Goal: Task Accomplishment & Management: Use online tool/utility

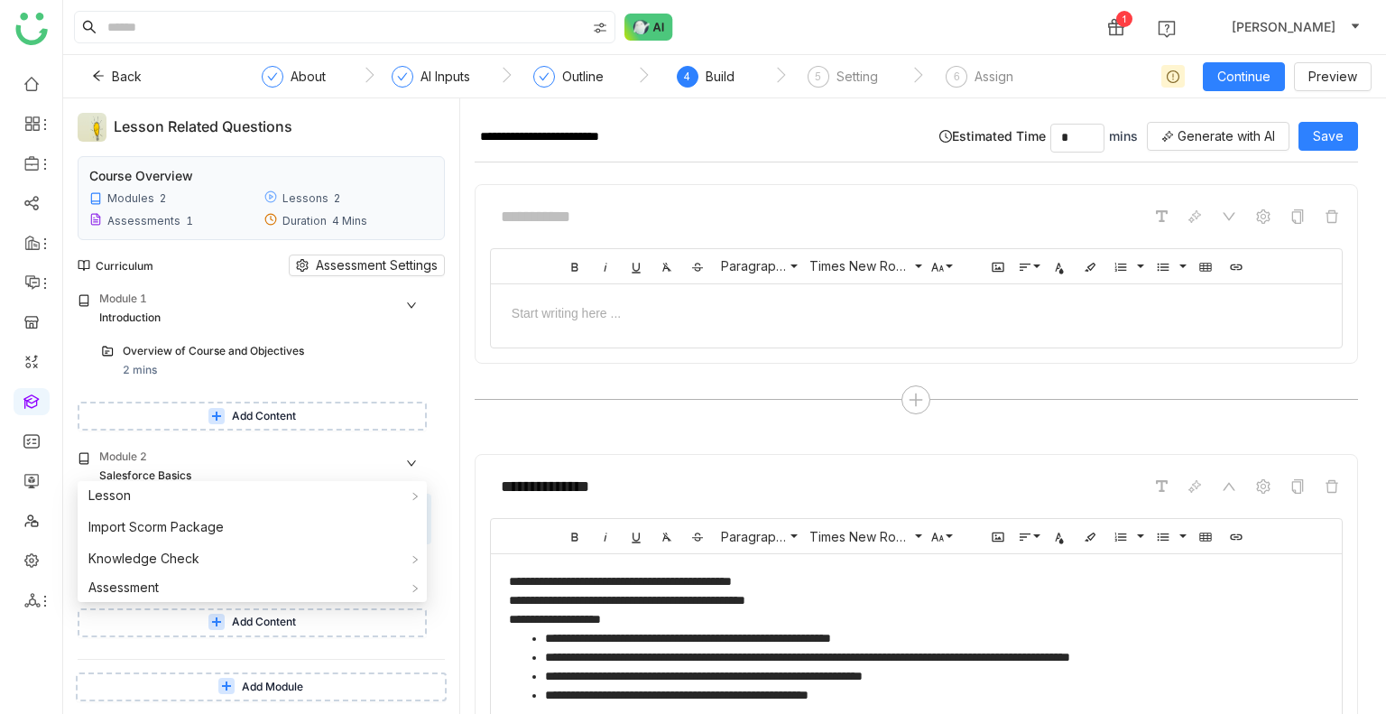
scroll to position [201, 0]
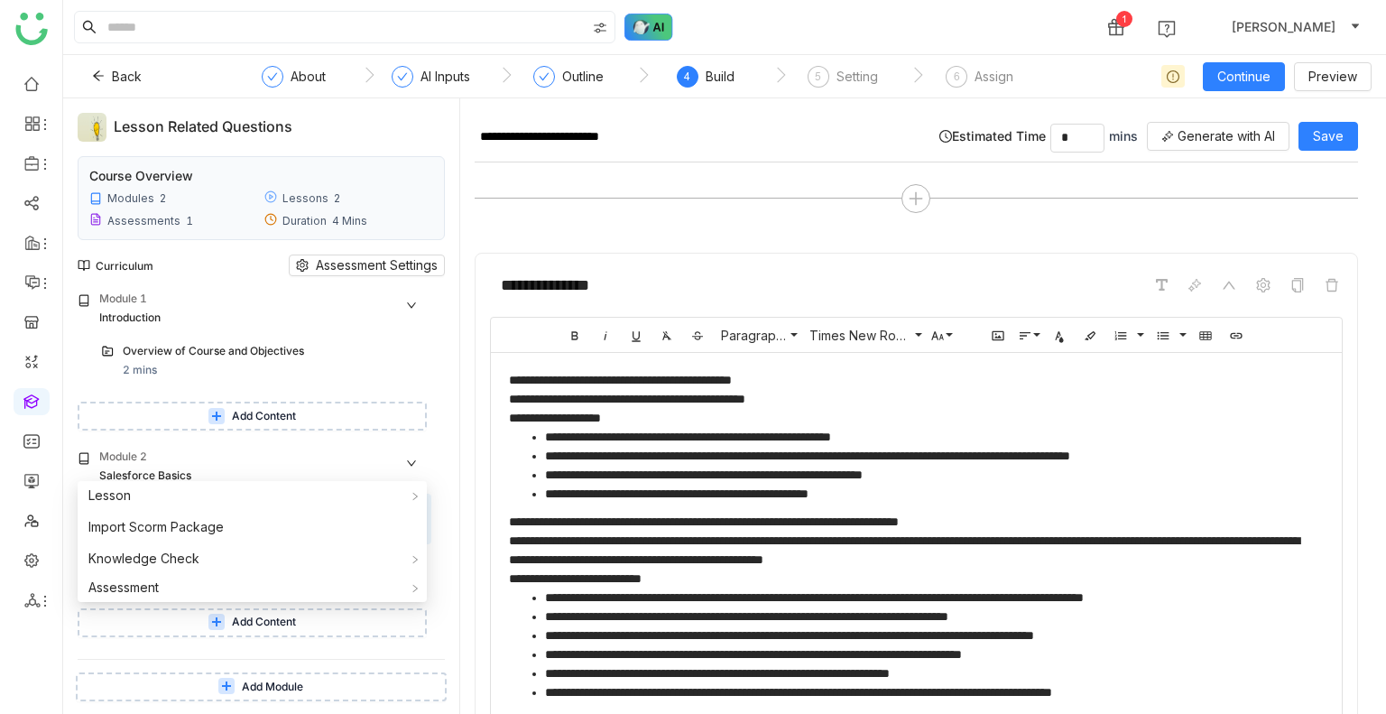
click at [647, 24] on img at bounding box center [648, 27] width 49 height 27
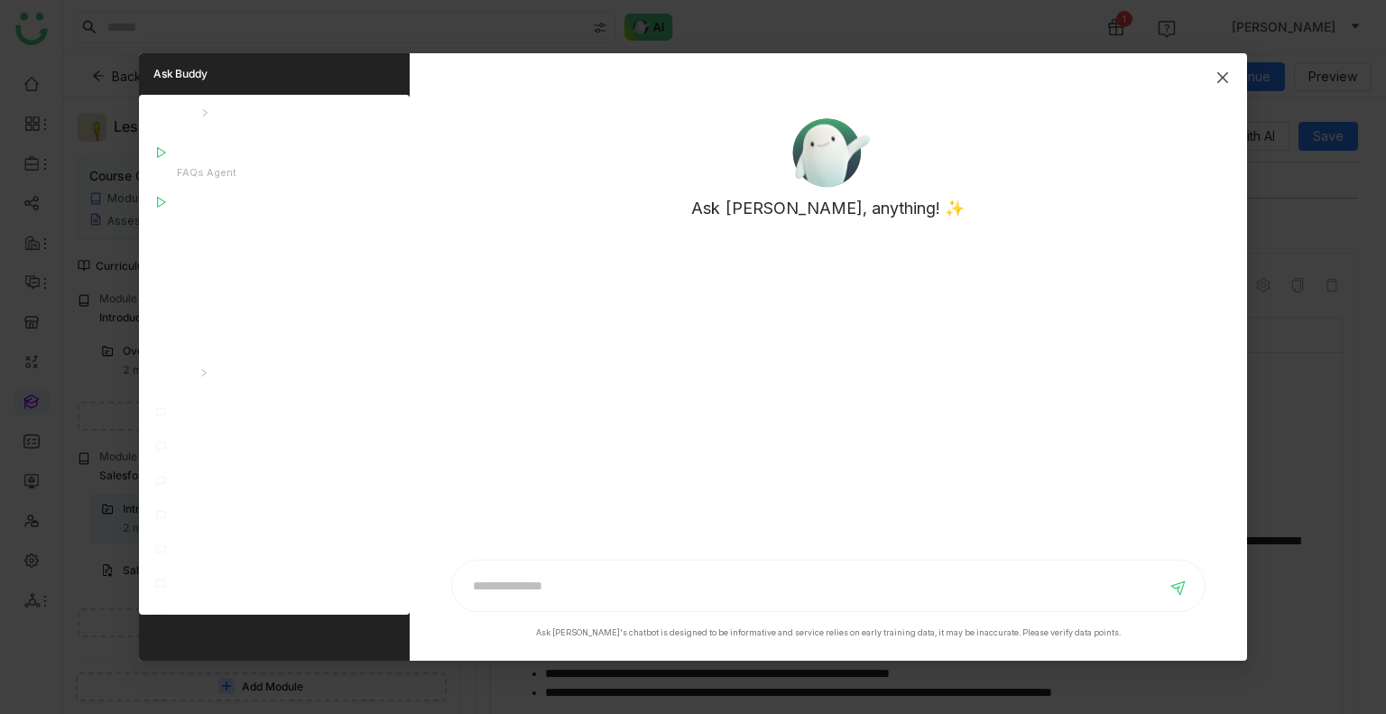
click at [1210, 68] on span "Close" at bounding box center [1222, 77] width 49 height 49
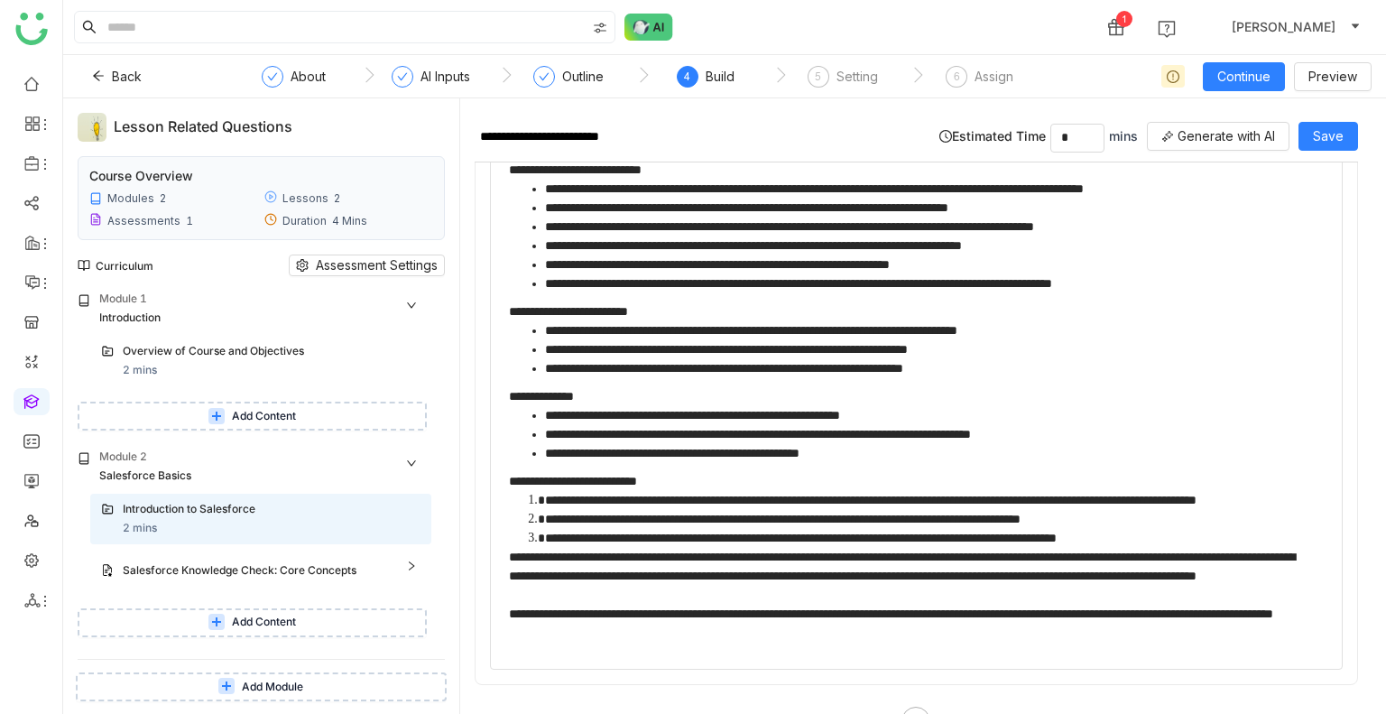
scroll to position [652, 0]
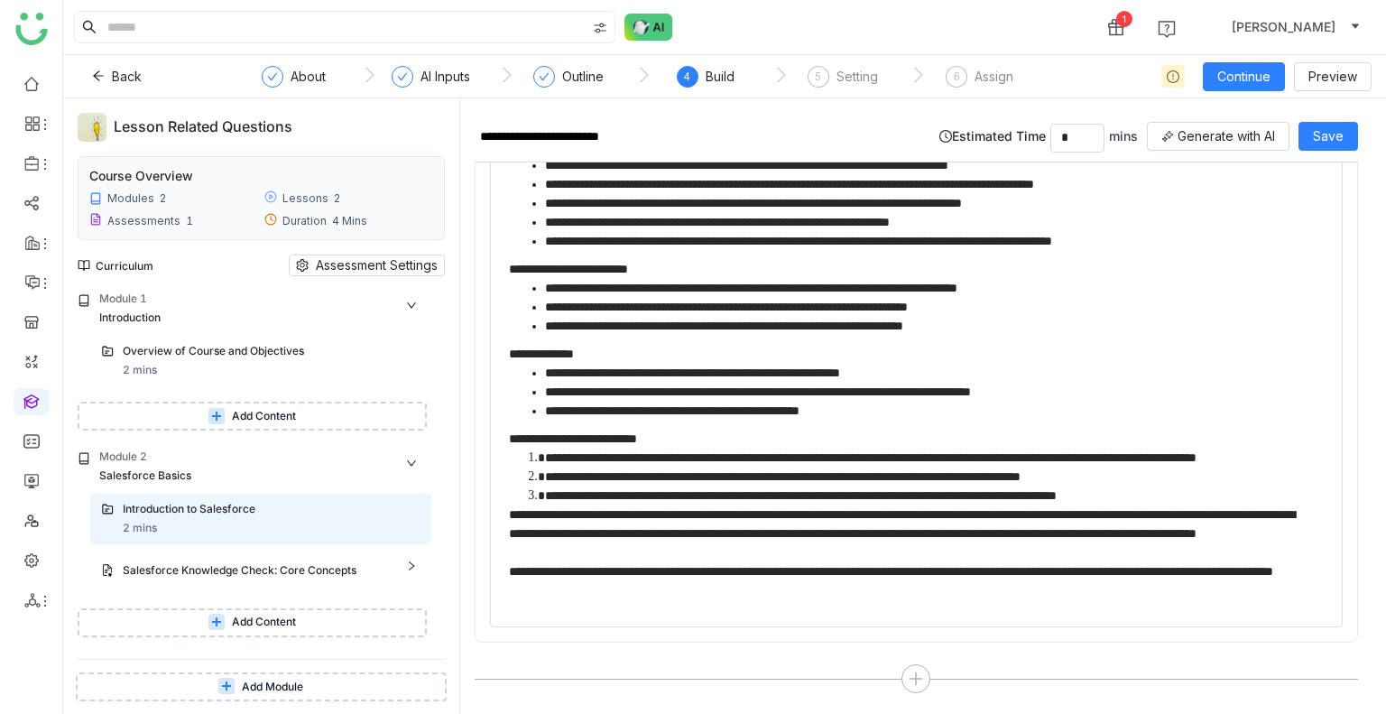
click at [260, 614] on span "Add Content" at bounding box center [264, 622] width 64 height 17
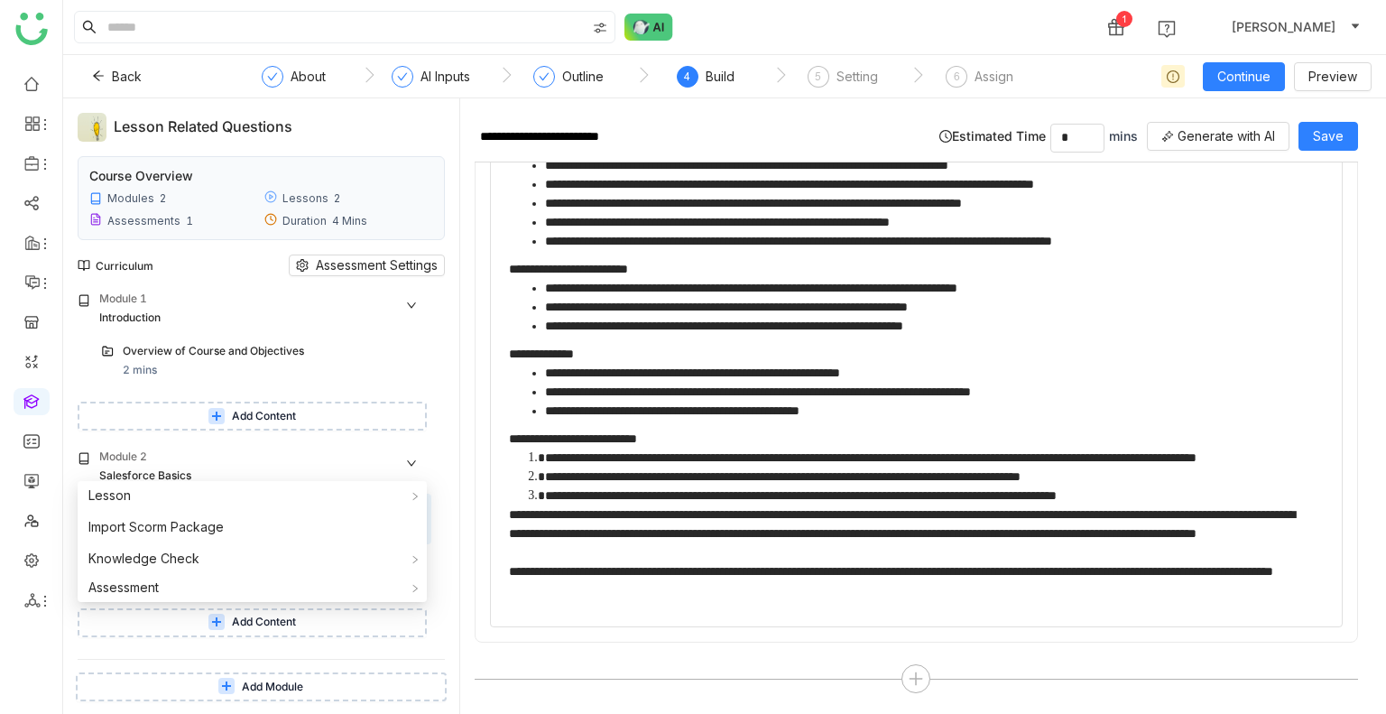
click at [324, 436] on div "Module 1 Introduction Overview of Course and Objectives 2 mins Add Content Modu…" at bounding box center [261, 475] width 367 height 368
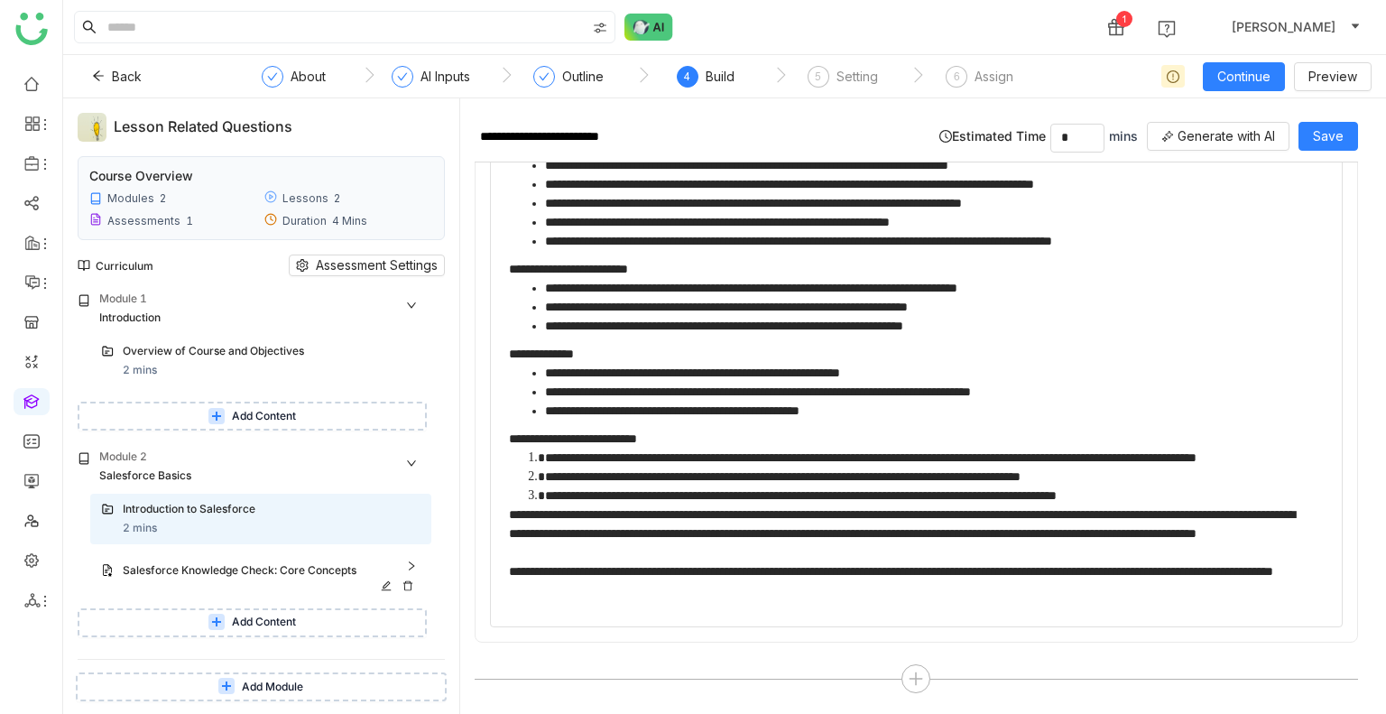
click at [300, 568] on div "Salesforce Knowledge Check: Core Concepts" at bounding box center [254, 570] width 262 height 17
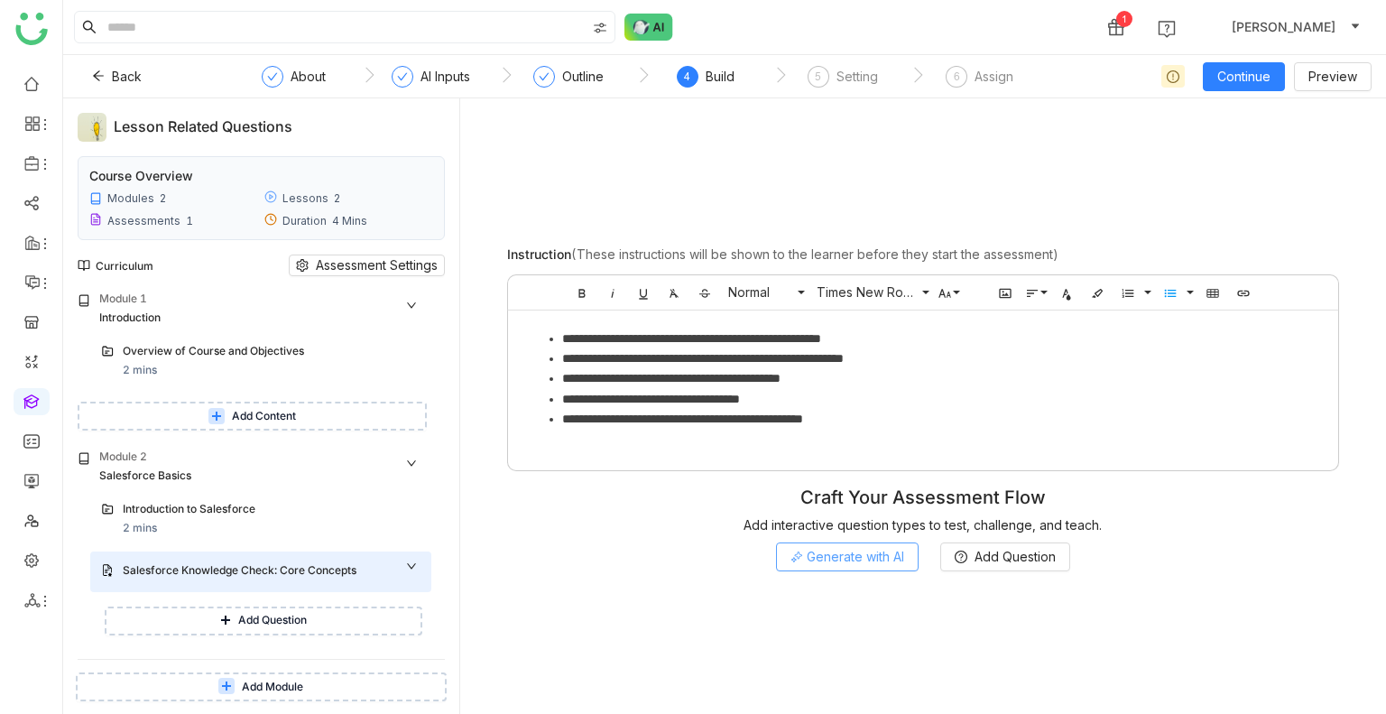
click at [855, 562] on span "Generate with AI" at bounding box center [855, 557] width 97 height 20
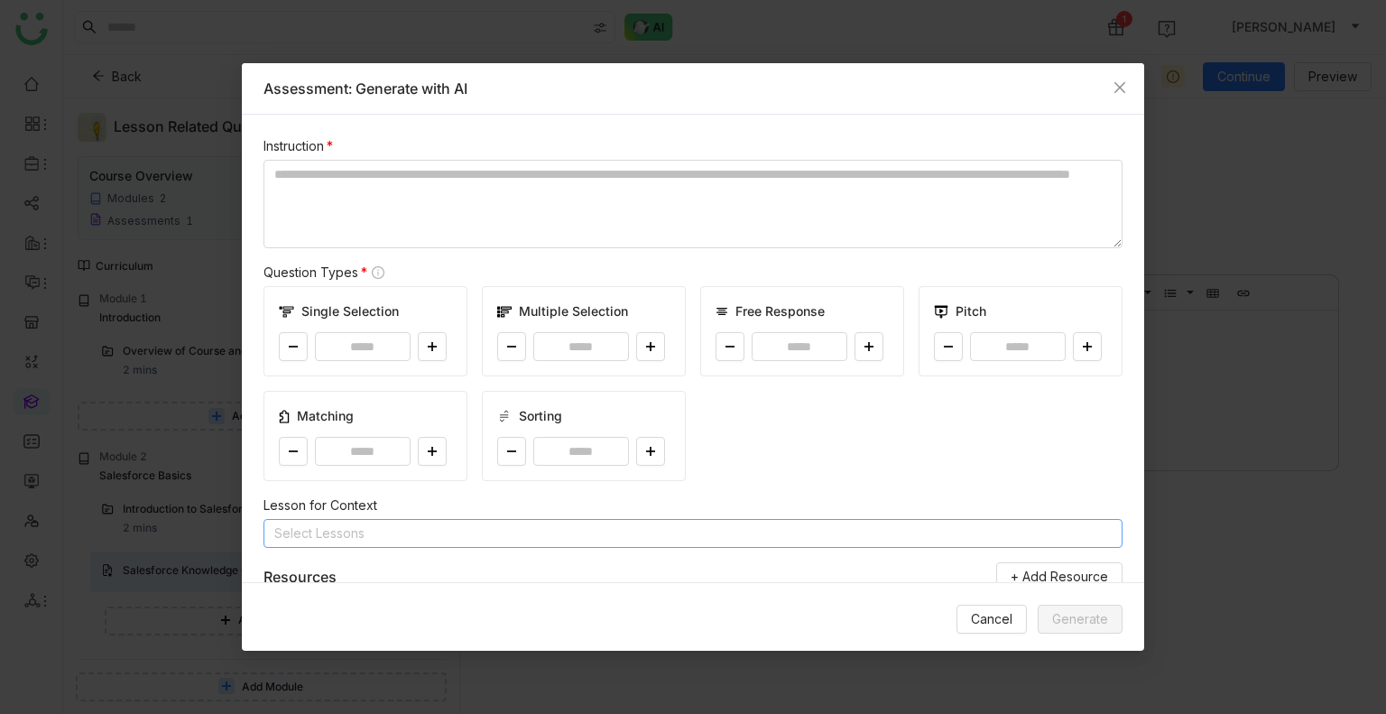
click at [458, 528] on nz-select-top-control "Select Lessons" at bounding box center [692, 533] width 859 height 29
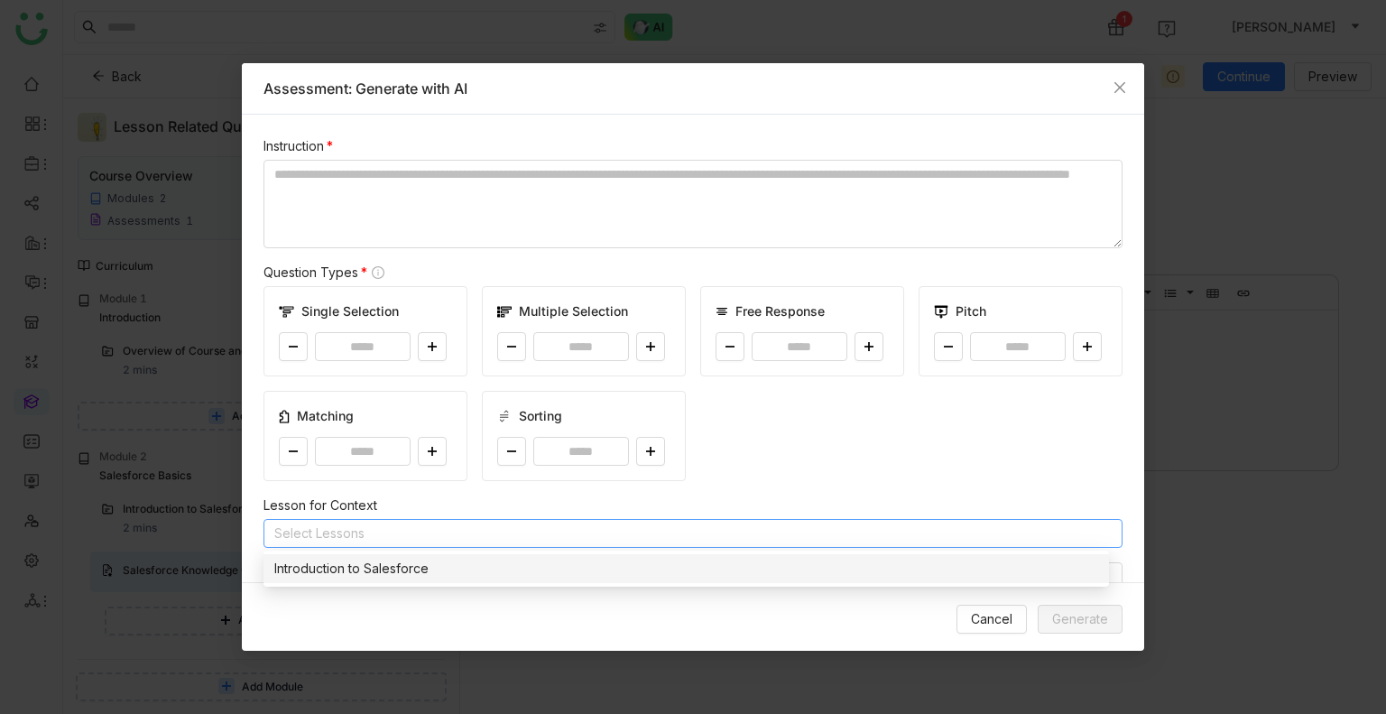
click at [422, 563] on div "Introduction to Salesforce" at bounding box center [686, 569] width 824 height 20
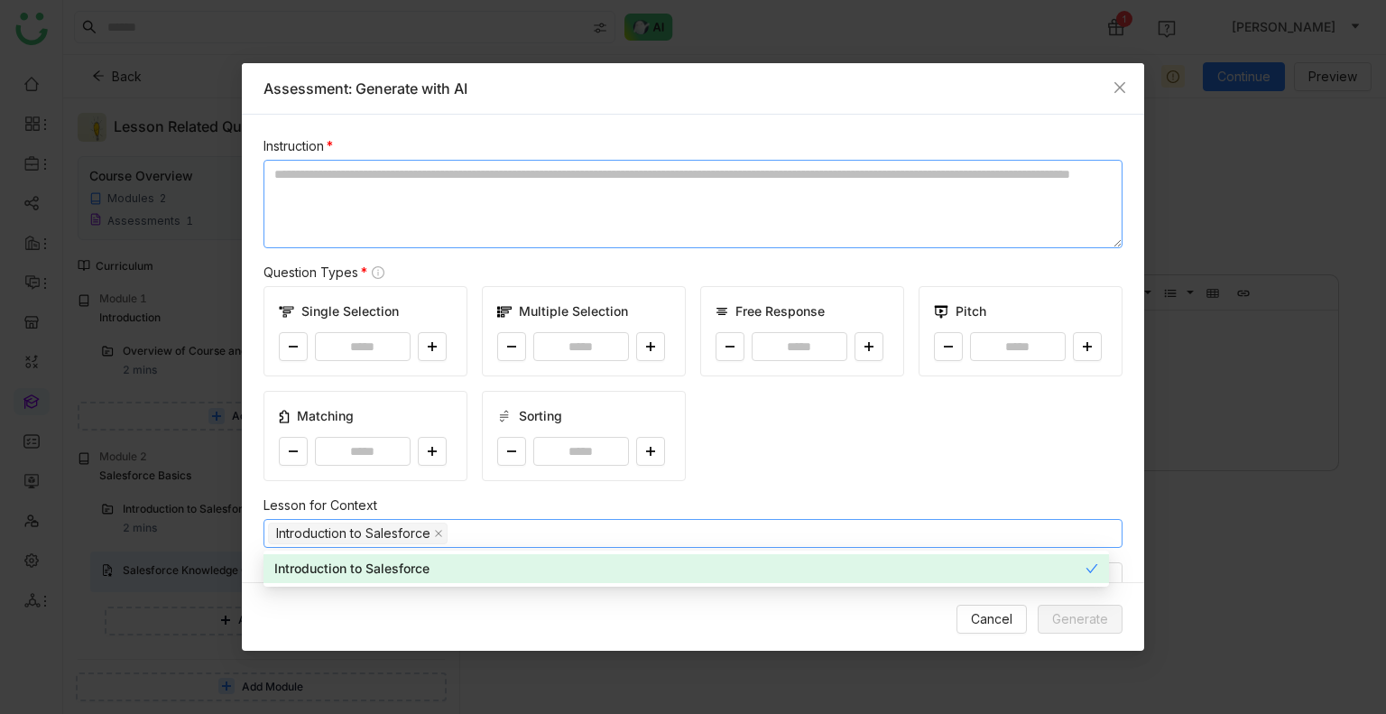
click at [444, 189] on textarea at bounding box center [692, 204] width 859 height 88
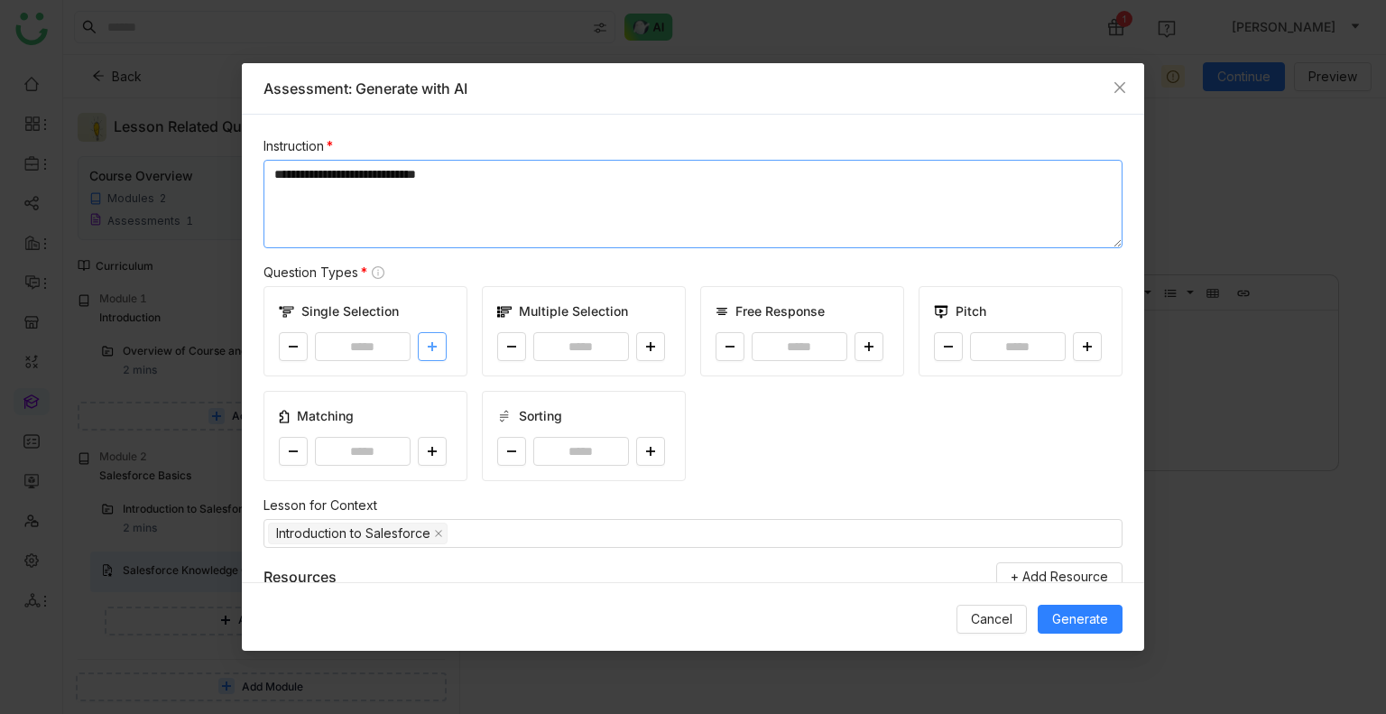
type textarea "**********"
click at [433, 342] on icon at bounding box center [432, 346] width 11 height 11
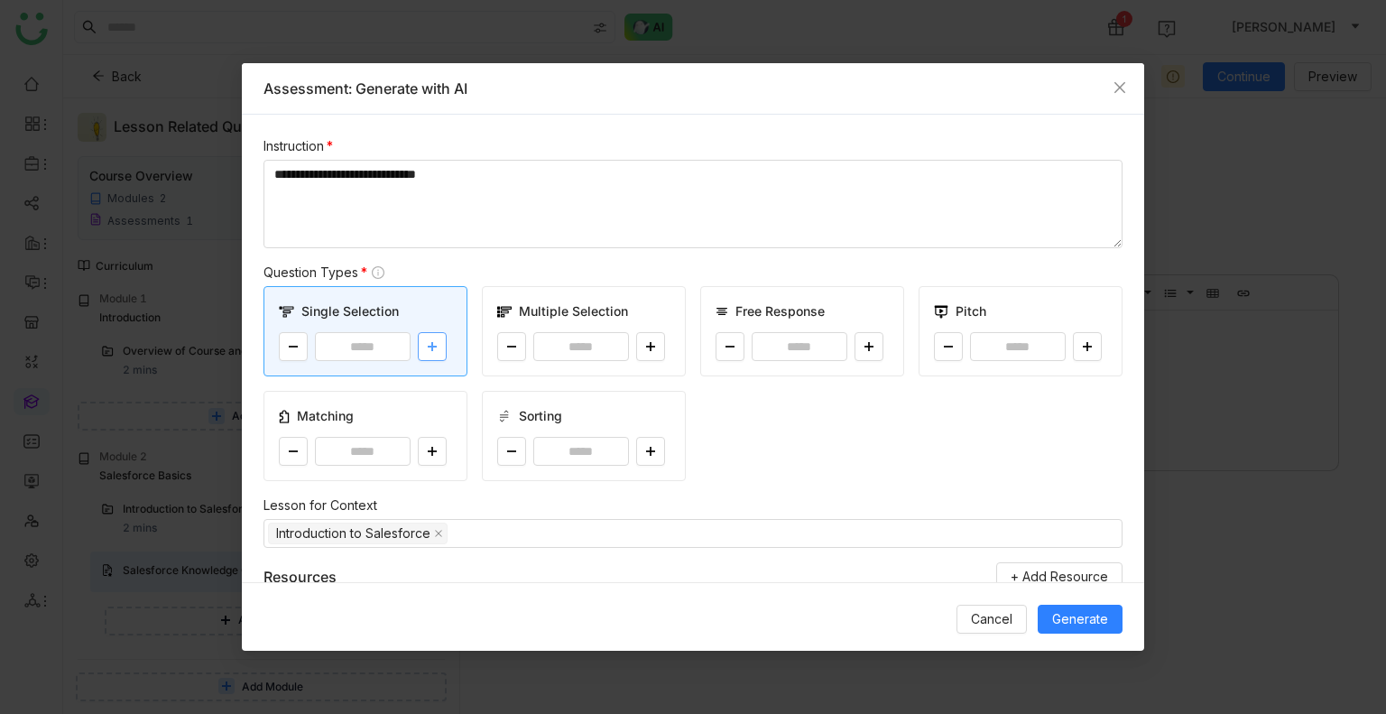
click at [433, 342] on icon at bounding box center [432, 346] width 11 height 11
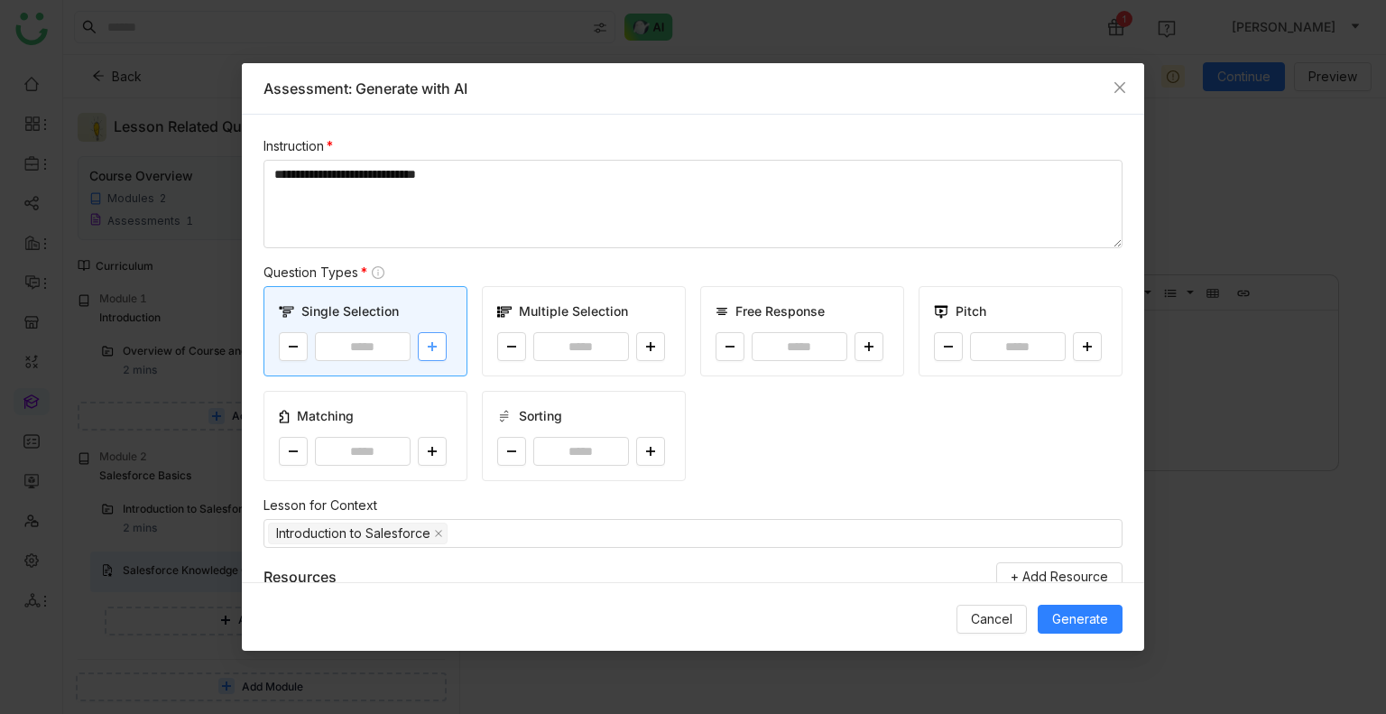
type input "*"
click at [650, 351] on icon at bounding box center [650, 346] width 11 height 11
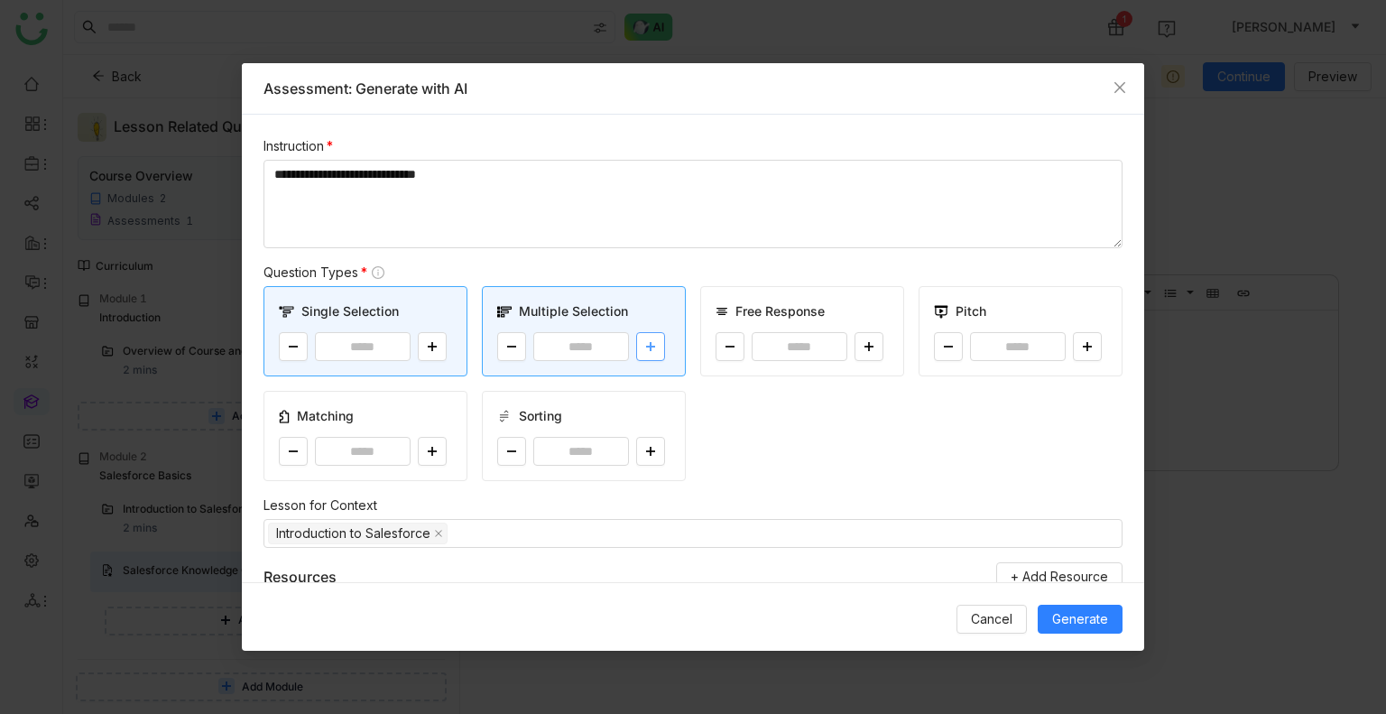
click at [650, 351] on icon at bounding box center [650, 346] width 11 height 11
type input "*"
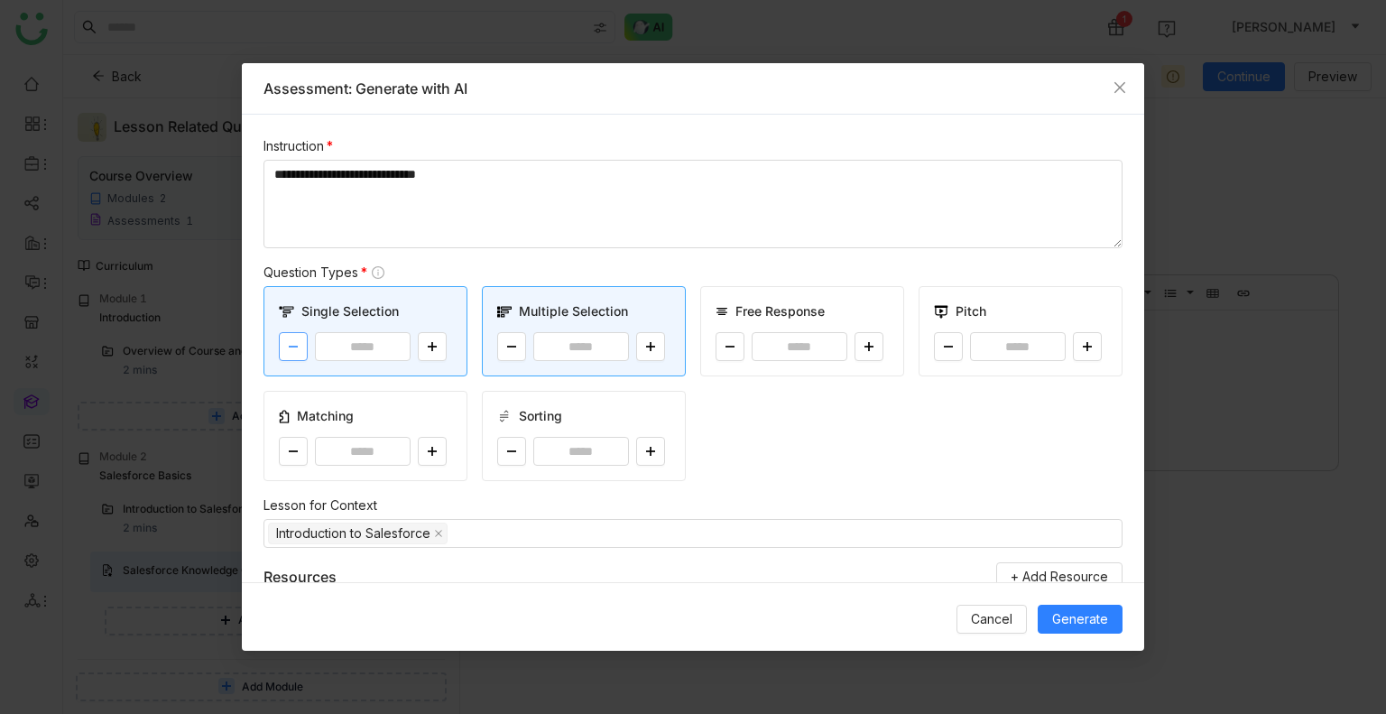
click at [297, 353] on button at bounding box center [293, 346] width 29 height 29
type input "*"
click at [650, 454] on icon at bounding box center [650, 451] width 11 height 11
type input "*"
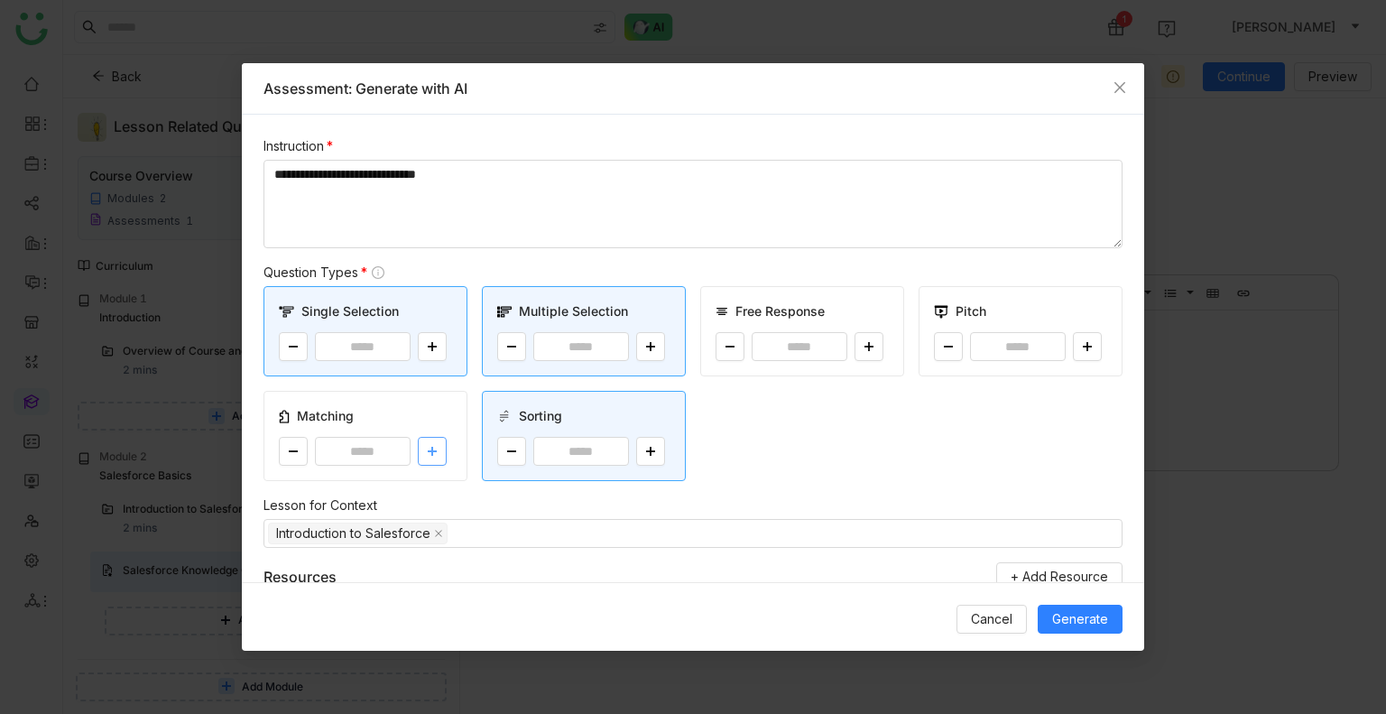
click at [419, 445] on button at bounding box center [432, 451] width 29 height 29
type input "*"
click at [648, 454] on icon at bounding box center [650, 451] width 11 height 11
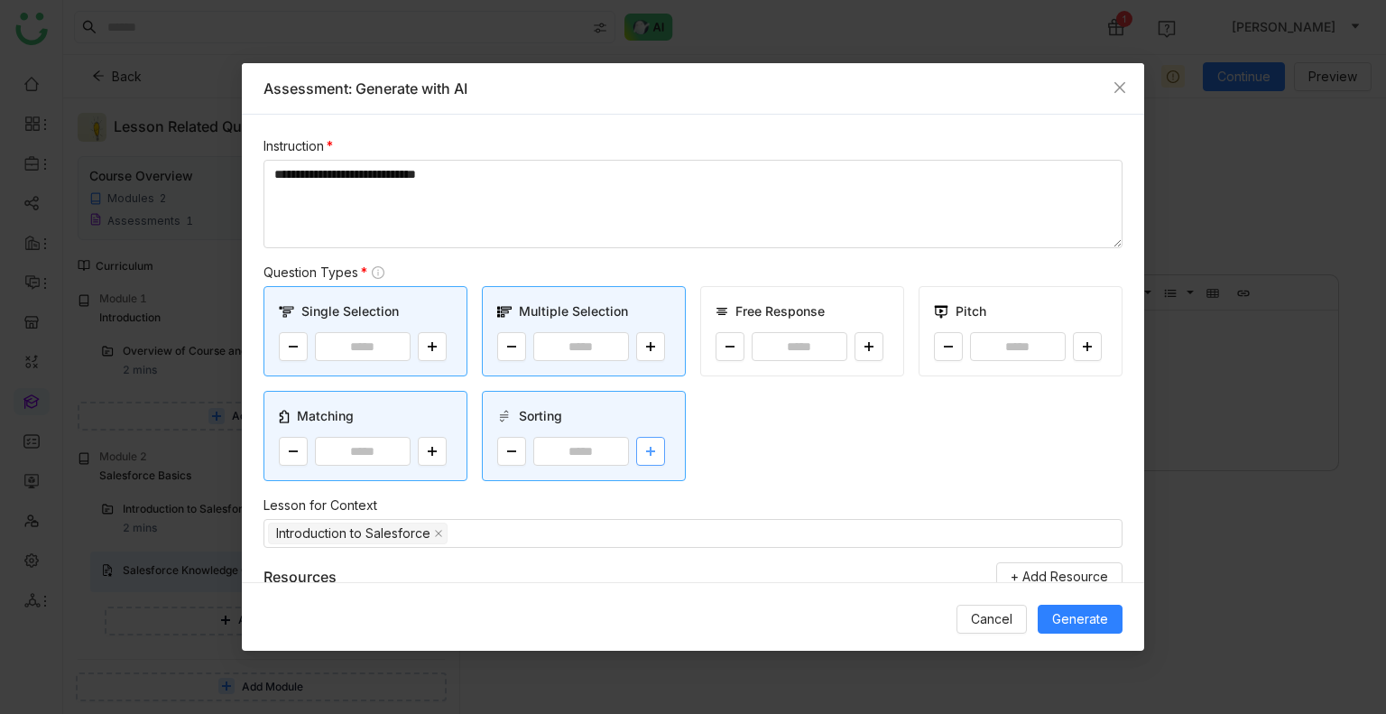
click at [648, 454] on icon at bounding box center [650, 451] width 11 height 11
type input "*"
click at [1067, 614] on span "Generate" at bounding box center [1080, 619] width 56 height 20
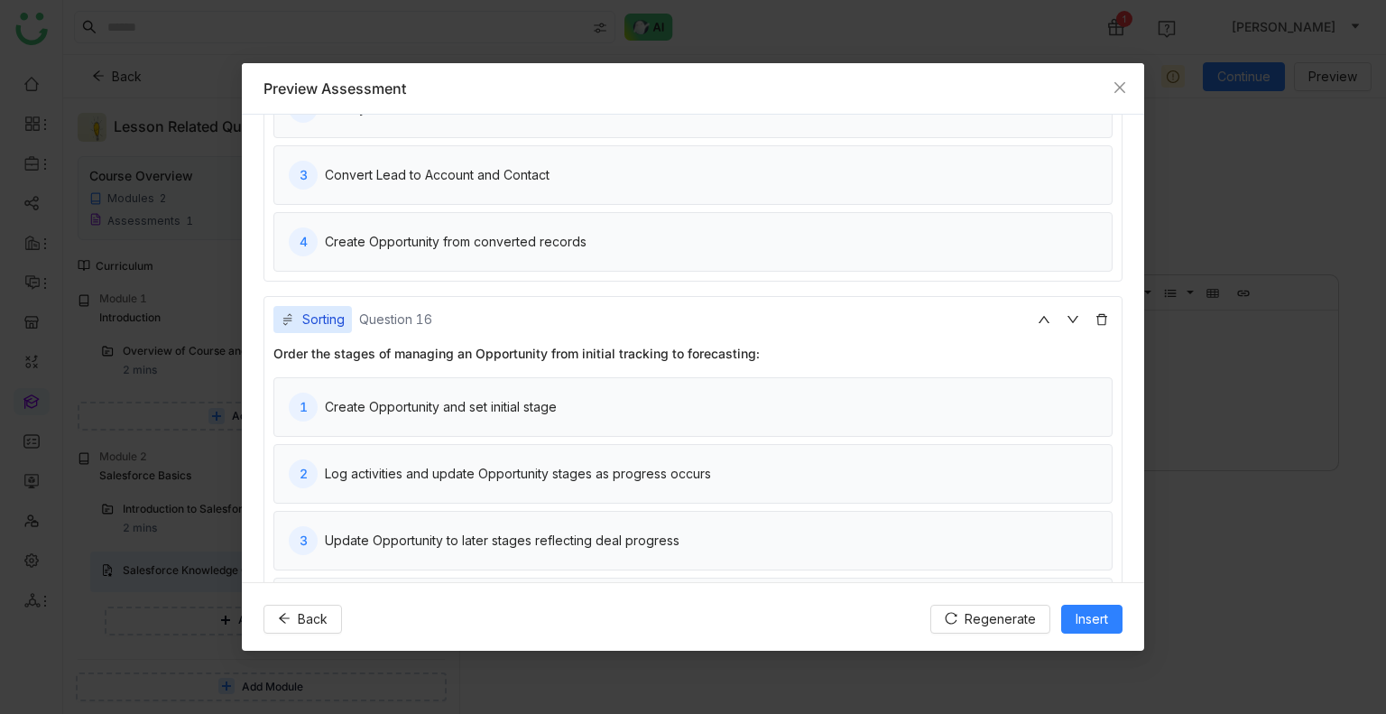
scroll to position [5258, 0]
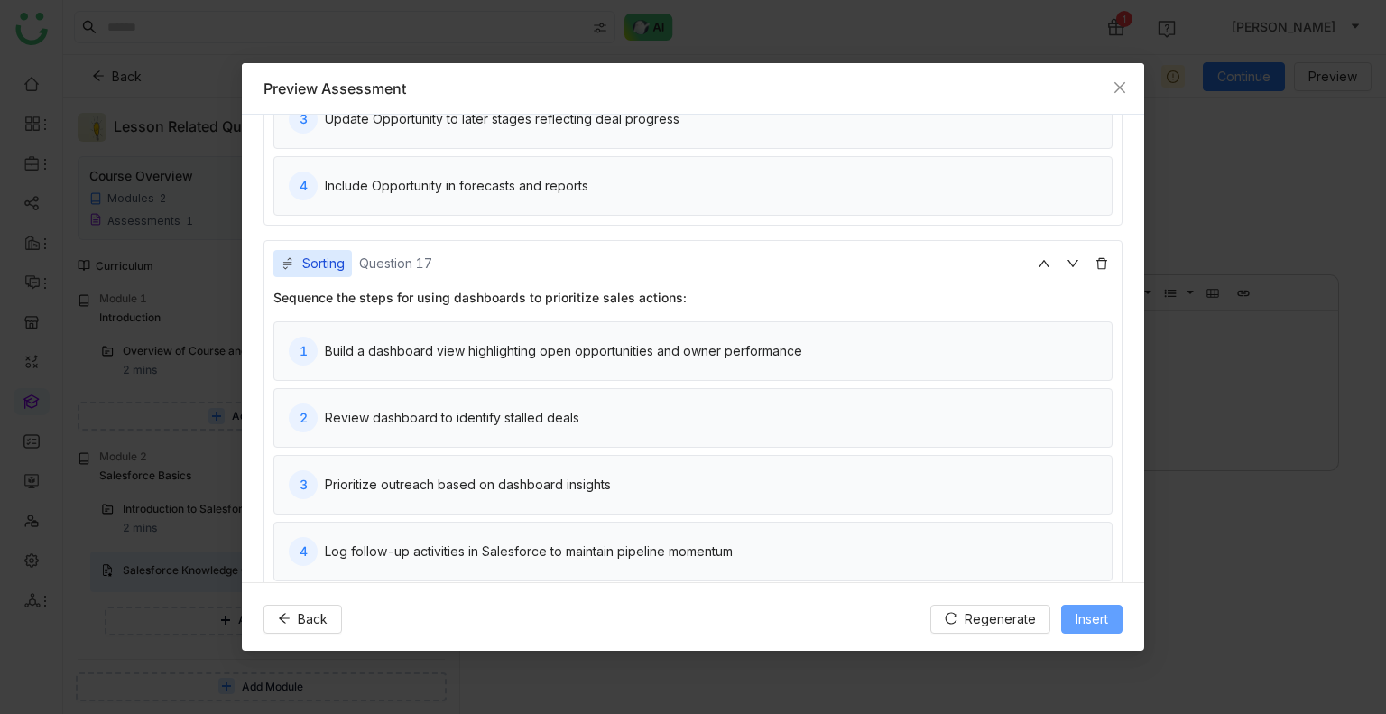
click at [1067, 607] on button "Insert" at bounding box center [1091, 619] width 61 height 29
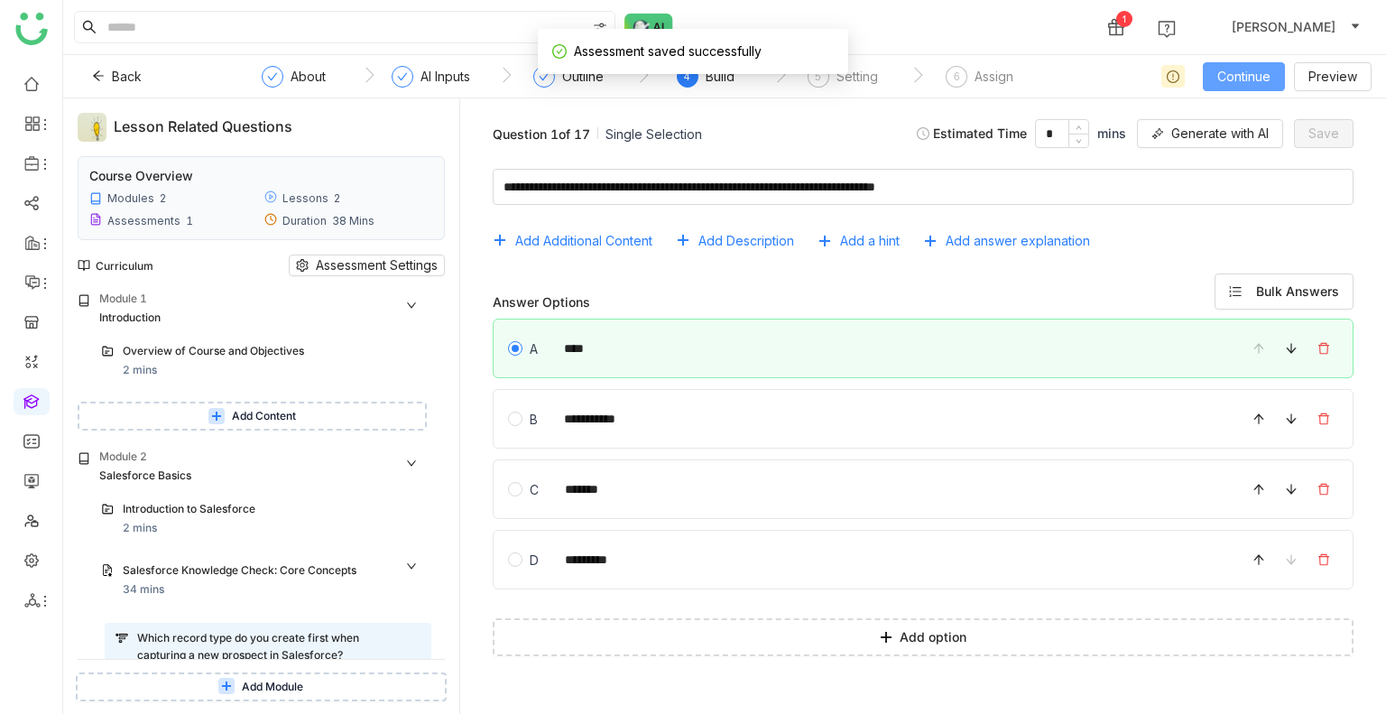
click at [1229, 81] on span "Continue" at bounding box center [1243, 77] width 53 height 20
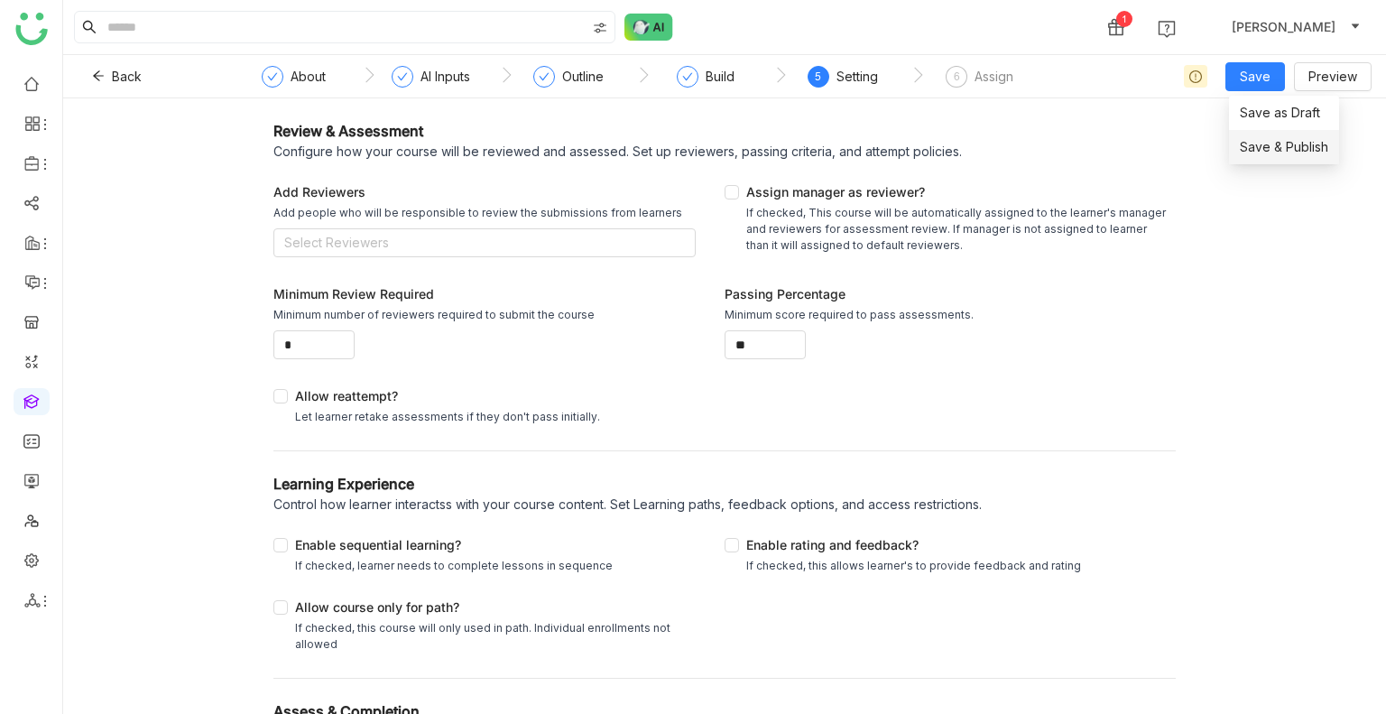
click at [1271, 164] on li "Save & Publish" at bounding box center [1284, 147] width 110 height 34
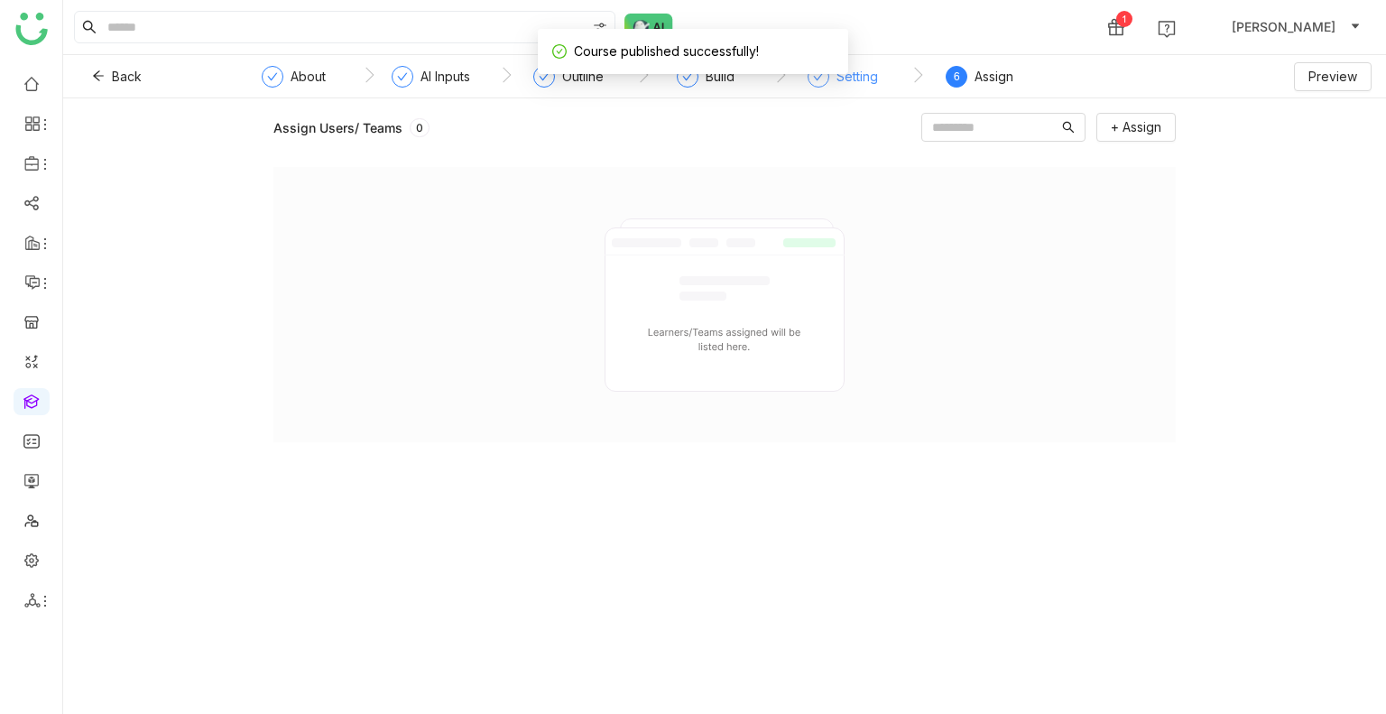
click at [841, 88] on div "Setting" at bounding box center [843, 82] width 70 height 32
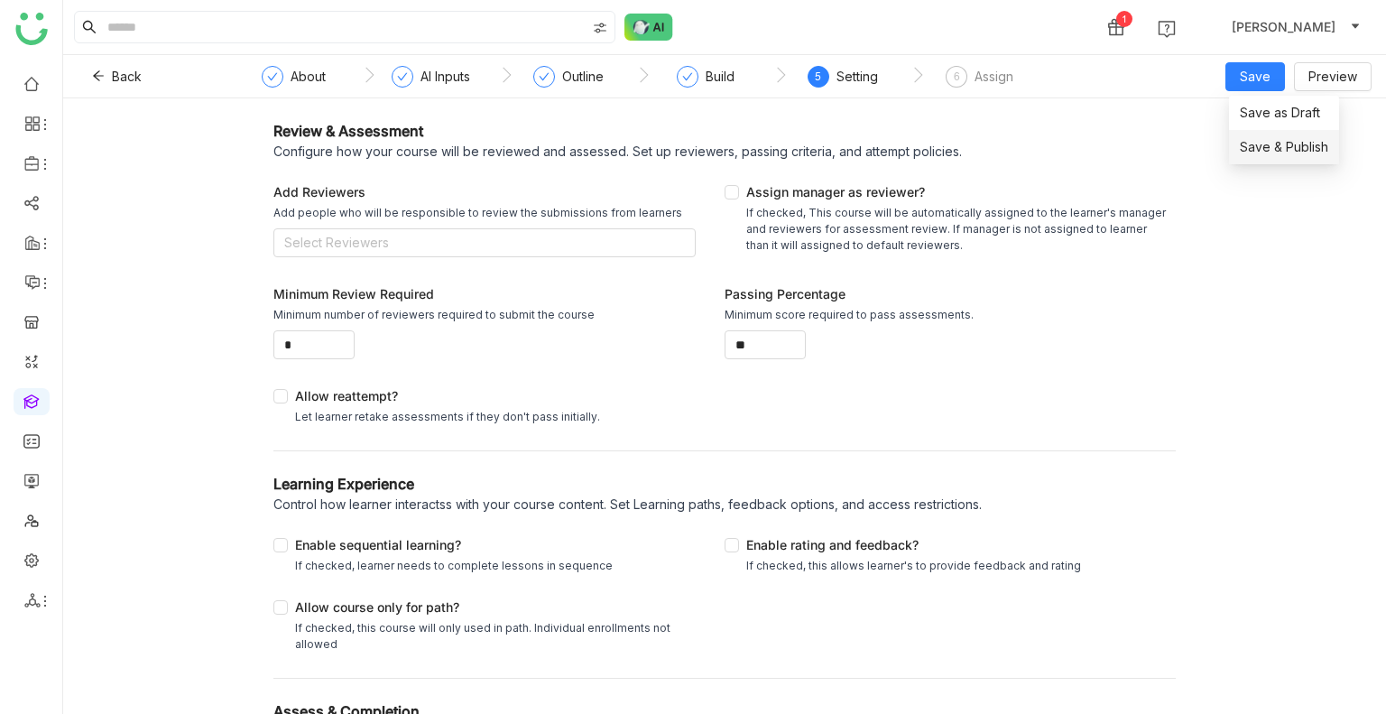
click at [1257, 135] on li "Save & Publish" at bounding box center [1284, 147] width 110 height 34
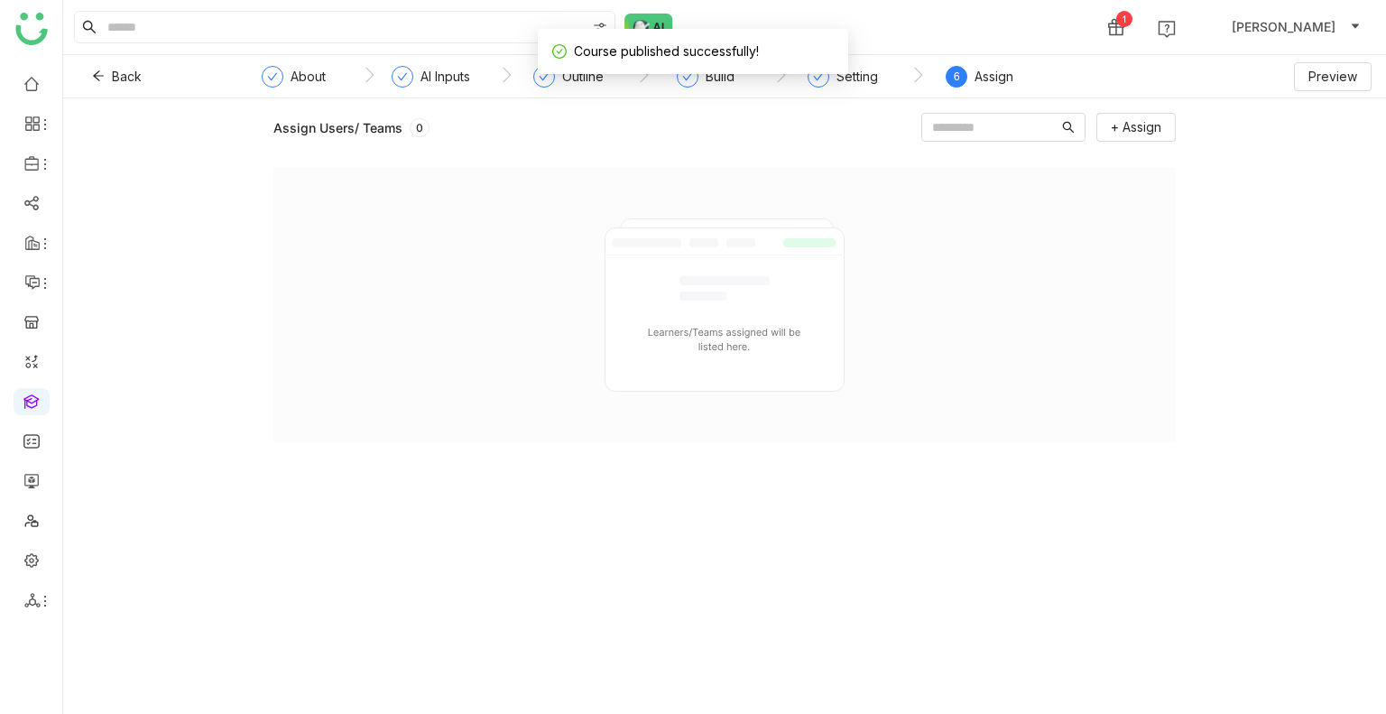
click at [1007, 86] on div "Assign" at bounding box center [994, 77] width 39 height 22
click at [1120, 119] on span "+ Assign" at bounding box center [1136, 127] width 51 height 20
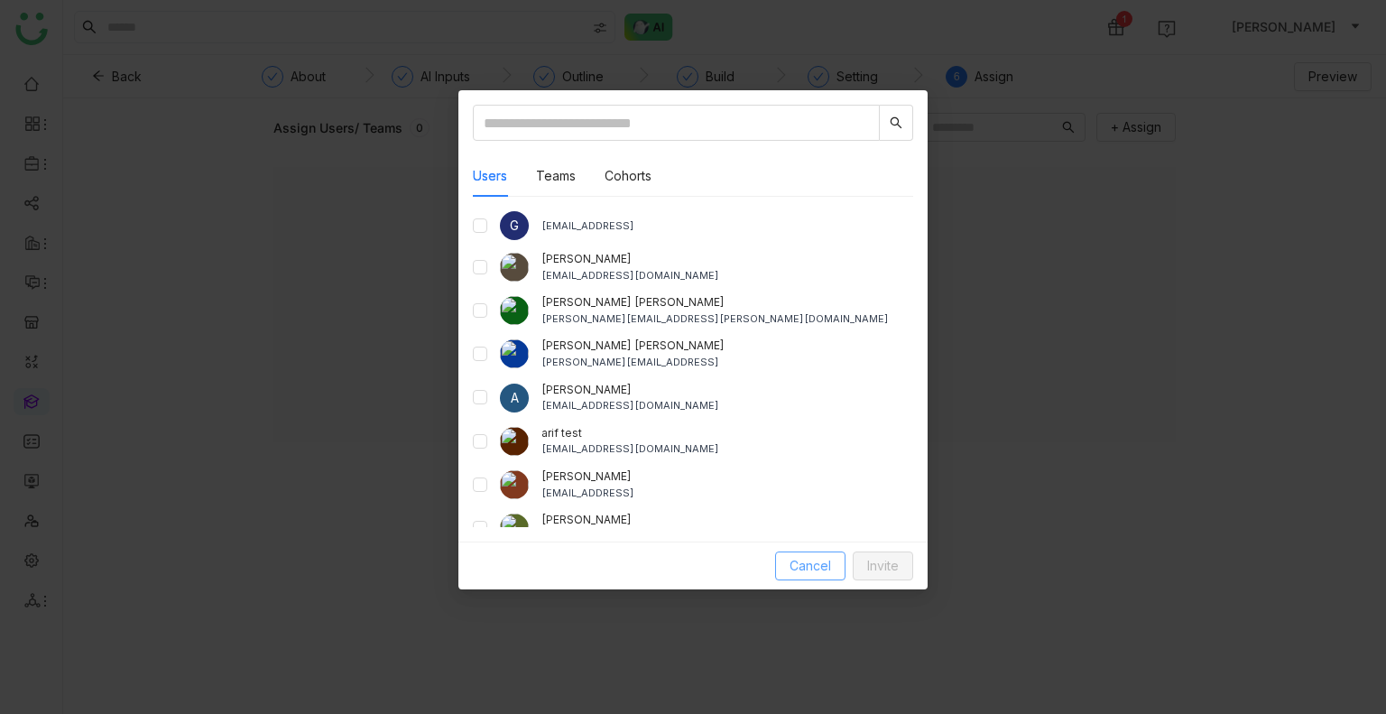
click at [812, 562] on span "Cancel" at bounding box center [811, 566] width 42 height 20
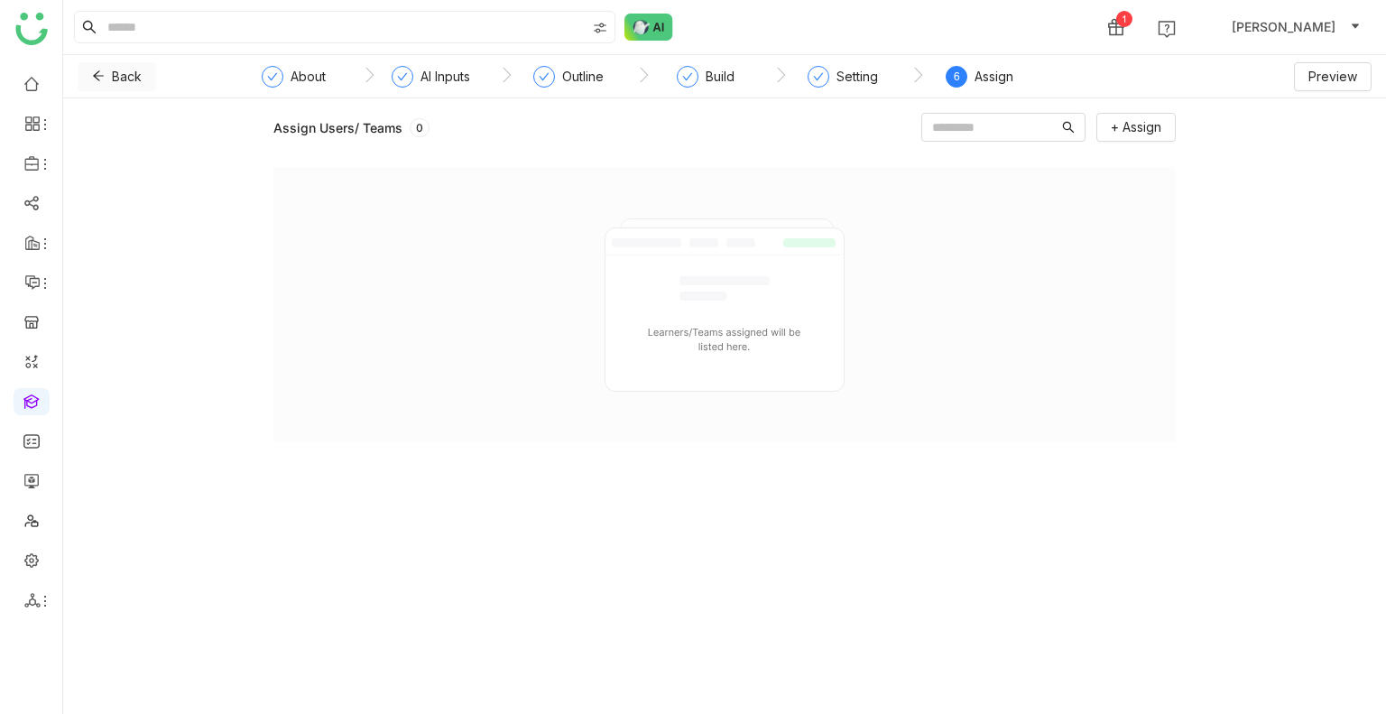
click at [99, 82] on span at bounding box center [98, 76] width 13 height 14
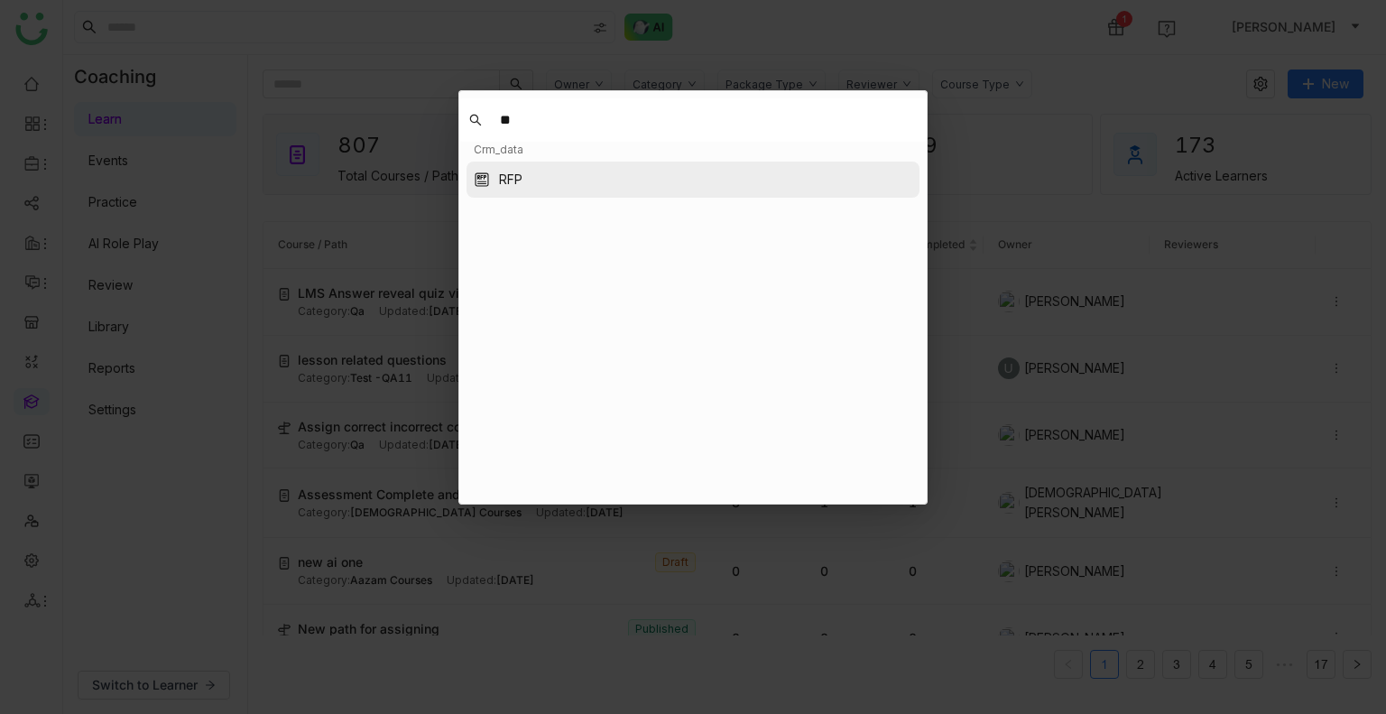
type input "**"
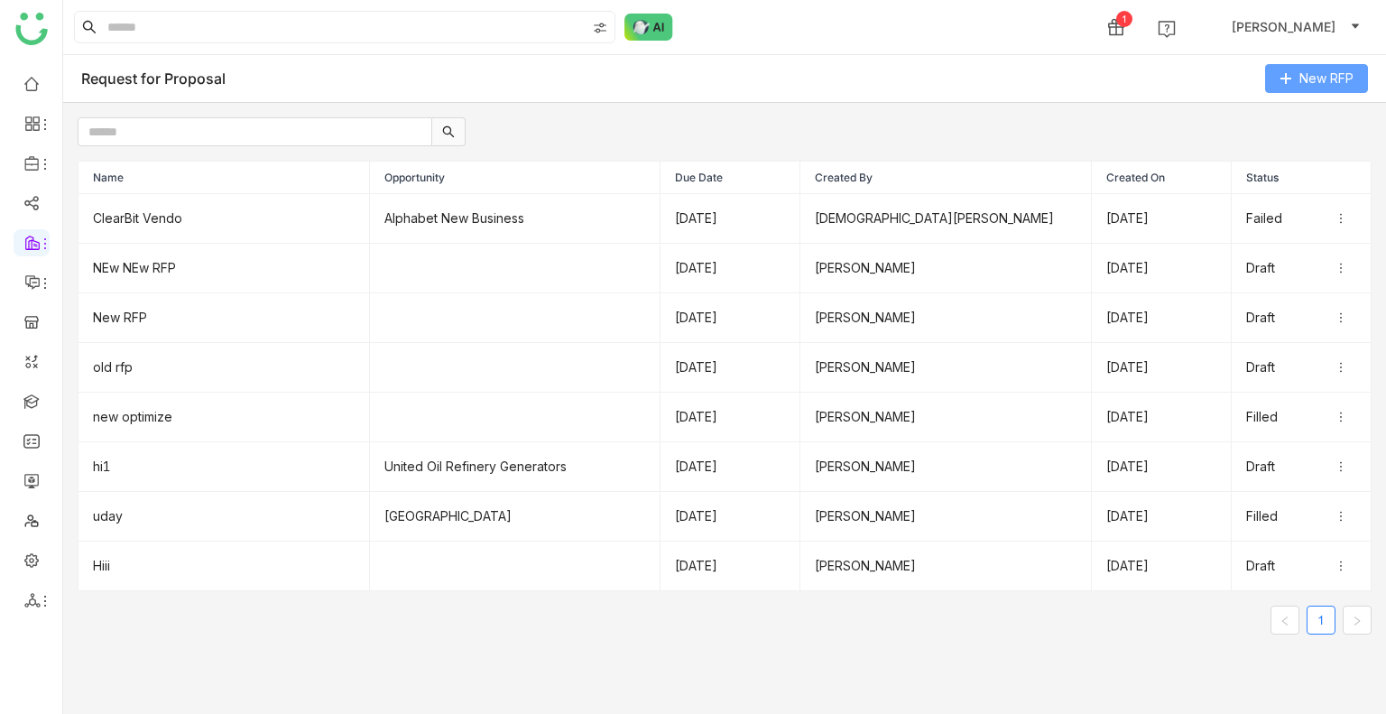
click at [1283, 82] on icon at bounding box center [1286, 78] width 13 height 13
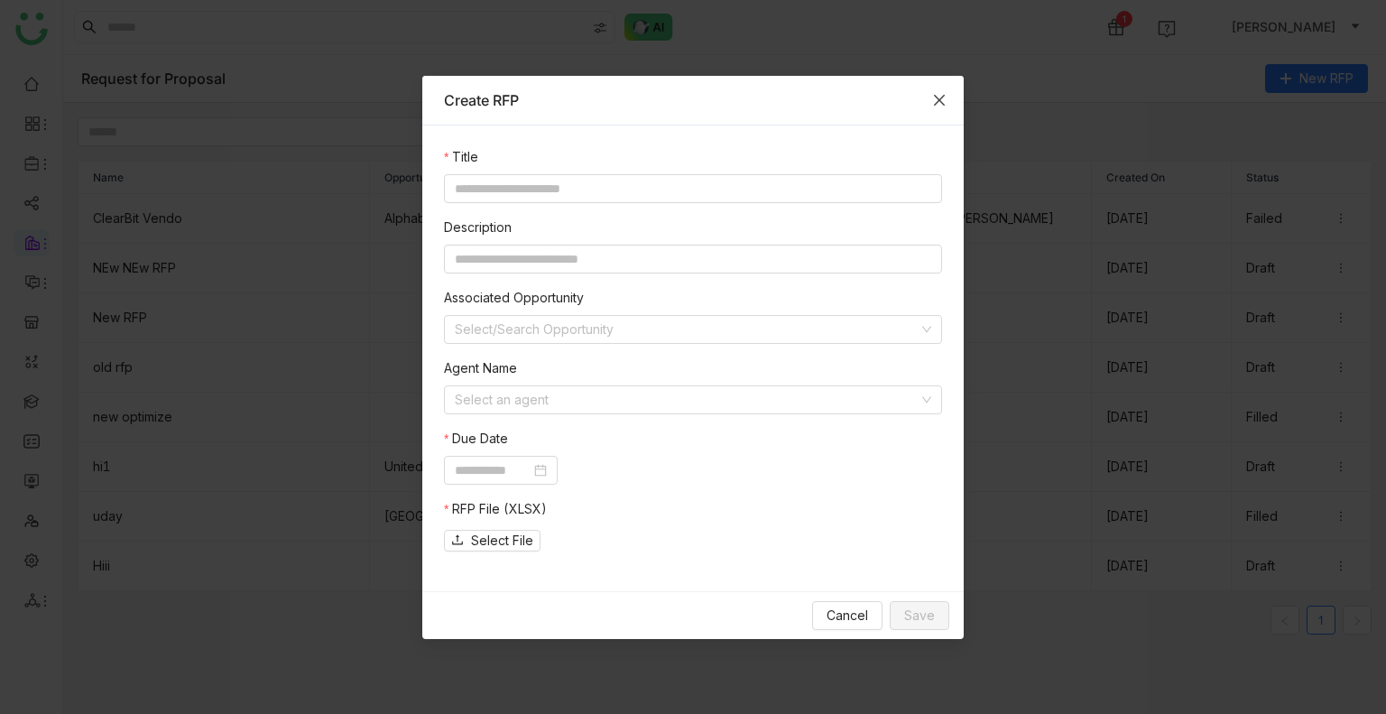
click at [939, 100] on icon "Close" at bounding box center [939, 99] width 11 height 11
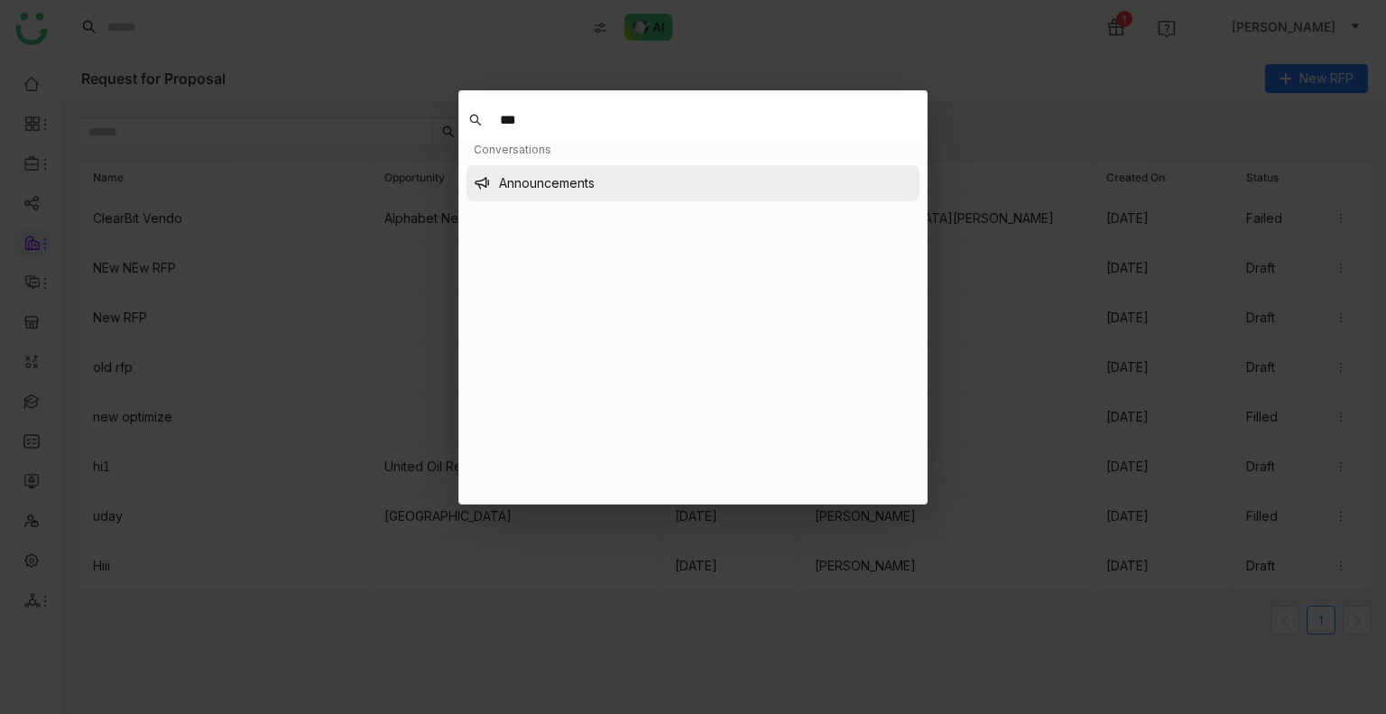
type input "***"
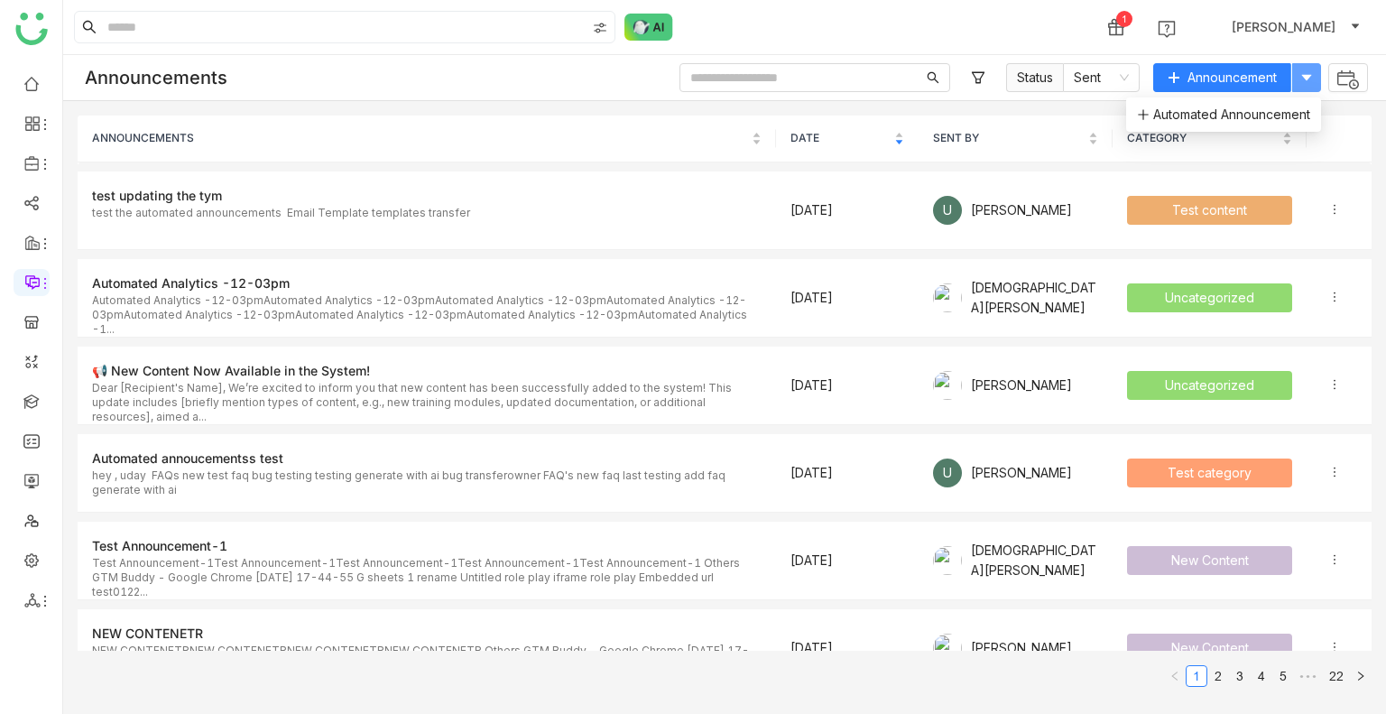
click at [1305, 68] on button at bounding box center [1306, 77] width 29 height 29
drag, startPoint x: 1246, startPoint y: 107, endPoint x: 1323, endPoint y: 86, distance: 79.7
click at [1323, 86] on div "Announcements Status Sent Announcement ANNOUNCEMENTS DATE SENT BY CATEGORY test…" at bounding box center [724, 384] width 1323 height 659
click at [1270, 107] on span "Automated Announcement" at bounding box center [1223, 115] width 173 height 20
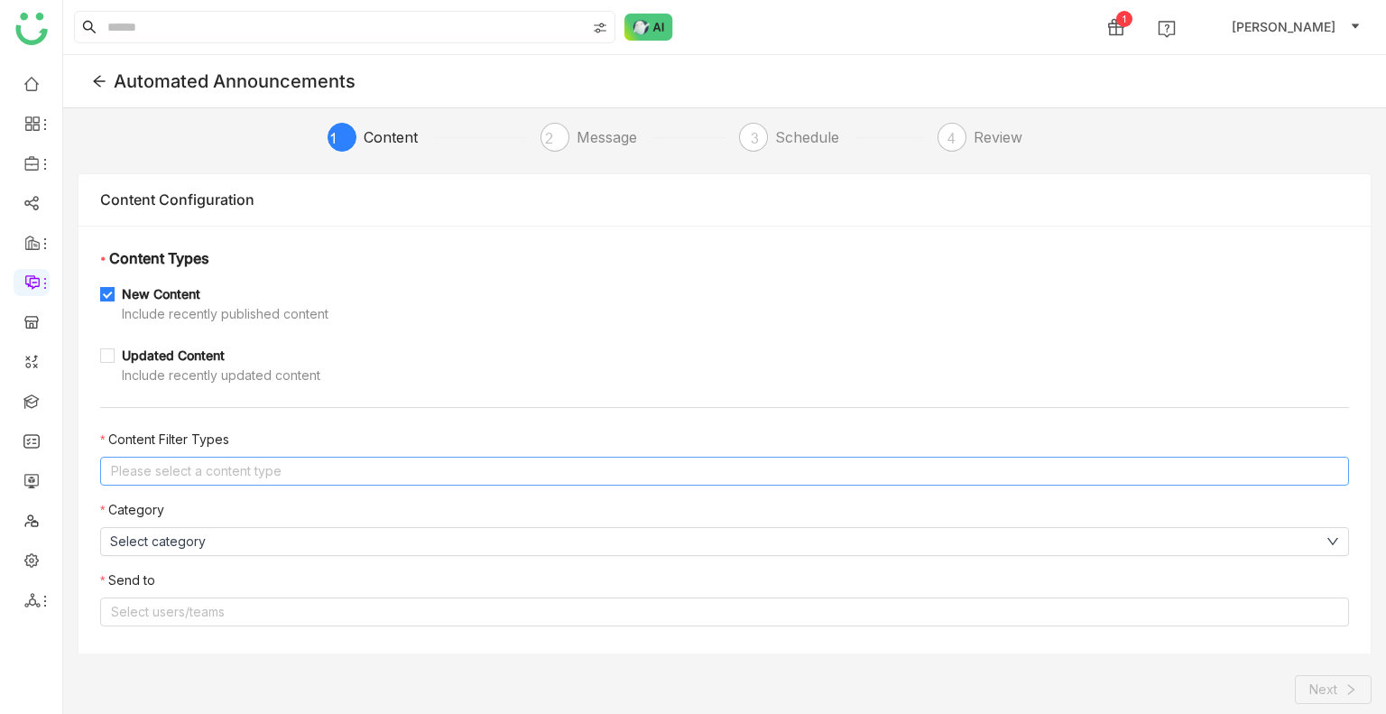
click at [183, 458] on nz-select-top-control "Please select a content type" at bounding box center [724, 471] width 1249 height 29
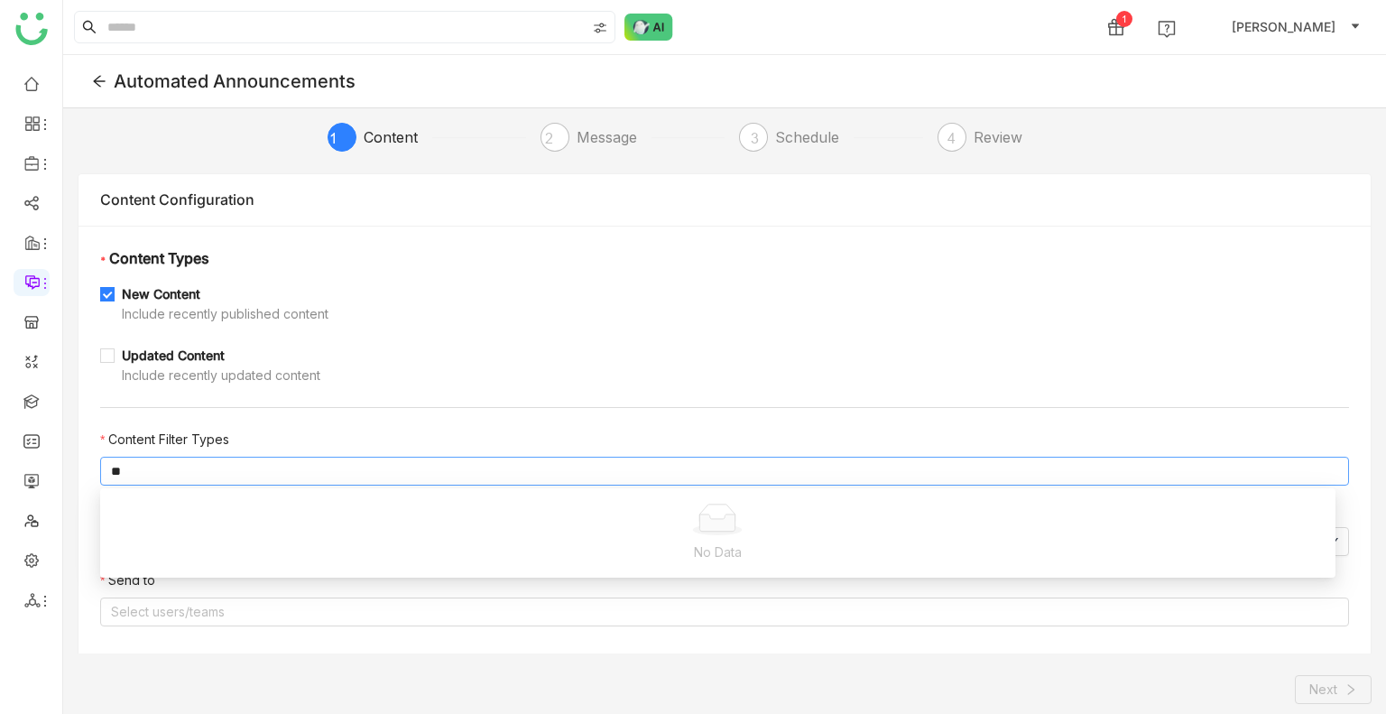
type input "*"
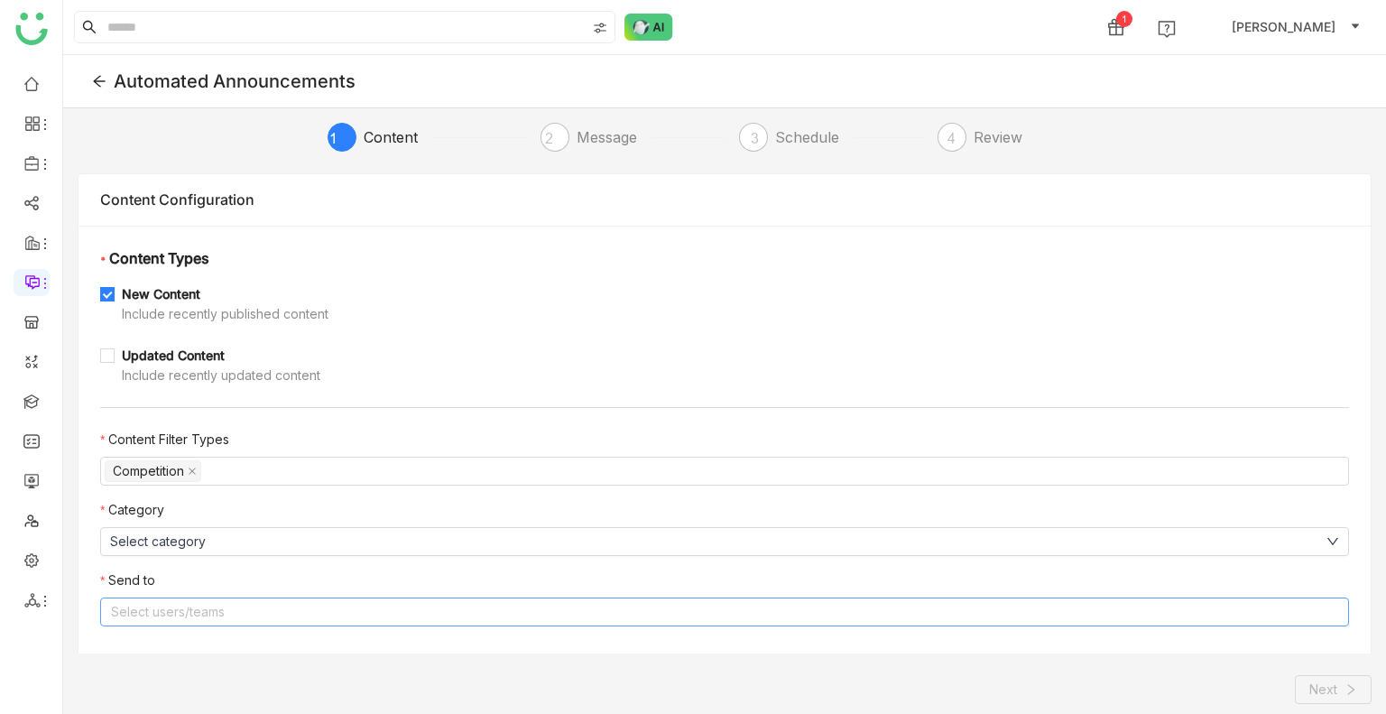
click at [238, 605] on nz-select-top-control "Select users/teams" at bounding box center [724, 611] width 1249 height 29
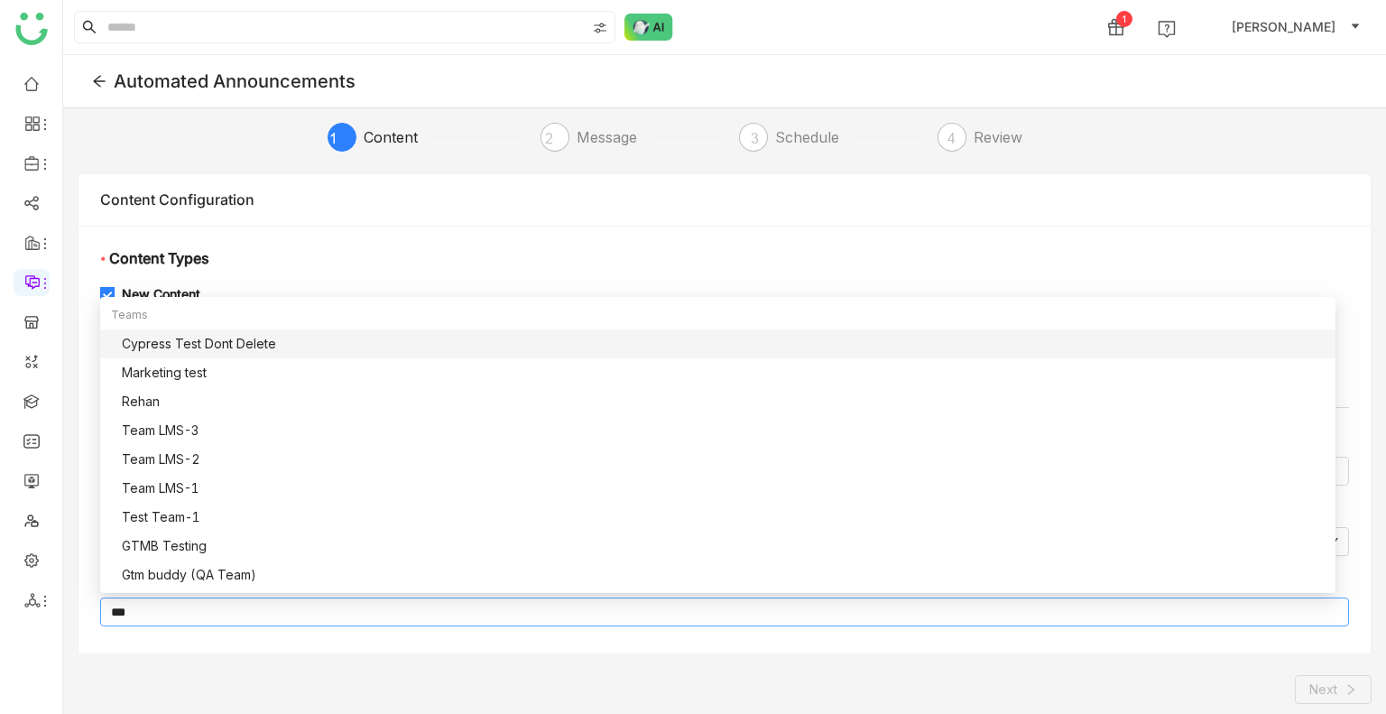
type input "****"
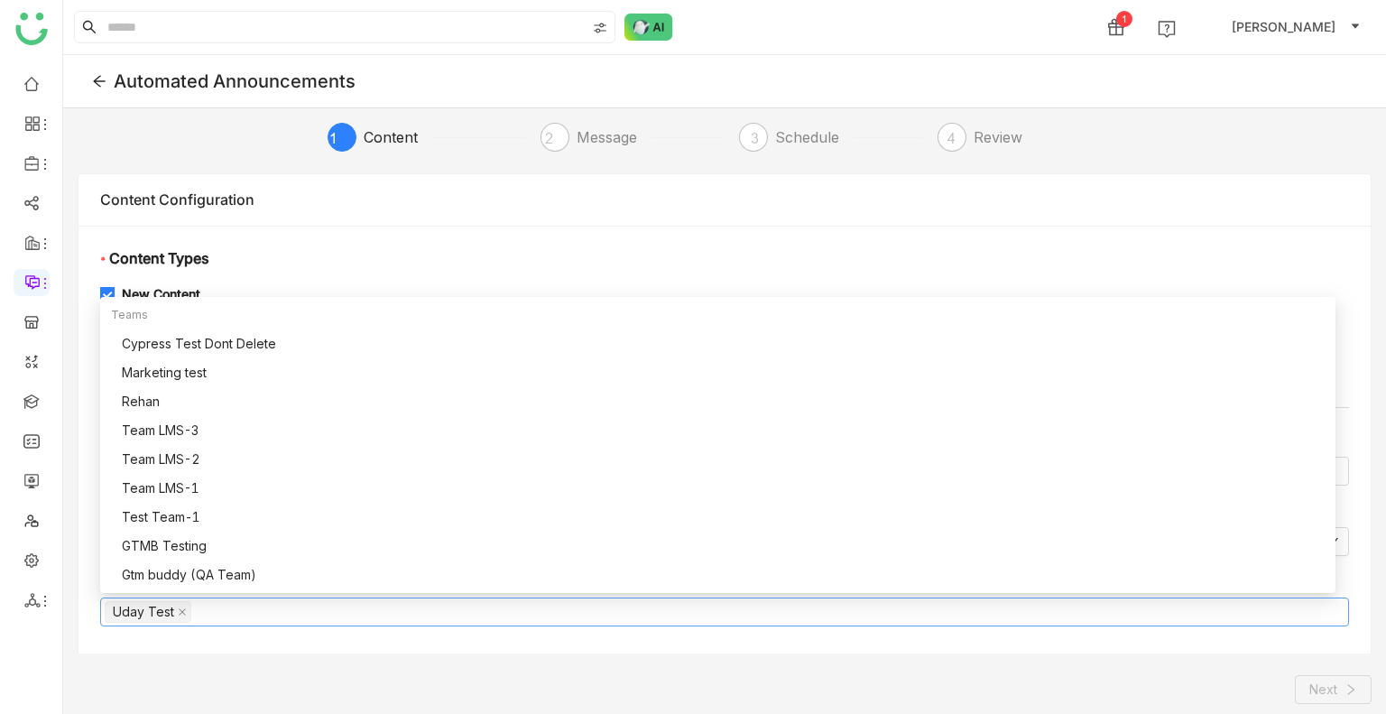
click at [218, 642] on div "* Content Types New Content Include recently published content Updated Content …" at bounding box center [725, 444] width 1292 height 437
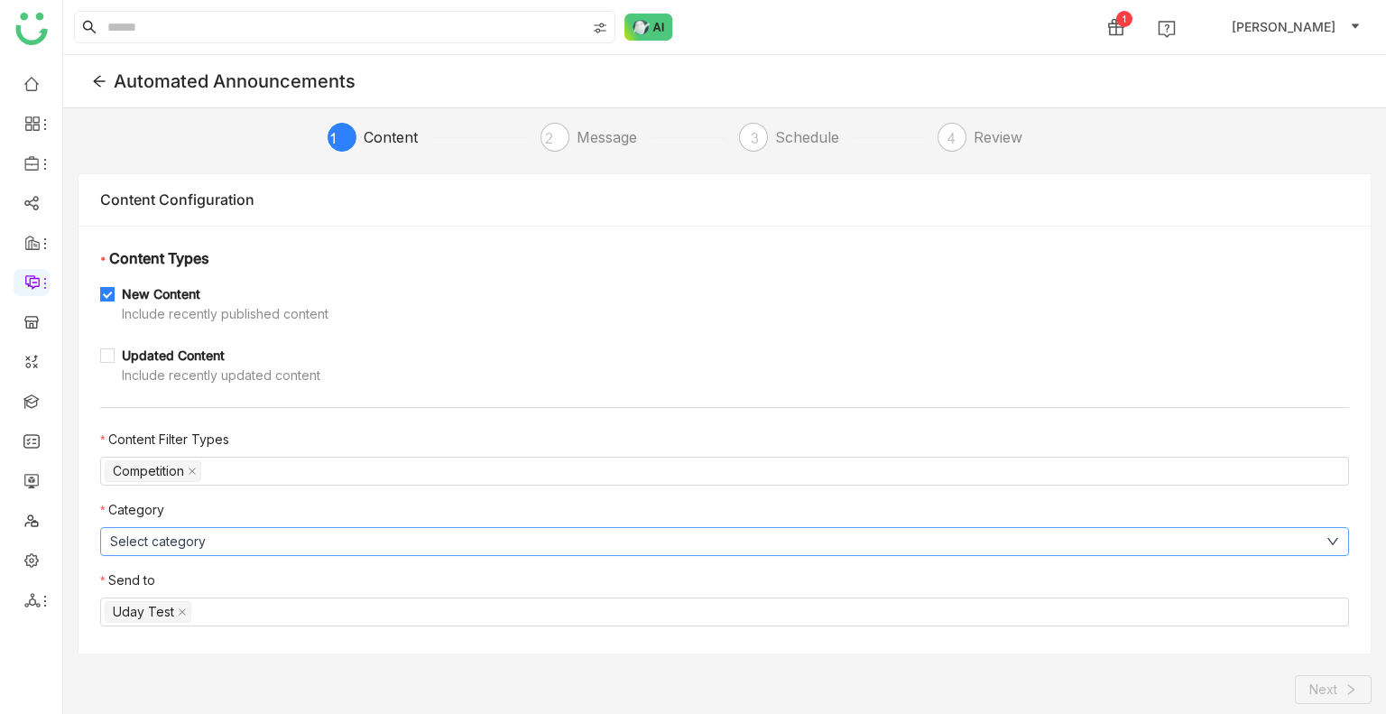
click at [286, 549] on button "Select category" at bounding box center [724, 541] width 1249 height 29
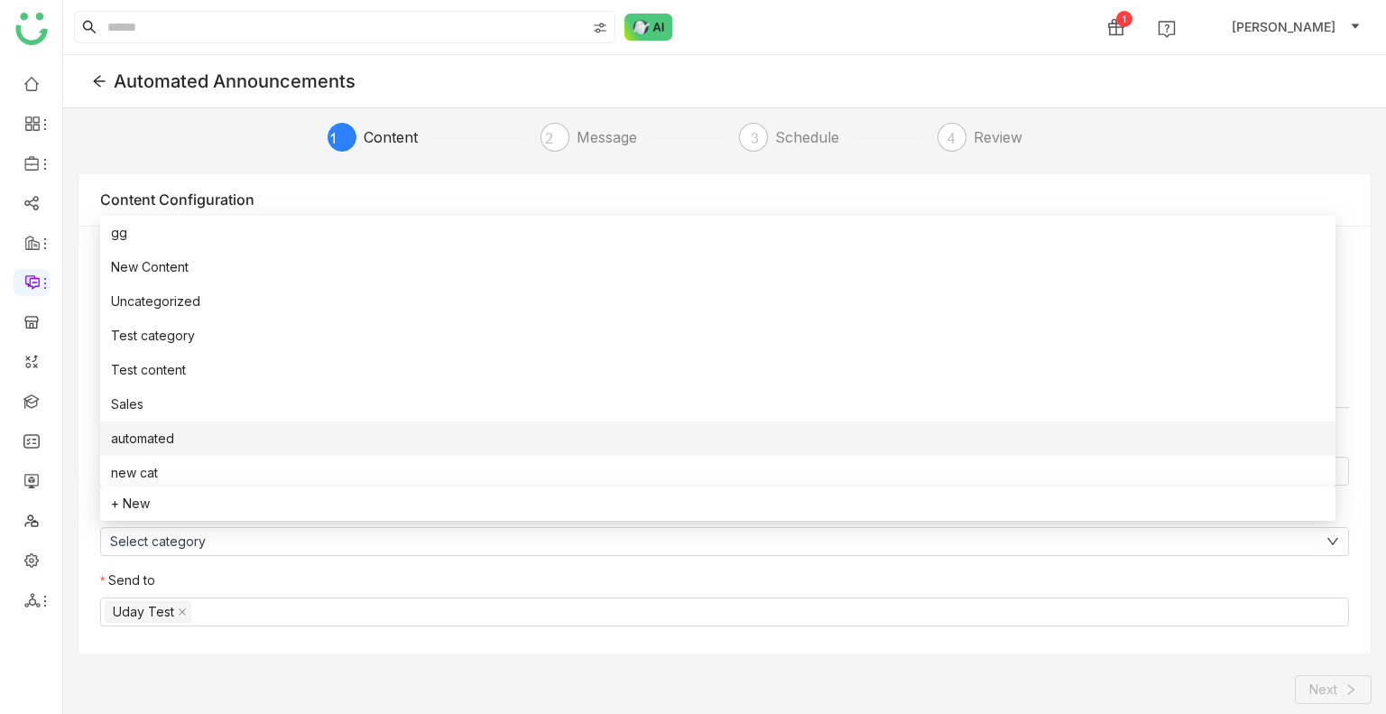
click at [143, 448] on li "automated" at bounding box center [717, 438] width 1235 height 34
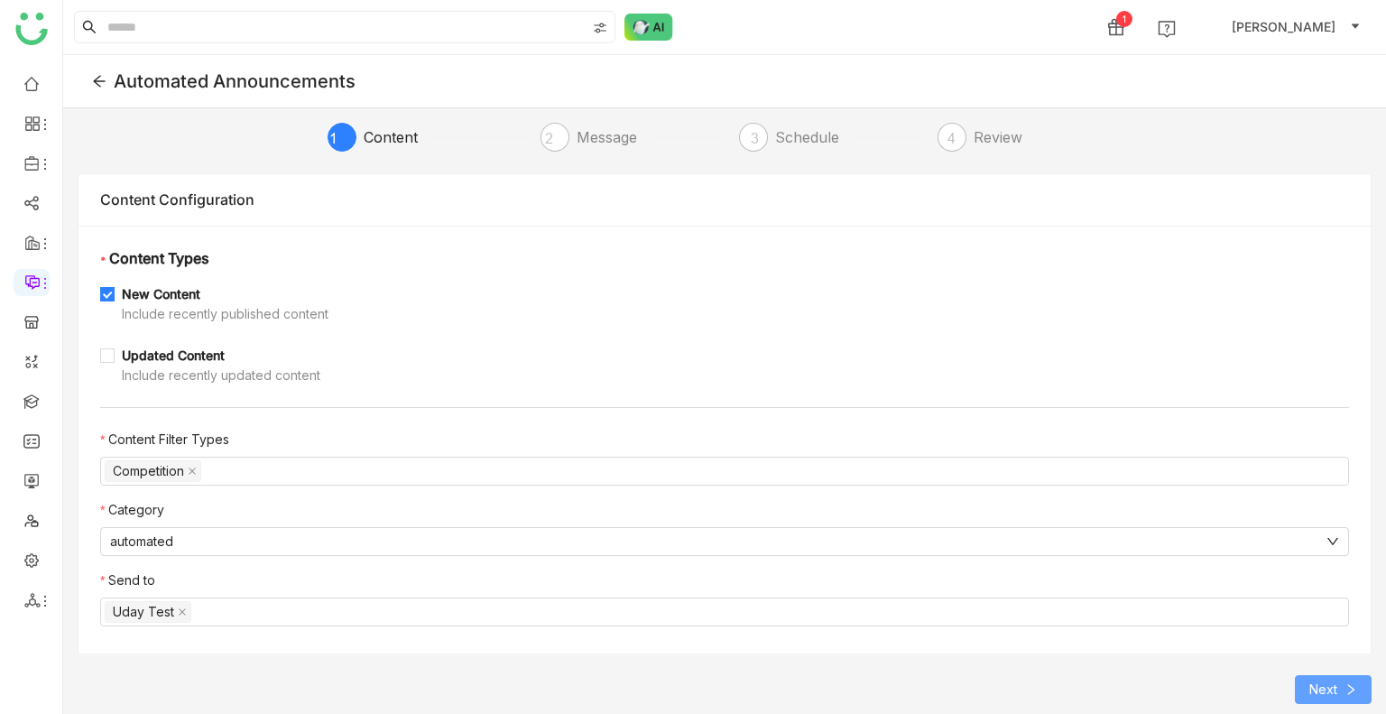
click at [1326, 687] on span "Next" at bounding box center [1323, 689] width 28 height 20
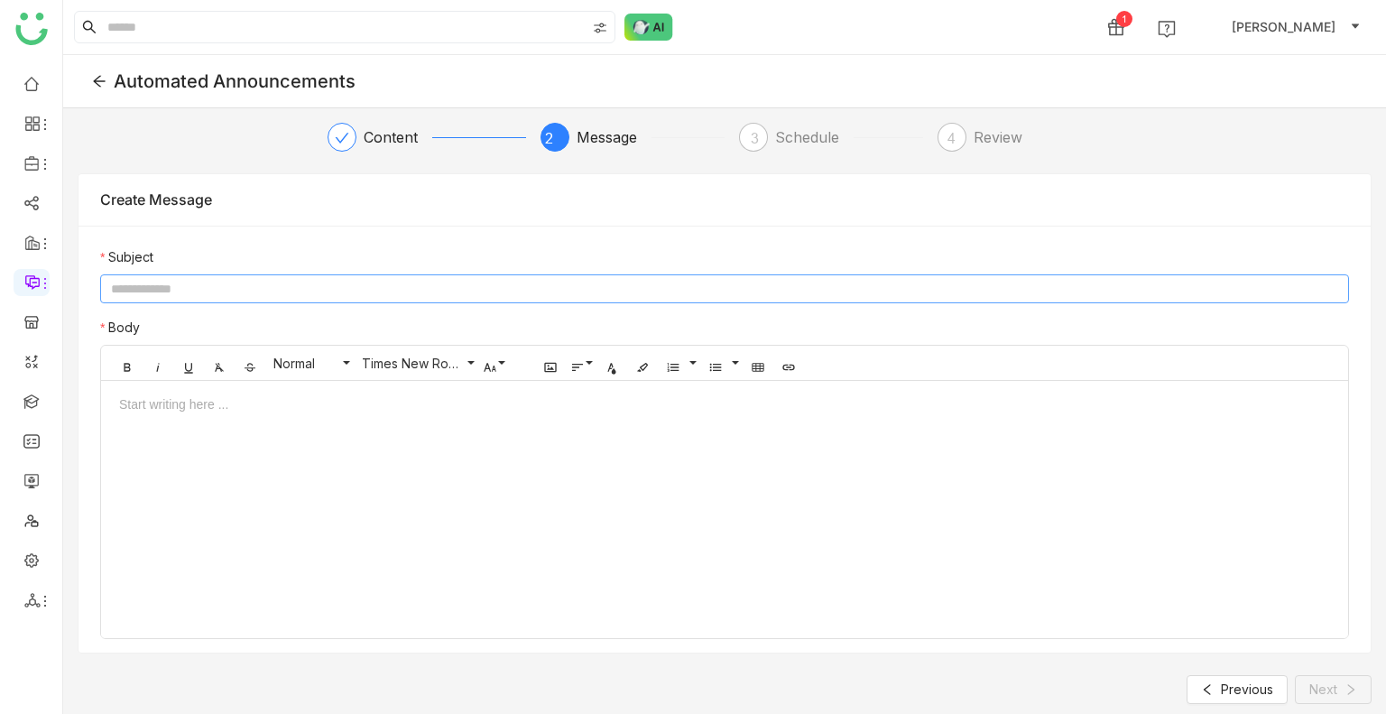
click at [206, 295] on input at bounding box center [724, 288] width 1249 height 29
type input "**********"
click at [480, 434] on div at bounding box center [724, 516] width 1247 height 244
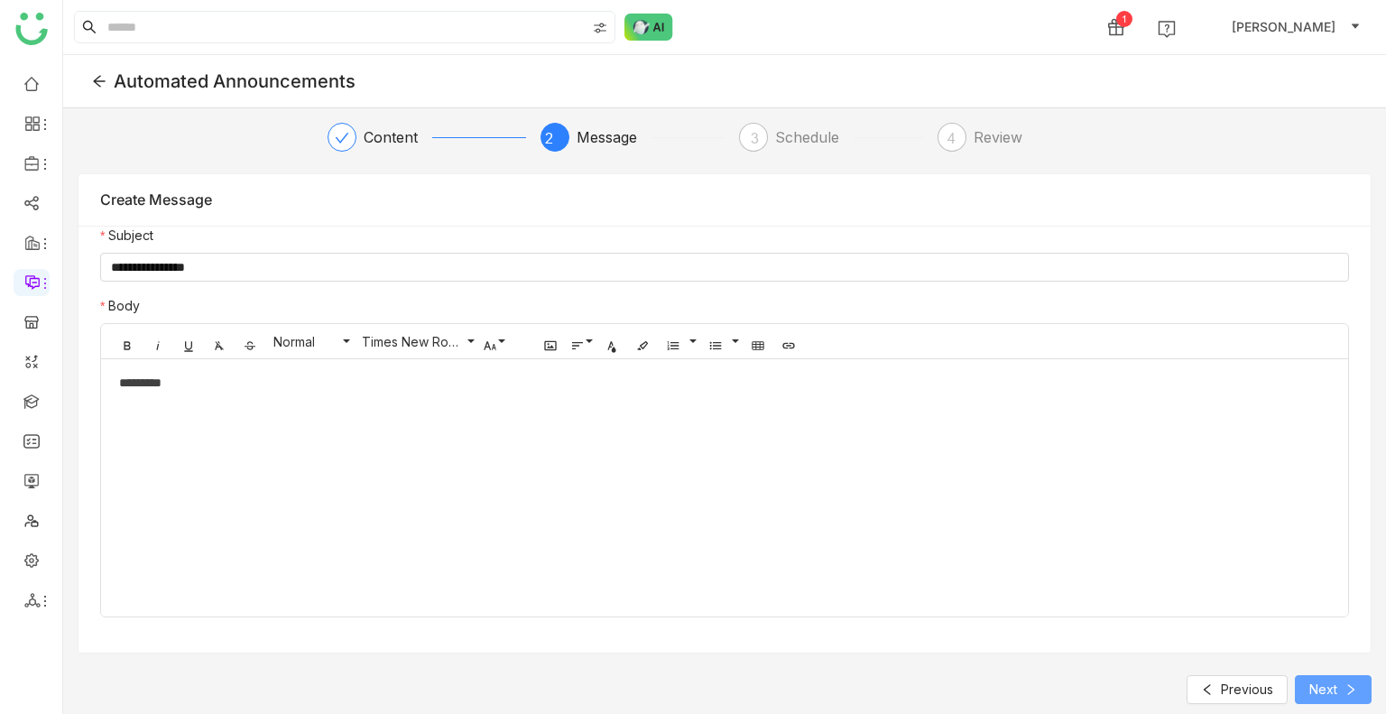
click at [1321, 683] on span "Next" at bounding box center [1323, 689] width 28 height 20
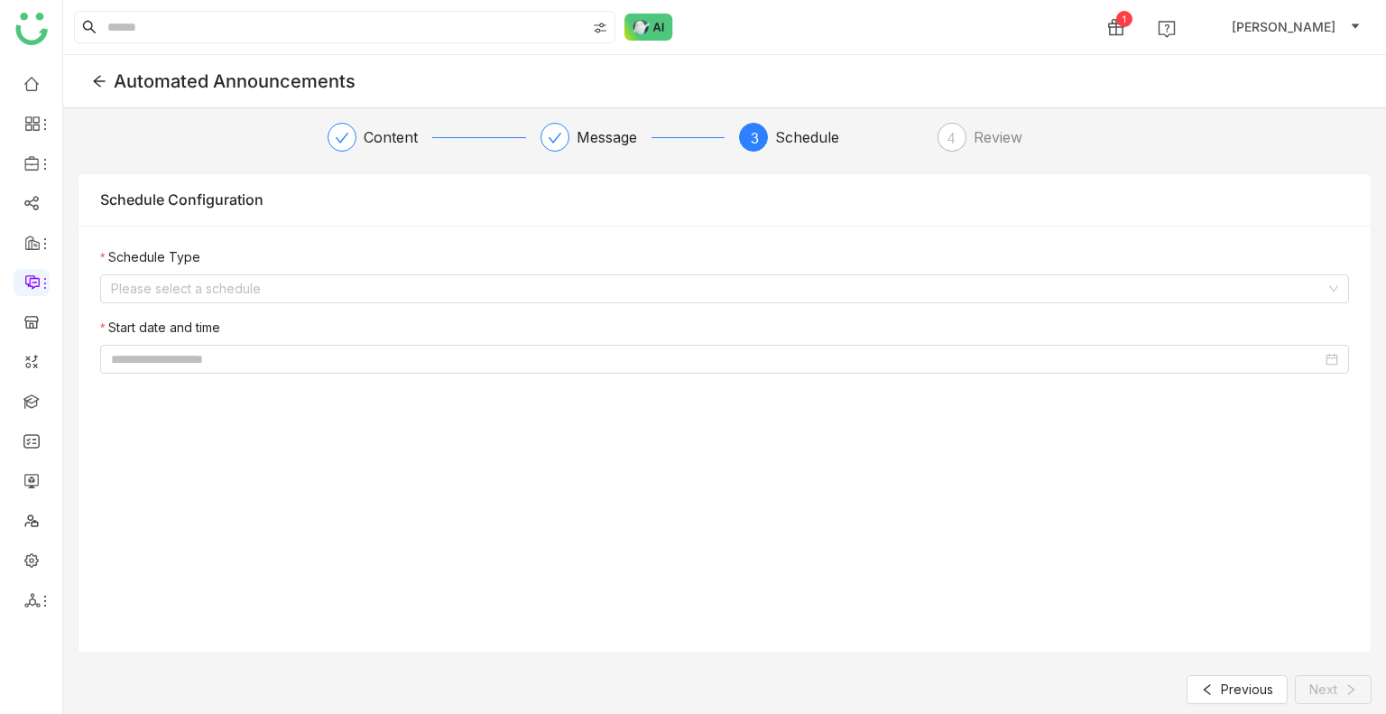
click at [180, 269] on nz-form-label "Schedule Type" at bounding box center [724, 260] width 1249 height 27
click at [183, 279] on input at bounding box center [718, 288] width 1215 height 27
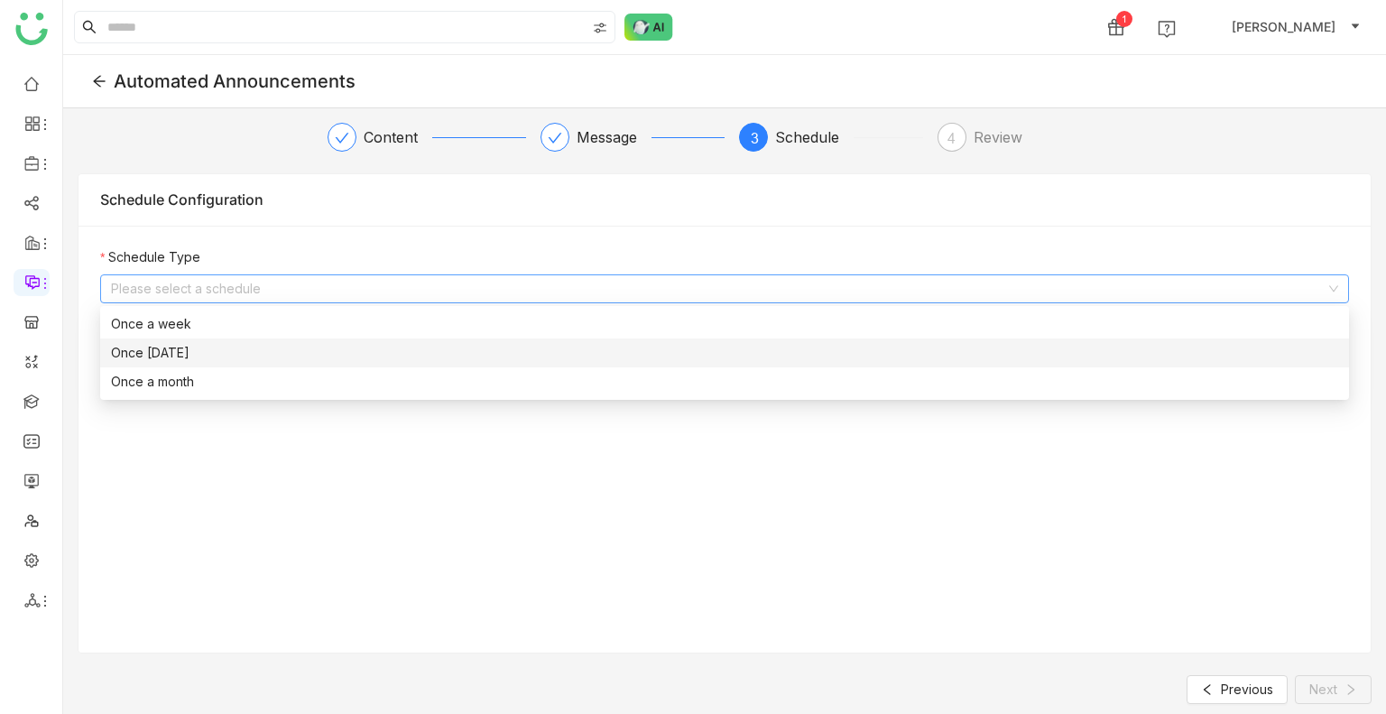
click at [183, 333] on div "Once a week" at bounding box center [724, 324] width 1227 height 20
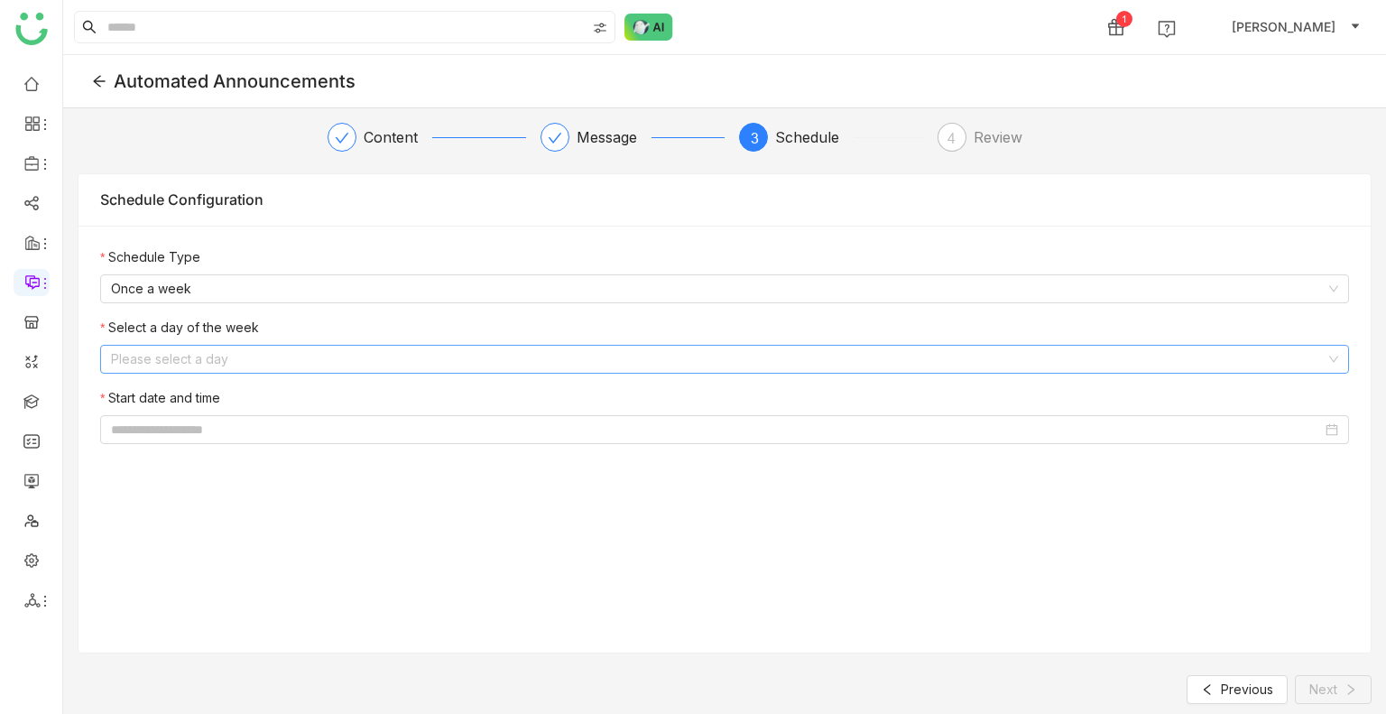
click at [183, 359] on input at bounding box center [718, 359] width 1215 height 27
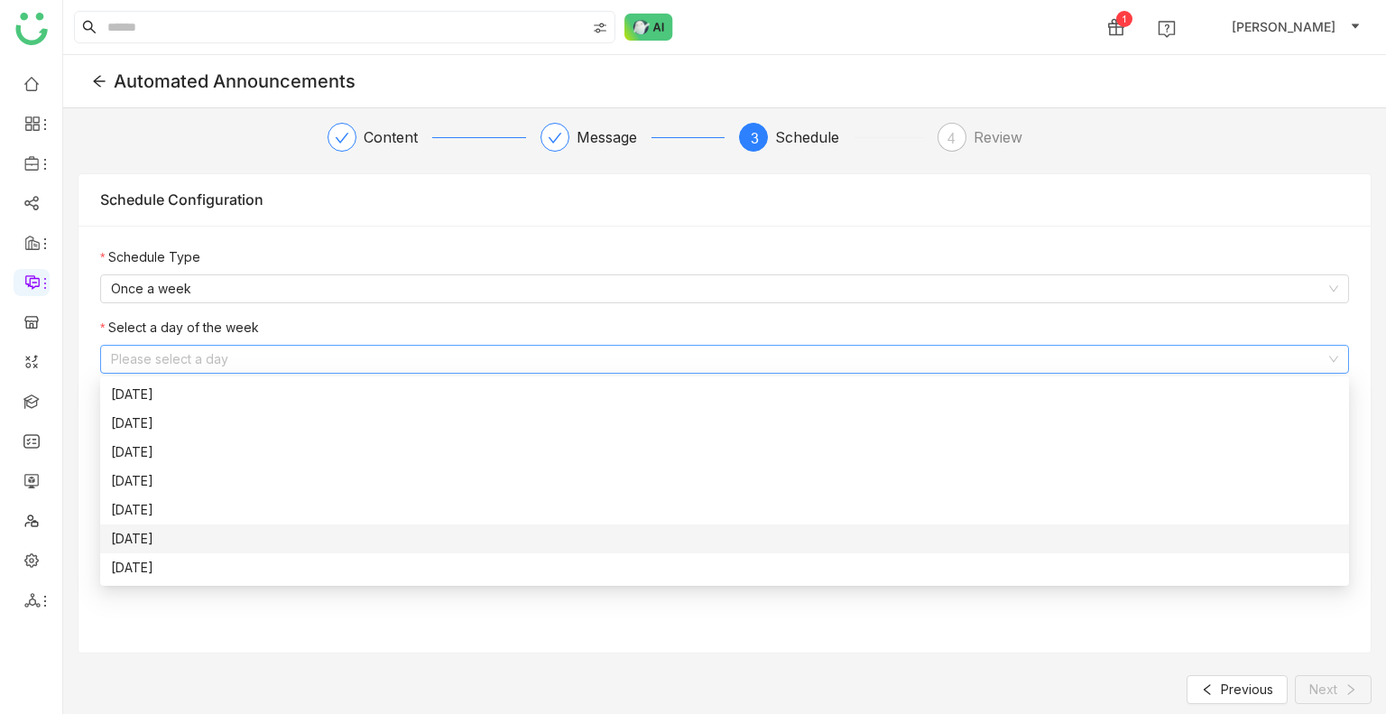
click at [146, 530] on div "Friday" at bounding box center [724, 539] width 1227 height 20
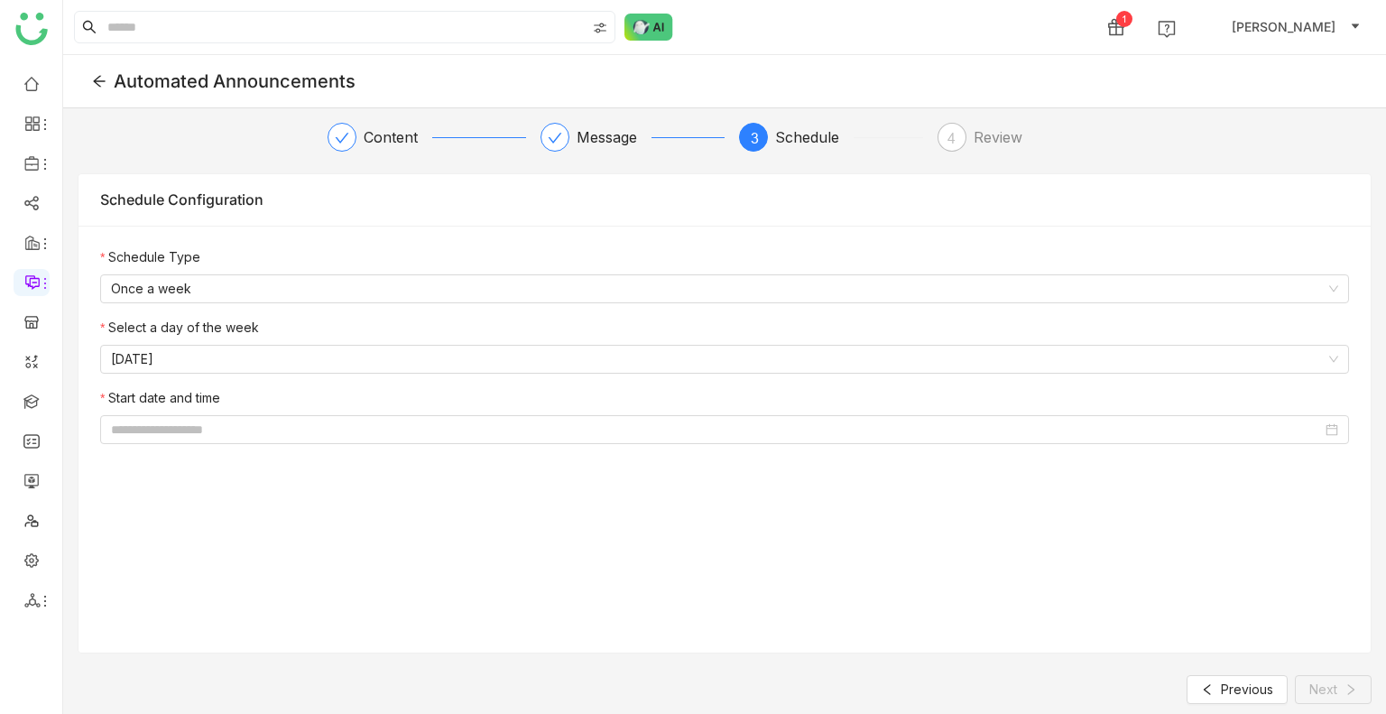
drag, startPoint x: 268, startPoint y: 399, endPoint x: 250, endPoint y: 412, distance: 22.6
click at [264, 400] on nz-form-label "Start date and time" at bounding box center [724, 401] width 1249 height 27
click at [242, 429] on input at bounding box center [716, 430] width 1211 height 20
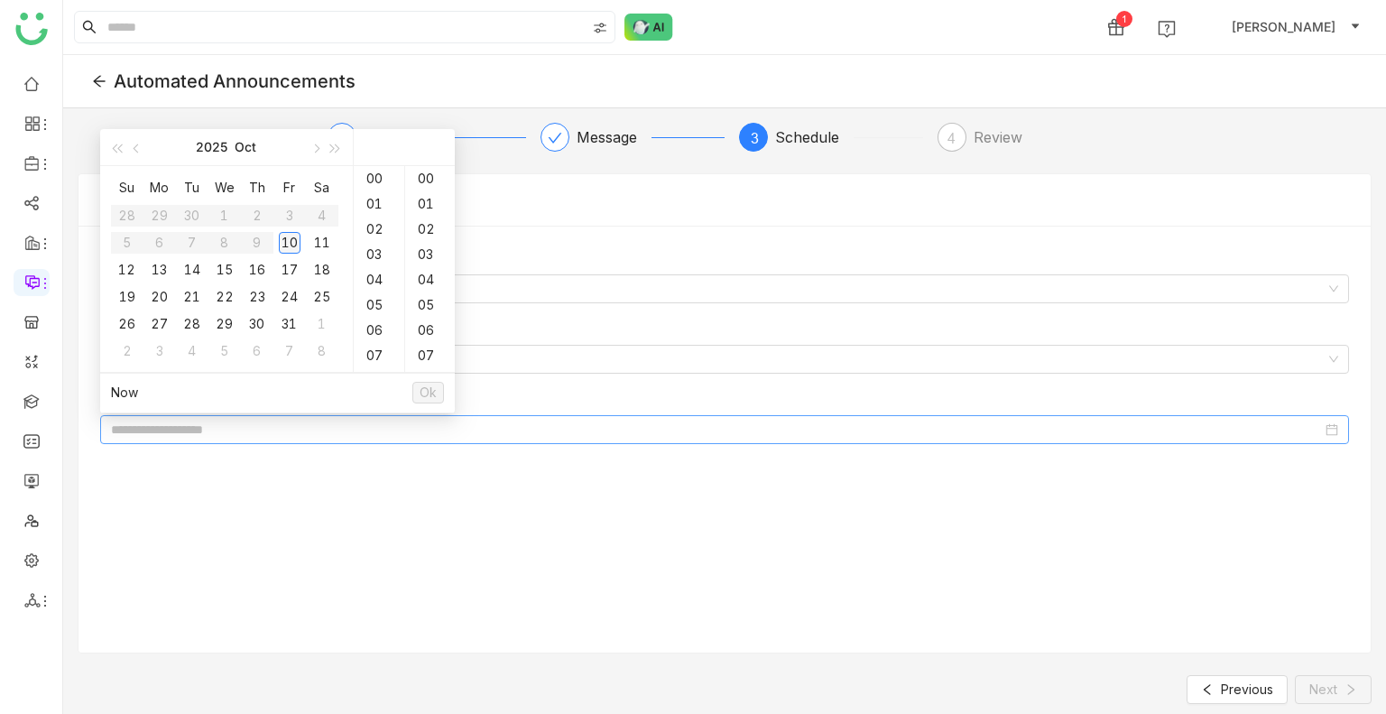
click at [291, 245] on div "10" at bounding box center [290, 243] width 22 height 22
click at [420, 273] on div "50" at bounding box center [430, 279] width 50 height 25
type input "**********"
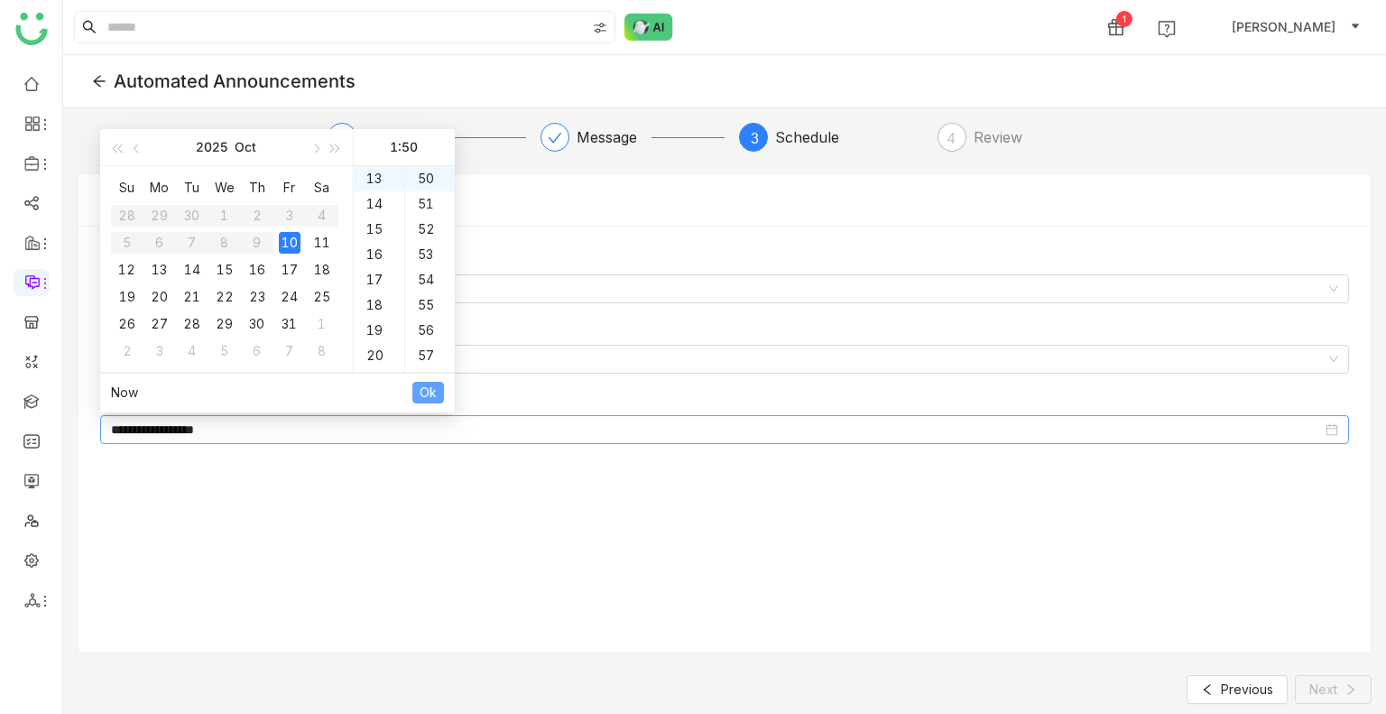
click at [426, 388] on span "Ok" at bounding box center [428, 393] width 17 height 20
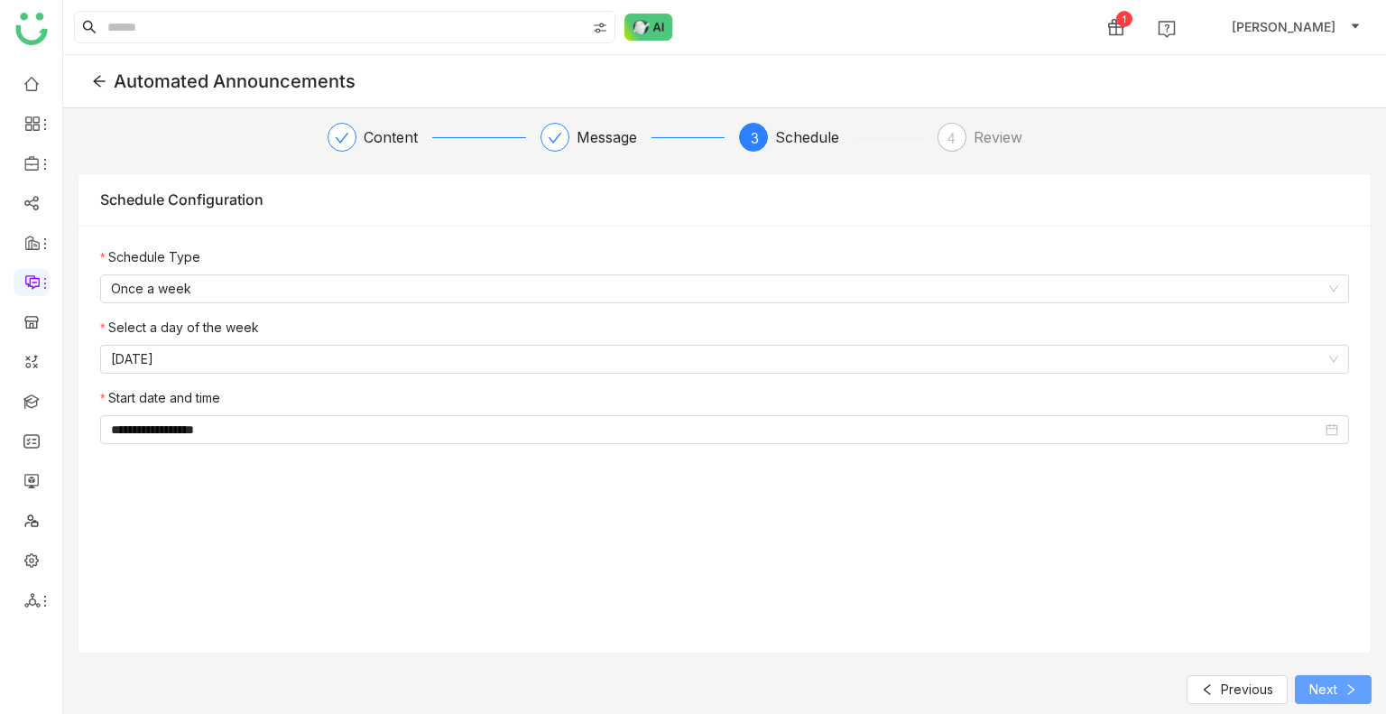
click at [1336, 690] on span "Next" at bounding box center [1323, 689] width 28 height 20
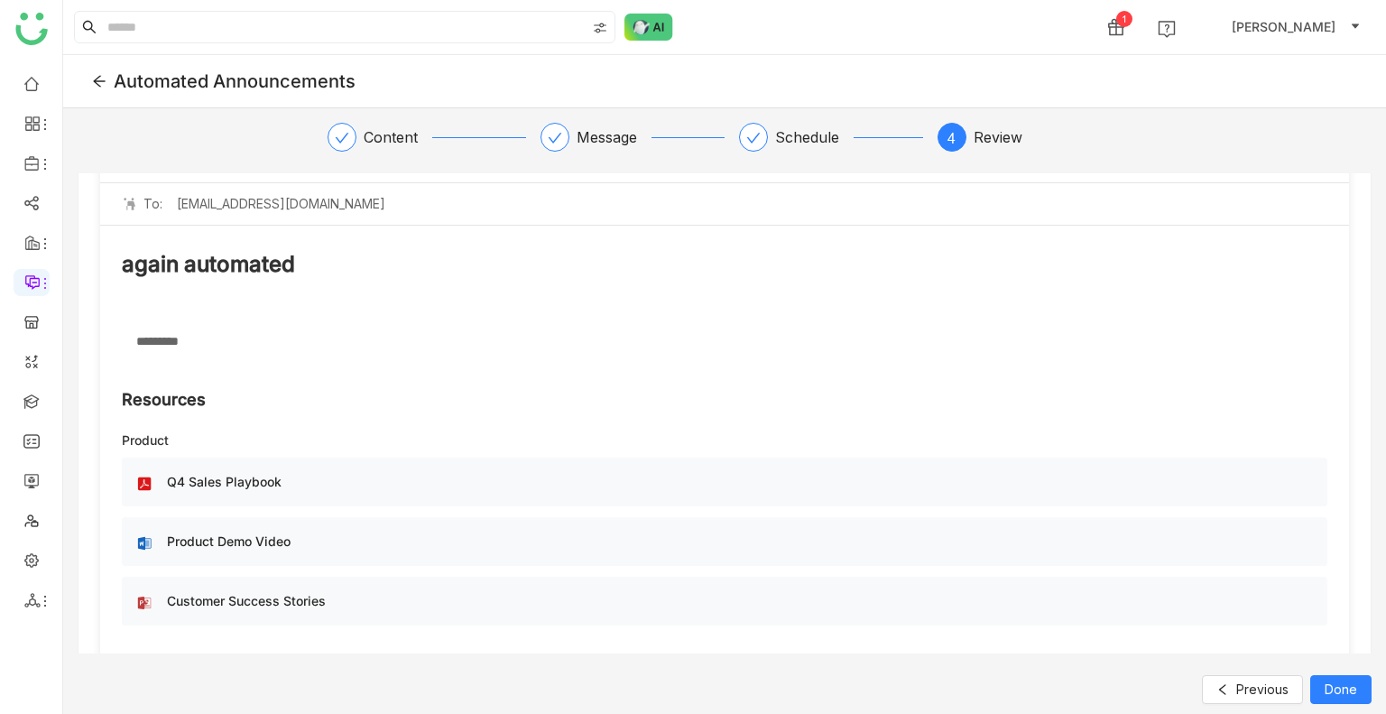
scroll to position [419, 0]
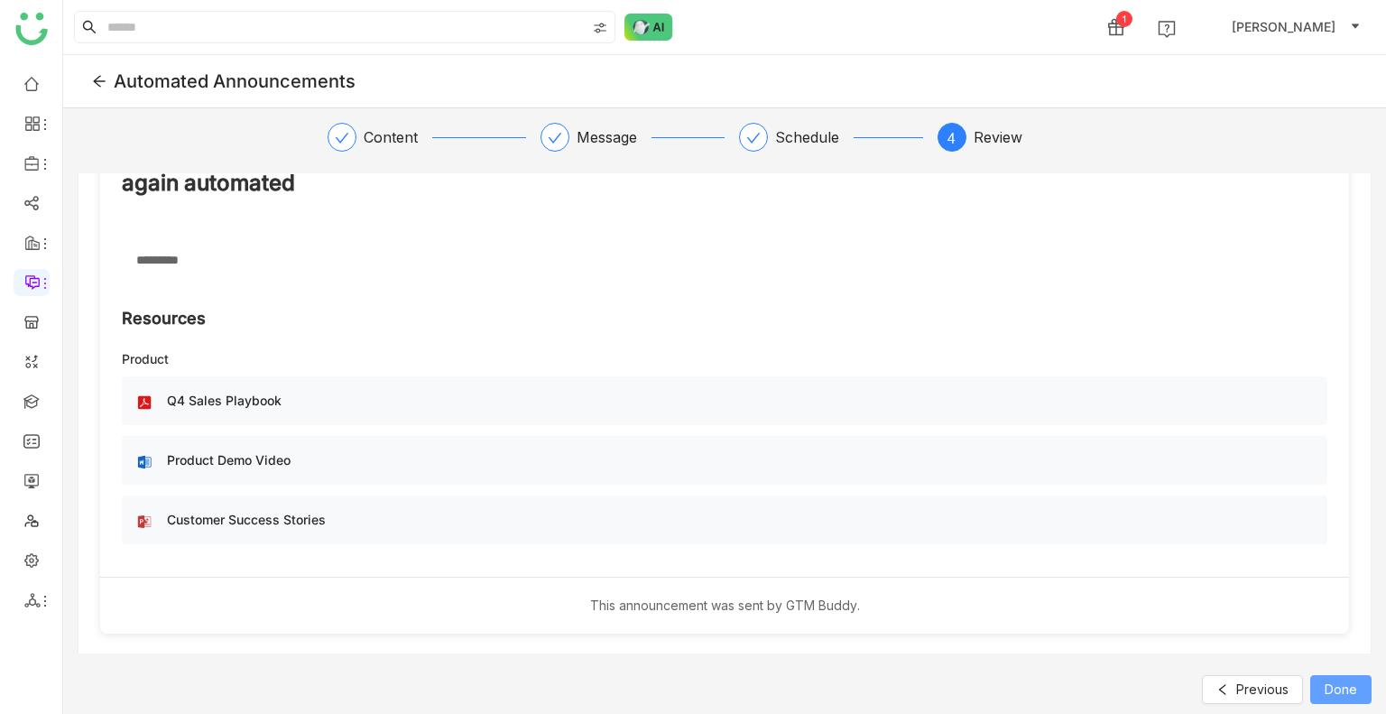
click at [1336, 684] on span "Done" at bounding box center [1341, 689] width 32 height 20
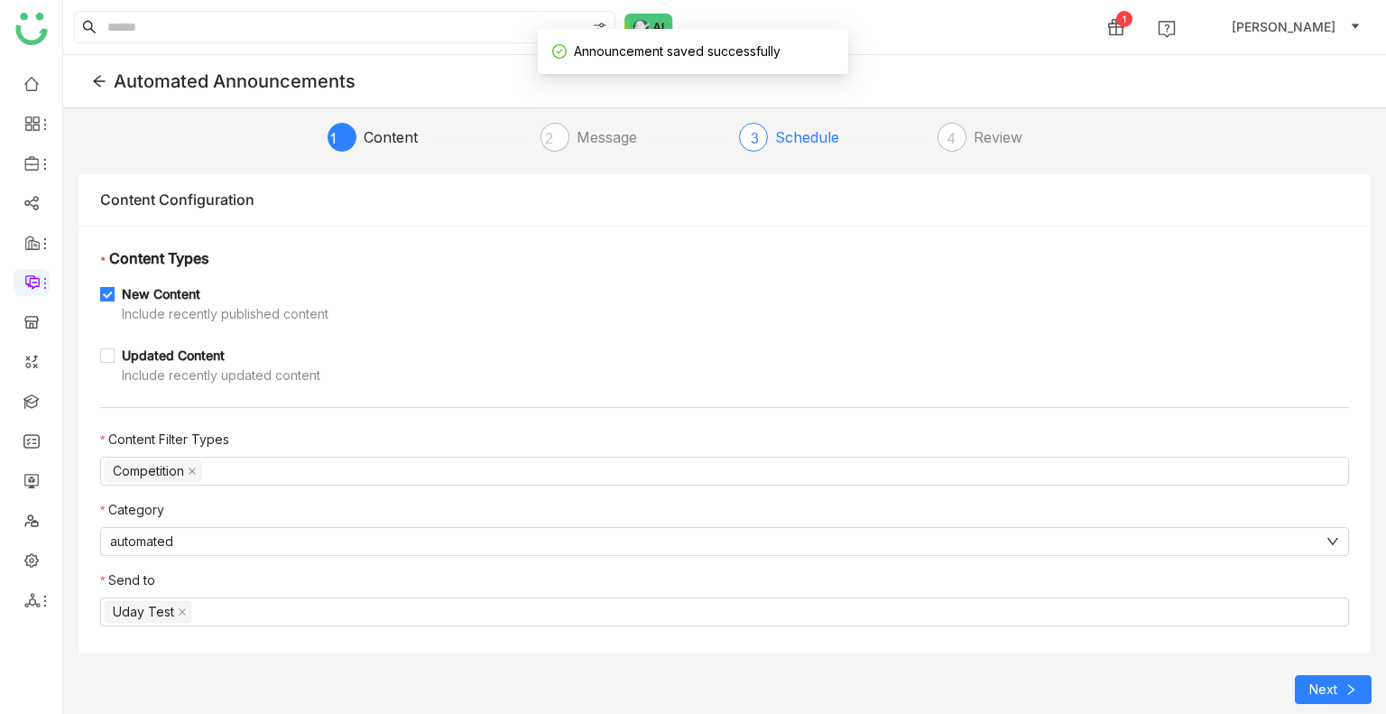
click at [797, 148] on div "Schedule" at bounding box center [814, 137] width 79 height 29
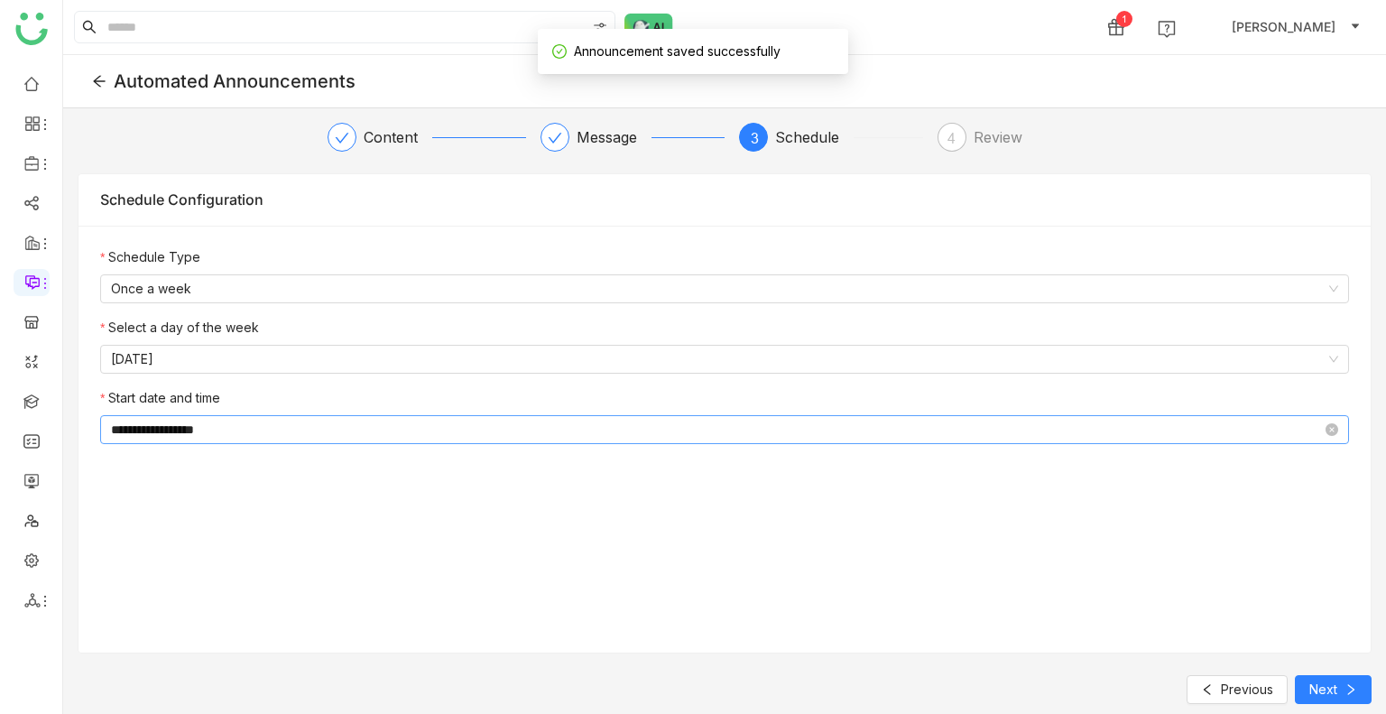
click at [284, 436] on input "**********" at bounding box center [716, 430] width 1211 height 20
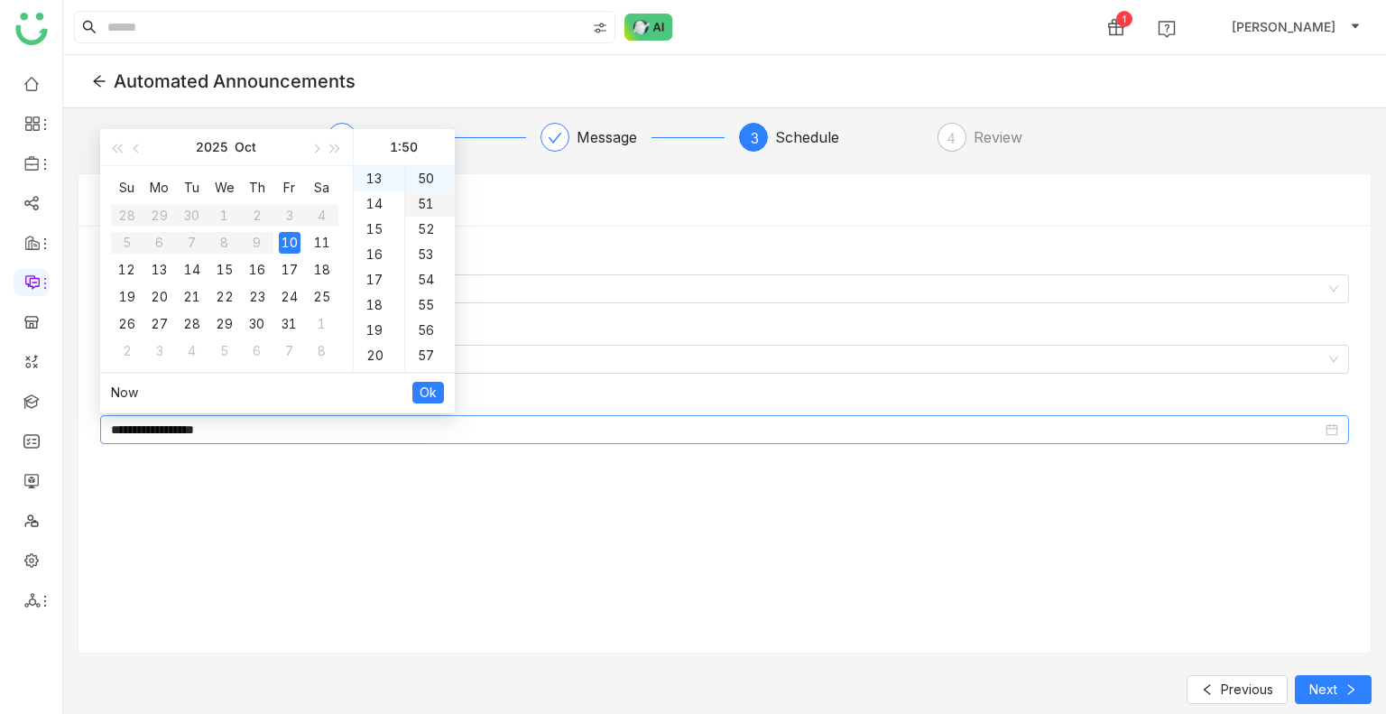
scroll to position [1173, 0]
click at [424, 318] on div "52" at bounding box center [430, 319] width 50 height 25
type input "**********"
click at [422, 394] on span "Ok" at bounding box center [428, 393] width 17 height 20
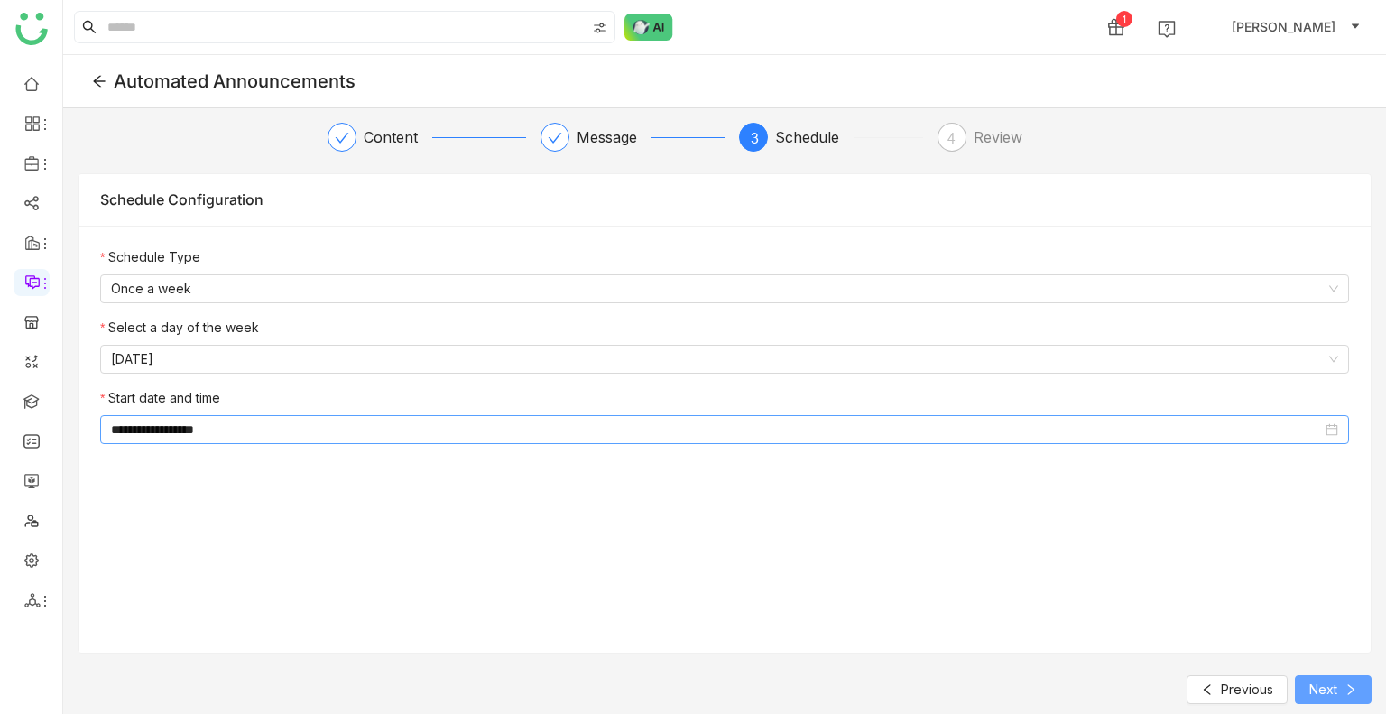
click at [1345, 688] on icon at bounding box center [1351, 689] width 13 height 13
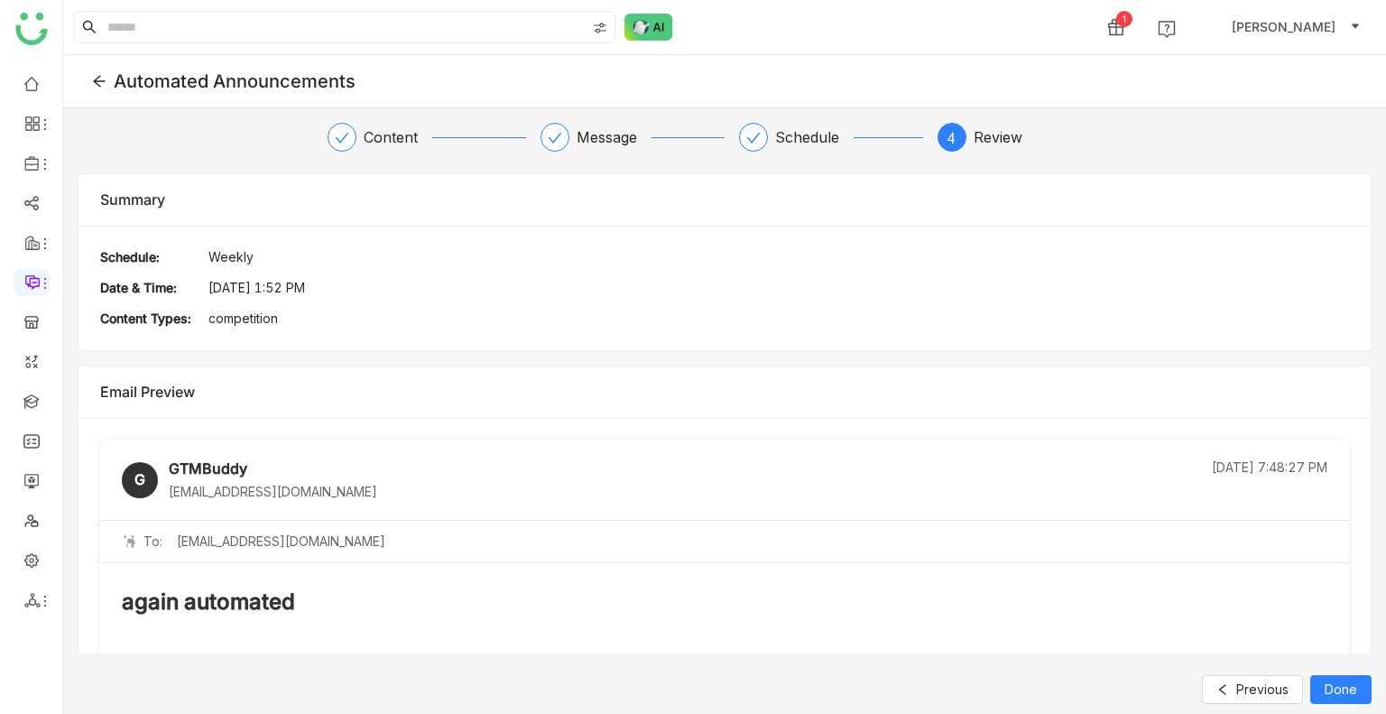
scroll to position [263, 0]
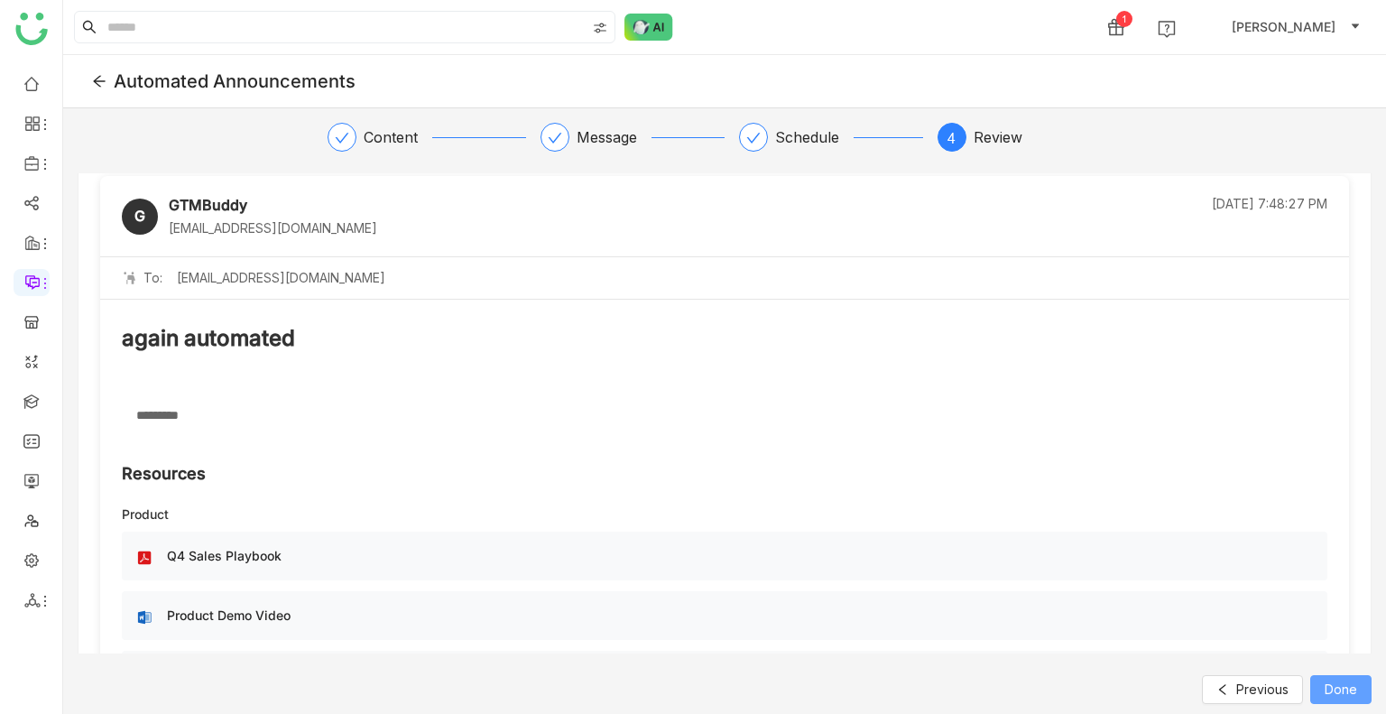
click at [1345, 689] on span "Done" at bounding box center [1341, 689] width 32 height 20
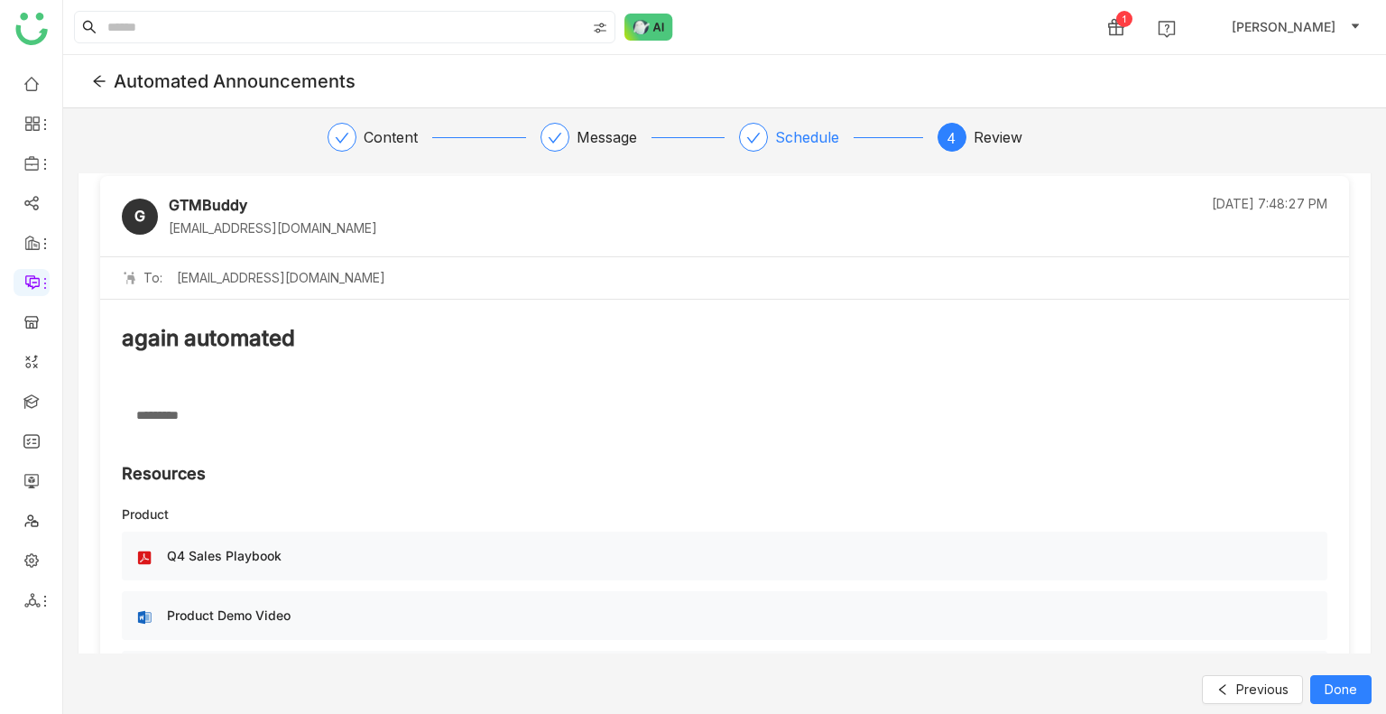
click at [802, 144] on div "Schedule" at bounding box center [814, 137] width 79 height 29
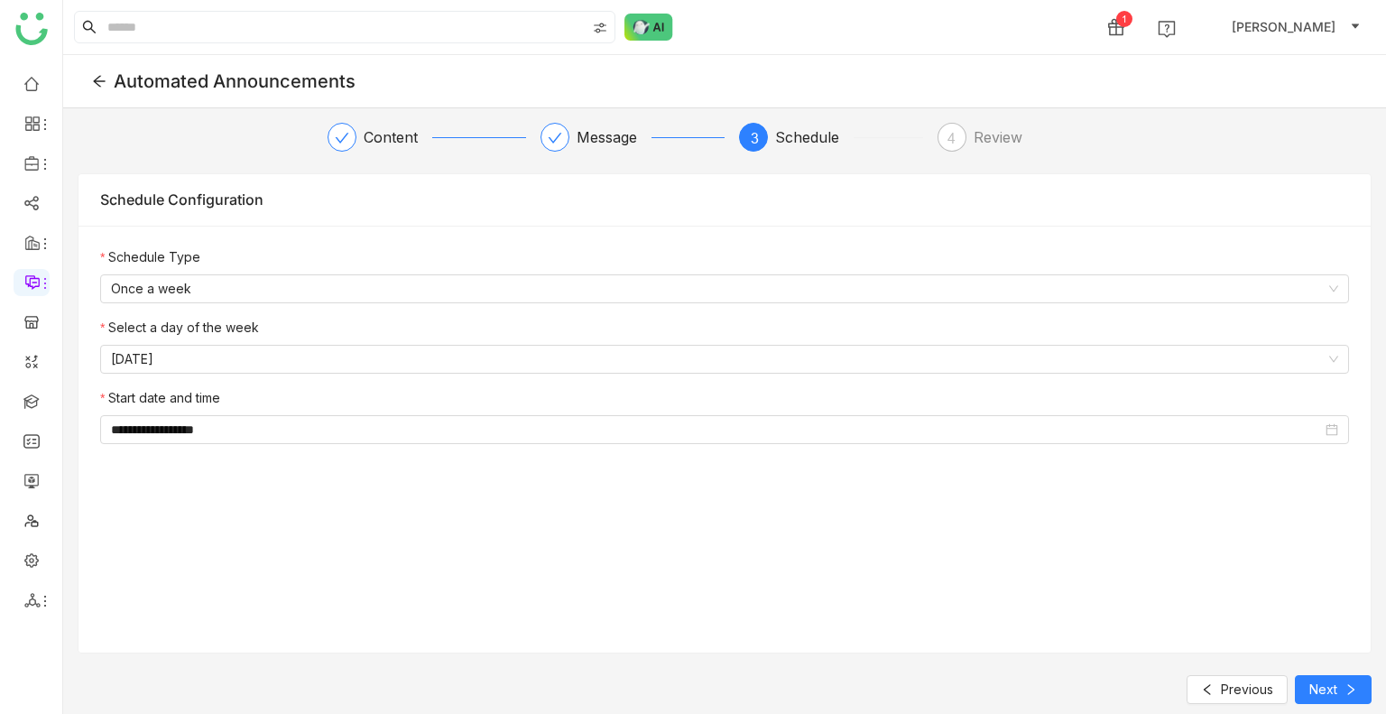
scroll to position [0, 0]
click at [581, 129] on div "Message" at bounding box center [614, 137] width 75 height 29
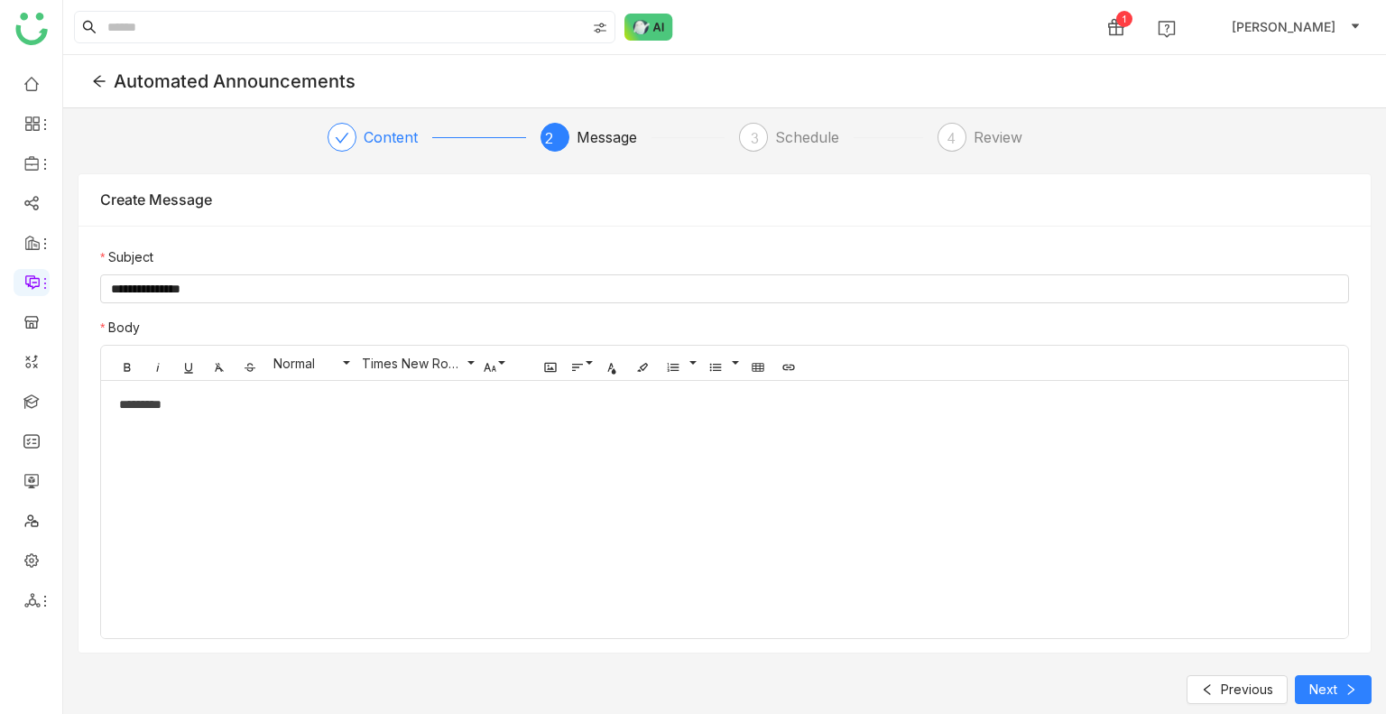
drag, startPoint x: 346, startPoint y: 130, endPoint x: 365, endPoint y: 129, distance: 19.0
click at [346, 131] on icon at bounding box center [342, 138] width 14 height 14
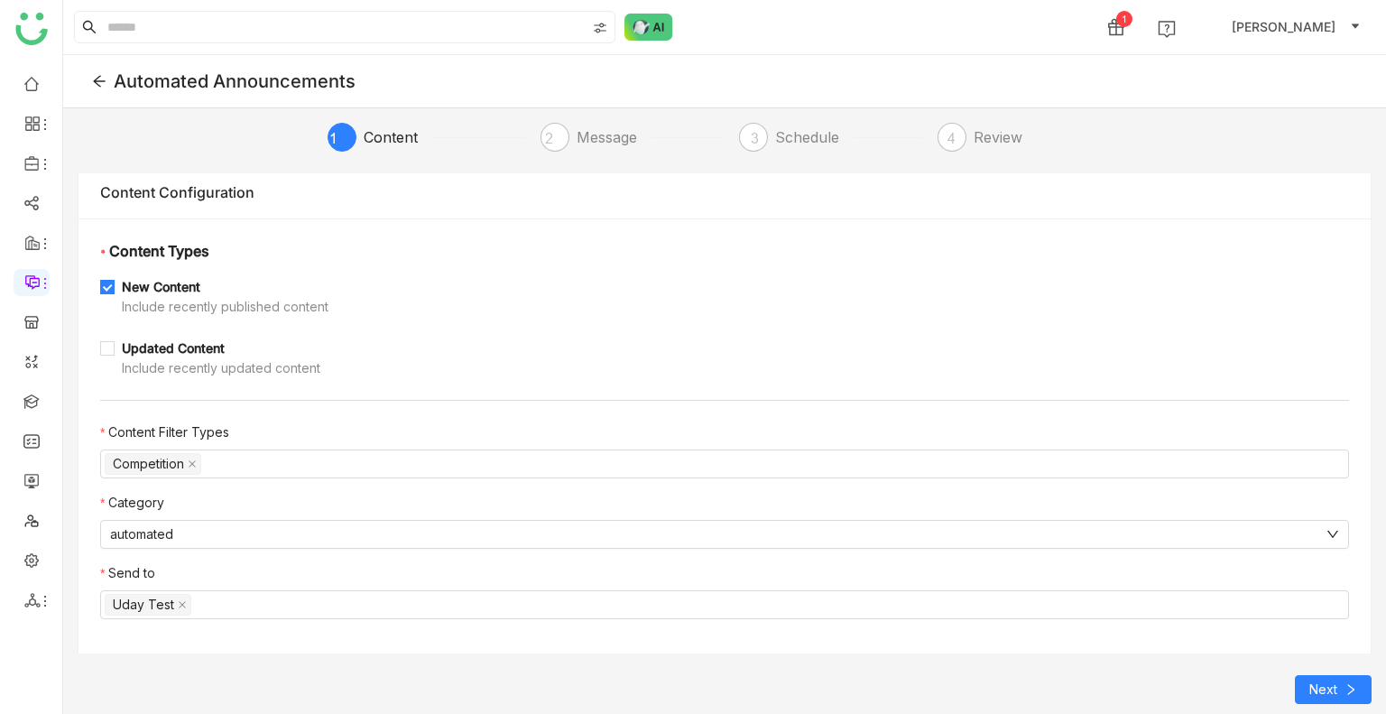
scroll to position [8, 0]
click at [1312, 34] on span "Uday Bhanu" at bounding box center [1284, 27] width 104 height 20
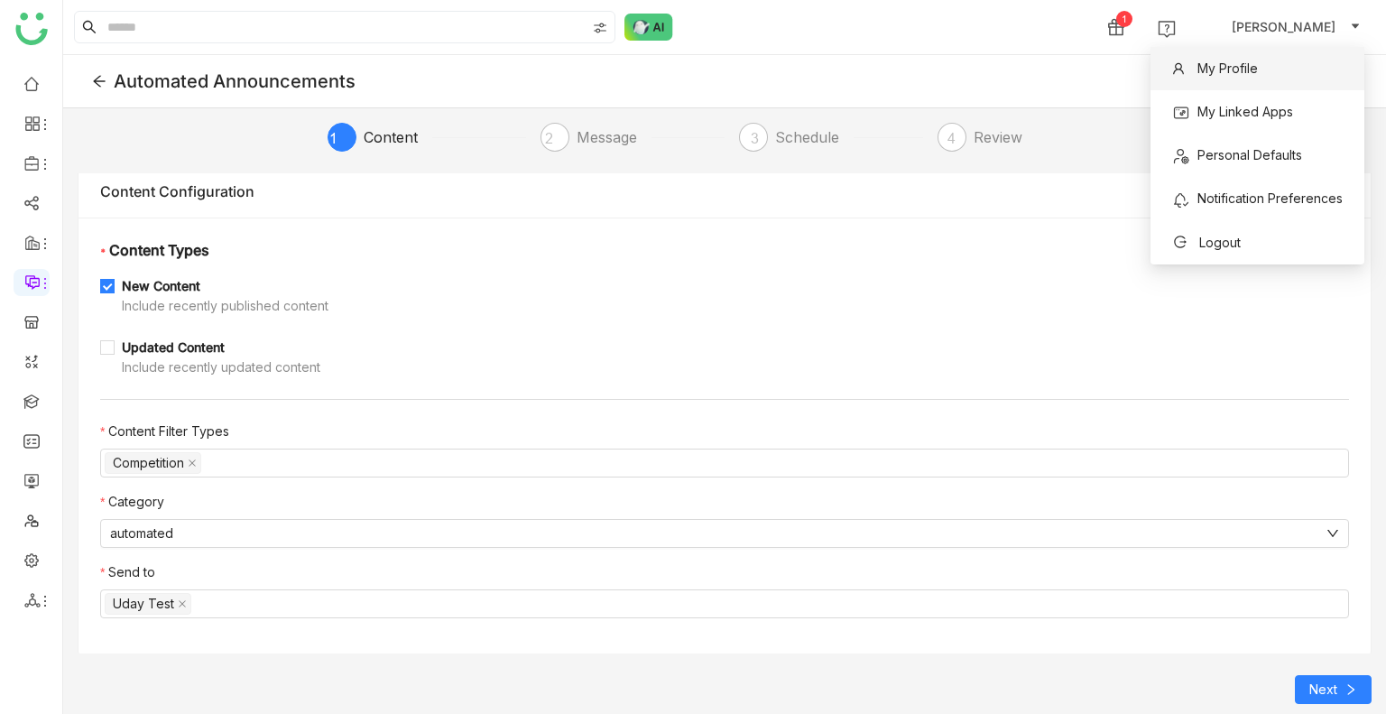
click at [1242, 87] on li "My Profile" at bounding box center [1258, 68] width 214 height 43
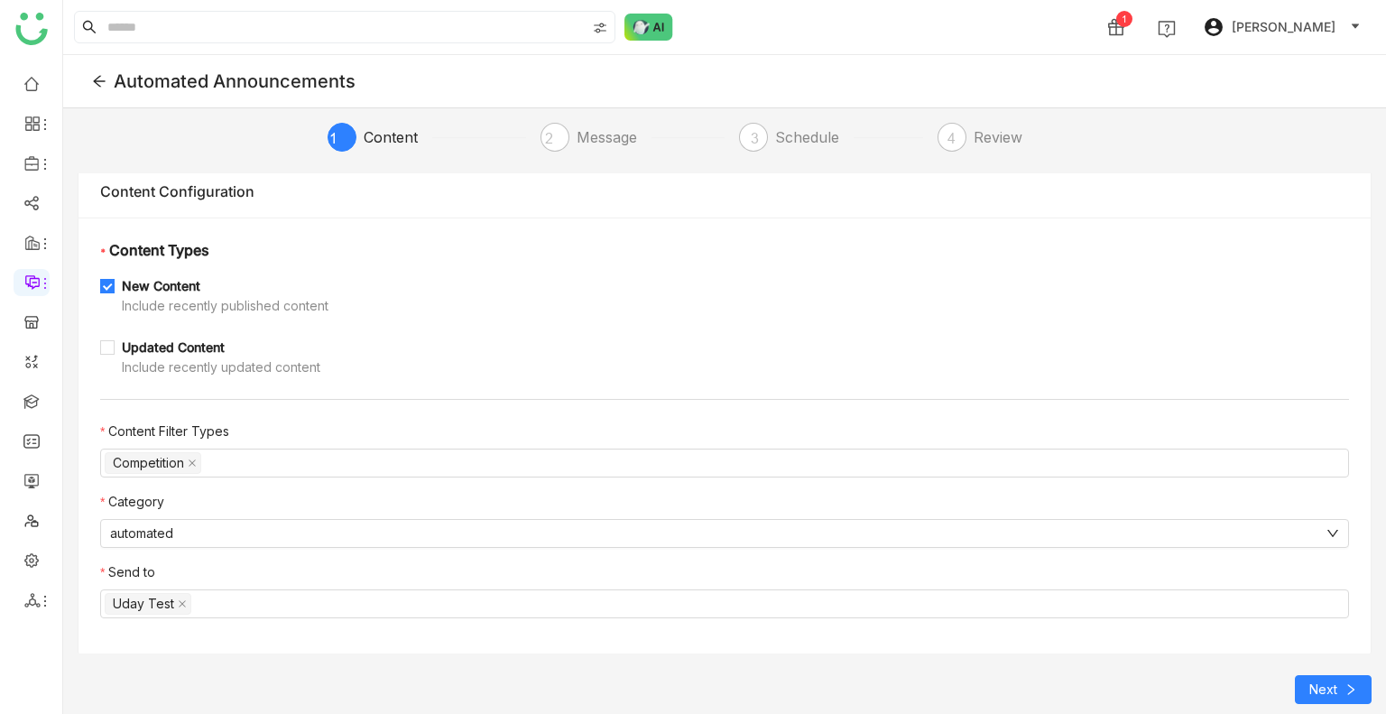
click at [1299, 17] on span "Uday Bhanu" at bounding box center [1284, 27] width 104 height 20
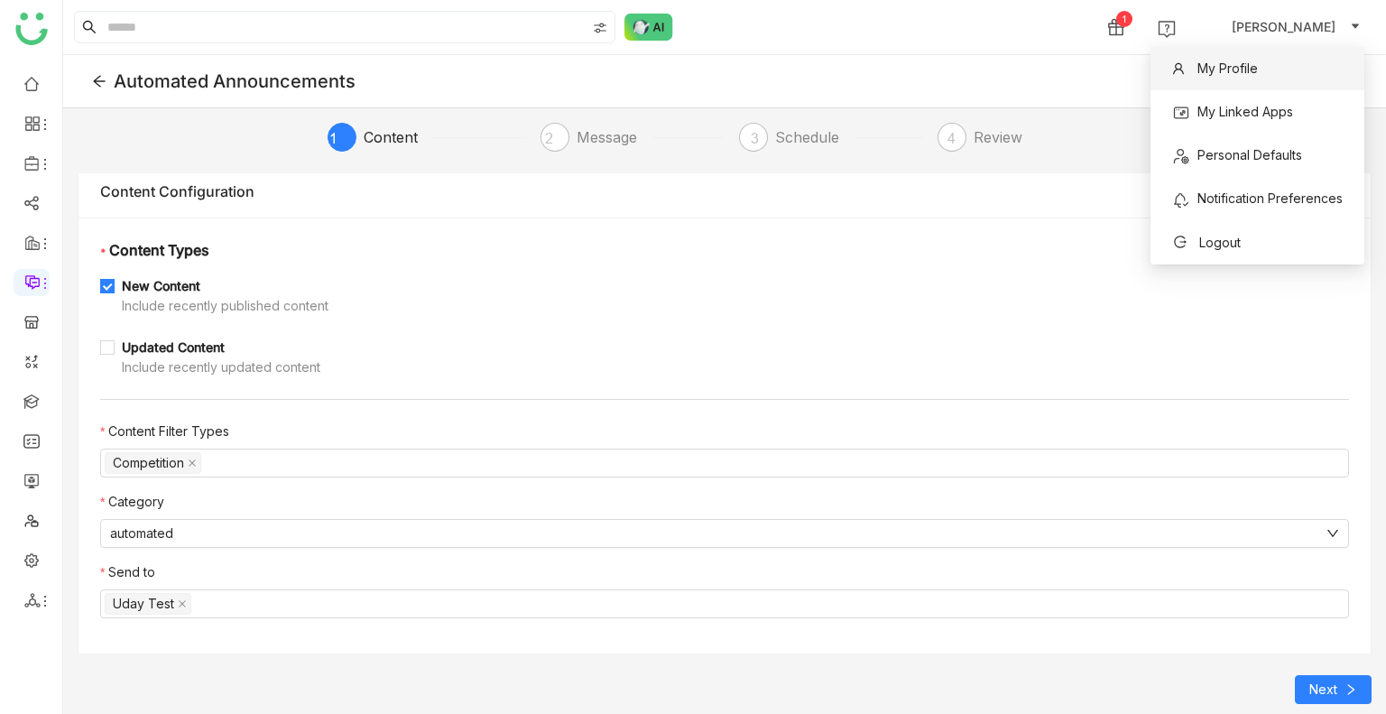
click at [1262, 57] on span "My Profile" at bounding box center [1214, 68] width 107 height 29
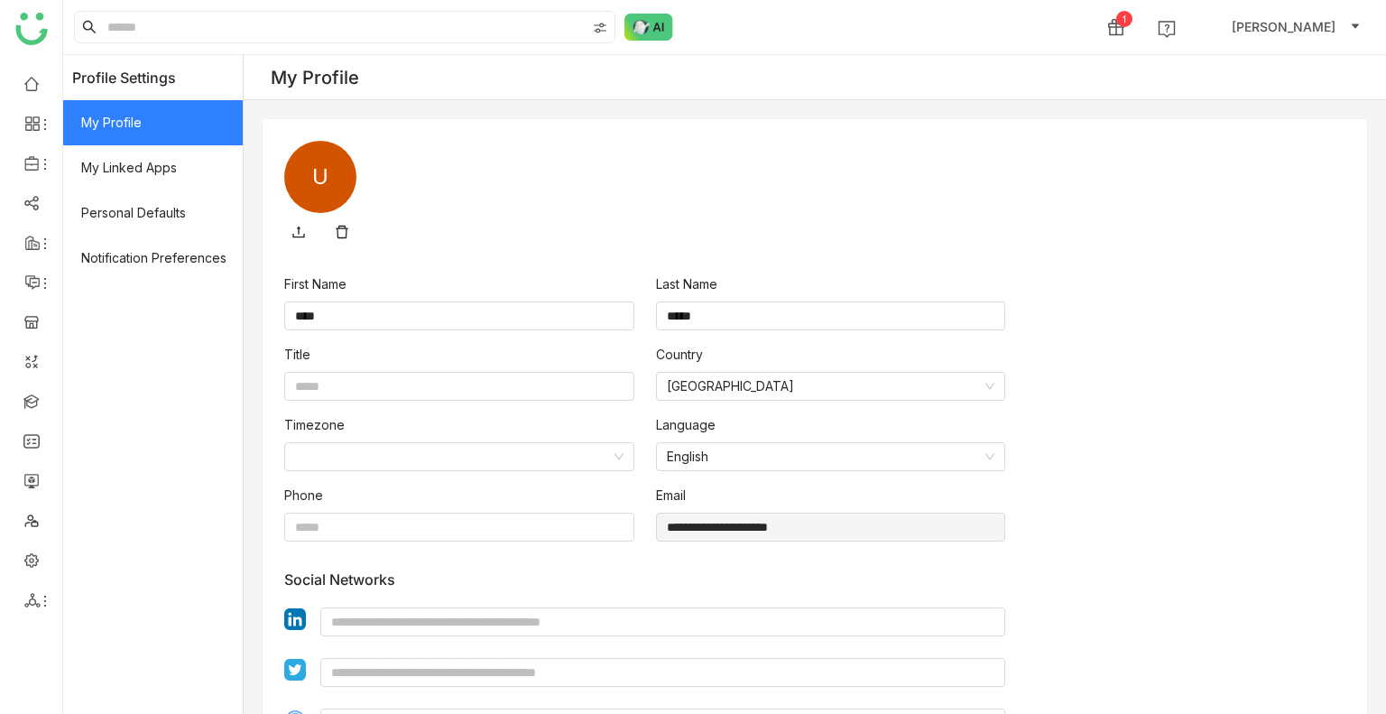
click at [337, 176] on div "U" at bounding box center [320, 177] width 72 height 72
click at [334, 175] on div "U" at bounding box center [320, 177] width 72 height 72
click at [319, 185] on div "U" at bounding box center [320, 177] width 72 height 72
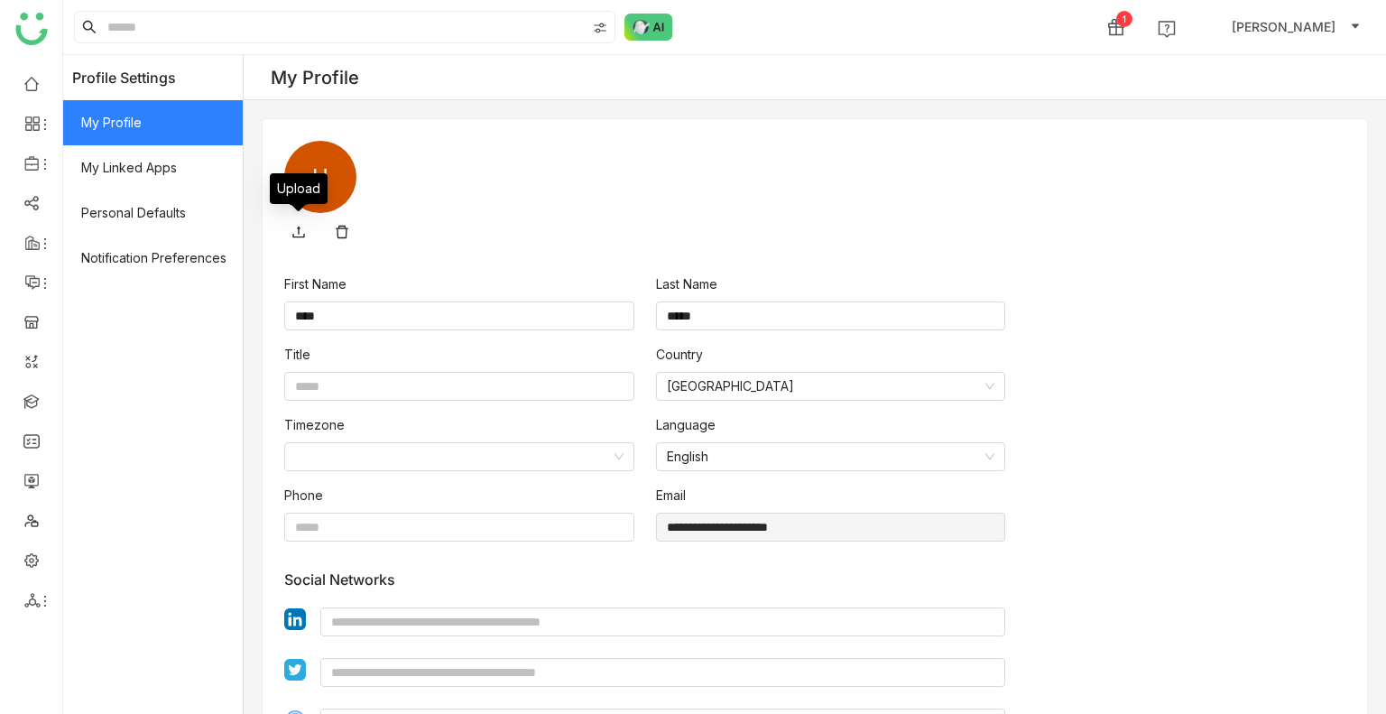
click at [303, 234] on icon at bounding box center [298, 232] width 12 height 12
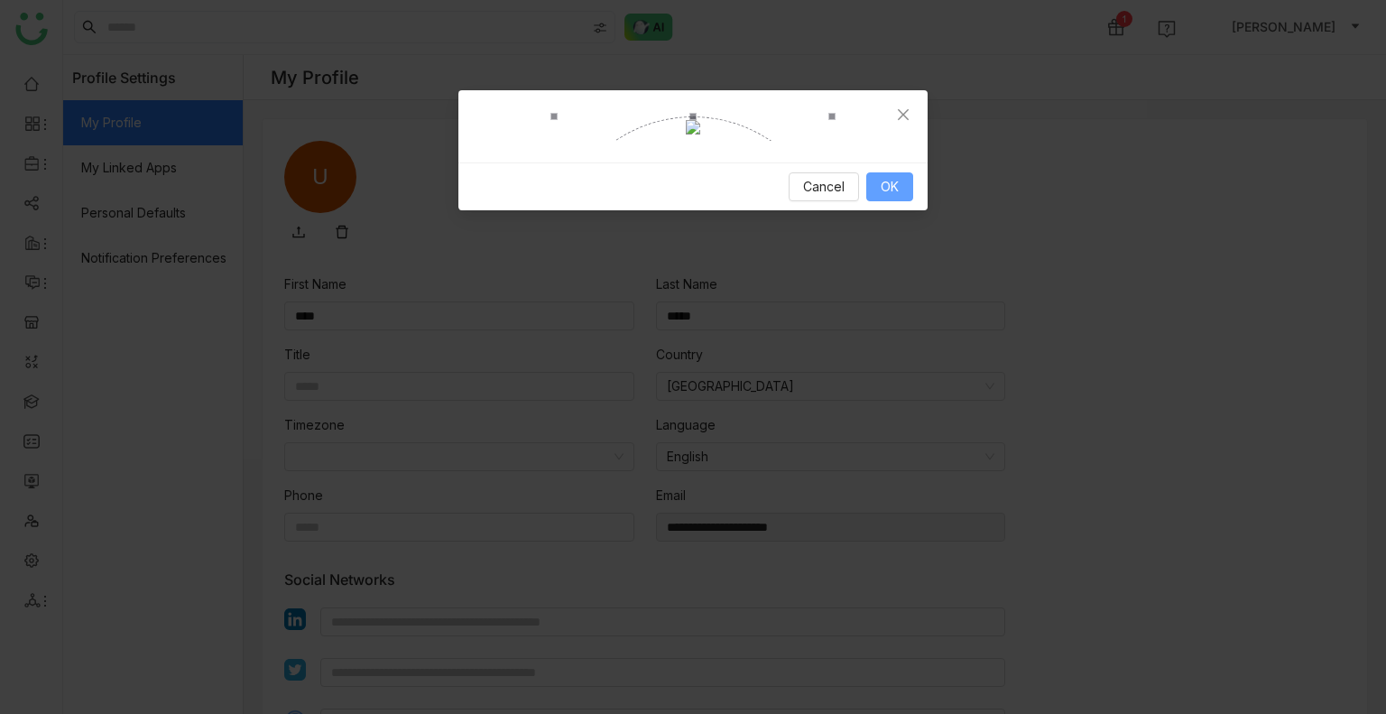
click at [887, 197] on span "OK" at bounding box center [890, 187] width 18 height 20
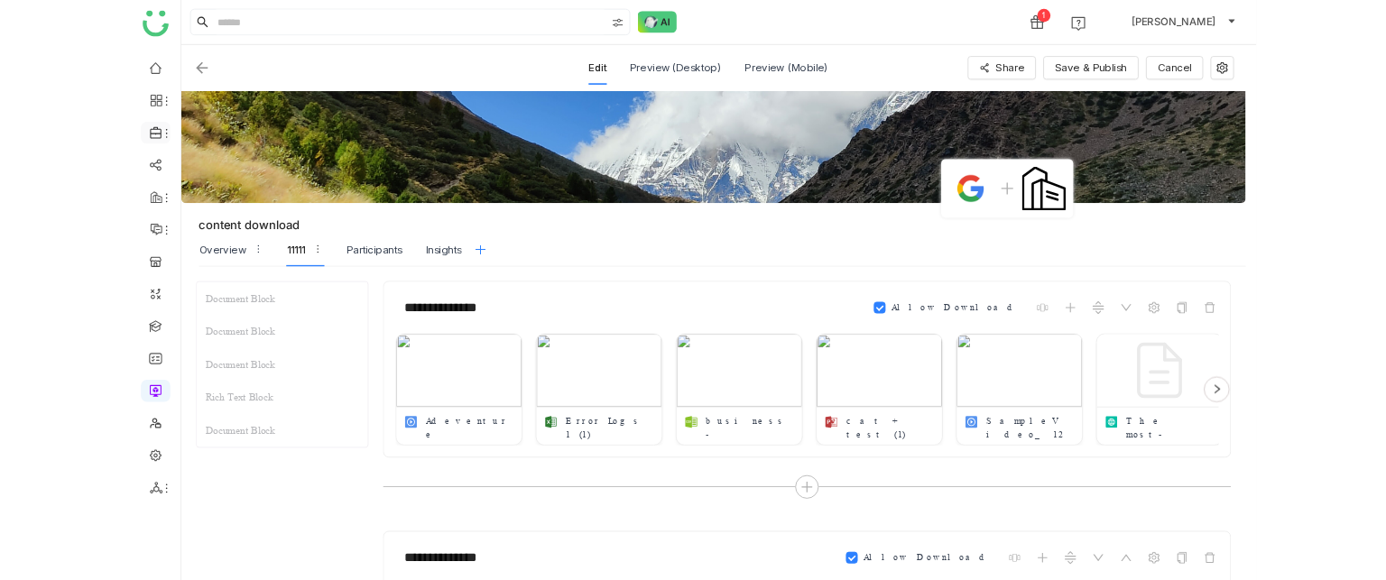
scroll to position [1464, 0]
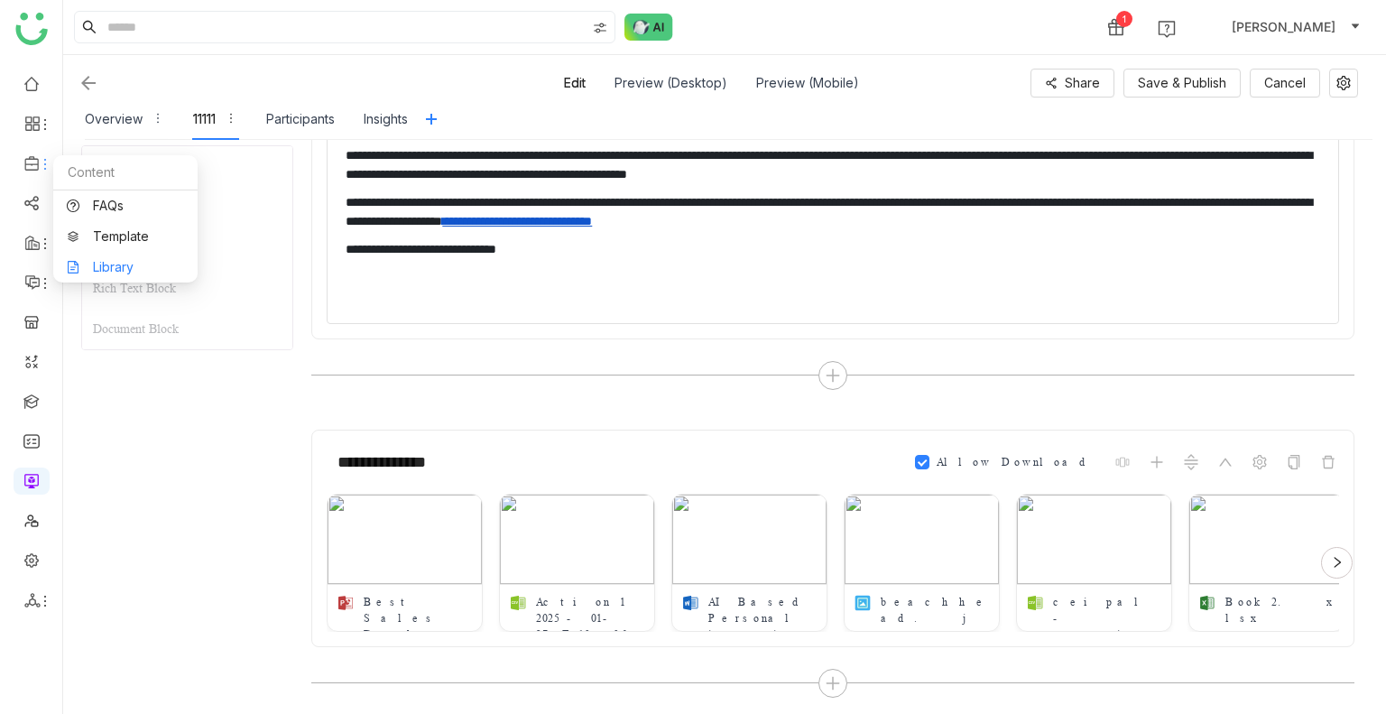
click at [146, 266] on link "Library" at bounding box center [125, 267] width 117 height 13
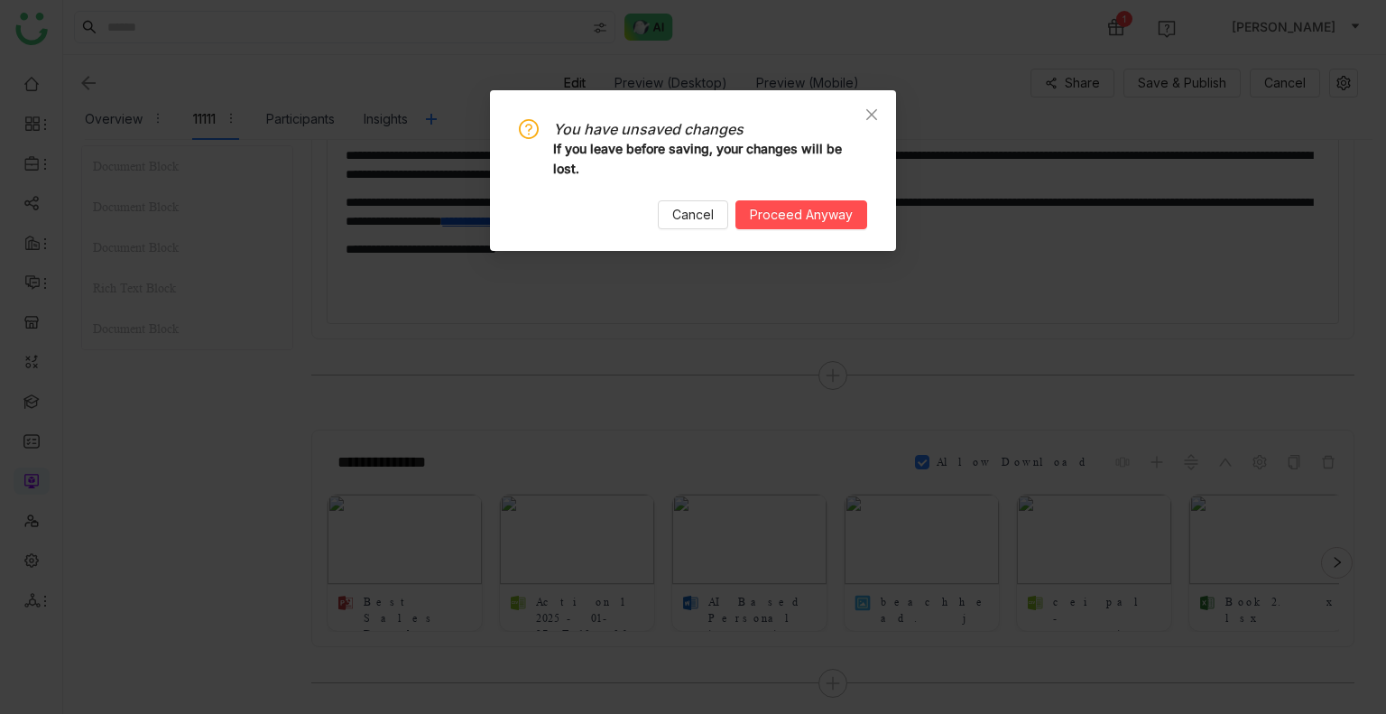
click at [146, 266] on nz-modal-confirm-container "You have unsaved changes If you leave before saving, your changes will be lost.…" at bounding box center [693, 357] width 1386 height 714
click at [770, 213] on span "Proceed Anyway" at bounding box center [801, 215] width 103 height 20
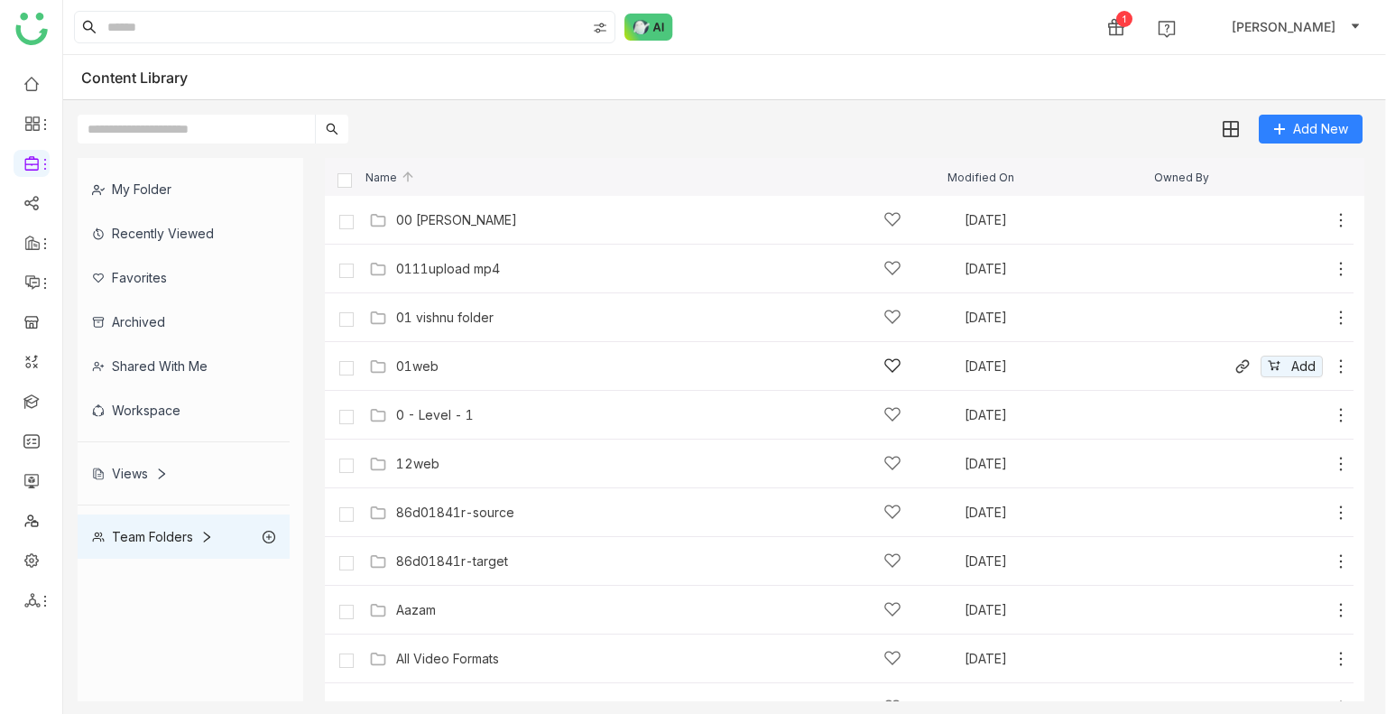
click at [438, 383] on div "01web Oct 6, 2025 Add" at bounding box center [839, 366] width 1029 height 49
click at [436, 374] on div "01web" at bounding box center [648, 365] width 505 height 19
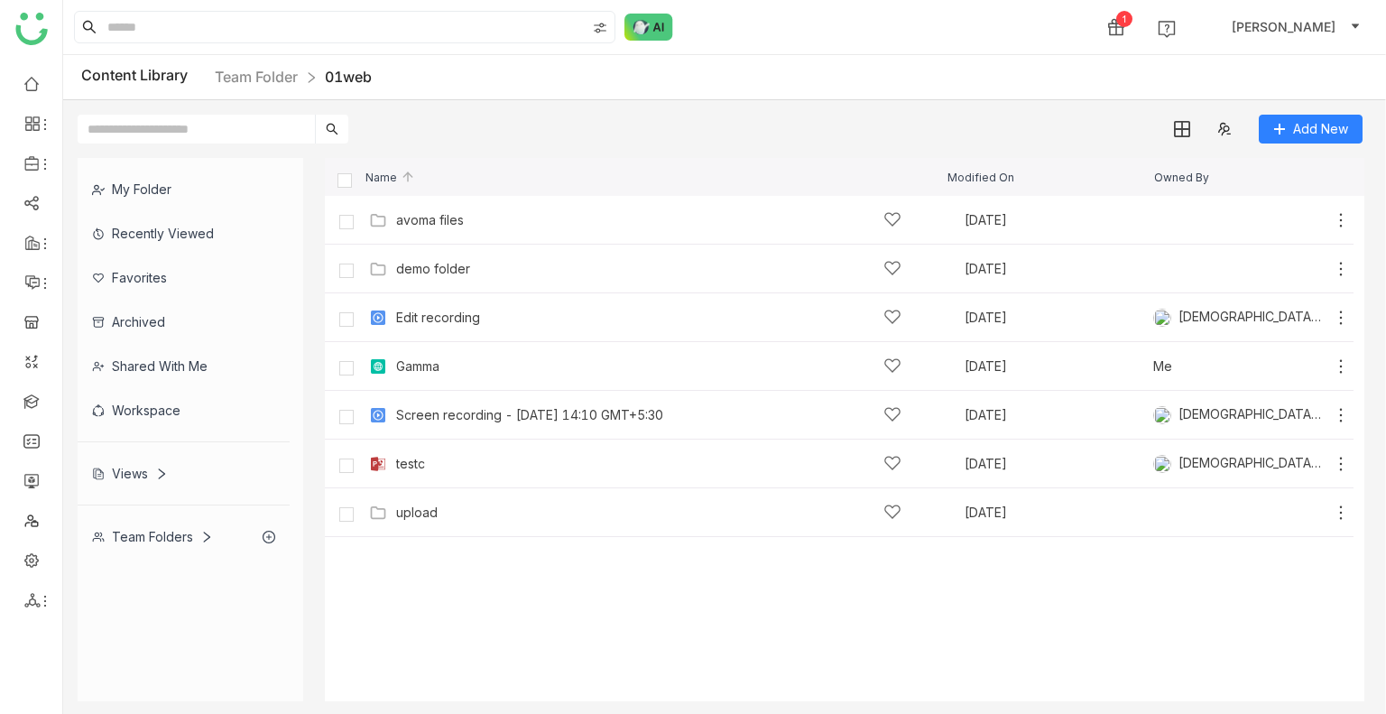
click at [598, 621] on cdk-virtual-scroll-viewport "avoma files Sep 29, 2025 Add demo folder Sep 26, 2025 Add Edit recording Sep 26…" at bounding box center [845, 448] width 1040 height 505
click at [475, 373] on div "Gamma" at bounding box center [648, 365] width 505 height 19
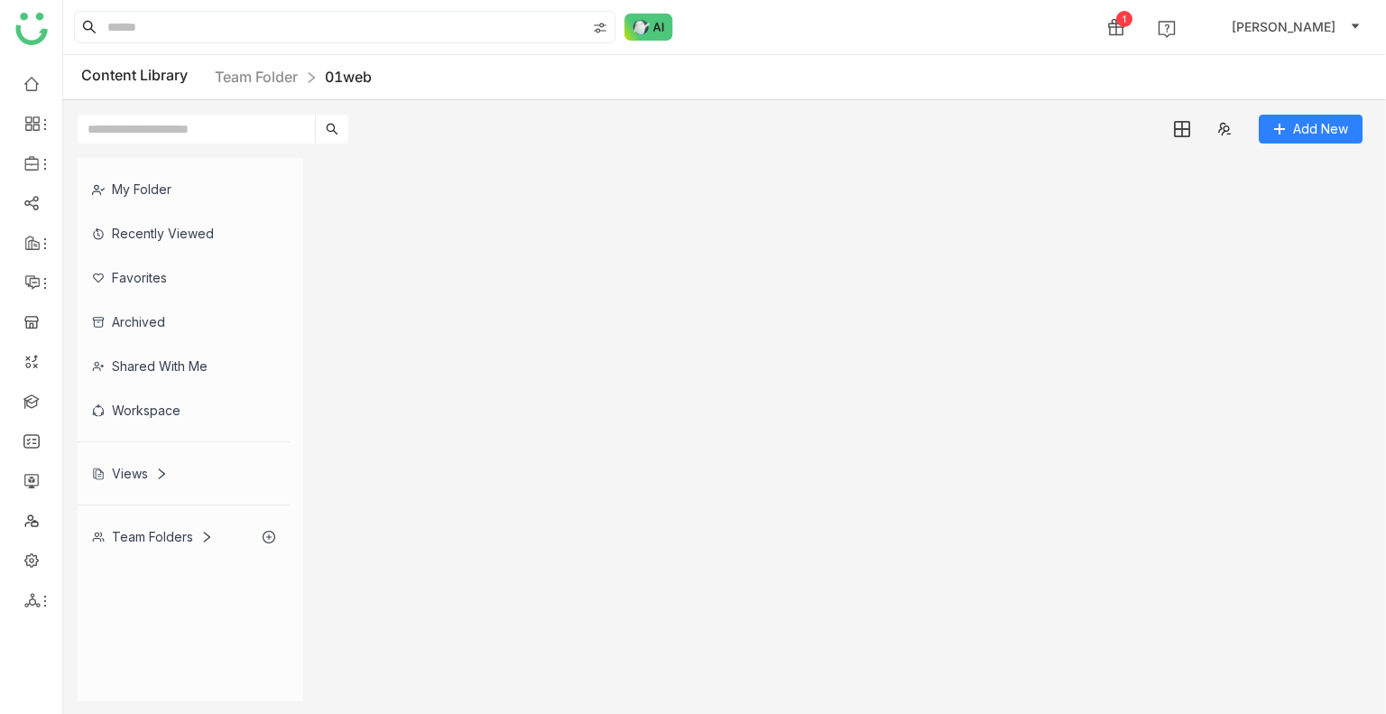
click at [475, 373] on gtmb-list-view at bounding box center [845, 429] width 1040 height 543
click at [263, 79] on link "Team Folder" at bounding box center [256, 77] width 83 height 18
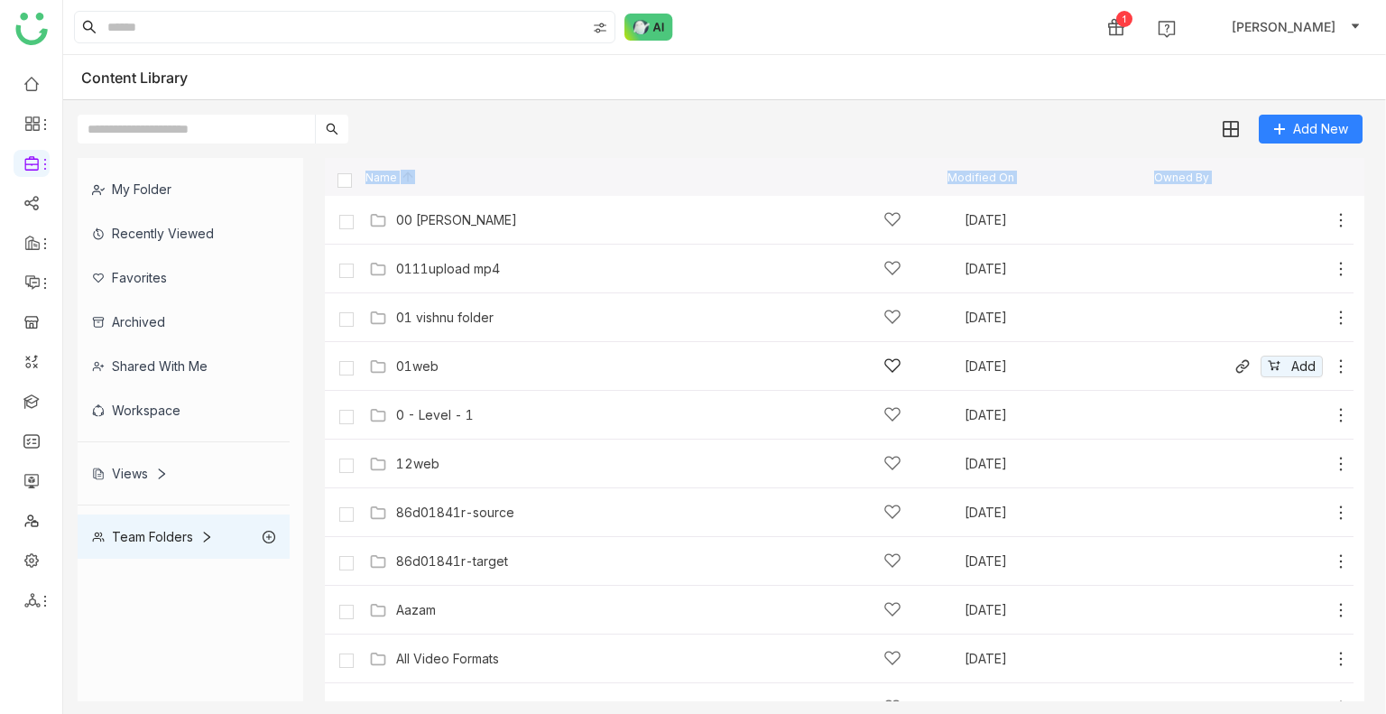
click at [439, 376] on div "01web Oct 6, 2025 Add" at bounding box center [857, 366] width 985 height 28
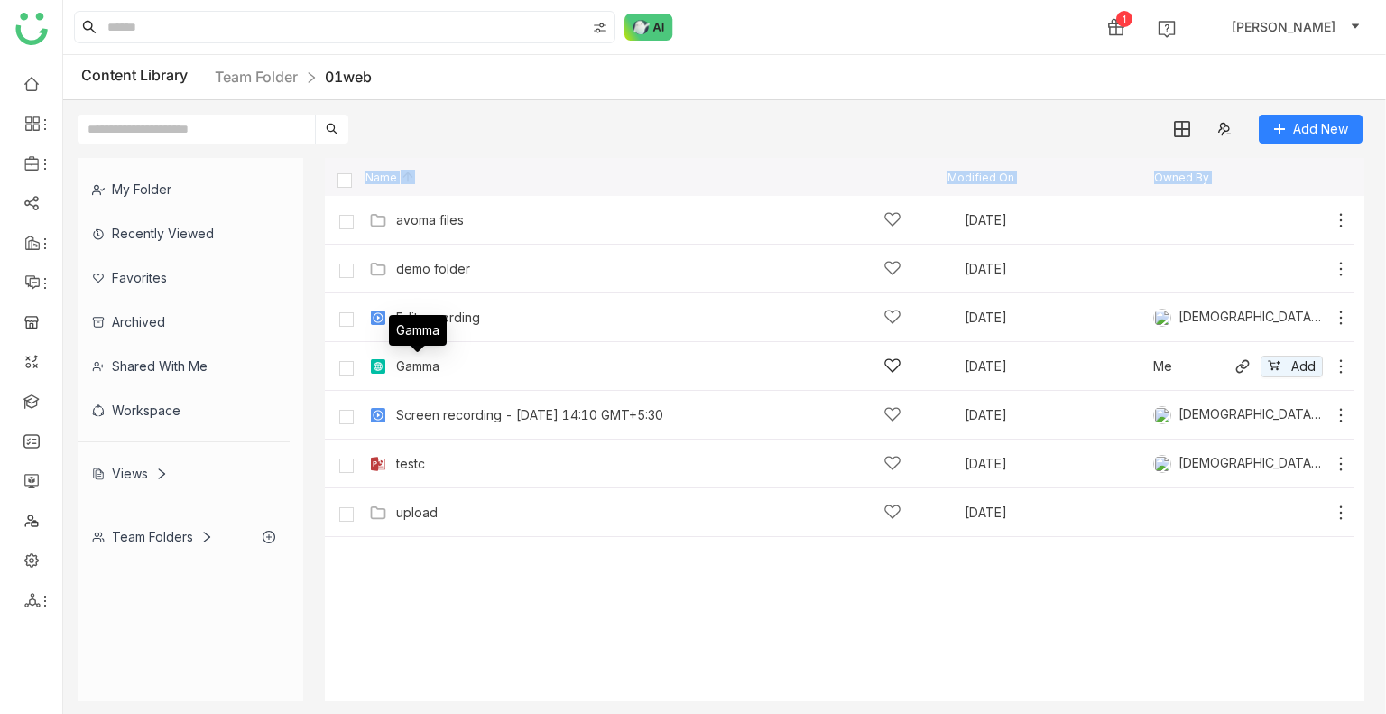
click at [420, 362] on div "Gamma" at bounding box center [417, 366] width 43 height 14
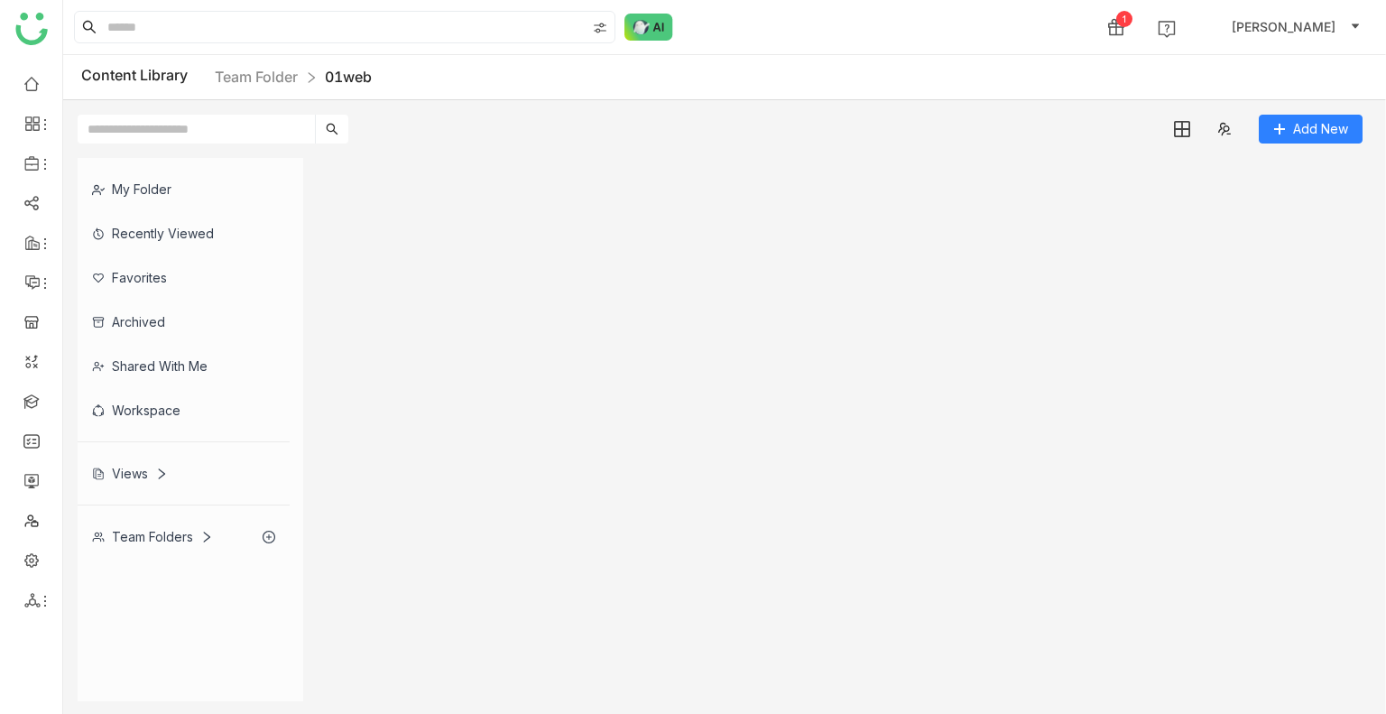
click at [420, 362] on gtmb-list-view at bounding box center [845, 429] width 1040 height 543
click at [282, 76] on link "Team Folder" at bounding box center [256, 77] width 83 height 18
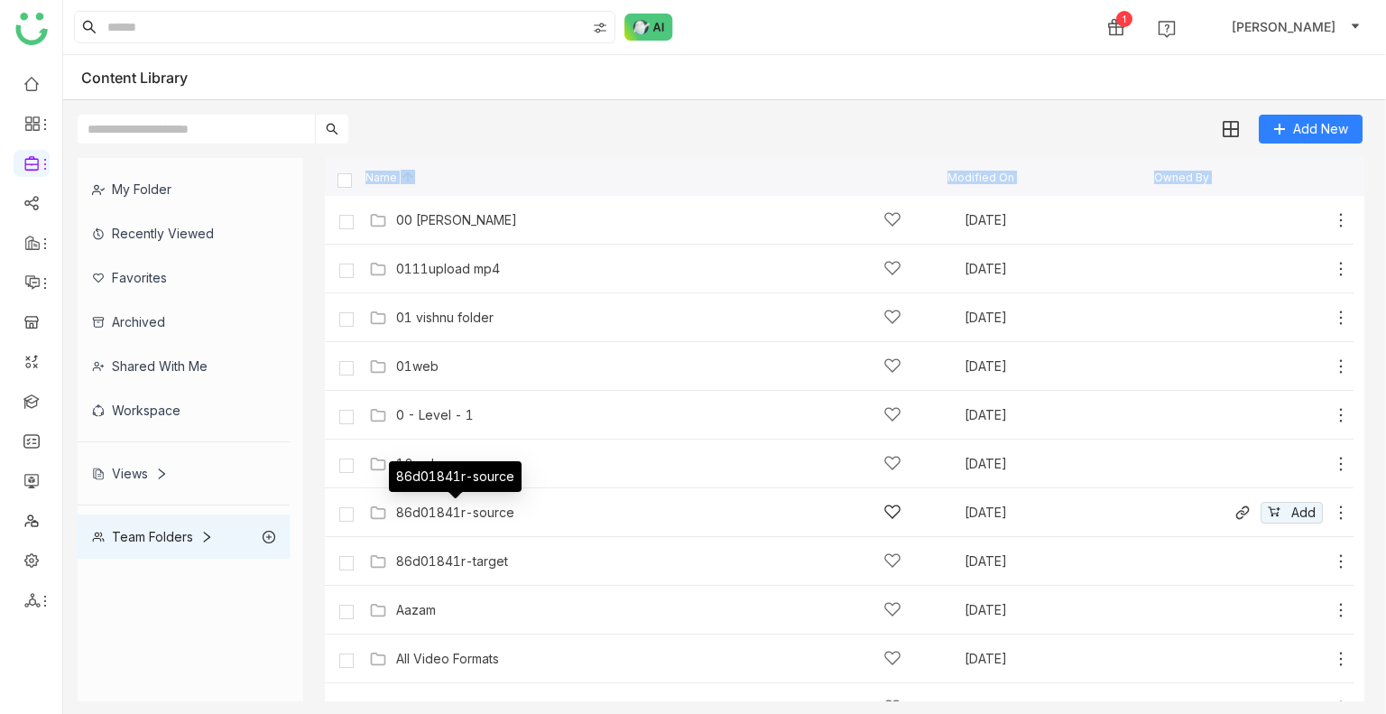
click at [436, 512] on div "86d01841r-source" at bounding box center [455, 512] width 118 height 14
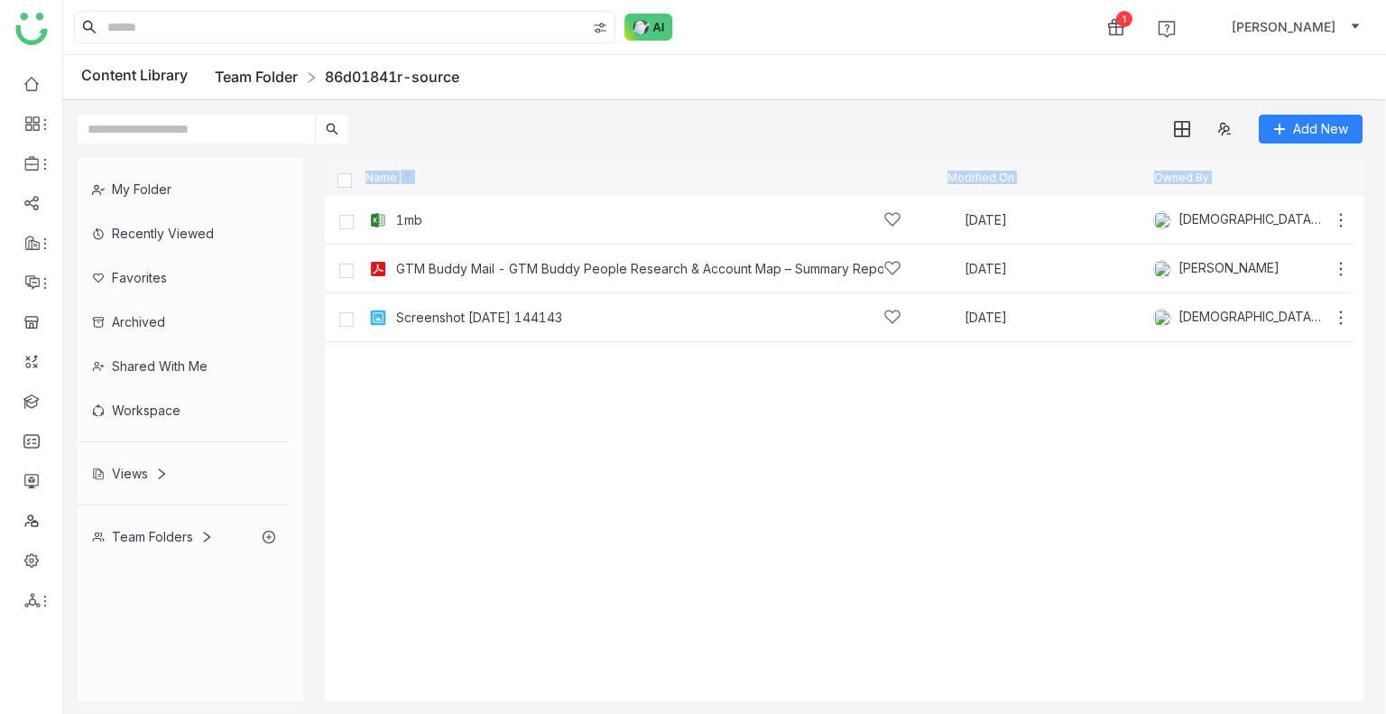
click at [278, 78] on link "Team Folder" at bounding box center [256, 77] width 83 height 18
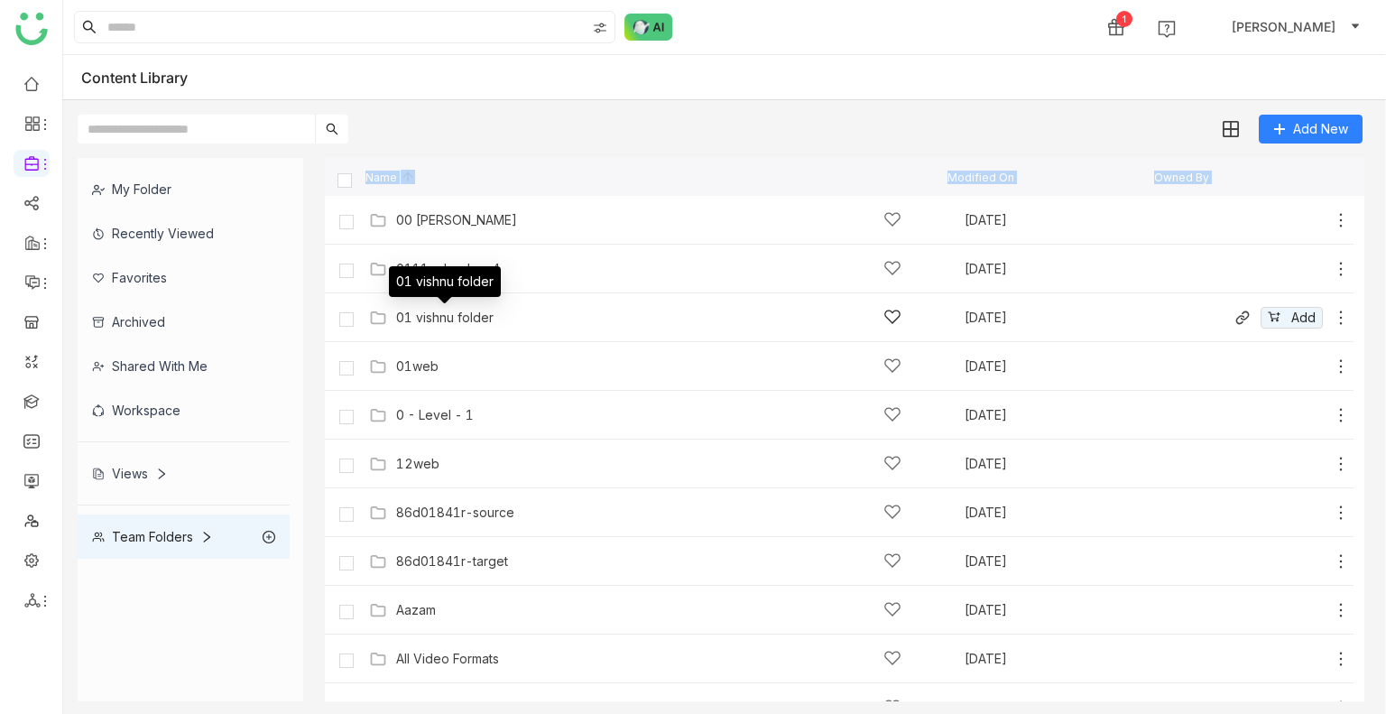
click at [433, 324] on div "01 vishnu folder" at bounding box center [444, 317] width 97 height 14
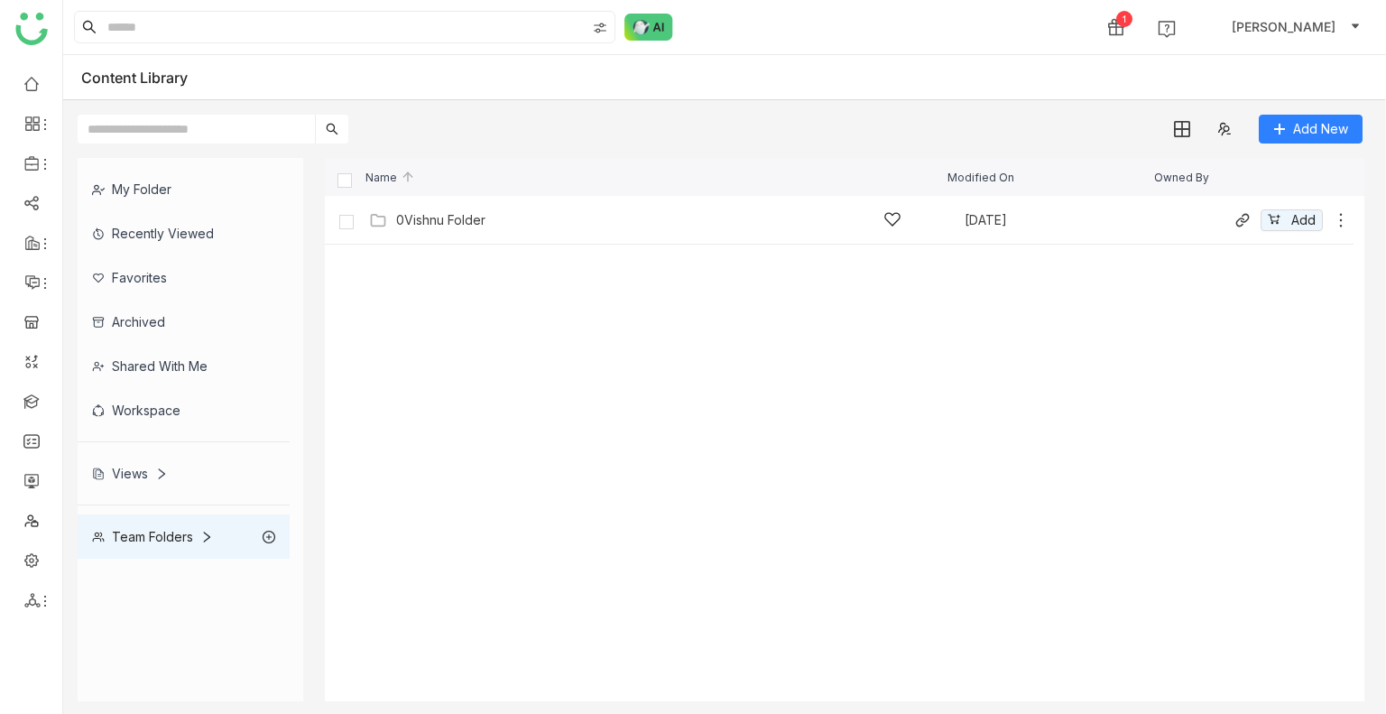
click at [453, 206] on div "0Vishnu Folder Sep 29, 2025 Add" at bounding box center [857, 220] width 985 height 28
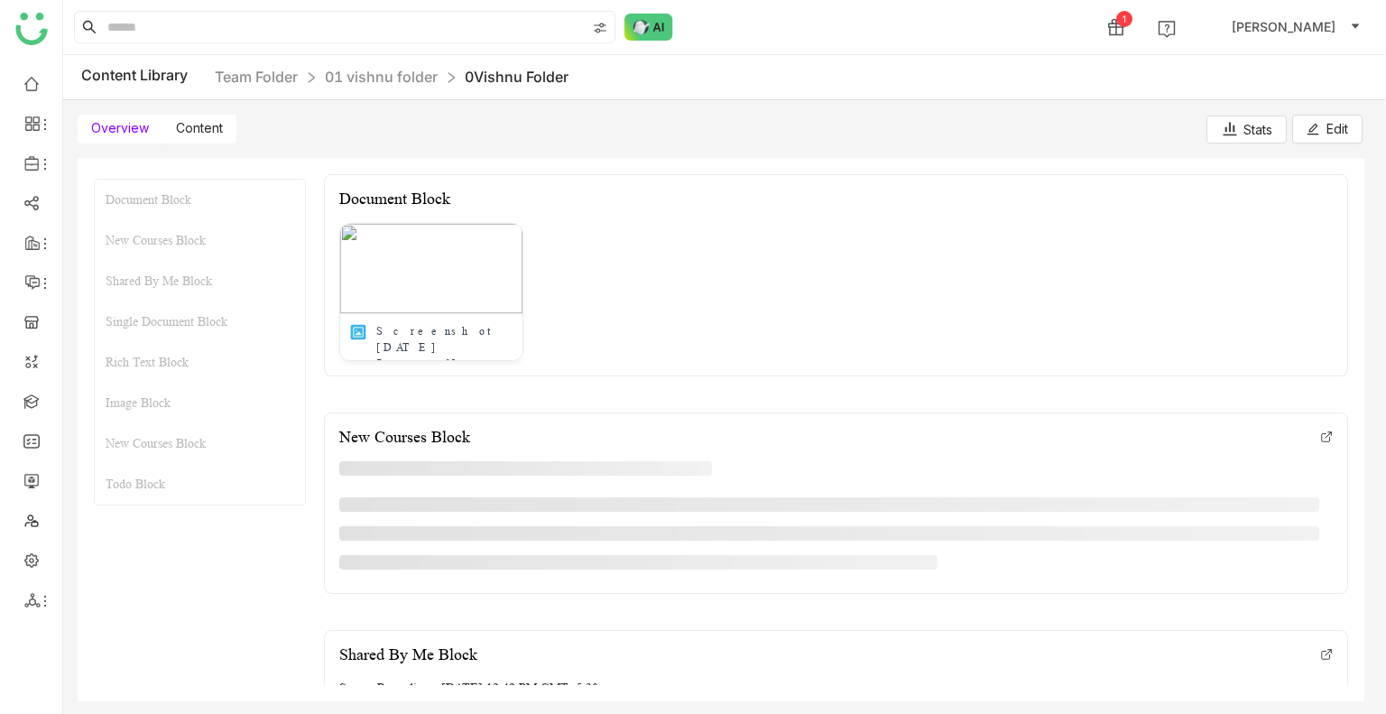
click at [210, 128] on span "Content" at bounding box center [199, 127] width 47 height 15
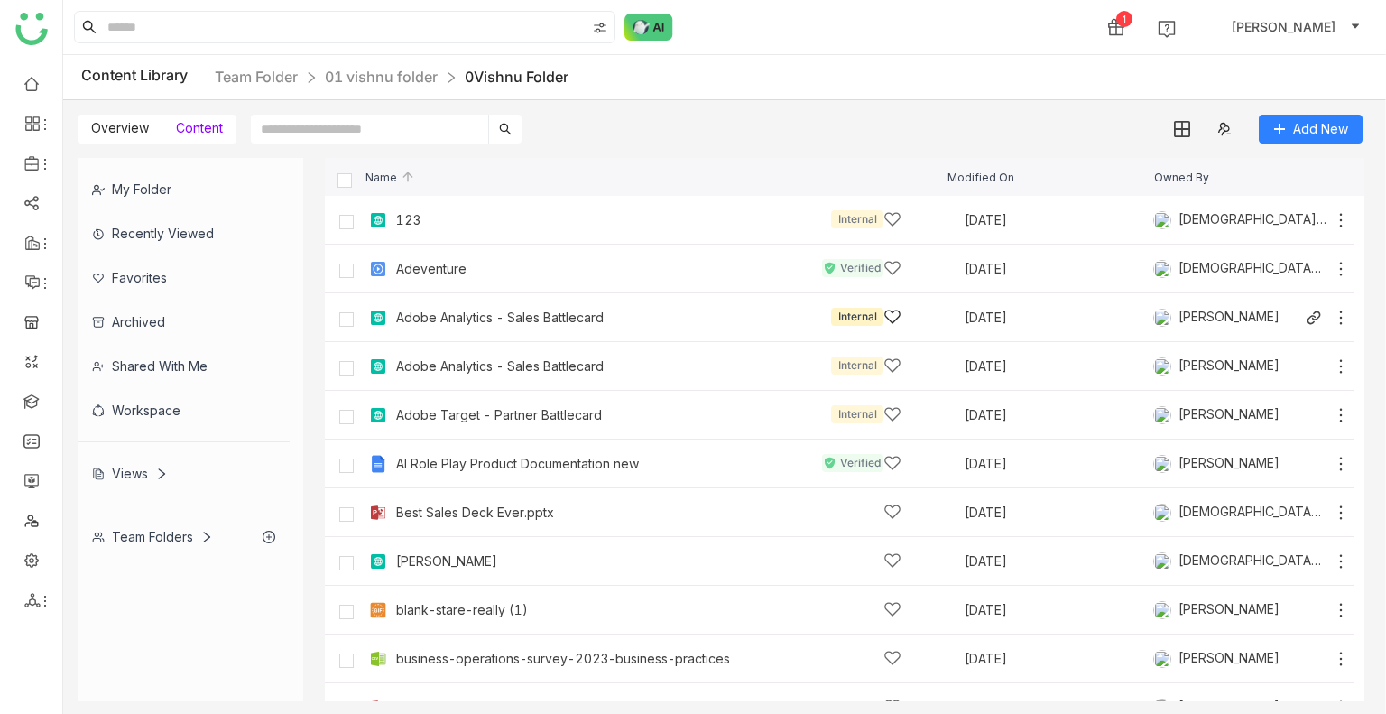
click at [454, 312] on div "Adobe Analytics - Sales Battlecard" at bounding box center [500, 317] width 208 height 14
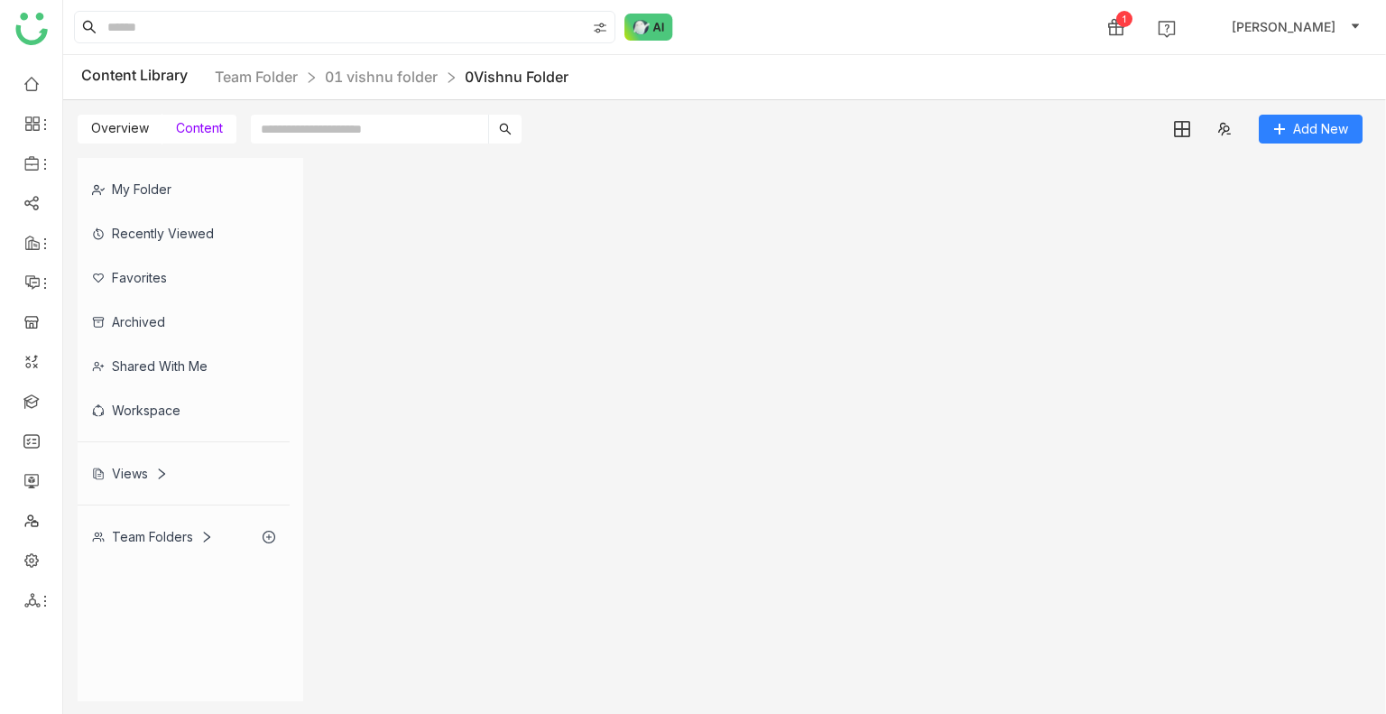
click at [454, 312] on gtmb-list-view at bounding box center [845, 429] width 1040 height 543
click at [374, 79] on link "01 vishnu folder" at bounding box center [381, 77] width 113 height 18
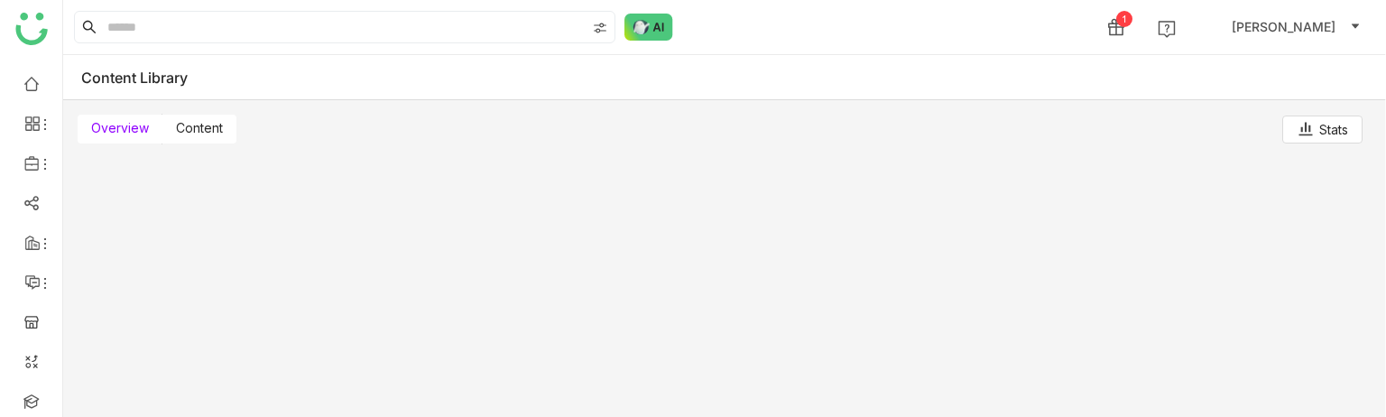
click at [195, 116] on label "Content" at bounding box center [199, 129] width 74 height 29
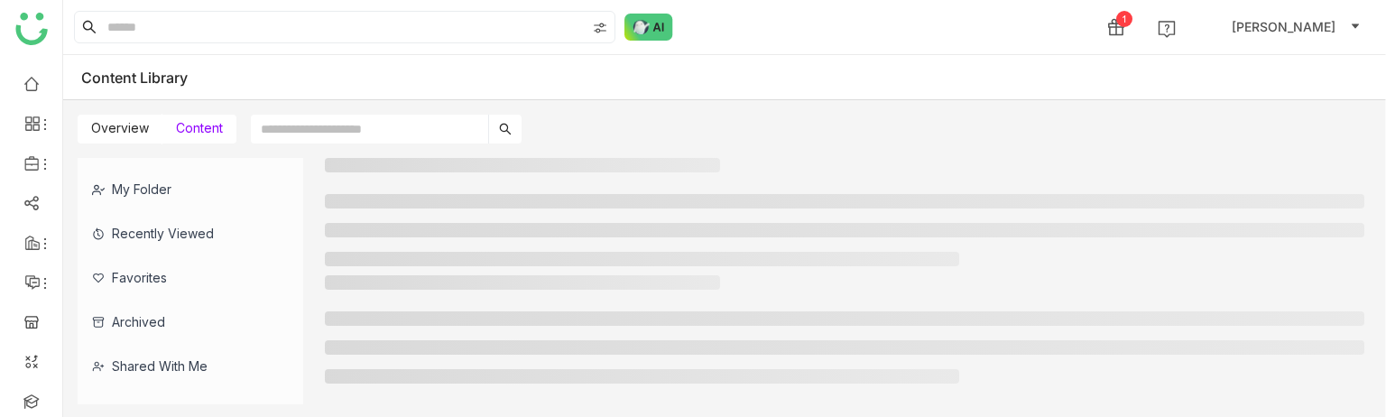
click at [199, 124] on span "Content" at bounding box center [199, 127] width 47 height 15
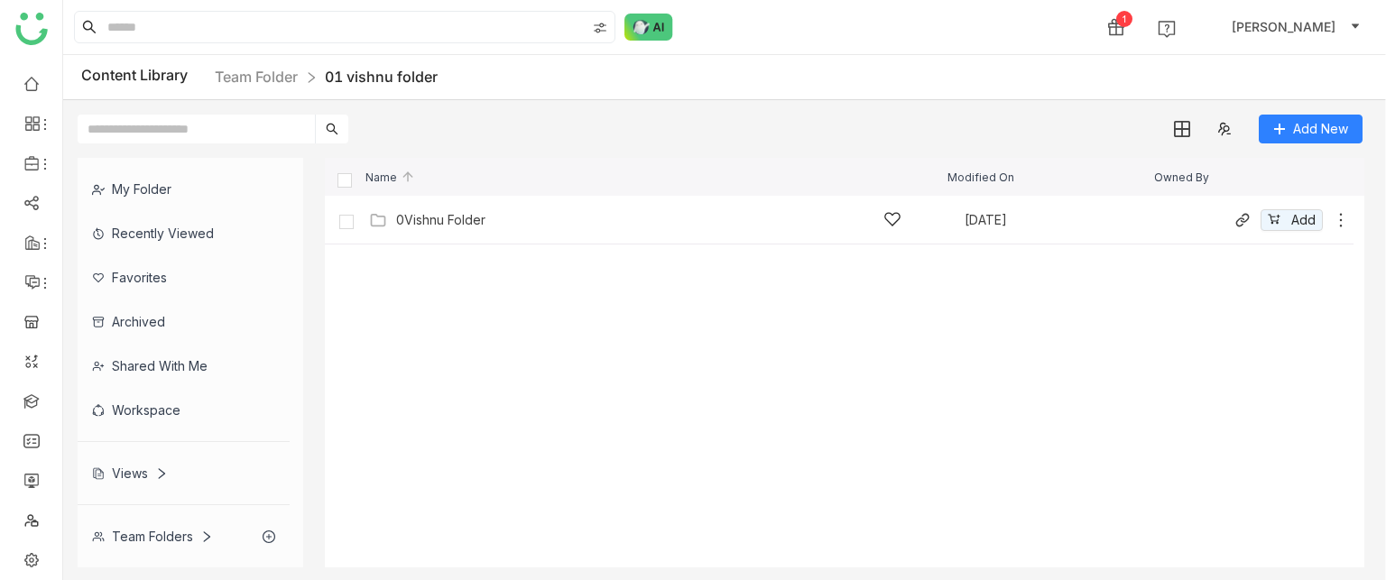
click at [618, 224] on div "0Vishnu Folder" at bounding box center [648, 219] width 505 height 19
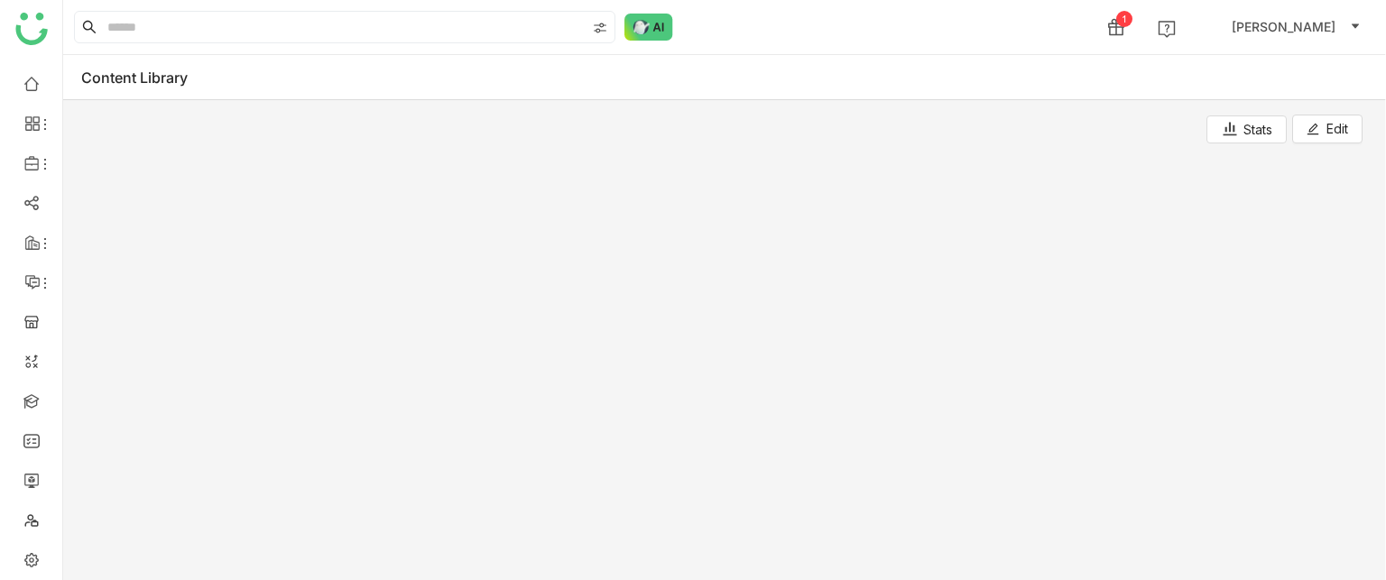
click at [618, 224] on div at bounding box center [721, 363] width 1287 height 410
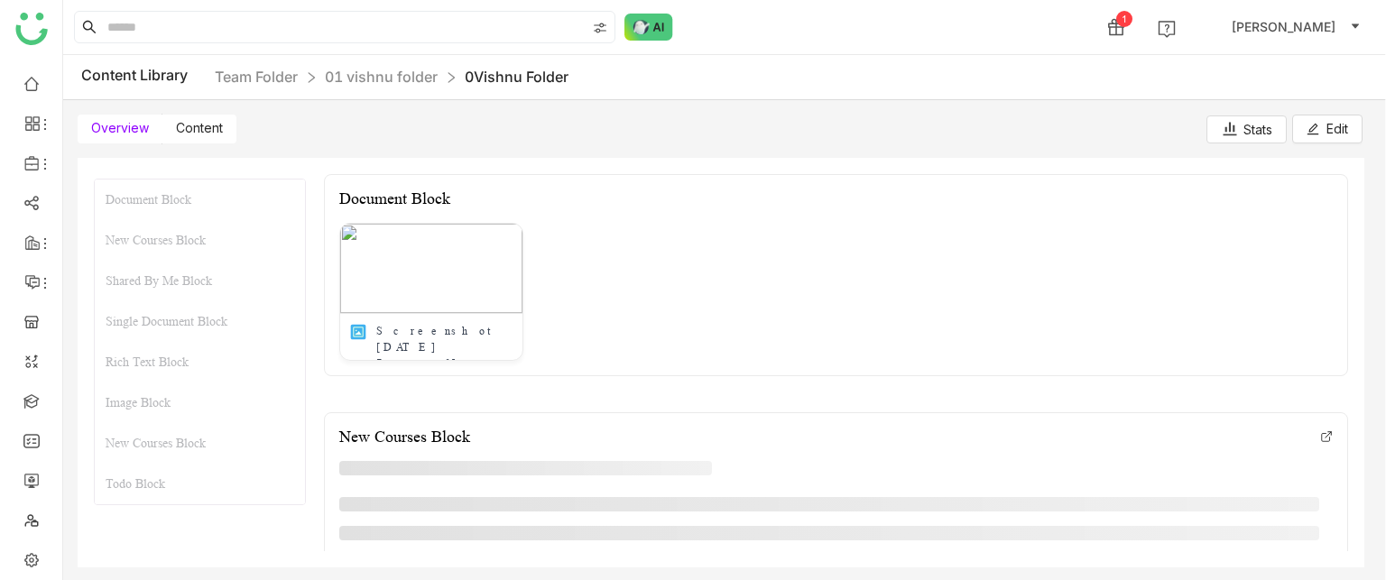
click at [213, 128] on span "Content" at bounding box center [199, 127] width 47 height 15
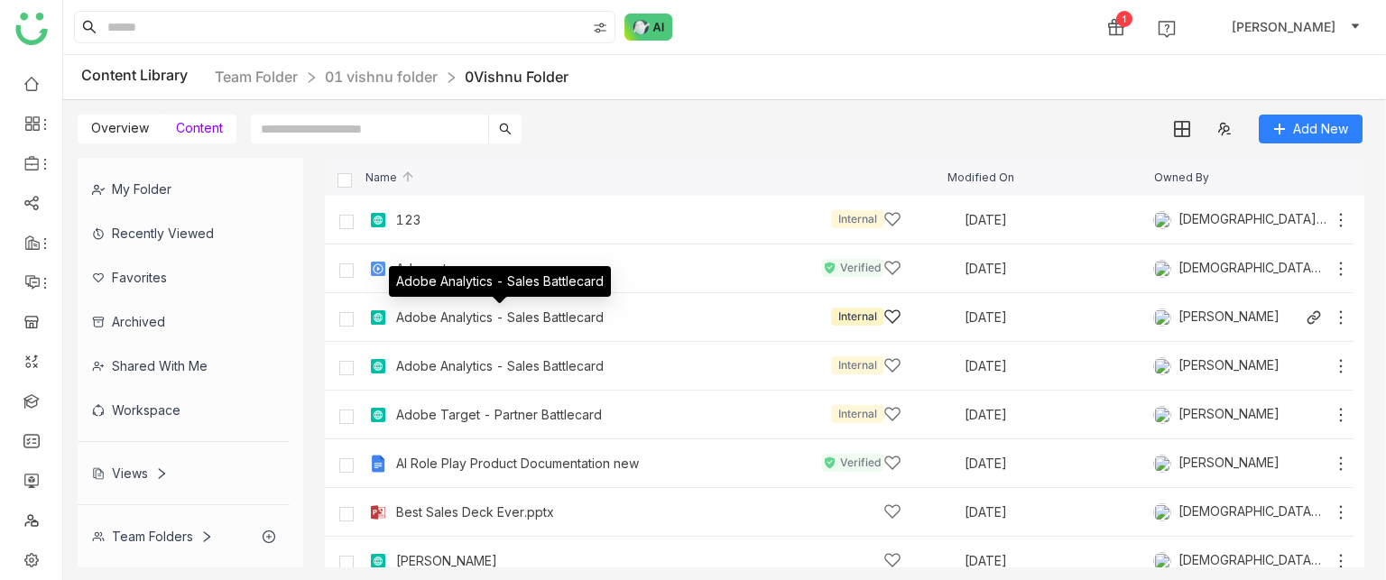
click at [457, 324] on div "Adobe Analytics - Sales Battlecard" at bounding box center [500, 317] width 208 height 14
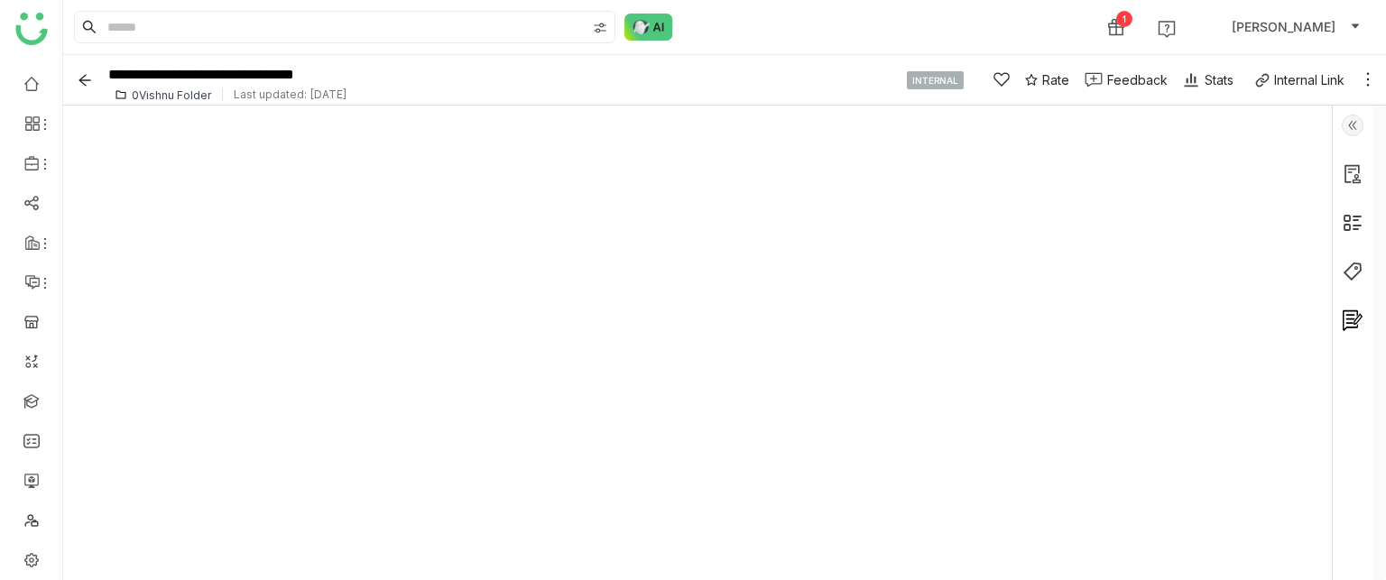
click at [762, 42] on div "1 account_circle Uday Bhanu" at bounding box center [724, 27] width 1323 height 54
click at [84, 86] on icon "Back" at bounding box center [85, 80] width 14 height 14
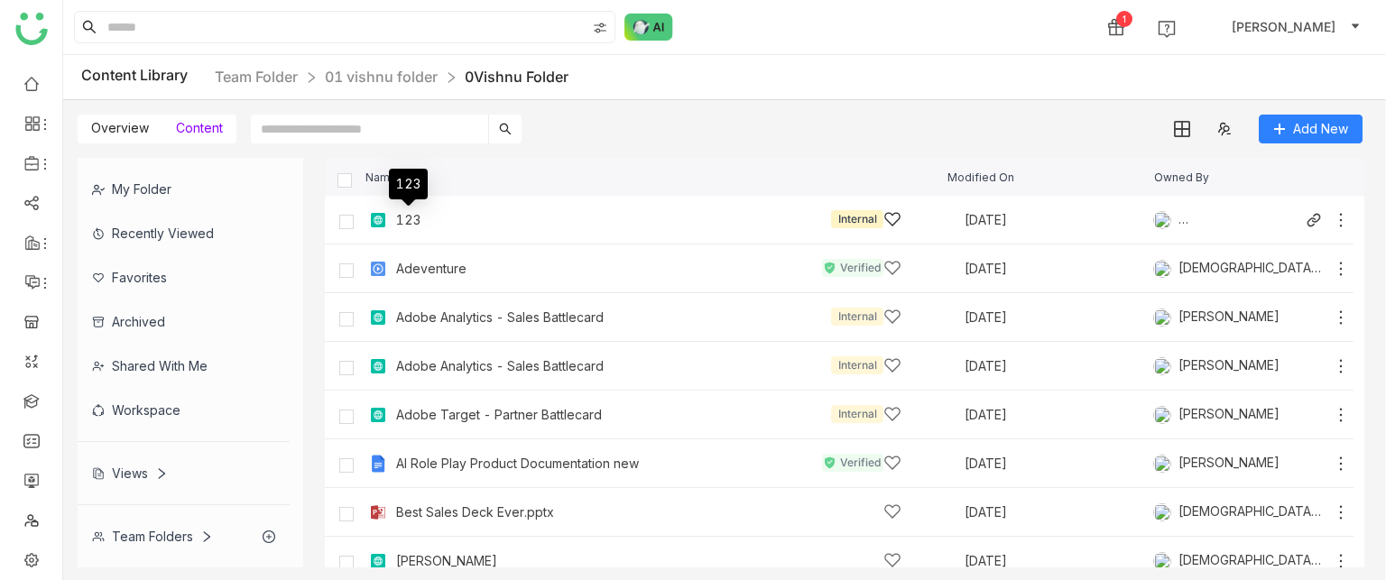
click at [411, 225] on div "123" at bounding box center [408, 220] width 24 height 14
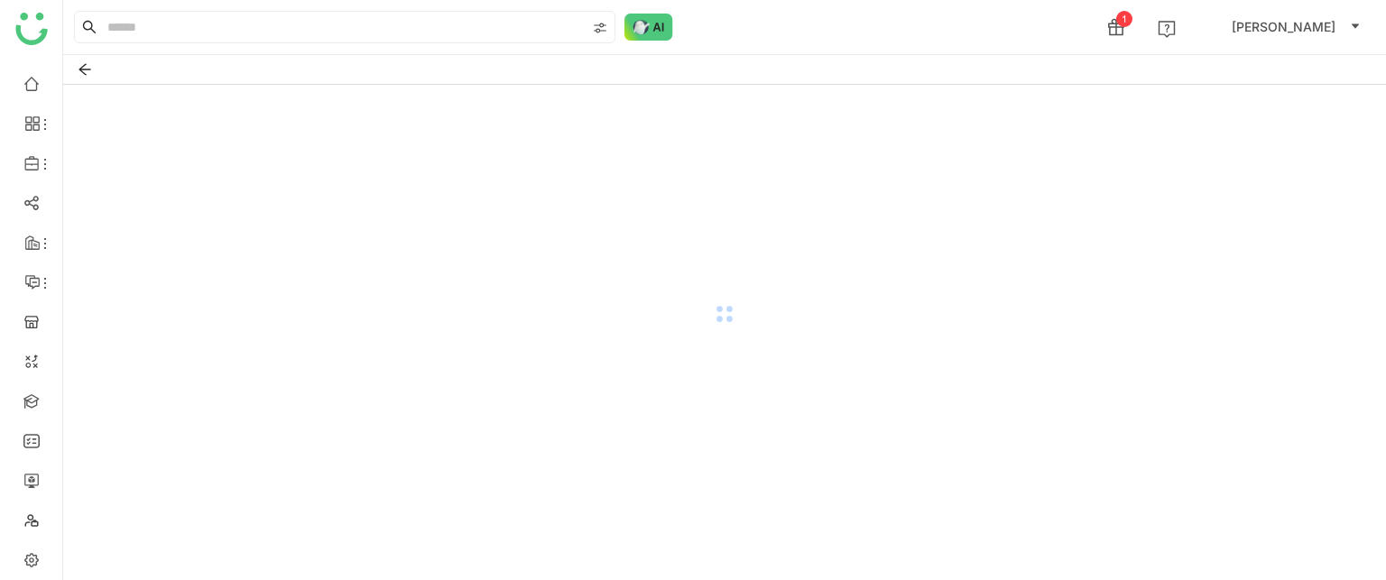
click at [411, 225] on div at bounding box center [724, 314] width 1323 height 458
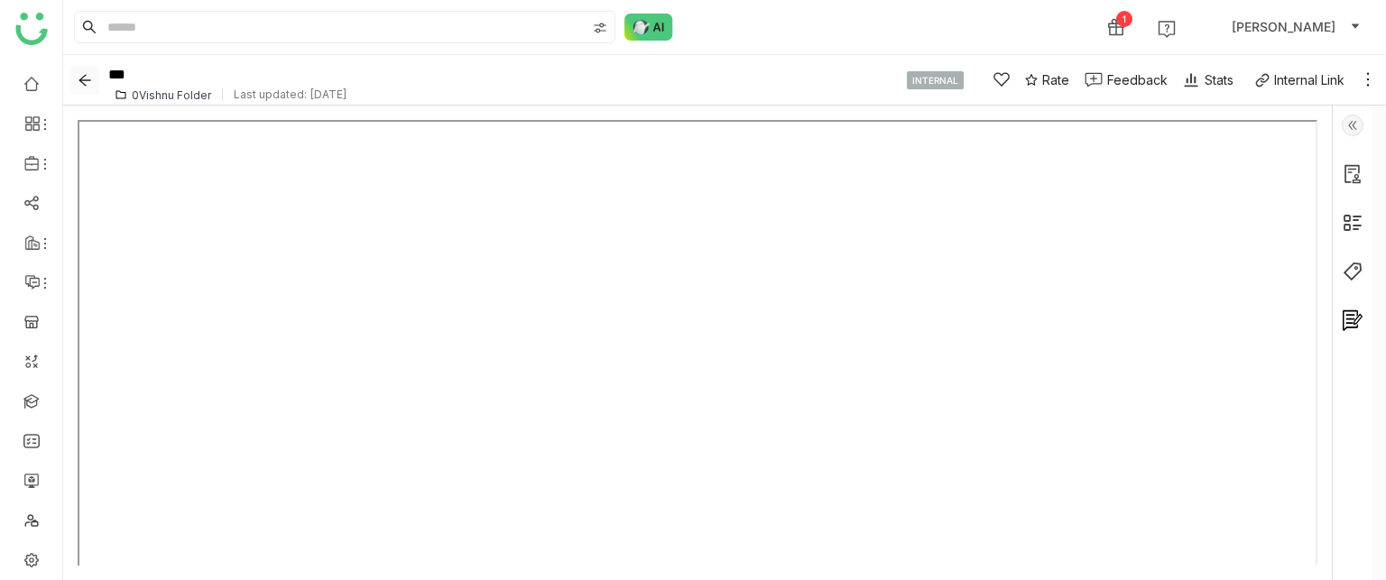
click at [91, 85] on icon "Back" at bounding box center [85, 80] width 14 height 14
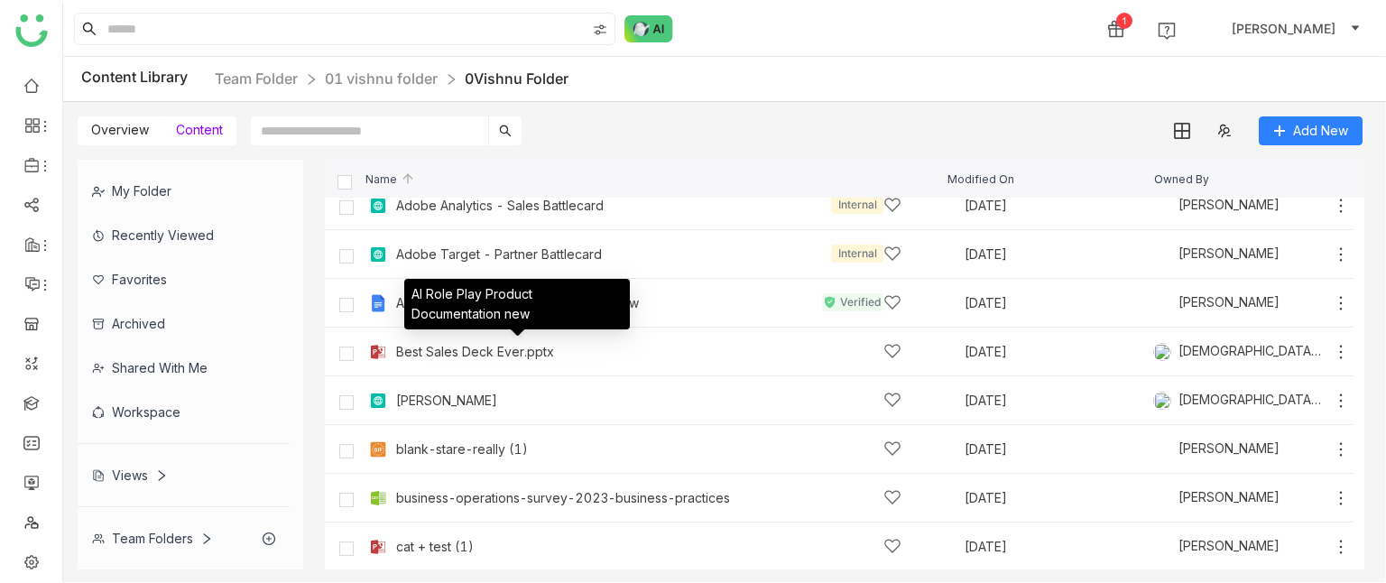
scroll to position [191, 0]
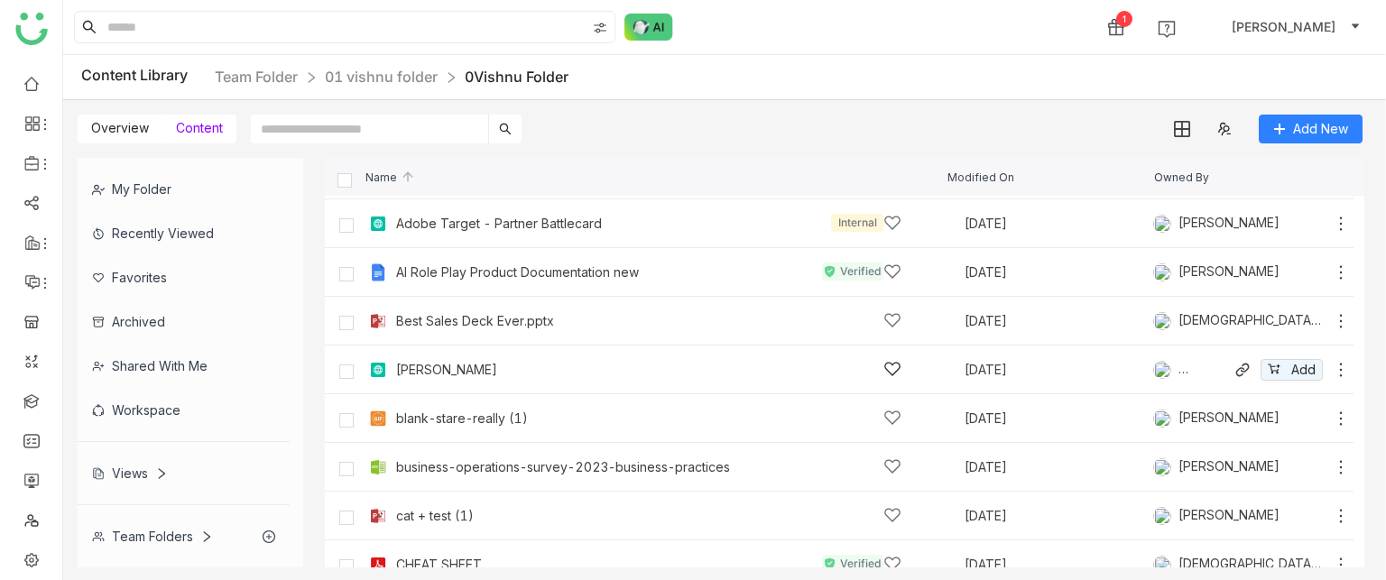
click at [430, 359] on div "Bhupendra Sep 29, 2025 Vishnu Vardhan Add" at bounding box center [857, 370] width 985 height 28
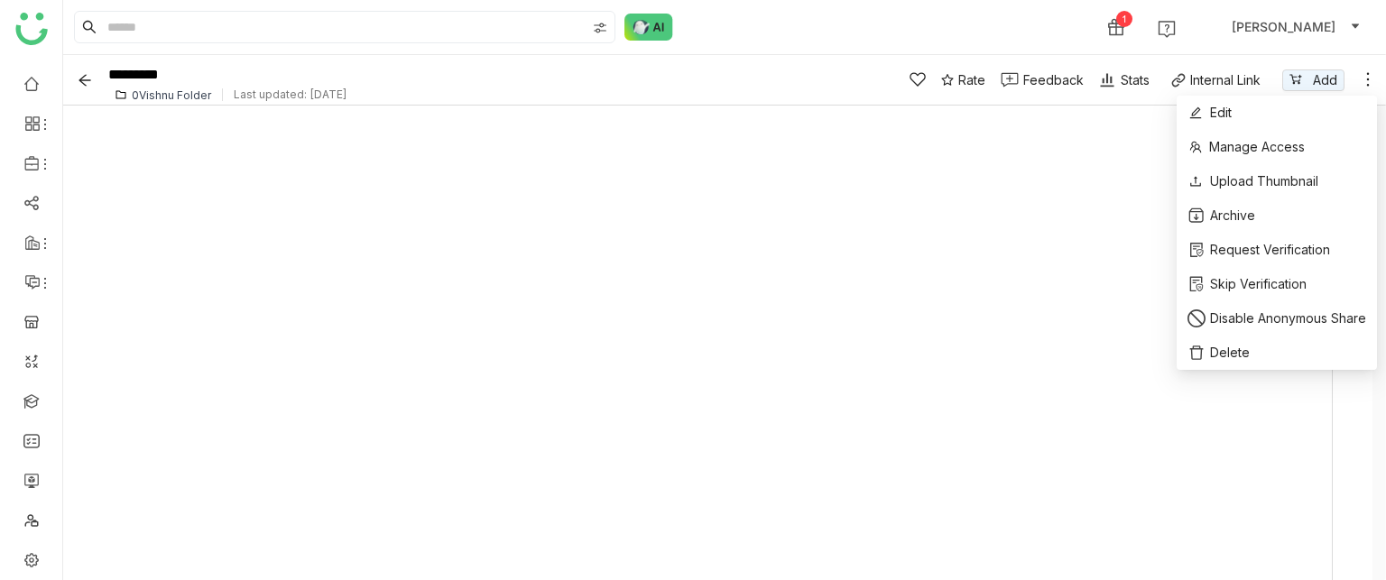
click at [1364, 81] on icon at bounding box center [1368, 79] width 18 height 18
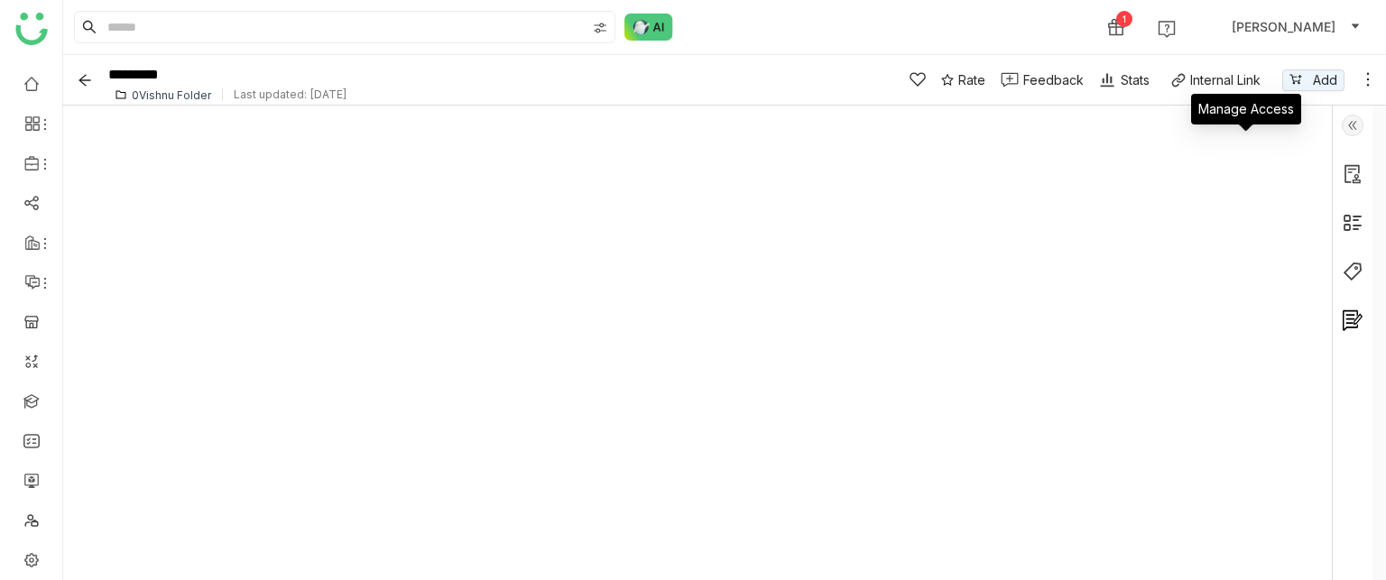
click at [1217, 100] on div "Manage Access" at bounding box center [1246, 109] width 110 height 31
click at [1350, 126] on img at bounding box center [1353, 126] width 22 height 22
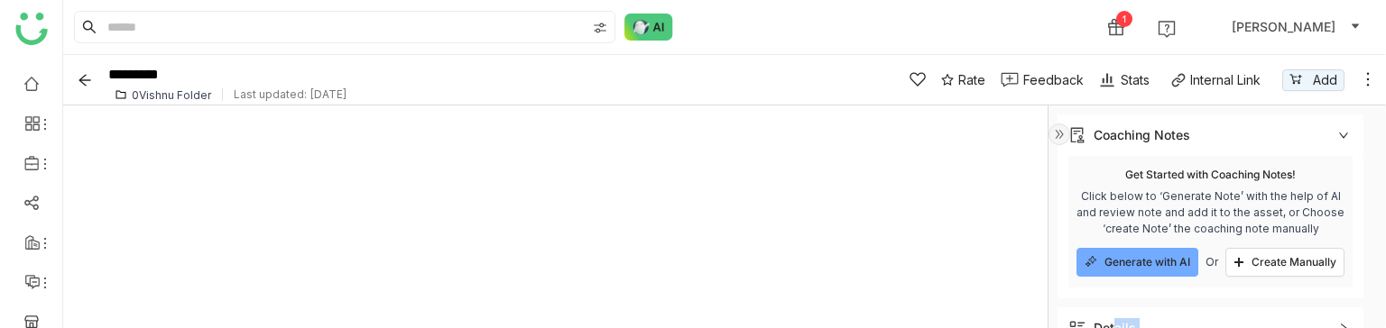
drag, startPoint x: 1116, startPoint y: 327, endPoint x: 1108, endPoint y: 408, distance: 81.6
click at [1108, 328] on html "1 account_circle Uday Bhanu ********* 0Vishnu Folder Last updated: Sep 29, 2025…" at bounding box center [693, 164] width 1386 height 328
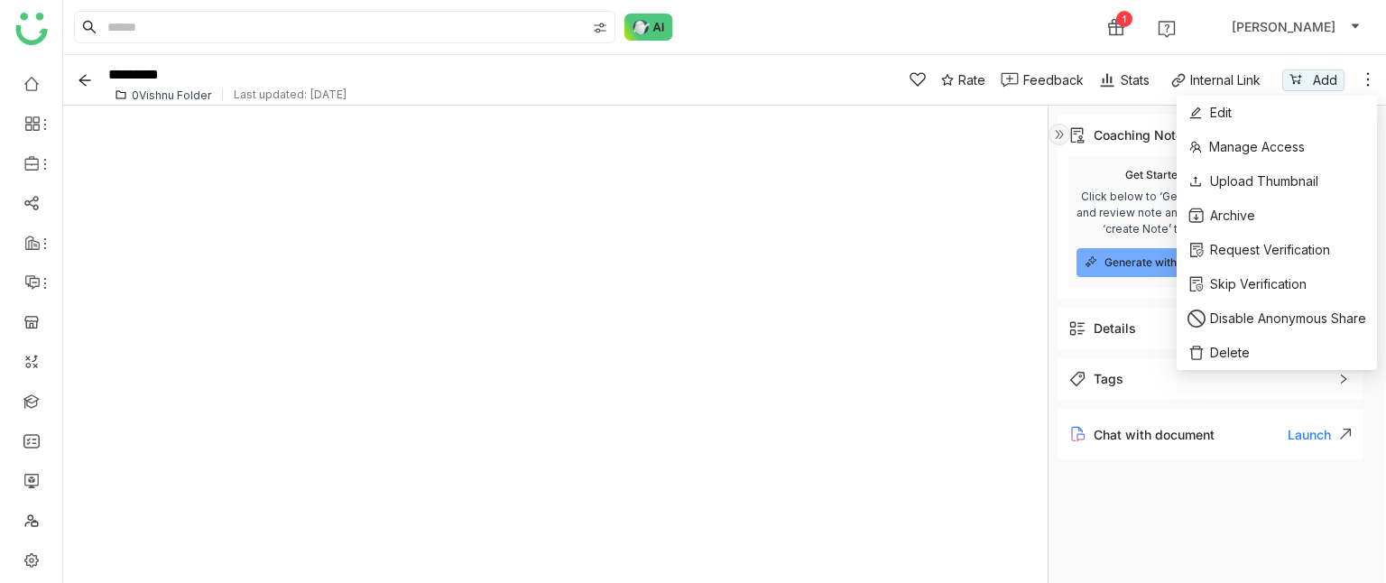
click at [1369, 84] on icon at bounding box center [1368, 79] width 18 height 18
click at [1262, 109] on li "Edit" at bounding box center [1277, 113] width 200 height 34
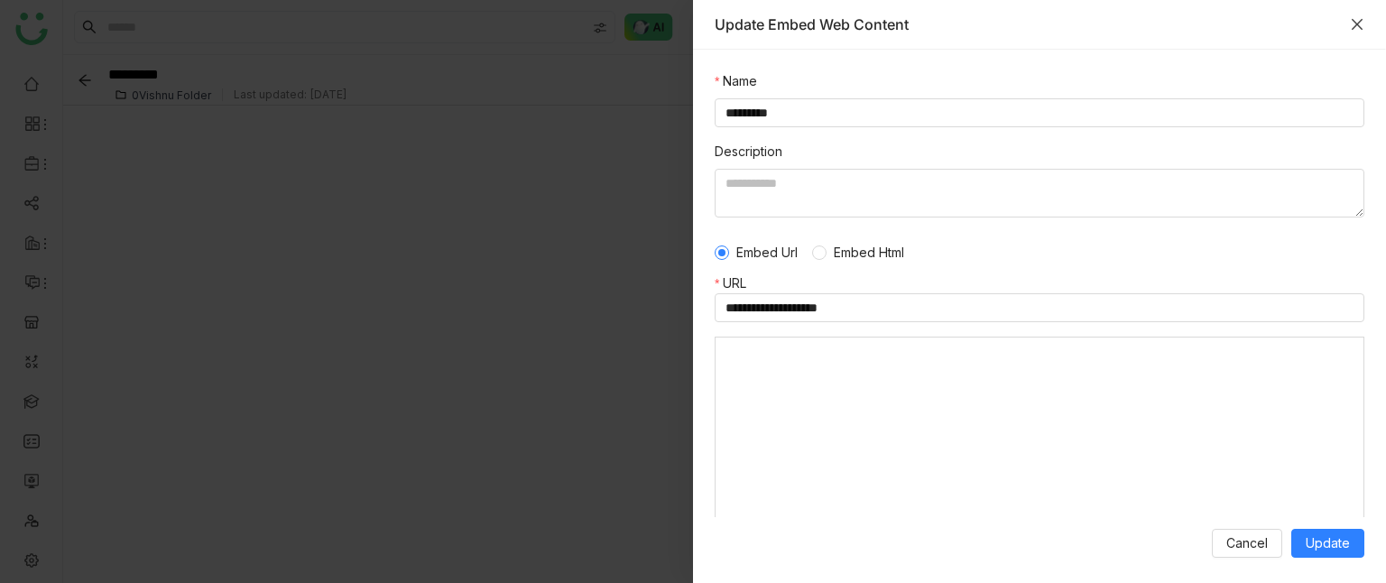
click at [1354, 22] on icon "Close" at bounding box center [1357, 24] width 11 height 11
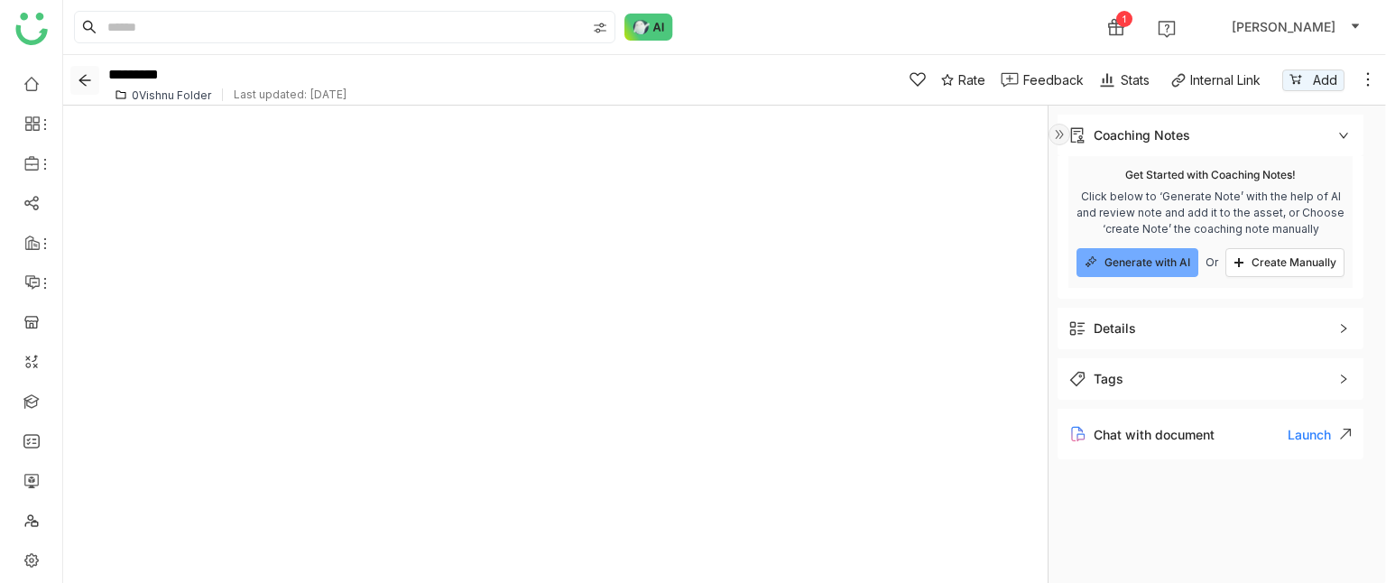
click at [87, 76] on icon "Back" at bounding box center [85, 80] width 14 height 14
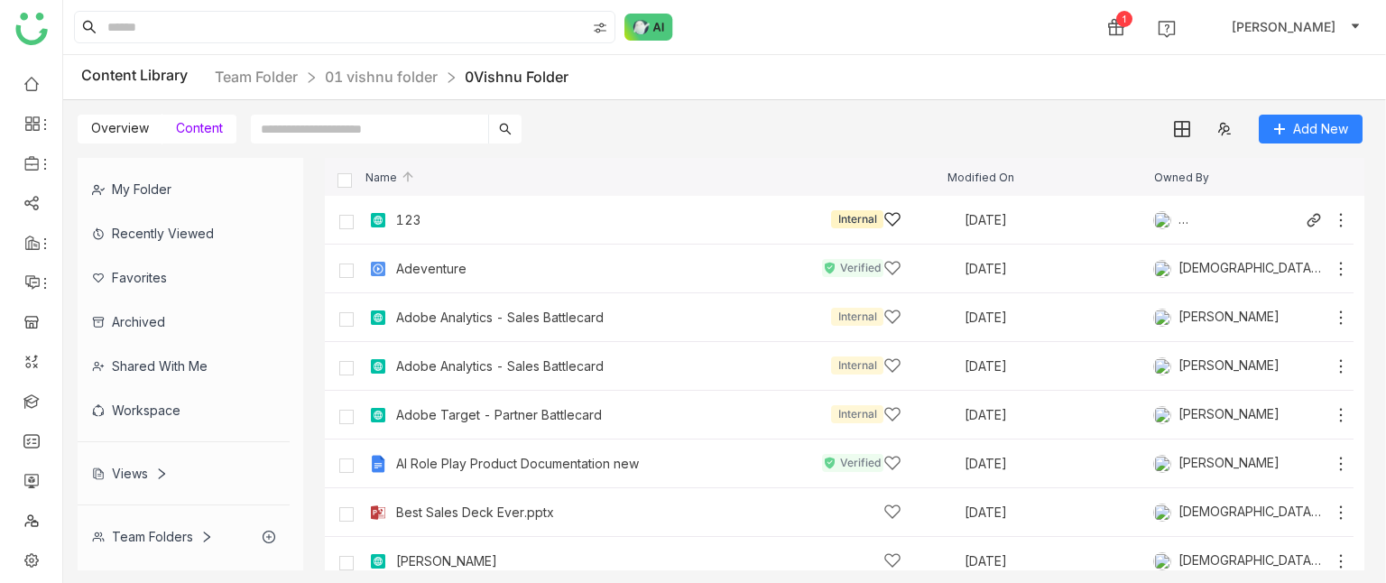
click at [406, 219] on div "123" at bounding box center [408, 220] width 24 height 14
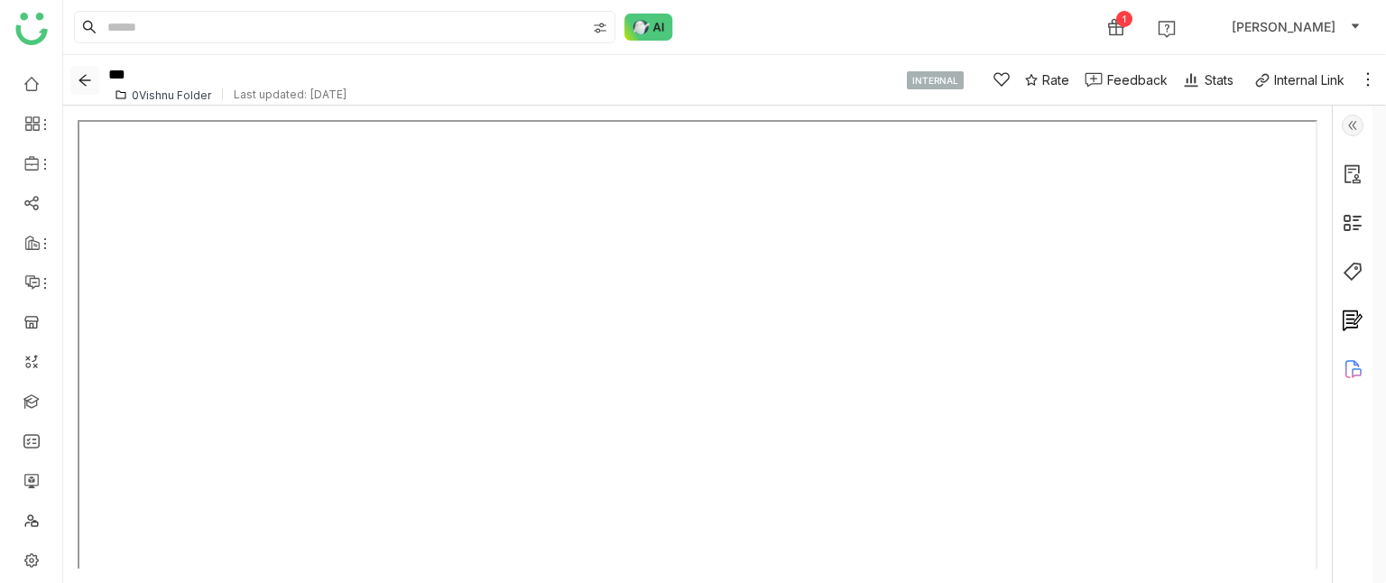
click at [94, 79] on icon "Back" at bounding box center [84, 80] width 27 height 14
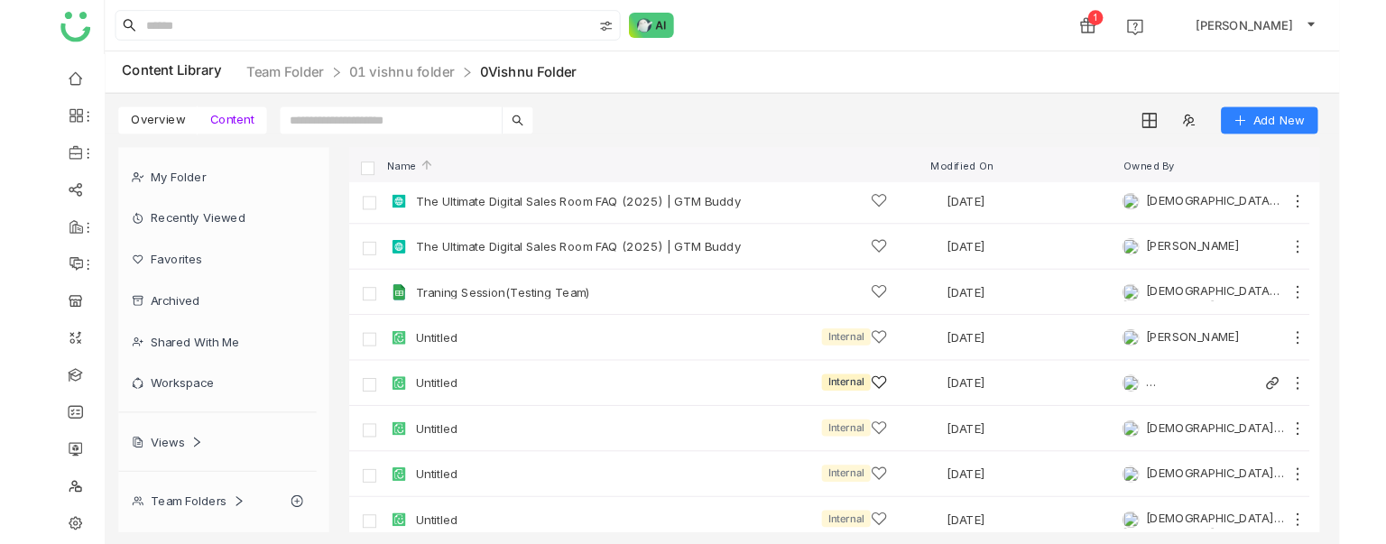
scroll to position [2118, 0]
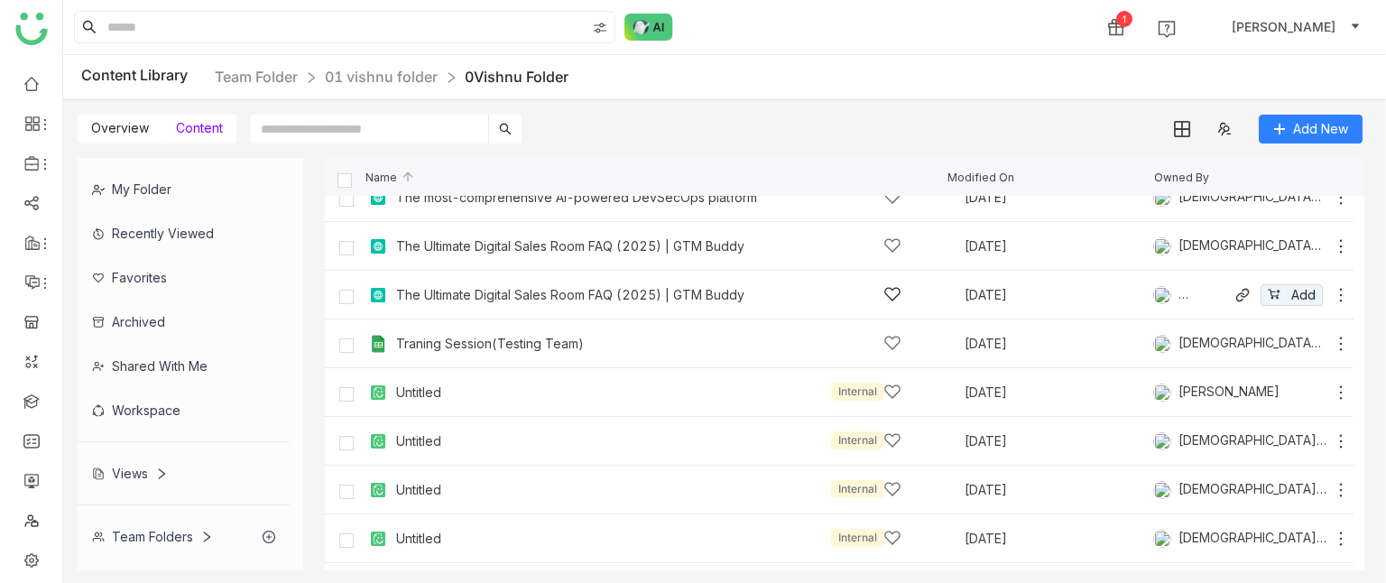
click at [1332, 295] on icon at bounding box center [1341, 295] width 18 height 18
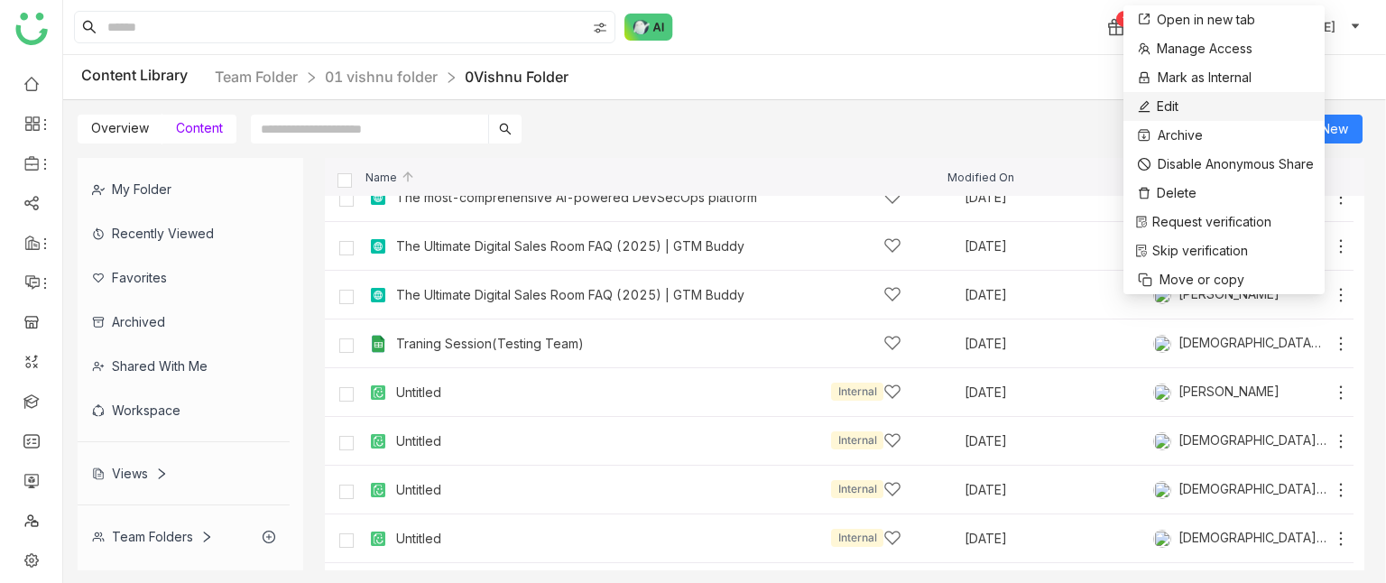
click at [1179, 106] on li "Edit" at bounding box center [1223, 106] width 201 height 29
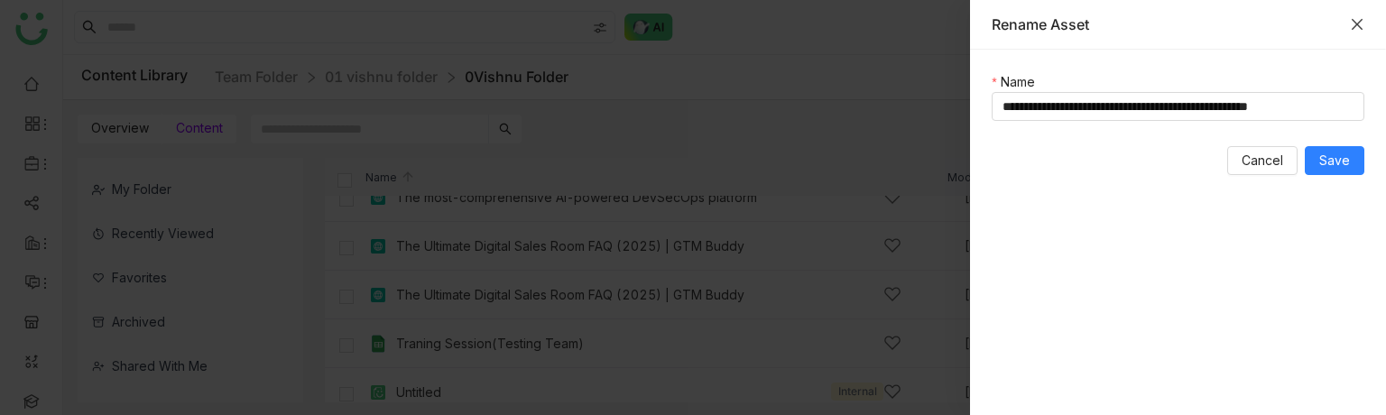
click at [1357, 19] on icon "Close" at bounding box center [1357, 24] width 14 height 14
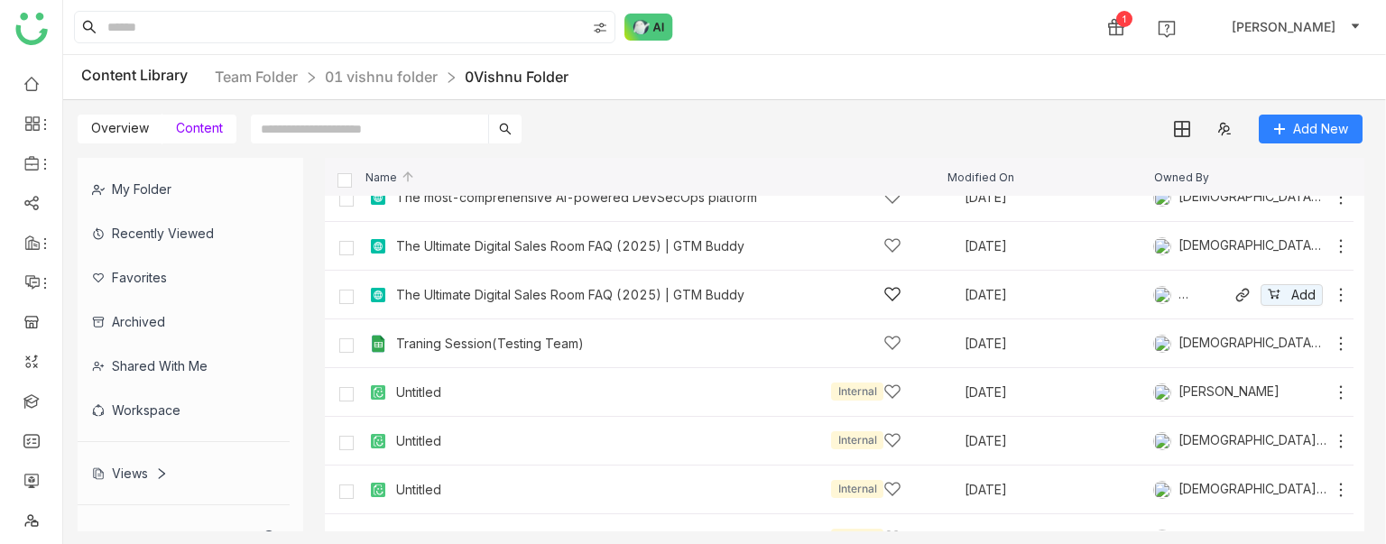
scroll to position [2028, 0]
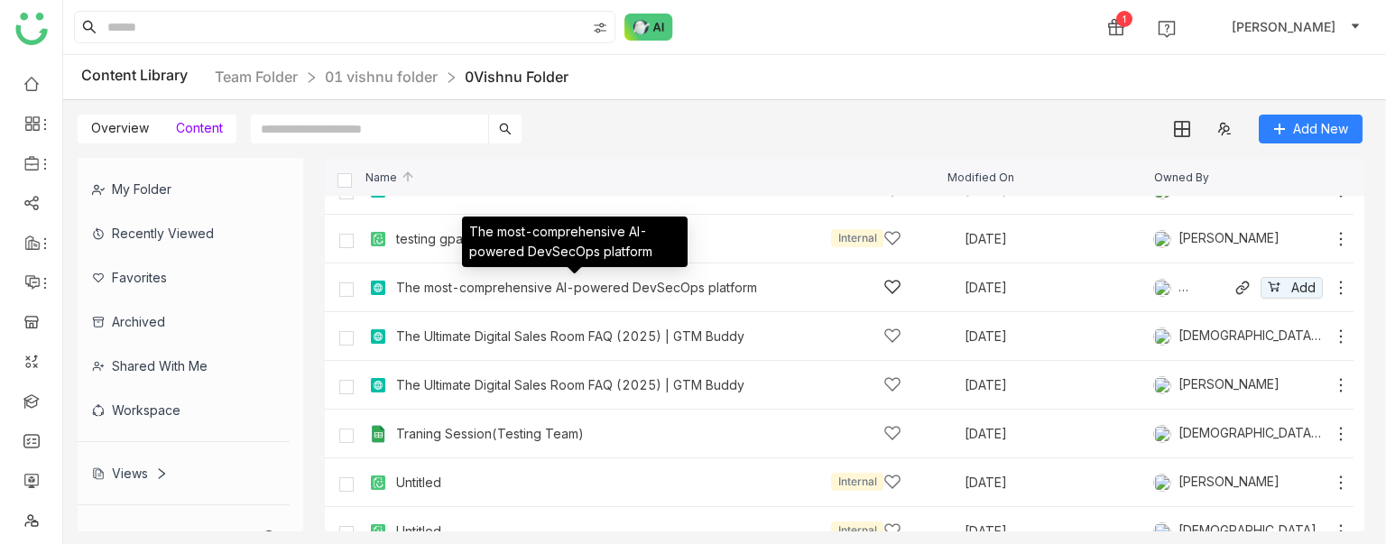
click at [508, 282] on div "The most-comprehensive AI-powered DevSecOps platform" at bounding box center [576, 288] width 361 height 14
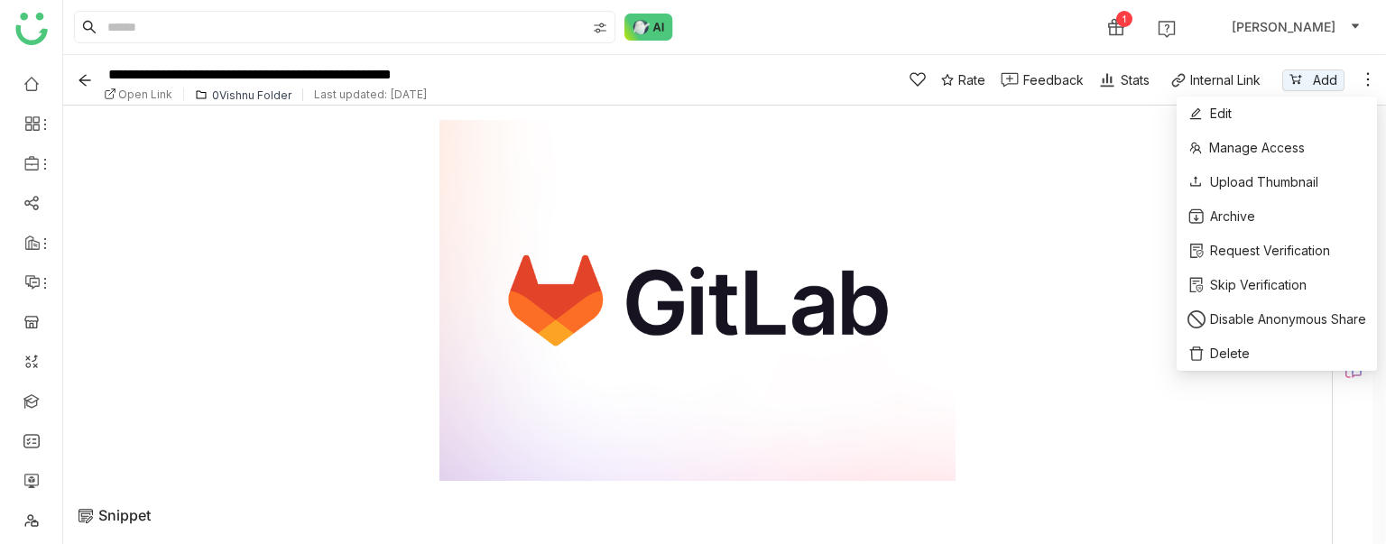
click at [1369, 79] on icon at bounding box center [1368, 79] width 18 height 18
click at [1304, 97] on li "Edit" at bounding box center [1277, 114] width 200 height 34
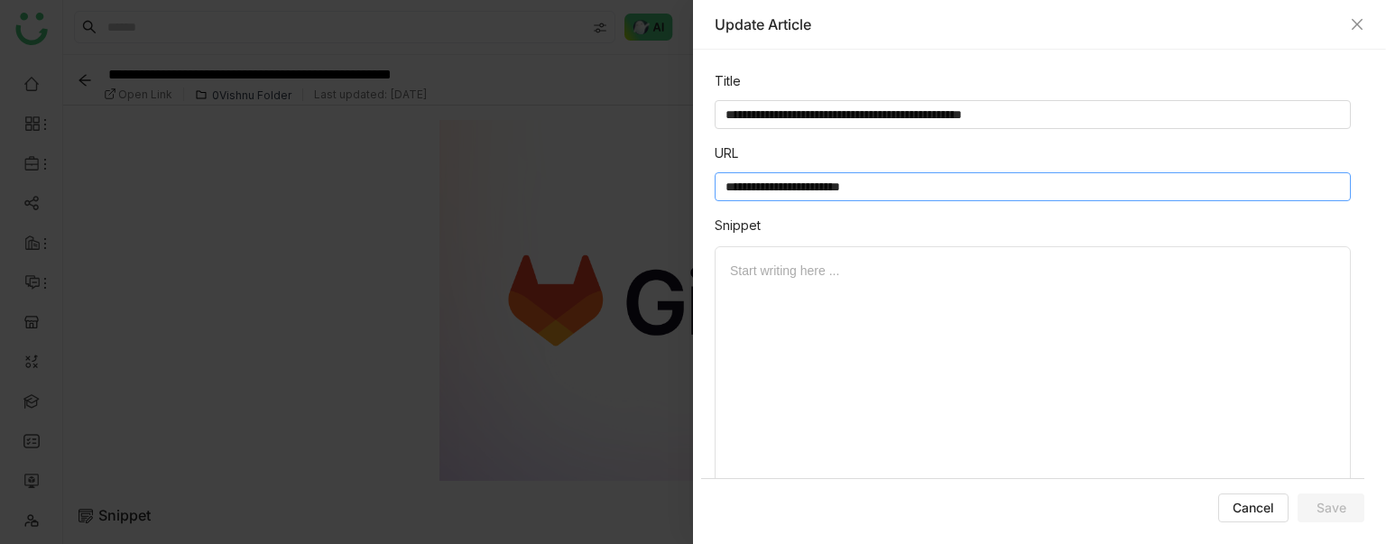
click at [906, 189] on input "**********" at bounding box center [1033, 186] width 636 height 29
paste input "**********"
type input "**********"
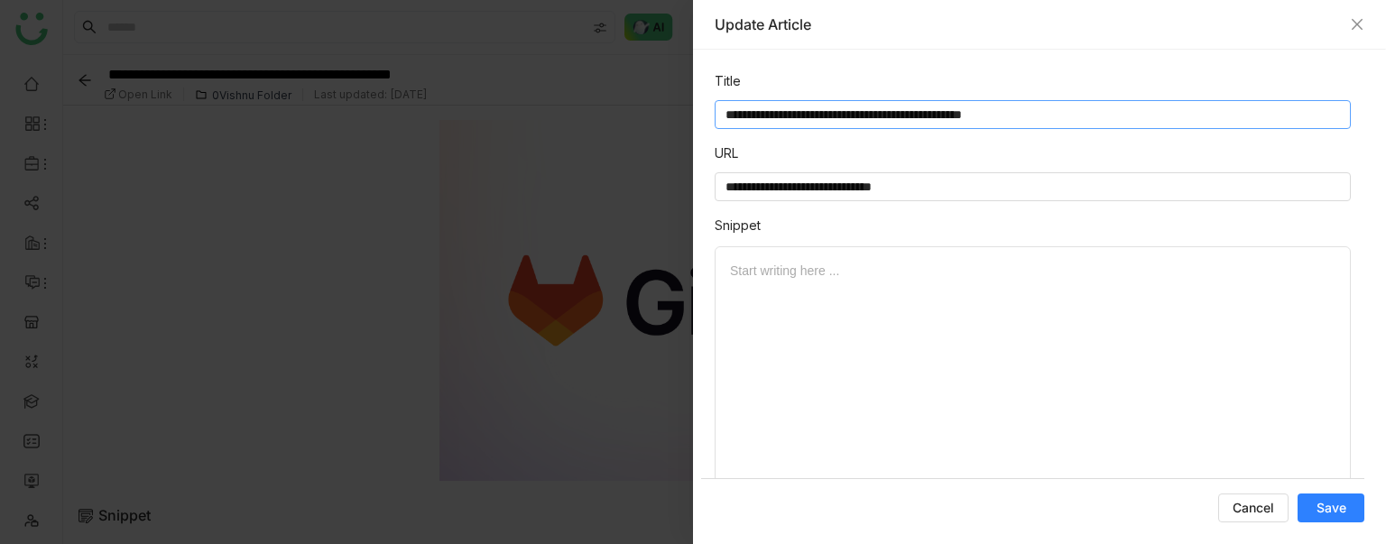
click at [1157, 114] on input "**********" at bounding box center [1033, 114] width 636 height 29
click at [724, 104] on input "**********" at bounding box center [1033, 114] width 636 height 29
click at [724, 107] on input "**********" at bounding box center [1033, 114] width 636 height 29
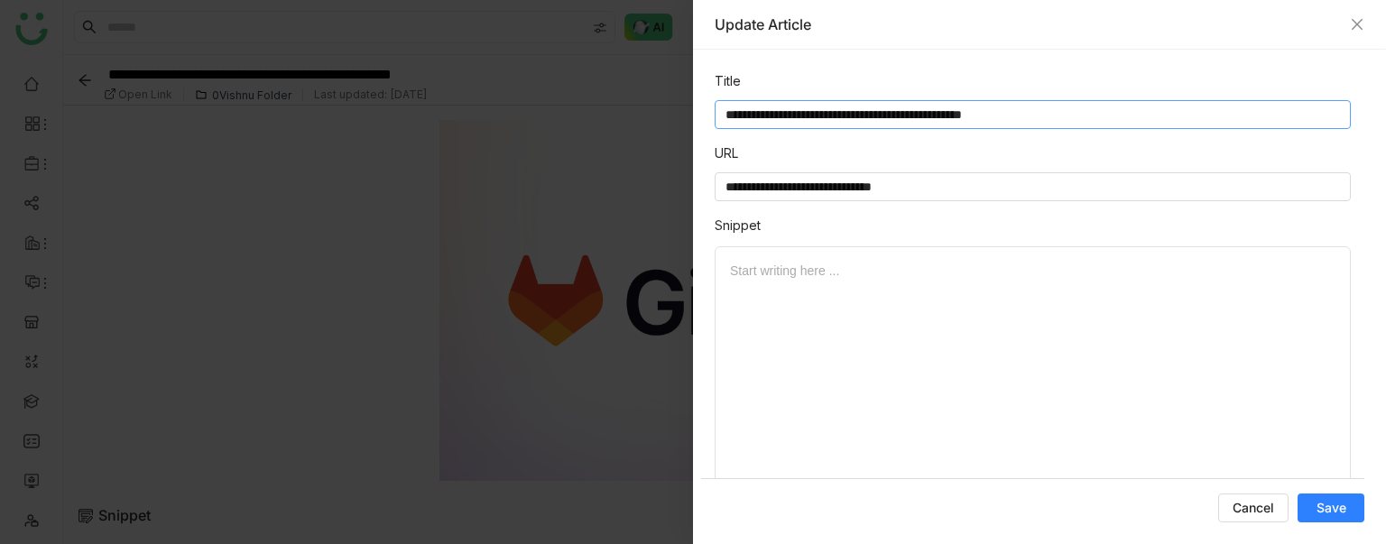
click at [724, 107] on input "**********" at bounding box center [1033, 114] width 636 height 29
click at [724, 108] on input "**********" at bounding box center [1033, 114] width 636 height 29
click at [725, 116] on input "**********" at bounding box center [1033, 114] width 636 height 29
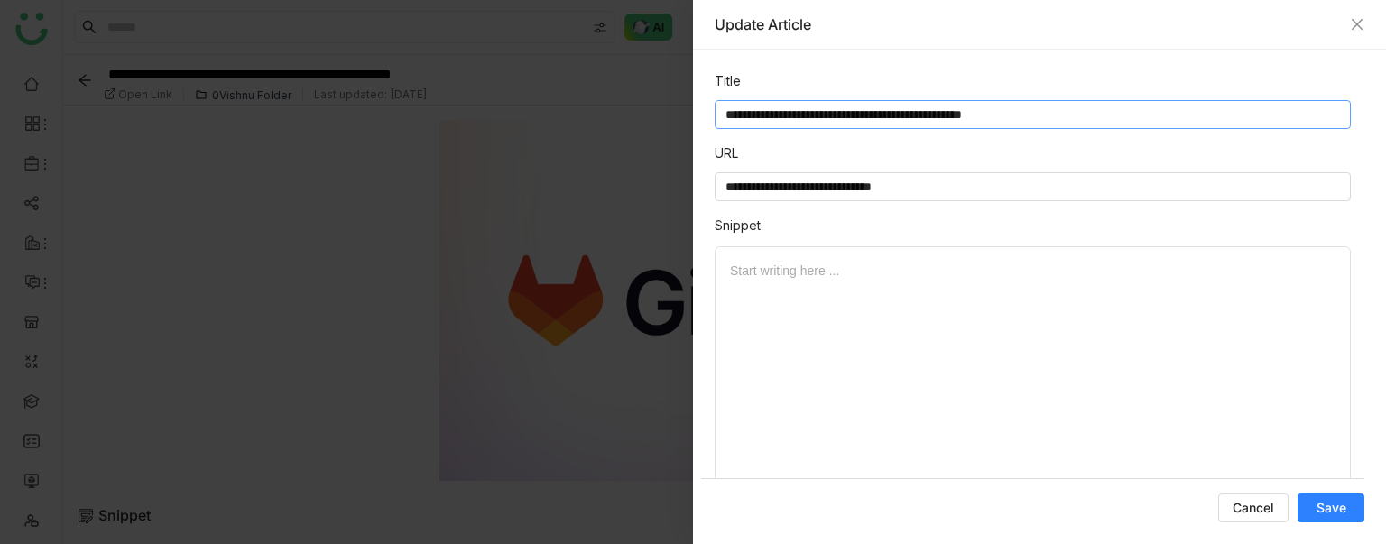
click at [725, 116] on input "**********" at bounding box center [1033, 114] width 636 height 29
click at [1083, 117] on input "**********" at bounding box center [1033, 114] width 636 height 29
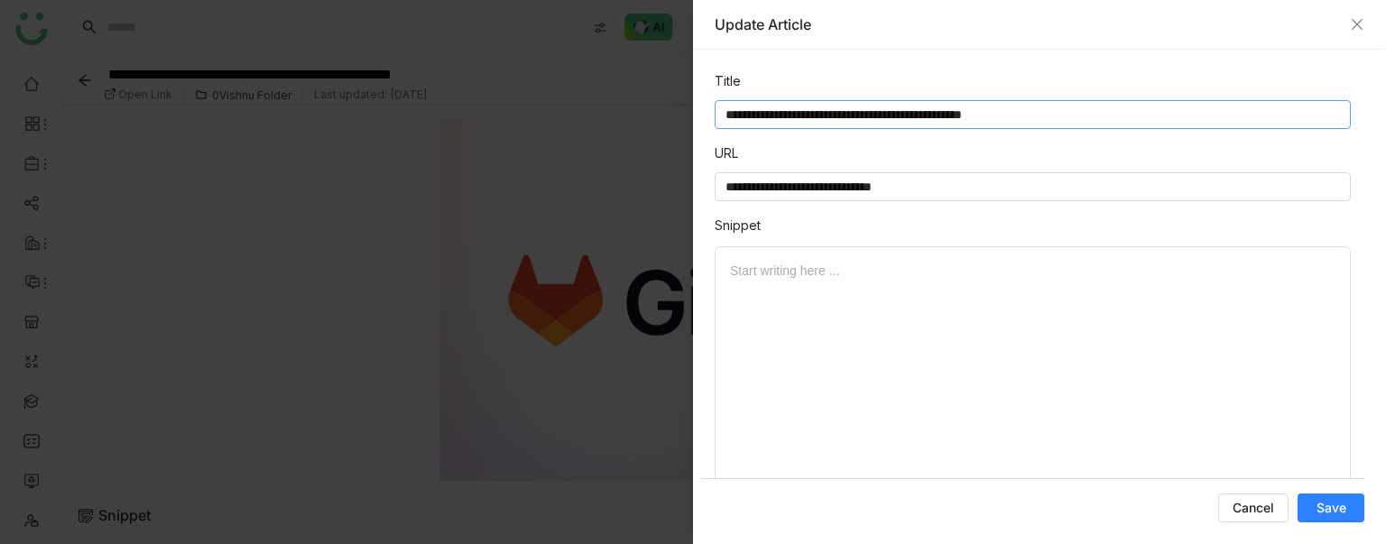
click at [1111, 114] on input "**********" at bounding box center [1033, 114] width 636 height 29
click at [1121, 116] on input "**********" at bounding box center [1033, 114] width 636 height 29
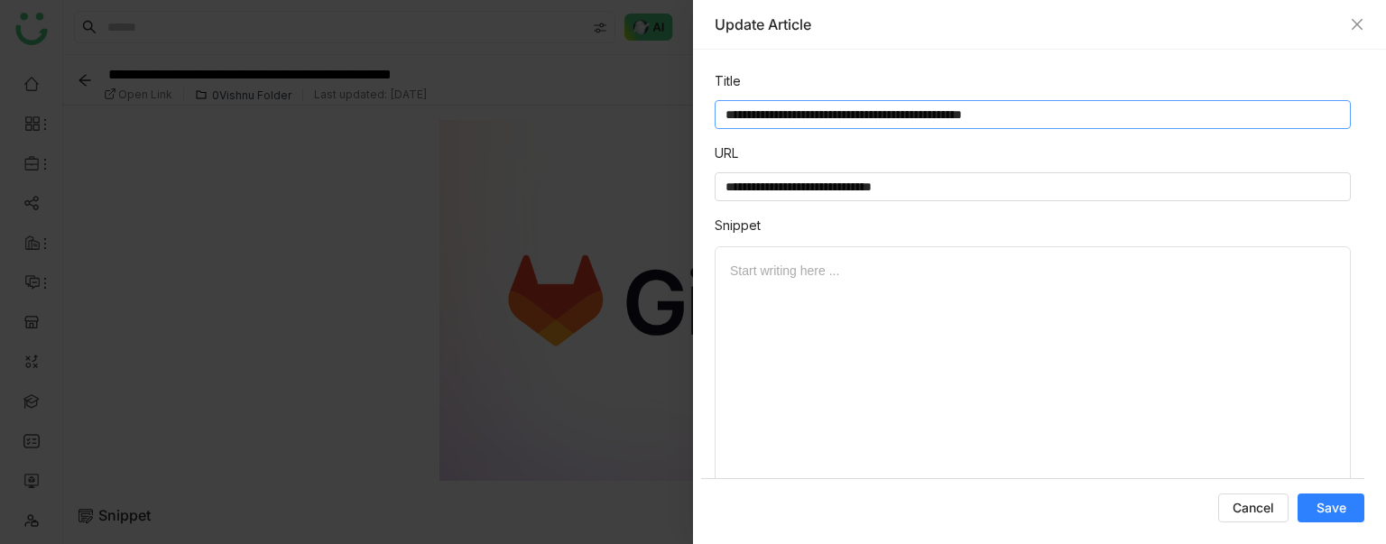
click at [1121, 116] on input "**********" at bounding box center [1033, 114] width 636 height 29
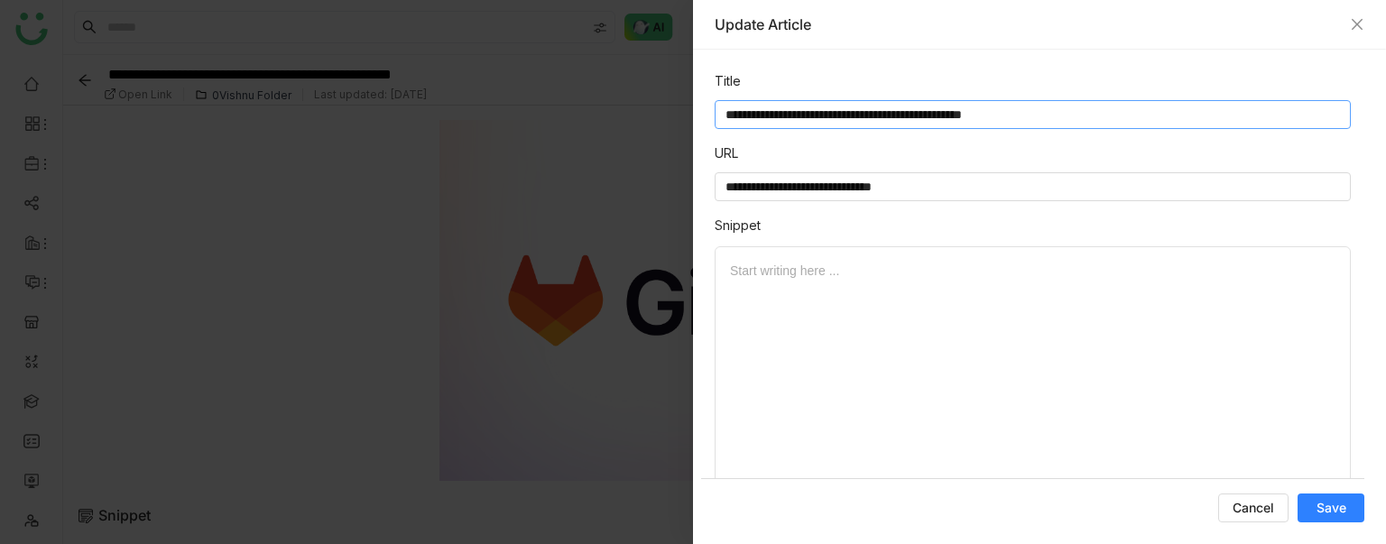
click at [1076, 118] on input "**********" at bounding box center [1033, 114] width 636 height 29
drag, startPoint x: 871, startPoint y: 300, endPoint x: 846, endPoint y: 297, distance: 25.4
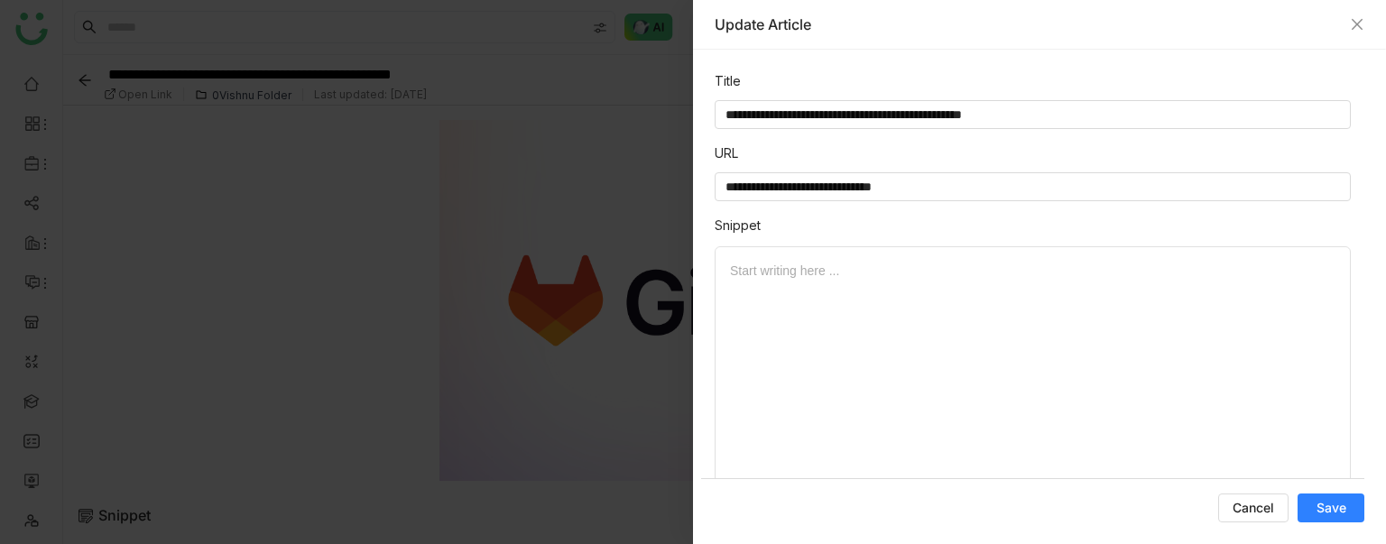
click at [863, 299] on div "Start writing here ..." at bounding box center [1033, 404] width 636 height 316
drag, startPoint x: 781, startPoint y: 288, endPoint x: 756, endPoint y: 273, distance: 28.8
click at [780, 288] on div "Start writing here ..." at bounding box center [1033, 404] width 636 height 316
click at [756, 273] on div at bounding box center [1032, 271] width 605 height 20
click at [753, 268] on div at bounding box center [1032, 271] width 605 height 20
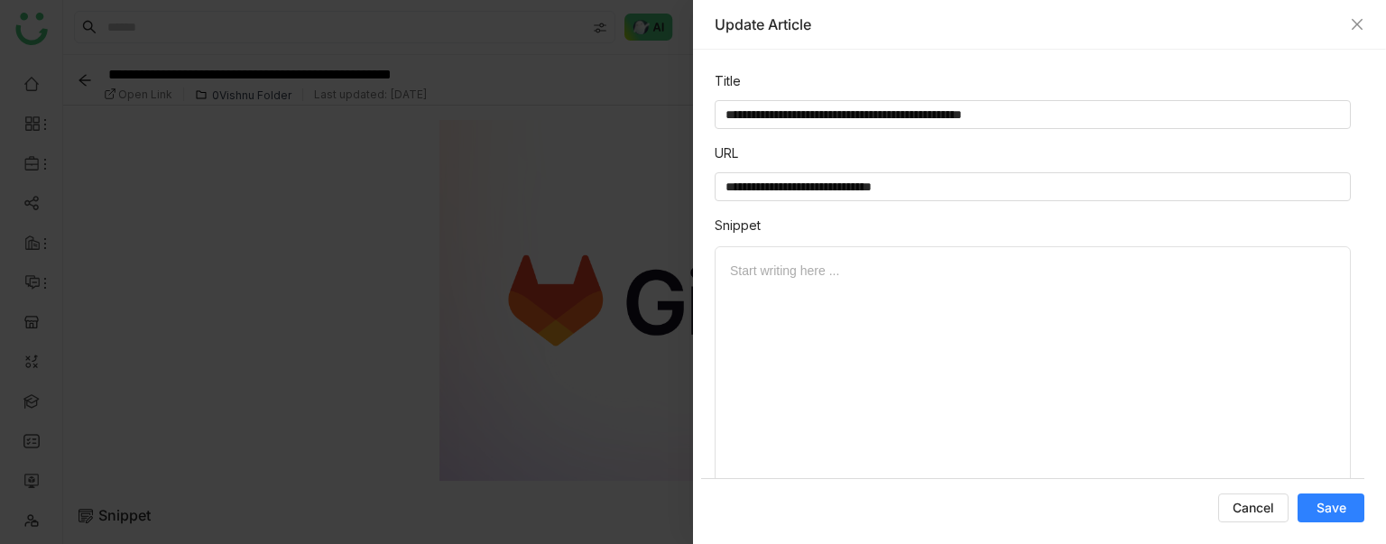
click at [753, 268] on div at bounding box center [1032, 271] width 605 height 20
click at [799, 115] on input "**********" at bounding box center [1033, 114] width 636 height 29
click at [1327, 502] on span "Save" at bounding box center [1332, 508] width 30 height 18
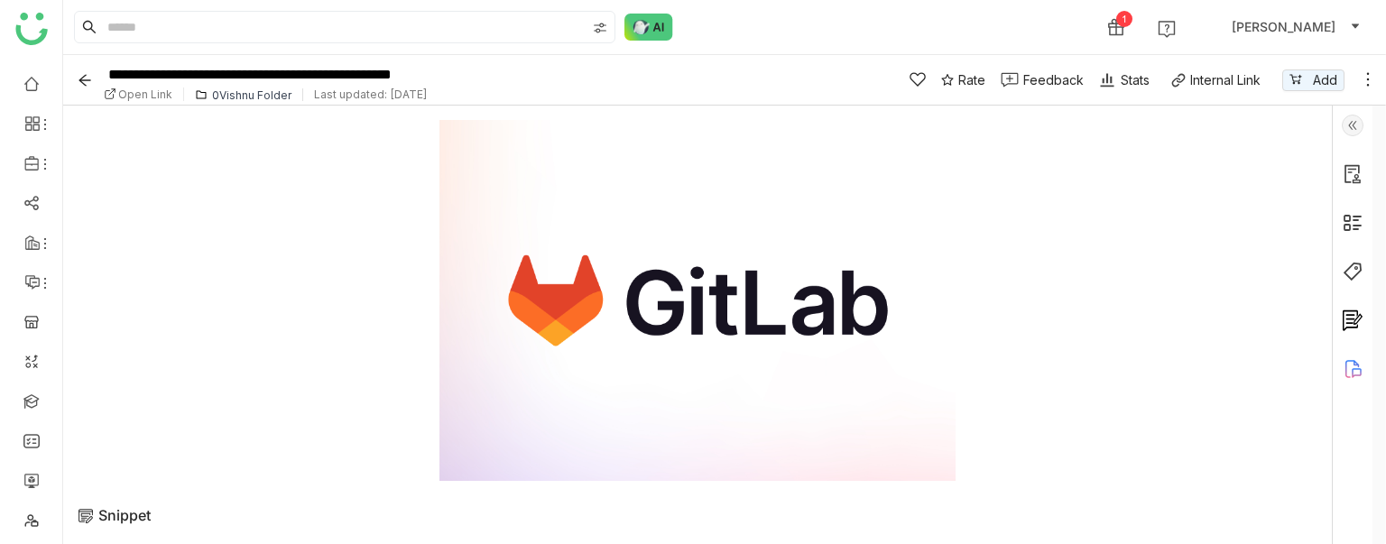
click at [149, 95] on span "Open Link" at bounding box center [145, 95] width 54 height 14
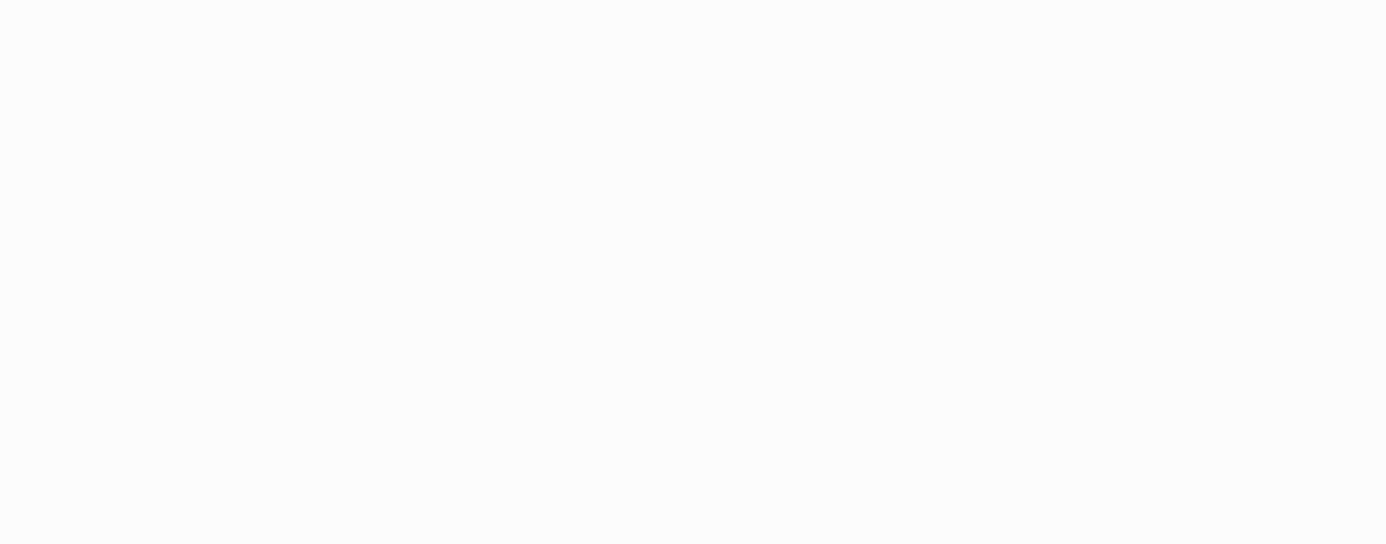
drag, startPoint x: 0, startPoint y: 0, endPoint x: 1371, endPoint y: 77, distance: 1372.9
click at [1371, 77] on html at bounding box center [693, 272] width 1386 height 544
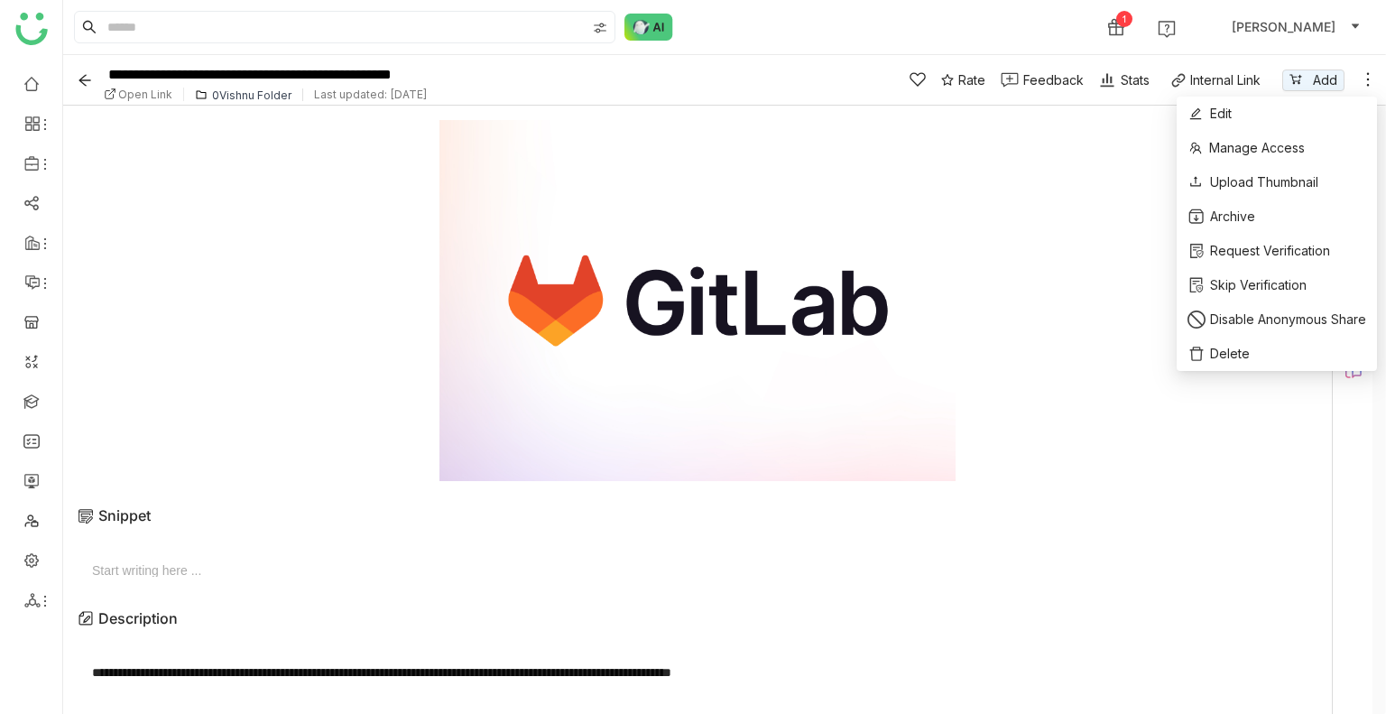
click at [1373, 68] on div "**********" at bounding box center [724, 80] width 1323 height 51
click at [1263, 111] on li "Edit" at bounding box center [1277, 114] width 200 height 34
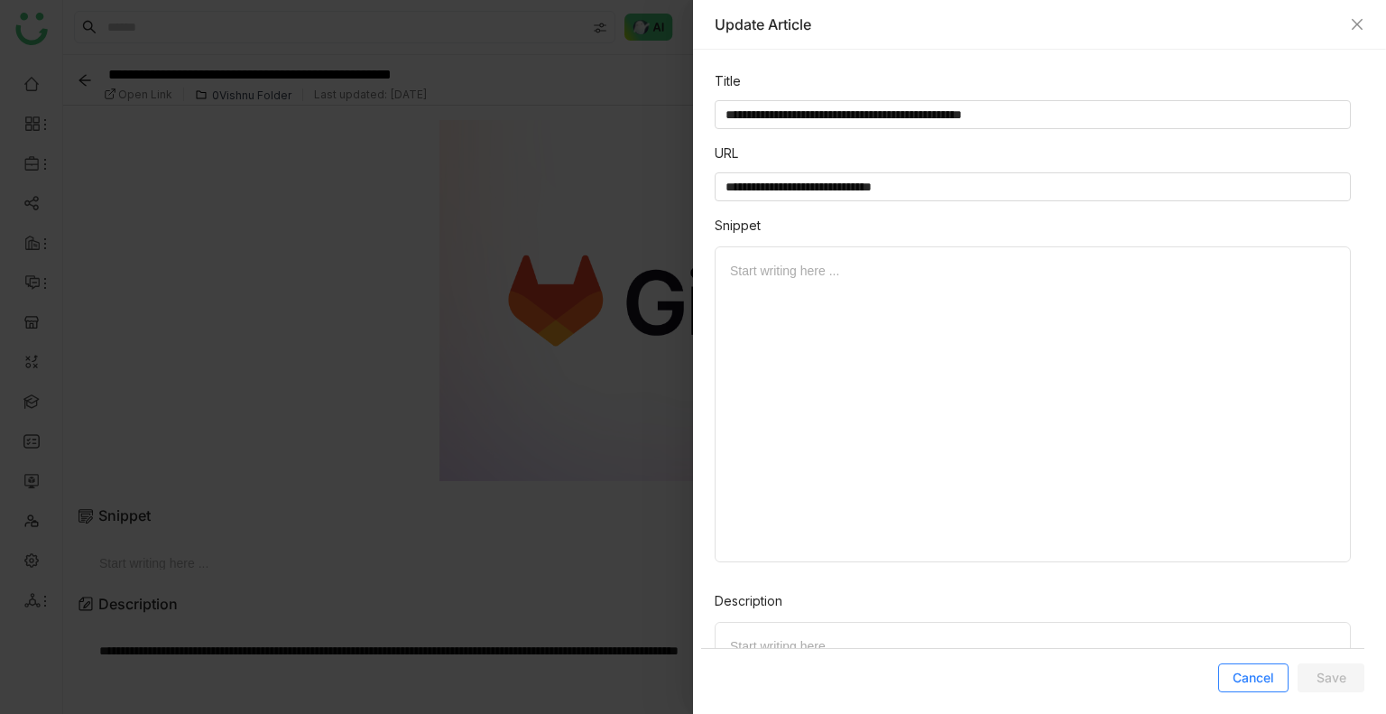
click at [1262, 689] on button "Cancel" at bounding box center [1253, 677] width 70 height 29
click at [1262, 686] on span "Cancel" at bounding box center [1254, 678] width 42 height 18
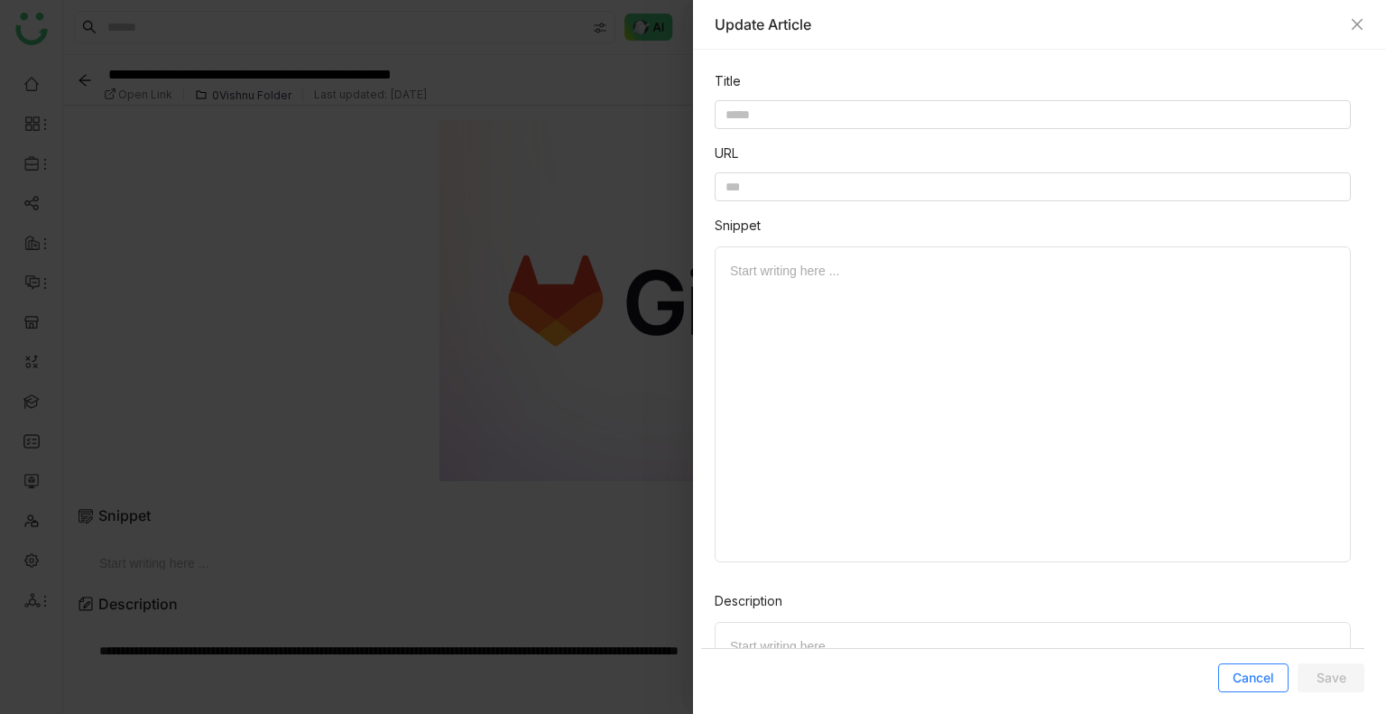
click at [1262, 686] on span "Cancel" at bounding box center [1254, 678] width 42 height 18
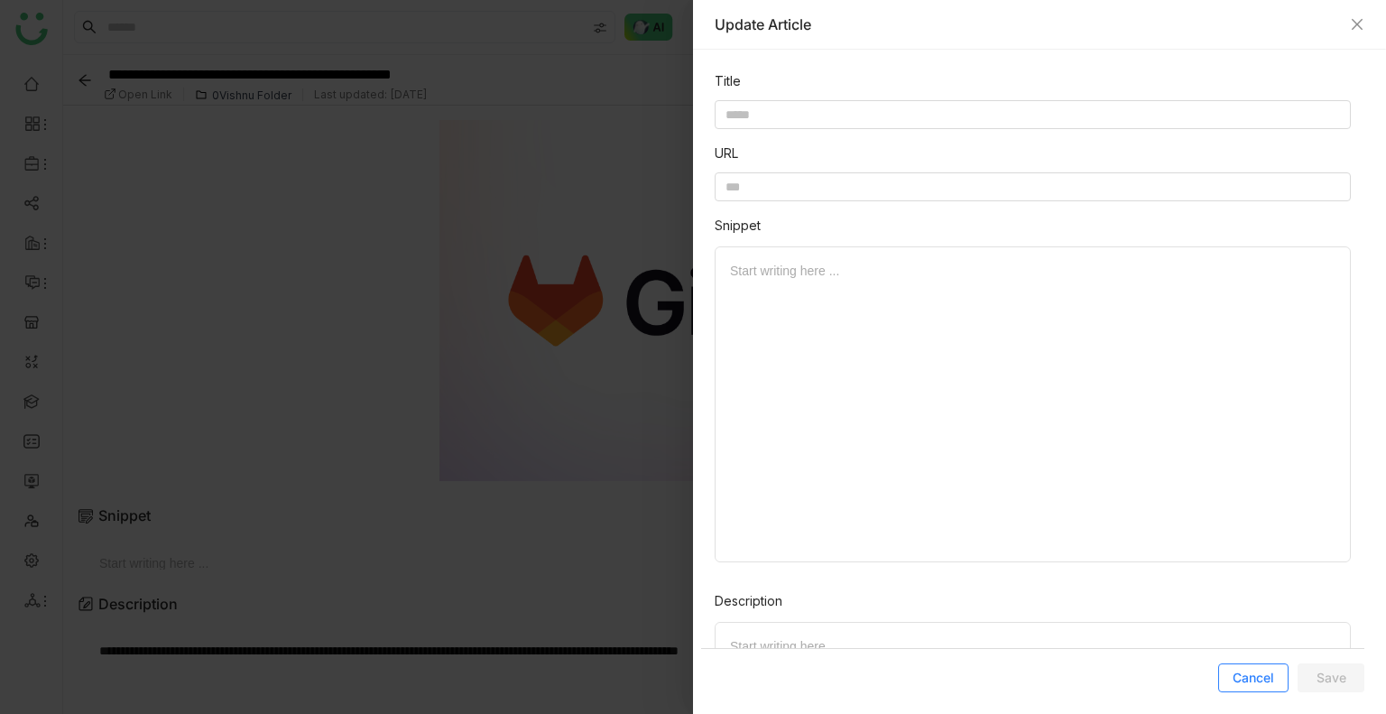
click at [1262, 686] on span "Cancel" at bounding box center [1254, 678] width 42 height 18
click at [1361, 28] on icon "Close" at bounding box center [1357, 24] width 11 height 11
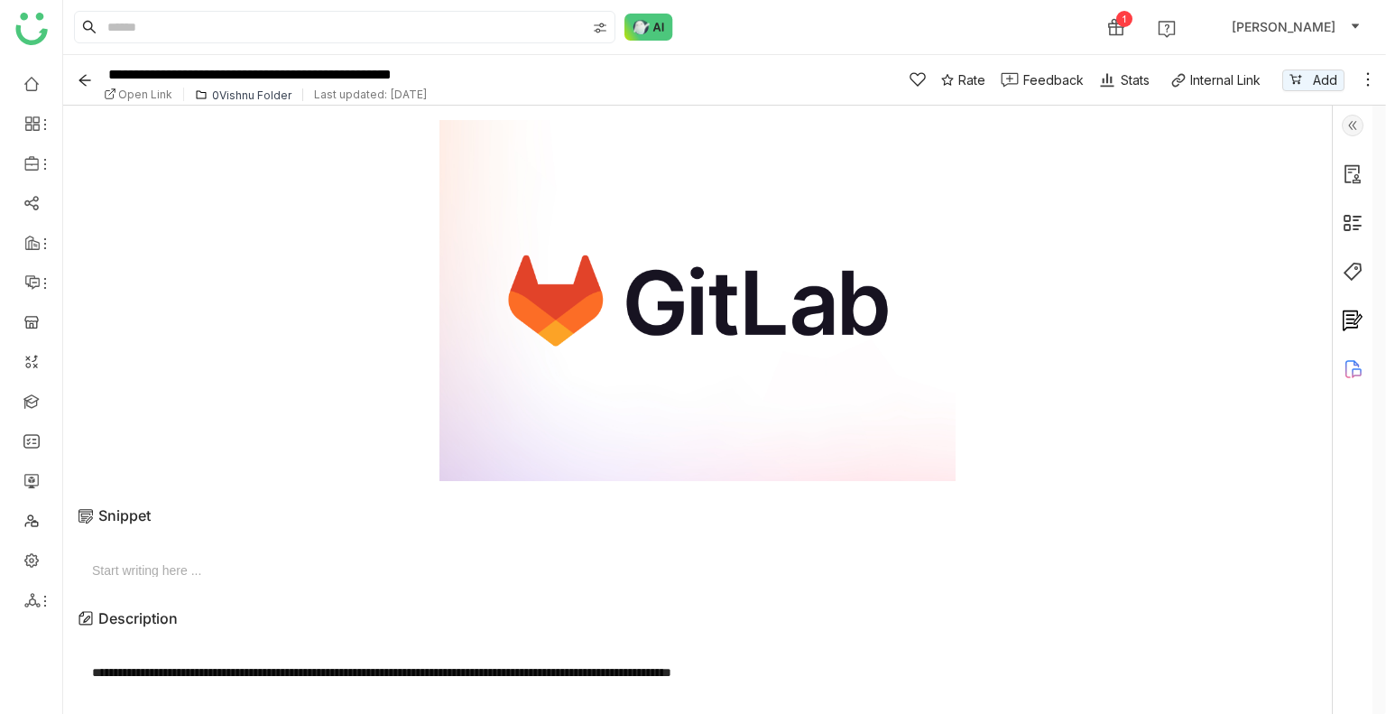
click at [129, 89] on span "Open Link" at bounding box center [145, 95] width 54 height 14
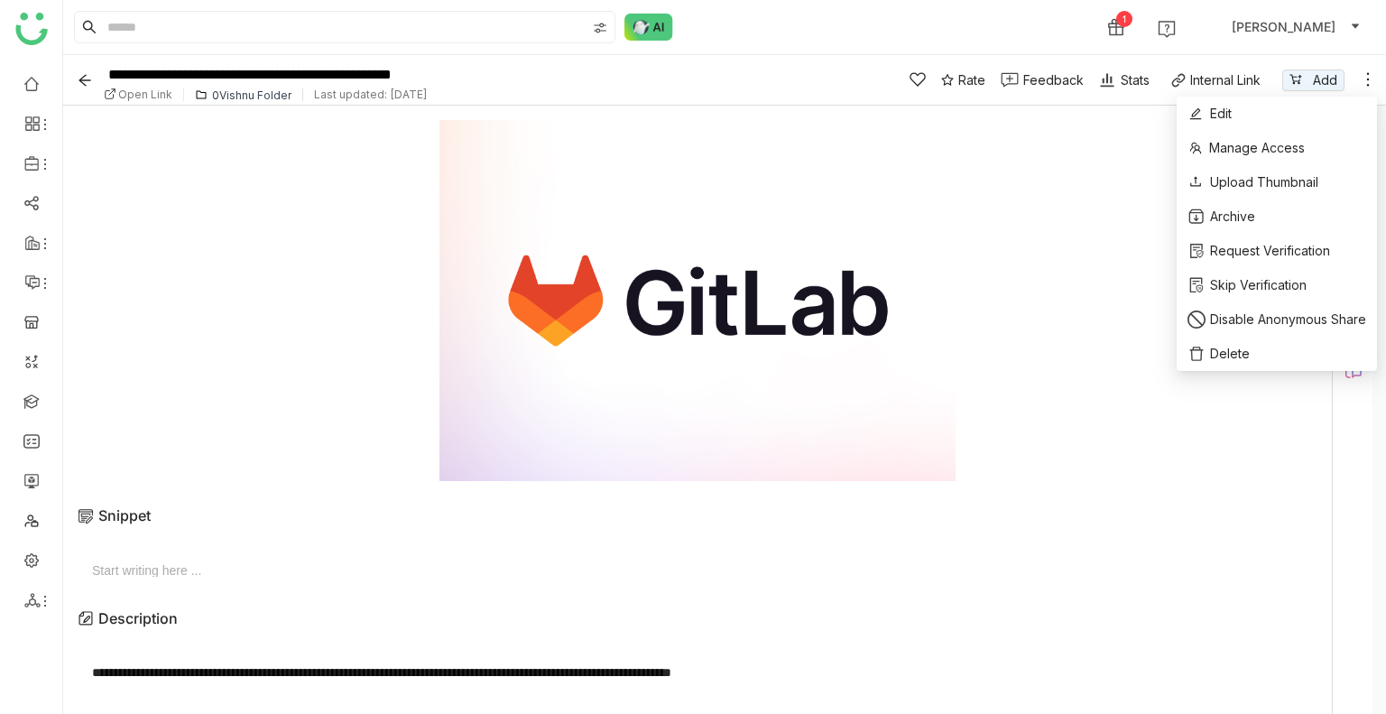
click at [1373, 79] on icon at bounding box center [1368, 79] width 18 height 18
click at [1285, 125] on li "Edit" at bounding box center [1277, 114] width 200 height 34
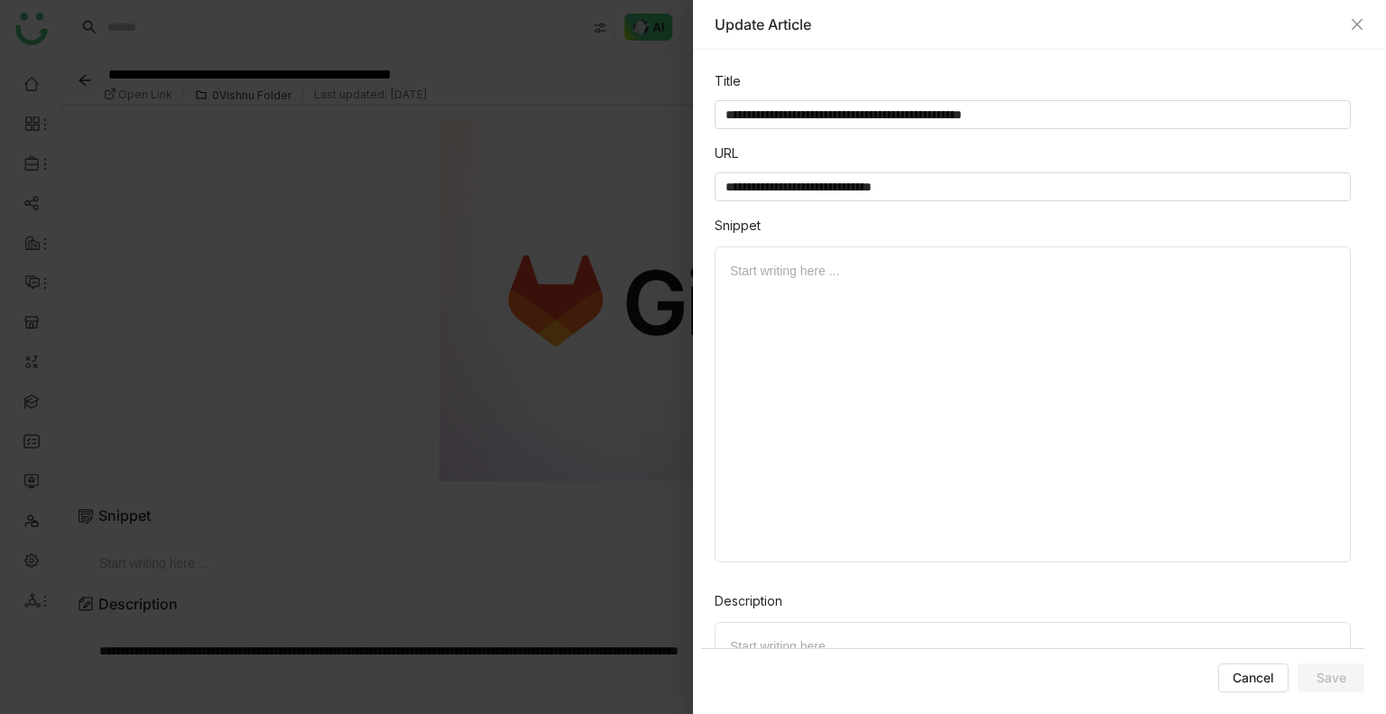
click at [1365, 21] on div "Update Article" at bounding box center [1039, 25] width 693 height 50
click at [1364, 41] on div "Update Article" at bounding box center [1039, 25] width 693 height 50
click at [1363, 34] on div "Update Article" at bounding box center [1039, 25] width 693 height 50
click at [1363, 21] on icon "Close" at bounding box center [1357, 24] width 14 height 14
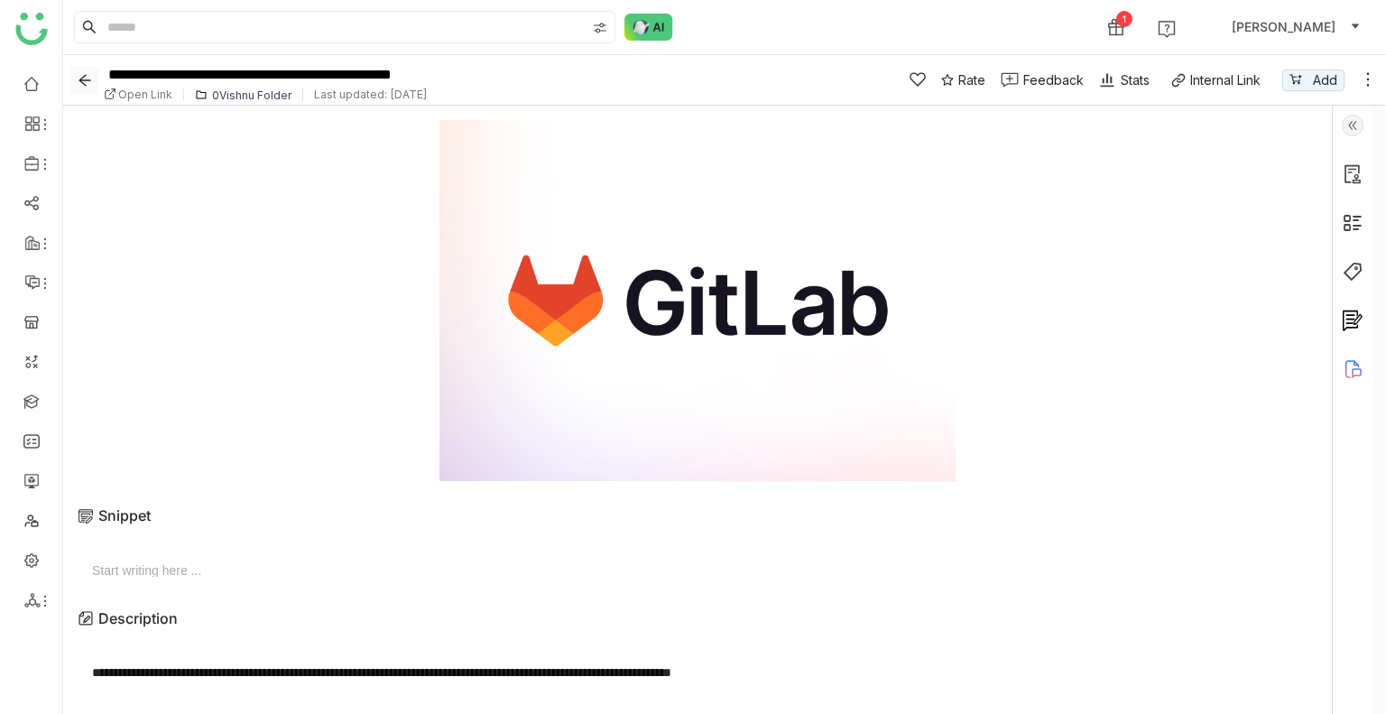
click at [81, 74] on icon "Back" at bounding box center [85, 80] width 14 height 14
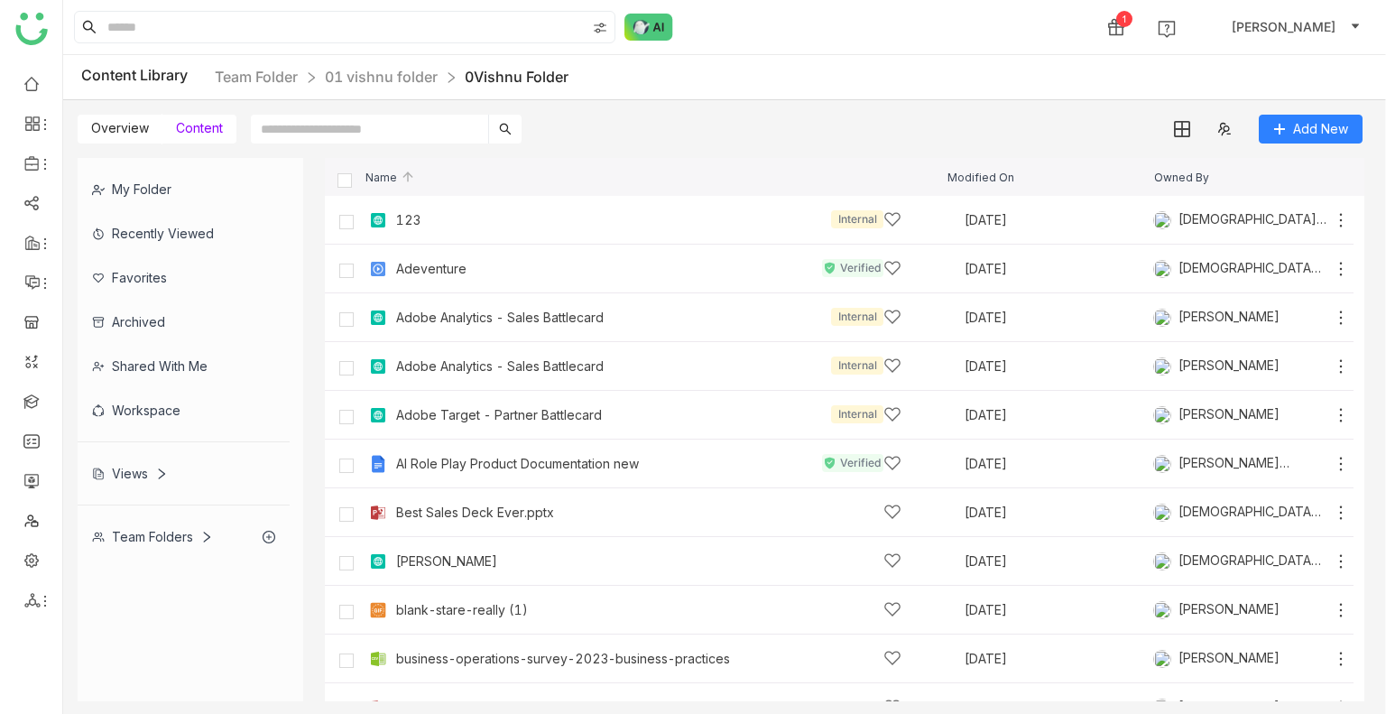
click at [379, 64] on div "Content Library Team Folder 01 vishnu folder 0Vishnu Folder" at bounding box center [724, 77] width 1323 height 45
click at [382, 69] on link "01 vishnu folder" at bounding box center [381, 77] width 113 height 18
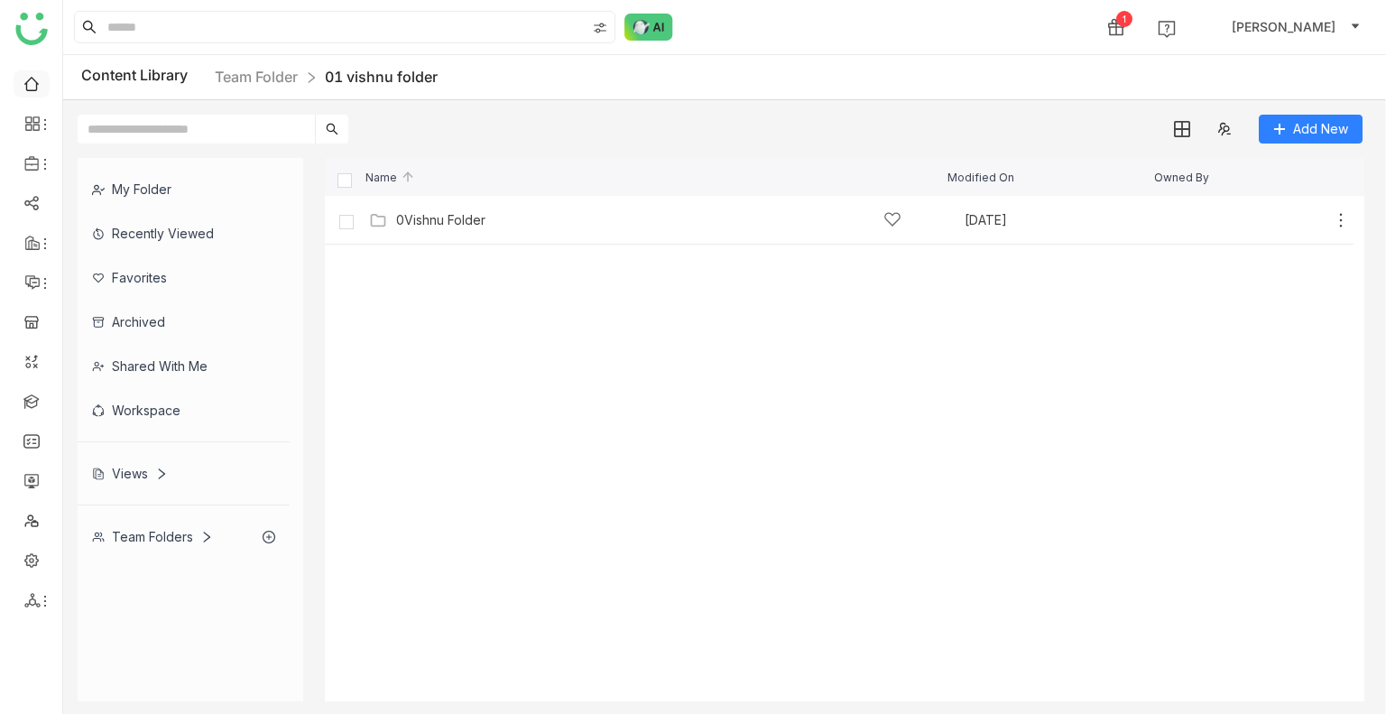
click at [30, 89] on link at bounding box center [31, 82] width 16 height 15
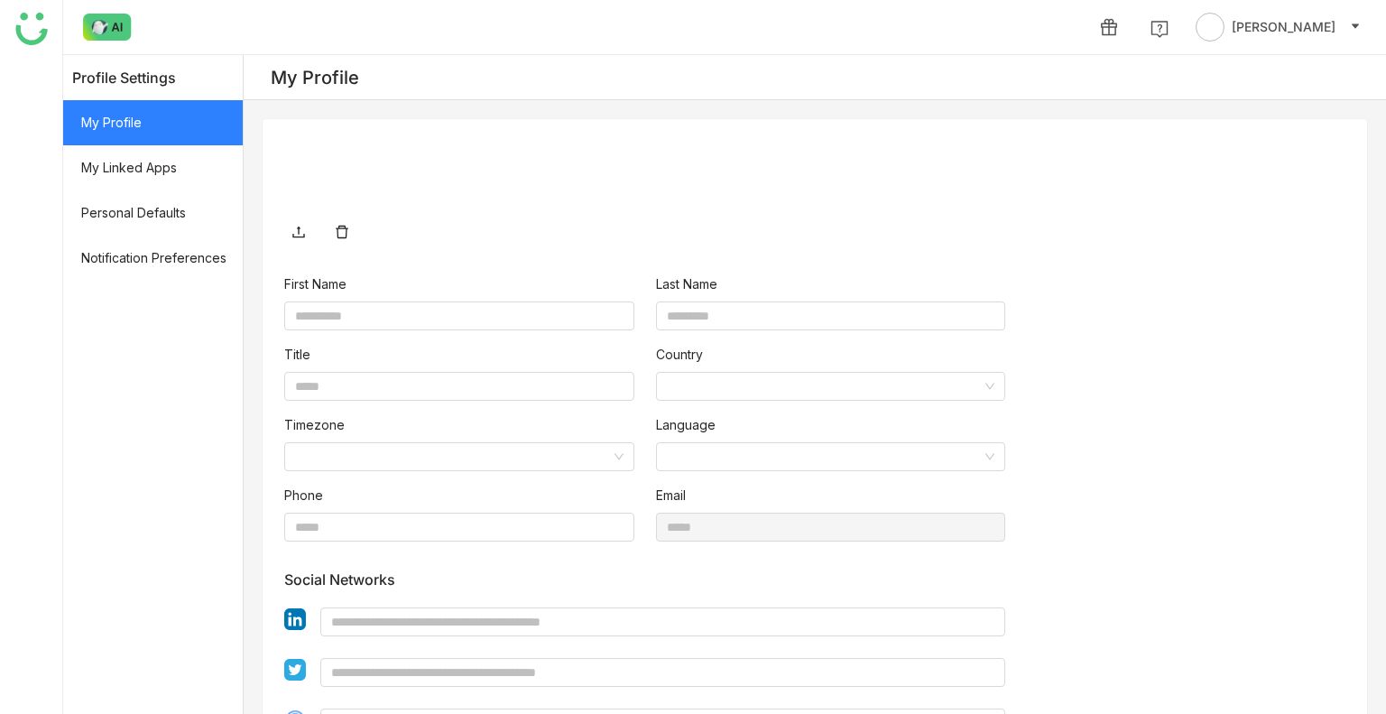
type input "****"
type input "*****"
type input "**********"
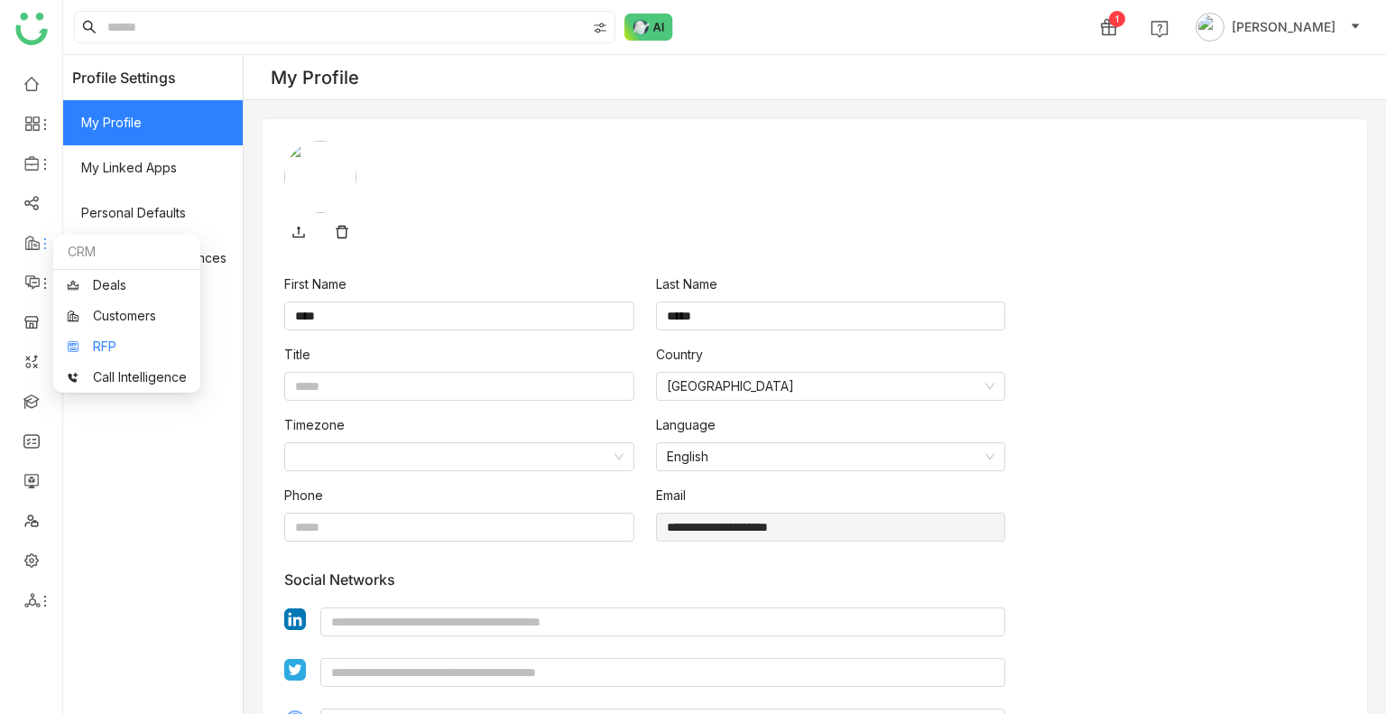
click at [103, 340] on link "RFP" at bounding box center [127, 346] width 120 height 13
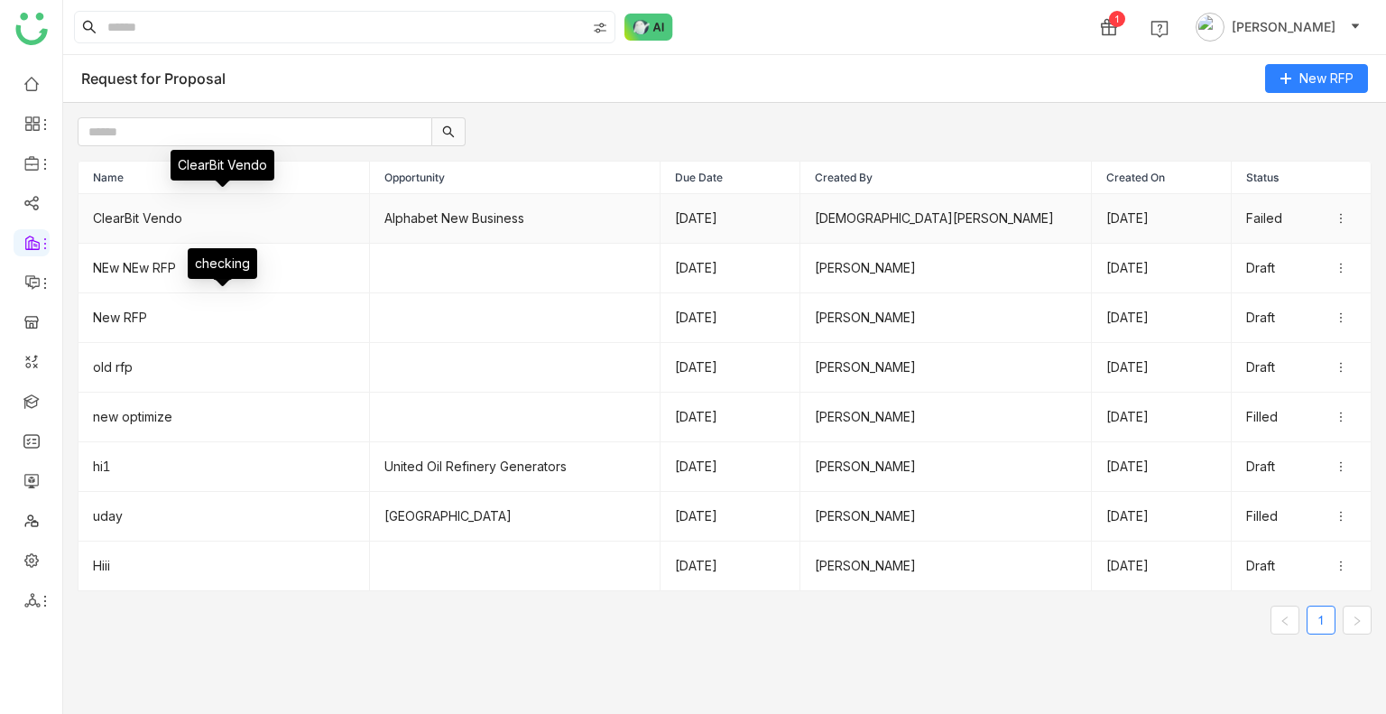
click at [134, 208] on td "ClearBit Vendo" at bounding box center [224, 219] width 291 height 50
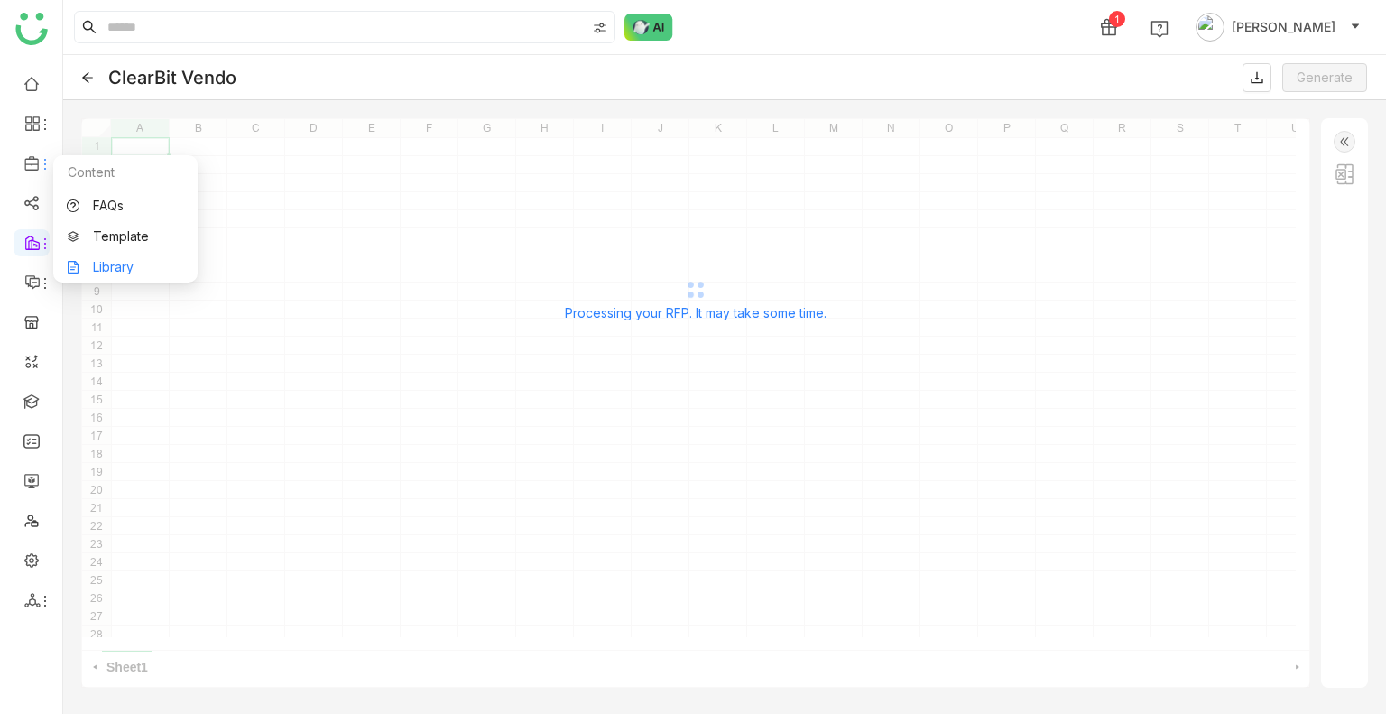
click at [127, 264] on link "Library" at bounding box center [125, 267] width 117 height 13
click at [127, 264] on div "Processing your RFP. It may take some time." at bounding box center [695, 298] width 1229 height 361
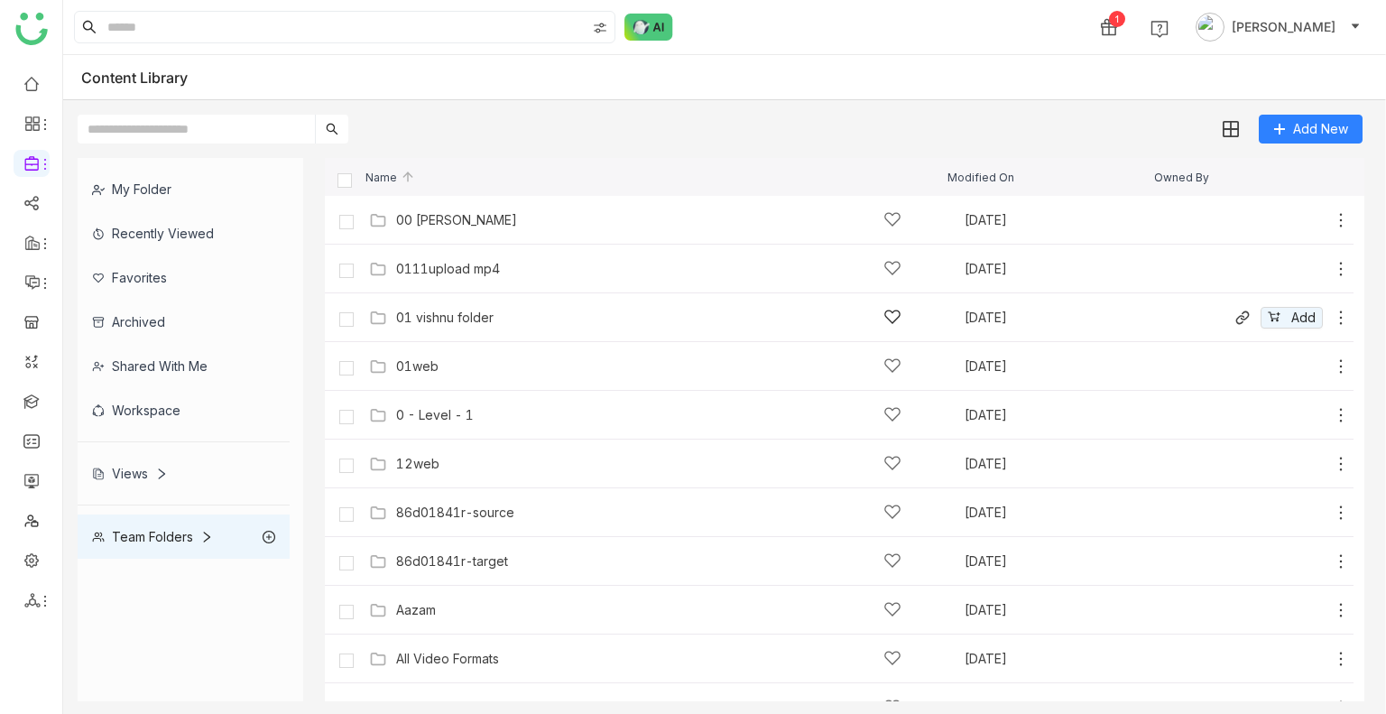
click at [471, 310] on div "01 vishnu folder" at bounding box center [444, 317] width 97 height 14
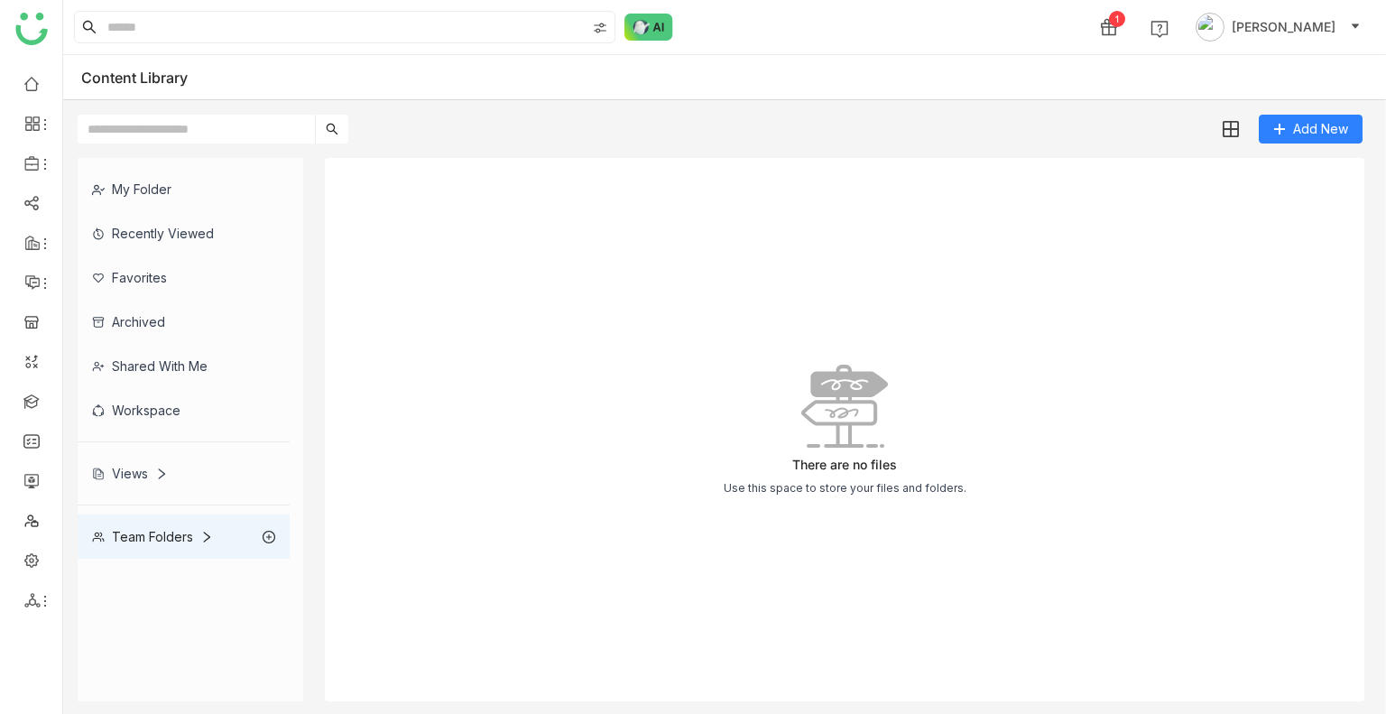
click at [471, 310] on div "There are no files Use this space to store your files and folders." at bounding box center [845, 429] width 1040 height 543
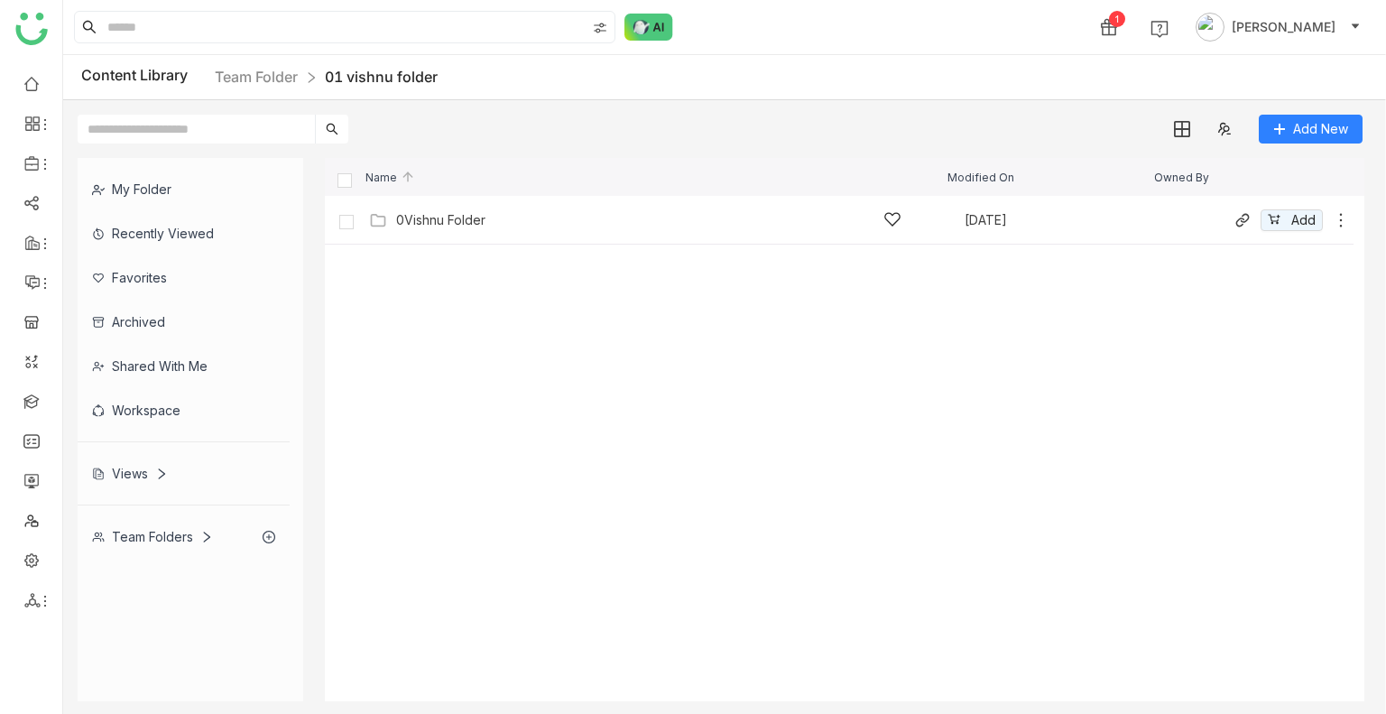
click at [365, 212] on div "0Vishnu Folder Sep 29, 2025 Add" at bounding box center [857, 220] width 985 height 28
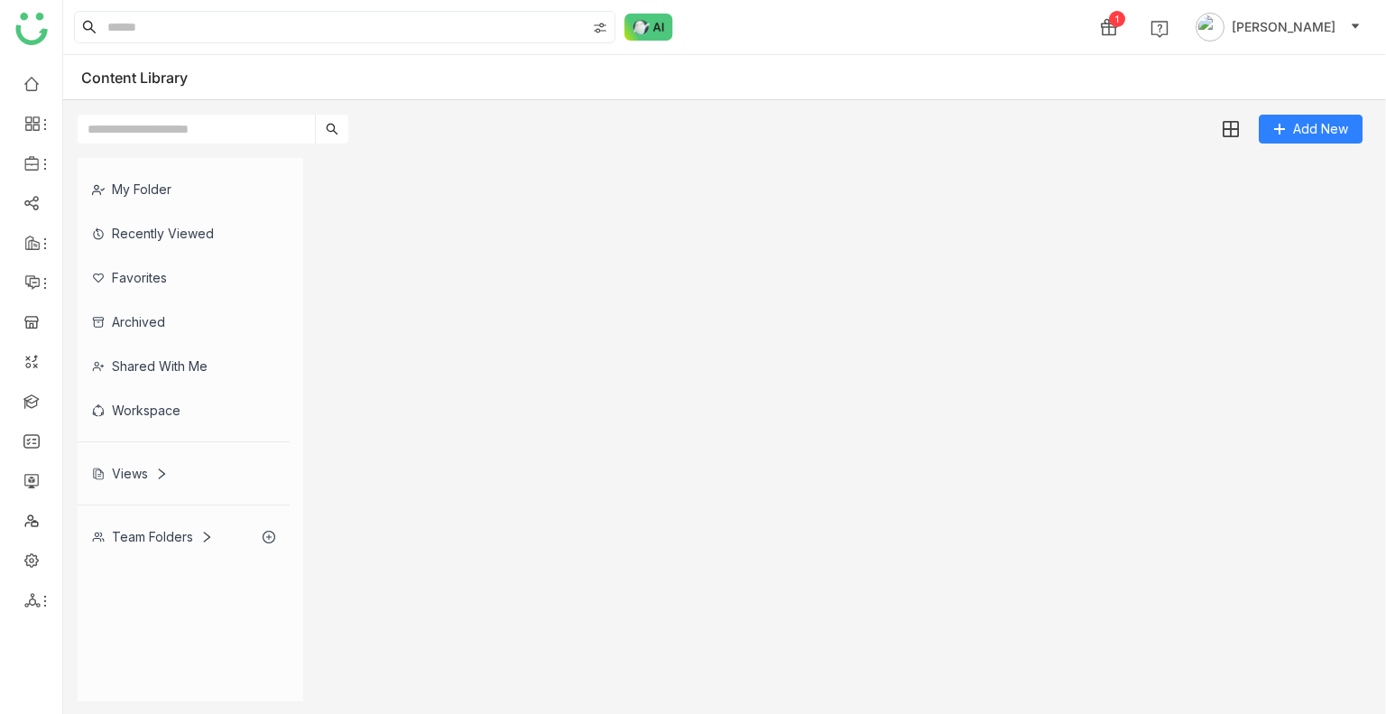
click at [365, 212] on gtmb-list-view at bounding box center [845, 429] width 1040 height 543
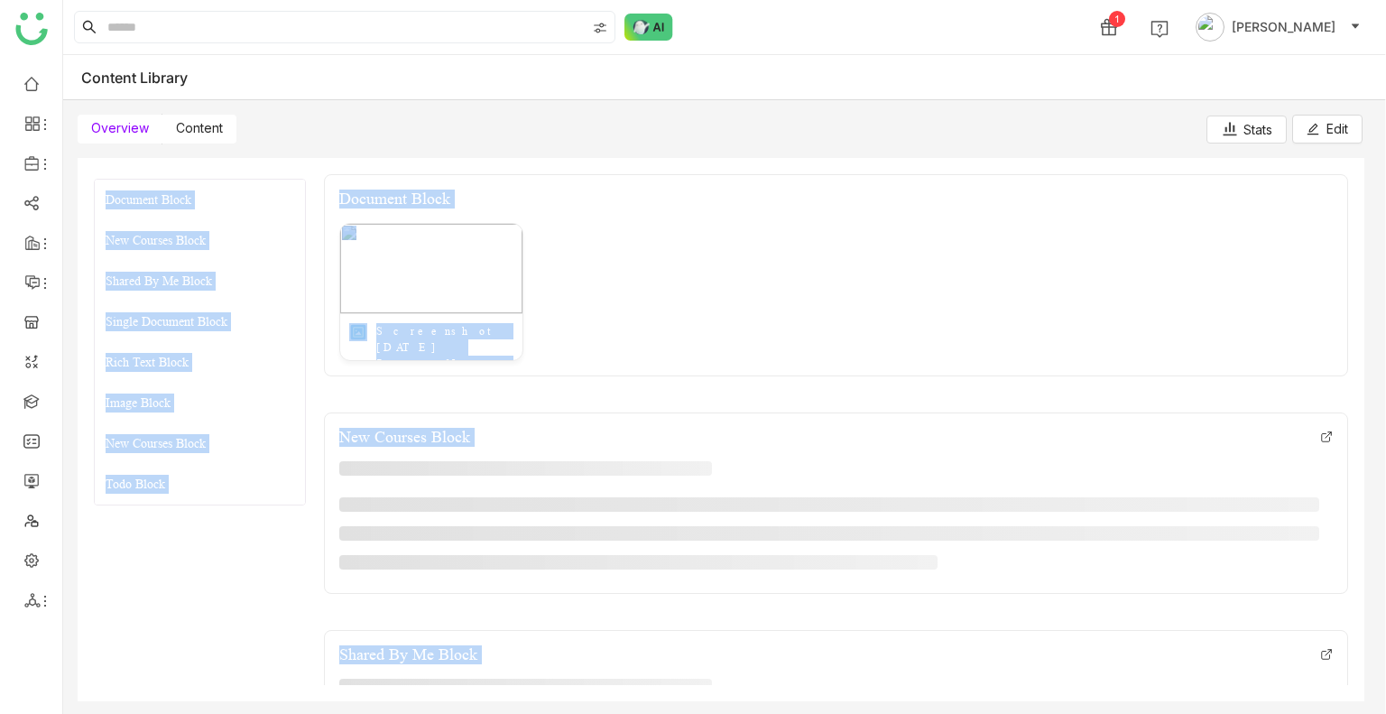
click at [171, 127] on label "Content" at bounding box center [199, 129] width 74 height 29
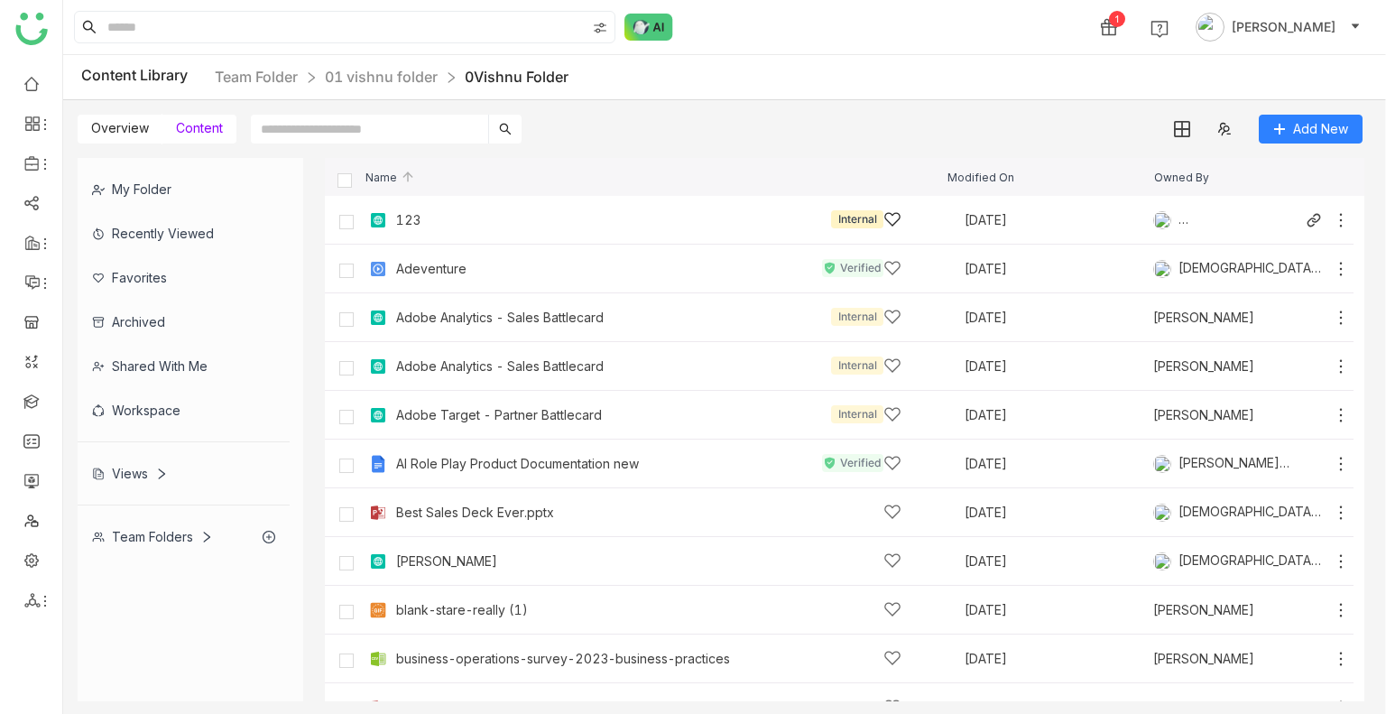
click at [504, 232] on div "123 Internal Sep 29, 2025 Vishnu Vardhan" at bounding box center [857, 220] width 985 height 28
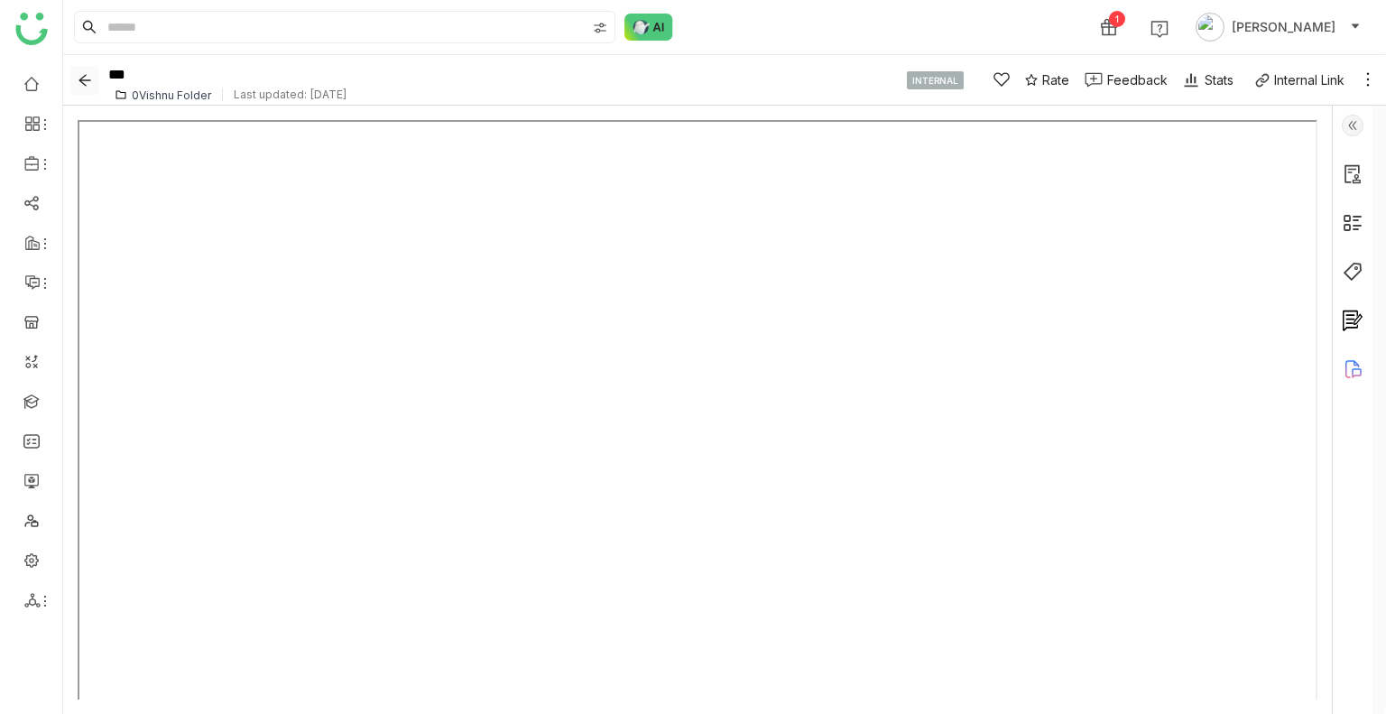
click at [79, 77] on icon "Back" at bounding box center [85, 80] width 14 height 14
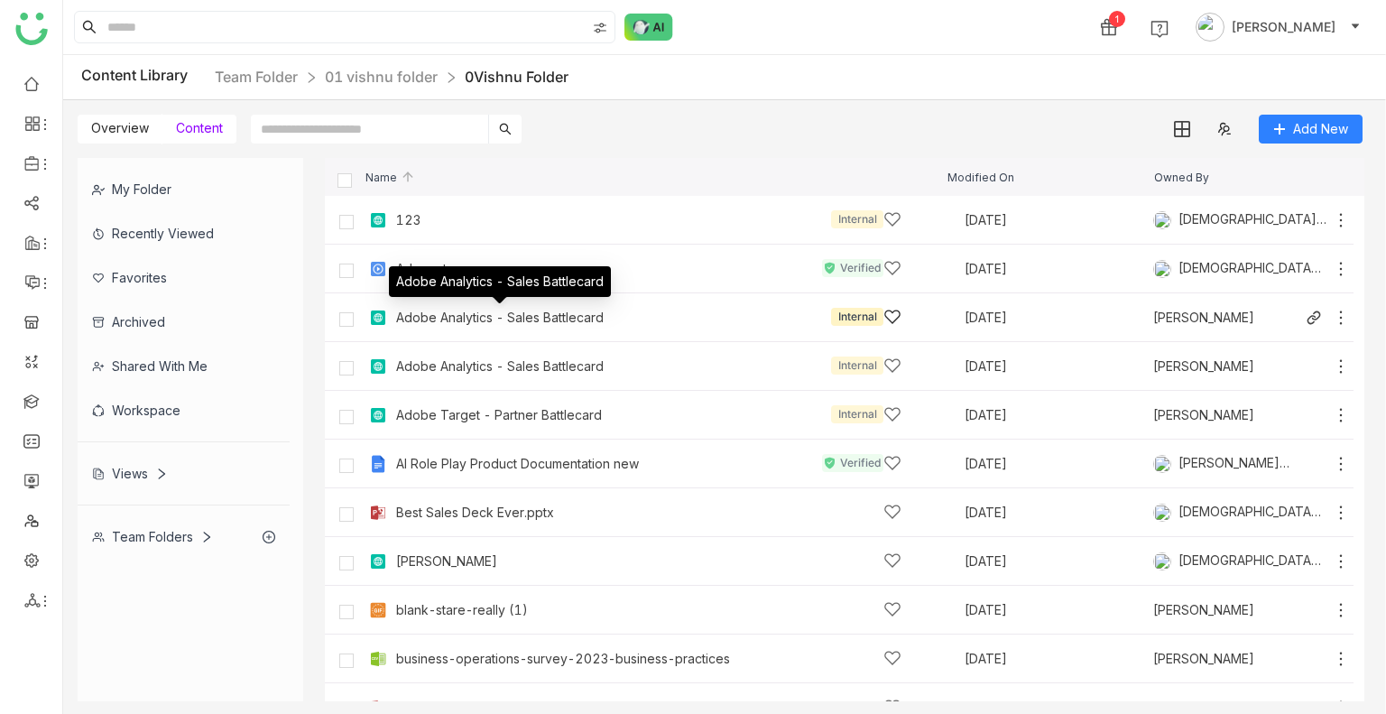
click at [411, 310] on div "Adobe Analytics - Sales Battlecard" at bounding box center [500, 317] width 208 height 14
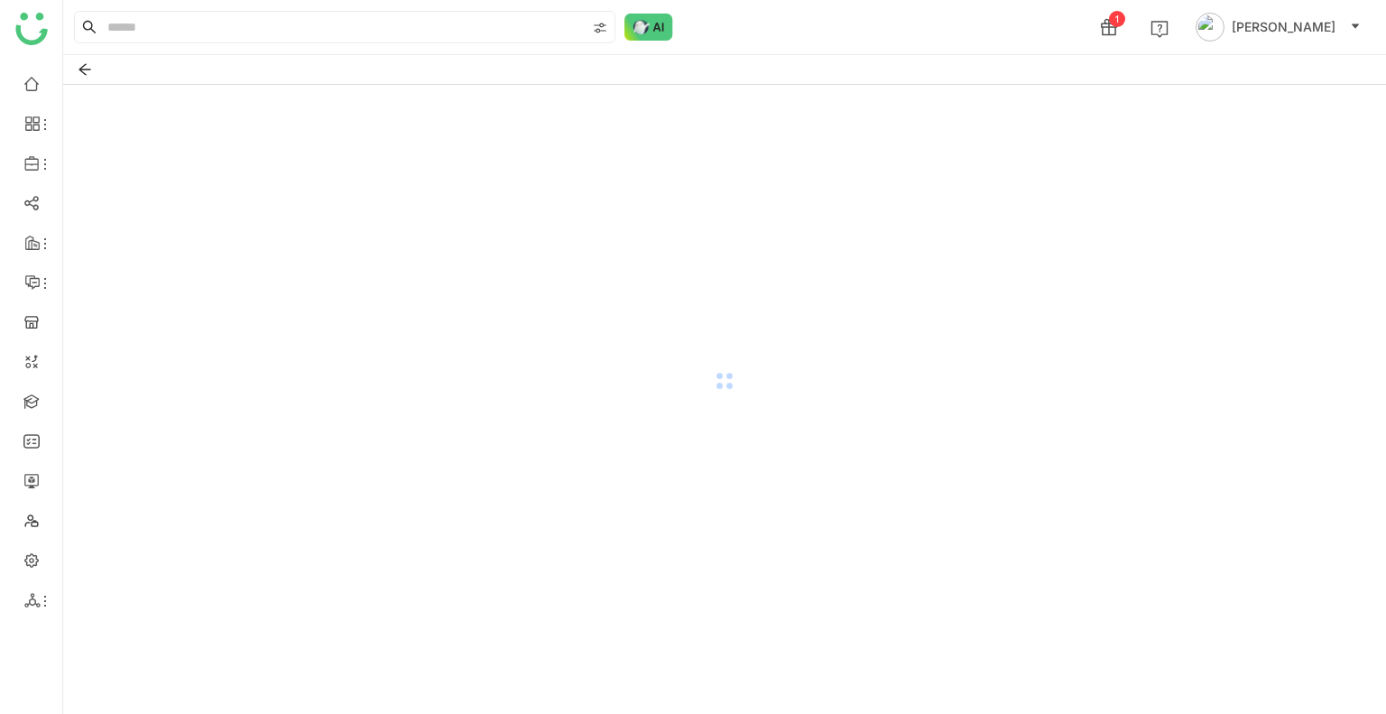
click at [411, 310] on div at bounding box center [724, 381] width 1323 height 592
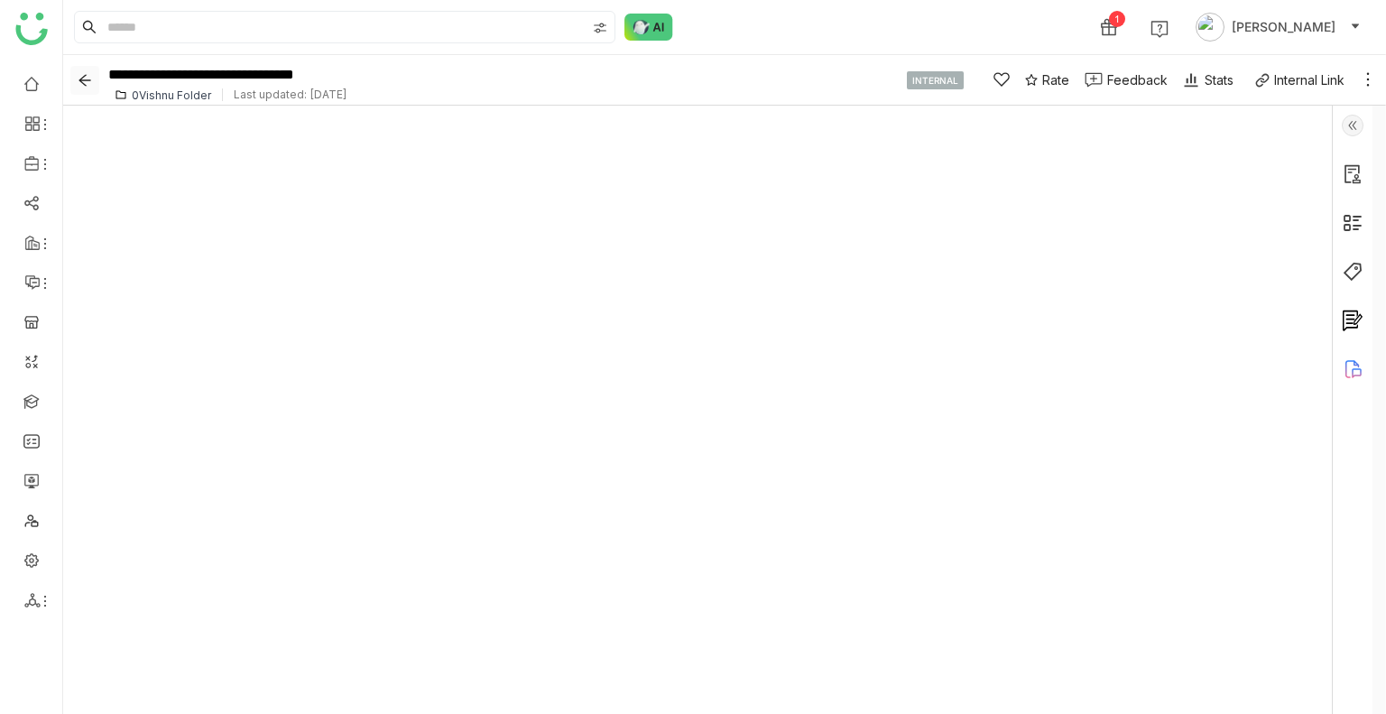
click at [87, 79] on icon "Back" at bounding box center [85, 80] width 12 height 12
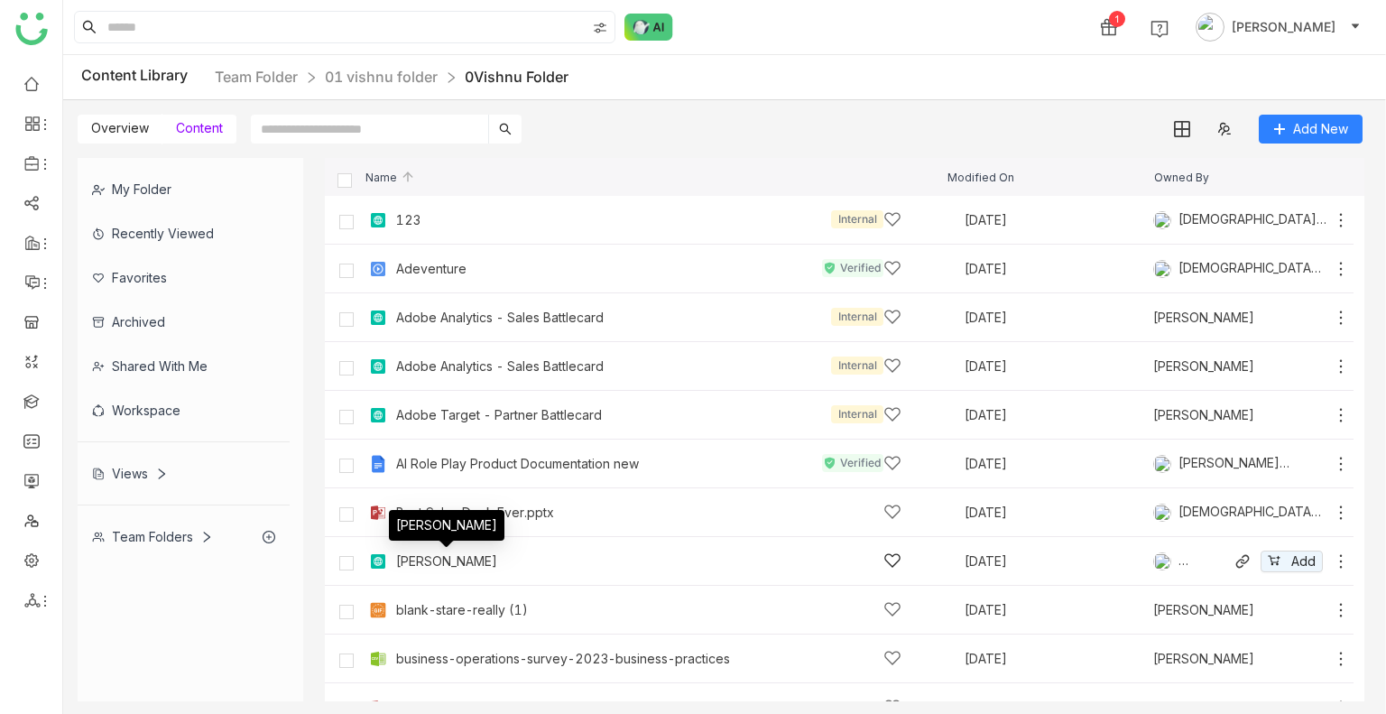
click at [460, 558] on div "[PERSON_NAME]" at bounding box center [446, 561] width 101 height 14
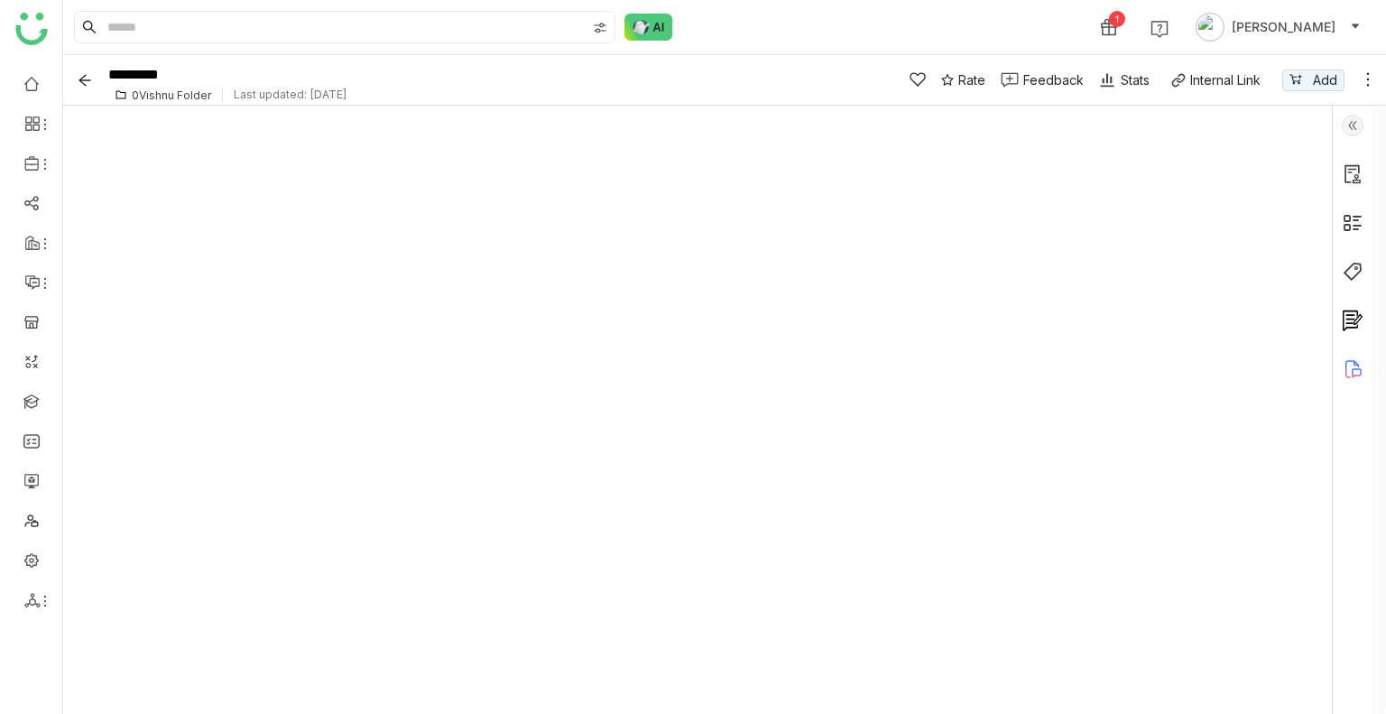
click at [1354, 123] on img at bounding box center [1353, 126] width 22 height 22
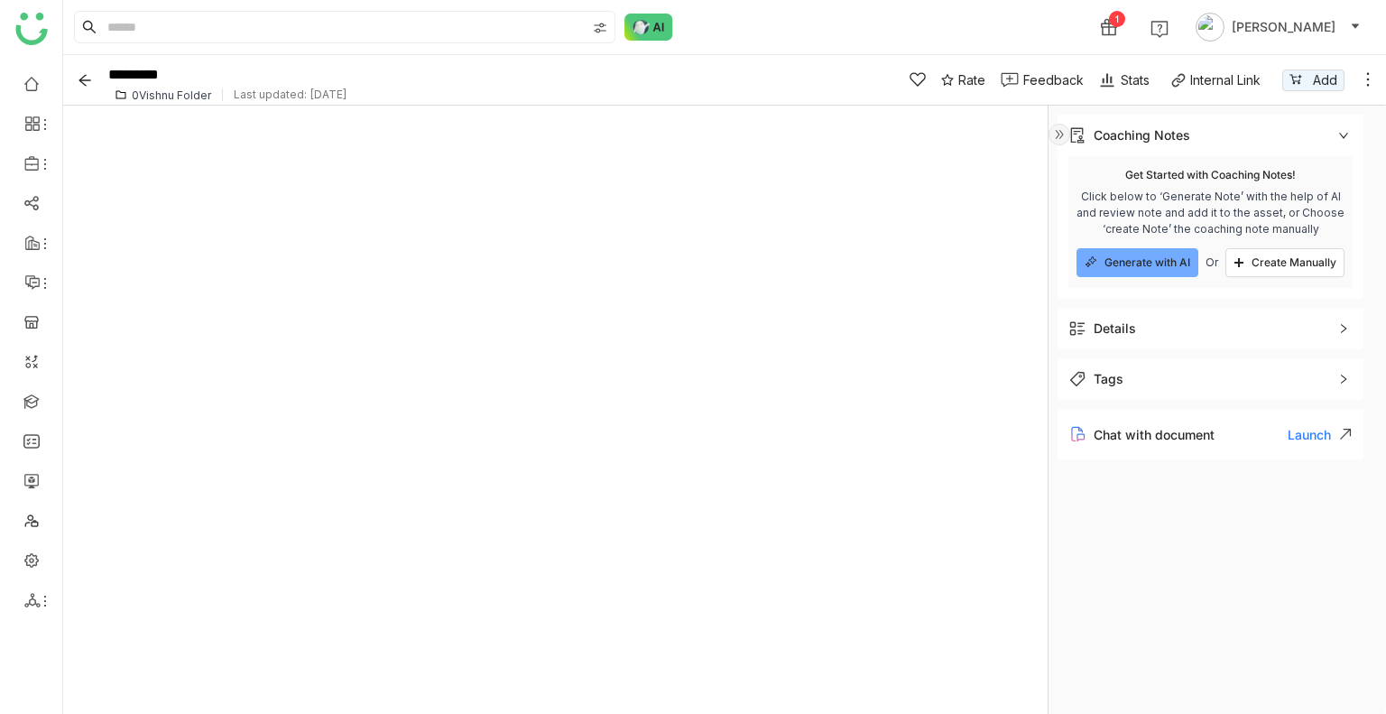
click at [1132, 321] on div "Details" at bounding box center [1115, 329] width 42 height 20
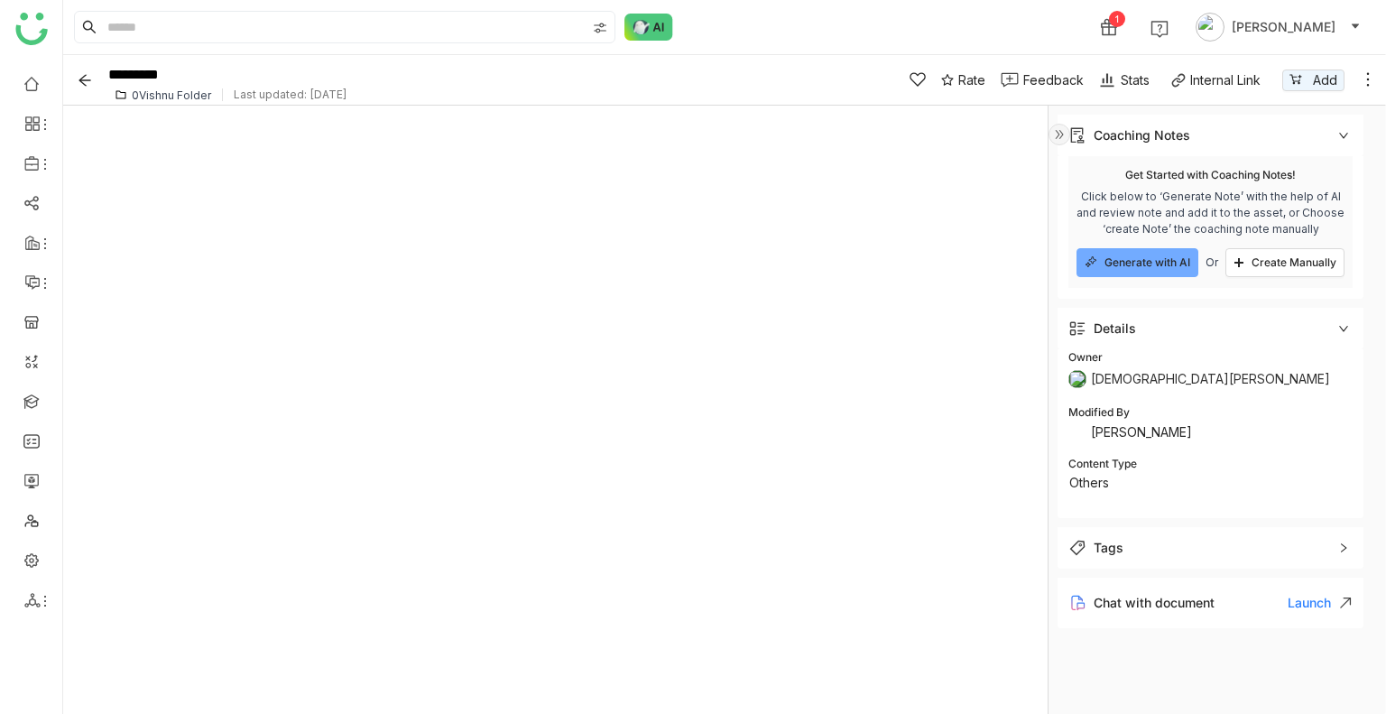
click at [1137, 550] on span "Tags" at bounding box center [1197, 548] width 259 height 20
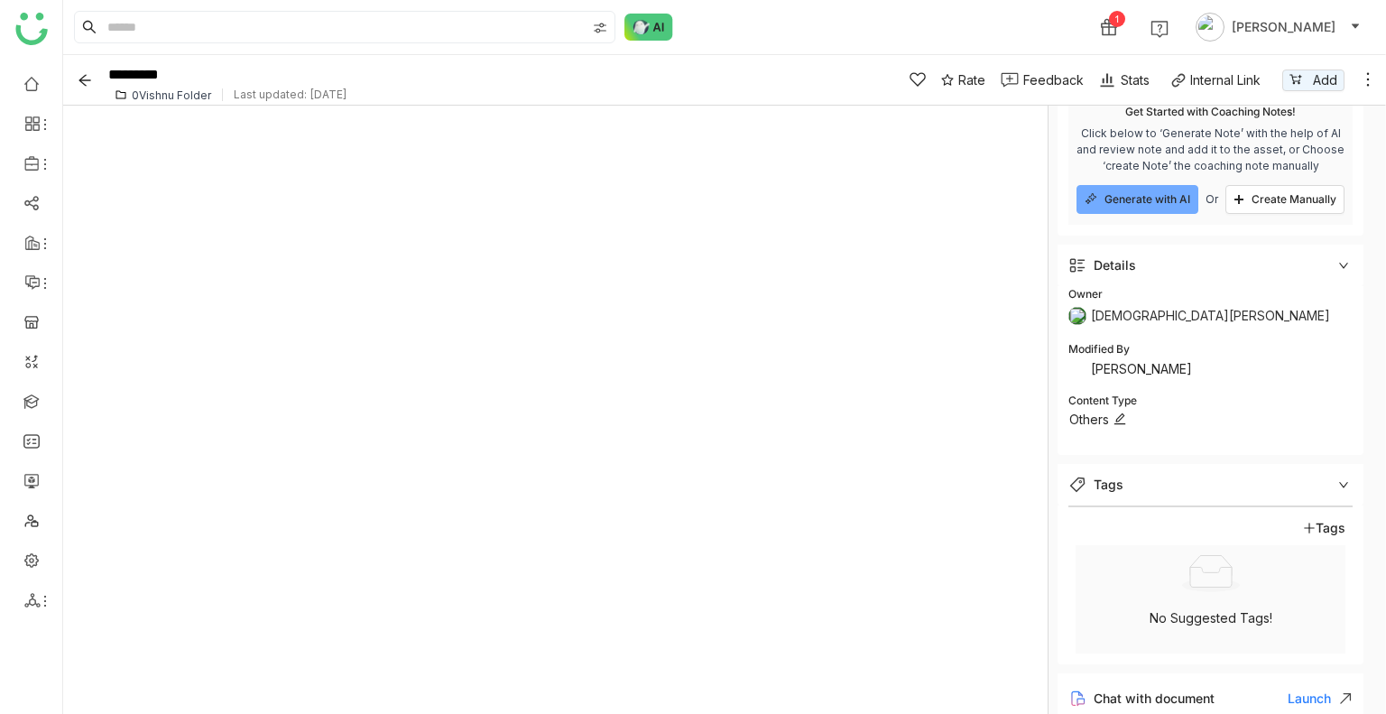
scroll to position [90, 0]
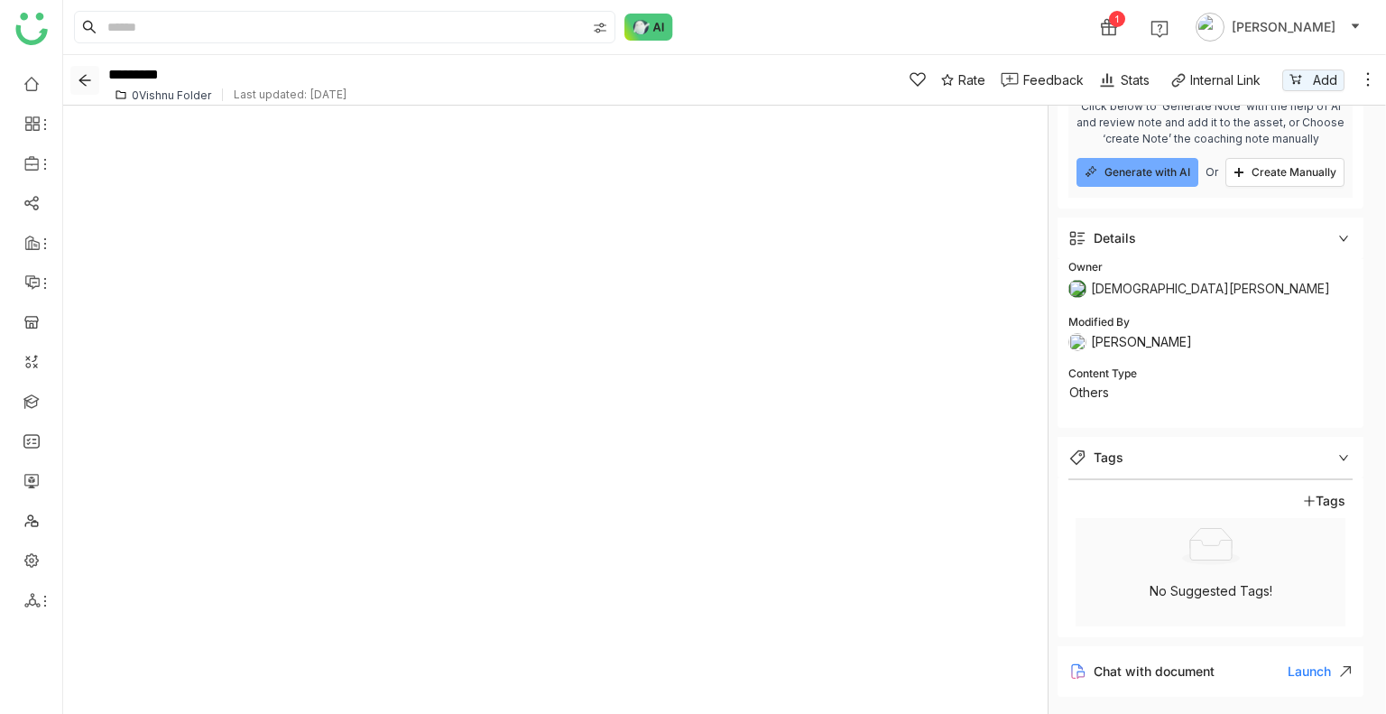
click at [94, 86] on icon "Back" at bounding box center [84, 80] width 27 height 14
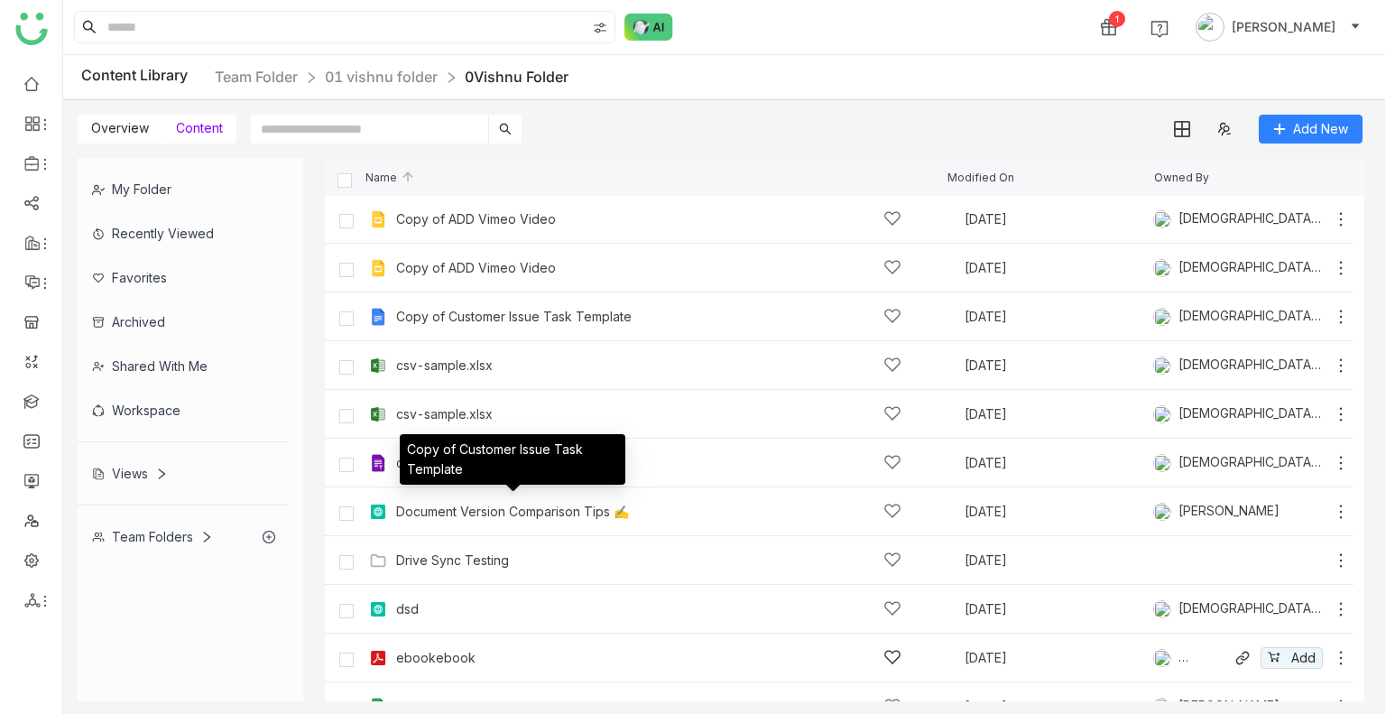
scroll to position [722, 0]
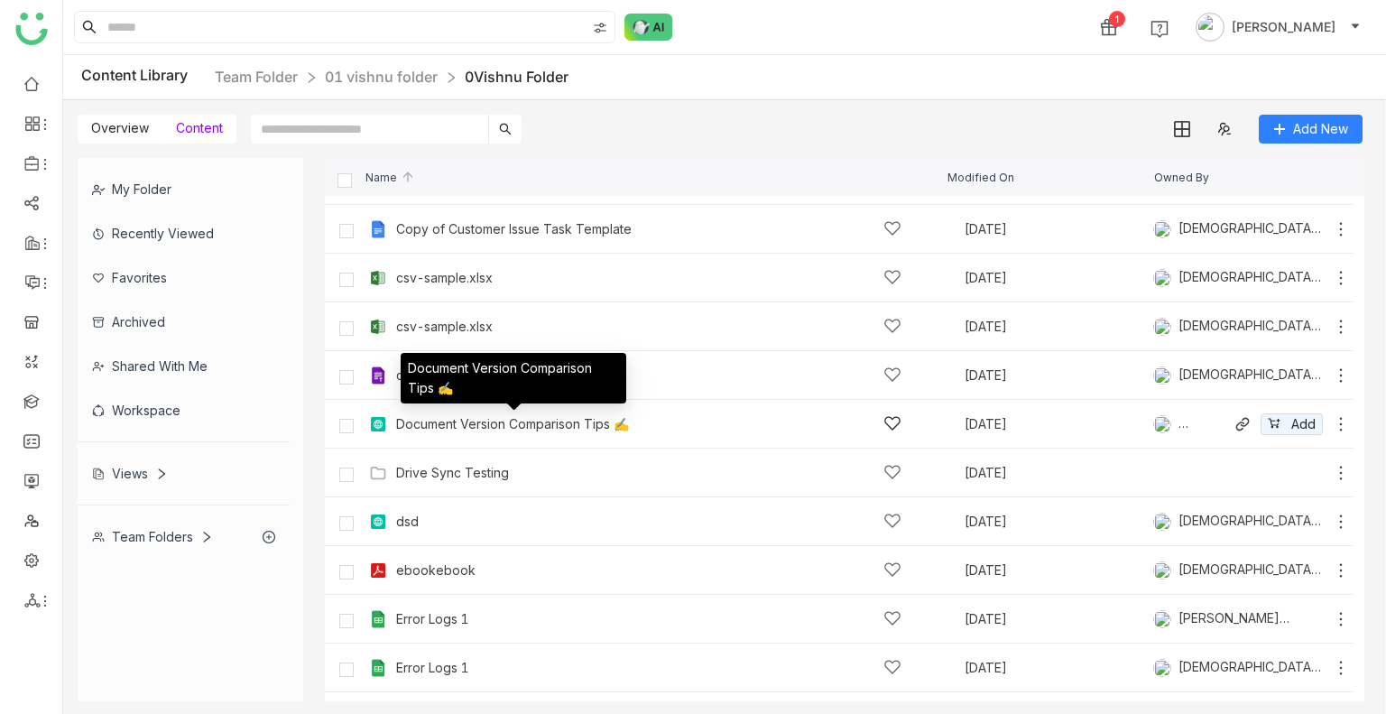
click at [490, 420] on div "Document Version Comparison Tips ✍️" at bounding box center [512, 424] width 233 height 14
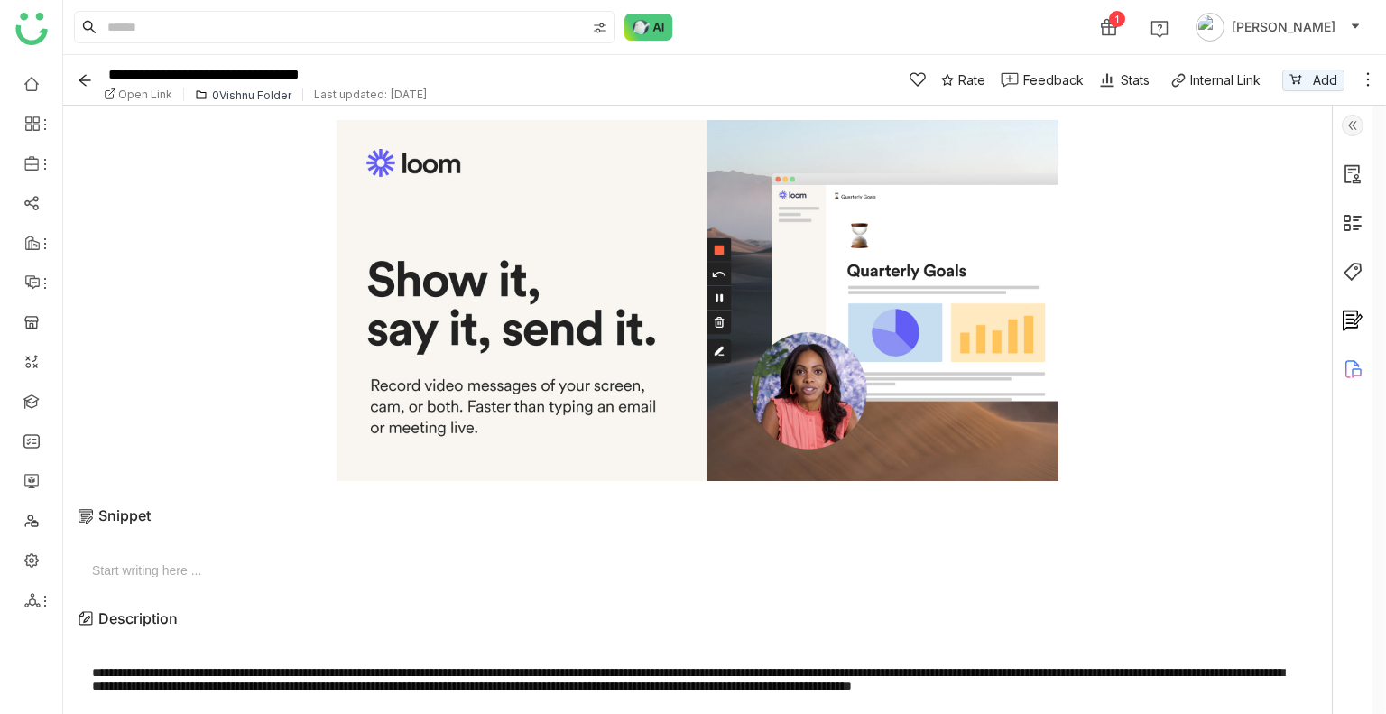
click at [1345, 126] on img at bounding box center [1353, 126] width 22 height 22
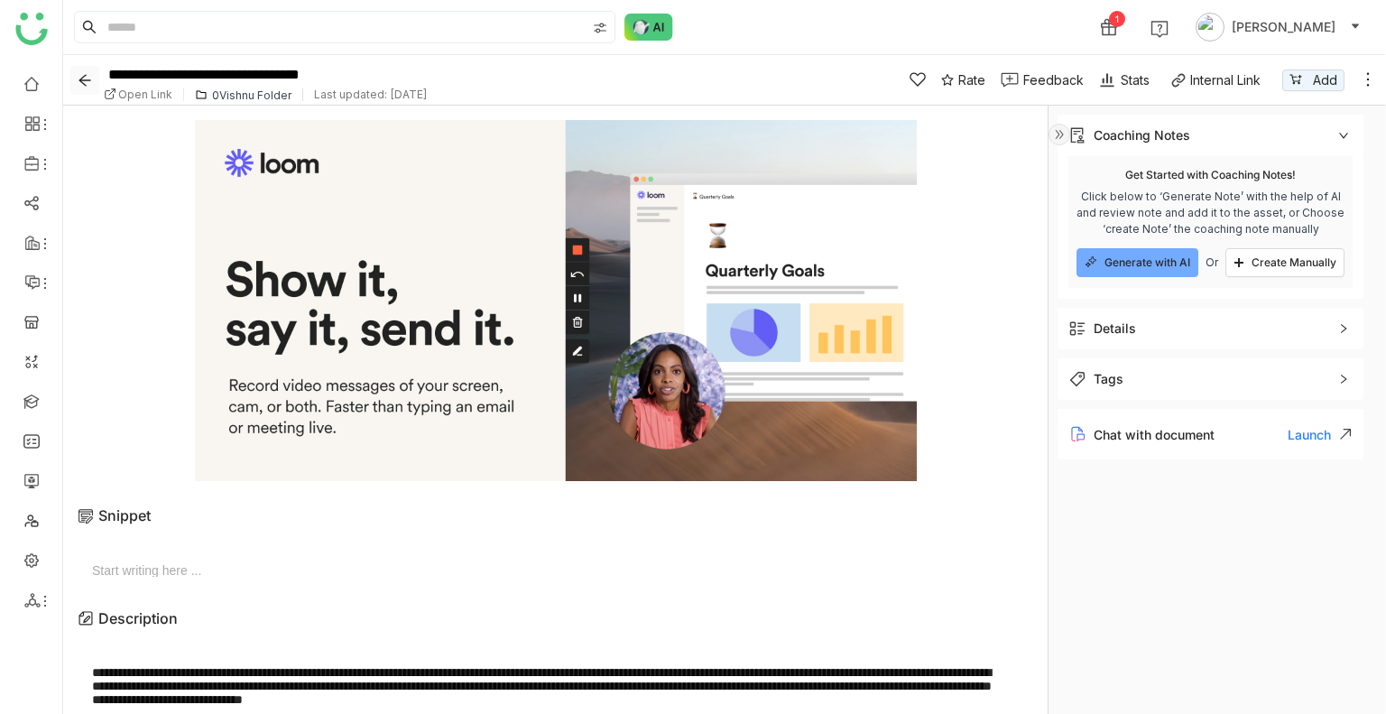
click at [79, 81] on icon "Back" at bounding box center [85, 80] width 14 height 14
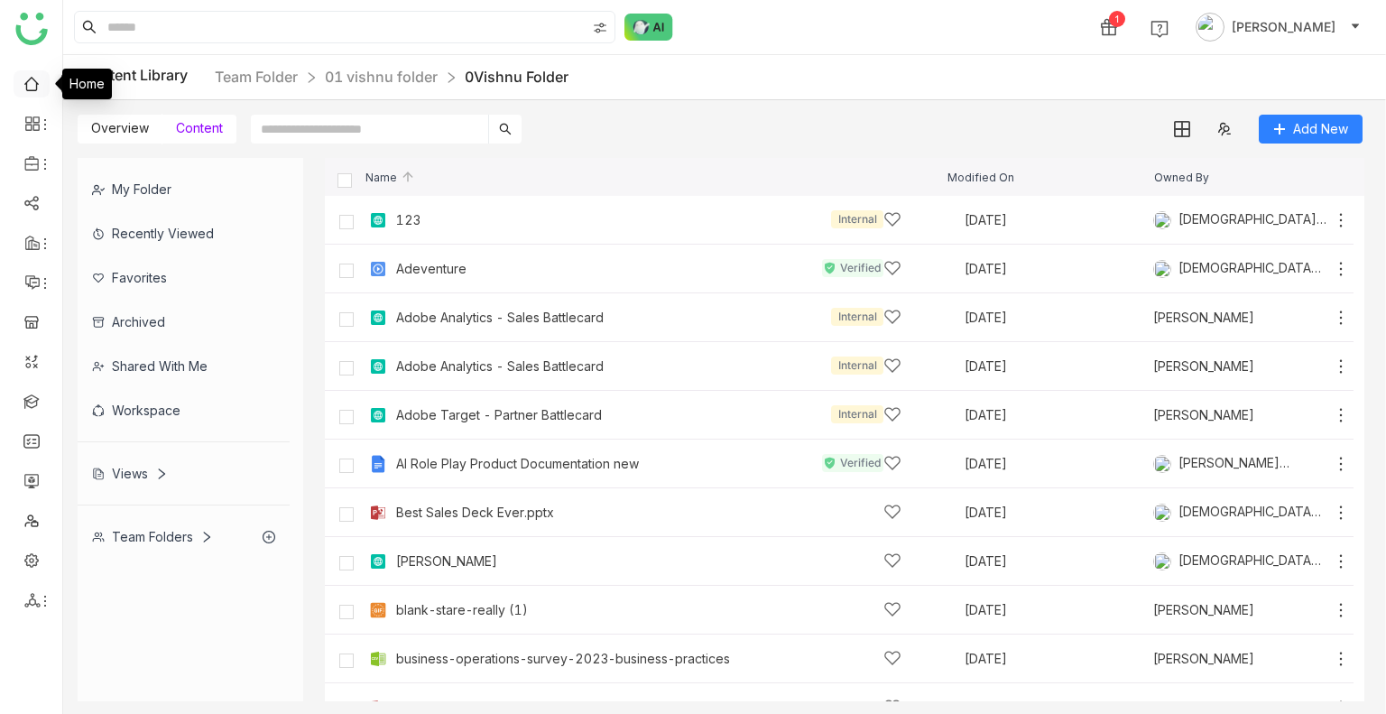
click at [29, 83] on link at bounding box center [31, 82] width 16 height 15
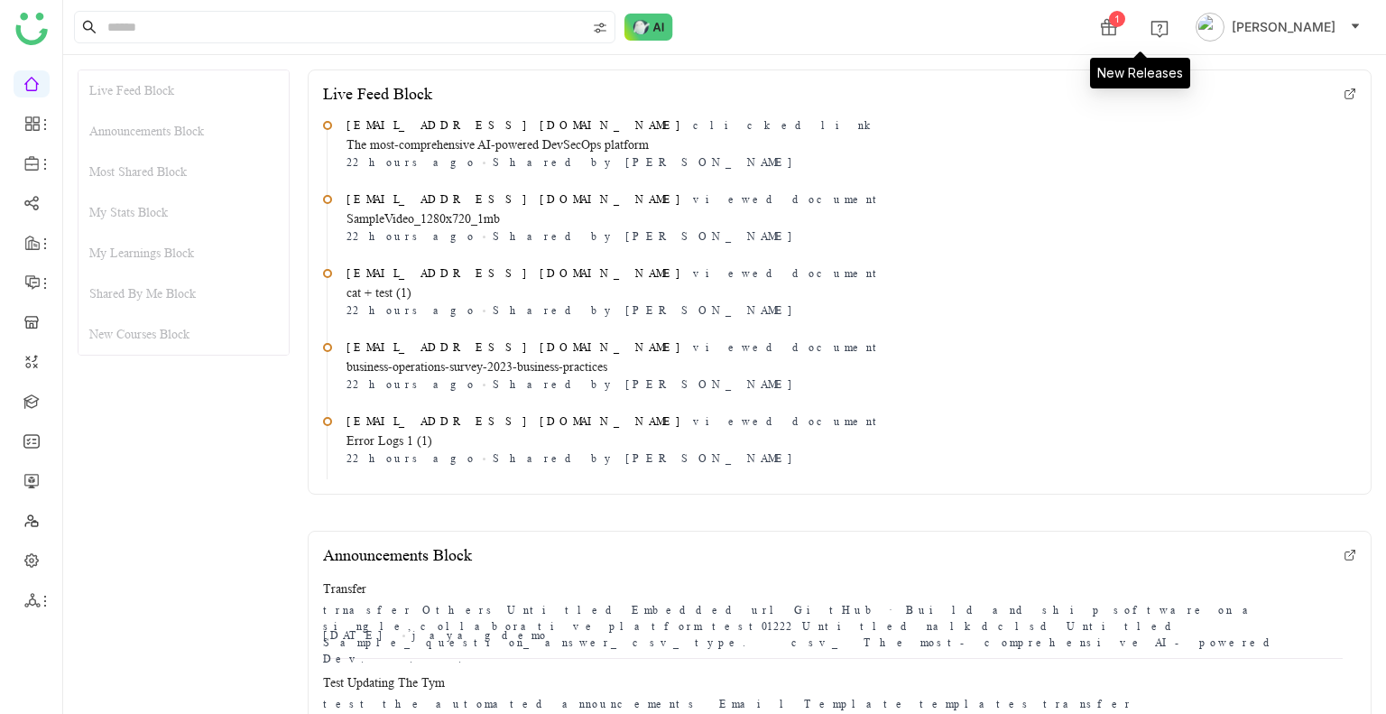
click at [1118, 28] on icon at bounding box center [1109, 27] width 18 height 18
click at [1225, 28] on img at bounding box center [1210, 27] width 29 height 29
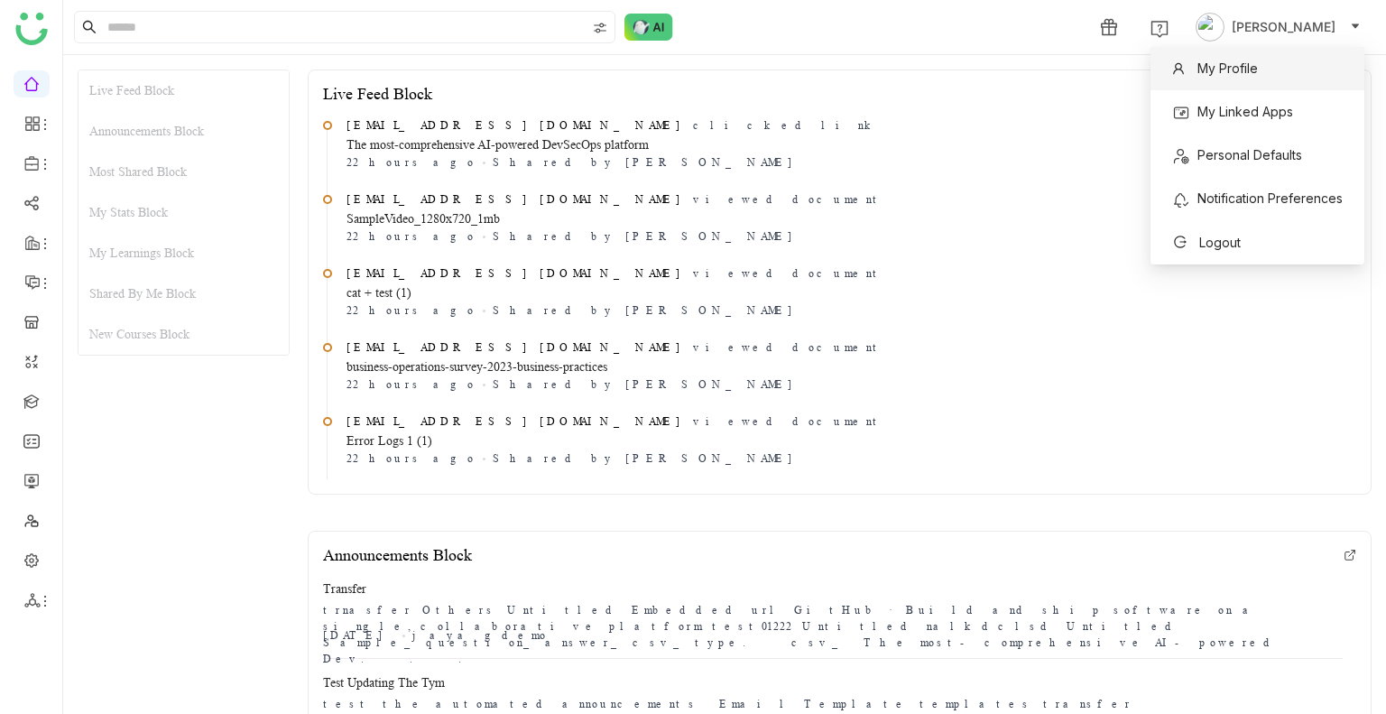
click at [1202, 78] on span "My Profile" at bounding box center [1215, 69] width 86 height 20
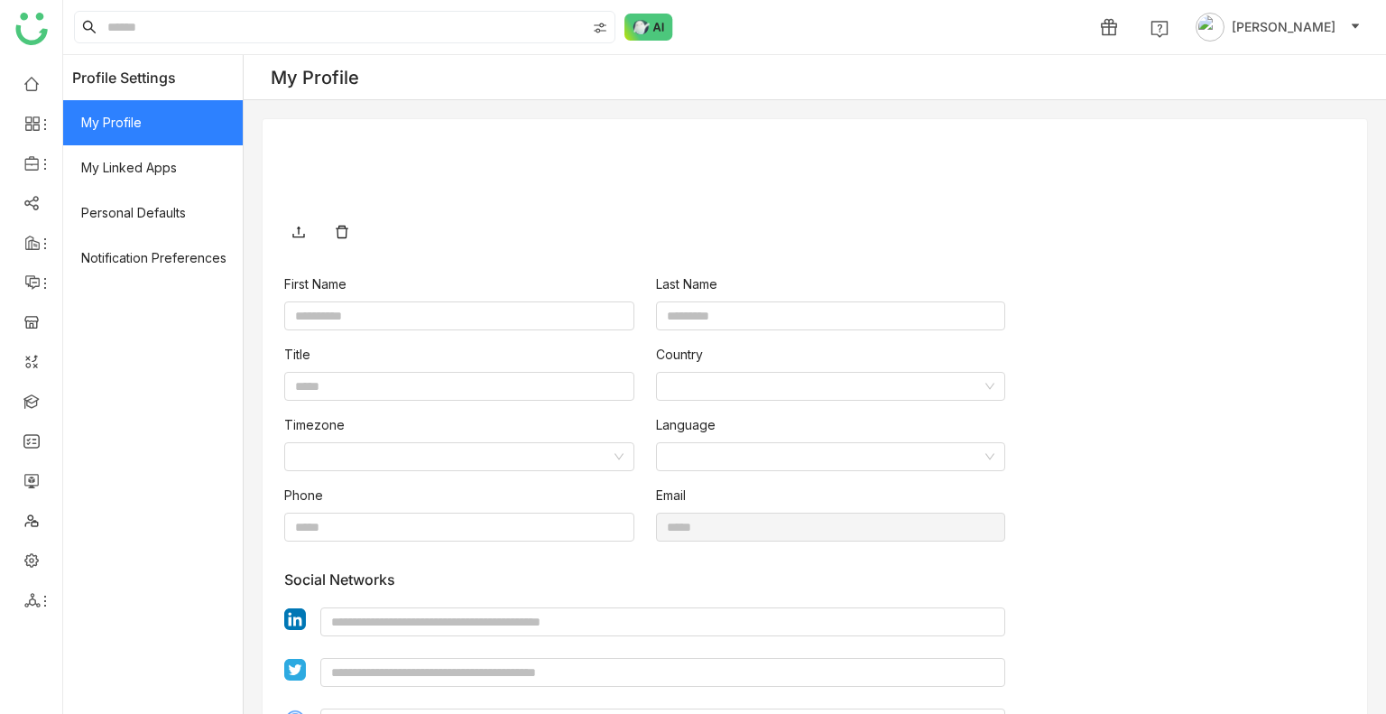
type input "****"
type input "*****"
type input "**********"
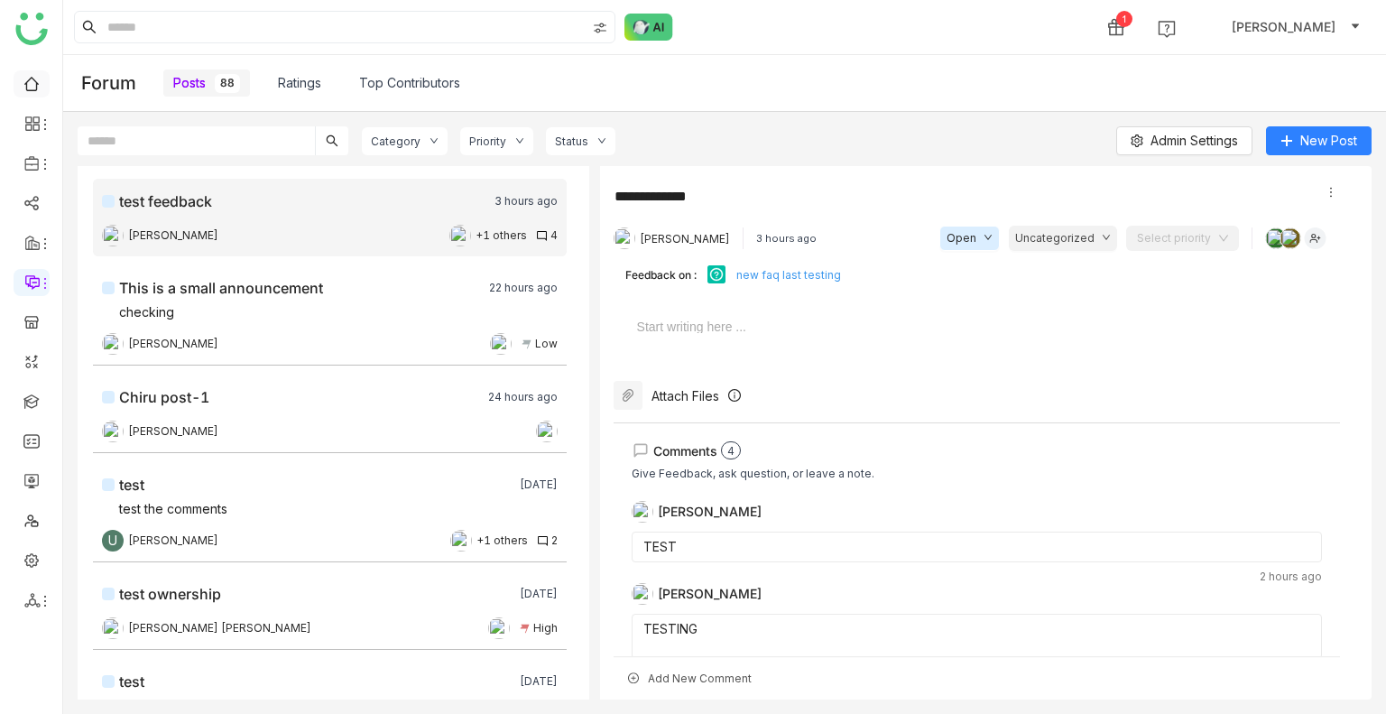
click at [40, 89] on link at bounding box center [31, 82] width 16 height 15
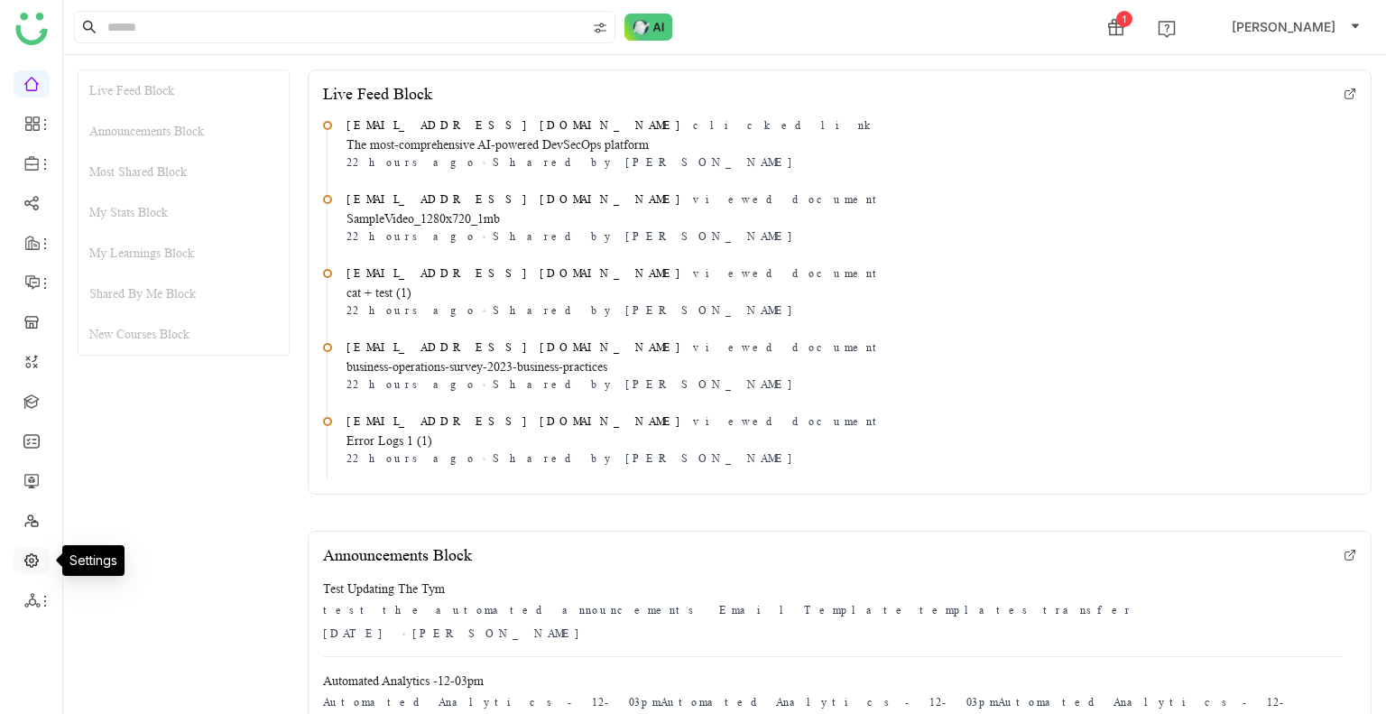
click at [26, 567] on link at bounding box center [31, 558] width 16 height 15
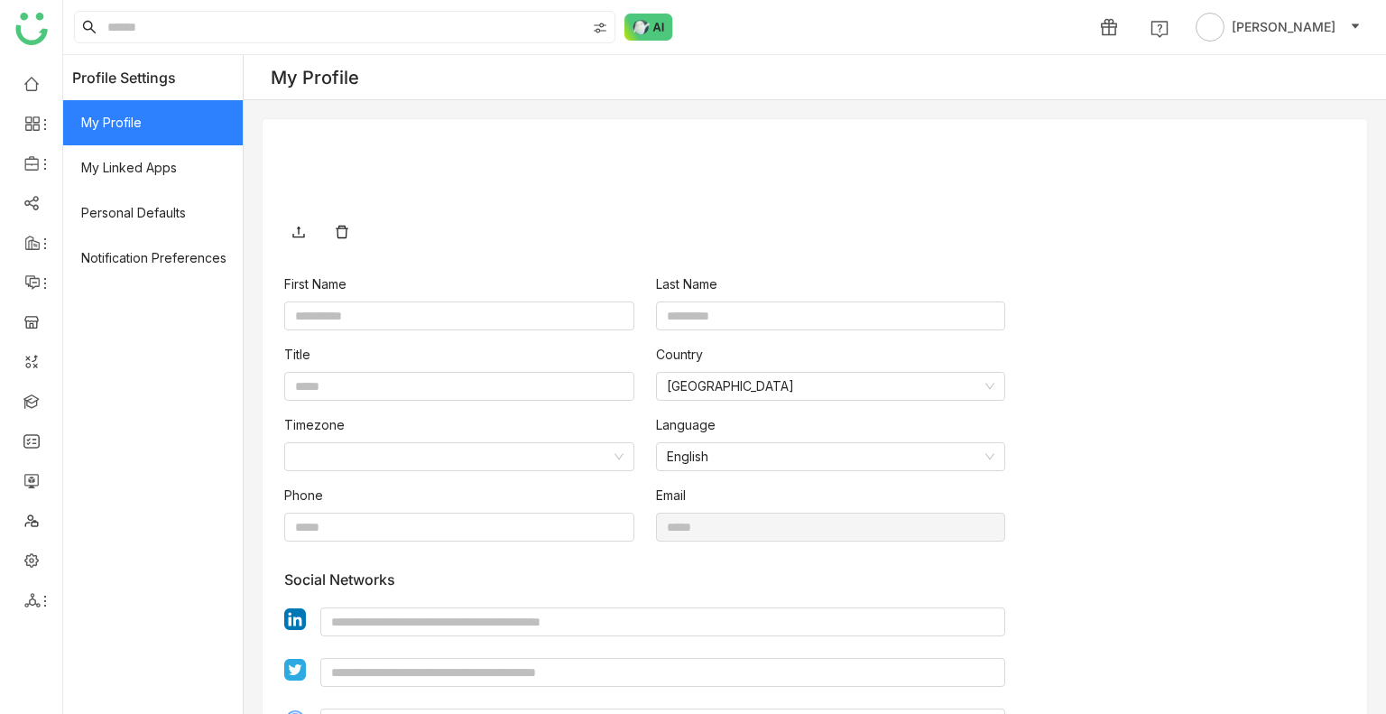
type input "****"
type input "*****"
type input "**********"
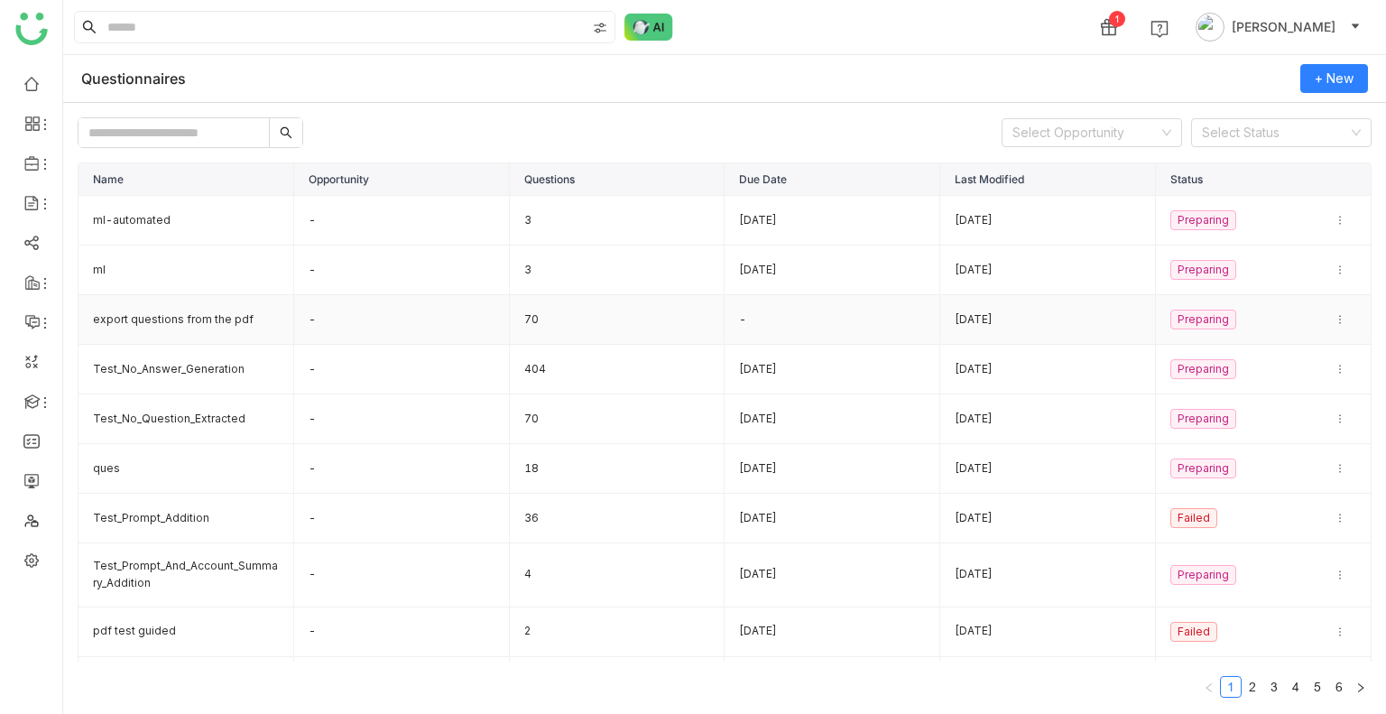
click at [187, 310] on td "export questions from the pdf" at bounding box center [187, 320] width 216 height 50
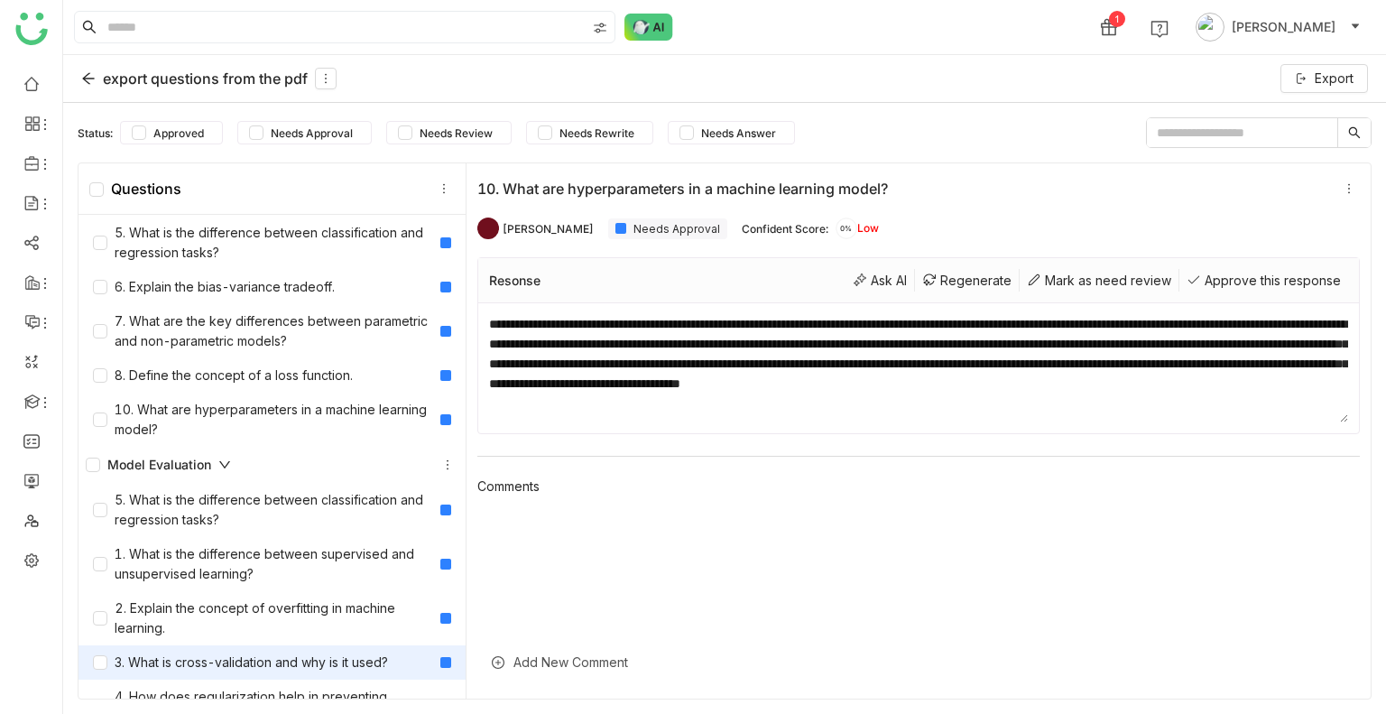
scroll to position [1624, 0]
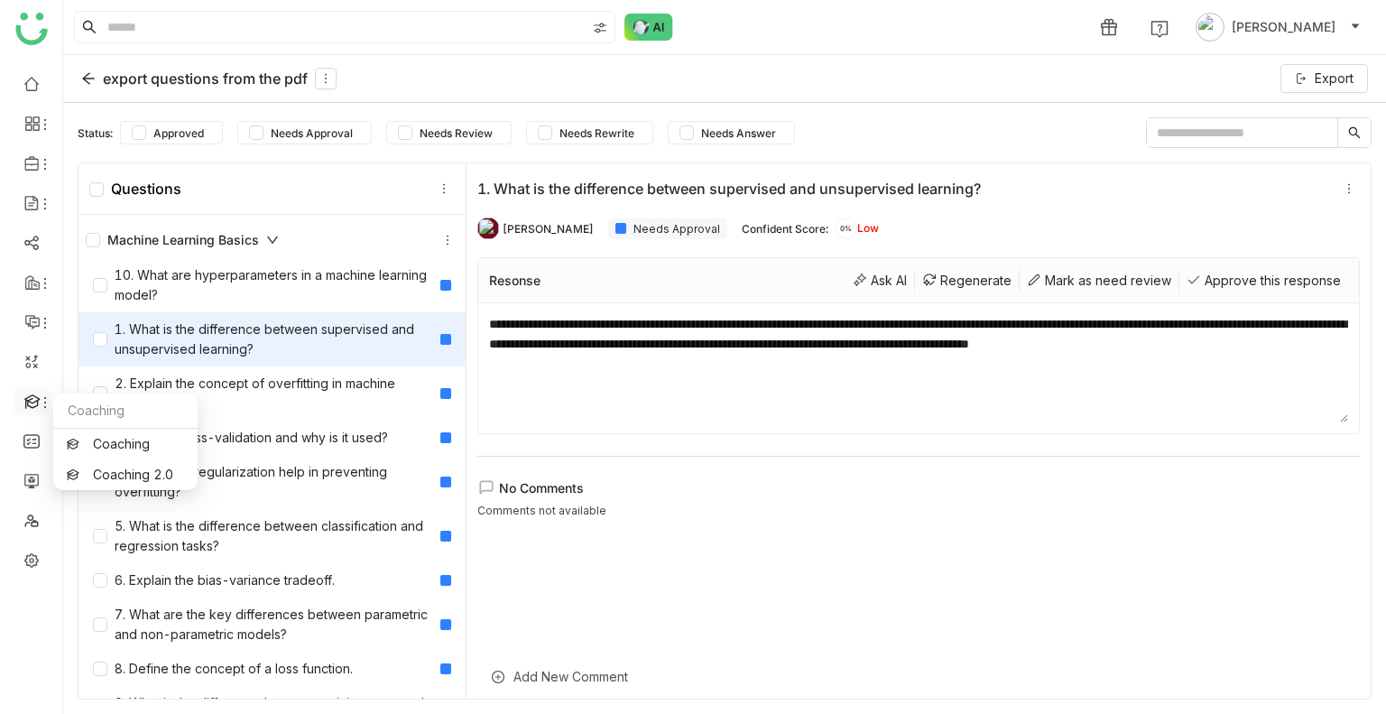
click at [22, 394] on div at bounding box center [32, 401] width 36 height 16
click at [128, 438] on link "Coaching" at bounding box center [125, 444] width 117 height 13
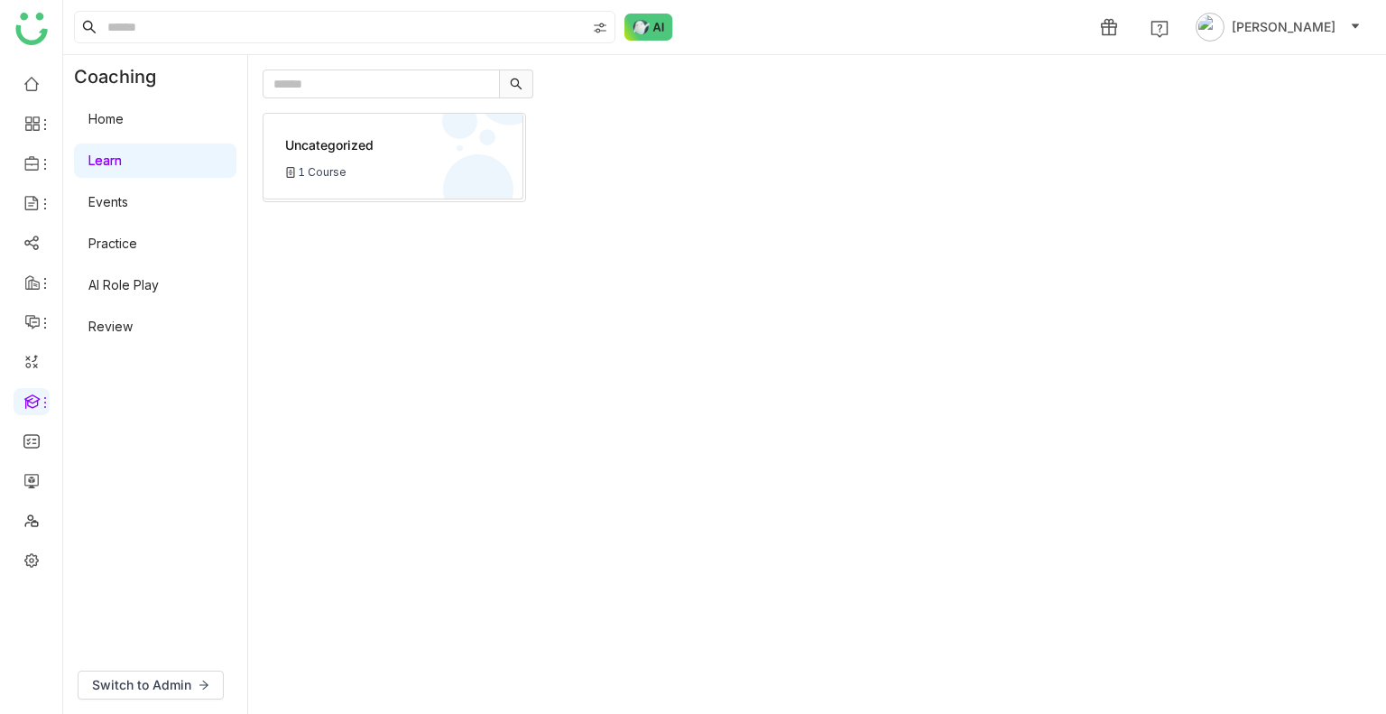
click at [88, 319] on link "Review" at bounding box center [110, 326] width 44 height 15
click at [90, 319] on link "Review" at bounding box center [110, 326] width 44 height 15
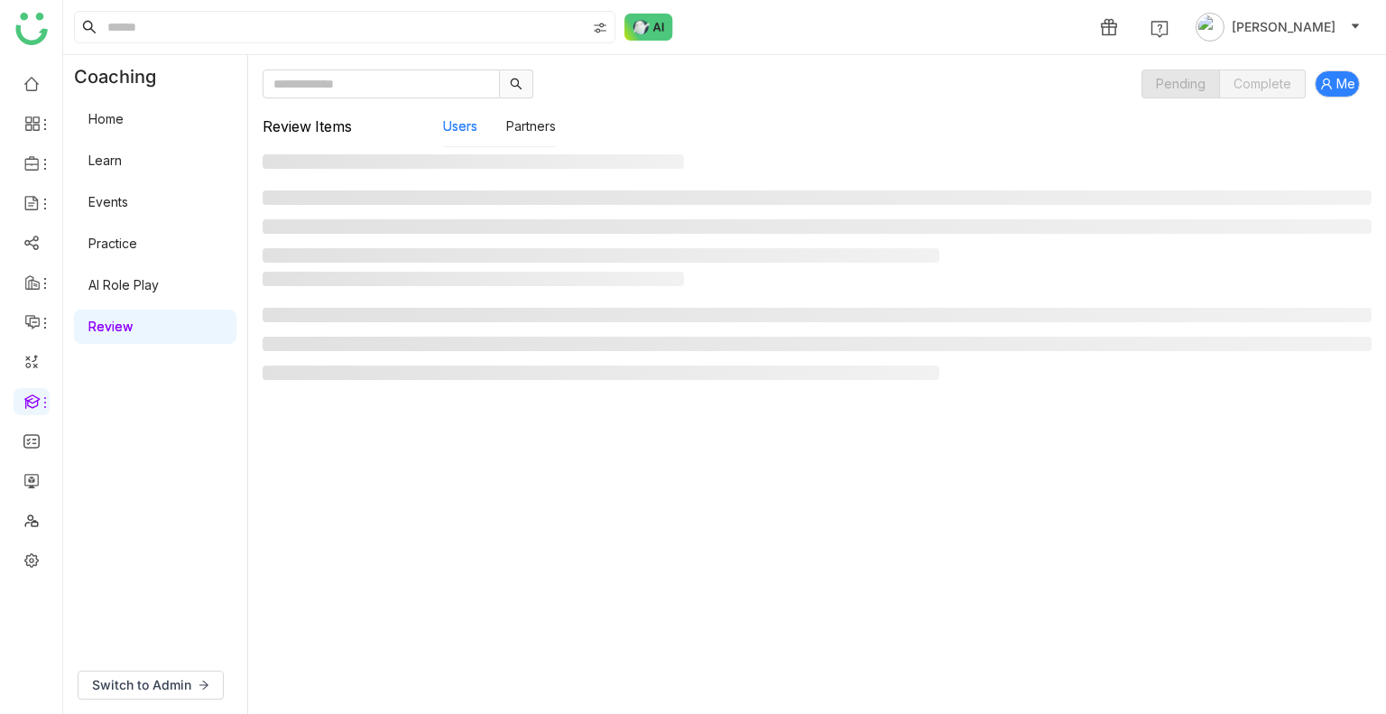
click at [132, 330] on link "Review" at bounding box center [110, 326] width 44 height 15
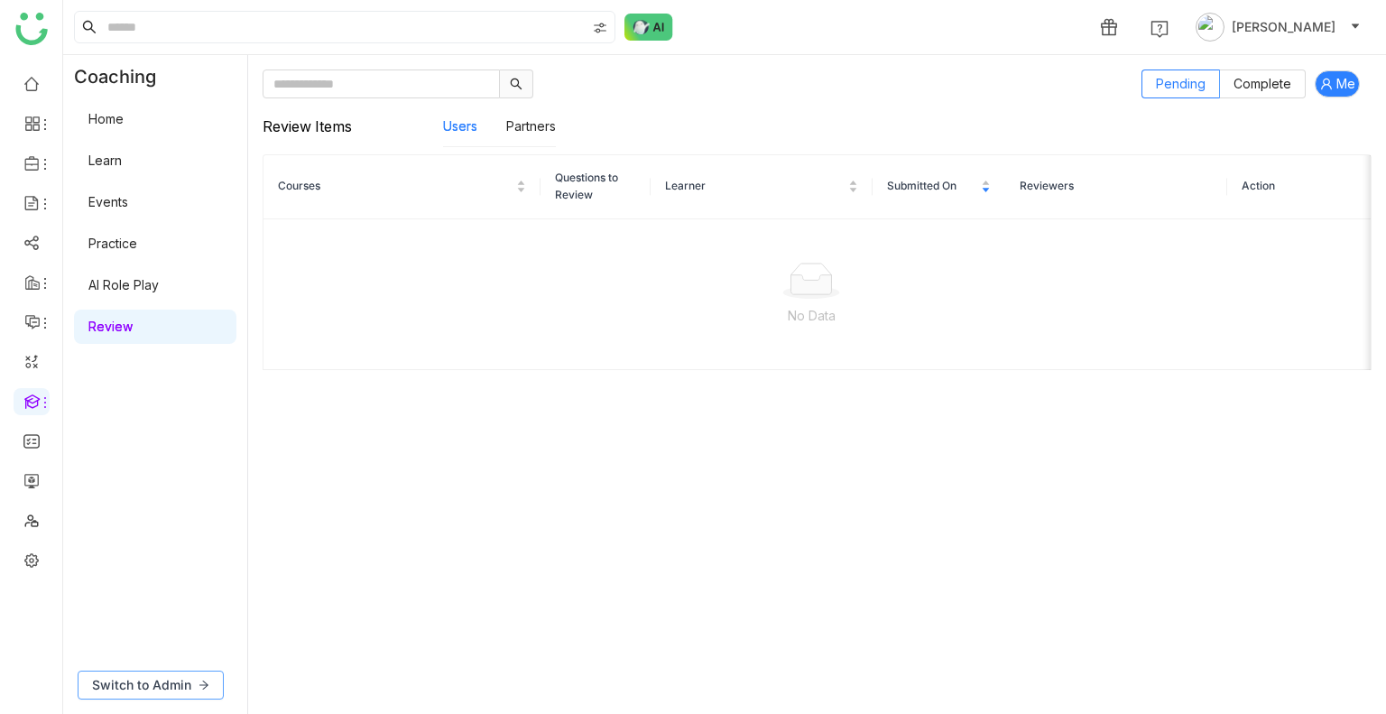
click at [170, 679] on span "Switch to Admin" at bounding box center [141, 685] width 99 height 20
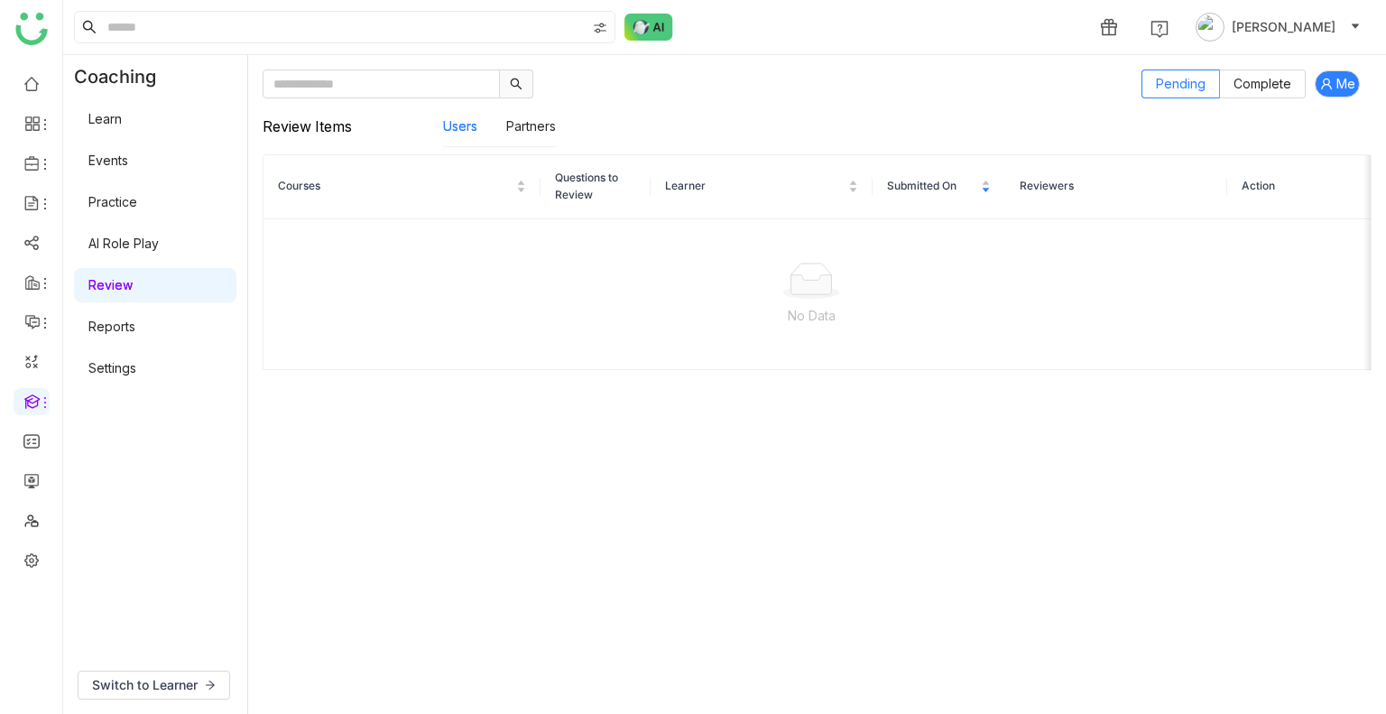
click at [123, 367] on link "Settings" at bounding box center [112, 367] width 48 height 15
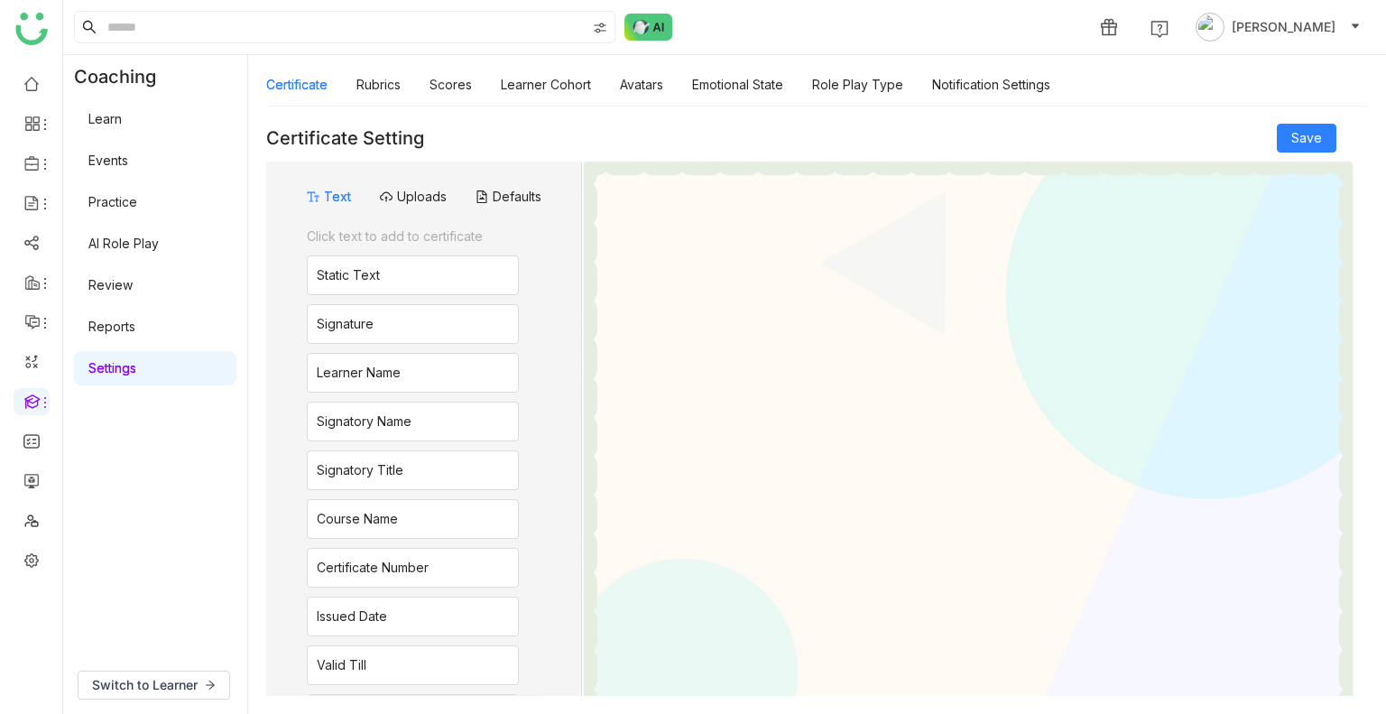
click at [133, 277] on link "Review" at bounding box center [110, 284] width 44 height 15
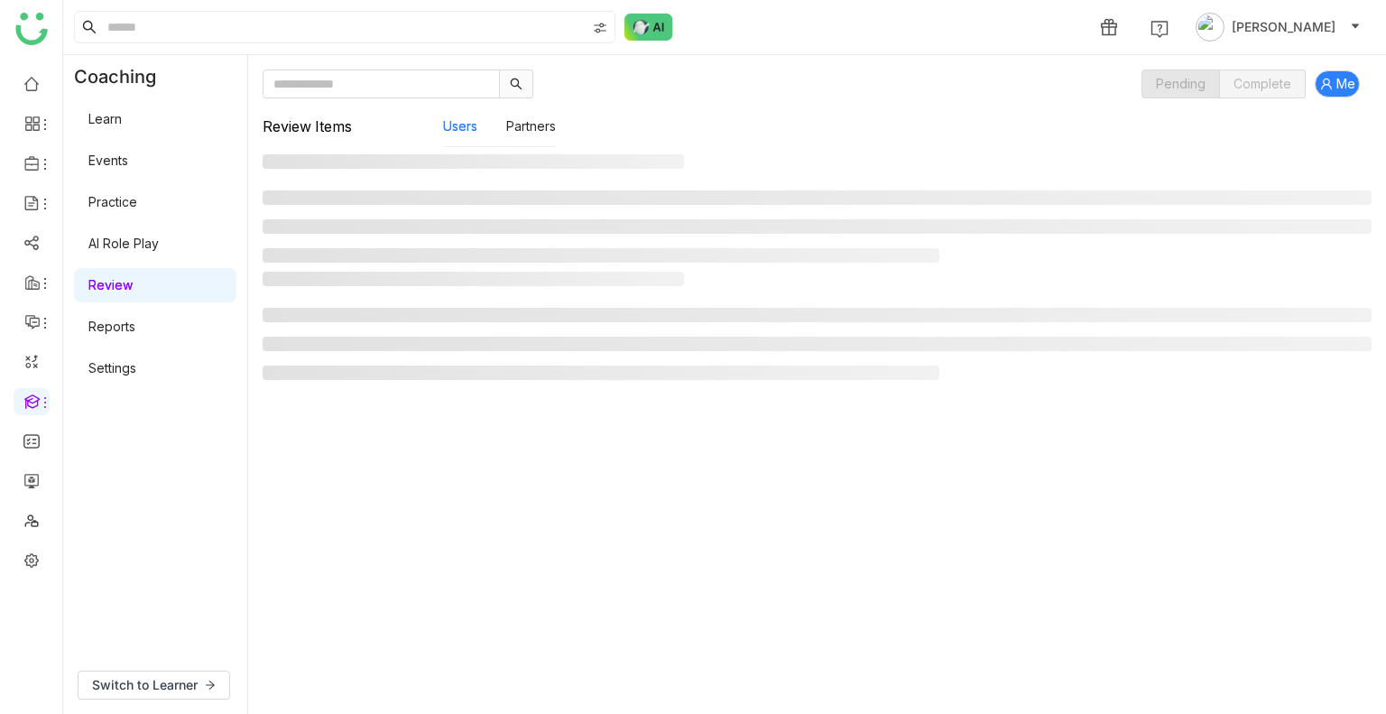
click at [133, 277] on link "Review" at bounding box center [110, 284] width 44 height 15
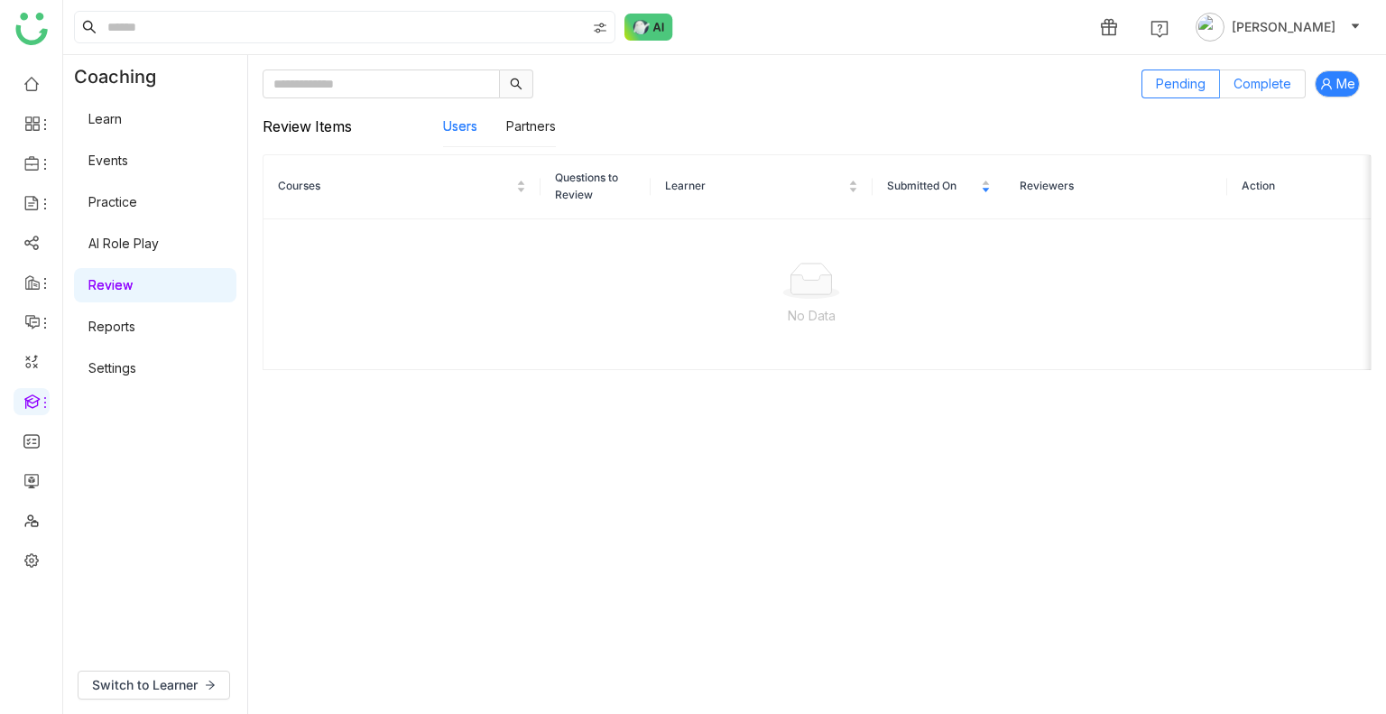
click at [1235, 86] on span "Complete" at bounding box center [1263, 83] width 58 height 15
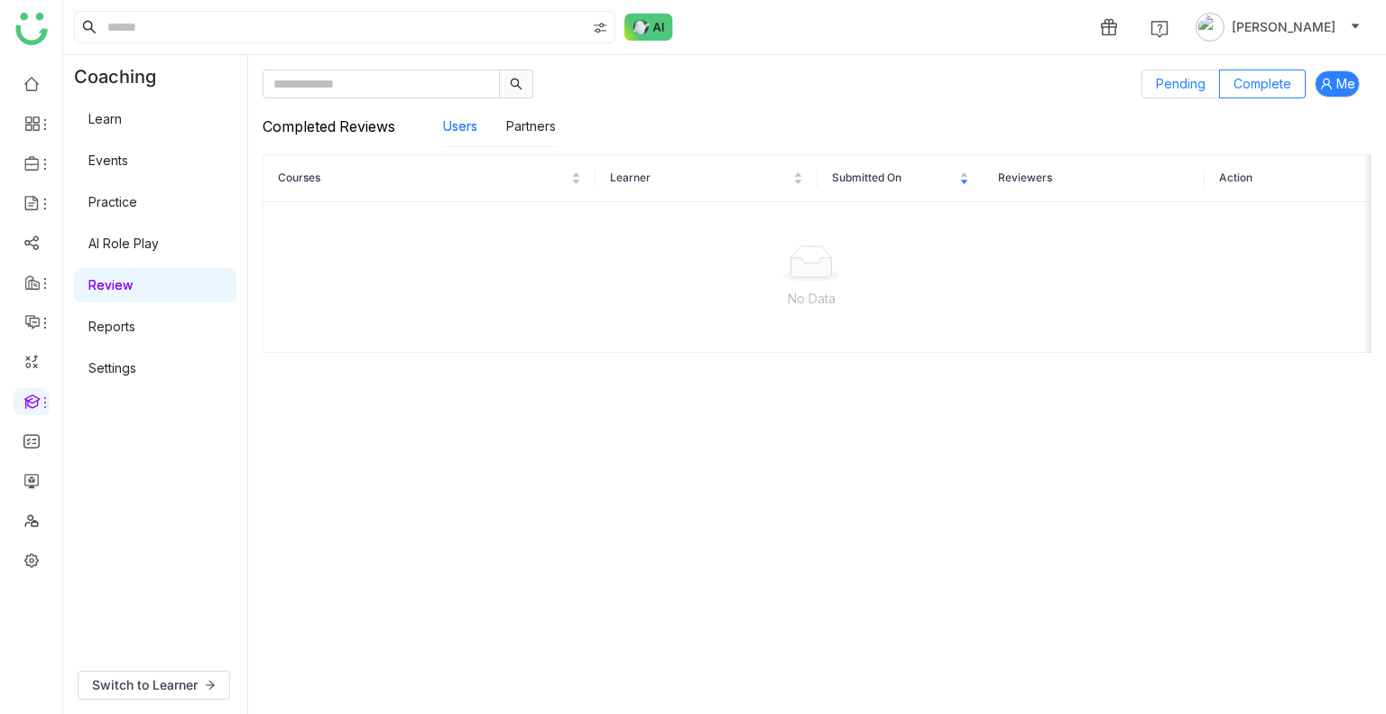
click at [1180, 87] on span "Pending" at bounding box center [1181, 83] width 50 height 15
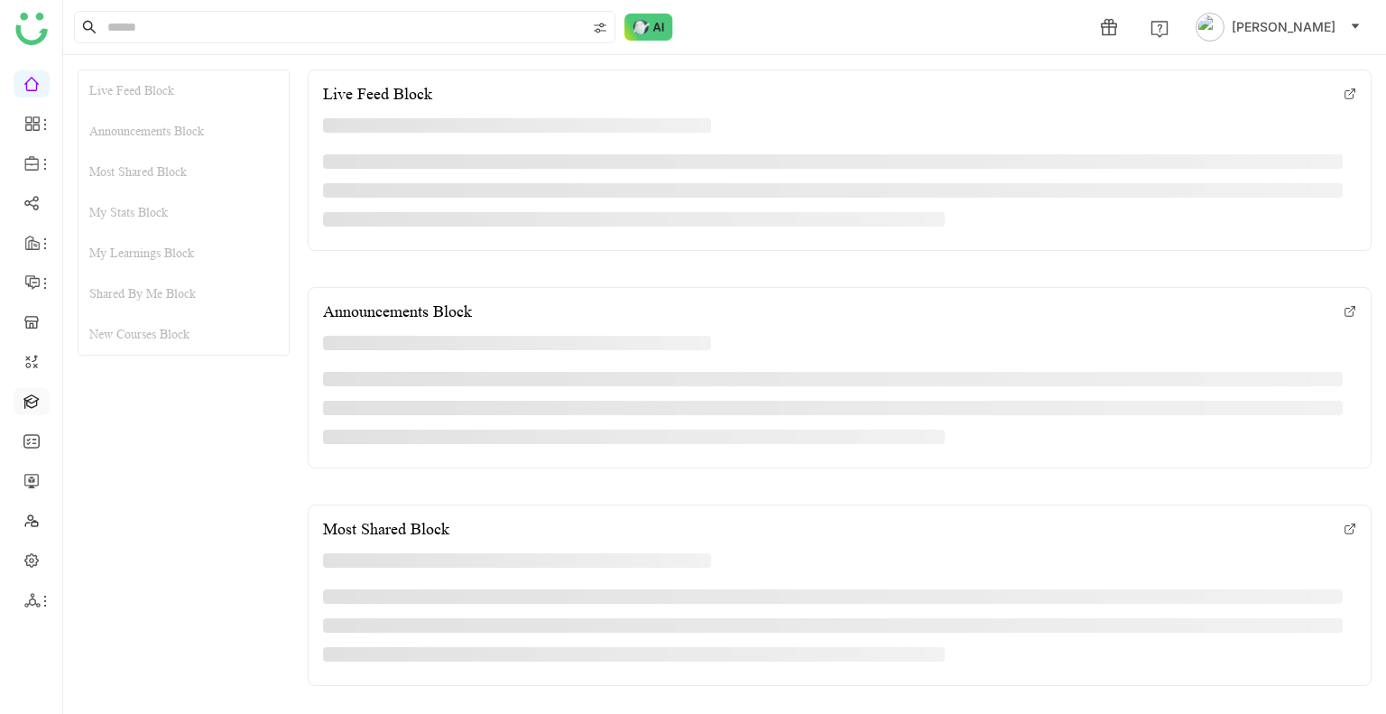
click at [32, 399] on link at bounding box center [31, 400] width 16 height 15
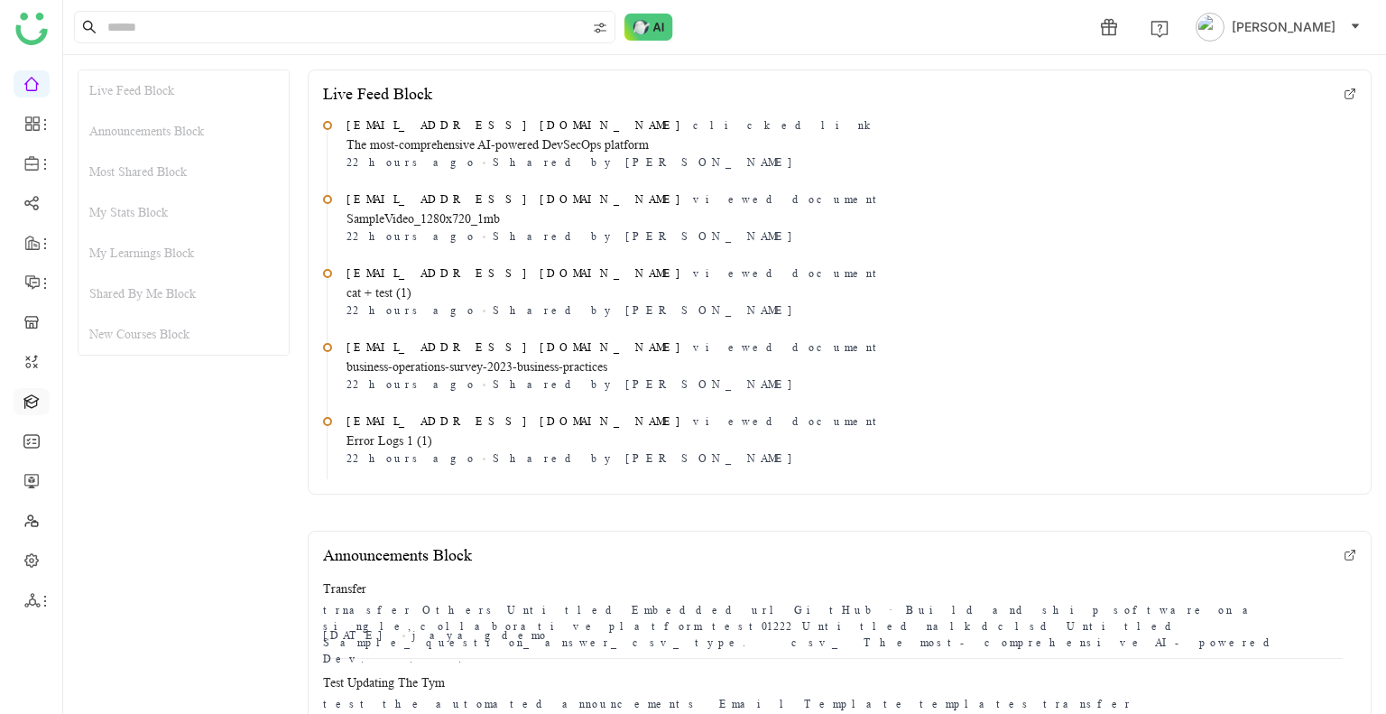
click at [32, 399] on link at bounding box center [31, 400] width 16 height 15
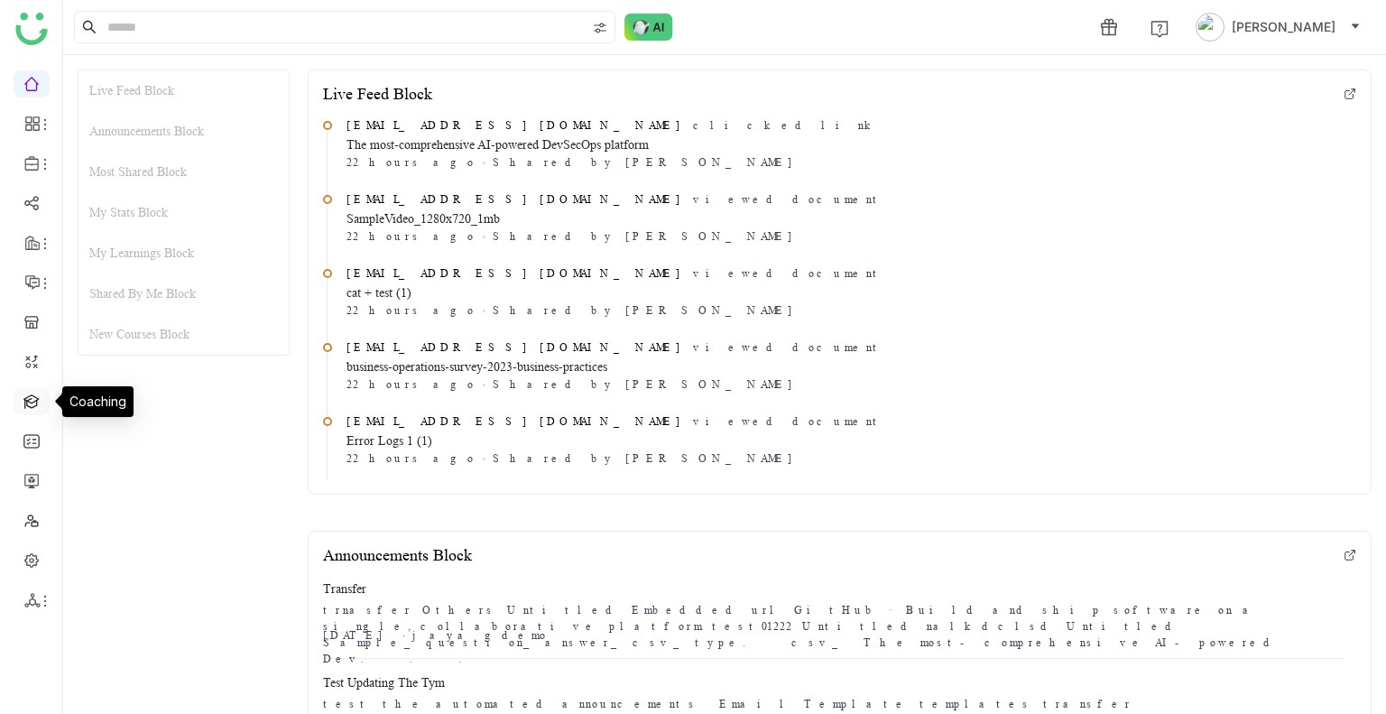
click at [32, 399] on link at bounding box center [31, 400] width 16 height 15
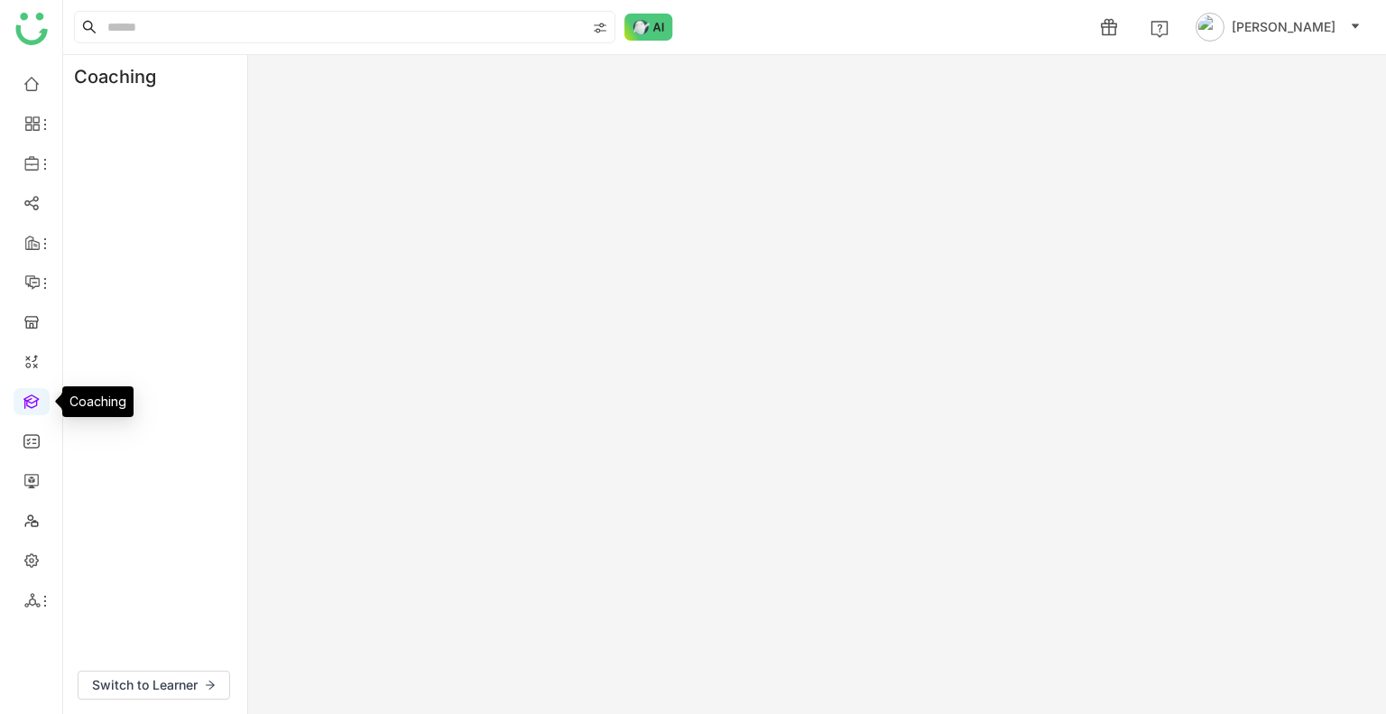
click at [32, 399] on link at bounding box center [31, 400] width 16 height 15
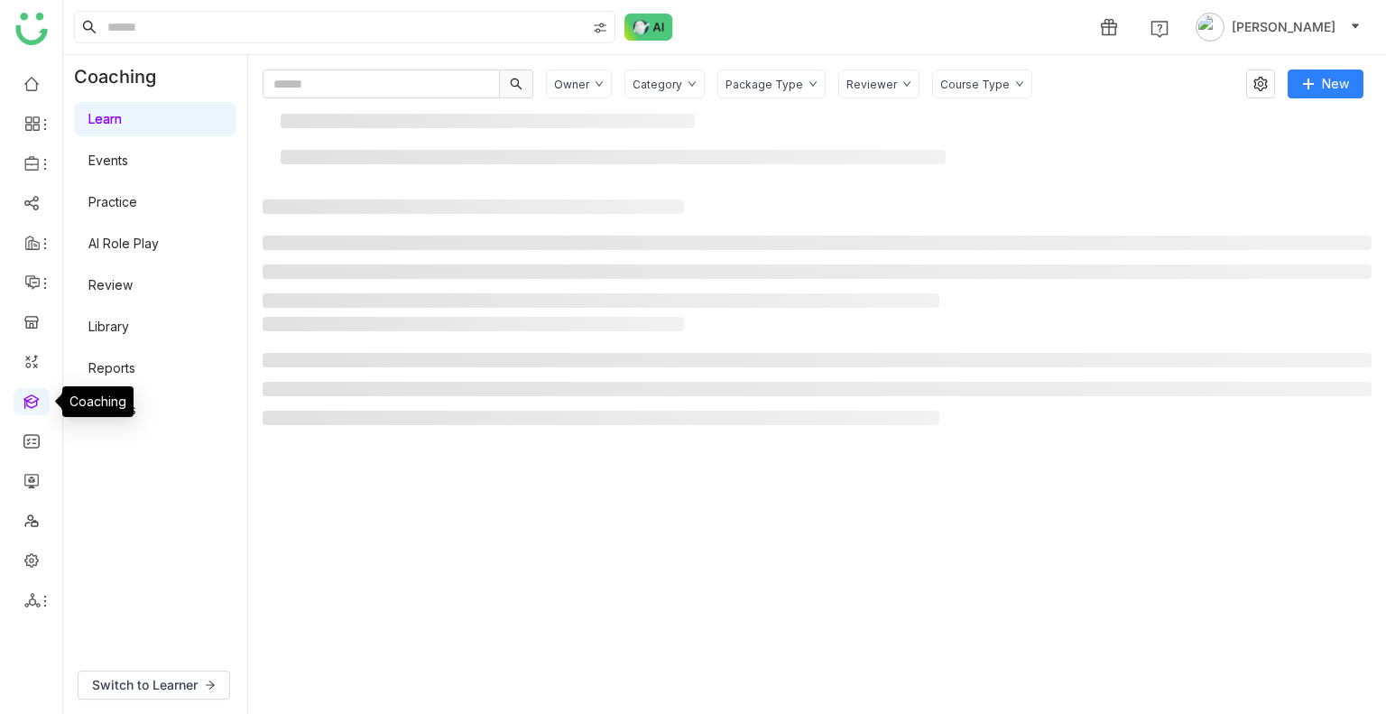
click at [32, 399] on link at bounding box center [31, 400] width 16 height 15
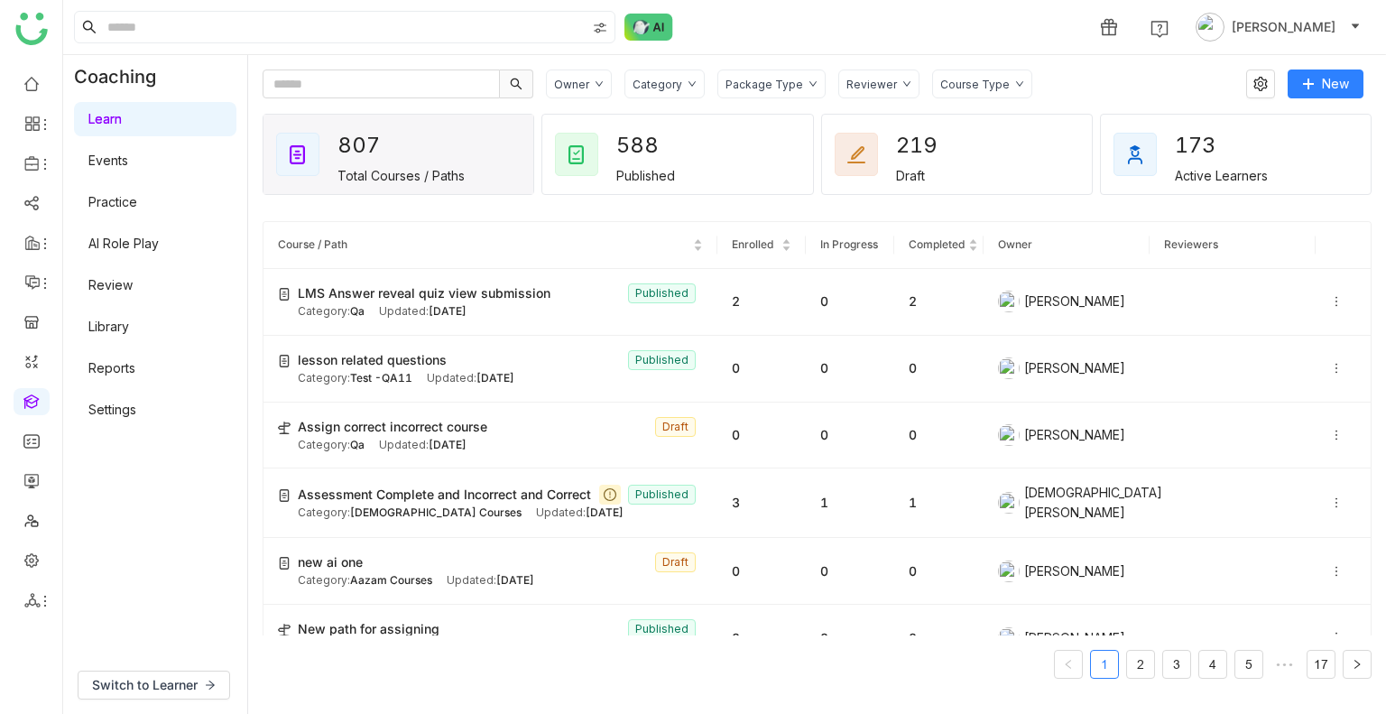
click at [95, 251] on link "AI Role Play" at bounding box center [123, 243] width 70 height 15
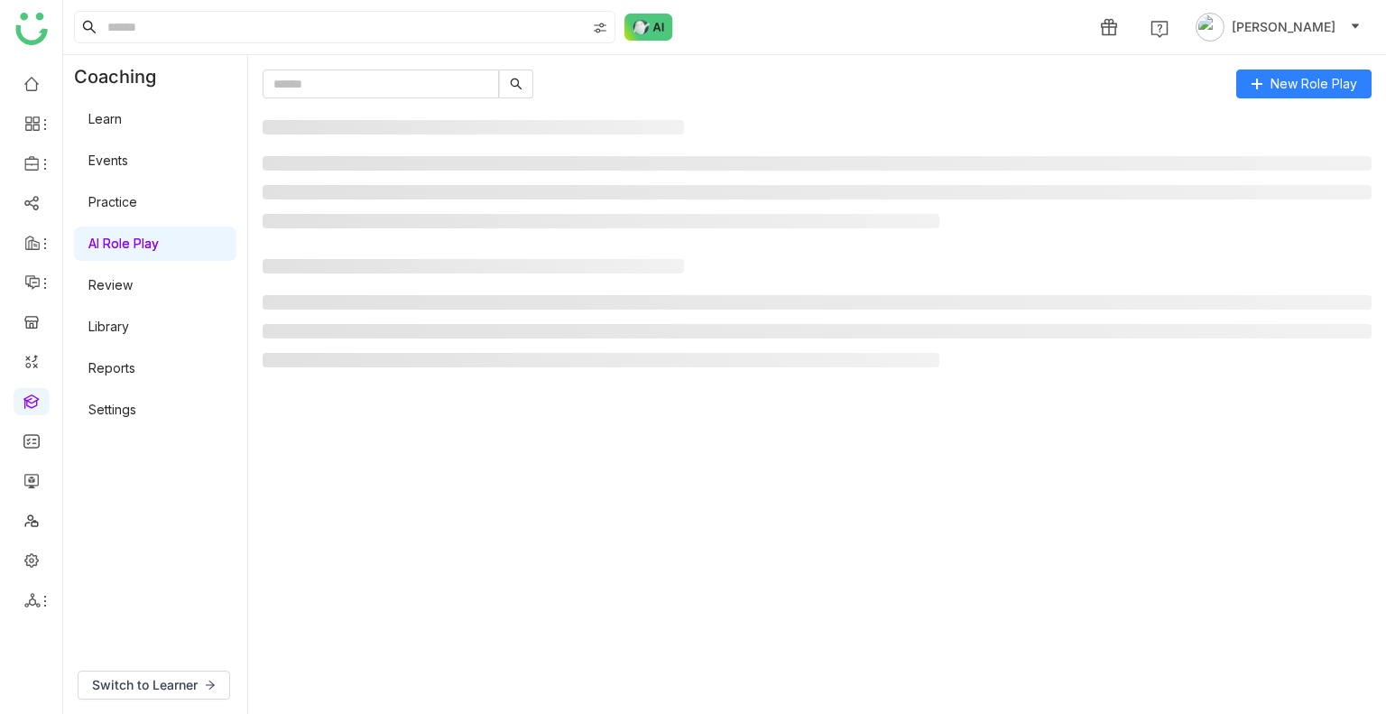
click at [95, 251] on link "AI Role Play" at bounding box center [123, 243] width 70 height 15
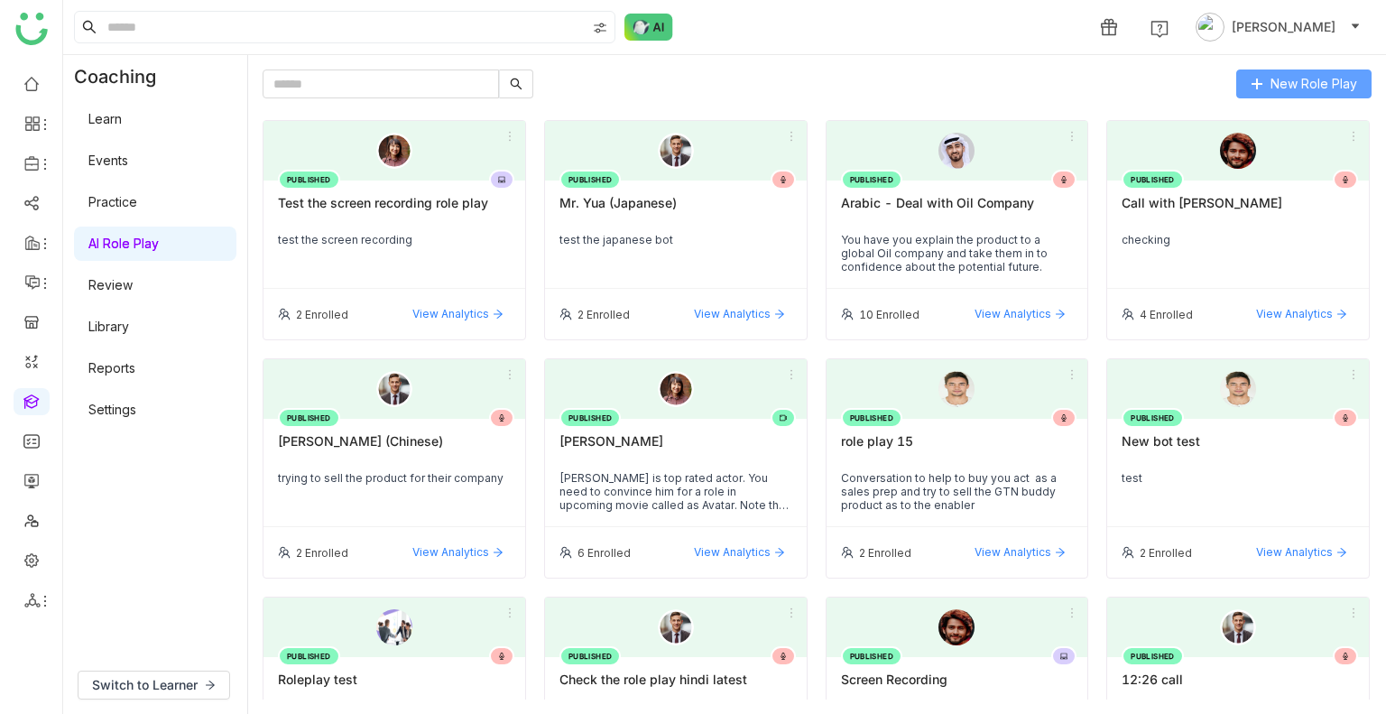
click at [1291, 82] on span "New Role Play" at bounding box center [1314, 84] width 87 height 20
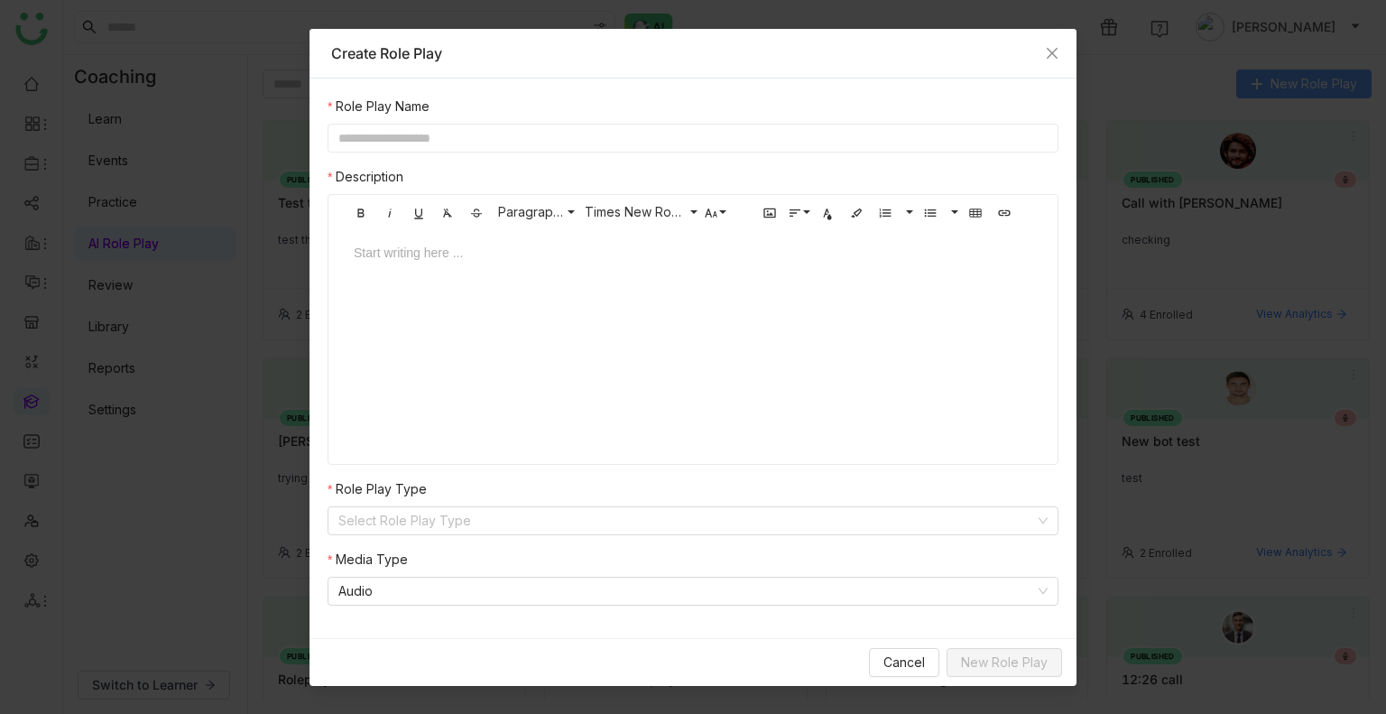
click at [1291, 82] on nz-modal-container "Create Role Play Role Play Name Description Bold Italic Underline Clear Formatt…" at bounding box center [693, 357] width 1386 height 714
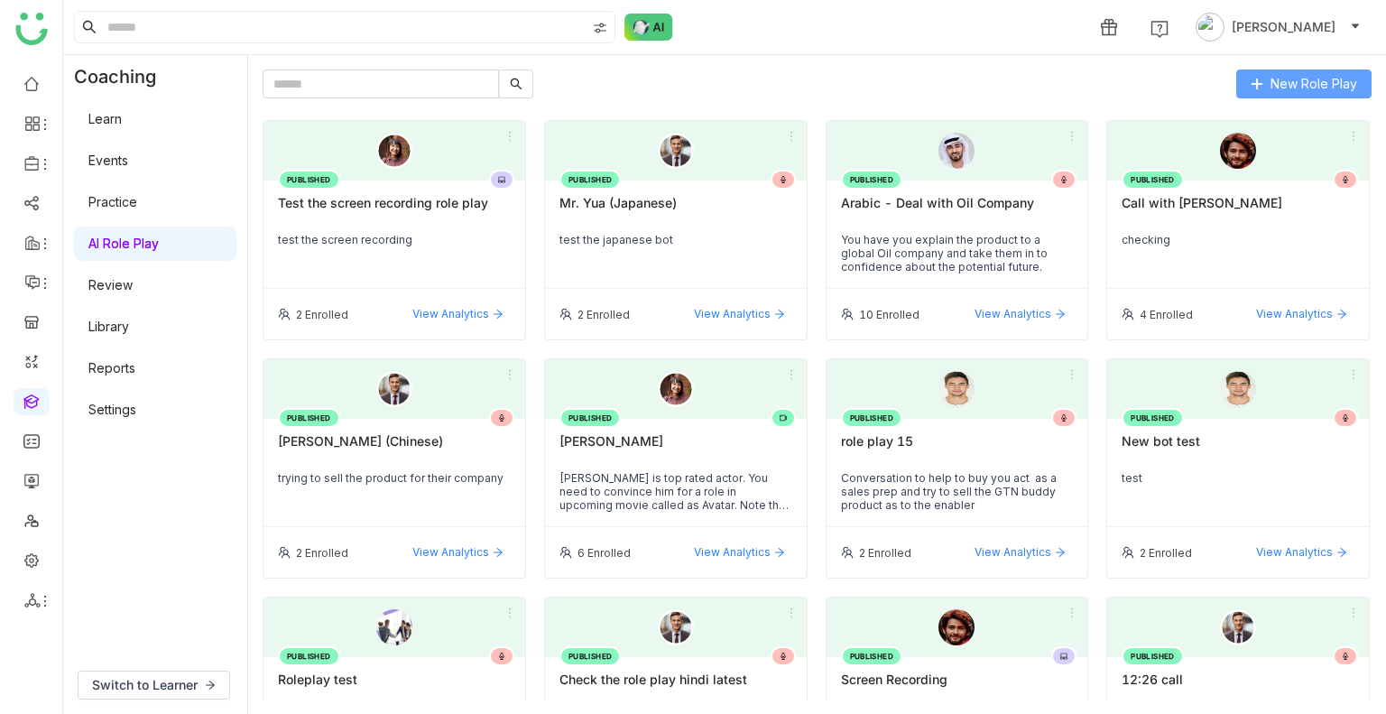
click at [1291, 82] on span "New Role Play" at bounding box center [1314, 84] width 87 height 20
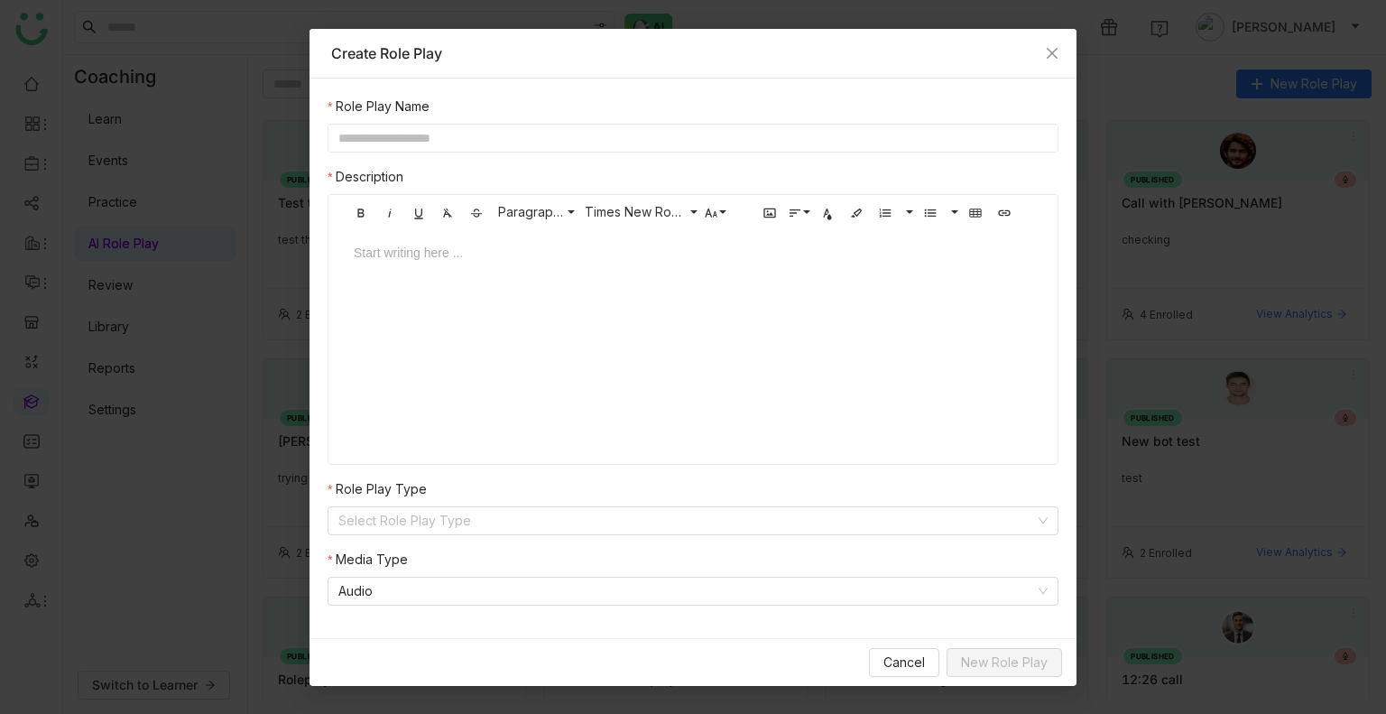
click at [458, 147] on input "text" at bounding box center [693, 138] width 731 height 29
type input "**********"
click at [419, 284] on div at bounding box center [693, 270] width 715 height 54
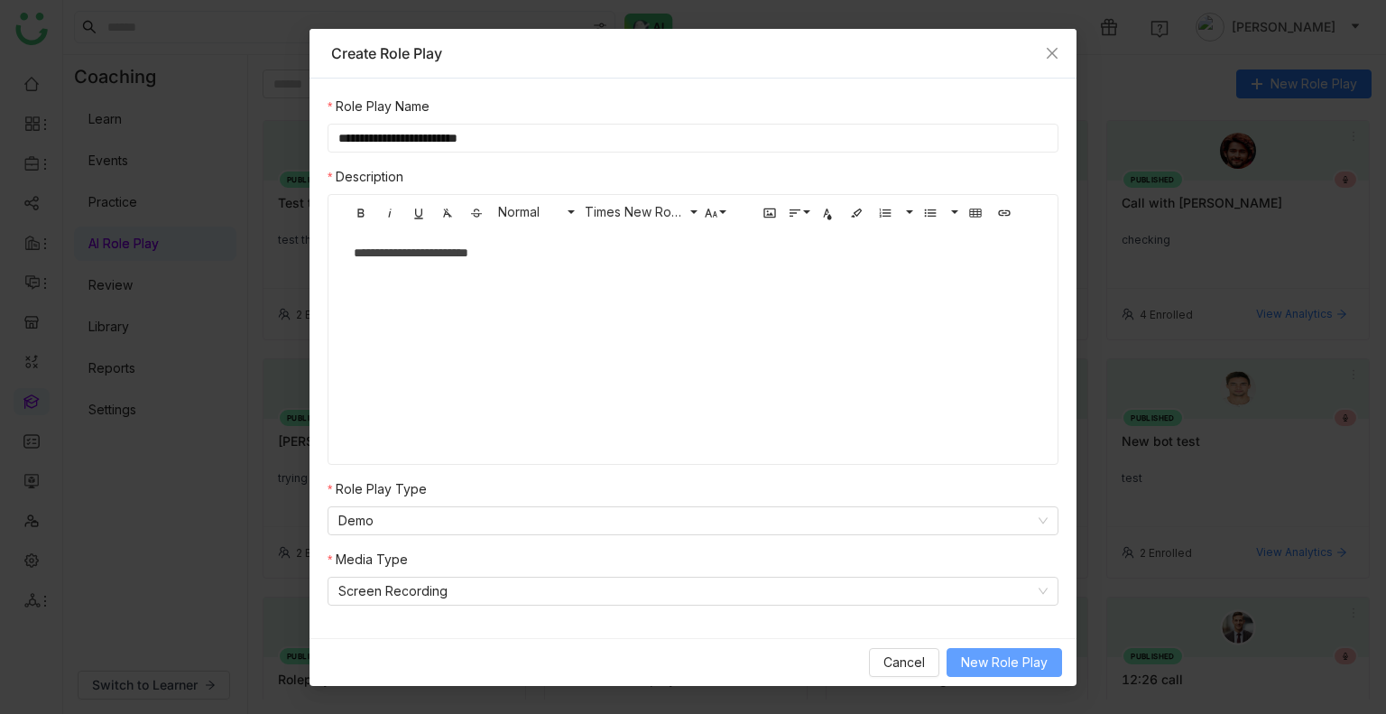
click at [1006, 657] on span "New Role Play" at bounding box center [1004, 662] width 87 height 20
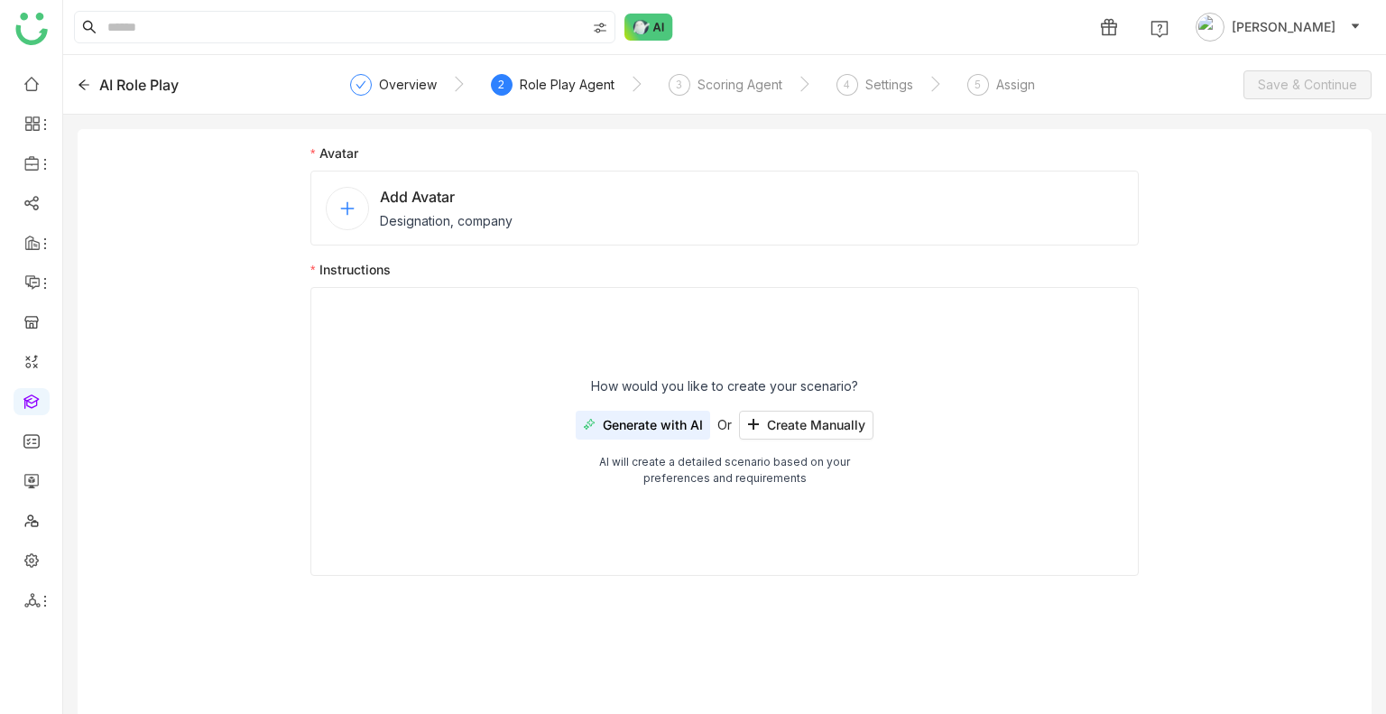
click at [607, 158] on nz-form-label "Avatar" at bounding box center [724, 156] width 828 height 27
click at [557, 199] on div "Add Avatar Designation, company" at bounding box center [724, 208] width 828 height 75
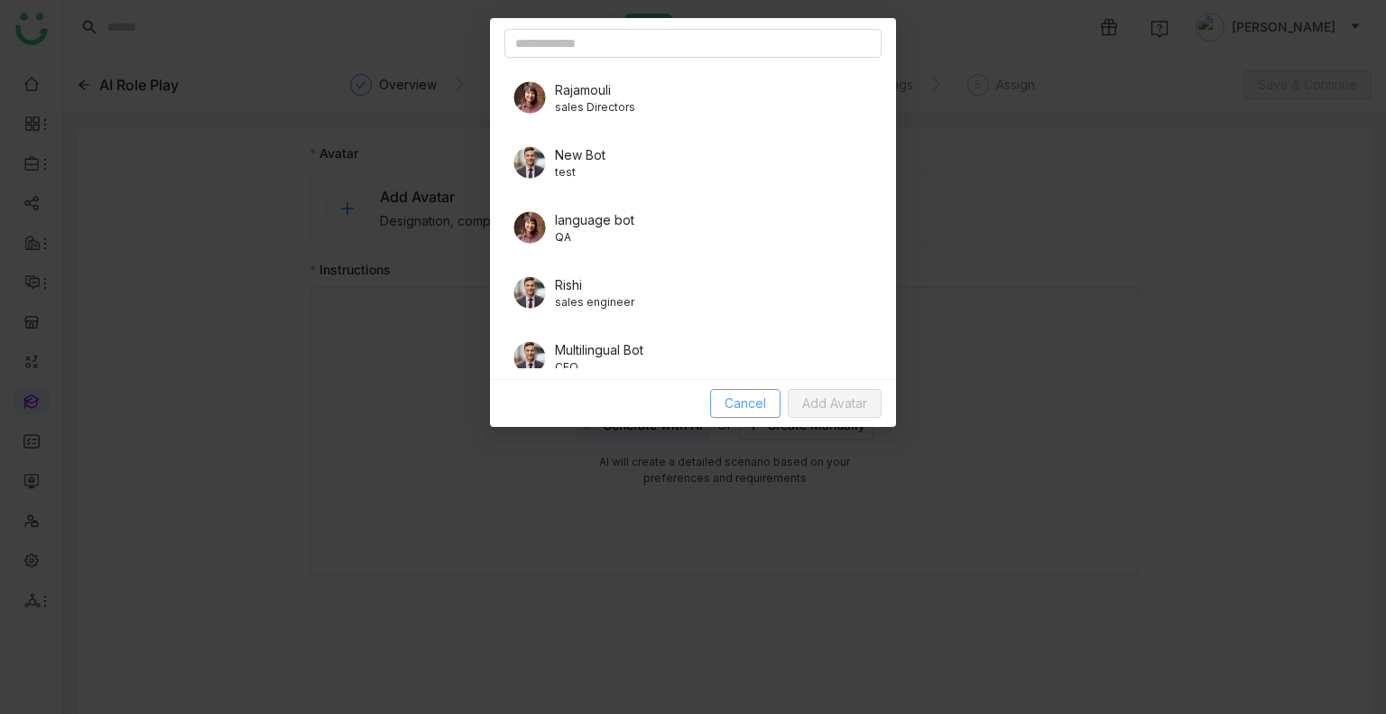
click at [720, 403] on button "Cancel" at bounding box center [745, 403] width 70 height 29
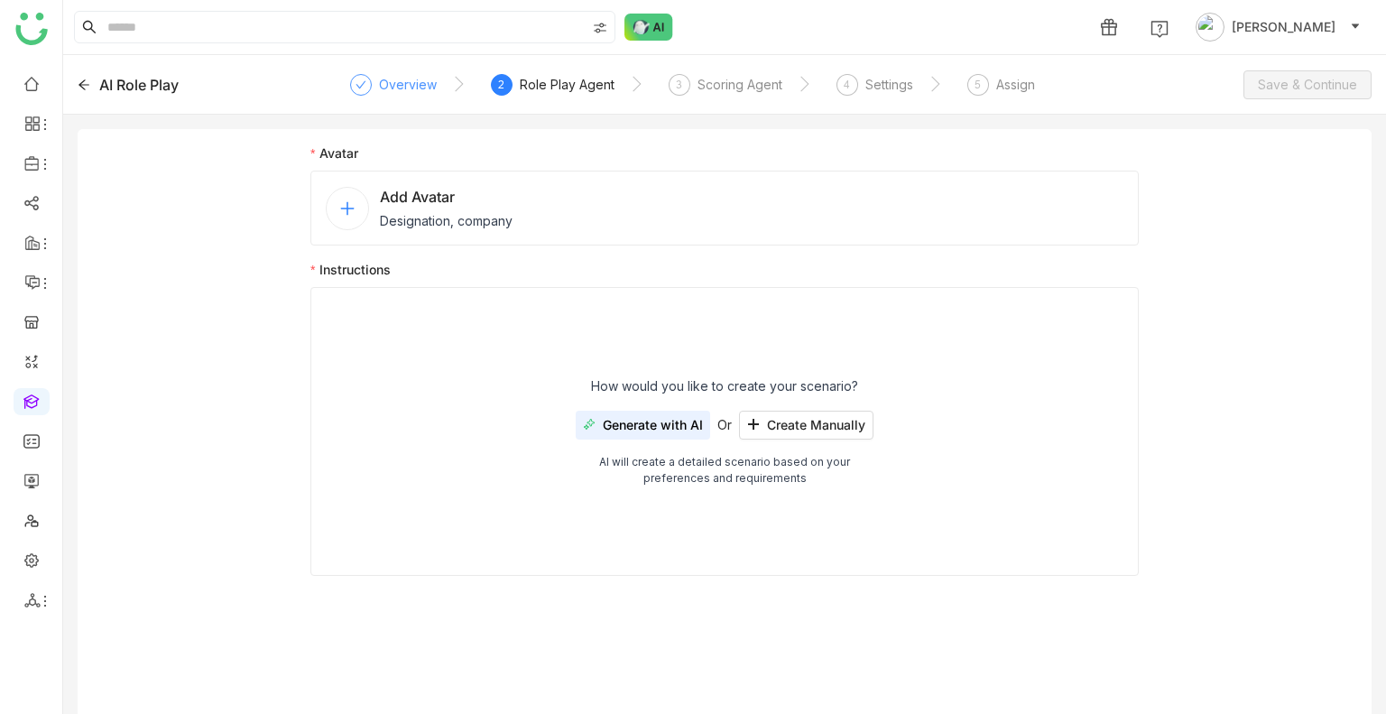
click at [414, 94] on div "Overview" at bounding box center [408, 85] width 58 height 22
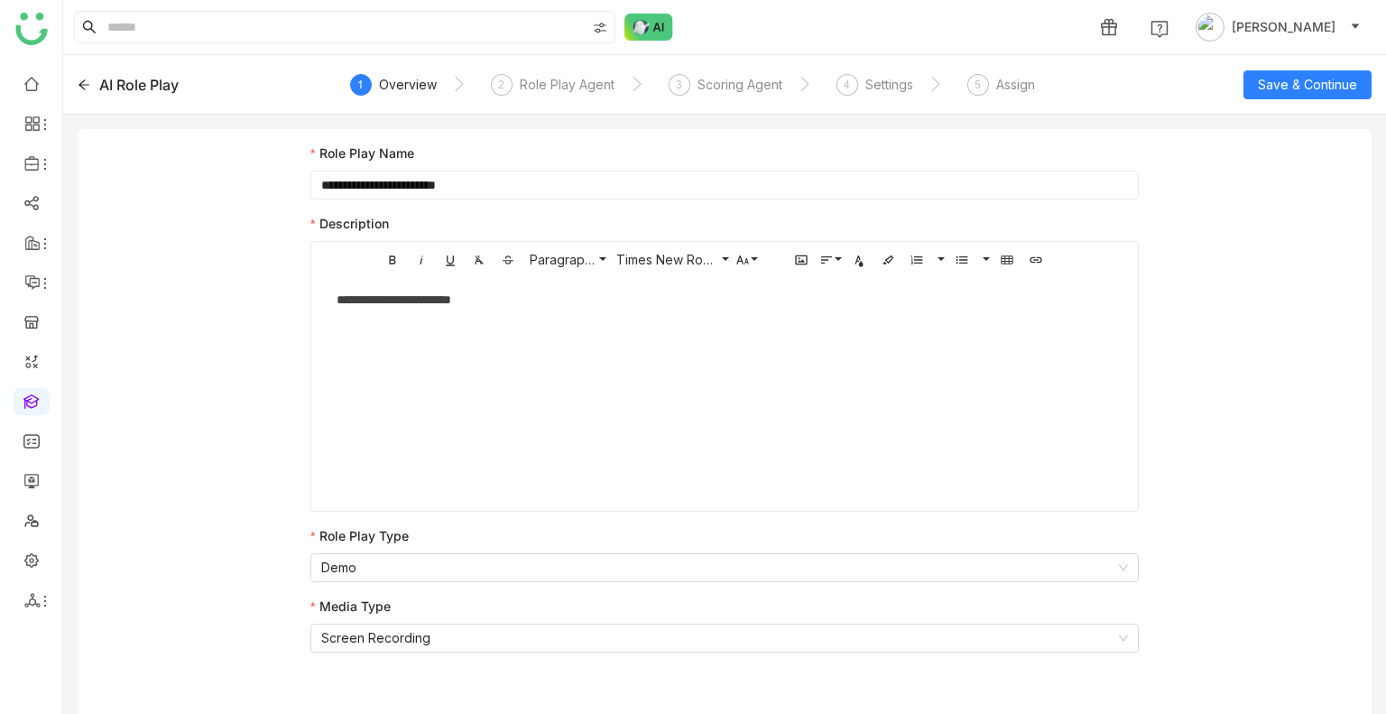
click at [1320, 68] on div "AI Role Play 1 Overview 2 Role Play Agent 3 Scoring Agent 4 Settings 5 Assign S…" at bounding box center [724, 85] width 1323 height 60
click at [1317, 79] on span "Save & Continue" at bounding box center [1307, 85] width 99 height 20
click at [538, 76] on div "Role Play Agent" at bounding box center [567, 85] width 95 height 22
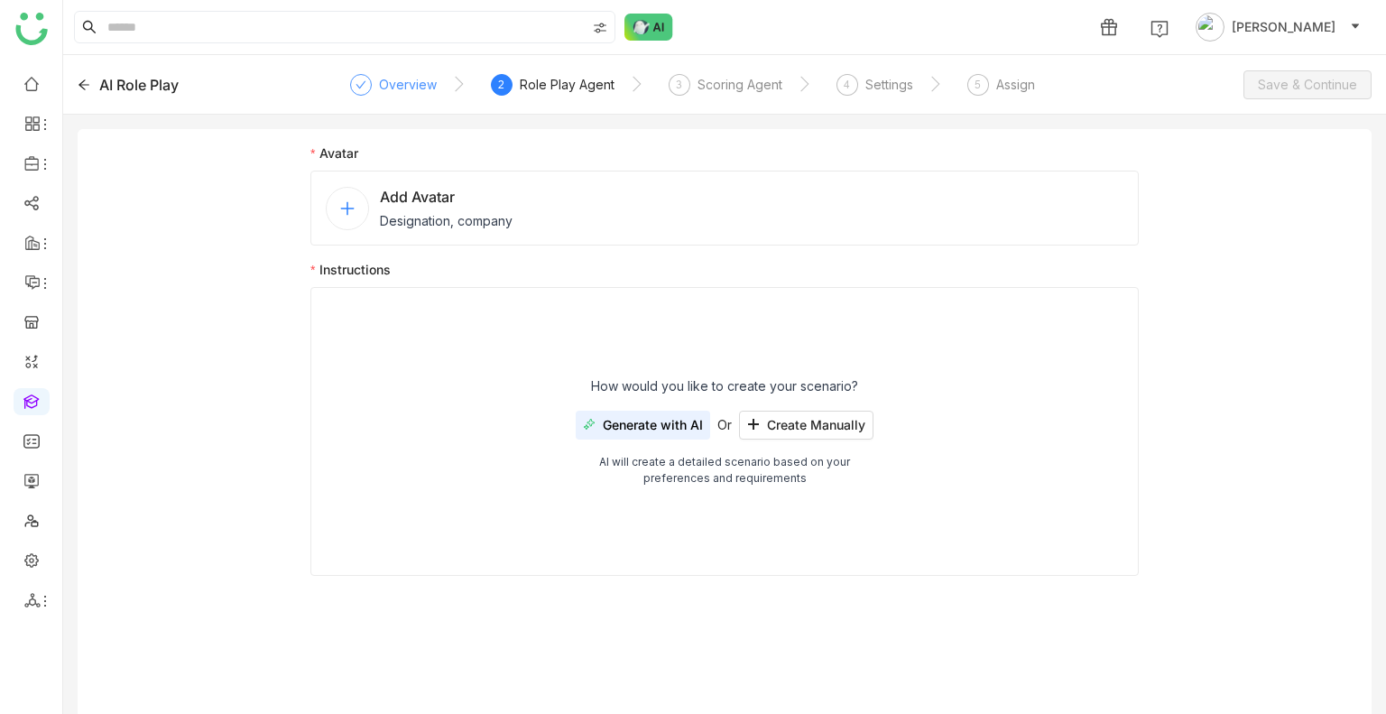
click at [392, 94] on div "Overview" at bounding box center [408, 85] width 58 height 22
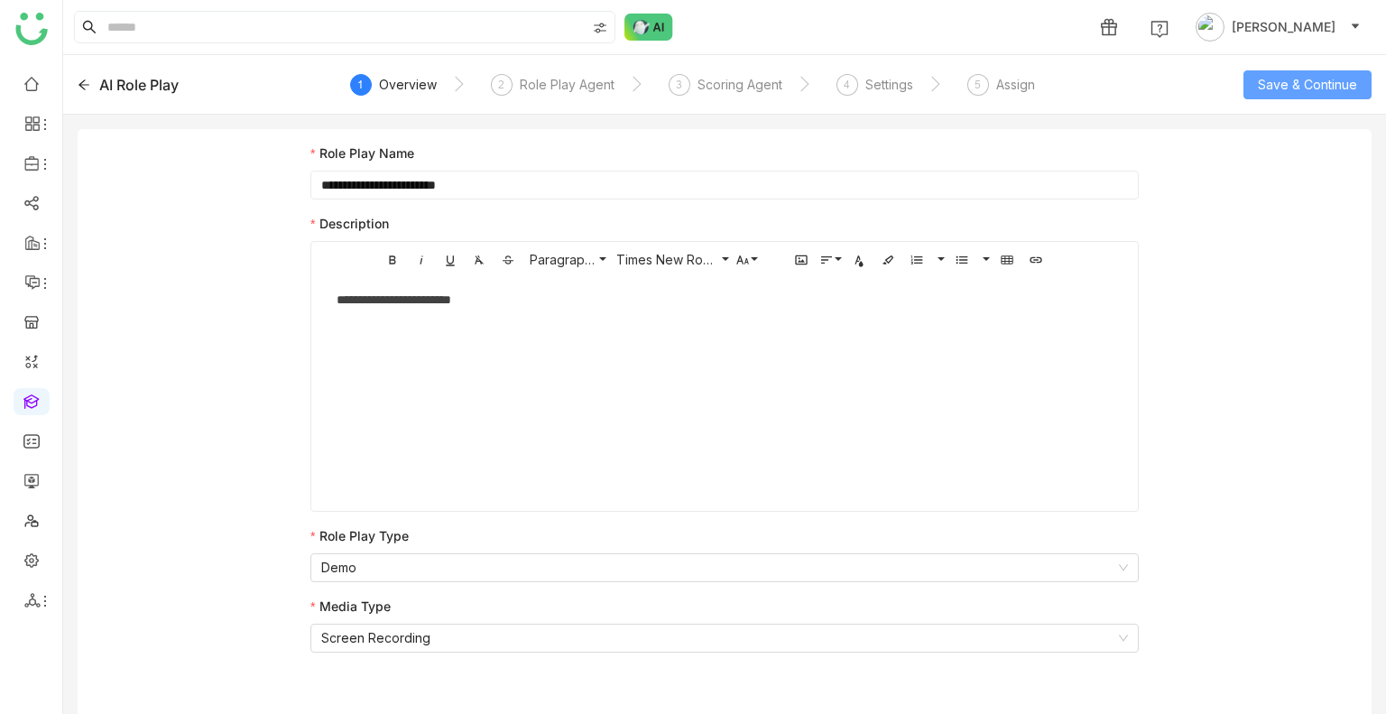
click at [1300, 84] on span "Save & Continue" at bounding box center [1307, 85] width 99 height 20
click at [1282, 89] on span "Save & Continue" at bounding box center [1307, 85] width 99 height 20
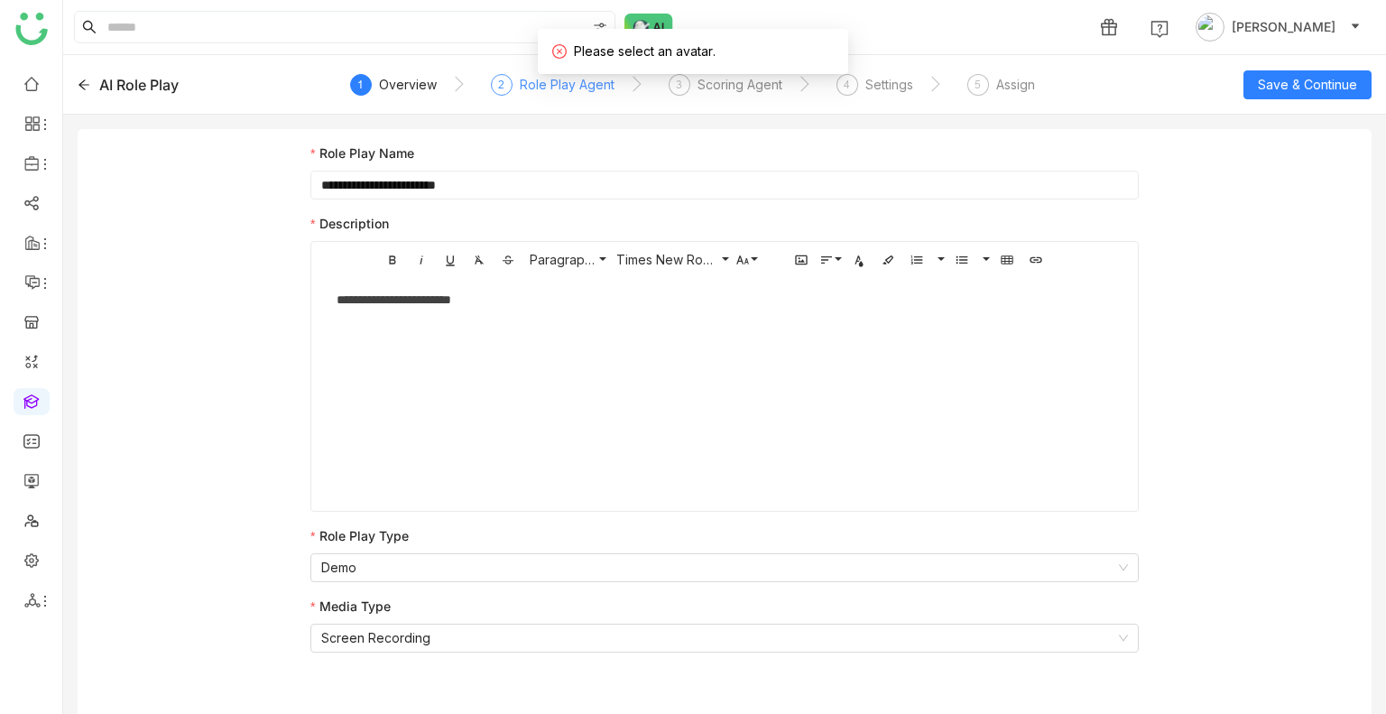
click at [568, 85] on div "Role Play Agent" at bounding box center [567, 85] width 95 height 22
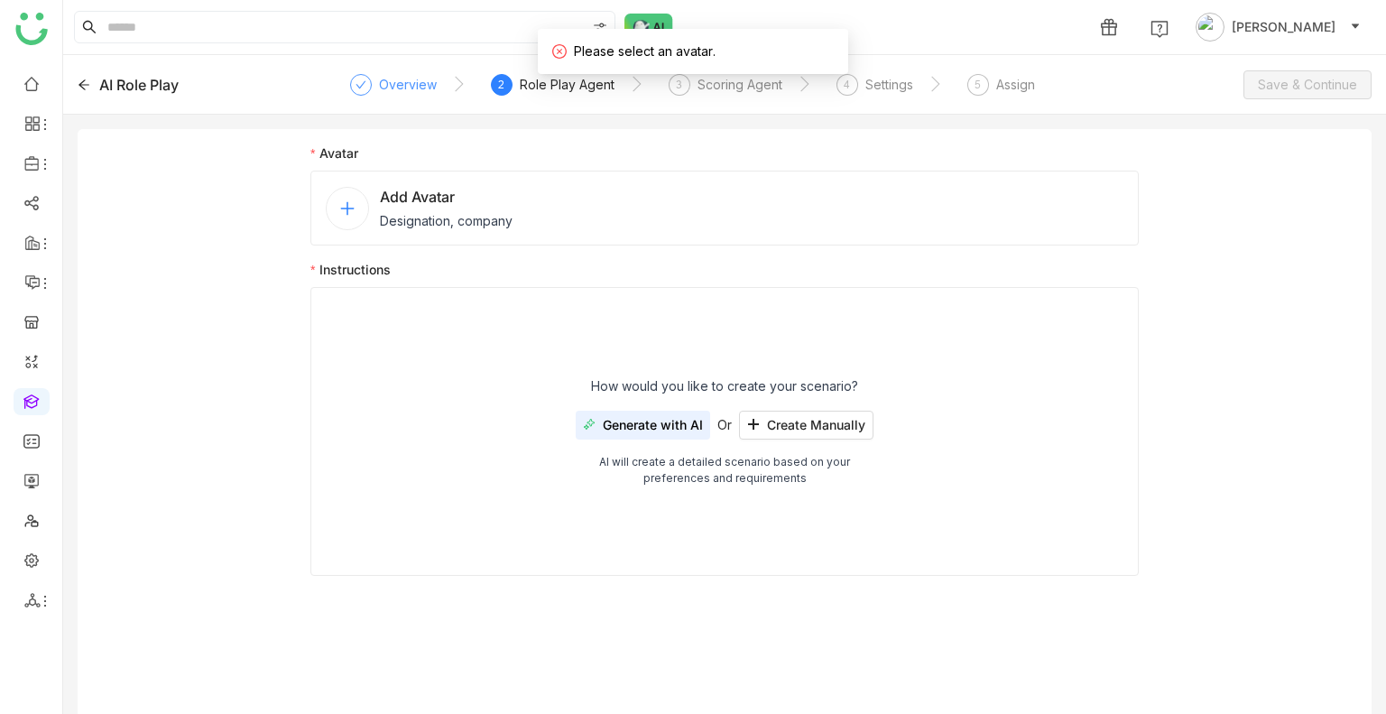
click at [410, 82] on div "Overview" at bounding box center [408, 85] width 58 height 22
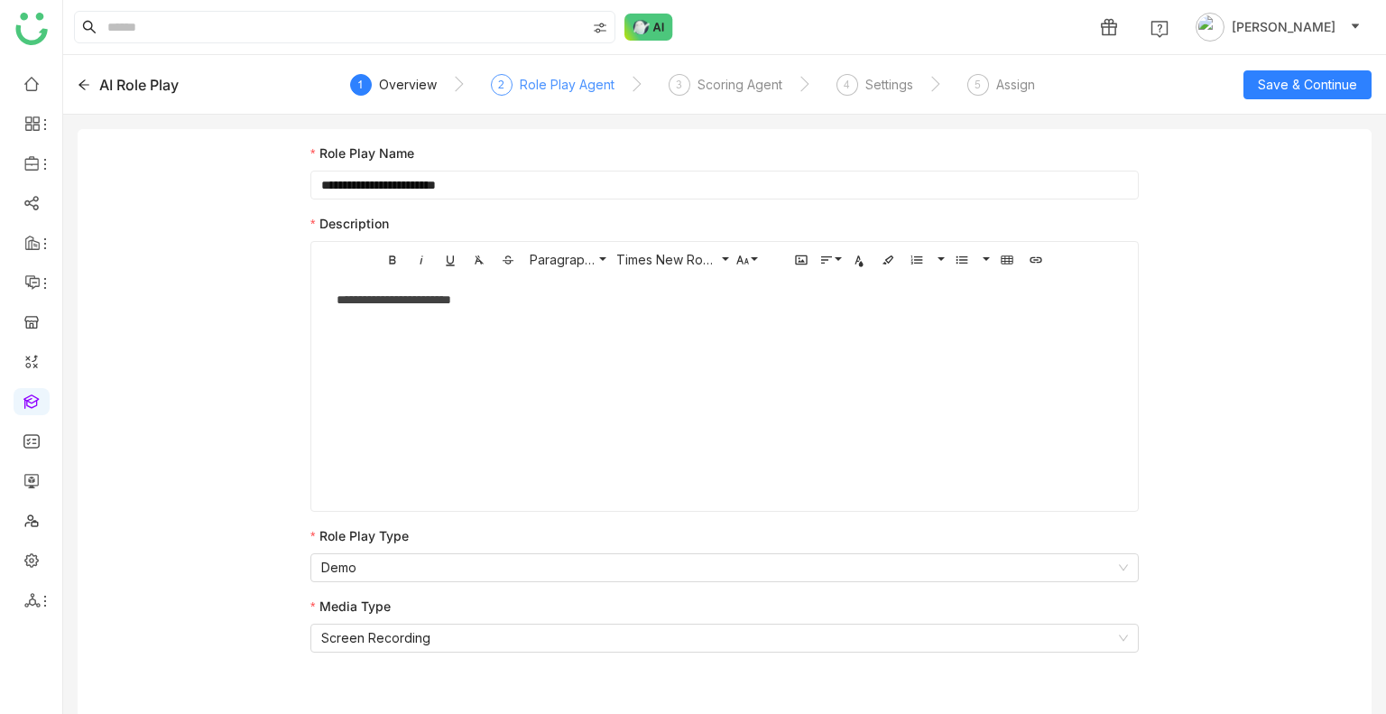
click at [563, 79] on div "Role Play Agent" at bounding box center [567, 85] width 95 height 22
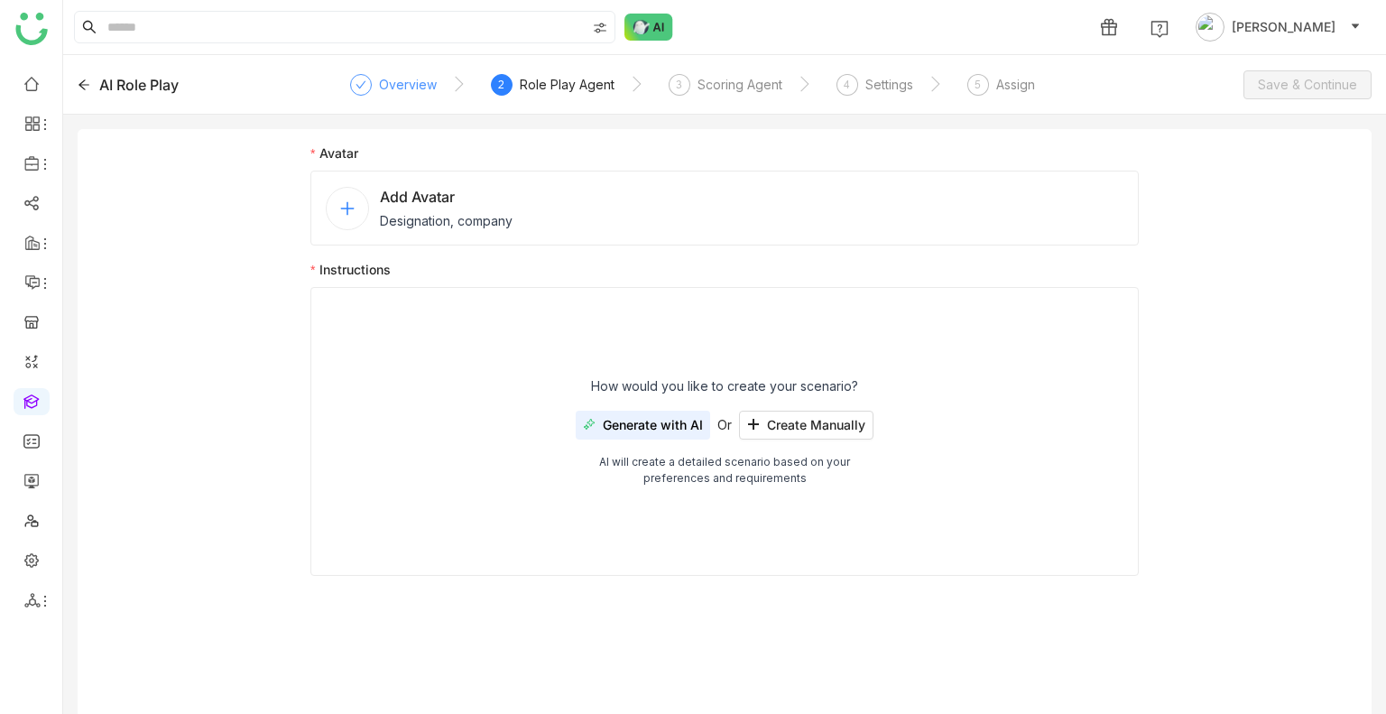
click at [405, 80] on div "Overview" at bounding box center [408, 85] width 58 height 22
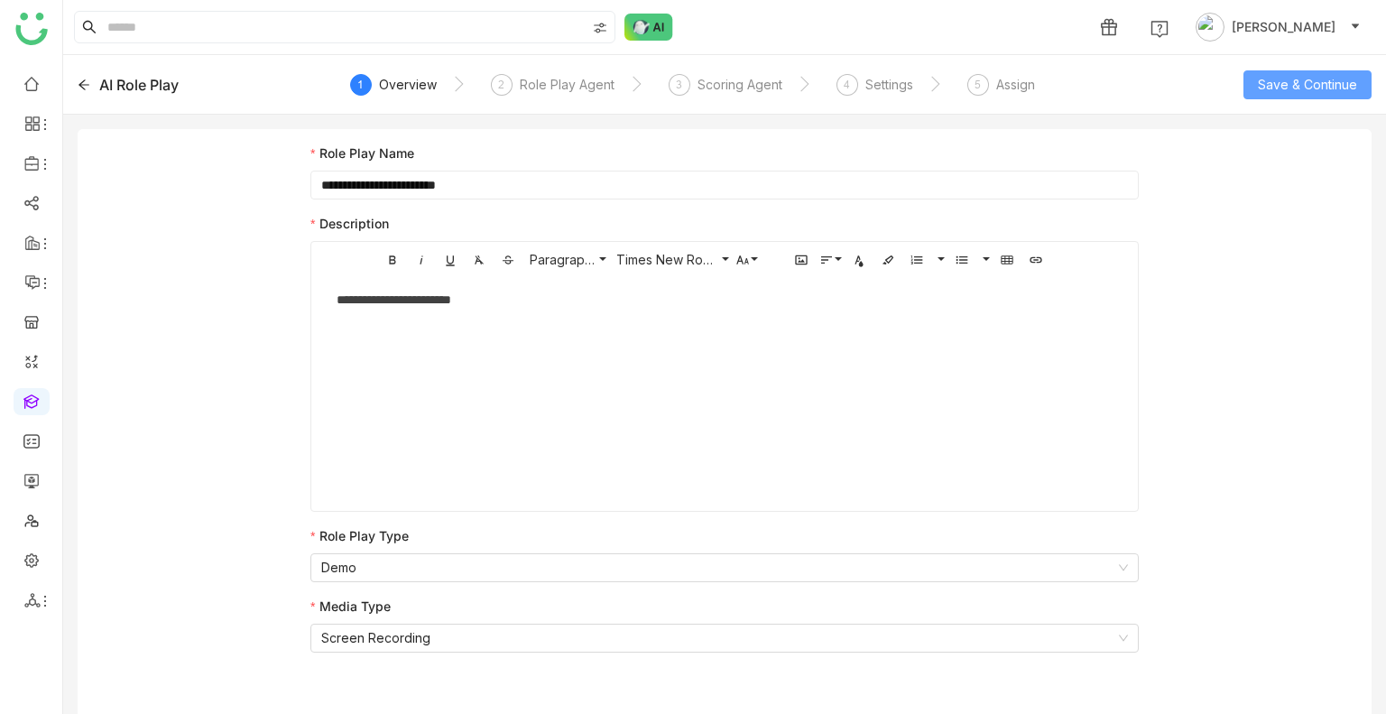
click at [1281, 83] on span "Save & Continue" at bounding box center [1307, 85] width 99 height 20
click at [576, 86] on div "Role Play Agent" at bounding box center [567, 85] width 95 height 22
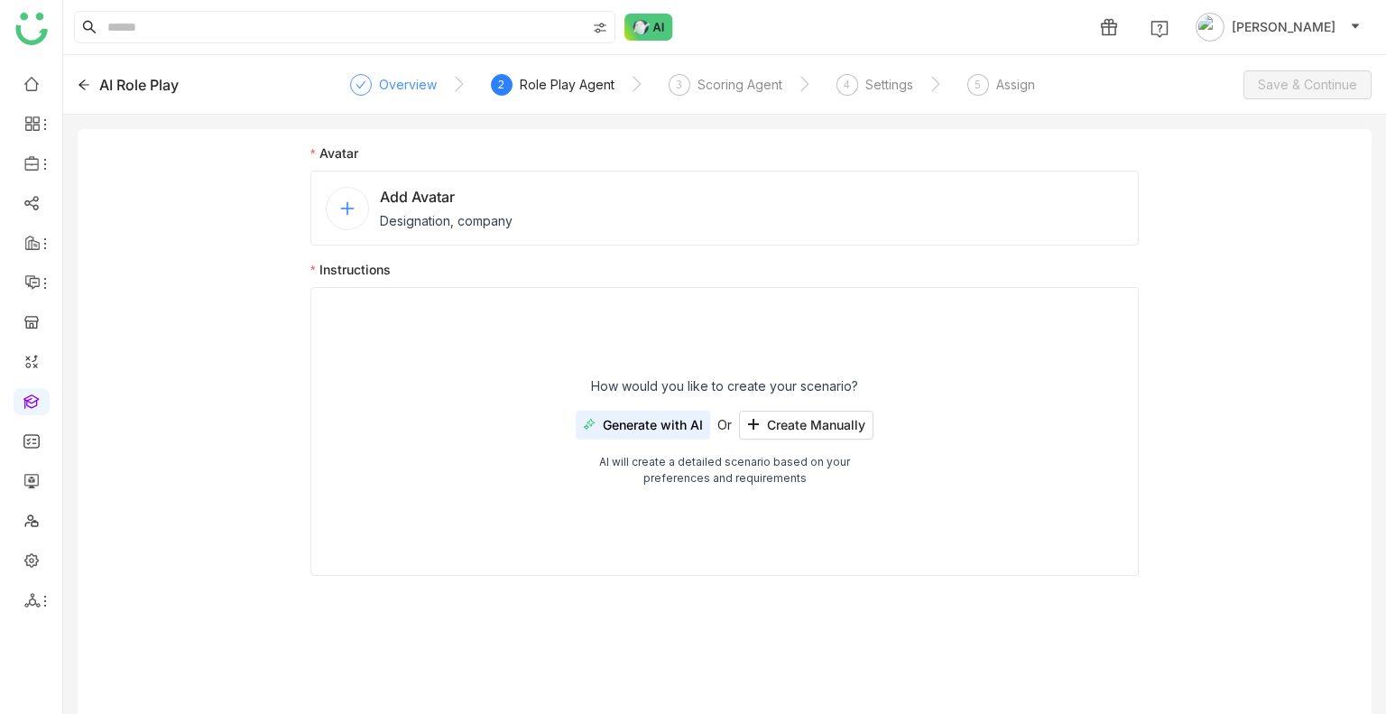
click at [426, 82] on div "Overview" at bounding box center [408, 85] width 58 height 22
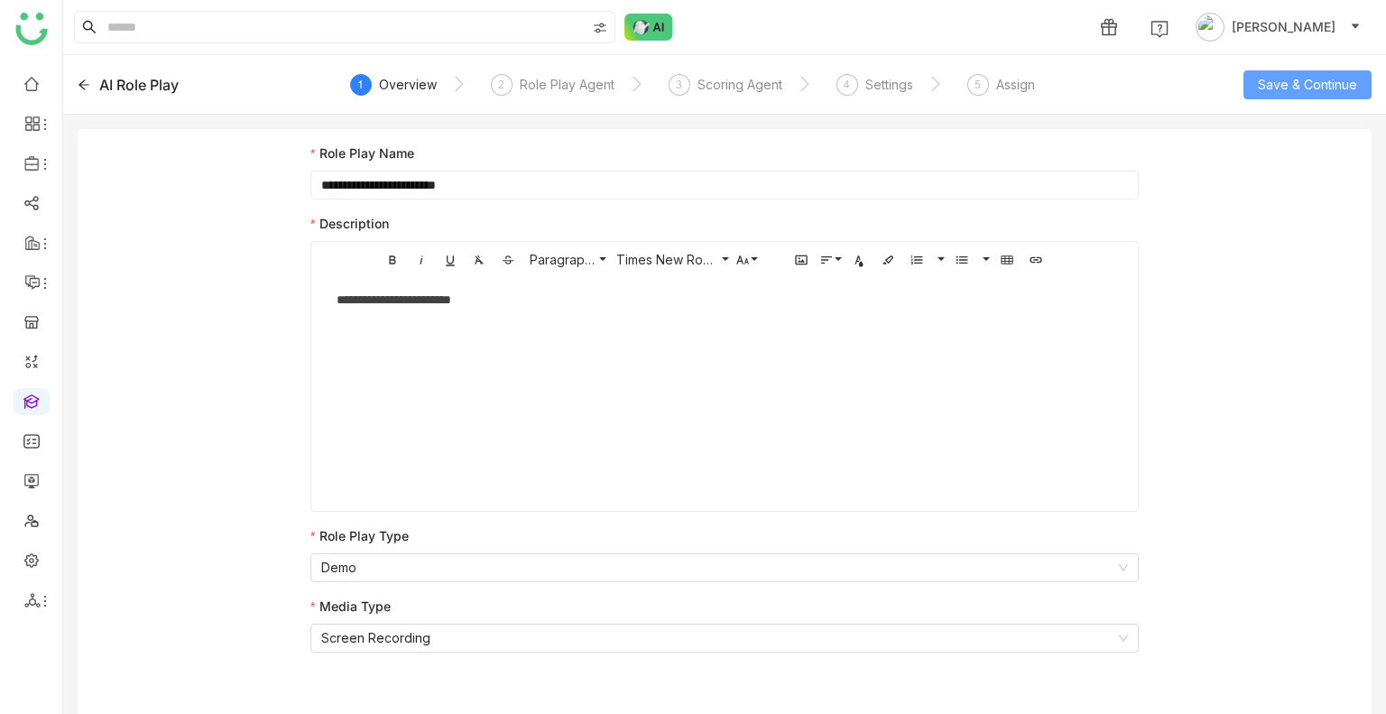
click at [1281, 86] on span "Save & Continue" at bounding box center [1307, 85] width 99 height 20
click at [556, 87] on div "Role Play Agent" at bounding box center [567, 85] width 95 height 22
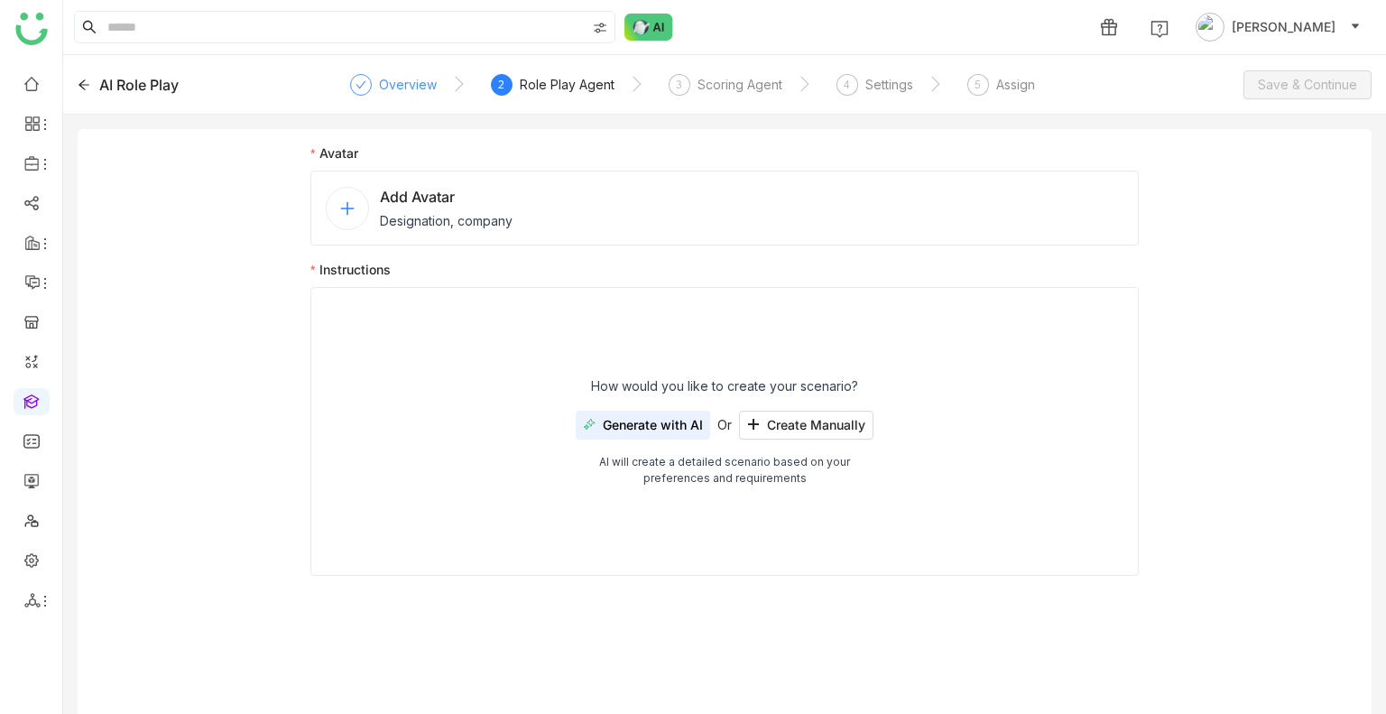
click at [405, 88] on div "Overview" at bounding box center [408, 85] width 58 height 22
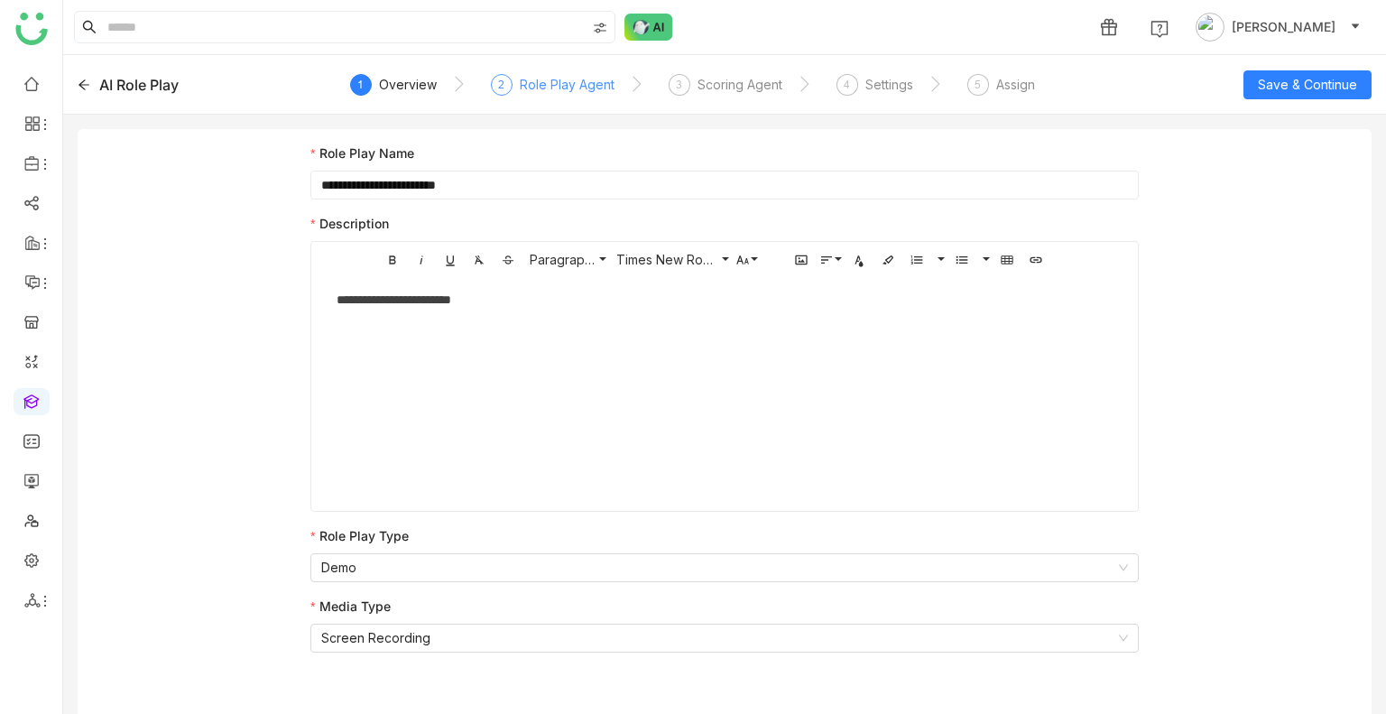
click at [551, 84] on div "Role Play Agent" at bounding box center [567, 85] width 95 height 22
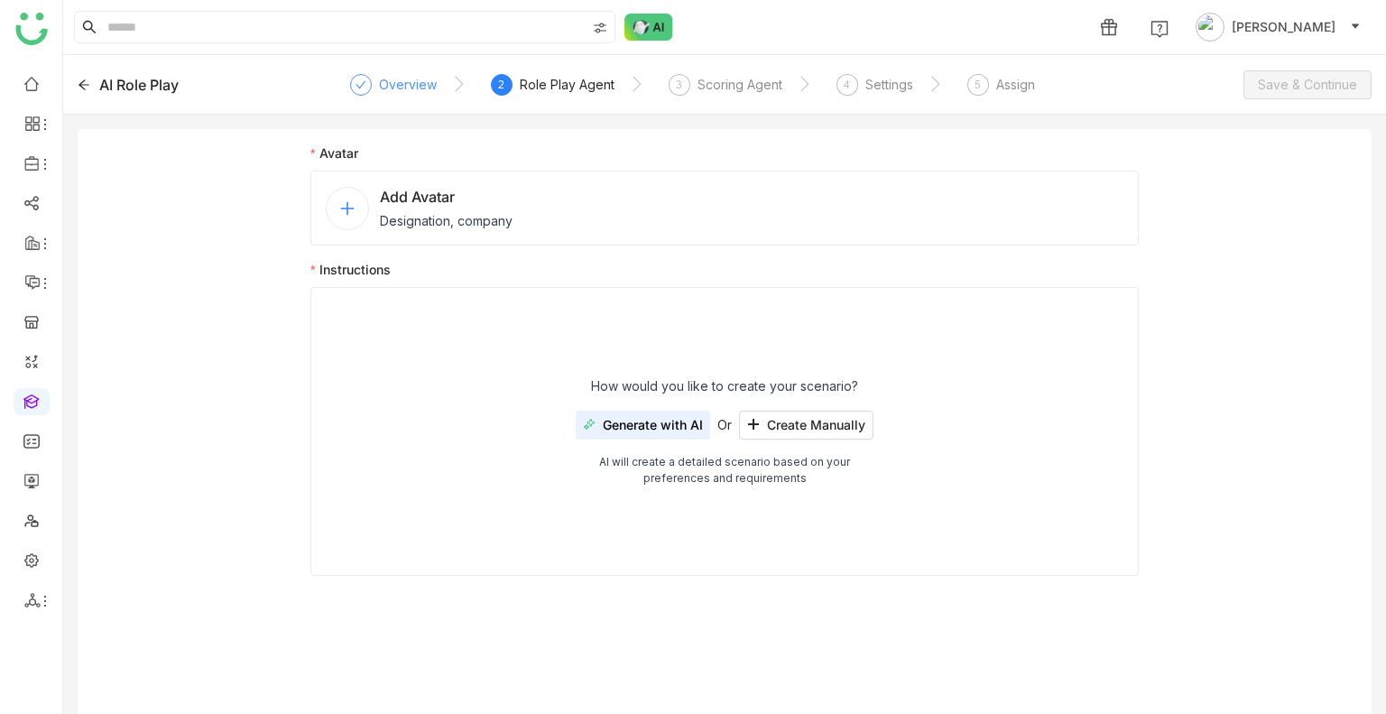
click at [421, 79] on div "Overview" at bounding box center [408, 85] width 58 height 22
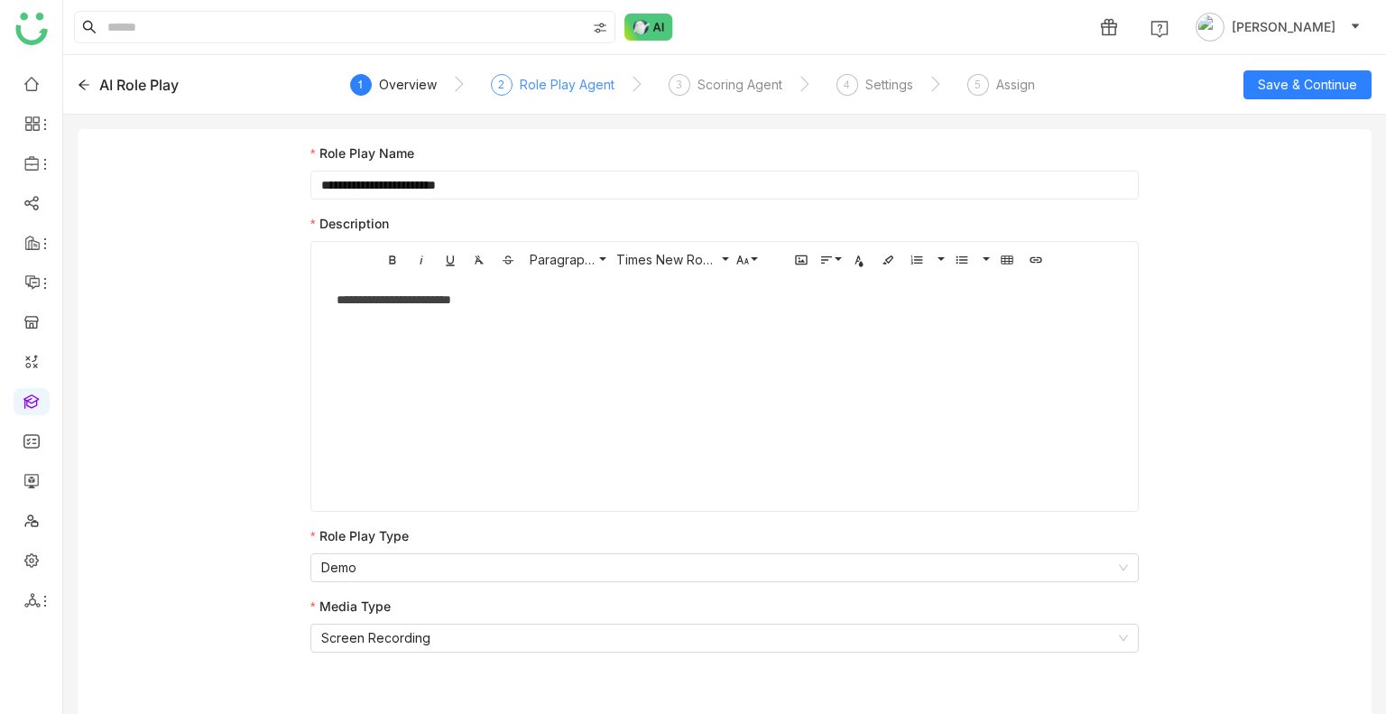
click at [545, 85] on div "Role Play Agent" at bounding box center [567, 85] width 95 height 22
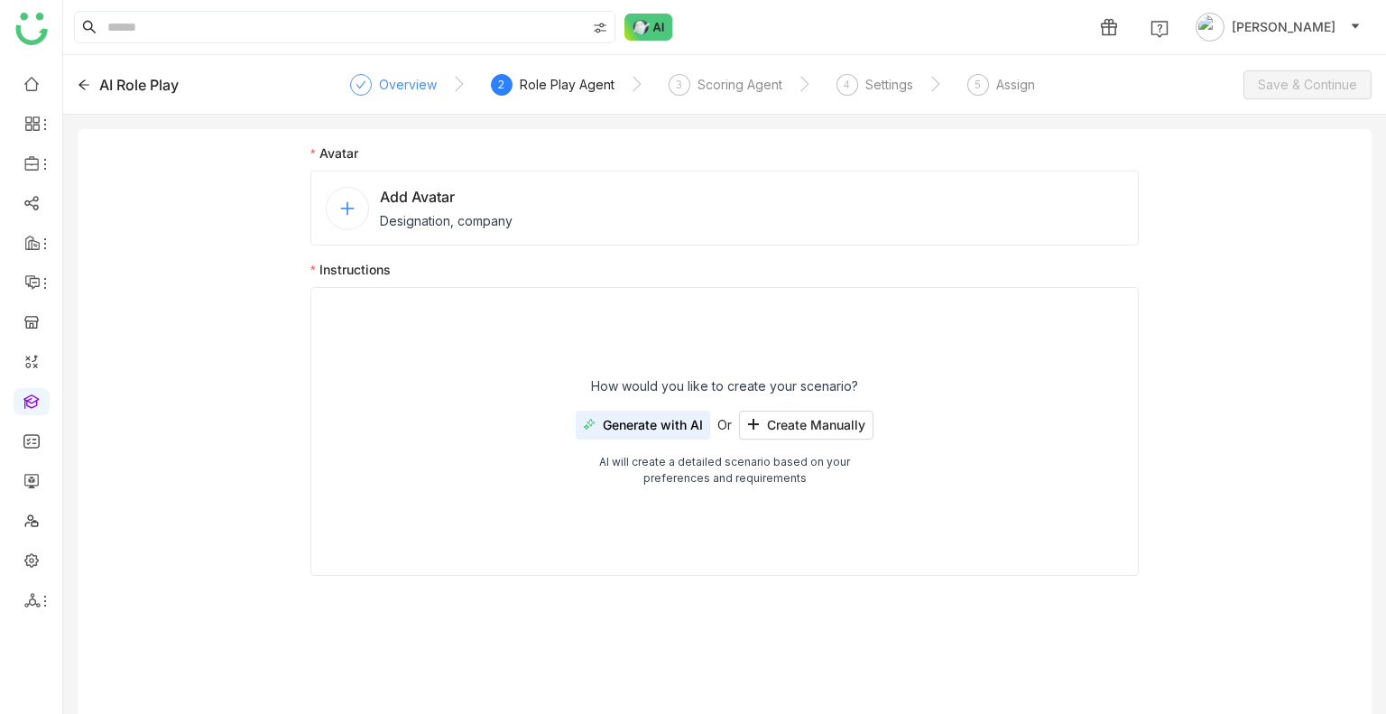
click at [395, 79] on div "Overview" at bounding box center [408, 85] width 58 height 22
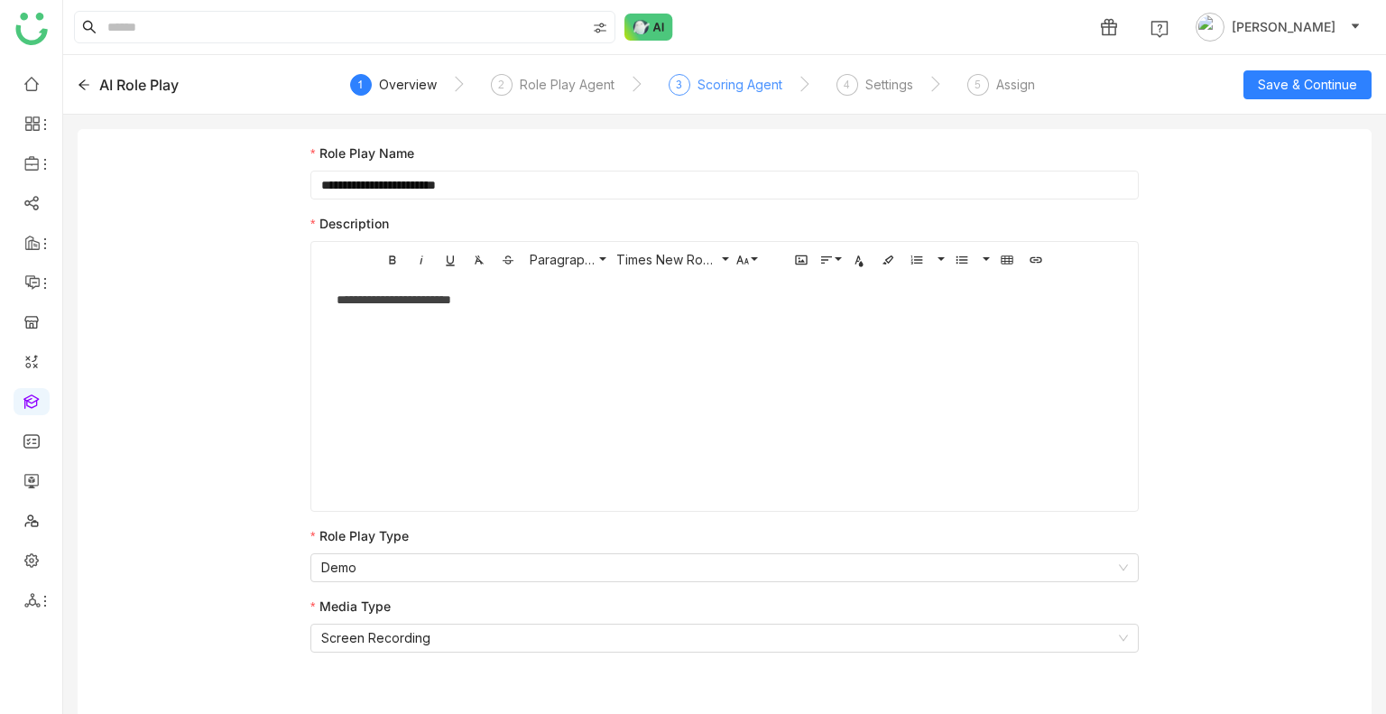
click at [713, 79] on div "Scoring Agent" at bounding box center [740, 85] width 85 height 22
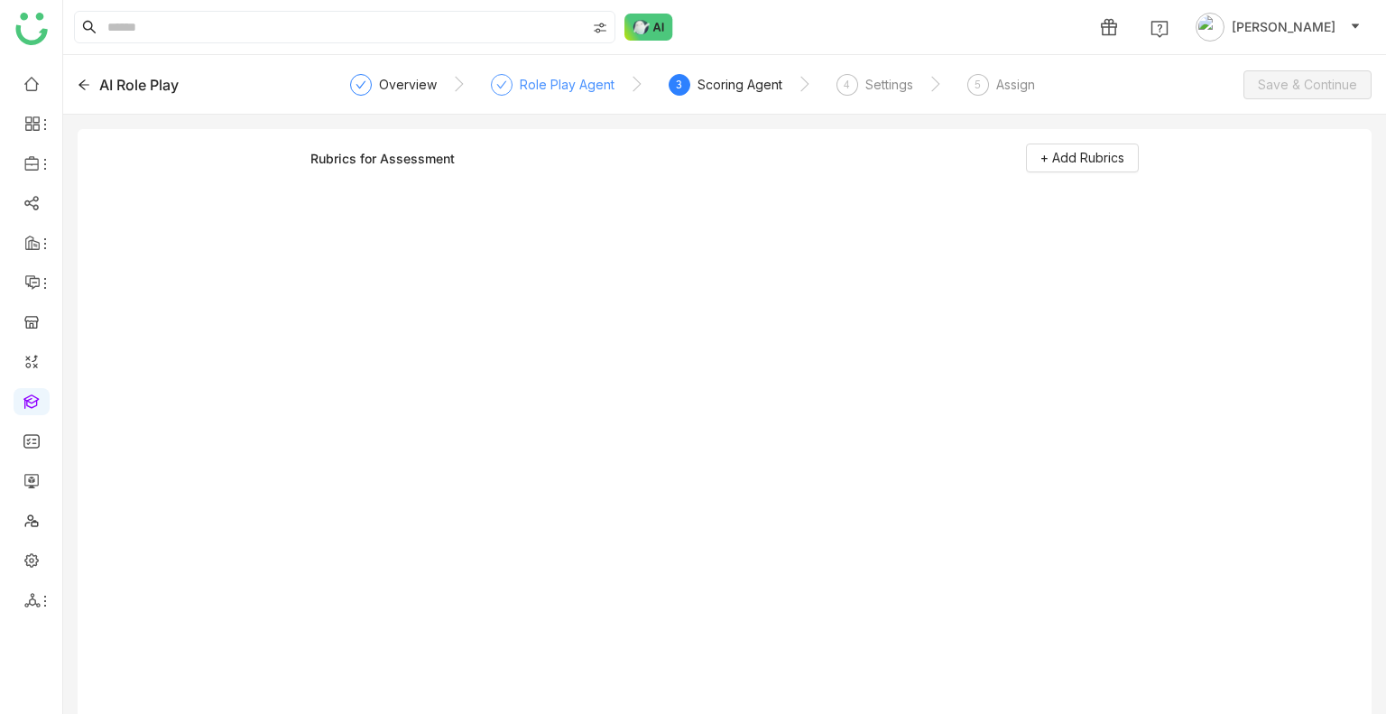
click at [573, 84] on div "Role Play Agent" at bounding box center [567, 85] width 95 height 22
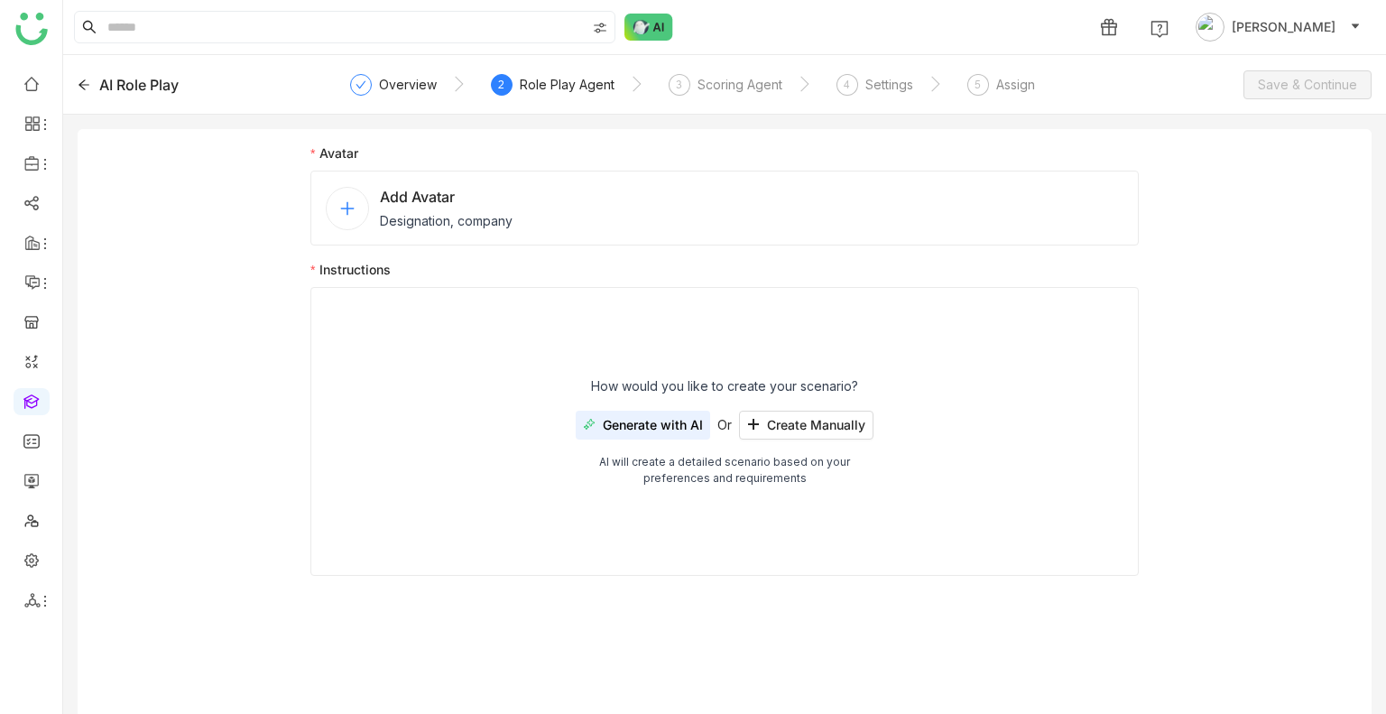
click at [485, 209] on div "Add Avatar Designation, company" at bounding box center [446, 208] width 133 height 44
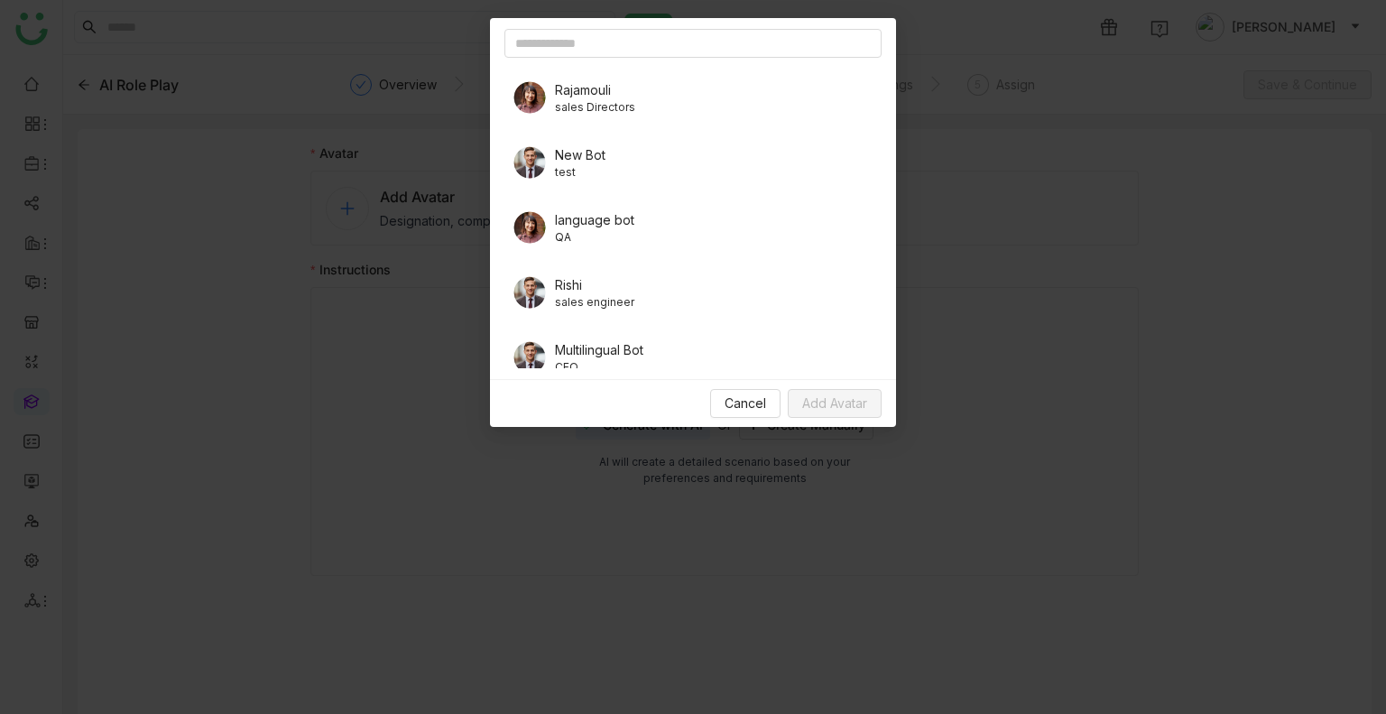
click at [598, 156] on span "New Bot" at bounding box center [580, 154] width 51 height 19
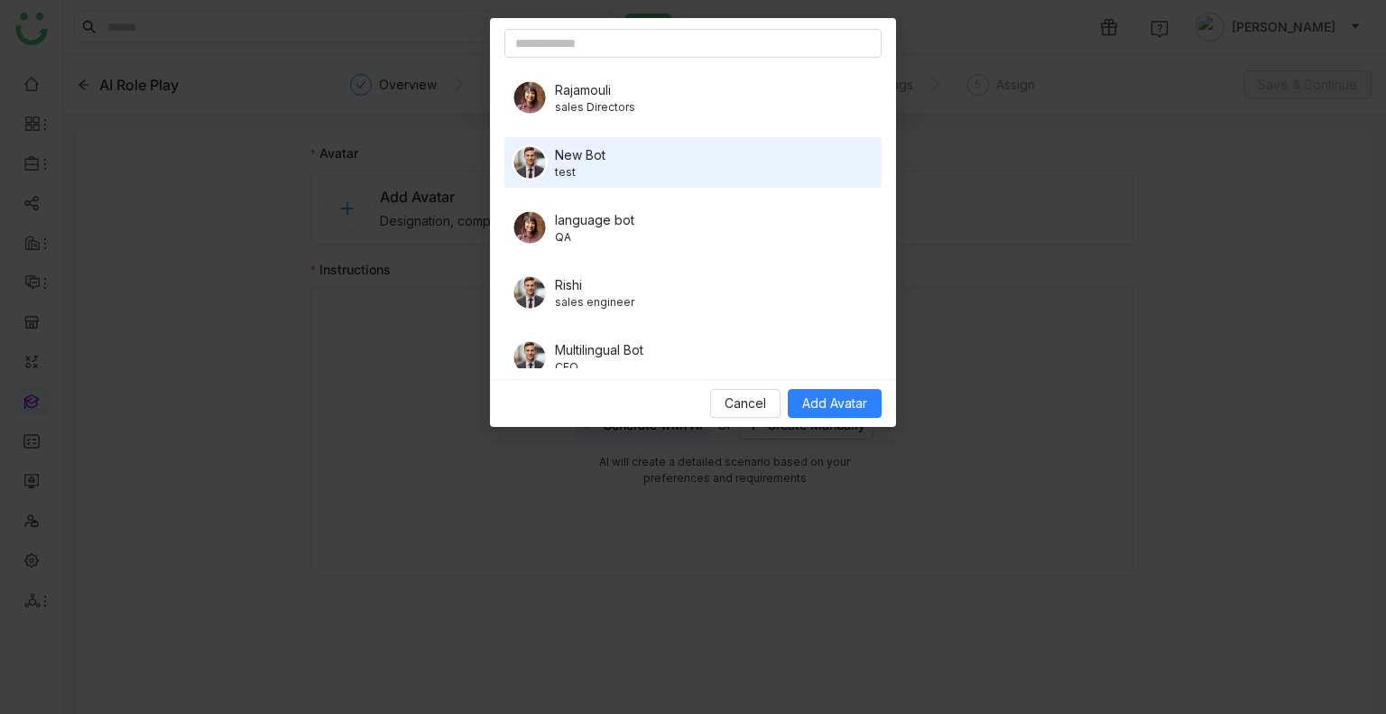
click at [886, 390] on div "Cancel Add Avatar" at bounding box center [693, 403] width 406 height 48
click at [805, 389] on div "Cancel Add Avatar" at bounding box center [693, 403] width 406 height 48
click at [821, 402] on span "Add Avatar" at bounding box center [834, 403] width 65 height 20
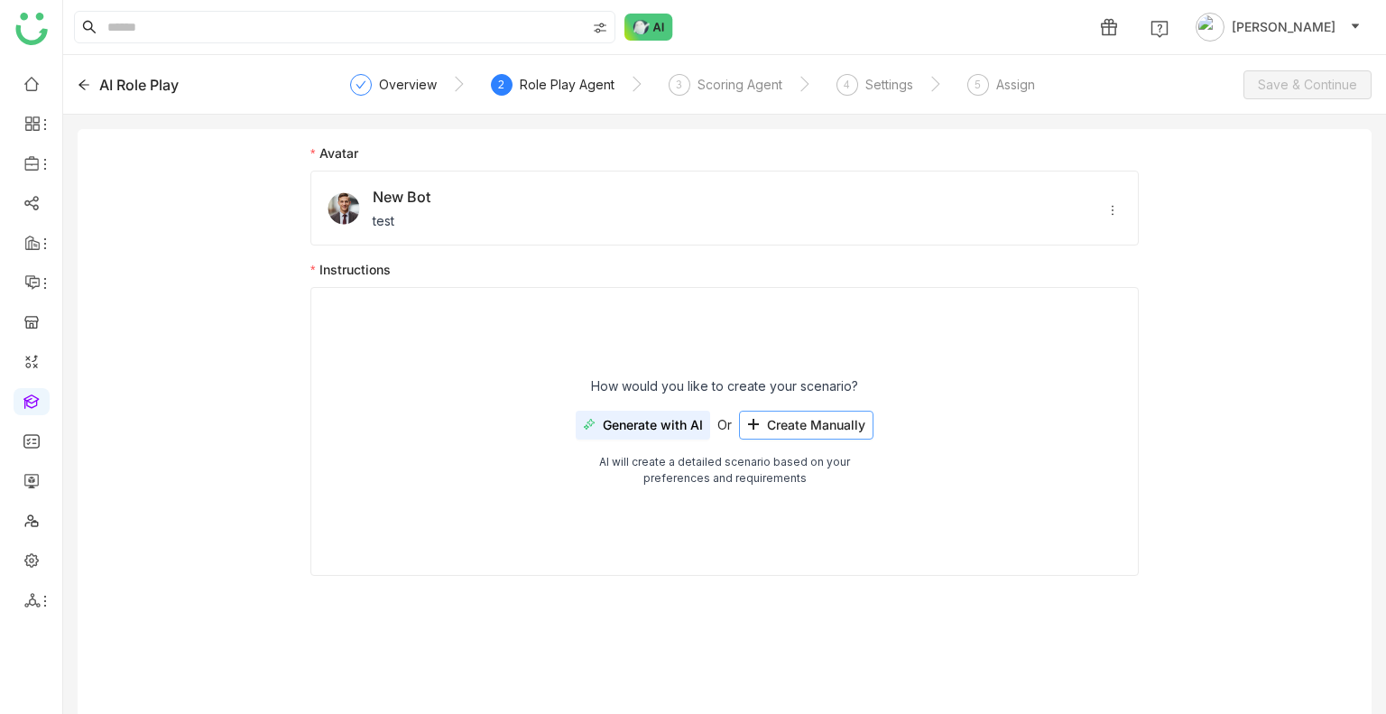
click at [811, 435] on button "Create Manually" at bounding box center [806, 425] width 134 height 29
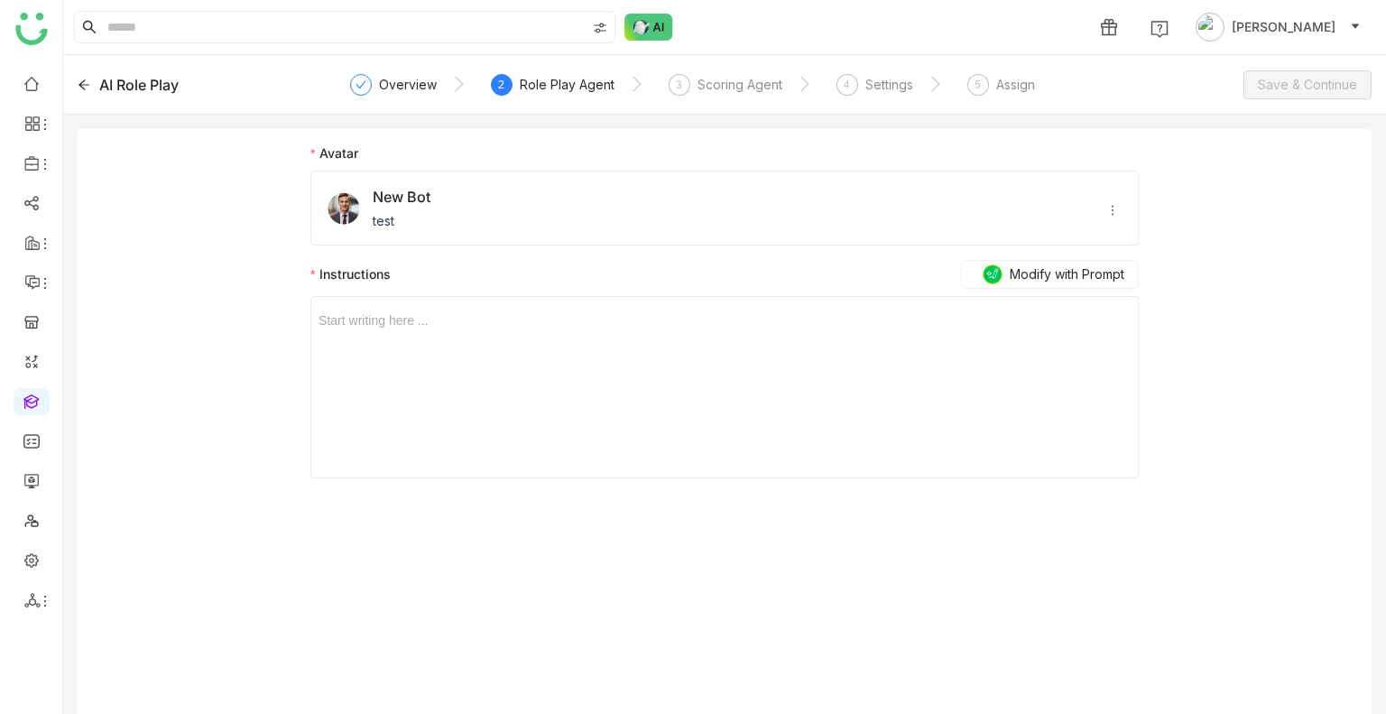
click at [643, 371] on div "Start writing here ..." at bounding box center [725, 387] width 812 height 180
click at [452, 320] on div at bounding box center [725, 320] width 812 height 20
click at [746, 92] on div "Scoring Agent" at bounding box center [740, 85] width 85 height 22
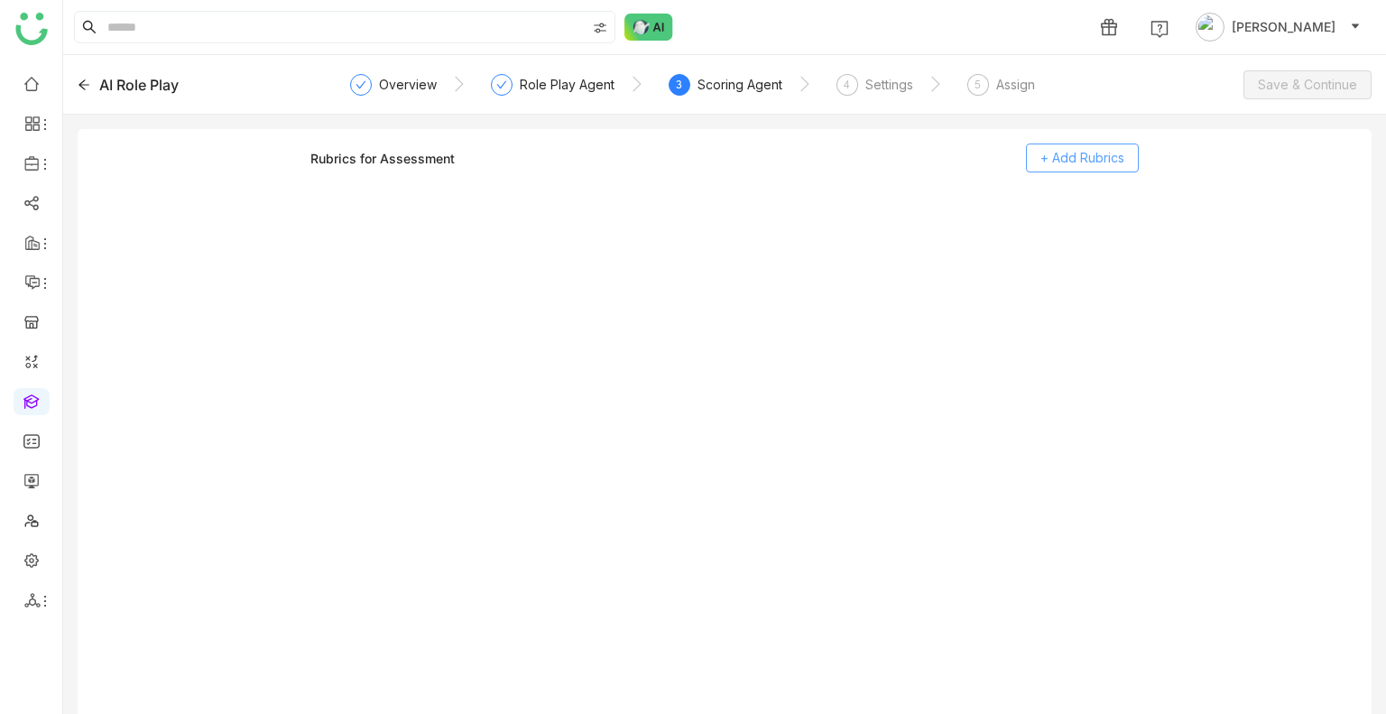
click at [1058, 165] on span "+ Add Rubrics" at bounding box center [1082, 158] width 84 height 20
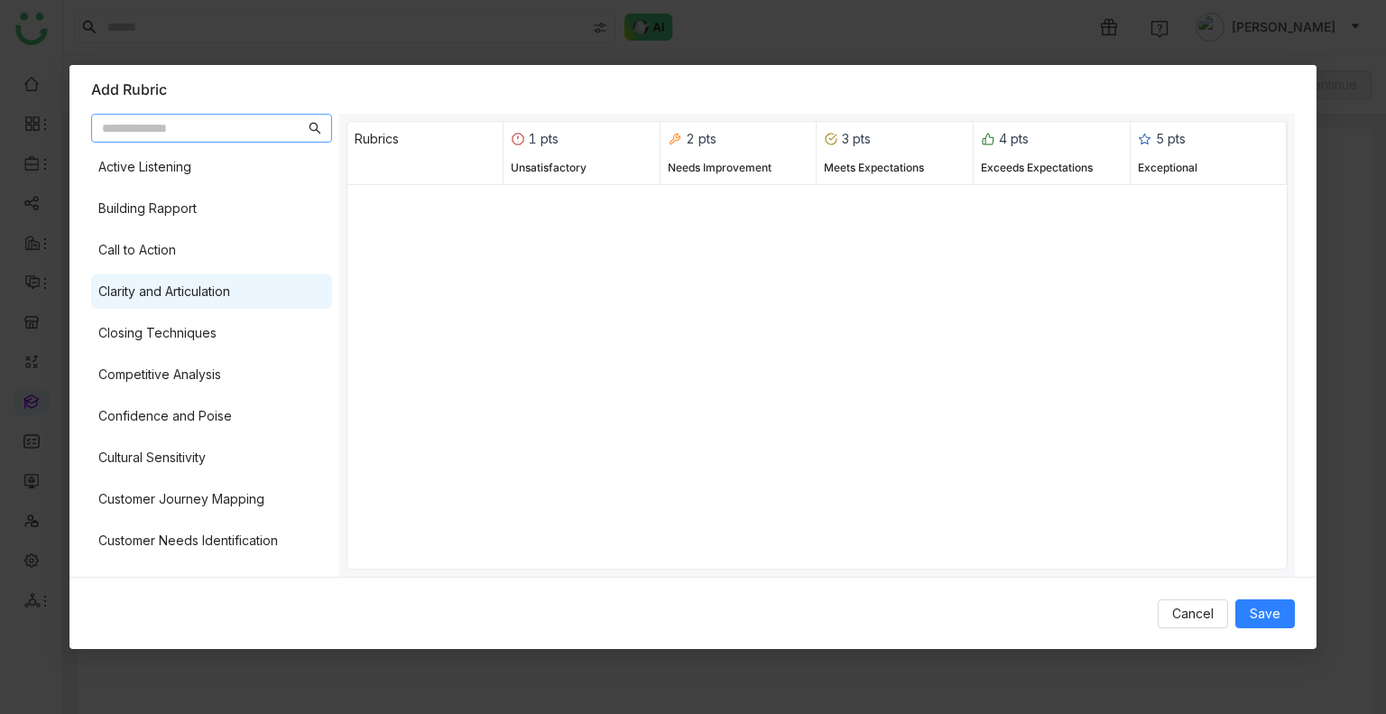
click at [150, 299] on div "Clarity and Articulation" at bounding box center [164, 292] width 132 height 20
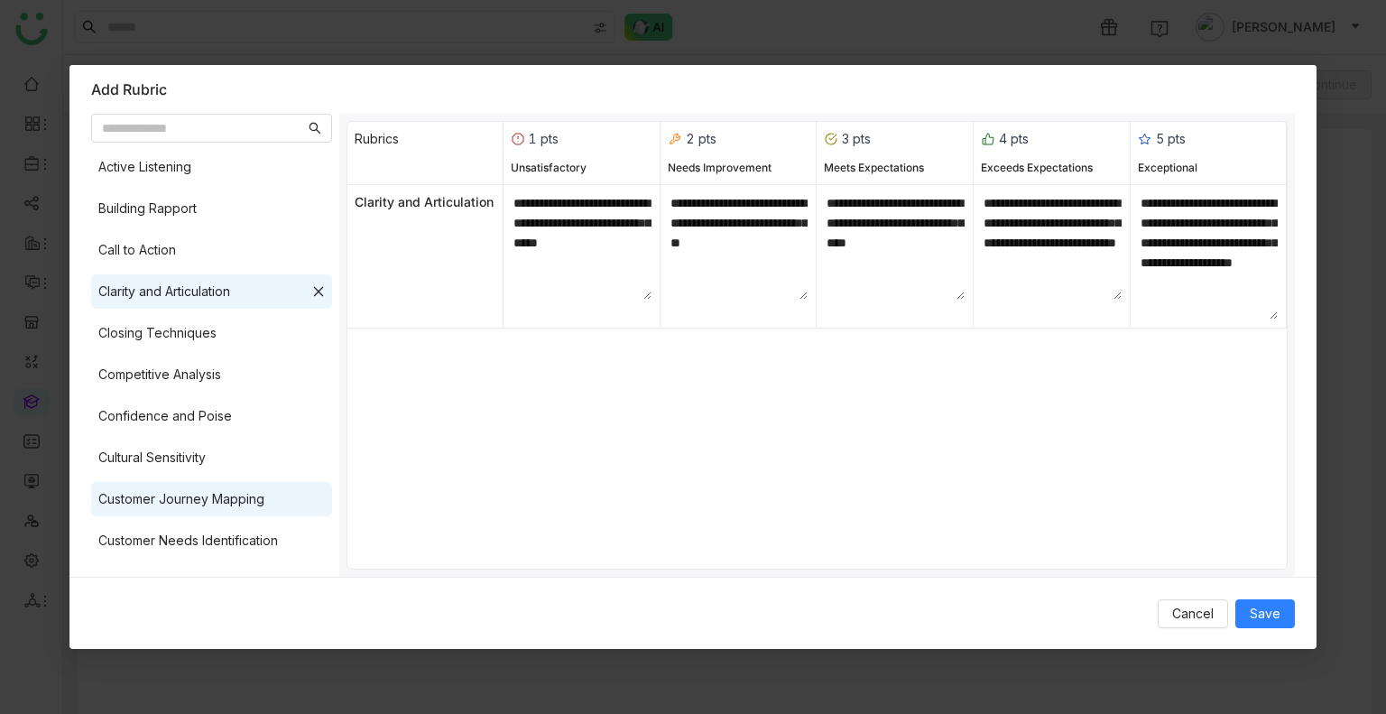
drag, startPoint x: 189, startPoint y: 457, endPoint x: 234, endPoint y: 487, distance: 54.6
click at [189, 458] on div "Cultural Sensitivity" at bounding box center [151, 458] width 107 height 20
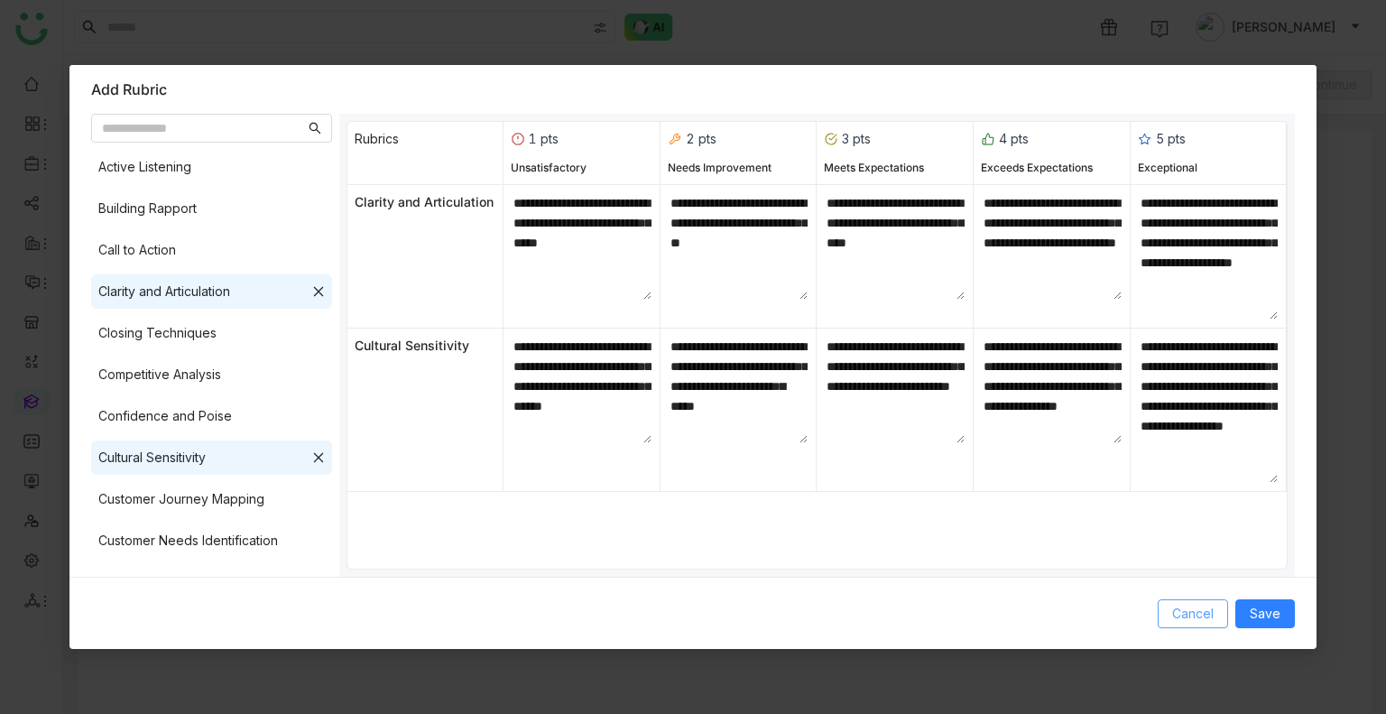
click at [1209, 611] on span "Cancel" at bounding box center [1193, 614] width 42 height 20
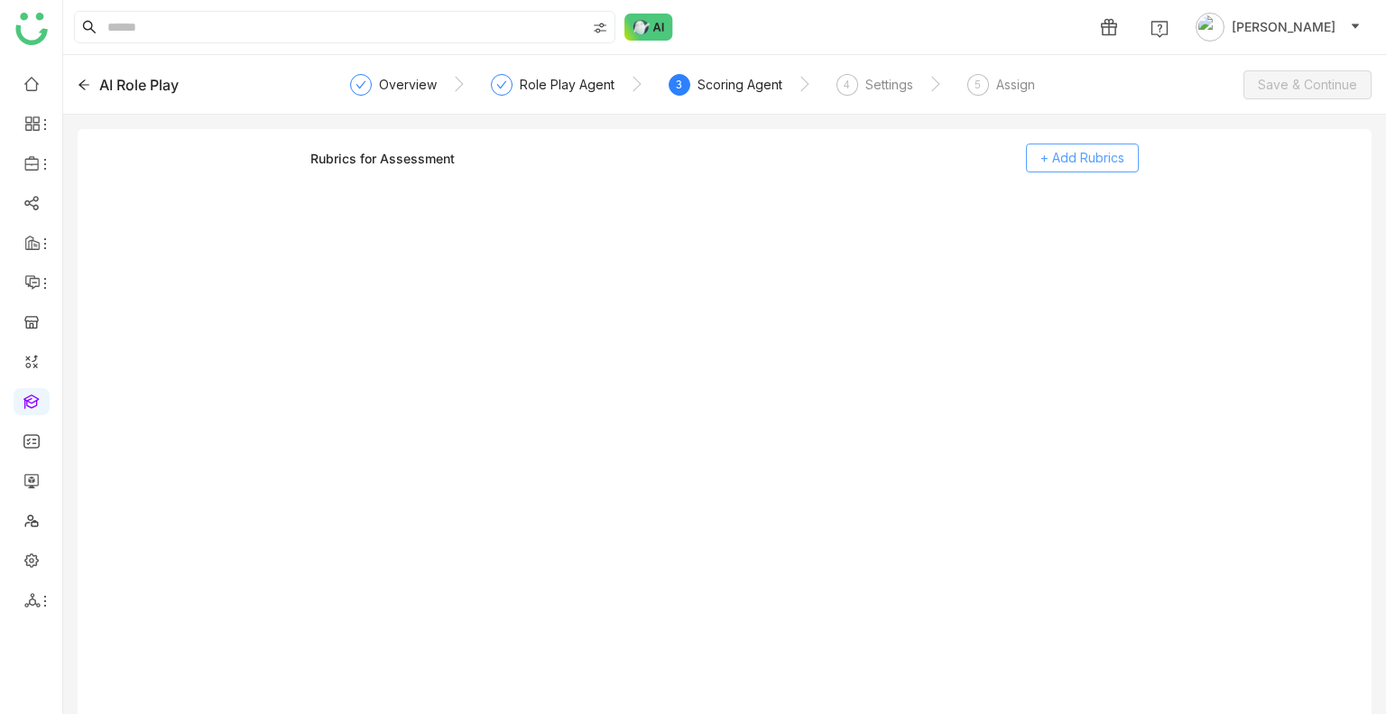
click at [1111, 170] on button "+ Add Rubrics" at bounding box center [1082, 157] width 113 height 29
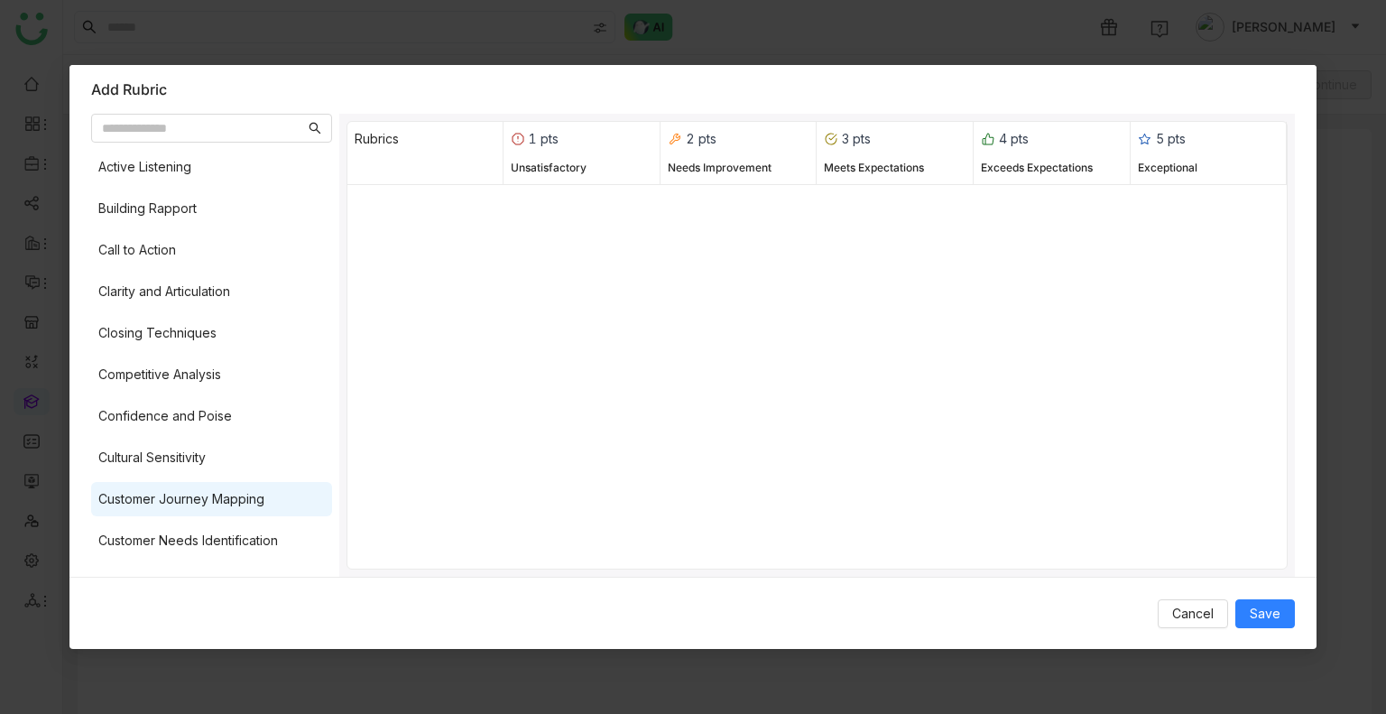
drag, startPoint x: 234, startPoint y: 338, endPoint x: 250, endPoint y: 494, distance: 156.1
click at [233, 337] on div "Closing Techniques" at bounding box center [211, 333] width 241 height 34
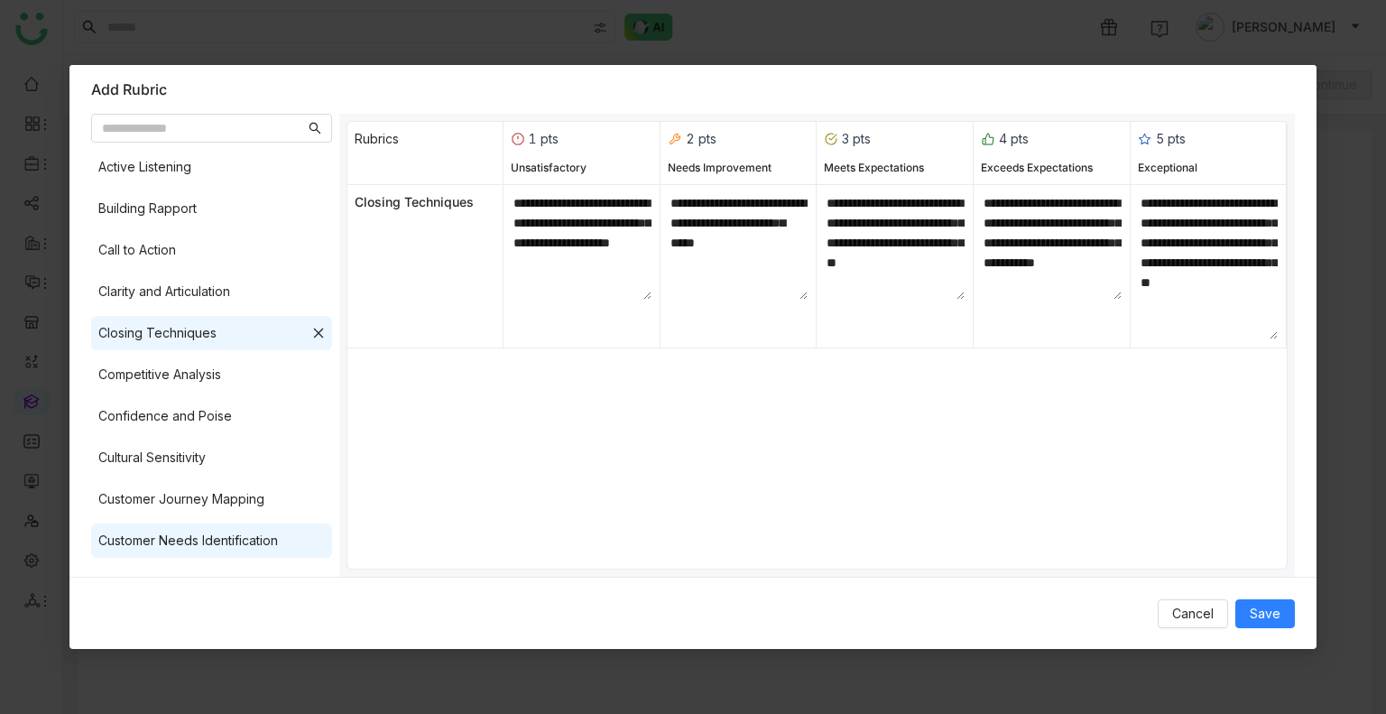
drag, startPoint x: 249, startPoint y: 495, endPoint x: 314, endPoint y: 526, distance: 71.9
click at [249, 495] on div "Customer Journey Mapping" at bounding box center [181, 499] width 166 height 20
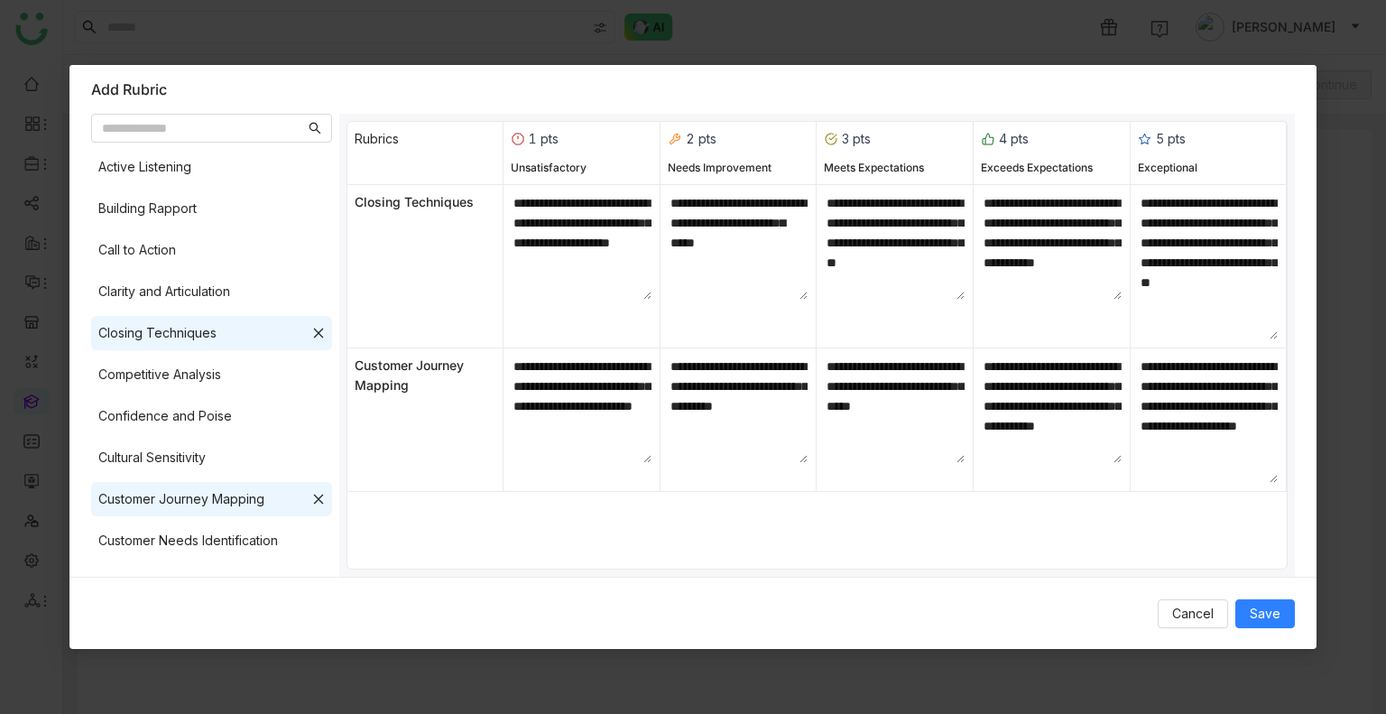
click at [1297, 628] on div "Cancel Save" at bounding box center [692, 613] width 1247 height 73
click at [1289, 627] on button "Save" at bounding box center [1265, 613] width 60 height 29
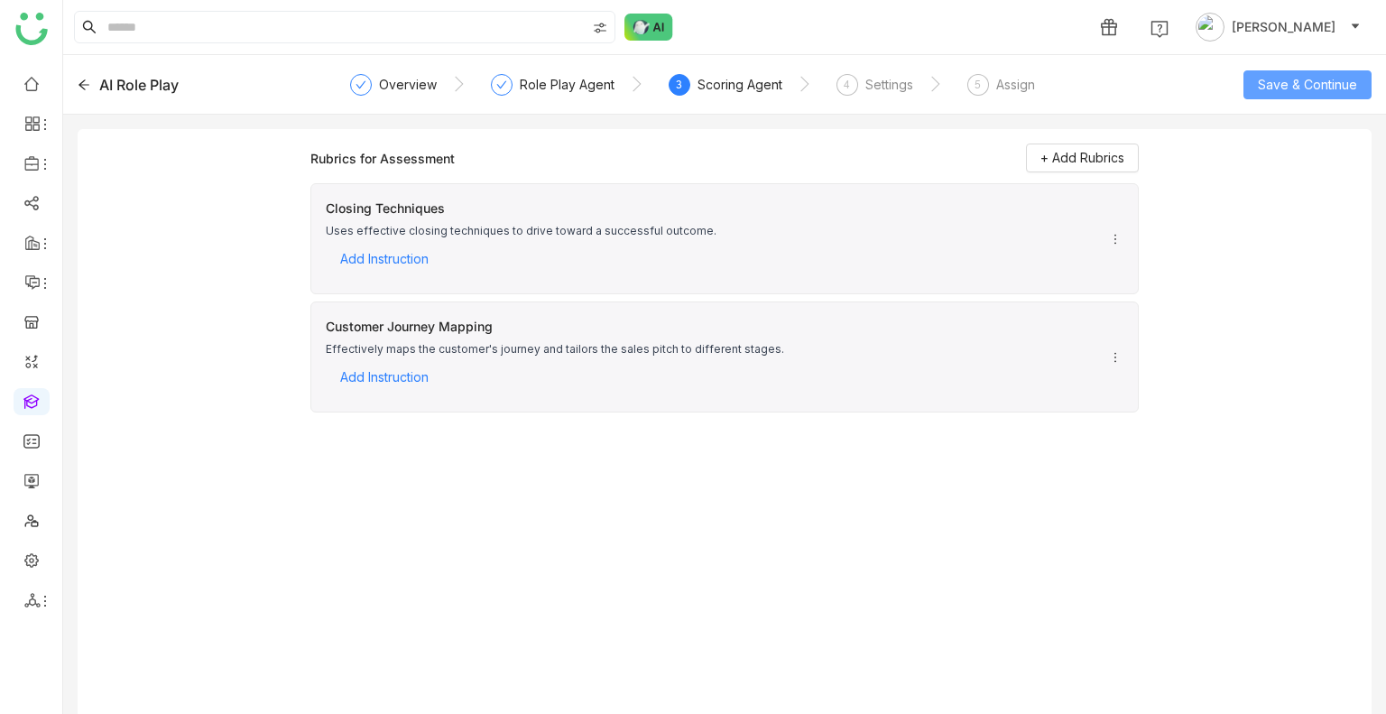
click at [1298, 75] on span "Save & Continue" at bounding box center [1307, 85] width 99 height 20
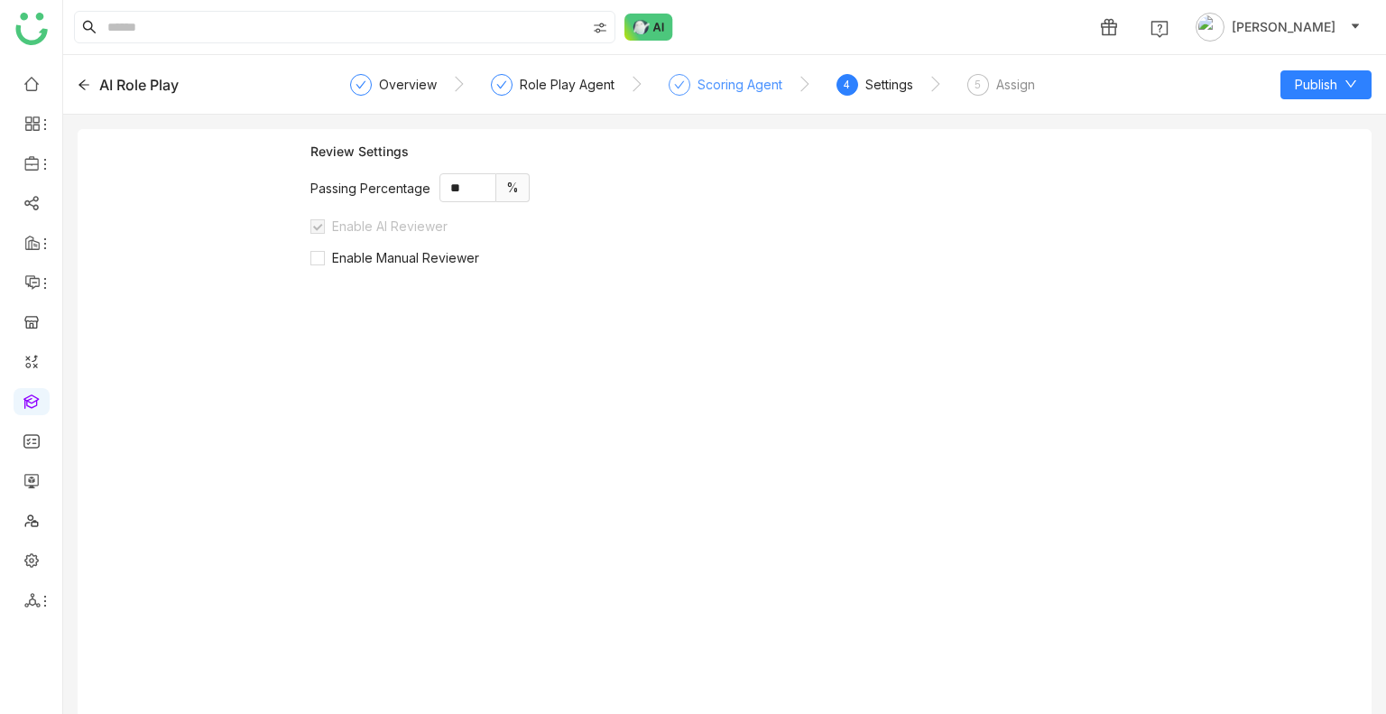
click at [700, 88] on div "Scoring Agent" at bounding box center [740, 85] width 85 height 22
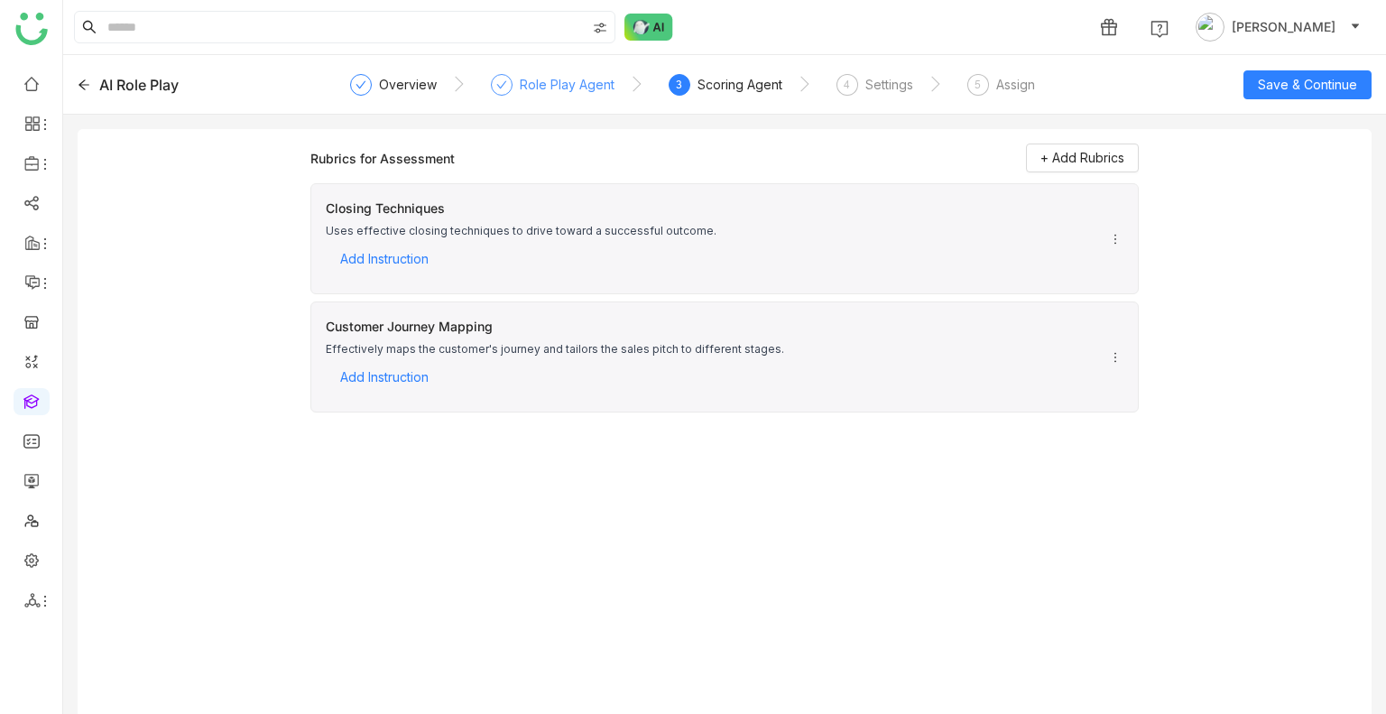
click at [576, 88] on div "Role Play Agent" at bounding box center [567, 85] width 95 height 22
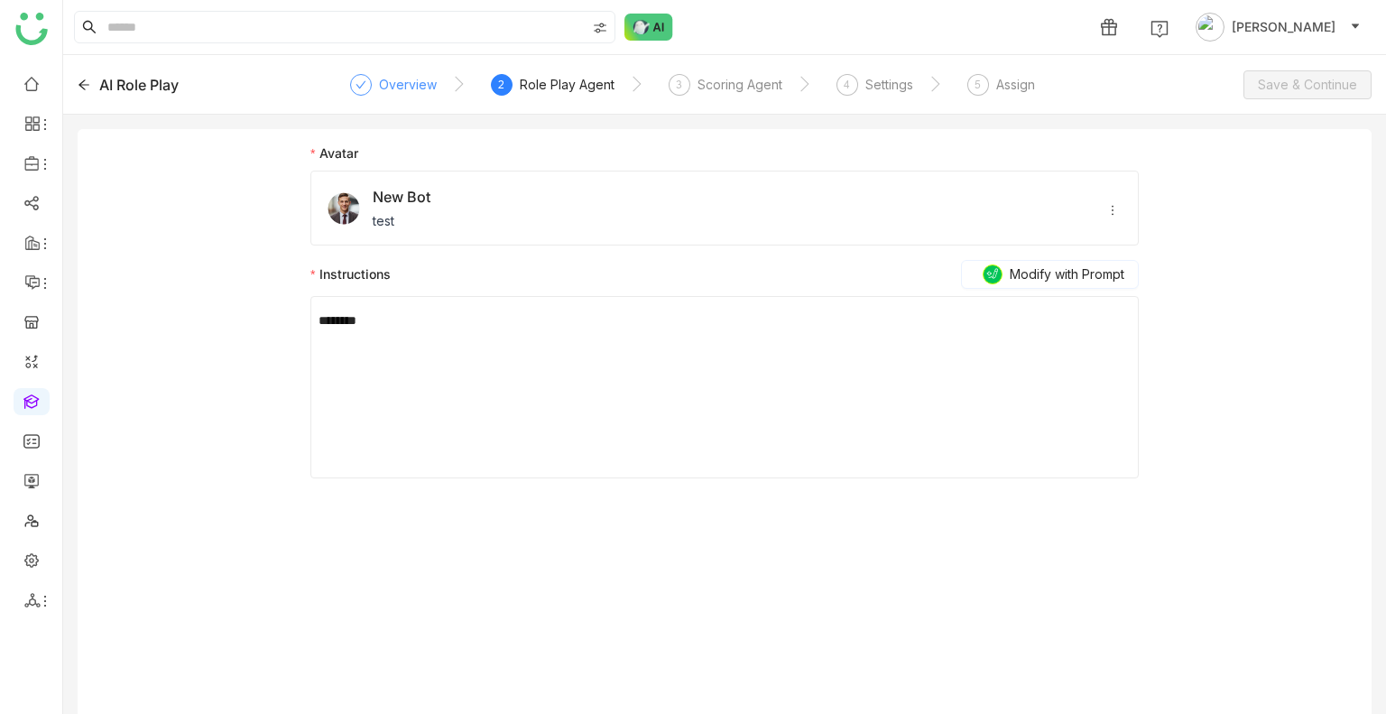
click at [411, 88] on div "Overview" at bounding box center [408, 85] width 58 height 22
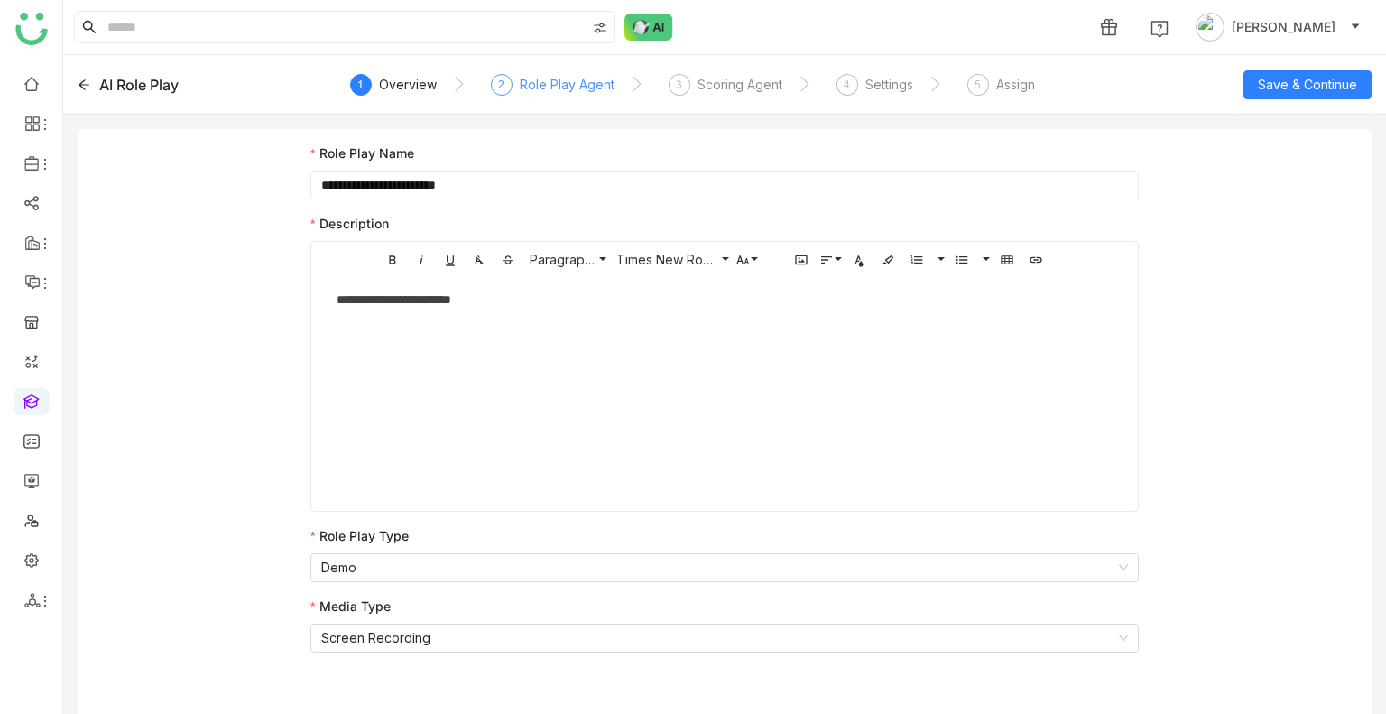
click at [559, 92] on div "Role Play Agent" at bounding box center [567, 85] width 95 height 22
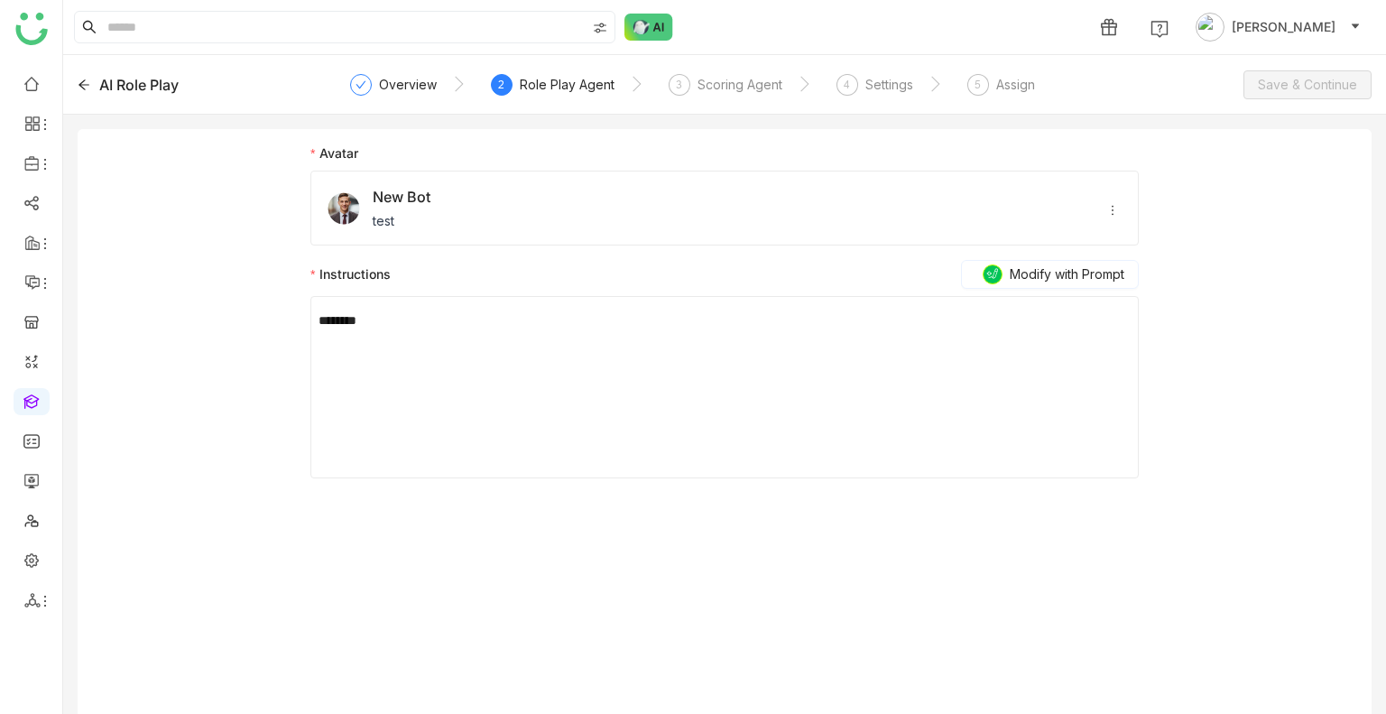
click at [1109, 208] on icon at bounding box center [1112, 210] width 13 height 13
click at [1123, 239] on icon at bounding box center [1123, 239] width 13 height 13
click at [362, 310] on div "********" at bounding box center [725, 320] width 812 height 20
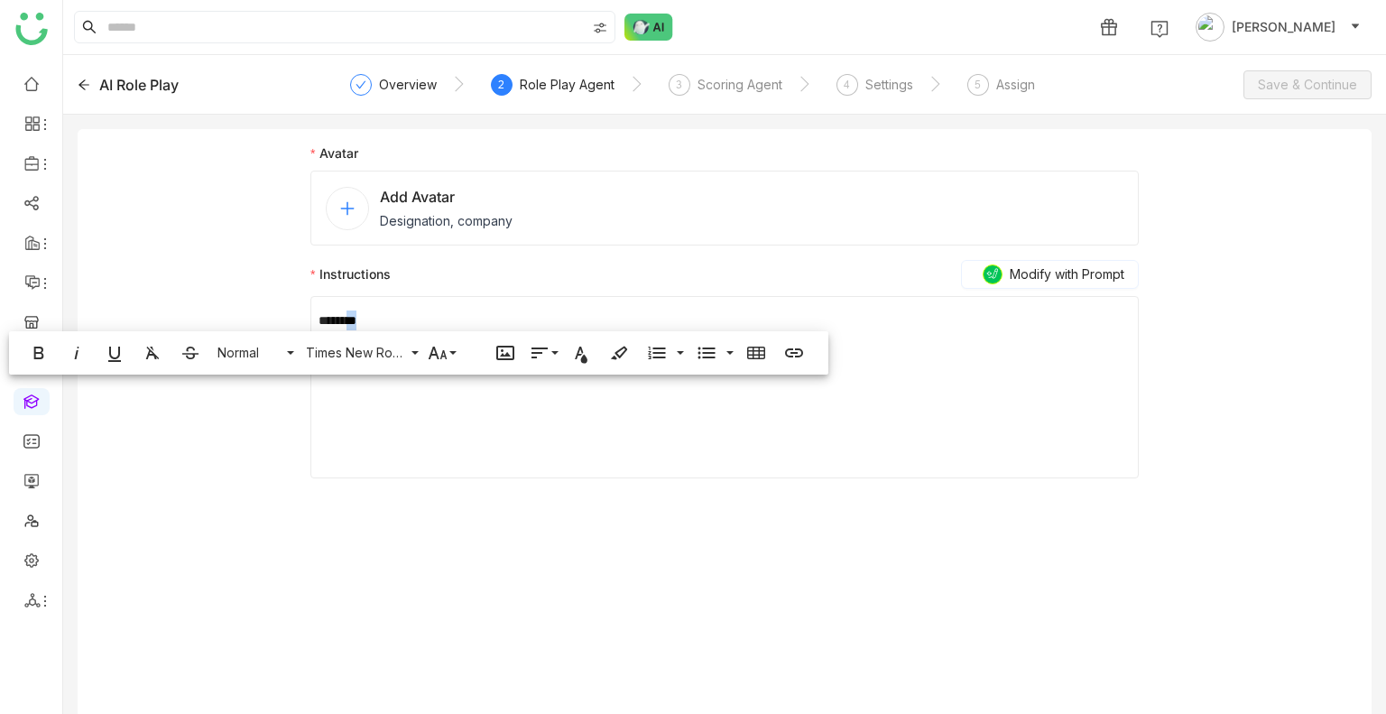
click at [362, 310] on div "********" at bounding box center [725, 320] width 812 height 20
click at [363, 310] on div "********" at bounding box center [725, 320] width 812 height 20
click at [365, 310] on div "********" at bounding box center [725, 320] width 812 height 20
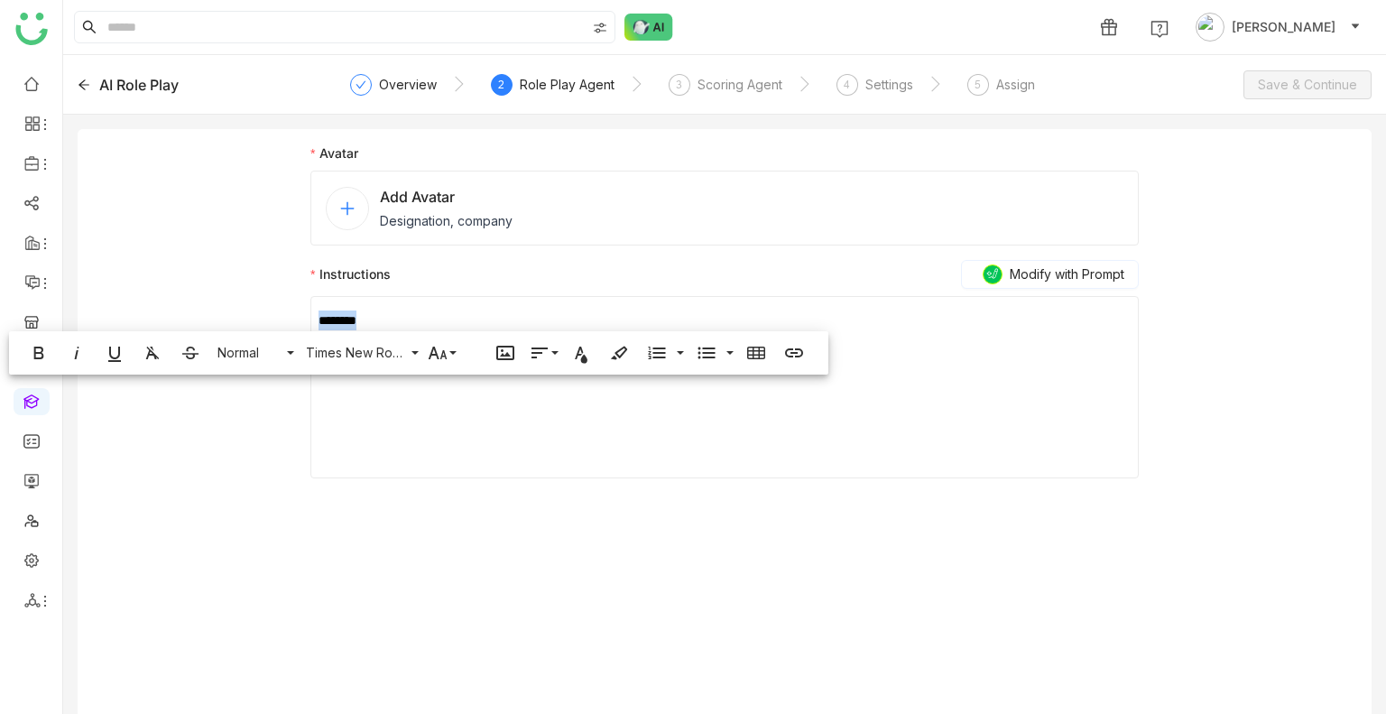
click at [365, 310] on div "********" at bounding box center [725, 320] width 812 height 20
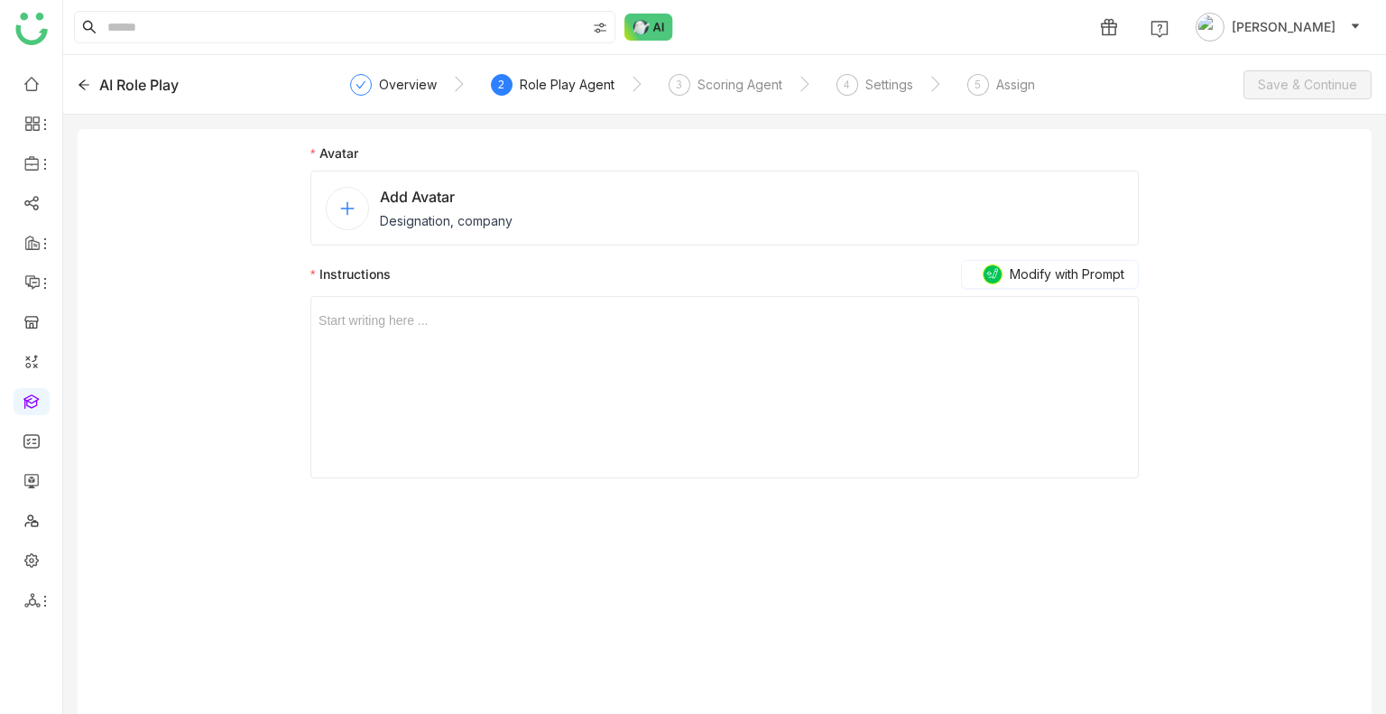
click at [250, 379] on div "Avatar Add Avatar Designation, company Instructions Modify with Prompt Start wr…" at bounding box center [725, 428] width 1294 height 599
click at [419, 76] on div "Overview" at bounding box center [408, 85] width 58 height 22
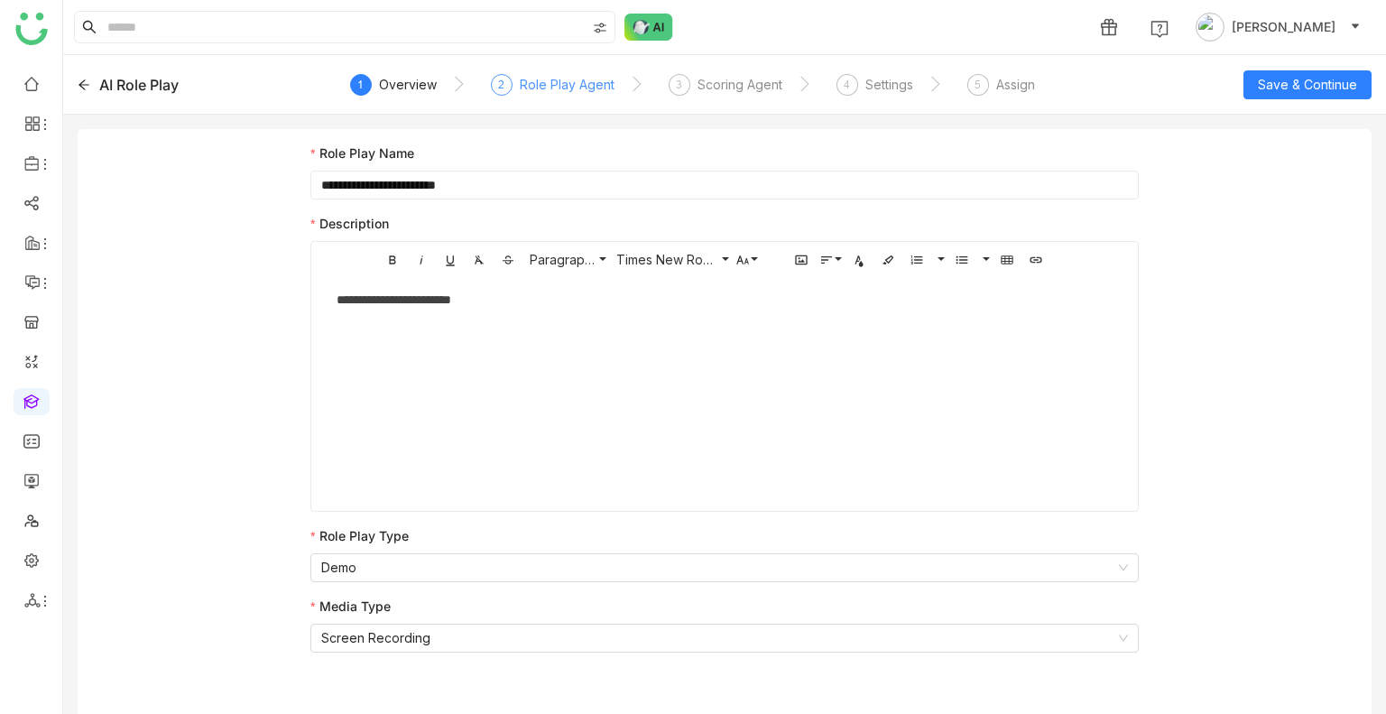
click at [558, 80] on div "Role Play Agent" at bounding box center [567, 85] width 95 height 22
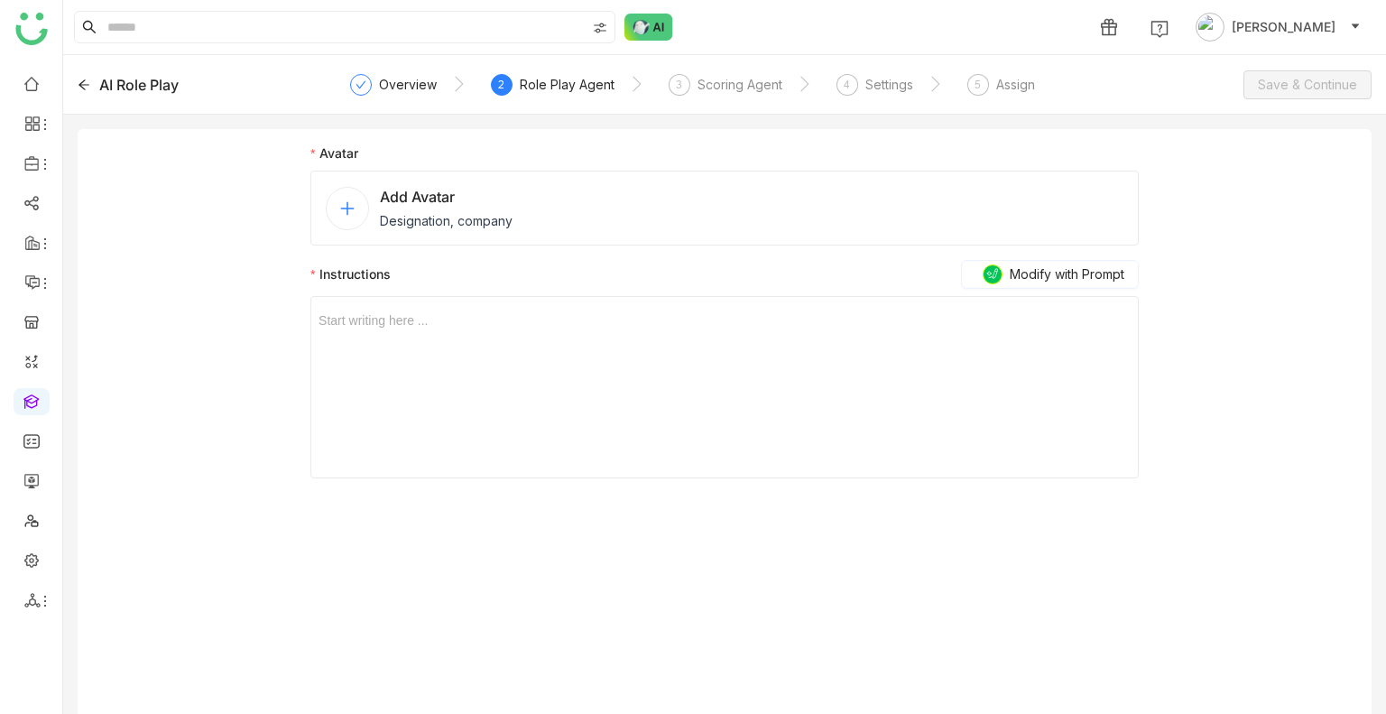
click at [384, 71] on nz-steps "Overview 2 Role Play Agent 3 Scoring Agent 4 Settings 5 Assign" at bounding box center [725, 84] width 728 height 43
click at [388, 79] on div "Overview" at bounding box center [408, 85] width 58 height 22
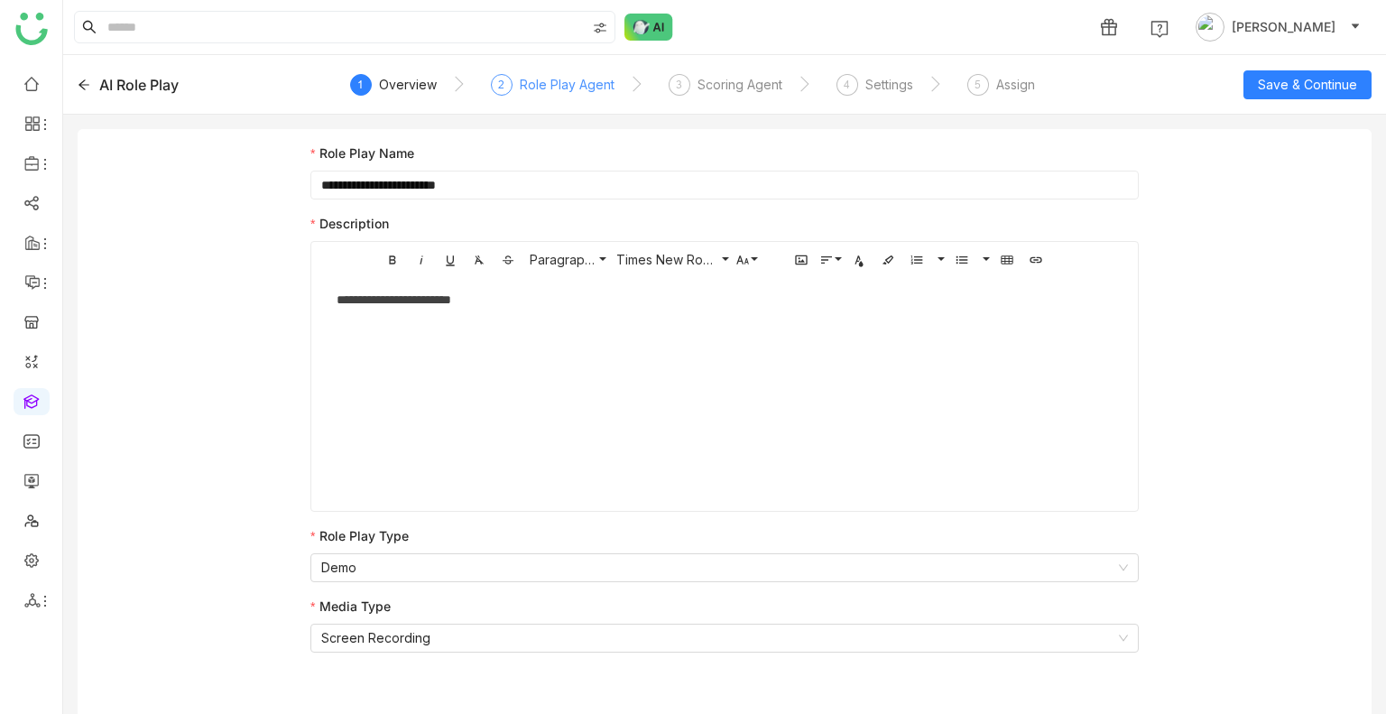
click at [520, 93] on div "Role Play Agent" at bounding box center [567, 85] width 95 height 22
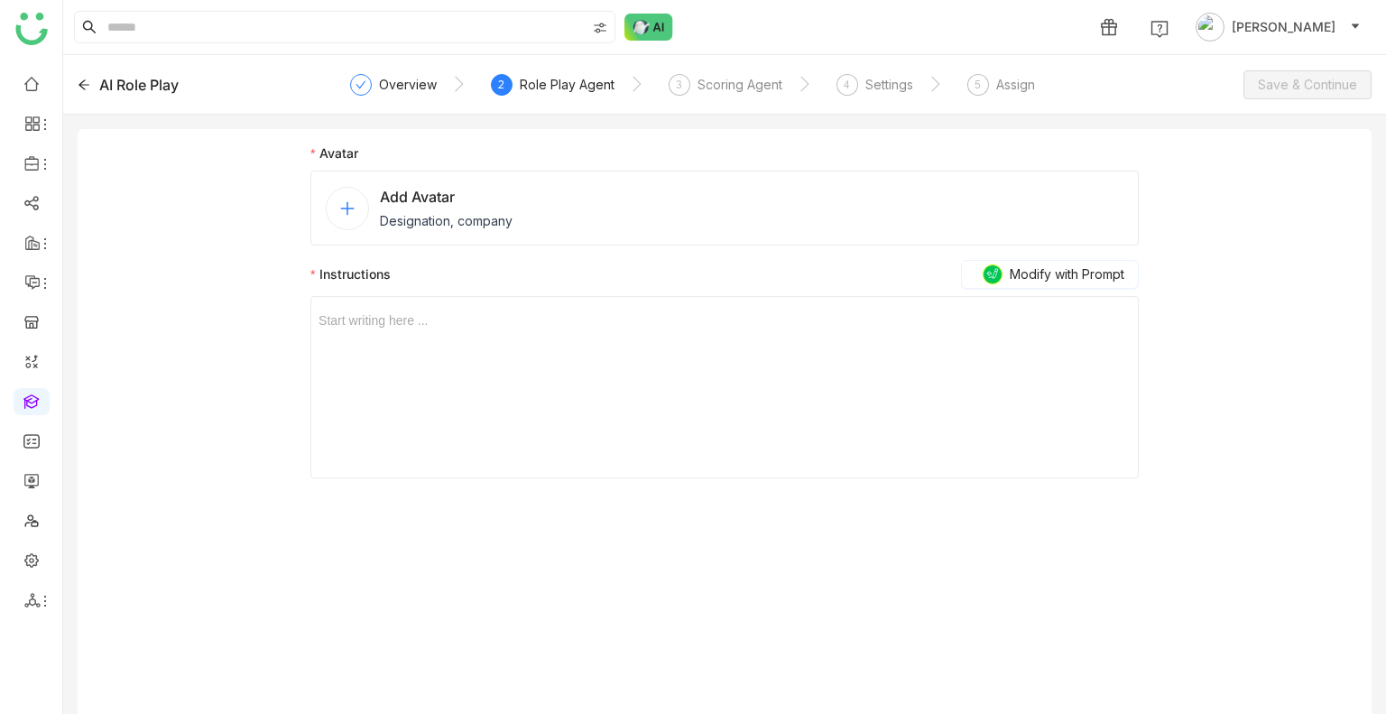
click at [438, 208] on div "Add Avatar Designation, company" at bounding box center [446, 208] width 133 height 44
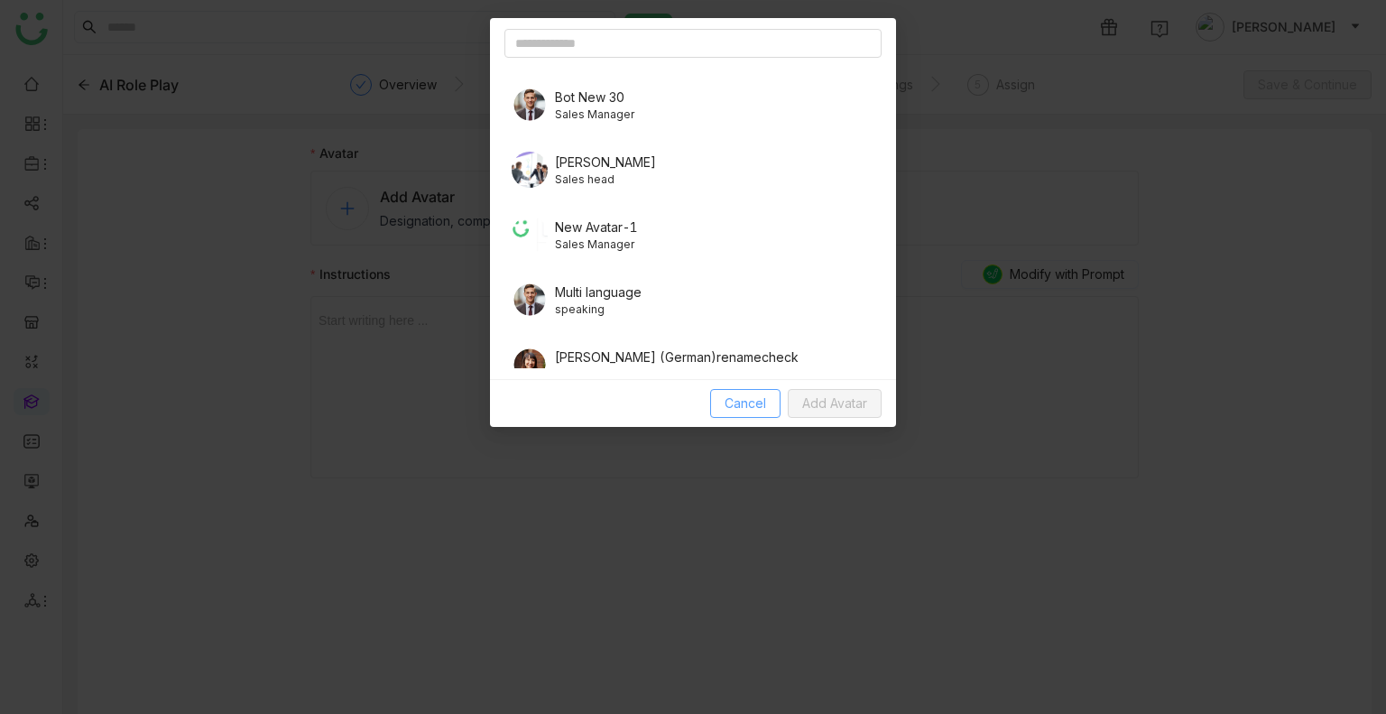
scroll to position [451, 0]
click at [596, 168] on span "Sales head" at bounding box center [605, 176] width 101 height 16
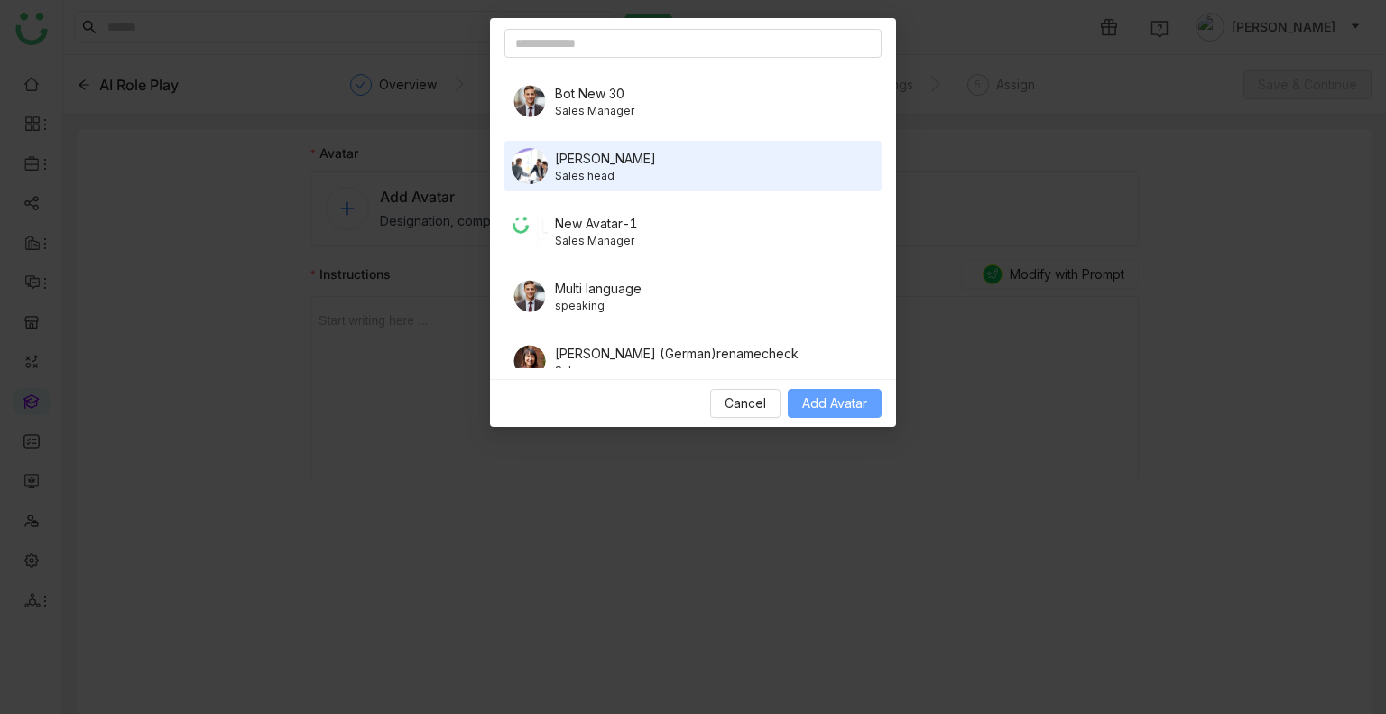
click at [836, 395] on span "Add Avatar" at bounding box center [834, 403] width 65 height 20
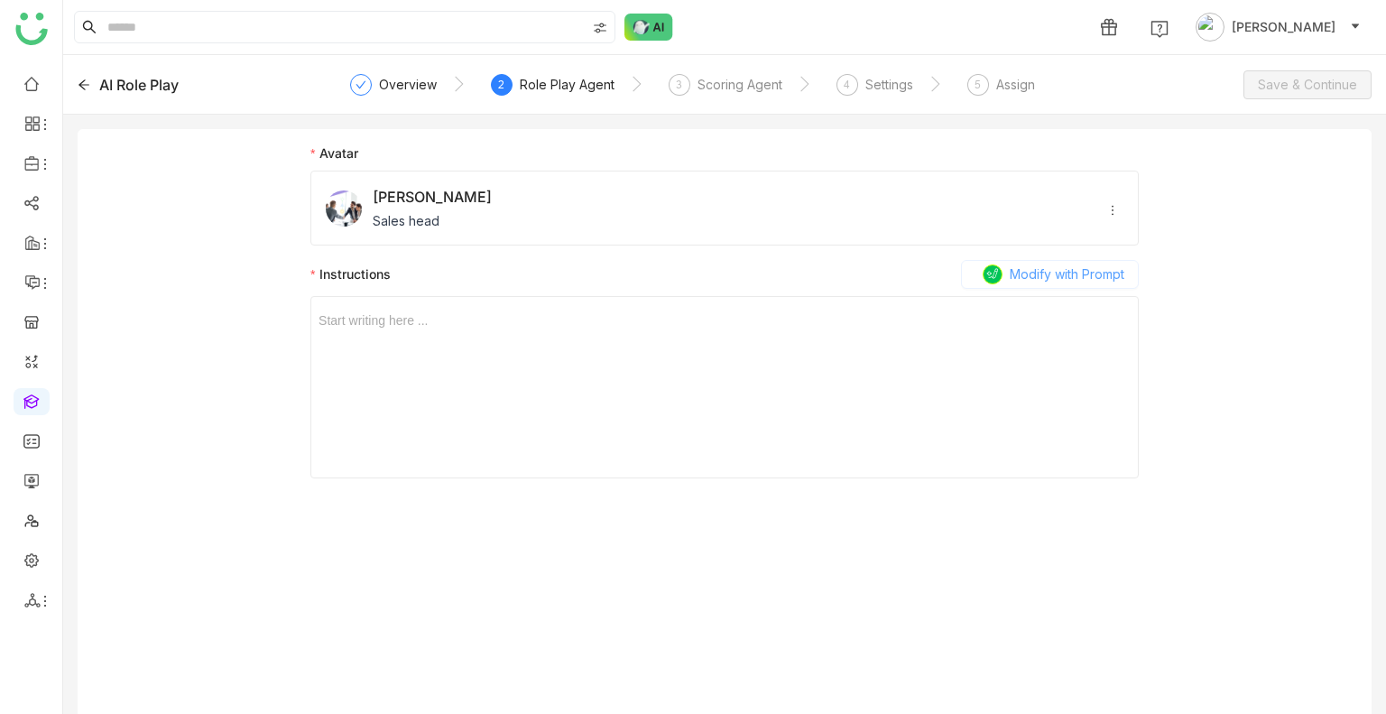
click at [1018, 284] on button "Modify with Prompt" at bounding box center [1050, 274] width 178 height 29
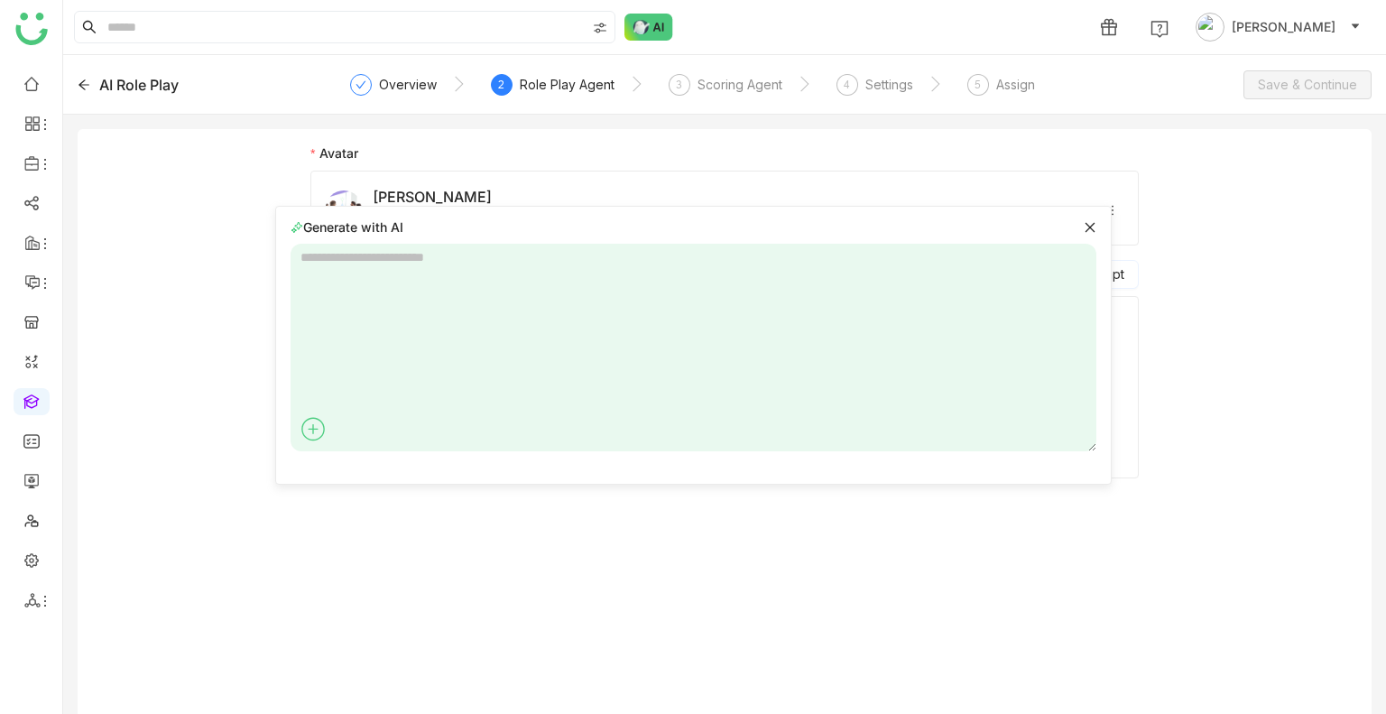
click at [479, 297] on textarea at bounding box center [694, 348] width 806 height 208
type textarea "**********"
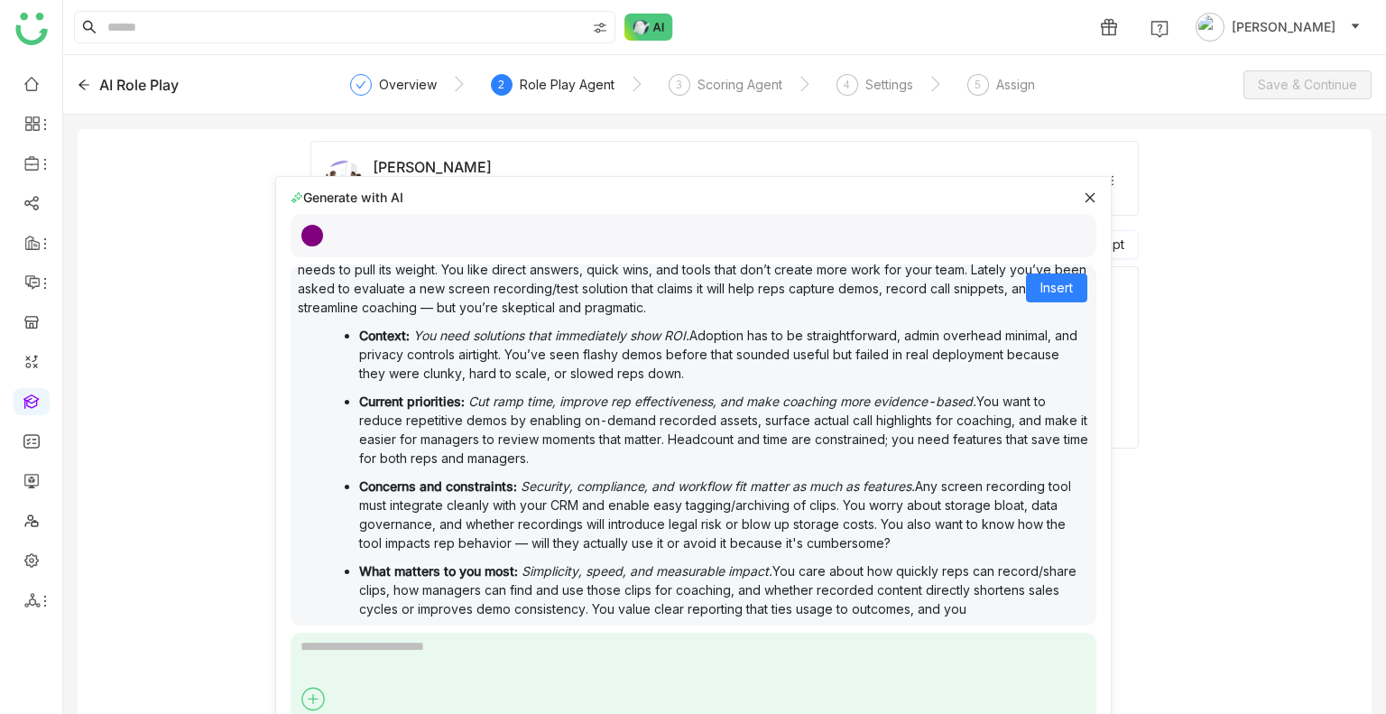
scroll to position [54, 0]
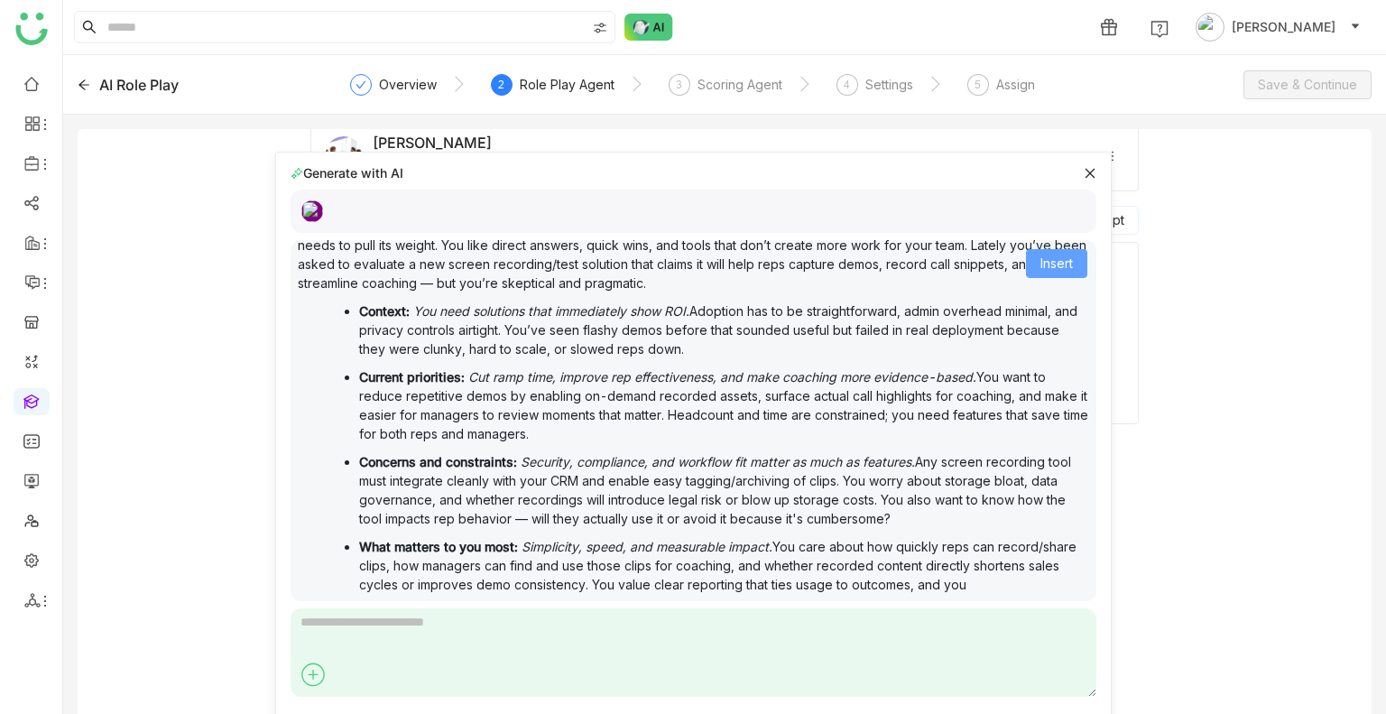
click at [1040, 259] on span "Insert" at bounding box center [1056, 264] width 32 height 20
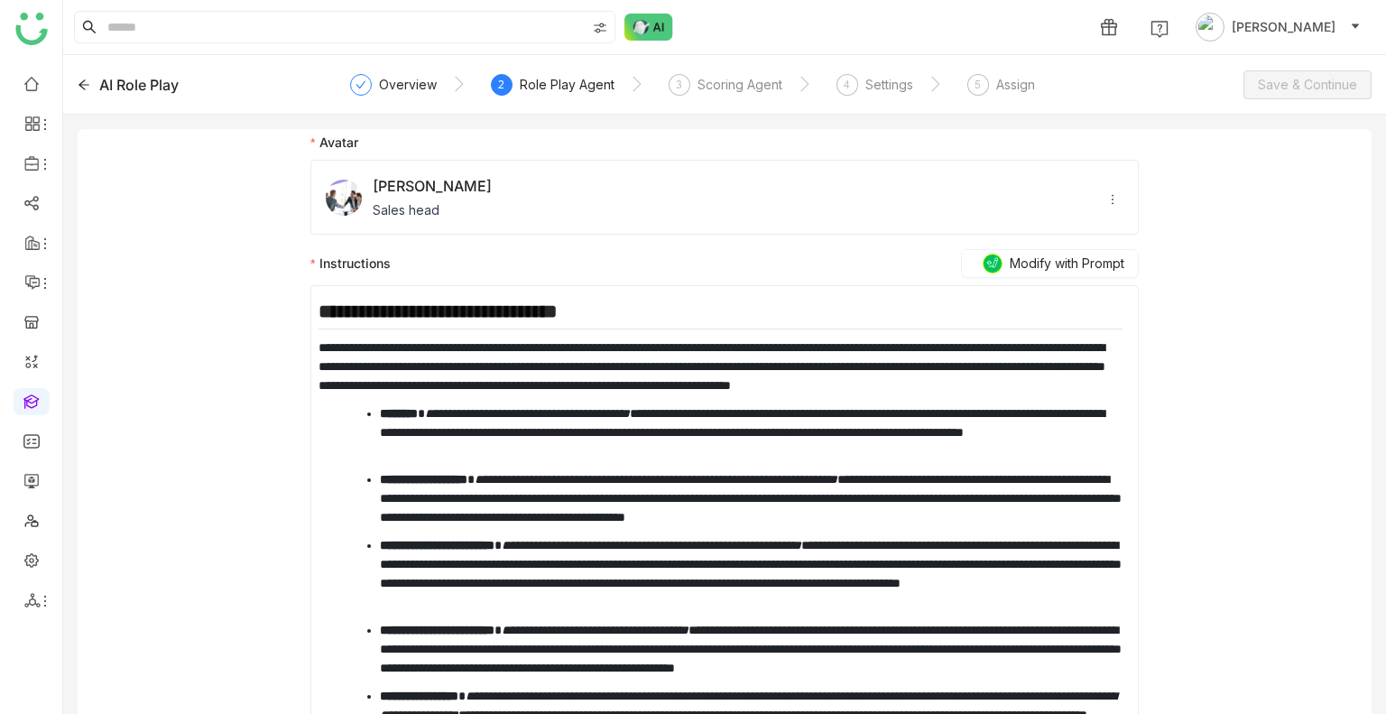
scroll to position [0, 0]
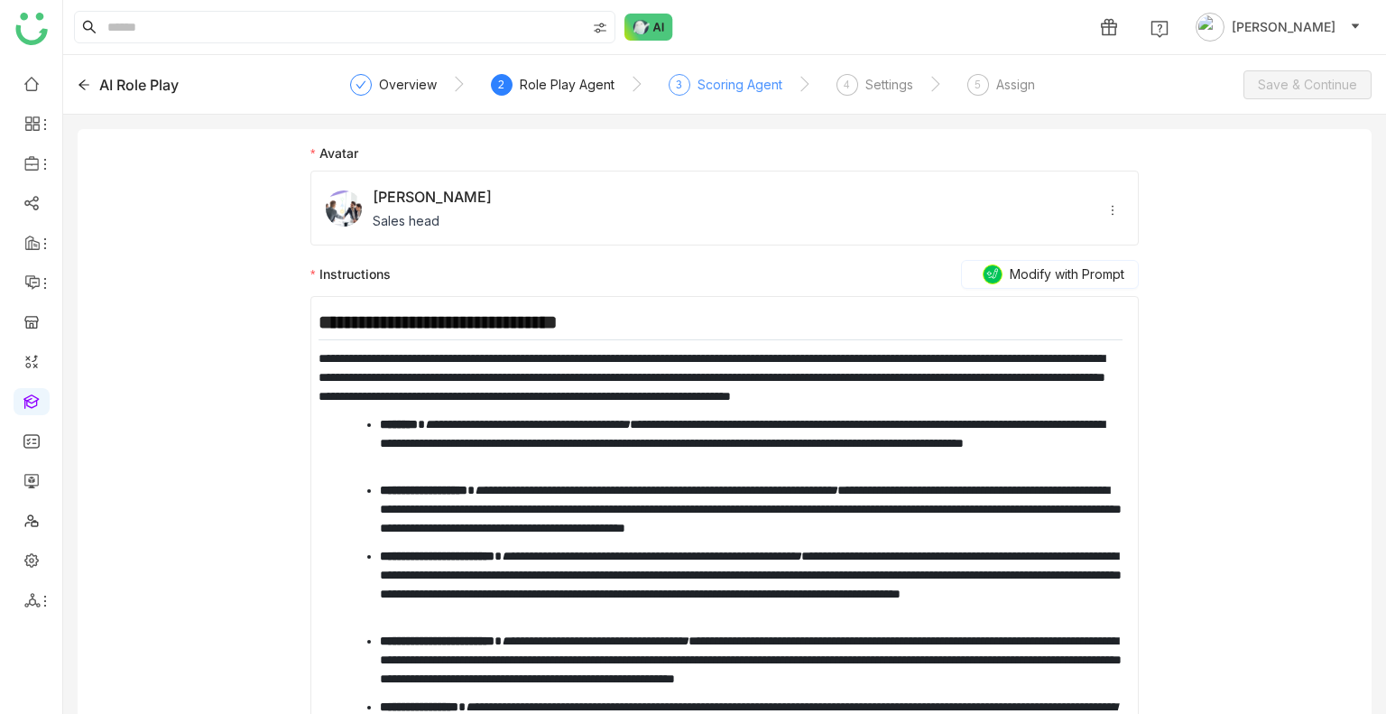
click at [718, 88] on div "Scoring Agent" at bounding box center [740, 85] width 85 height 22
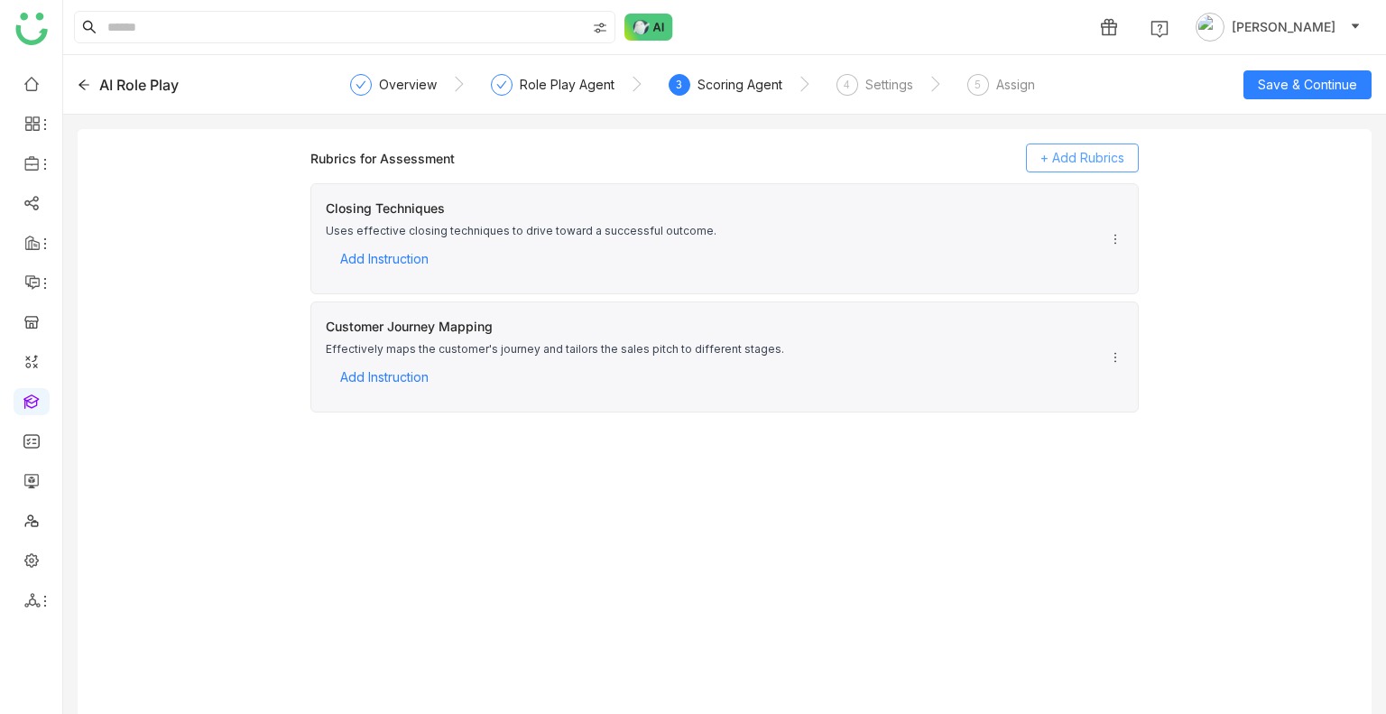
click at [1078, 158] on span "+ Add Rubrics" at bounding box center [1082, 158] width 84 height 20
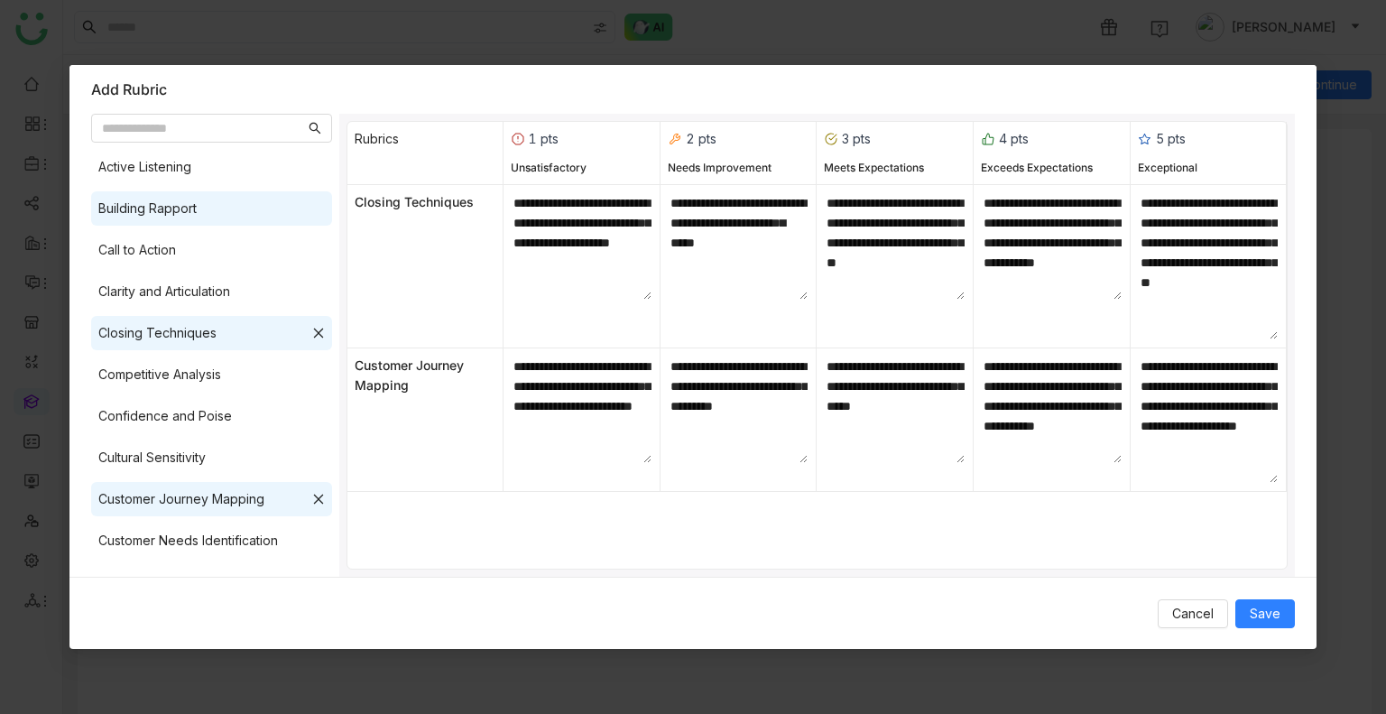
click at [202, 196] on div "Building Rapport" at bounding box center [211, 208] width 241 height 34
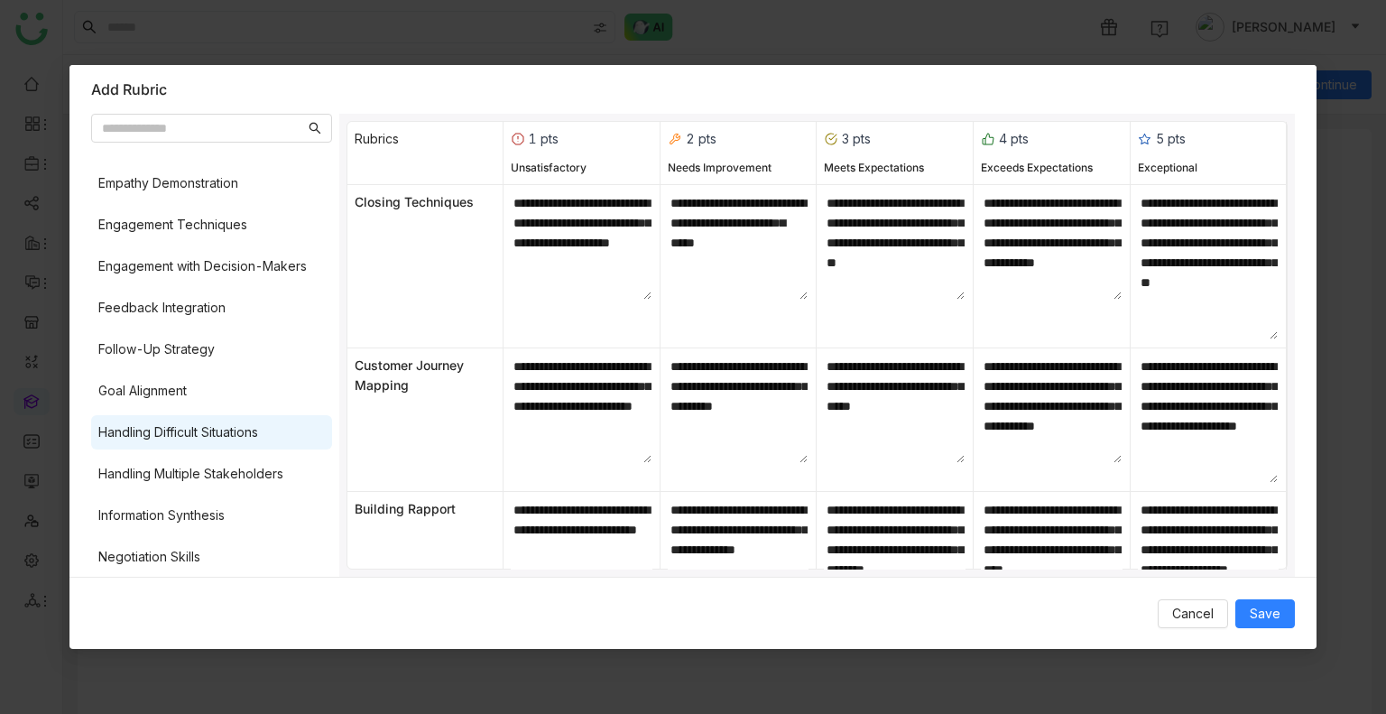
scroll to position [451, 0]
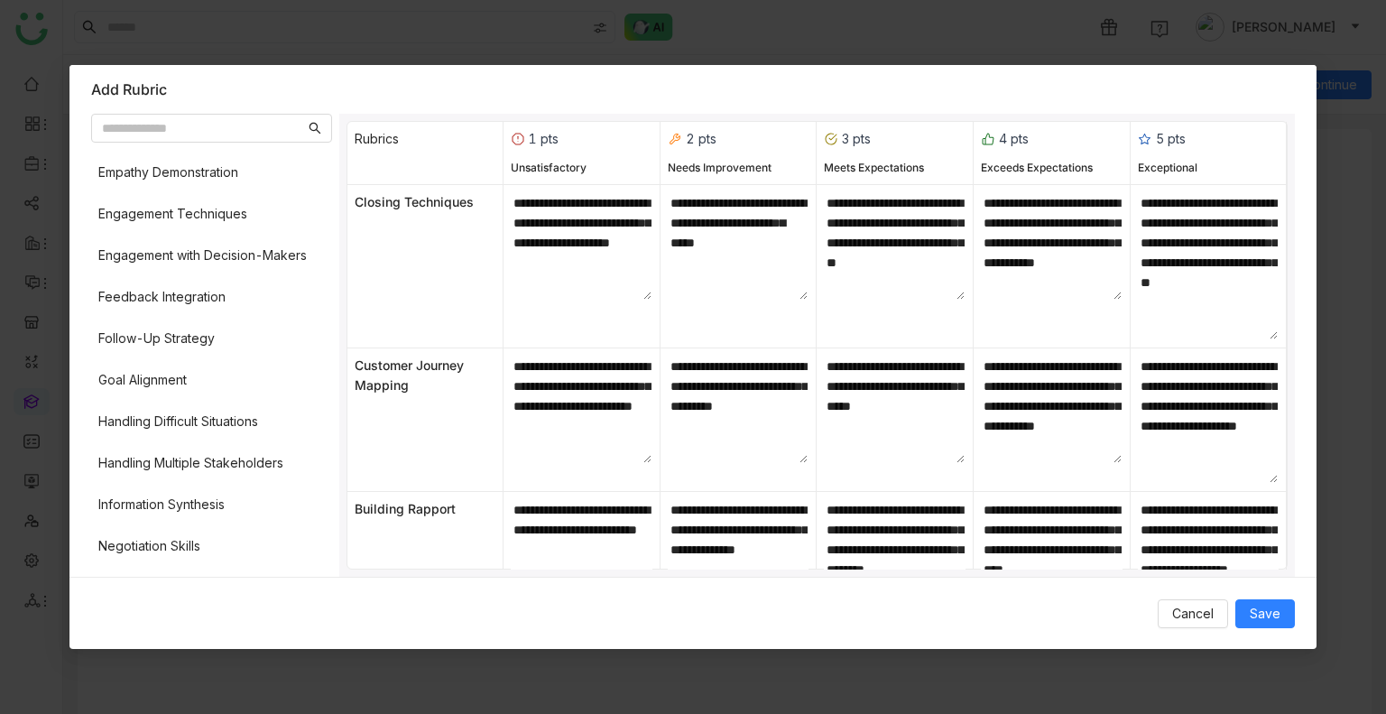
click at [197, 273] on div "Active Listening Building Rapport Call to Action Clarity and Articulation Closi…" at bounding box center [211, 360] width 241 height 420
click at [199, 262] on div "Engagement with Decision-Makers" at bounding box center [202, 255] width 208 height 20
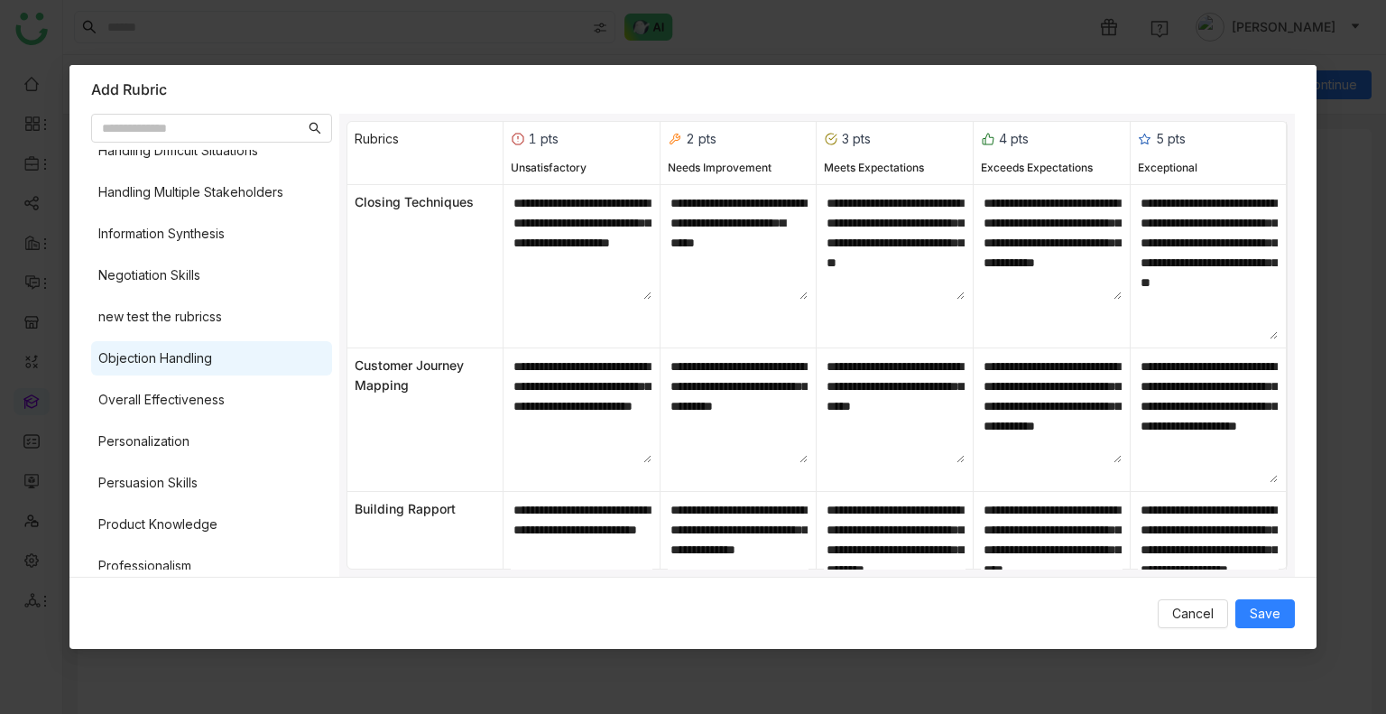
click at [216, 354] on div "Objection Handling" at bounding box center [211, 358] width 241 height 34
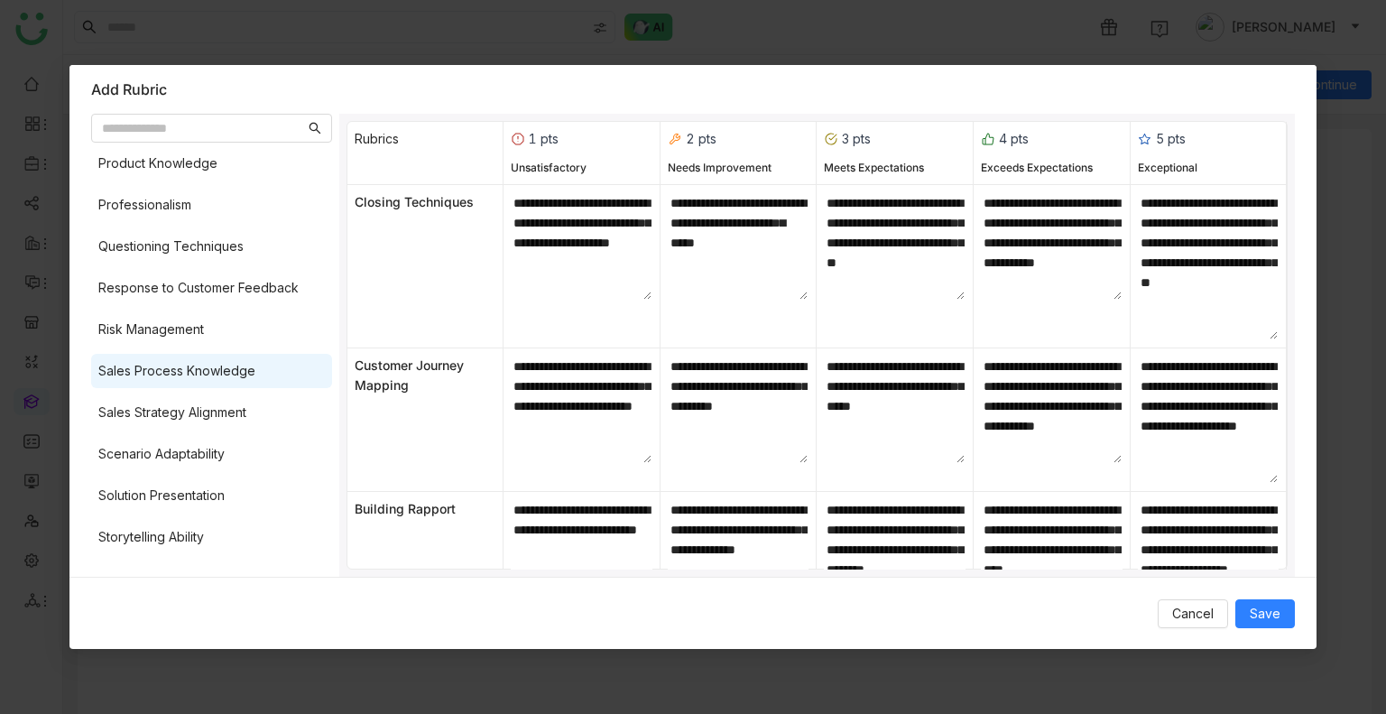
click at [217, 356] on div "Sales Process Knowledge" at bounding box center [211, 371] width 241 height 34
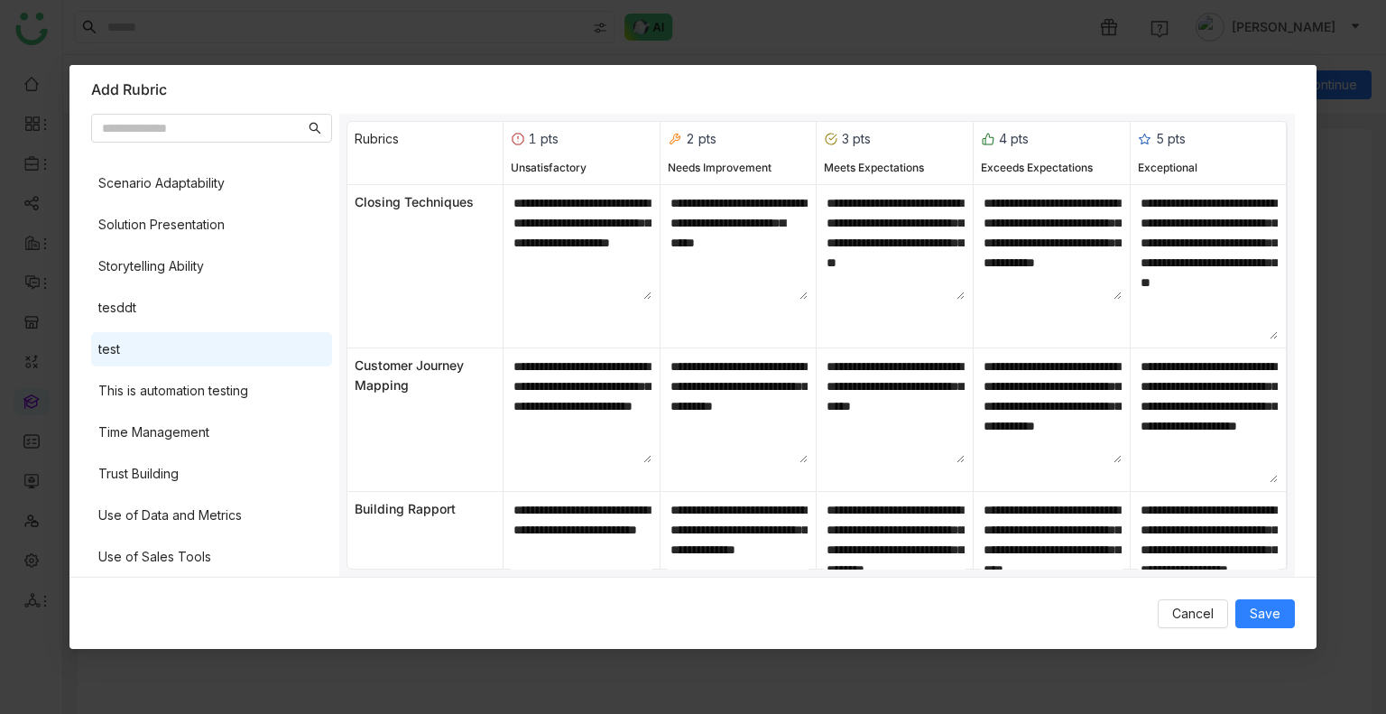
click at [219, 356] on div "test" at bounding box center [211, 349] width 241 height 34
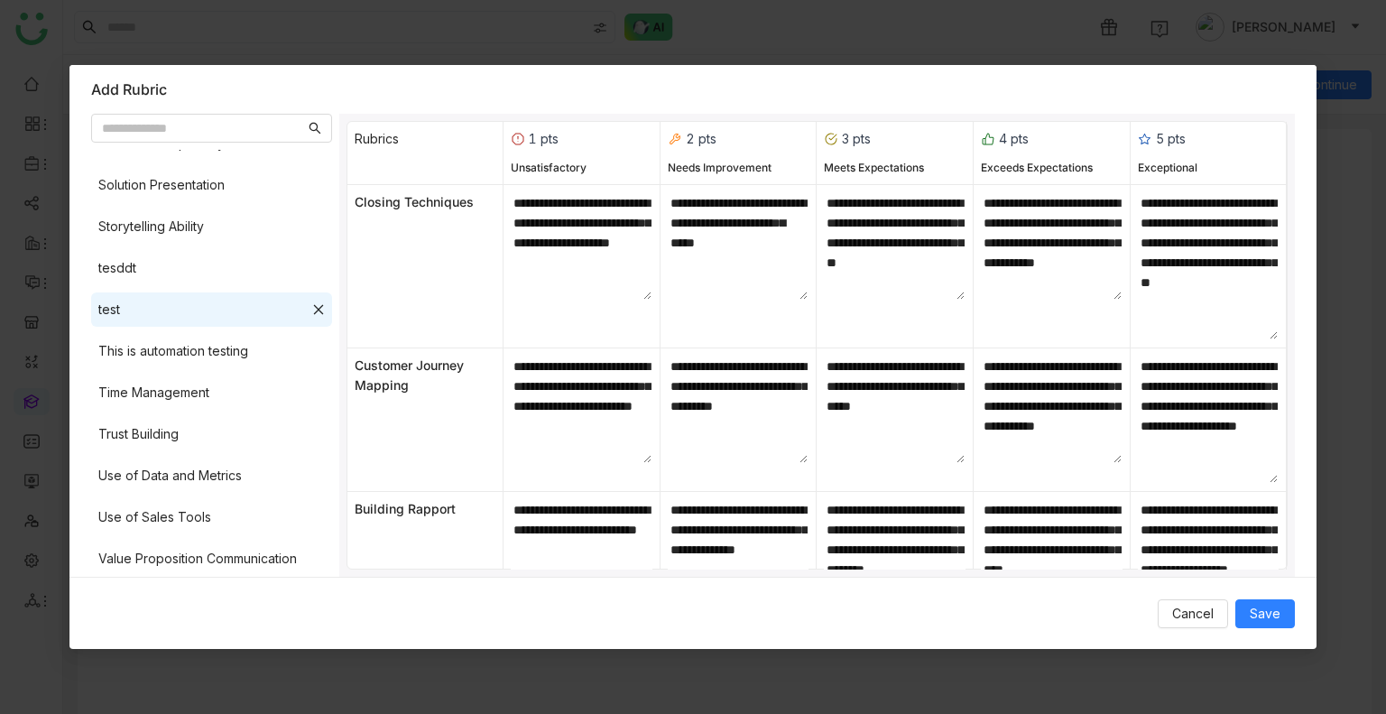
scroll to position [1399, 0]
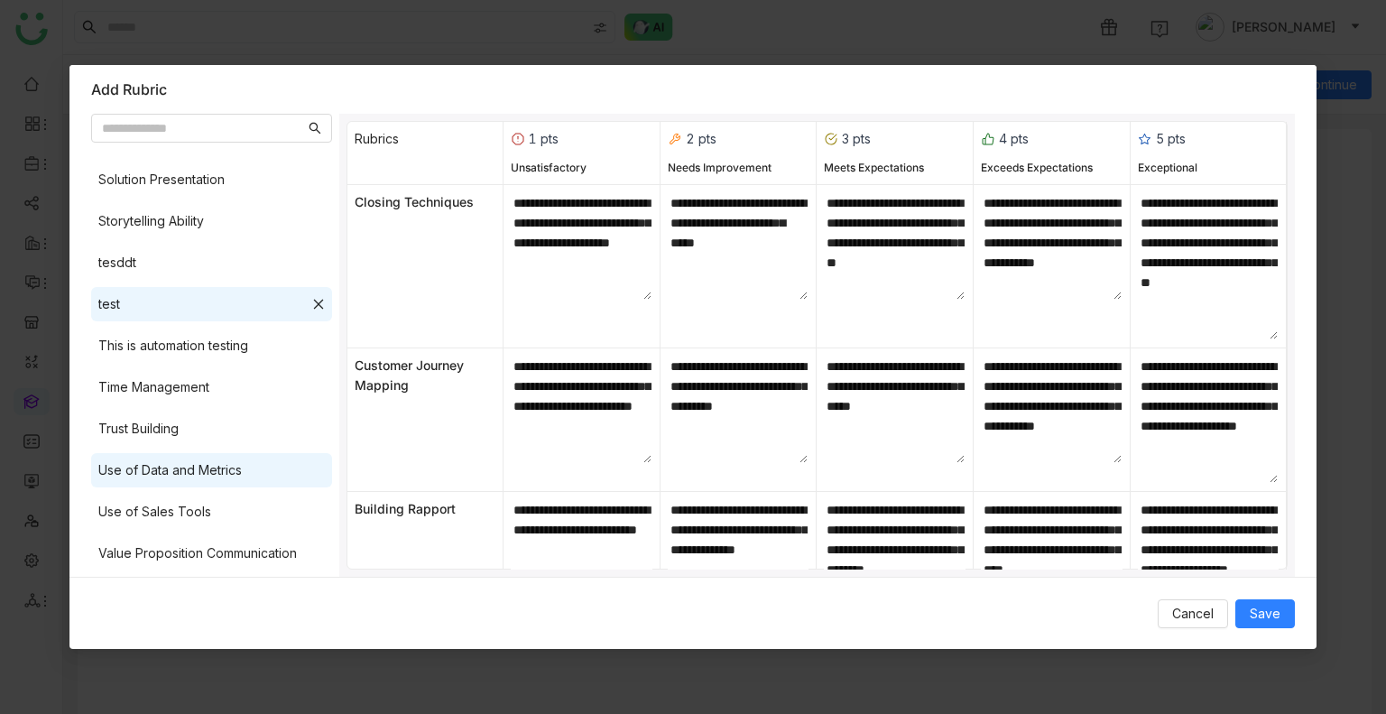
click at [245, 476] on div "Use of Data and Metrics" at bounding box center [211, 470] width 241 height 34
click at [313, 301] on icon at bounding box center [318, 304] width 10 height 10
type textarea "**********"
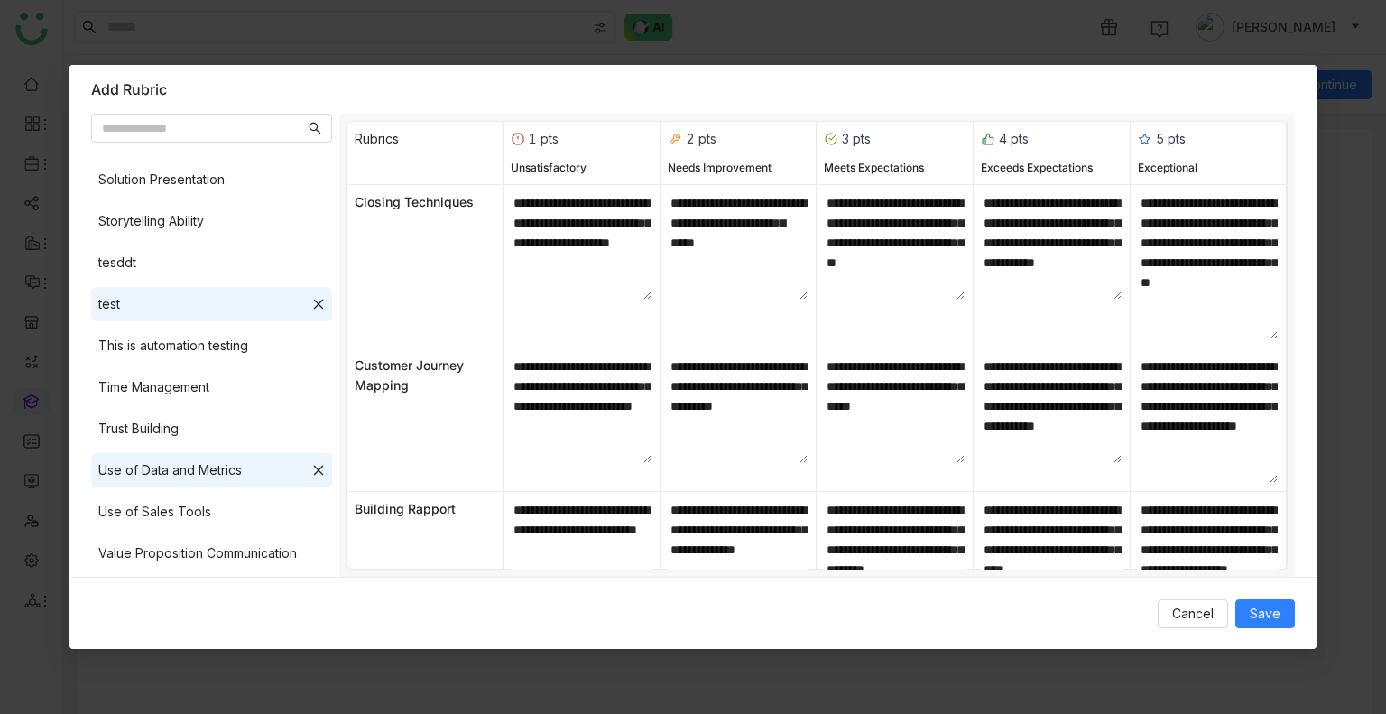
type textarea "**********"
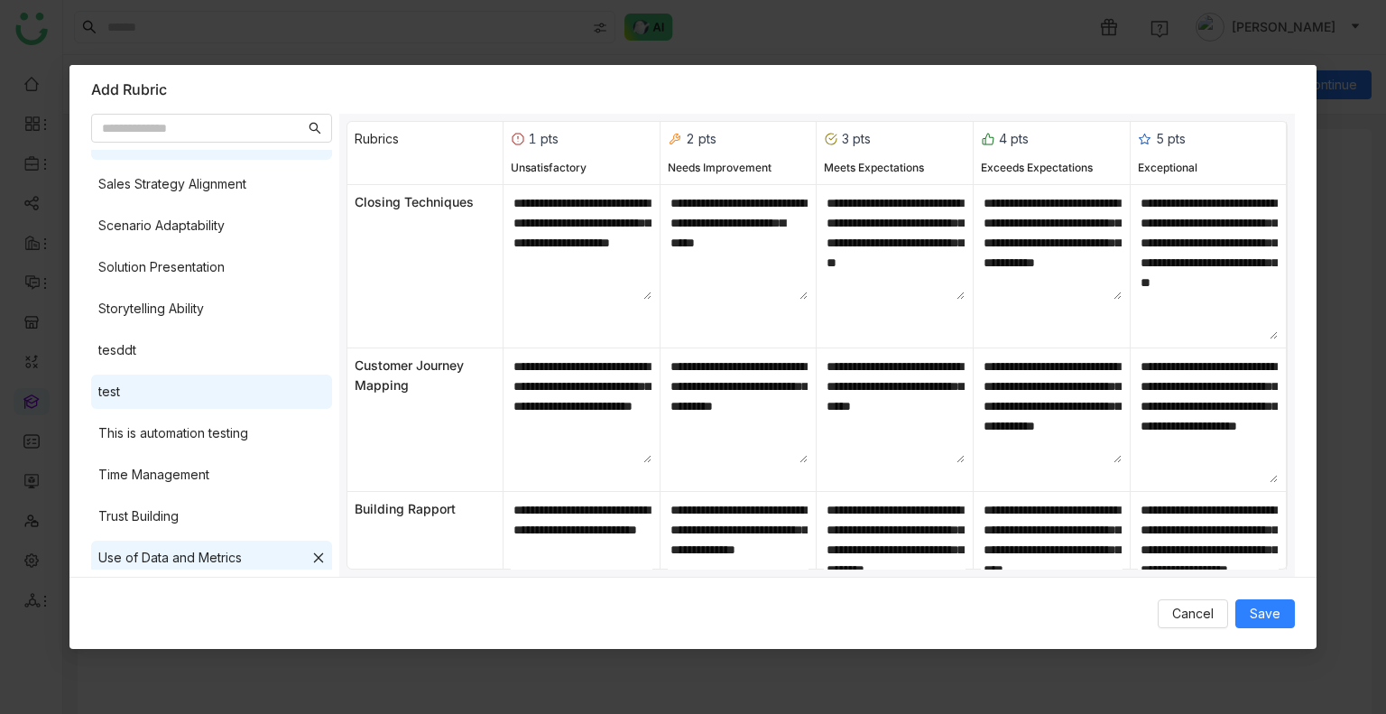
scroll to position [1218, 0]
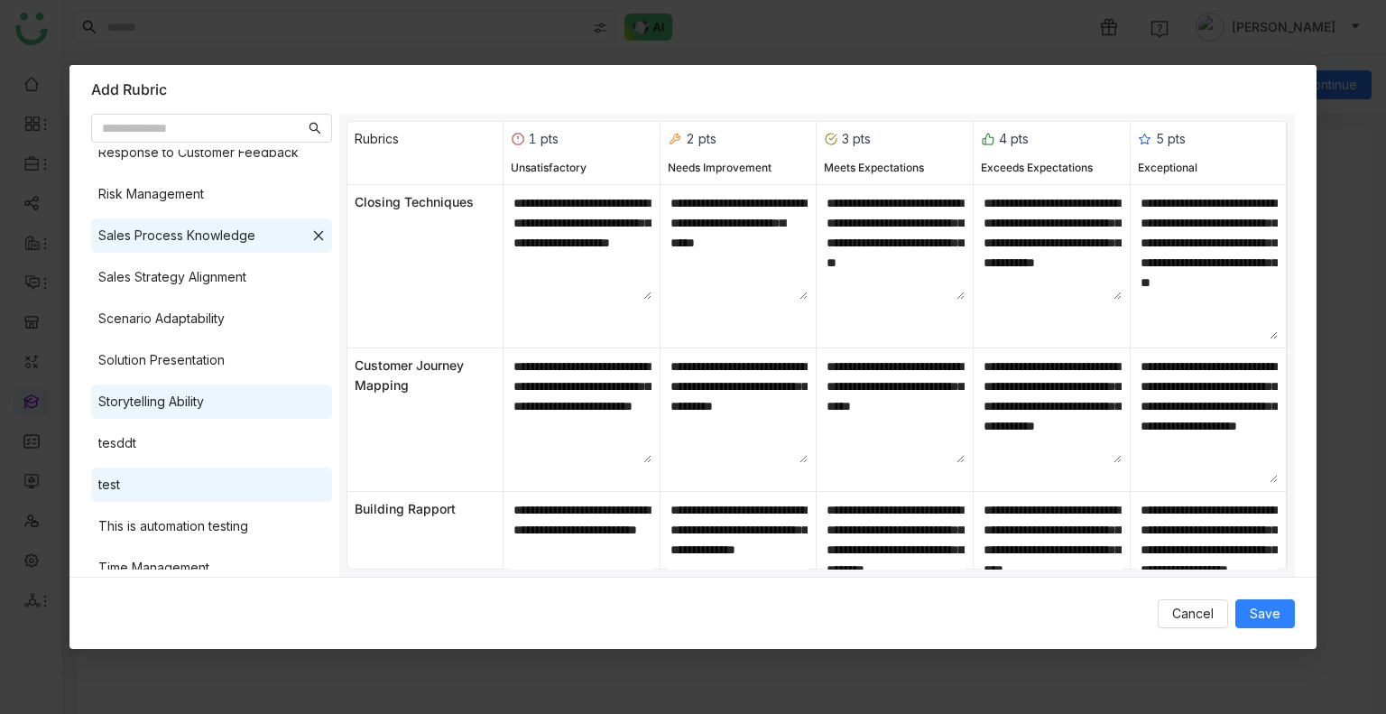
click at [206, 400] on div "Storytelling Ability" at bounding box center [211, 401] width 241 height 34
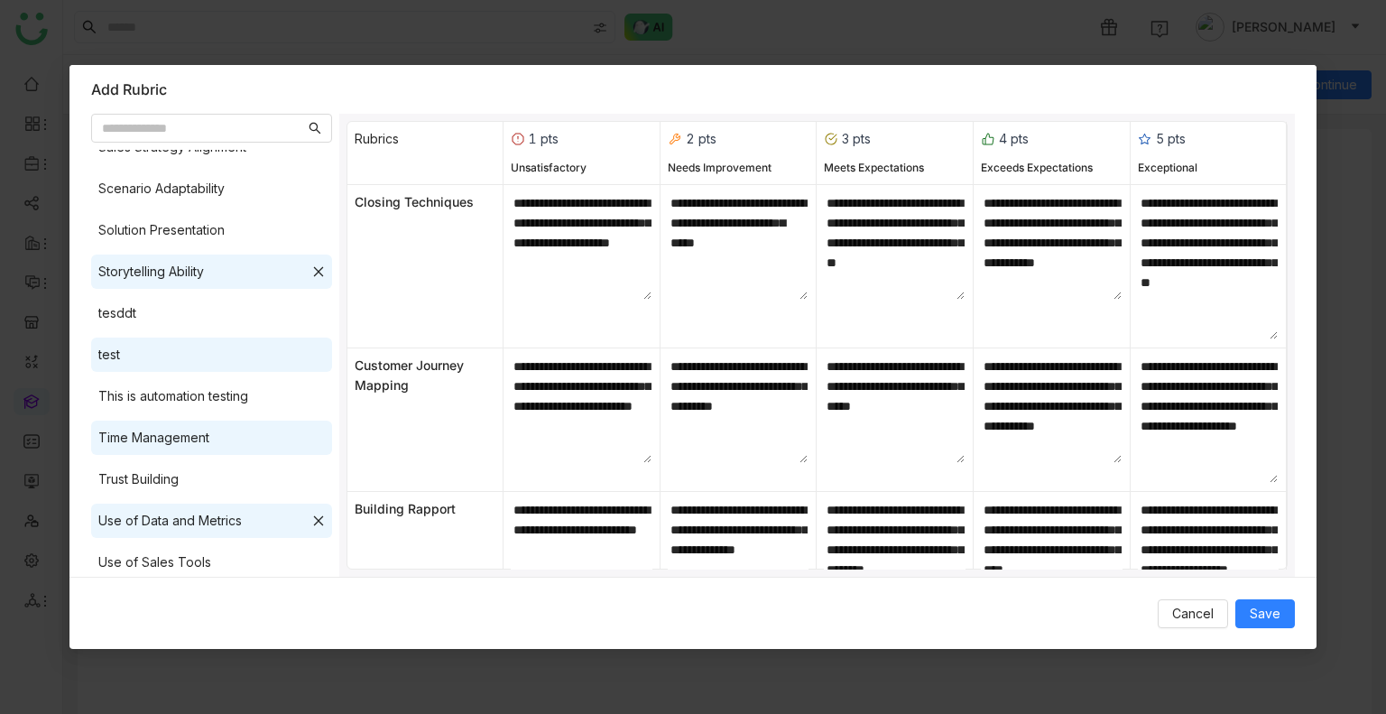
scroll to position [1399, 0]
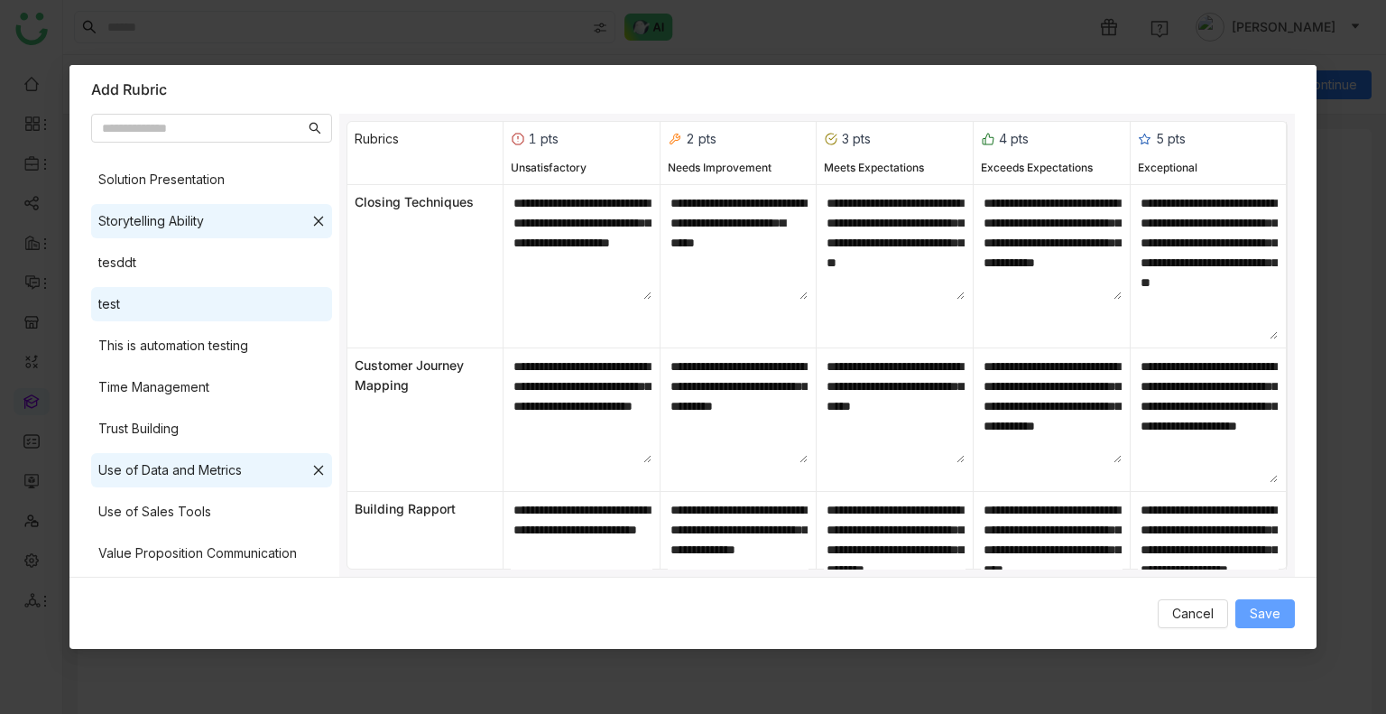
click at [1274, 606] on span "Save" at bounding box center [1265, 614] width 31 height 20
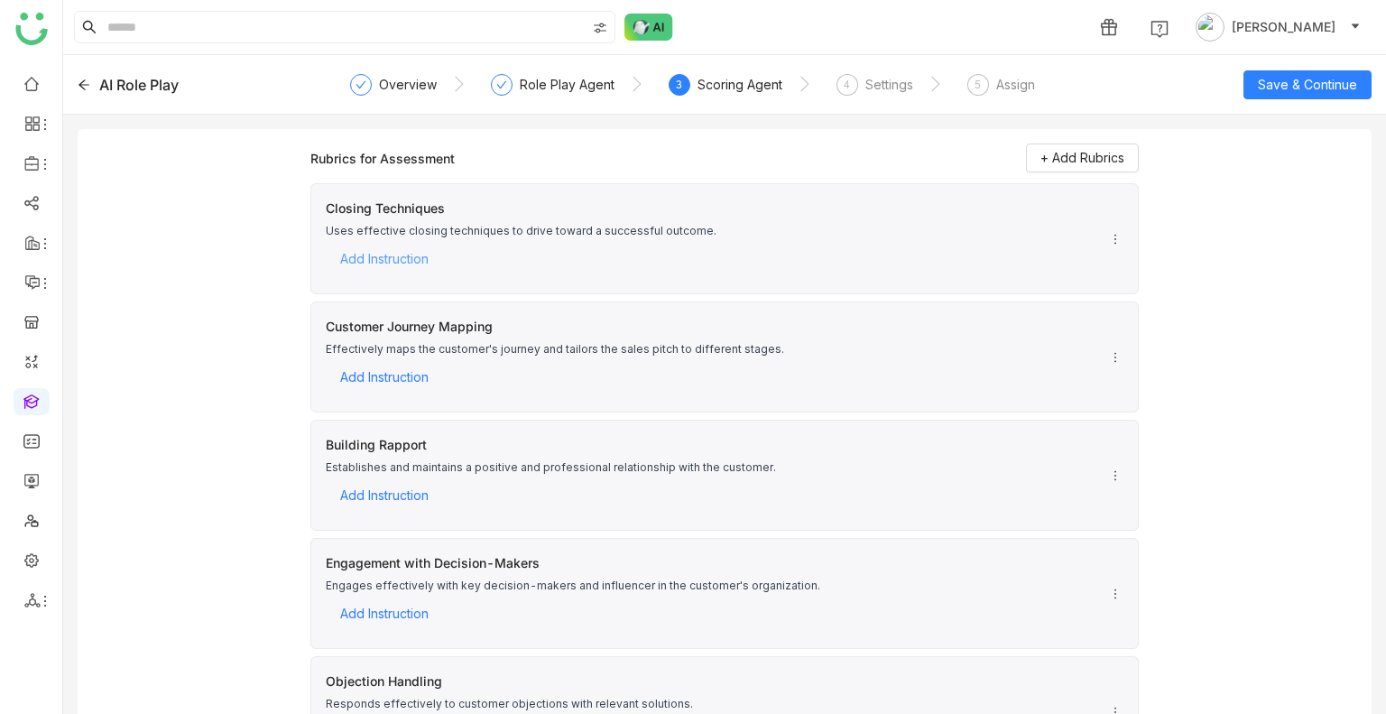
click at [401, 261] on span "Add Instruction" at bounding box center [384, 258] width 88 height 27
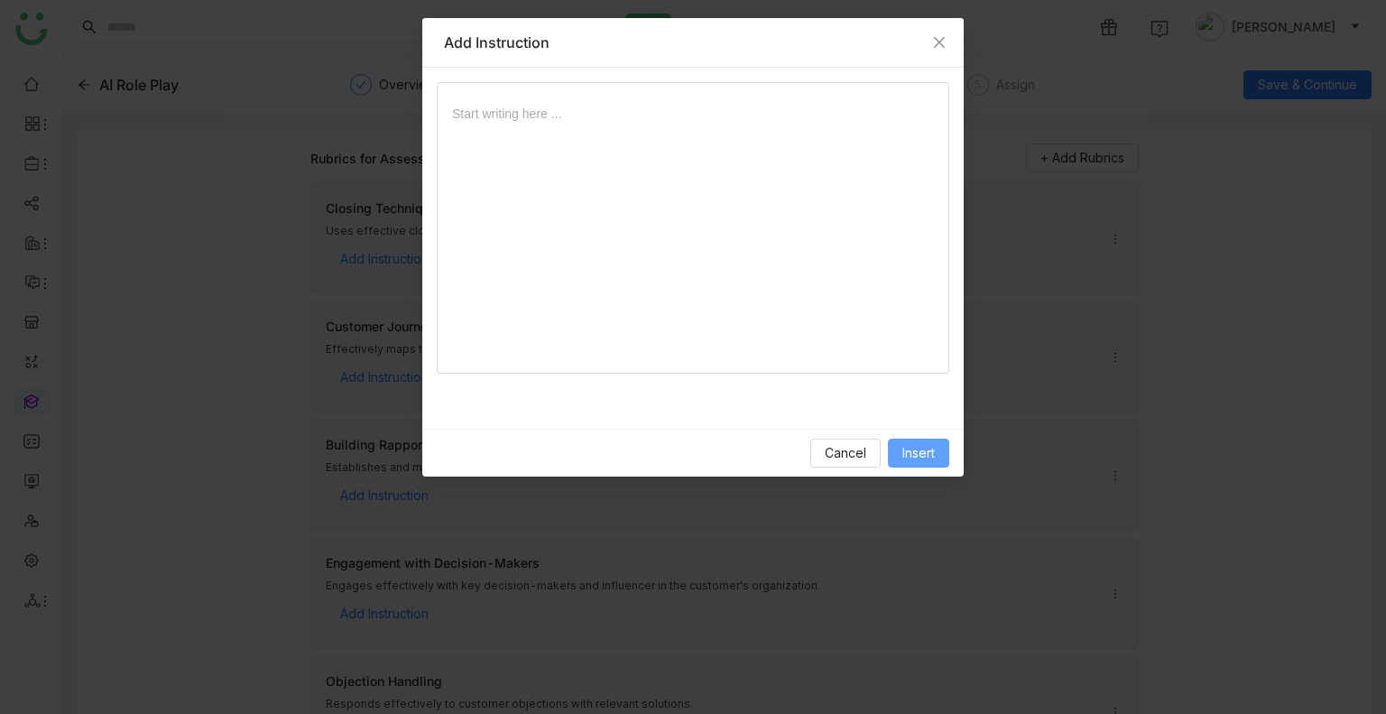
click at [892, 454] on button "Insert" at bounding box center [918, 453] width 61 height 29
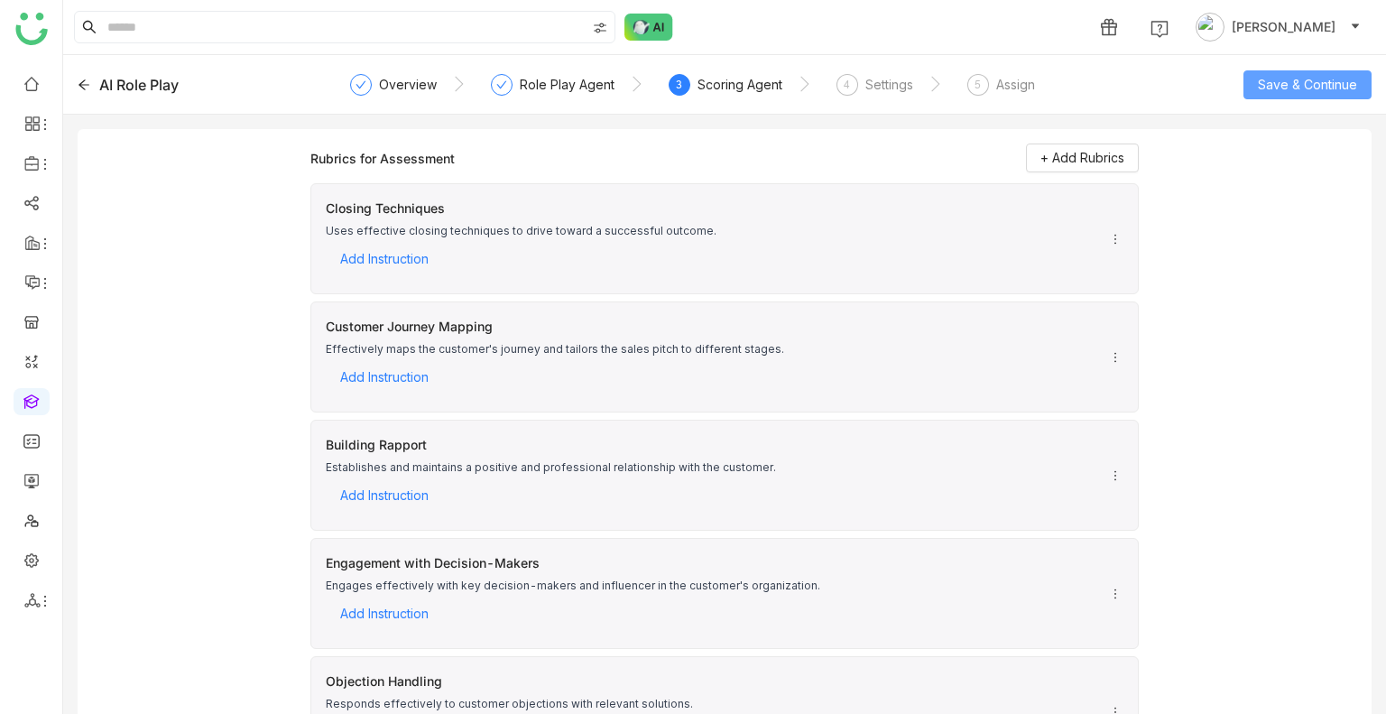
click at [1299, 93] on span "Save & Continue" at bounding box center [1307, 85] width 99 height 20
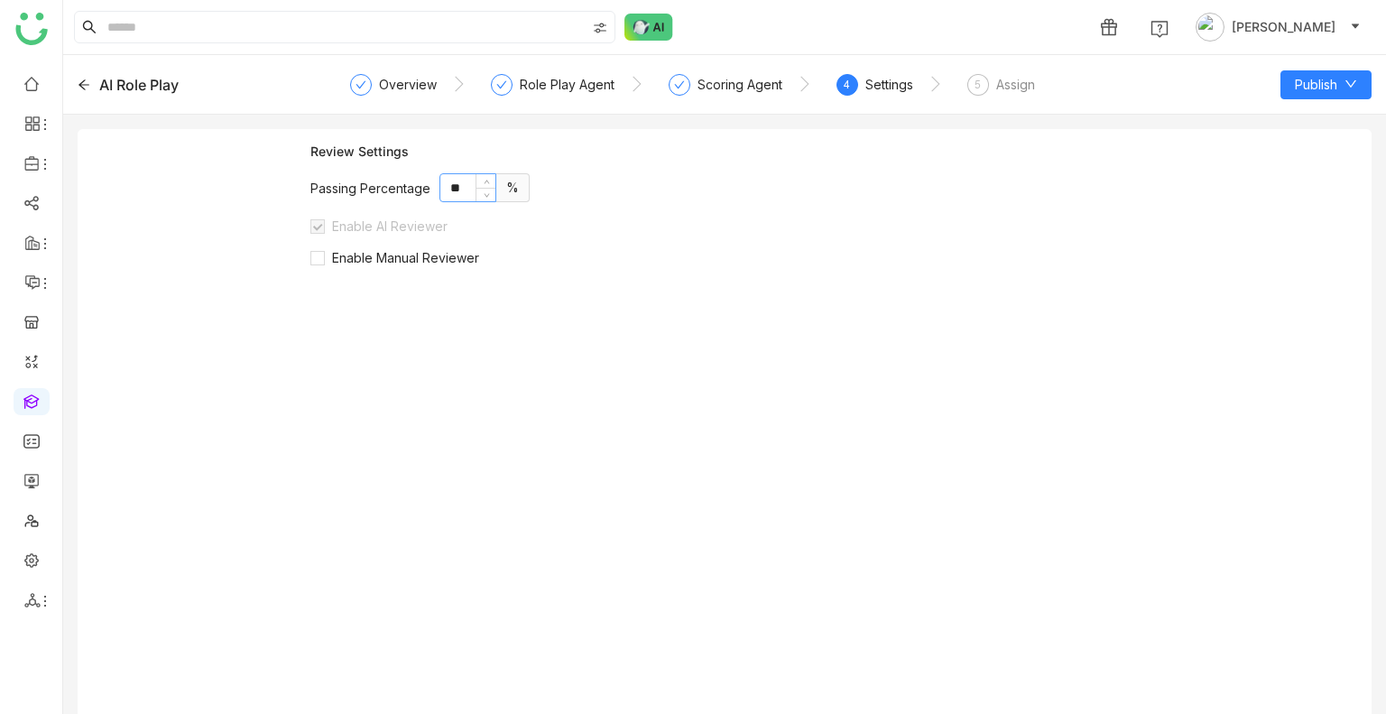
click at [452, 186] on input "**" at bounding box center [467, 187] width 55 height 27
type input "**"
click at [401, 248] on label "Enable Manual Reviewer" at bounding box center [398, 256] width 176 height 17
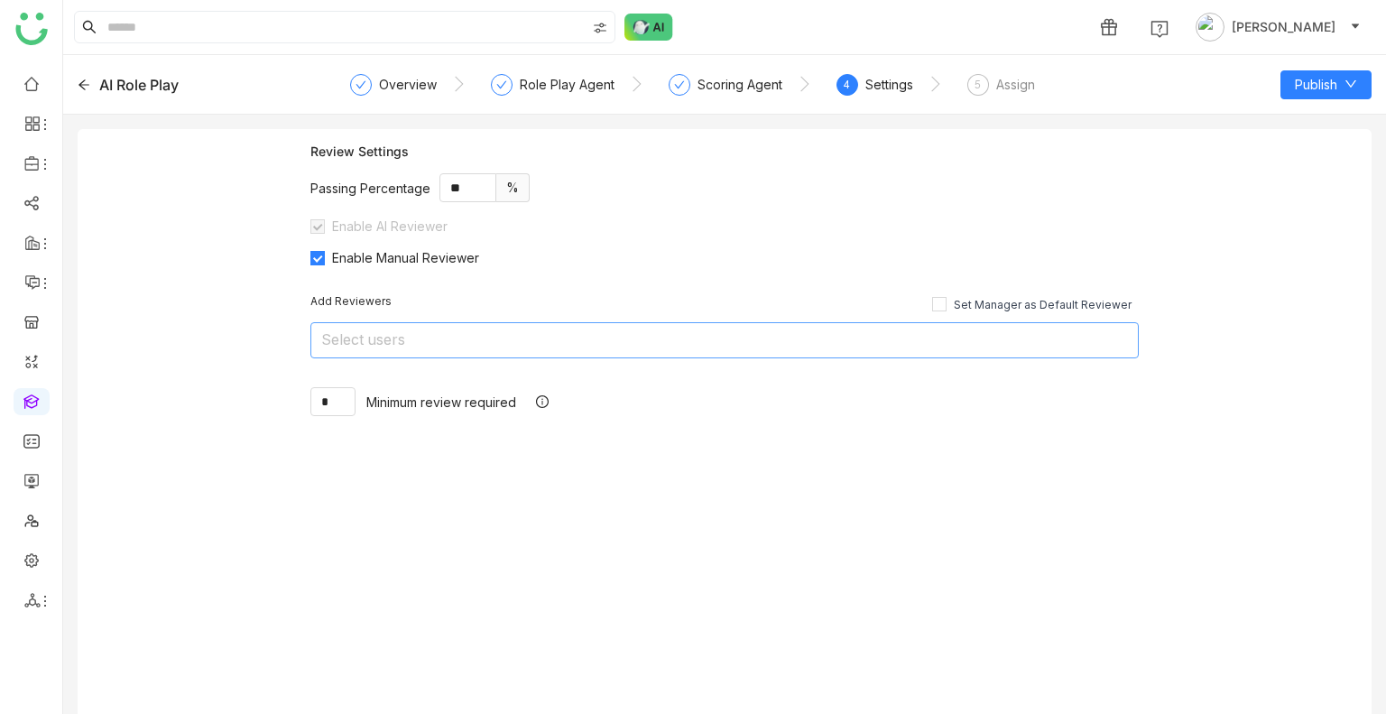
click at [423, 346] on nz-select-top-control "Select users" at bounding box center [724, 340] width 828 height 36
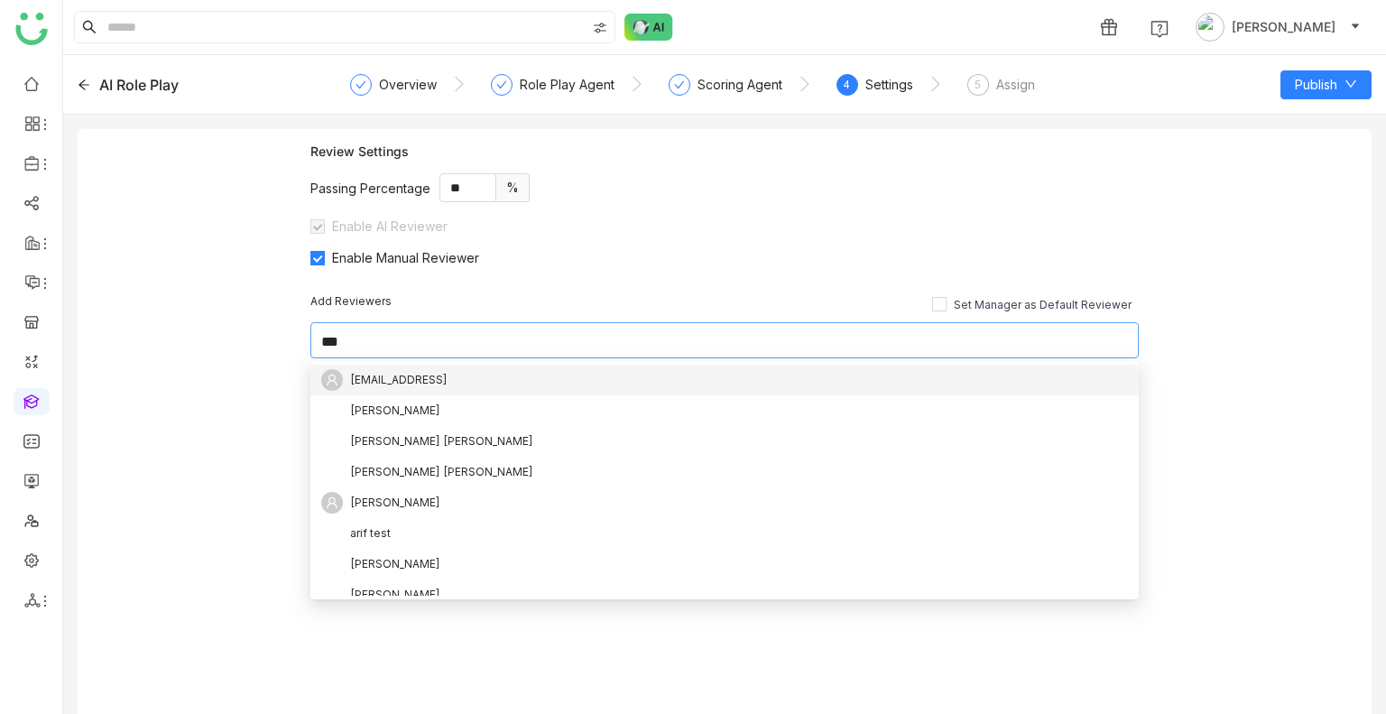
type input "****"
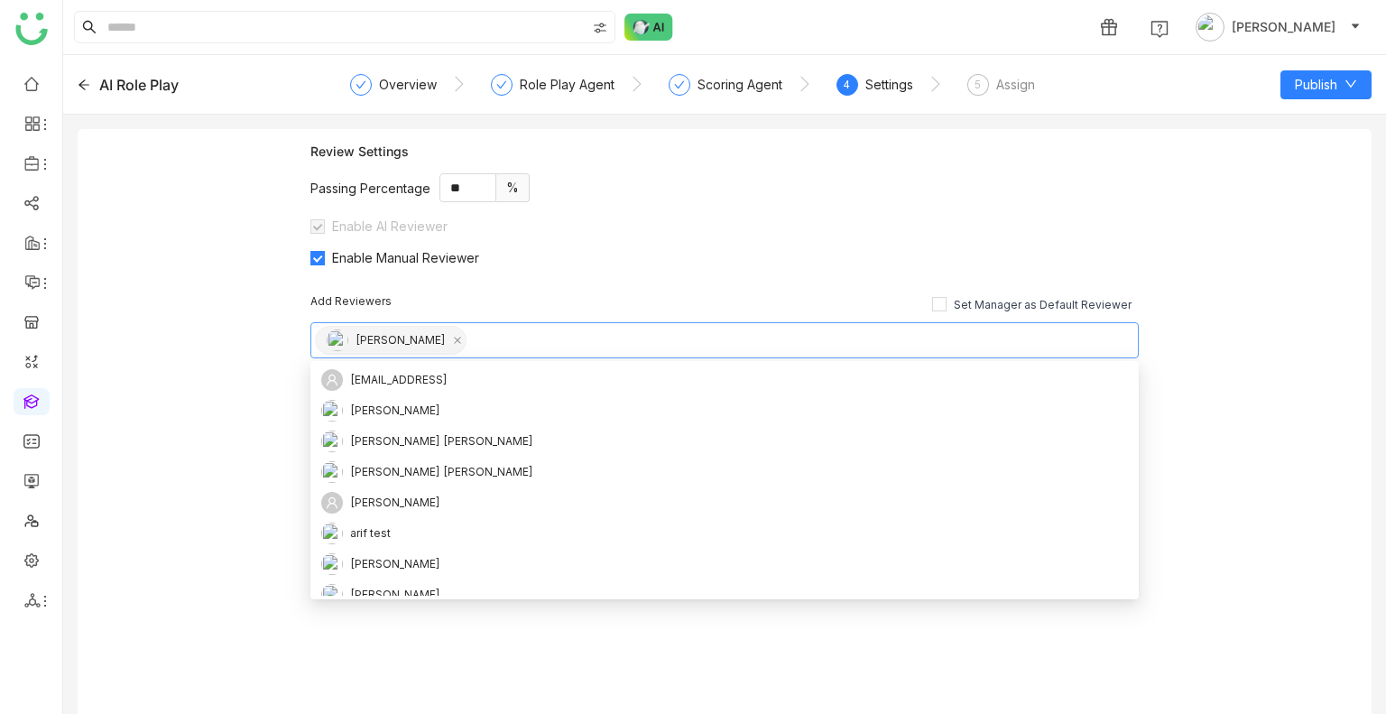
click at [1077, 183] on div "Passing Percentage ** %" at bounding box center [724, 187] width 828 height 29
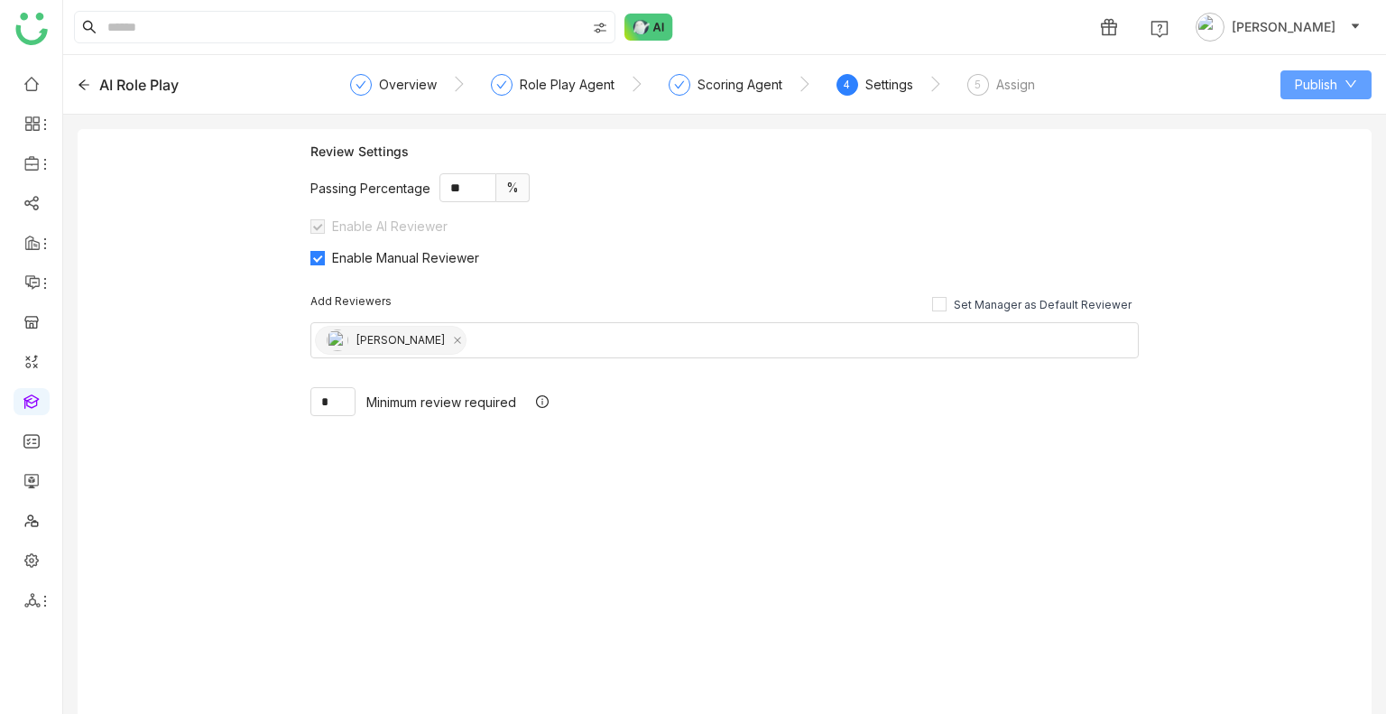
click at [1319, 82] on span "Publish" at bounding box center [1316, 85] width 42 height 20
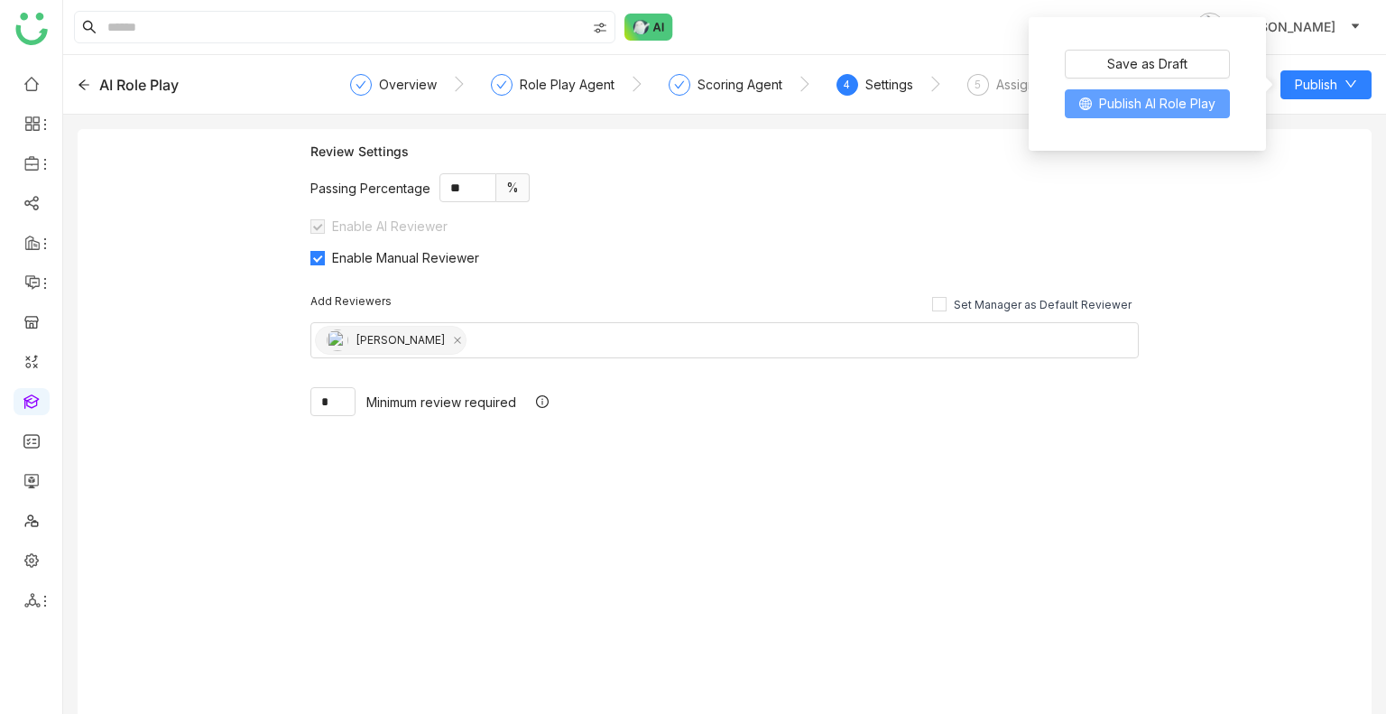
click at [1162, 98] on span "Publish AI Role Play" at bounding box center [1157, 104] width 116 height 20
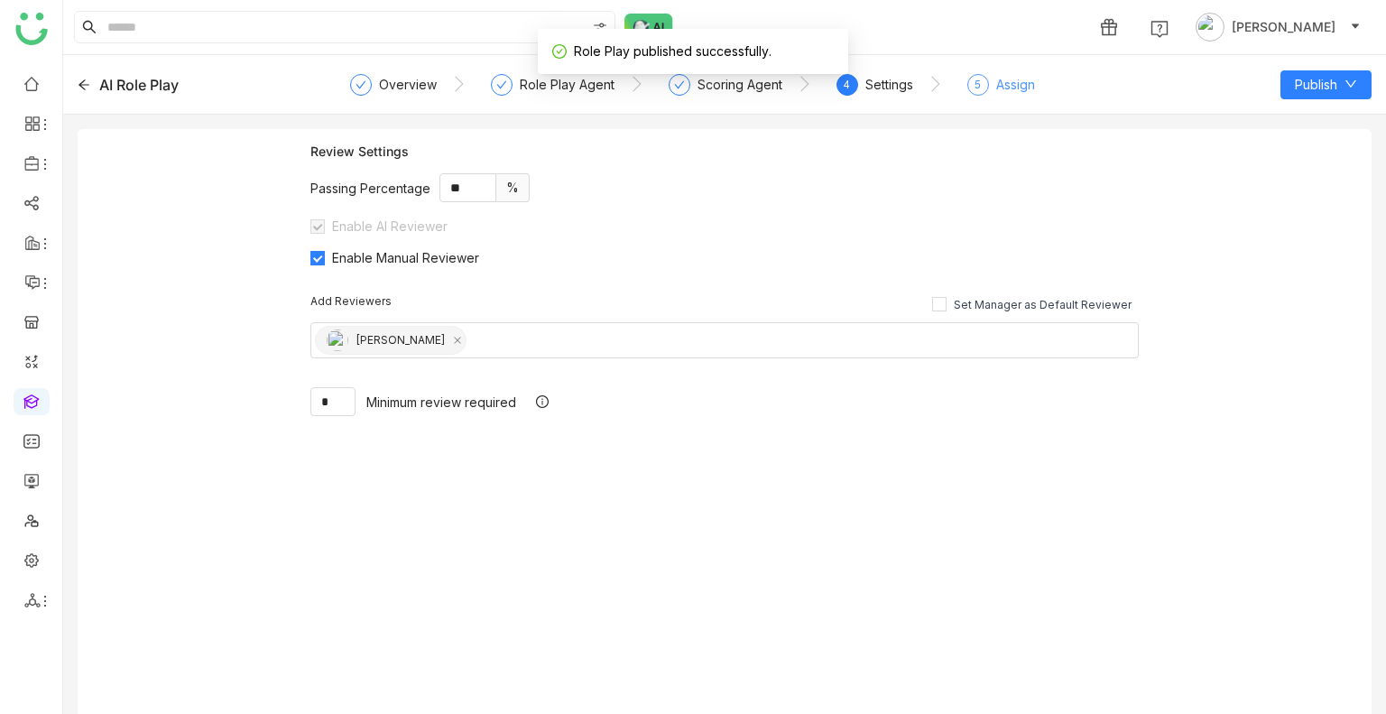
click at [1011, 82] on div "Assign" at bounding box center [1015, 85] width 39 height 22
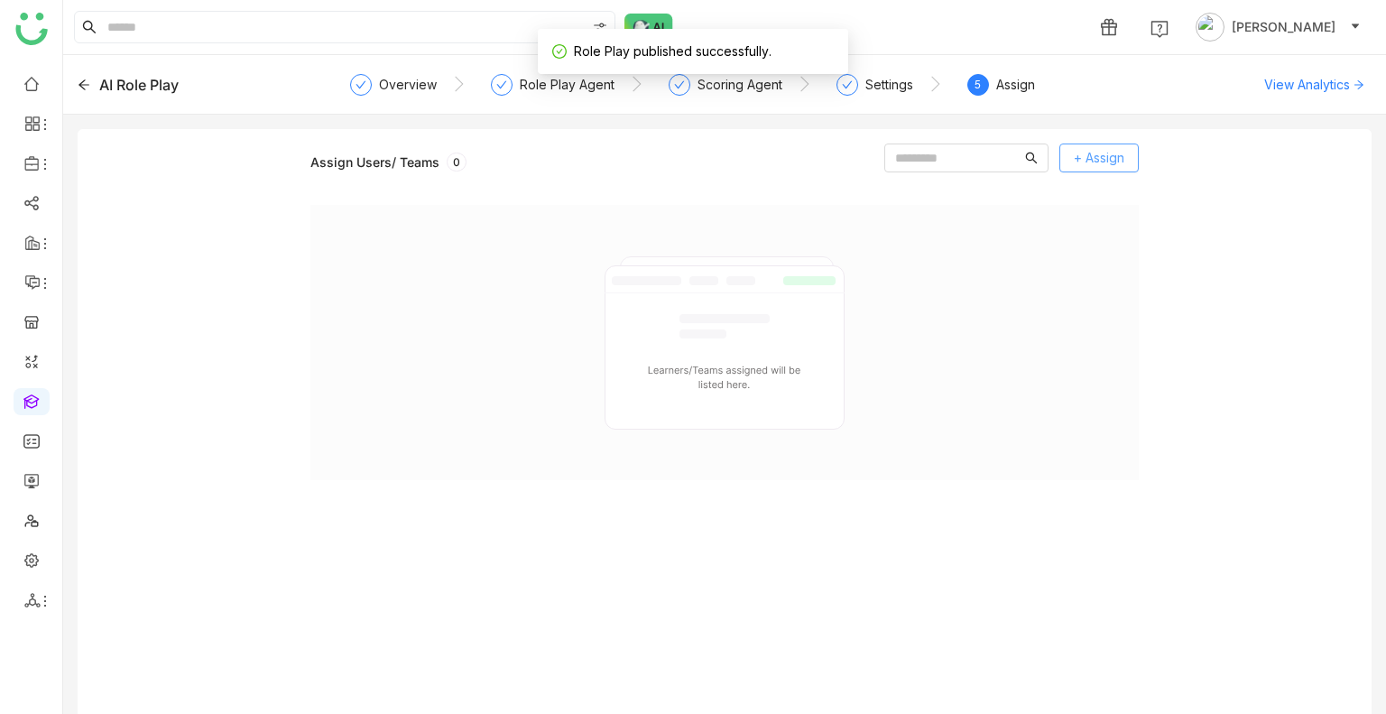
click at [1090, 158] on span "+ Assign" at bounding box center [1099, 158] width 51 height 20
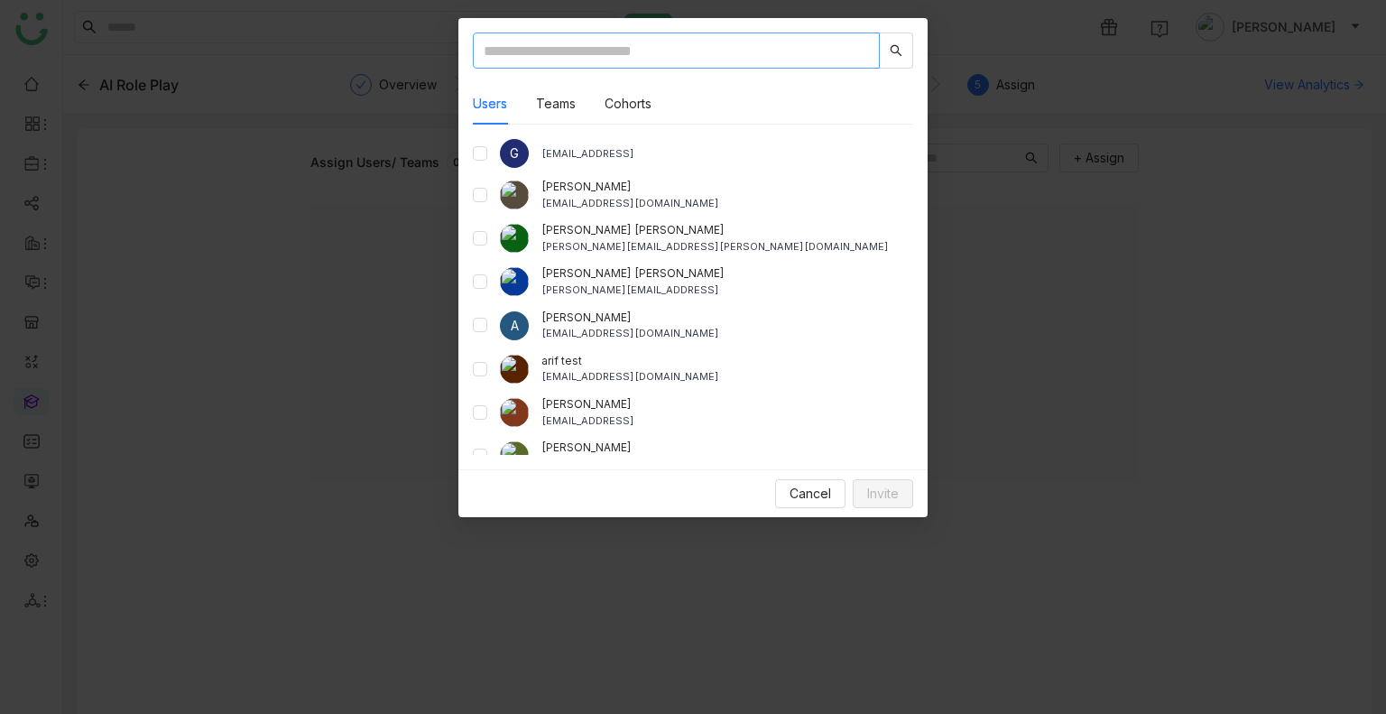
click at [603, 66] on input "text" at bounding box center [676, 50] width 407 height 36
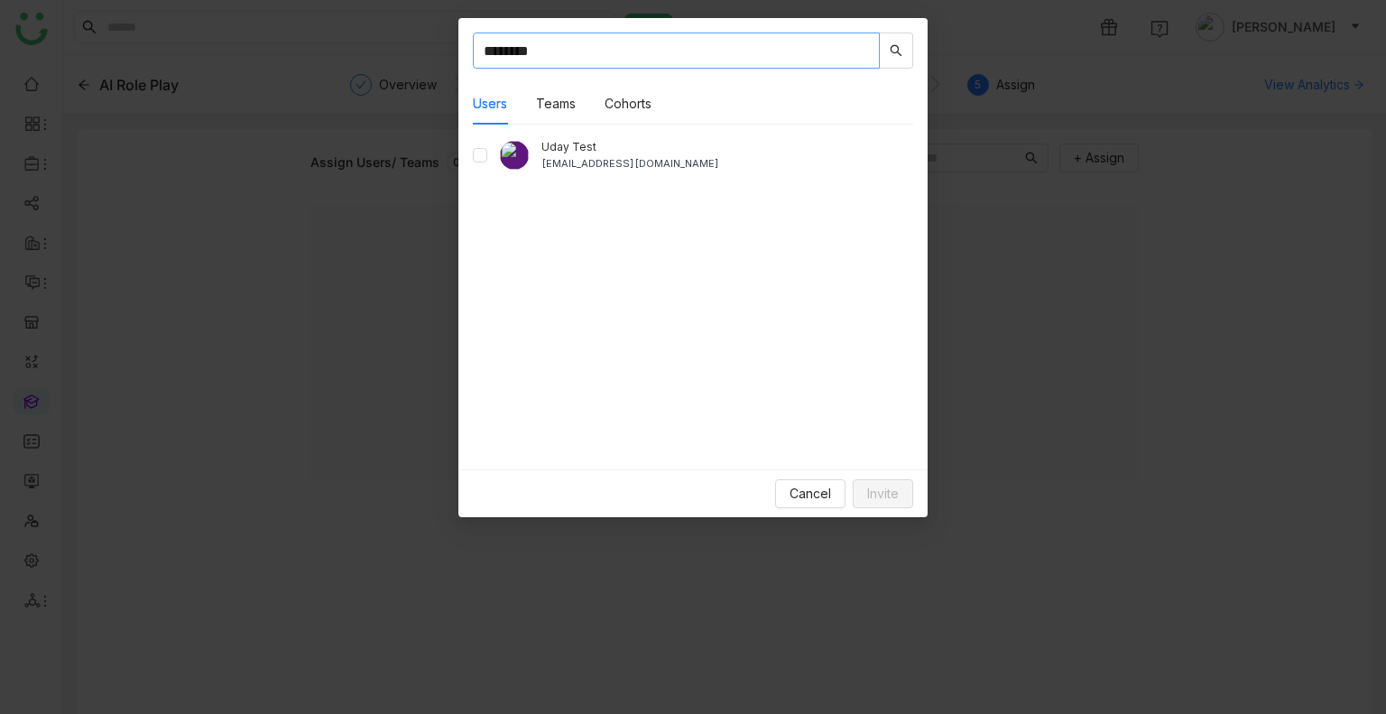
type input "********"
click at [534, 154] on div "Uday Test udaybhanu.gtm@gmail.com" at bounding box center [693, 155] width 440 height 32
click at [487, 157] on div "Uday Test udaybhanu.gtm@gmail.com" at bounding box center [693, 155] width 440 height 32
click at [877, 489] on span "Invite" at bounding box center [883, 494] width 32 height 20
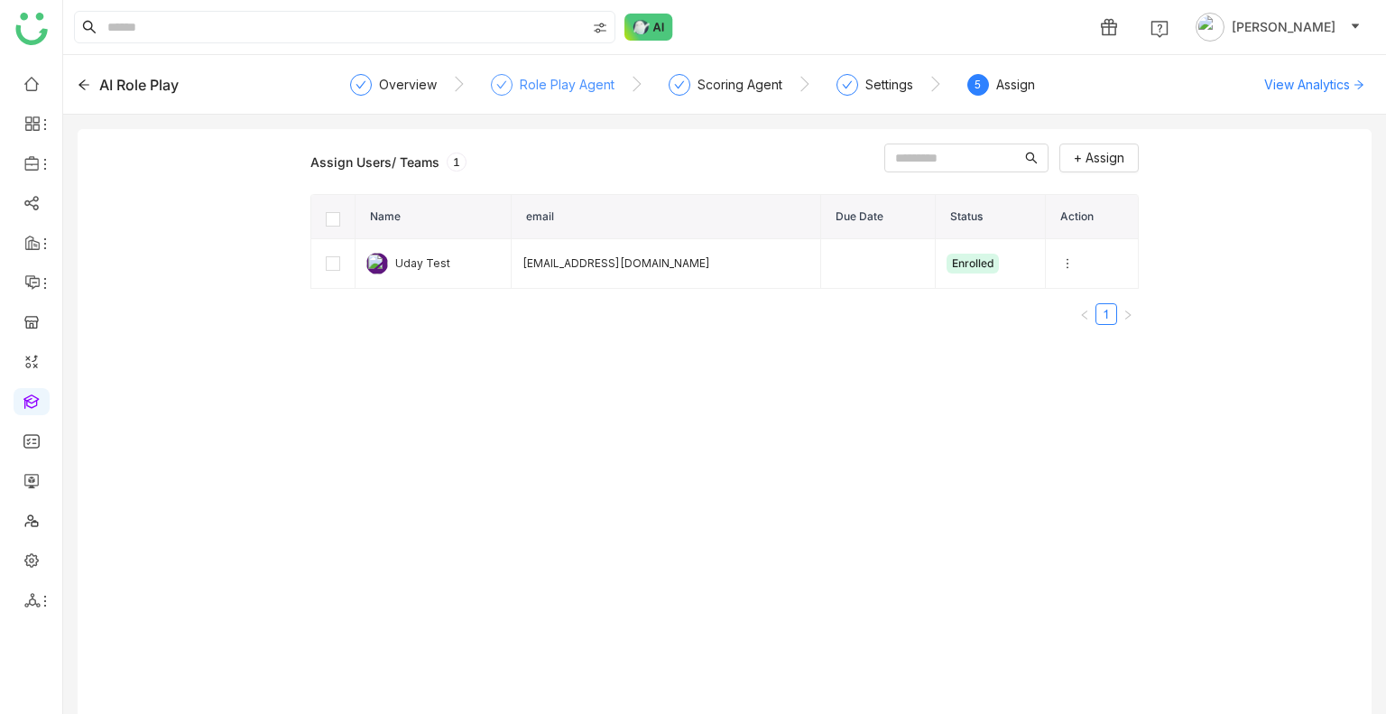
click at [534, 90] on div "Role Play Agent" at bounding box center [567, 85] width 95 height 22
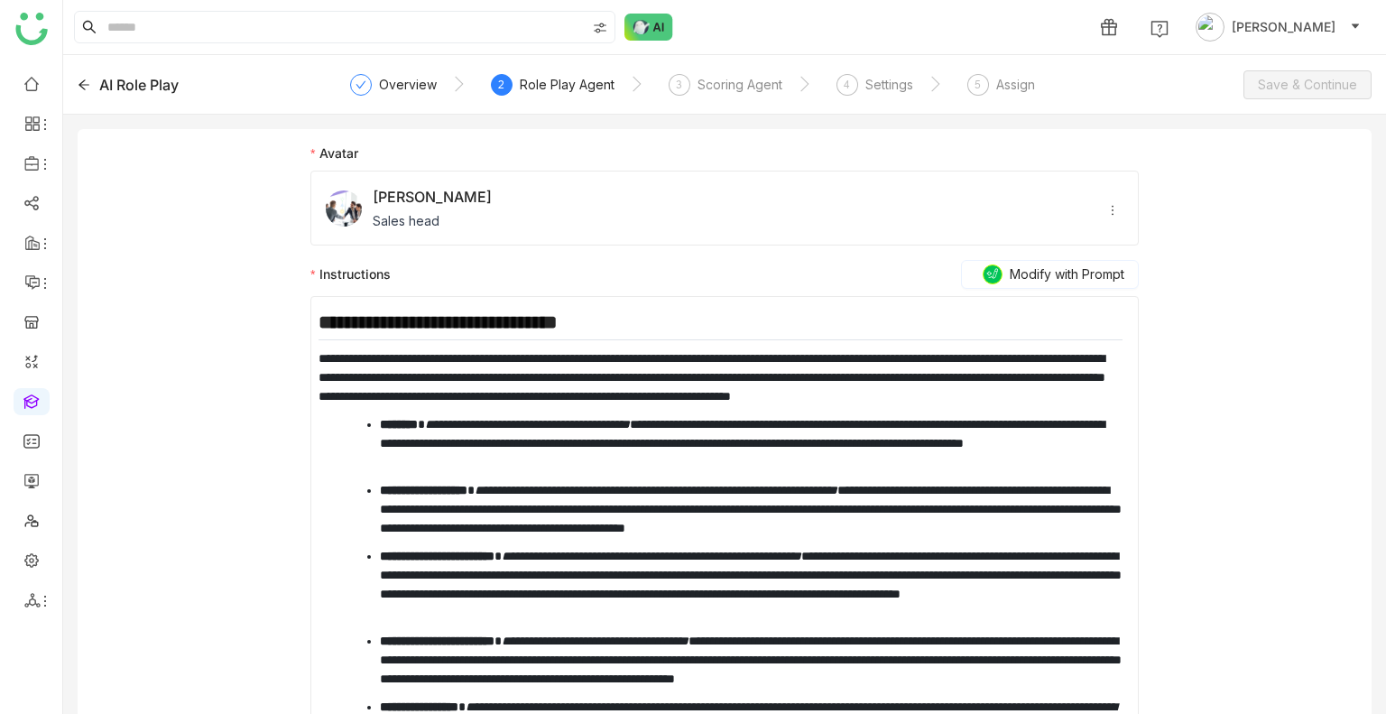
click at [447, 207] on span "[PERSON_NAME]" at bounding box center [432, 197] width 119 height 22
click at [411, 86] on div "Overview" at bounding box center [408, 85] width 58 height 22
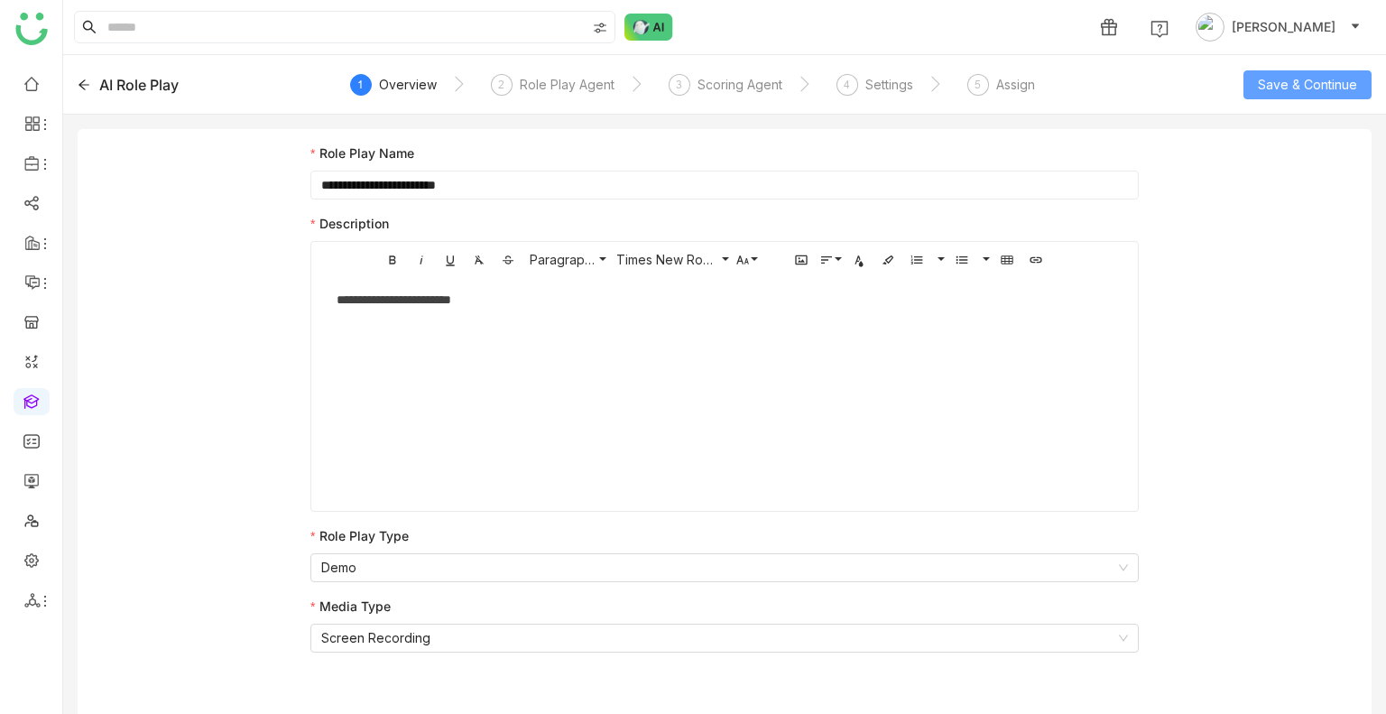
click at [1295, 84] on span "Save & Continue" at bounding box center [1307, 85] width 99 height 20
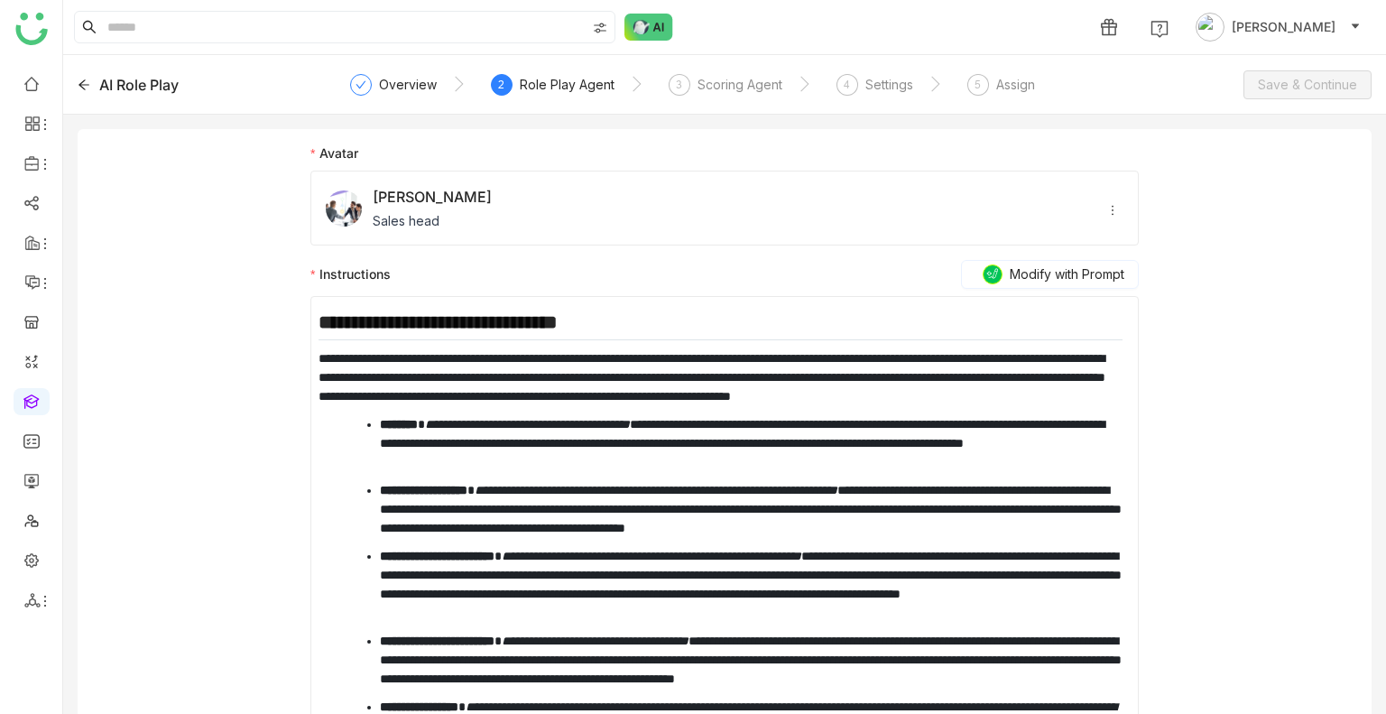
click at [455, 197] on div "Jhon Rickey Sales head" at bounding box center [724, 208] width 828 height 75
click at [1106, 211] on icon at bounding box center [1112, 210] width 13 height 13
click at [1111, 230] on span "Delete" at bounding box center [1135, 240] width 61 height 20
click at [393, 222] on span "Designation, company" at bounding box center [446, 220] width 133 height 19
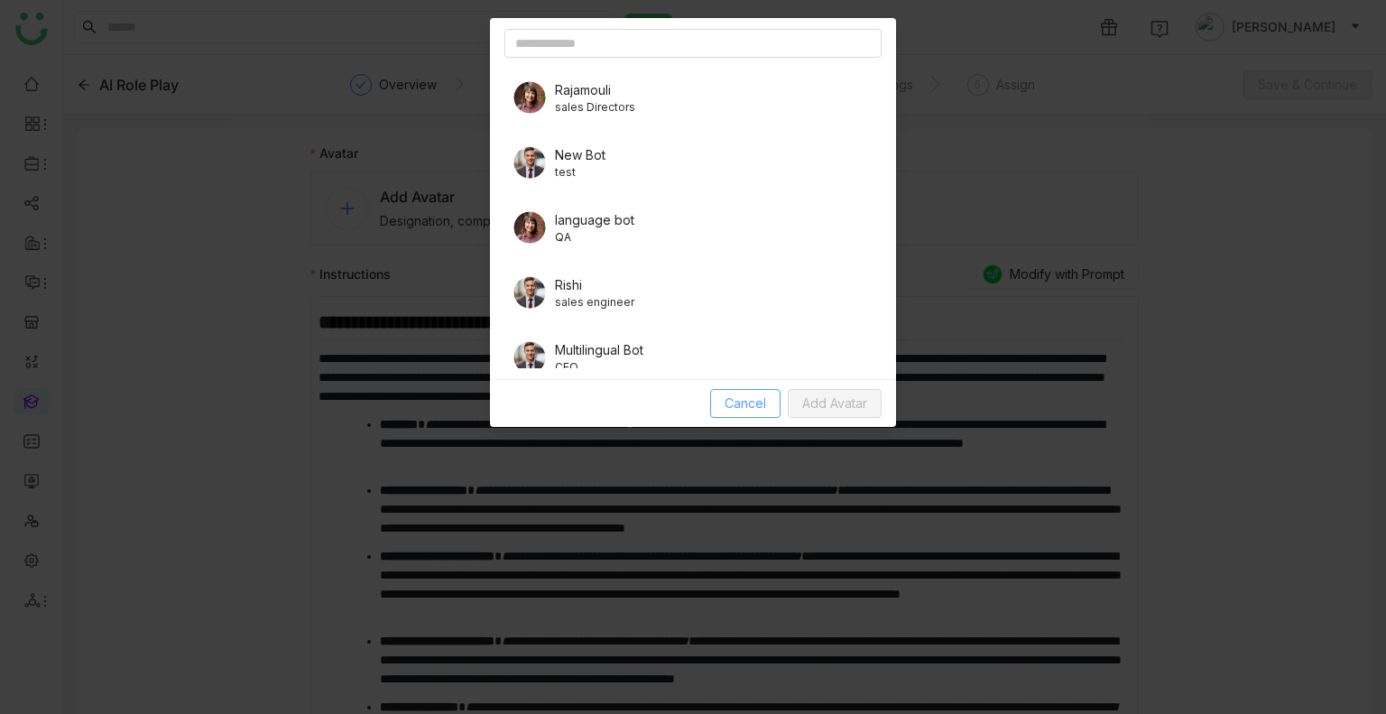
scroll to position [90, 0]
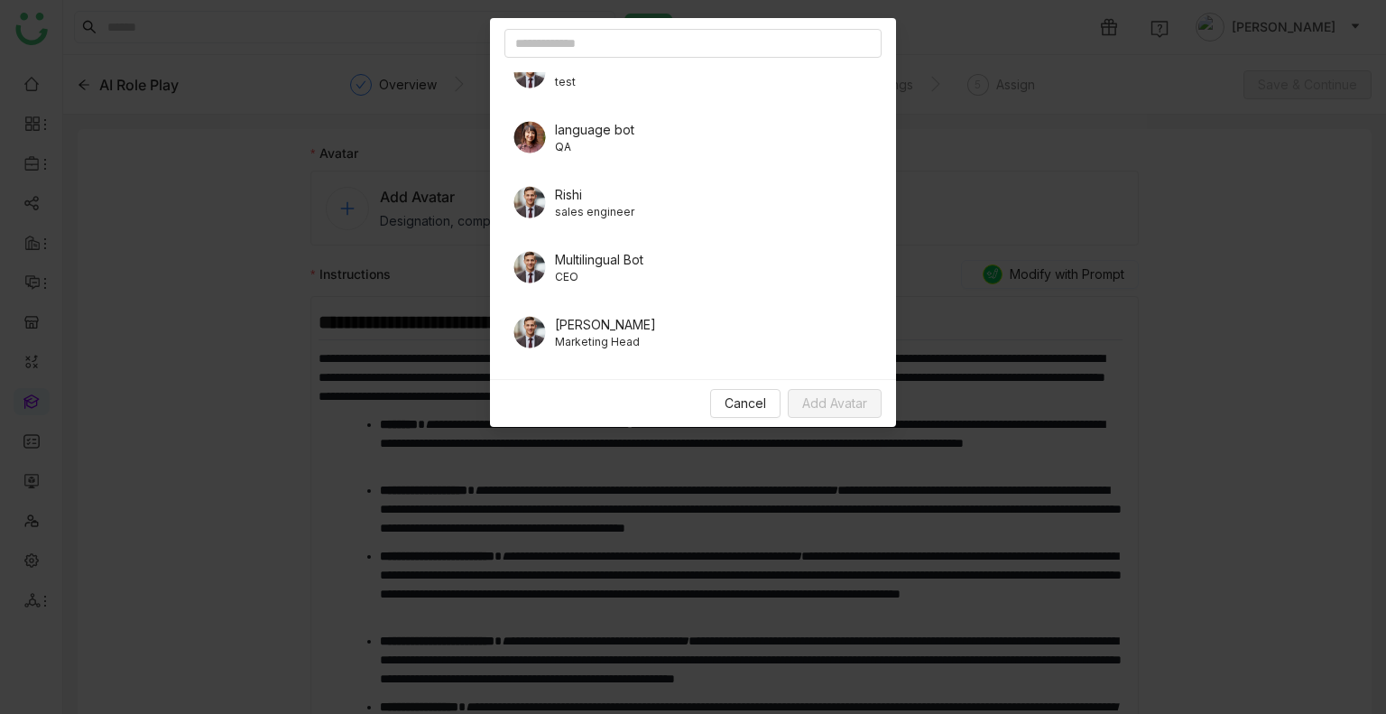
click at [588, 141] on span "QA" at bounding box center [594, 147] width 79 height 16
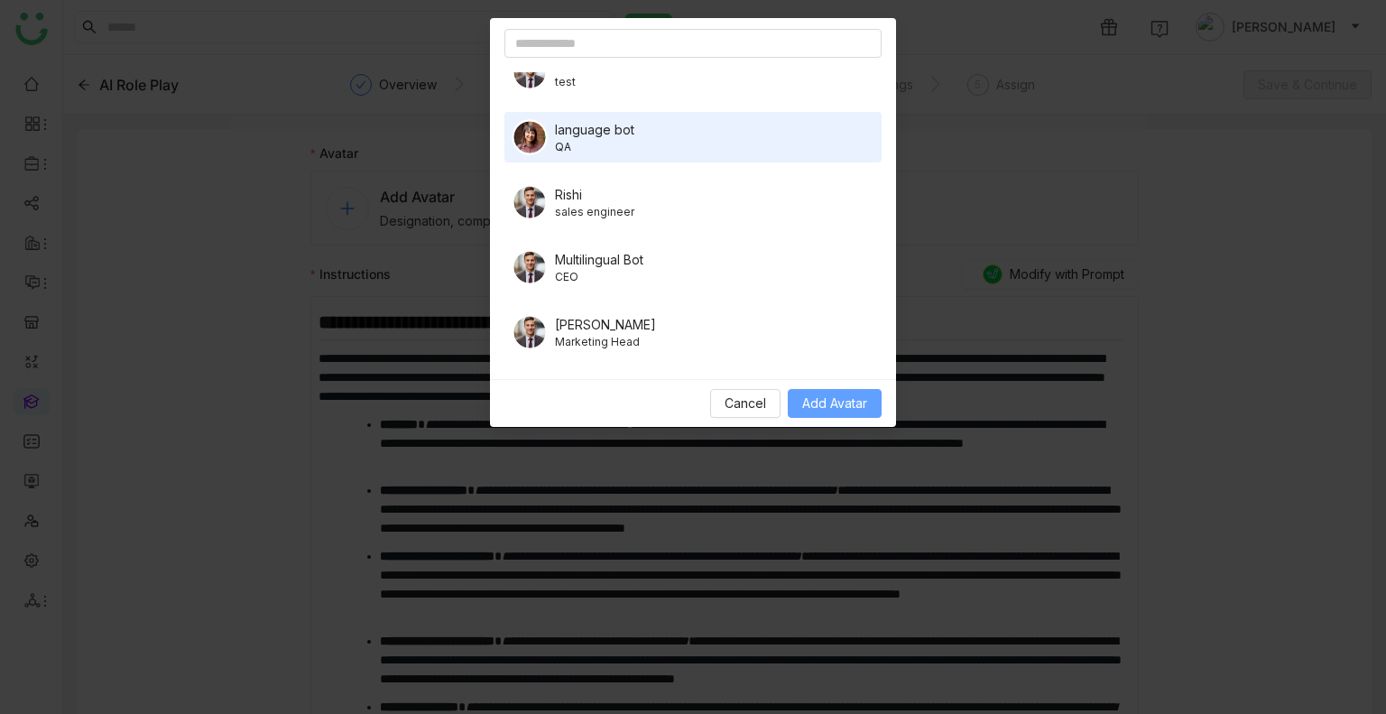
click at [854, 396] on span "Add Avatar" at bounding box center [834, 403] width 65 height 20
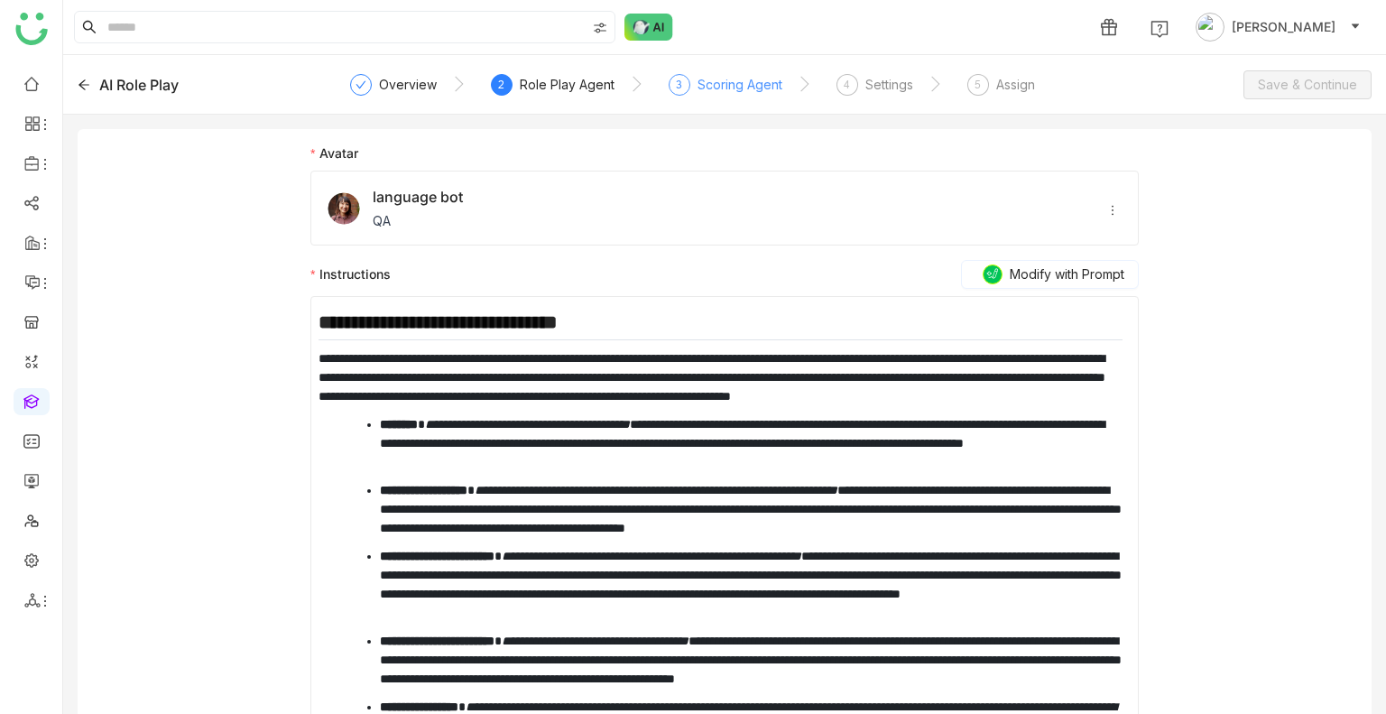
click at [700, 82] on div "Scoring Agent" at bounding box center [740, 85] width 85 height 22
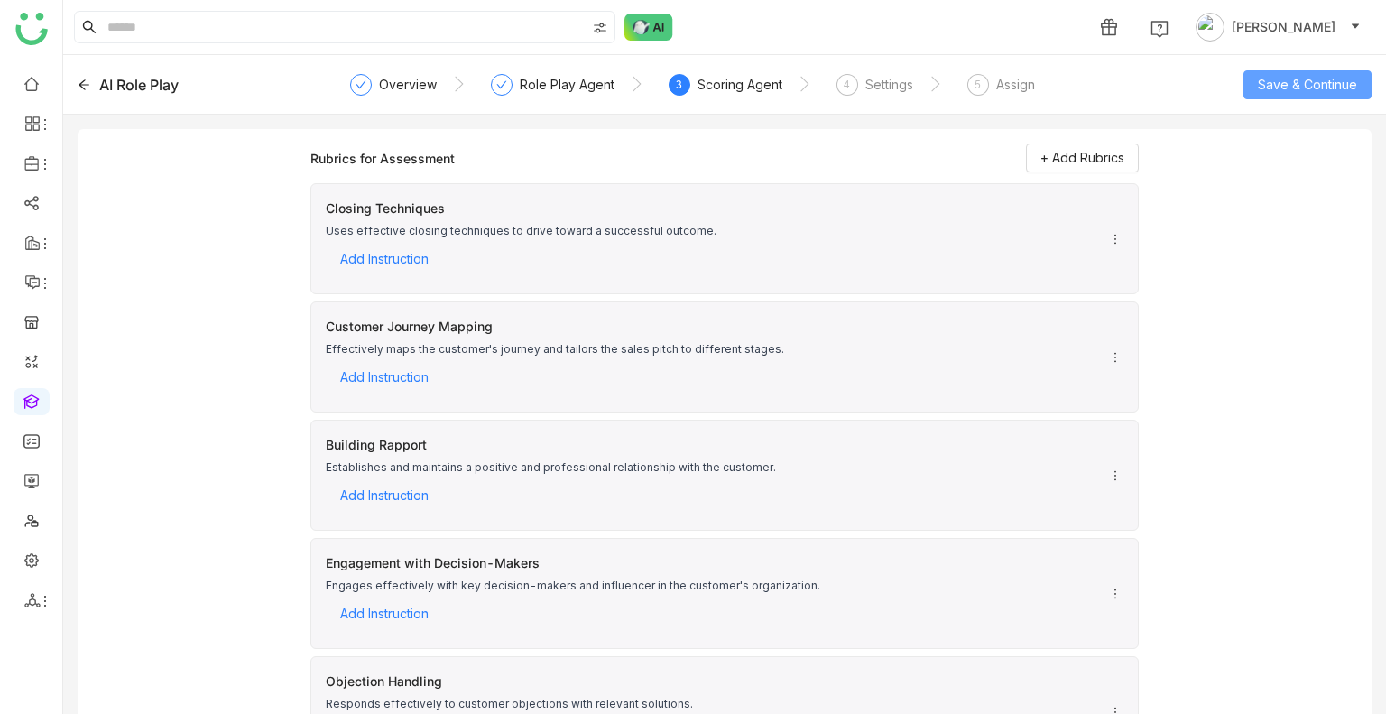
click at [1311, 78] on span "Save & Continue" at bounding box center [1307, 85] width 99 height 20
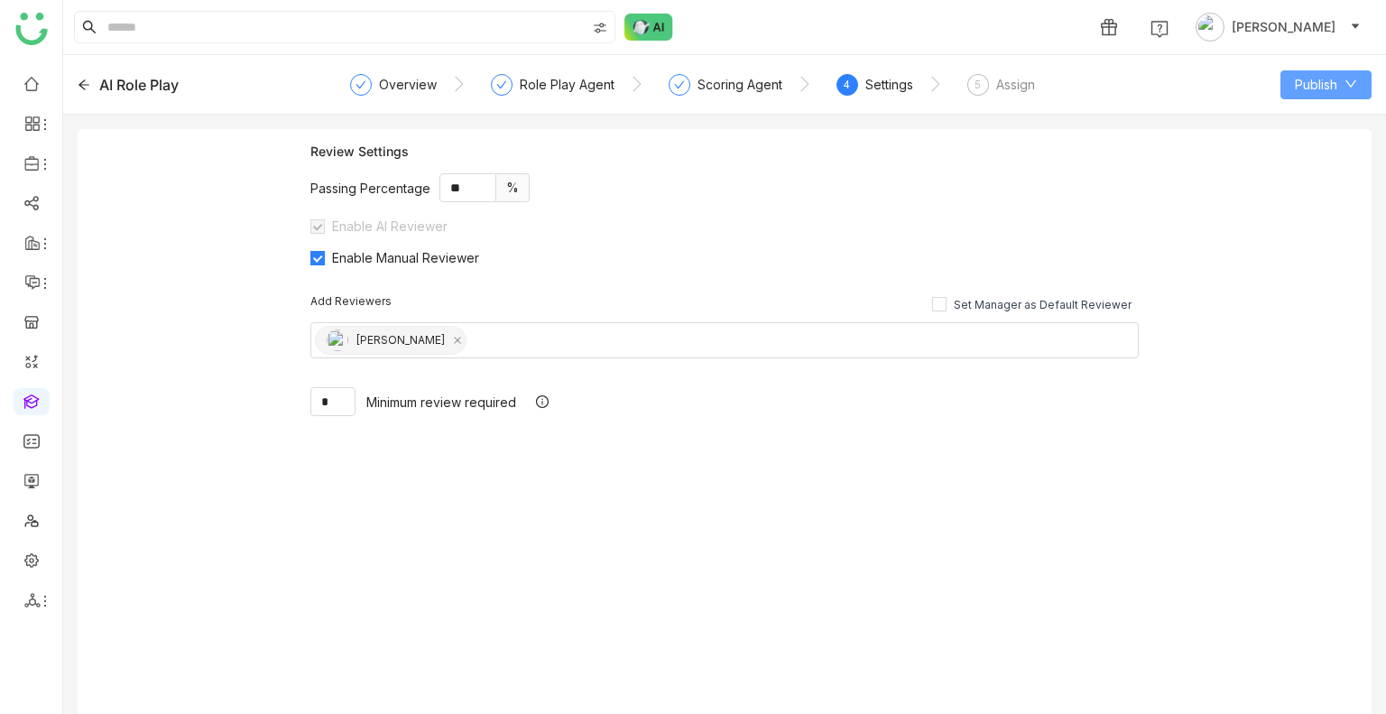
click at [1313, 86] on span "Publish" at bounding box center [1316, 85] width 42 height 20
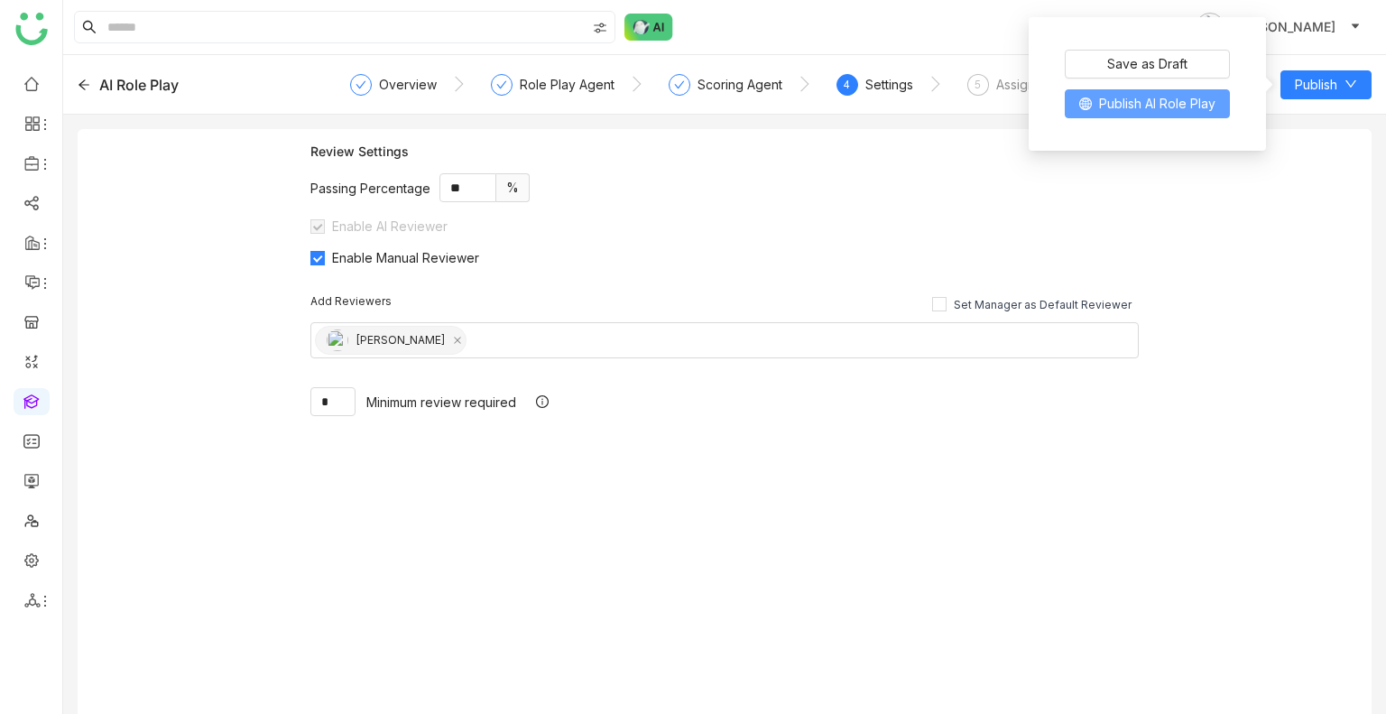
click at [1165, 106] on span "Publish AI Role Play" at bounding box center [1157, 104] width 116 height 20
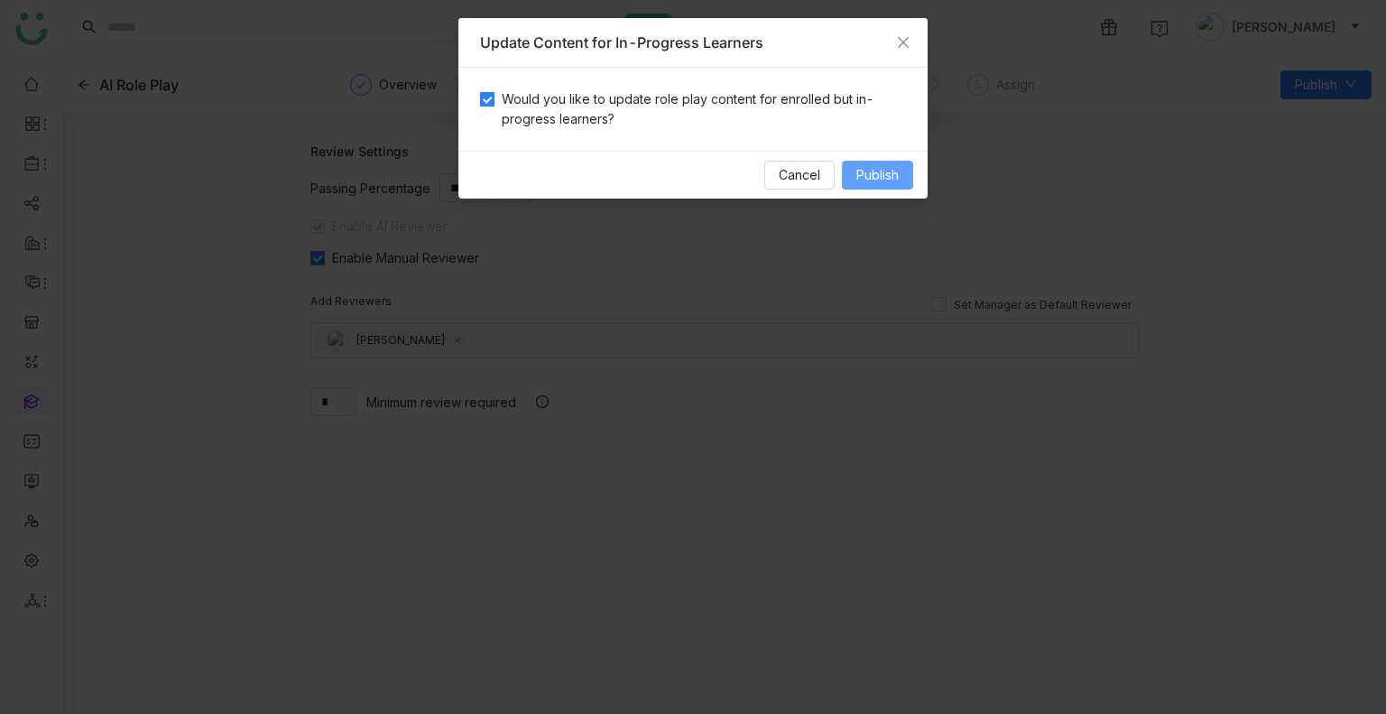
drag, startPoint x: 874, startPoint y: 156, endPoint x: 874, endPoint y: 168, distance: 11.7
click at [874, 163] on div "Cancel Publish" at bounding box center [692, 175] width 469 height 48
click at [874, 169] on span "Publish" at bounding box center [877, 175] width 42 height 20
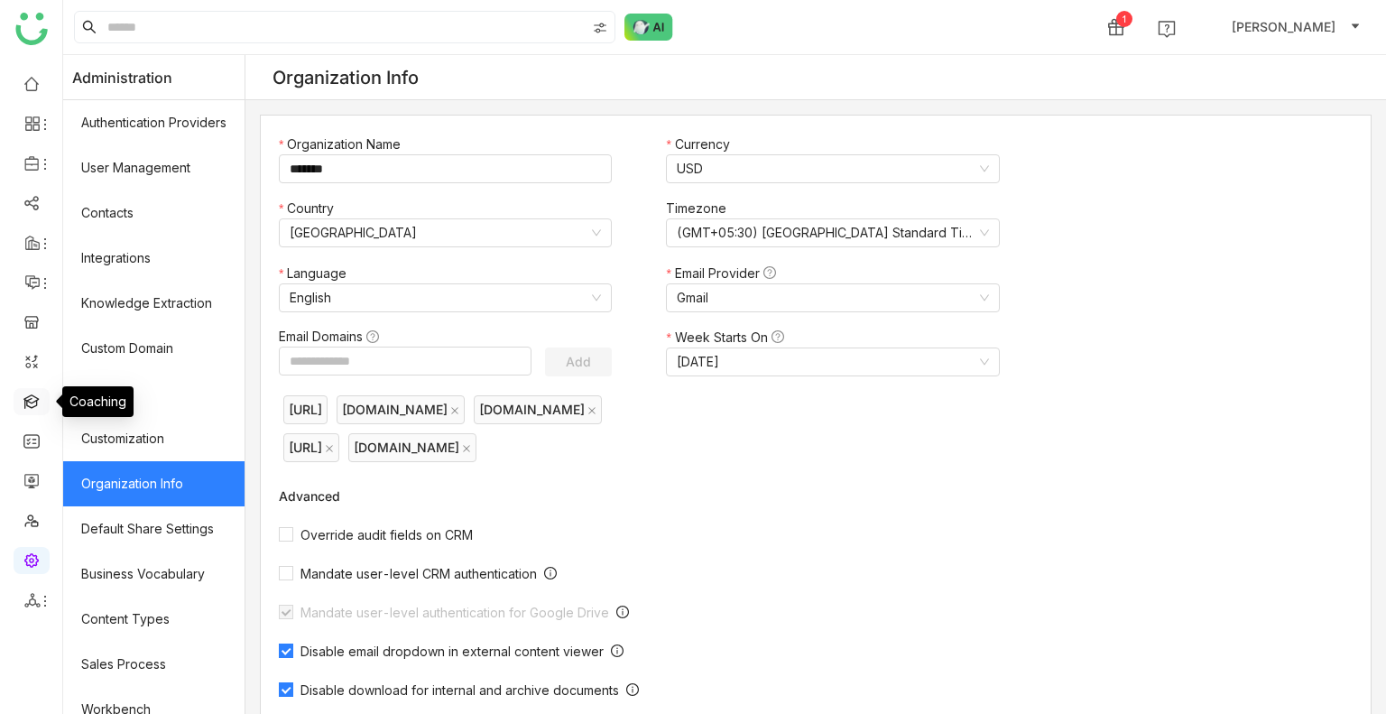
click at [23, 400] on link at bounding box center [31, 400] width 16 height 15
click at [26, 399] on link at bounding box center [31, 400] width 16 height 15
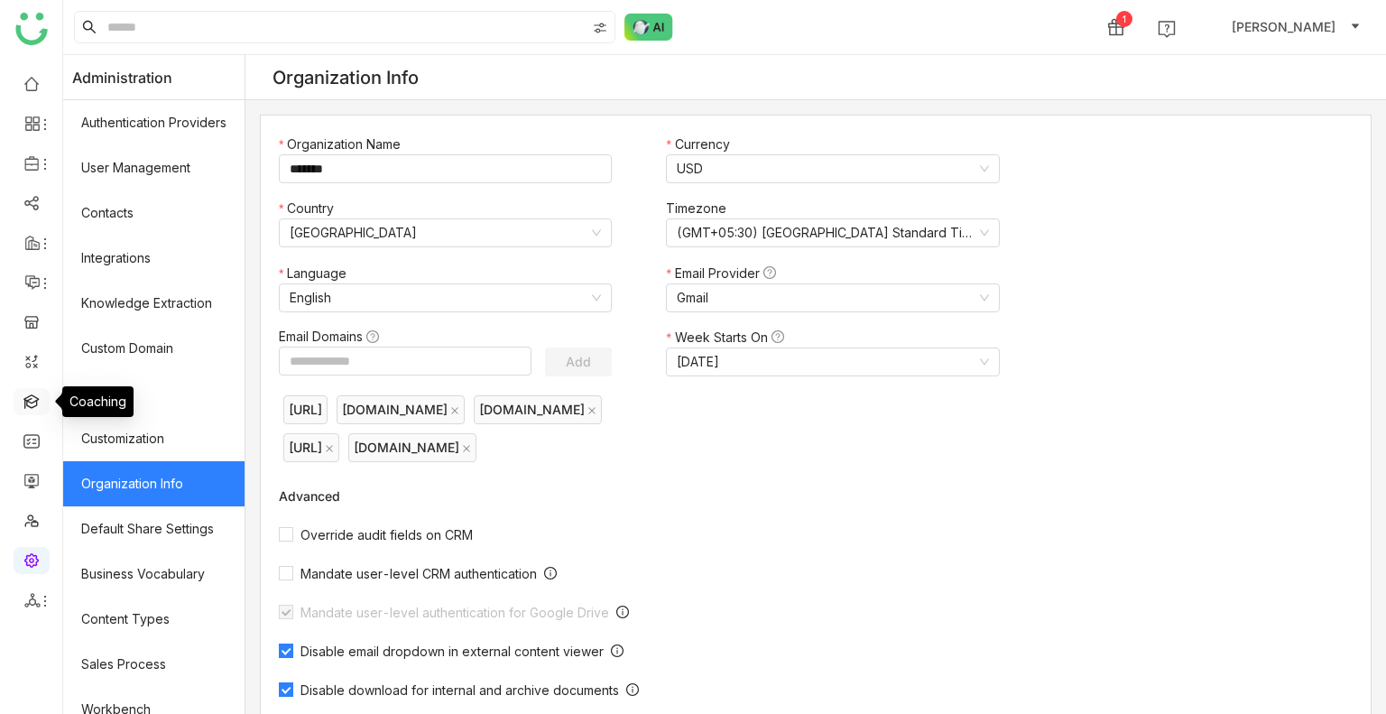
click at [26, 399] on link at bounding box center [31, 400] width 16 height 15
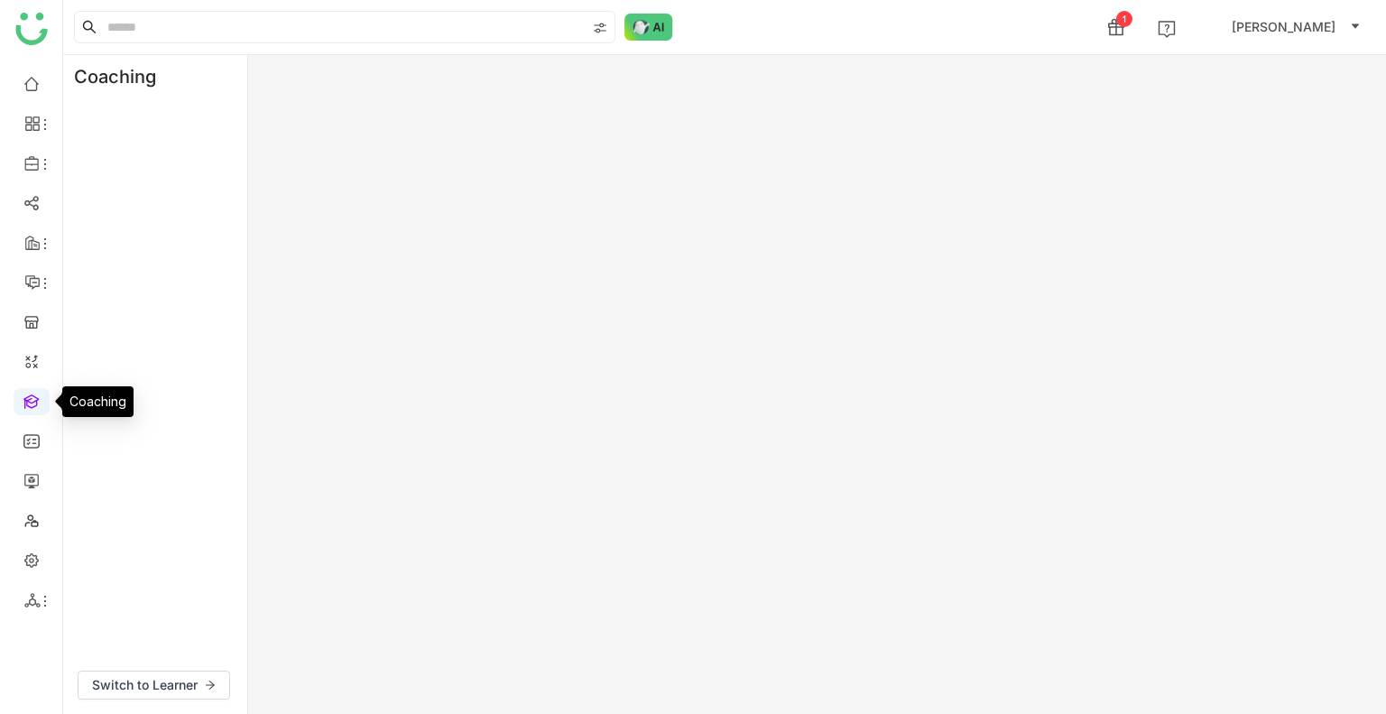
click at [26, 399] on link at bounding box center [31, 400] width 16 height 15
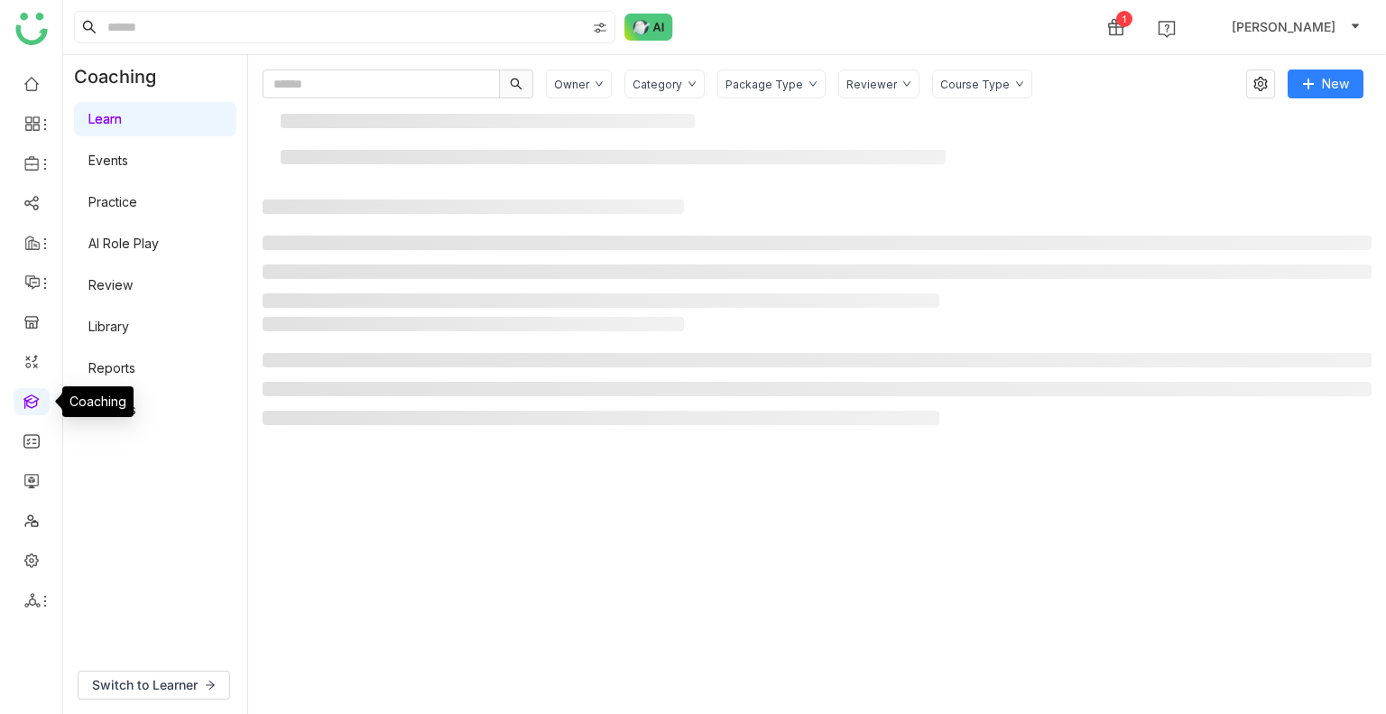
click at [132, 292] on link "Review" at bounding box center [110, 284] width 44 height 15
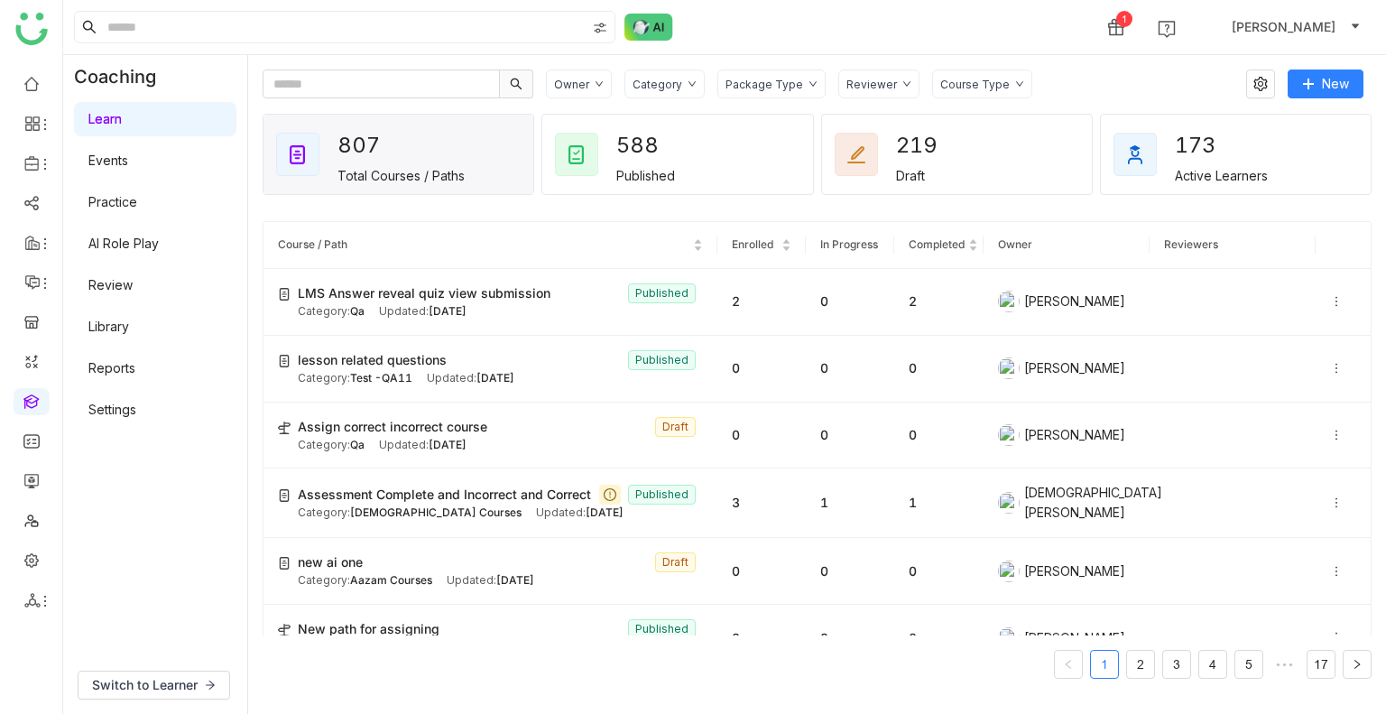
click at [132, 292] on link "Review" at bounding box center [110, 284] width 44 height 15
click at [133, 286] on link "Review" at bounding box center [110, 284] width 44 height 15
click at [133, 277] on link "Review" at bounding box center [110, 284] width 44 height 15
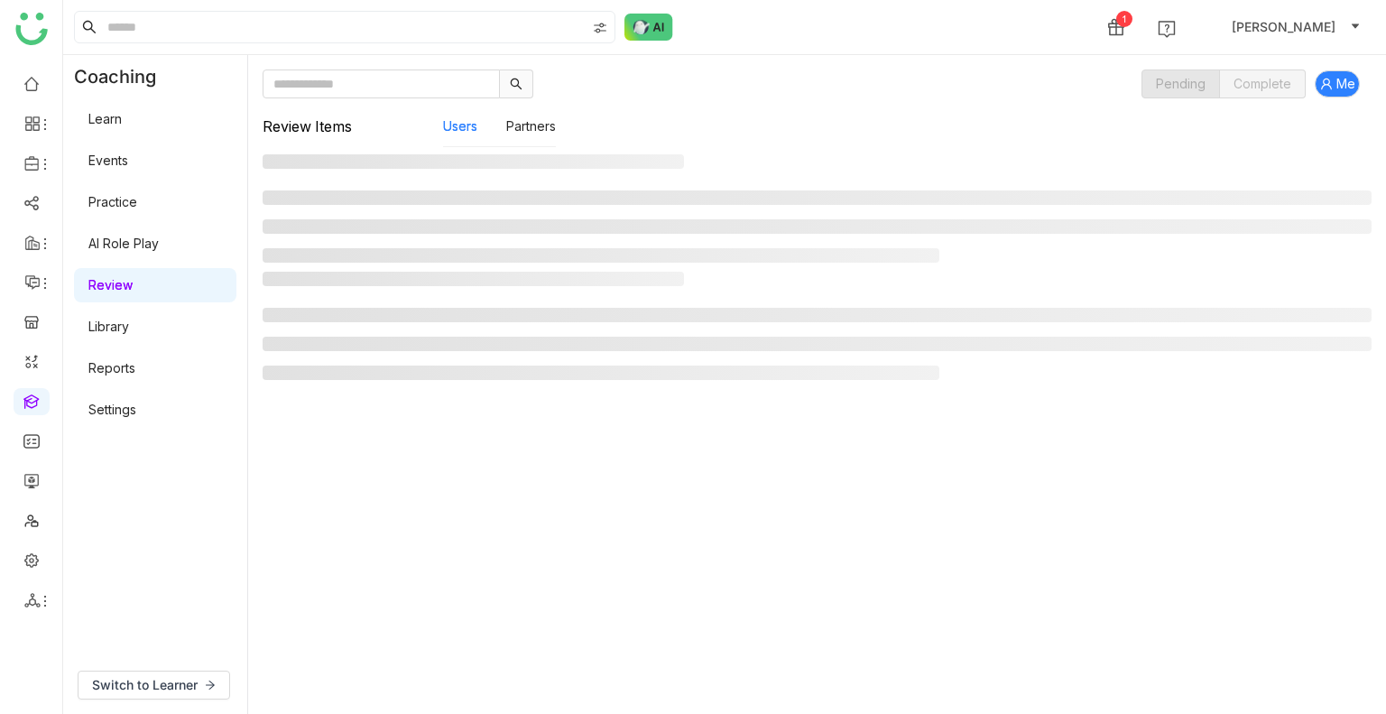
click at [133, 277] on link "Review" at bounding box center [110, 284] width 44 height 15
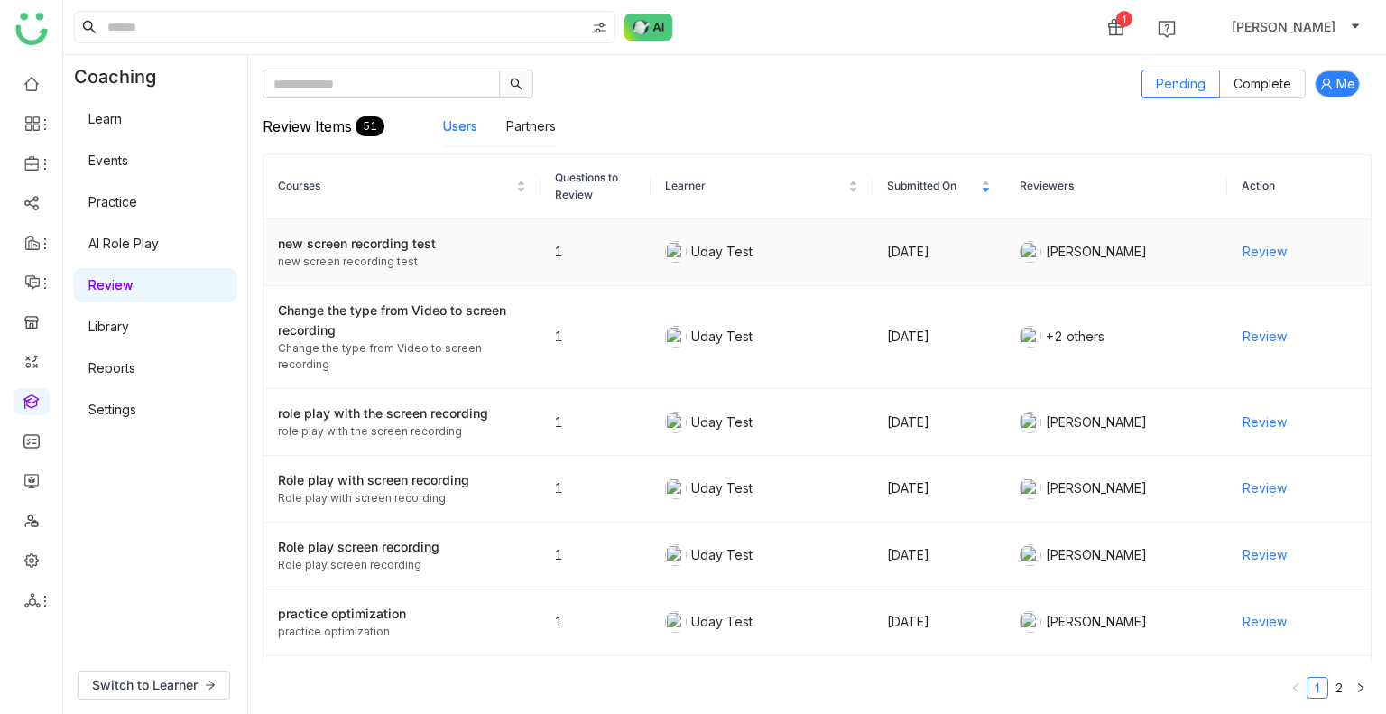
click at [1244, 248] on span "Review" at bounding box center [1265, 252] width 44 height 20
click at [848, 47] on div "1 account_circle Uday Bhanu" at bounding box center [724, 27] width 1323 height 54
click at [1314, 23] on span "[PERSON_NAME]" at bounding box center [1284, 27] width 104 height 20
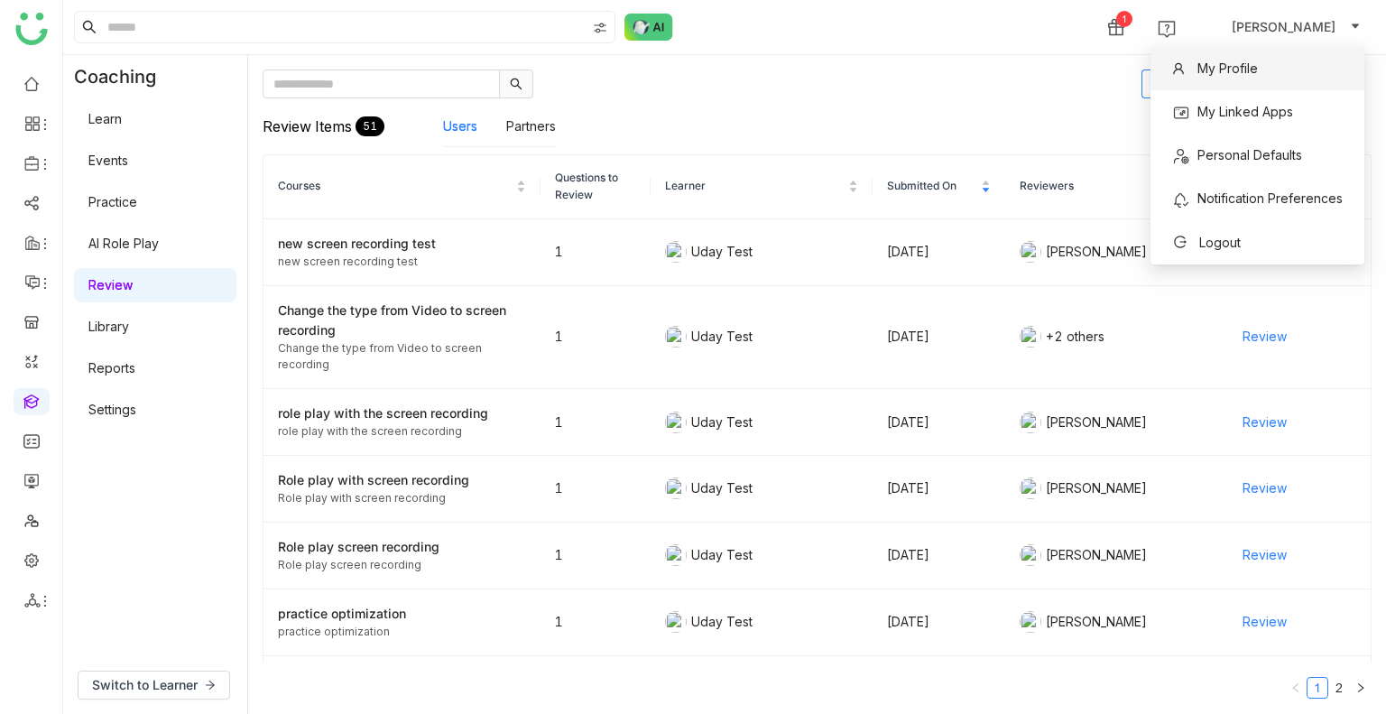
click at [1252, 82] on span "My Profile" at bounding box center [1214, 68] width 107 height 29
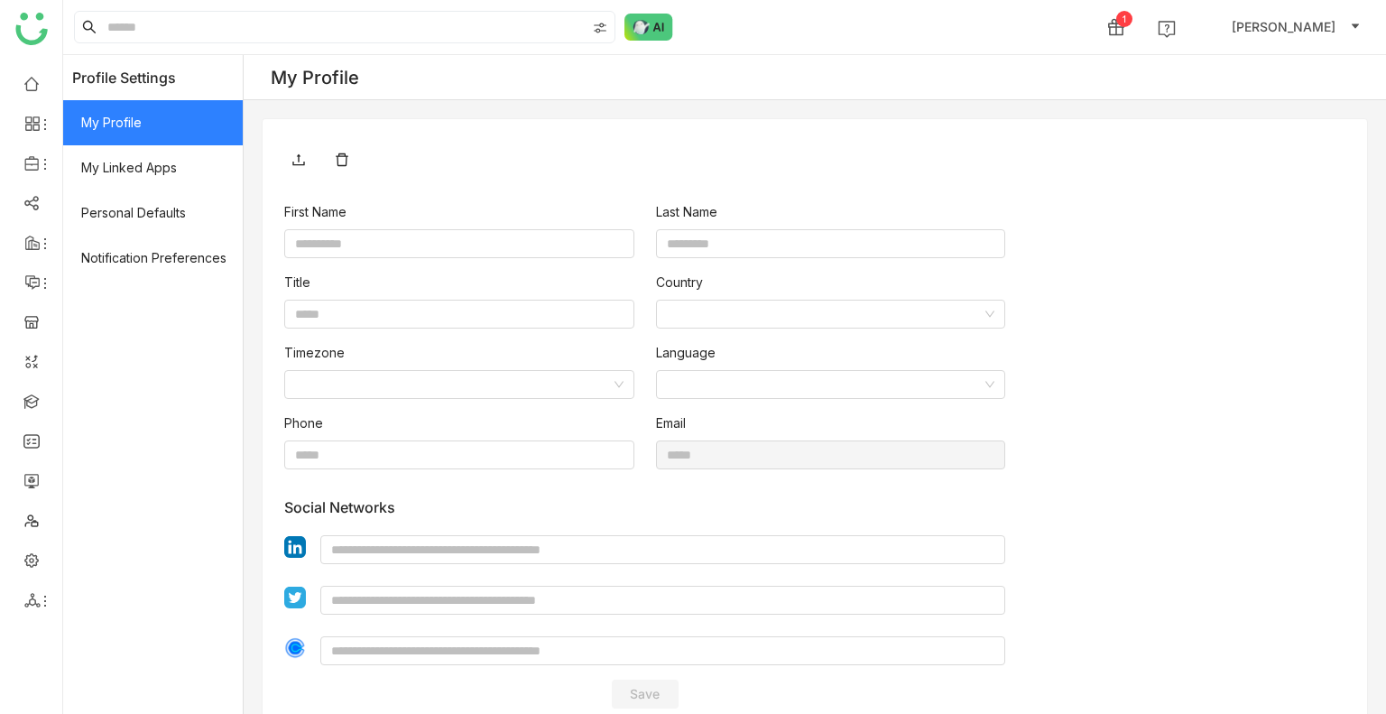
type input "****"
type input "*****"
type input "**********"
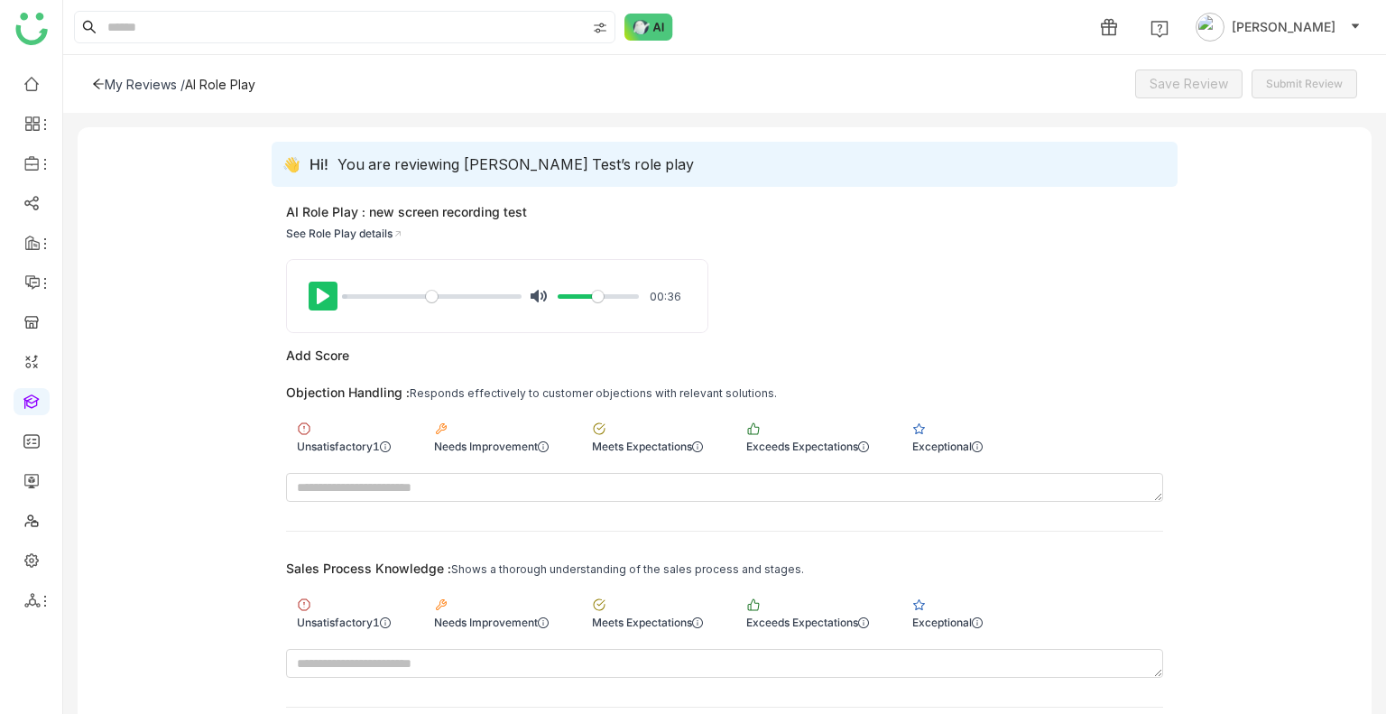
click at [310, 299] on button "Pause Play" at bounding box center [323, 296] width 29 height 29
click at [463, 447] on div "Needs Improvement" at bounding box center [491, 446] width 115 height 14
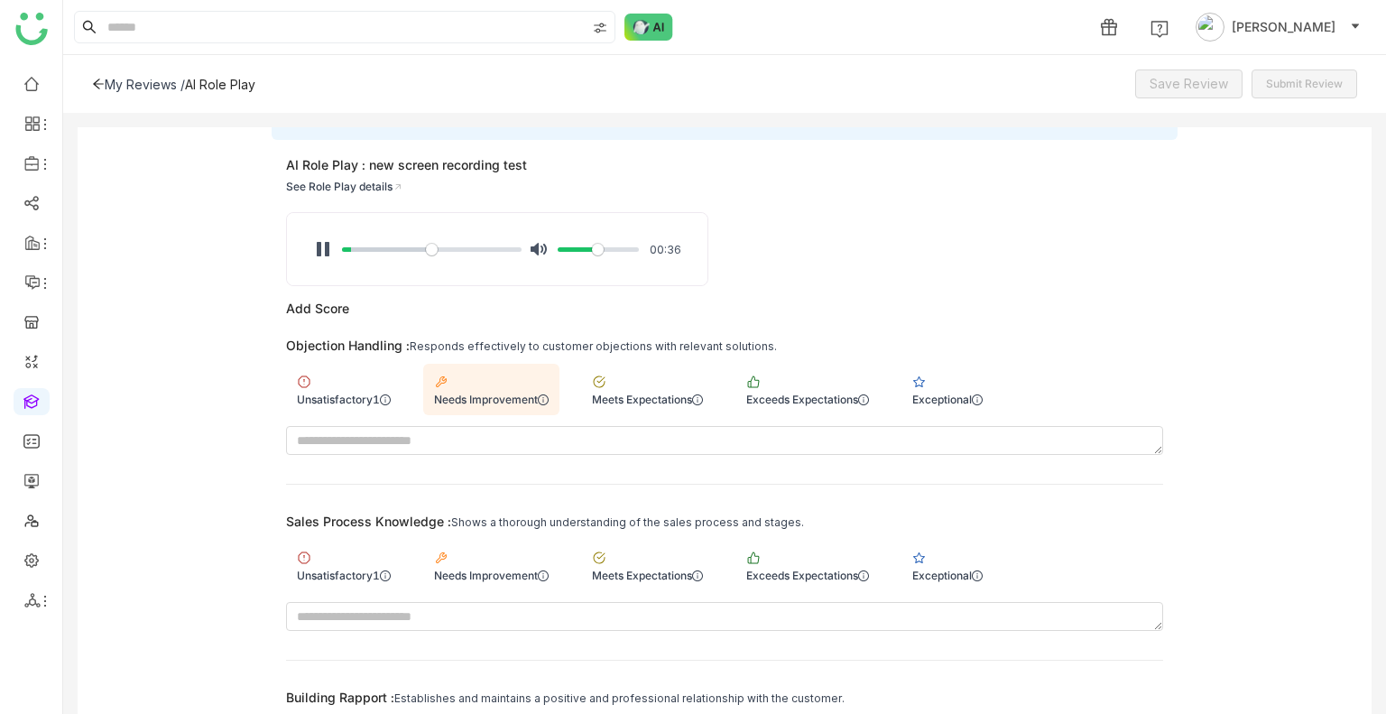
scroll to position [180, 0]
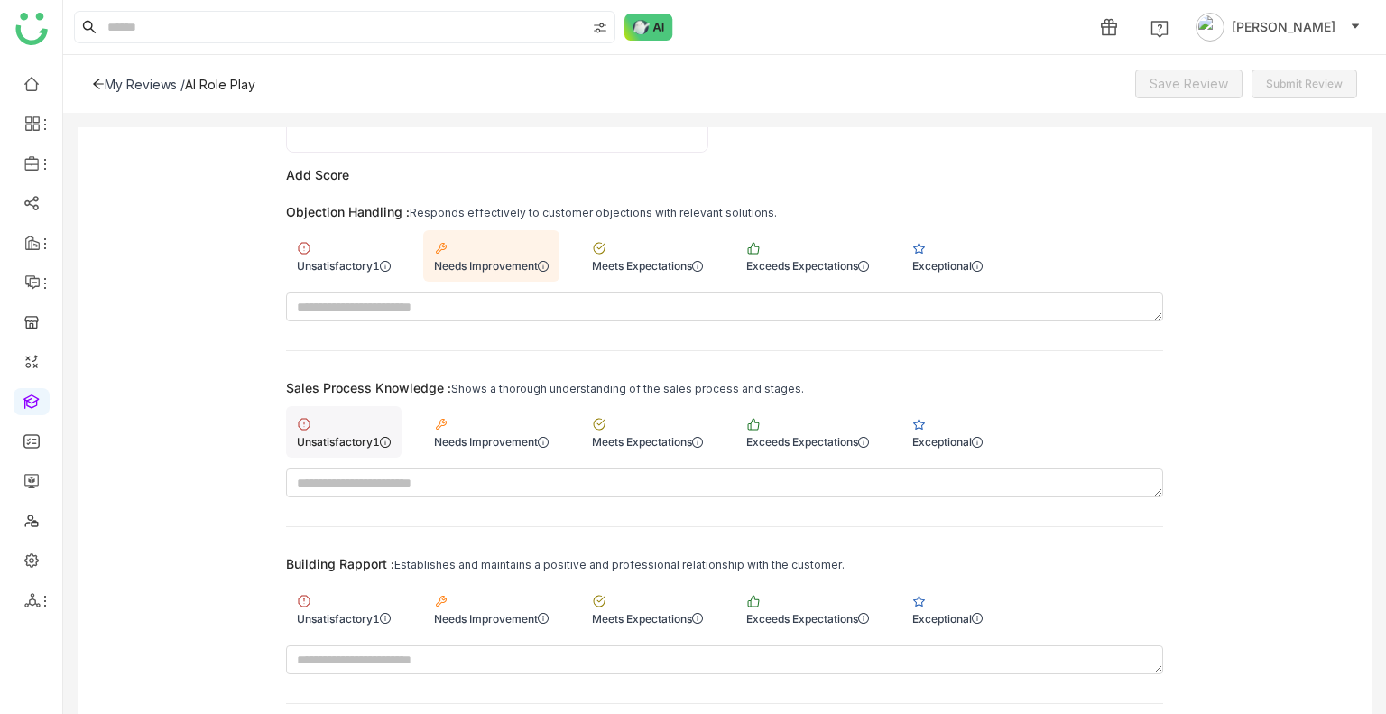
click at [393, 431] on div "Unsatisfactory1" at bounding box center [344, 431] width 116 height 51
click at [779, 589] on div "Exceeds Expectations" at bounding box center [807, 607] width 144 height 51
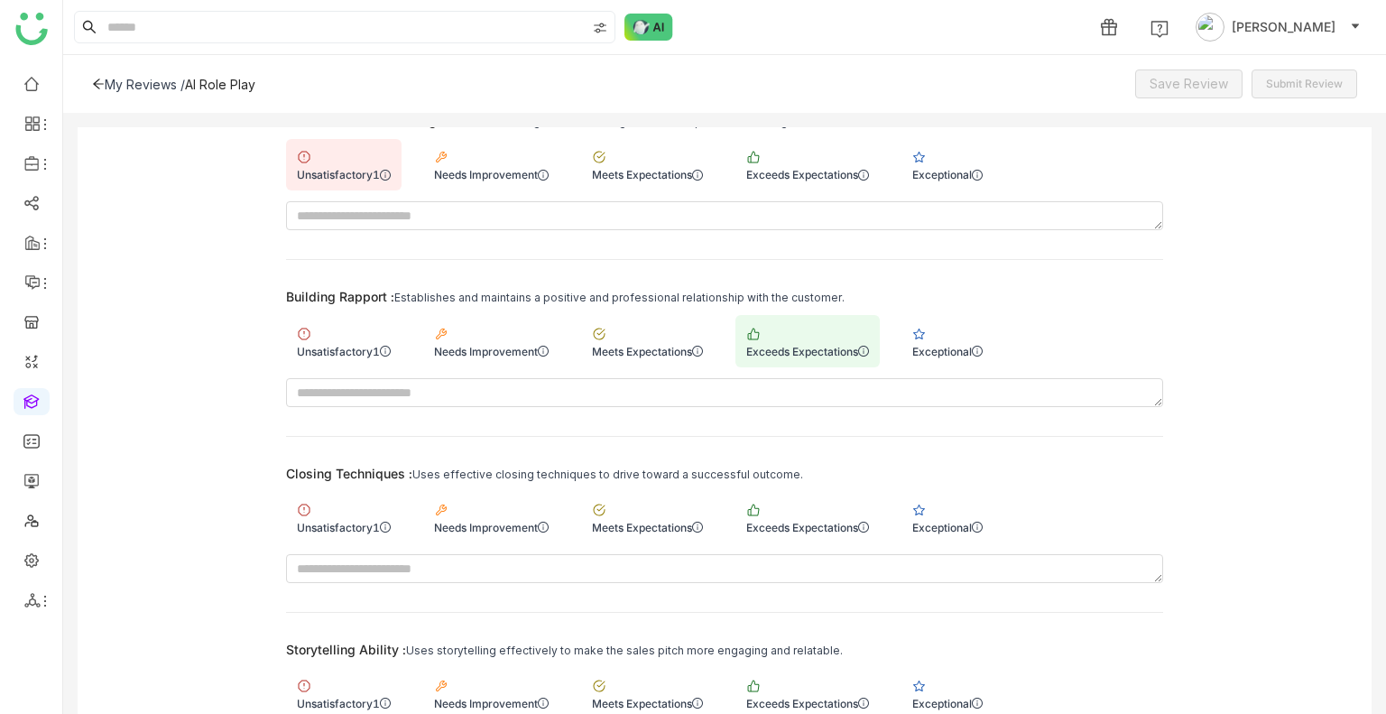
scroll to position [451, 0]
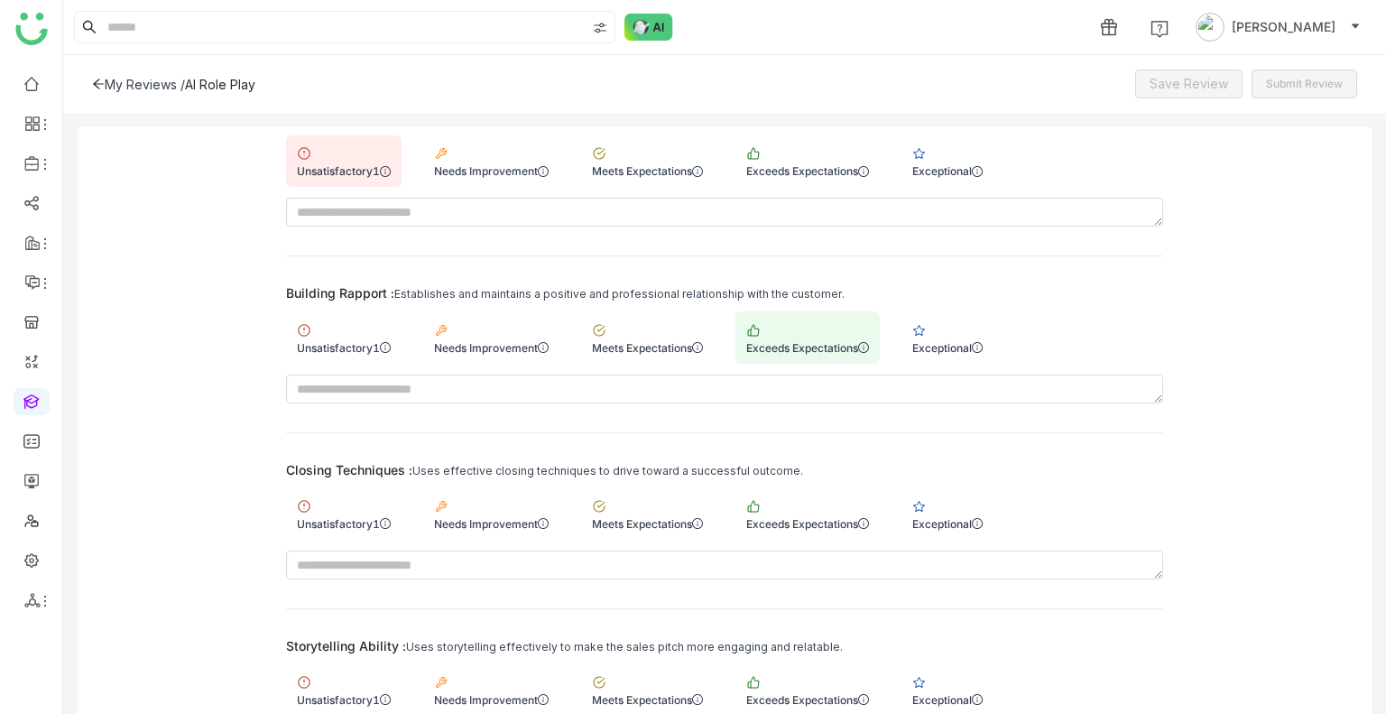
drag, startPoint x: 355, startPoint y: 515, endPoint x: 712, endPoint y: 596, distance: 366.3
click at [357, 517] on div "Unsatisfactory1" at bounding box center [344, 524] width 94 height 14
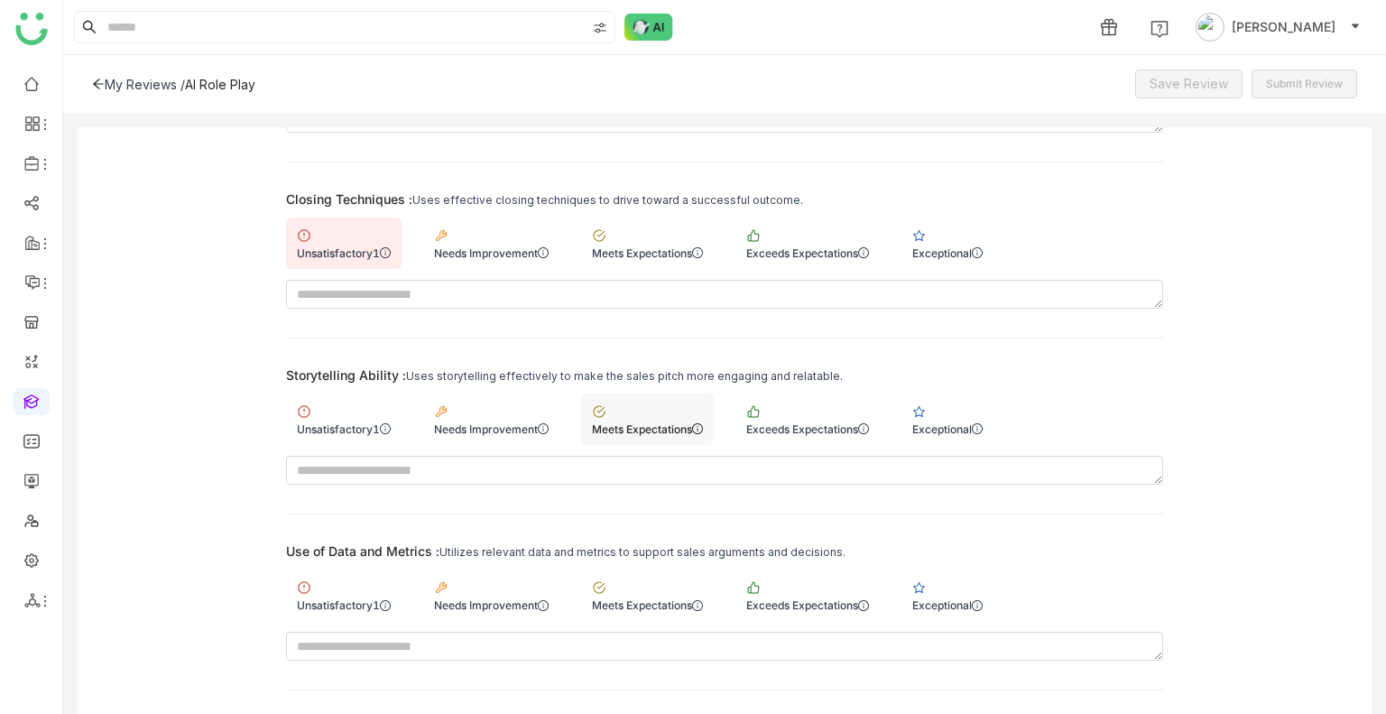
click at [670, 401] on div "Meets Expectations" at bounding box center [647, 418] width 133 height 51
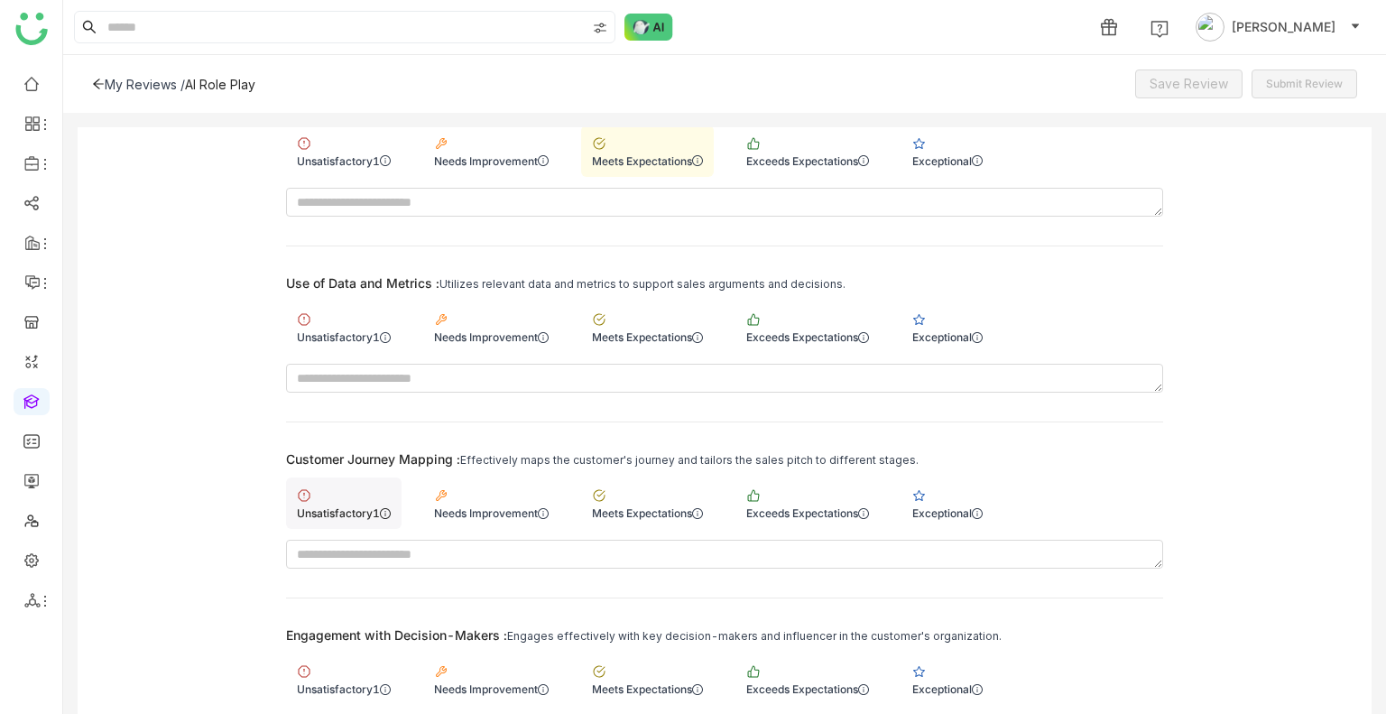
scroll to position [993, 0]
click at [349, 328] on div "Unsatisfactory1" at bounding box center [344, 335] width 94 height 14
click at [689, 505] on div "Meets Expectations" at bounding box center [647, 511] width 111 height 14
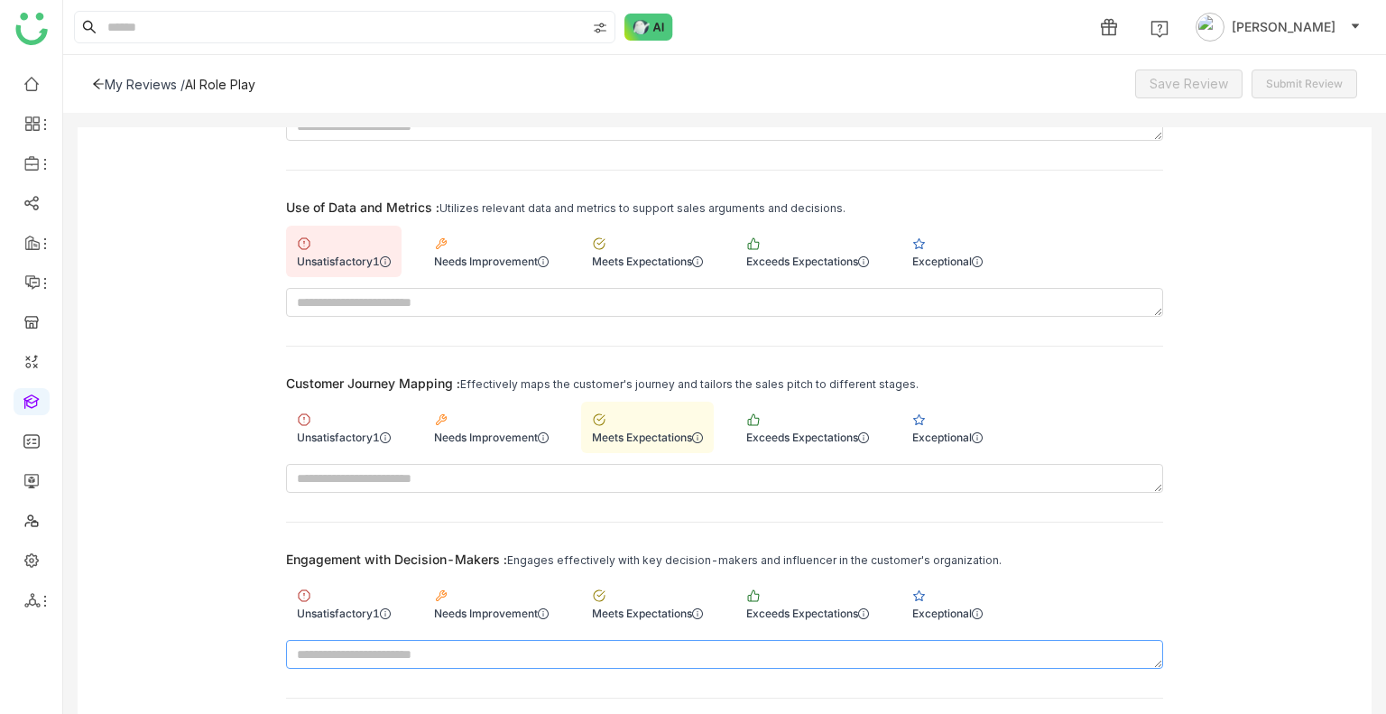
scroll to position [1162, 0]
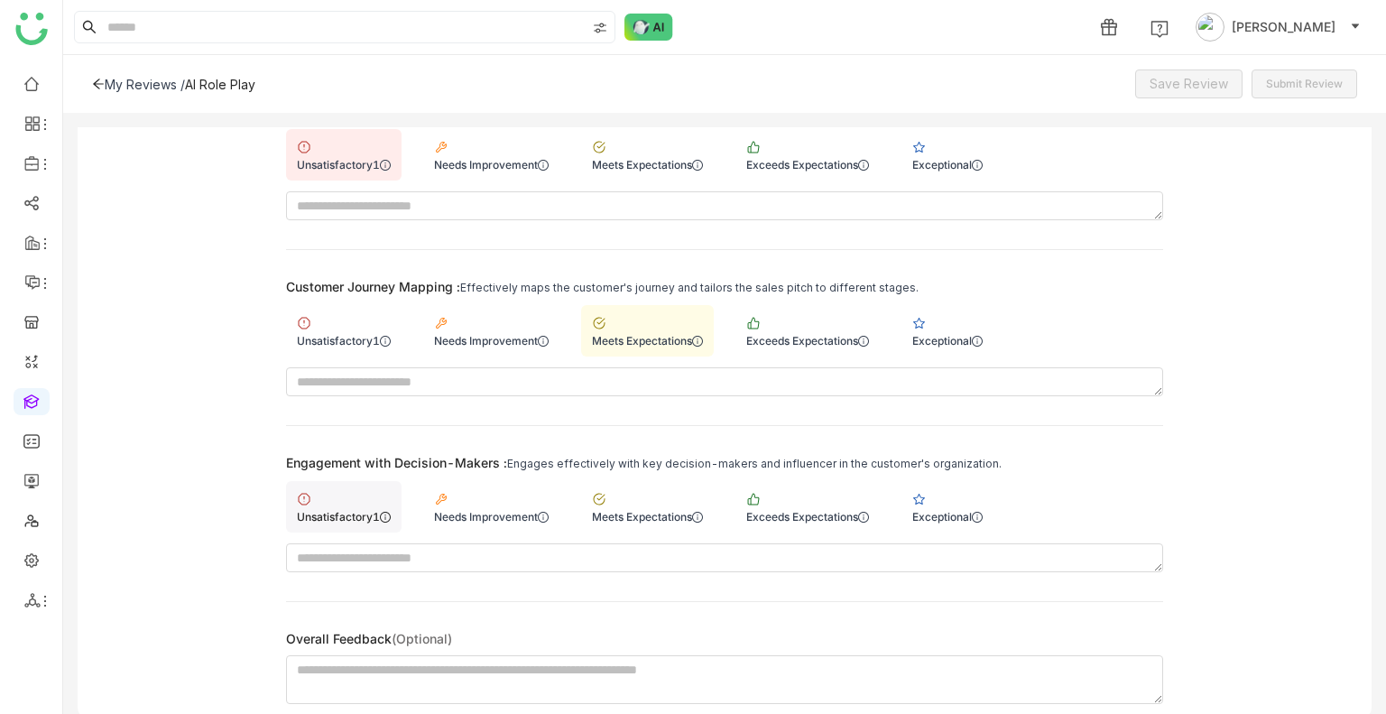
click at [382, 504] on div "Unsatisfactory1" at bounding box center [344, 506] width 116 height 51
click at [1203, 88] on span "Save Review" at bounding box center [1189, 84] width 79 height 20
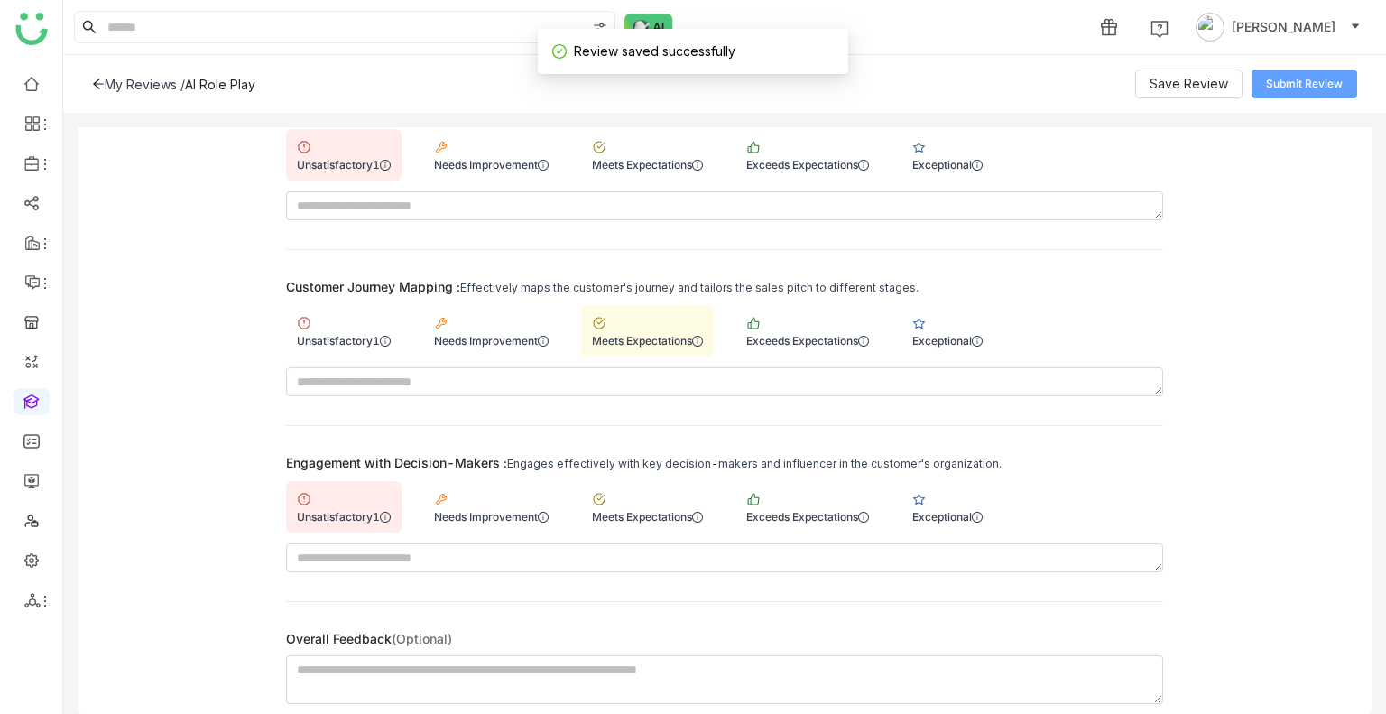
drag, startPoint x: 1281, startPoint y: 86, endPoint x: 1293, endPoint y: 96, distance: 15.4
click at [1291, 95] on button "Submit Review" at bounding box center [1305, 83] width 106 height 29
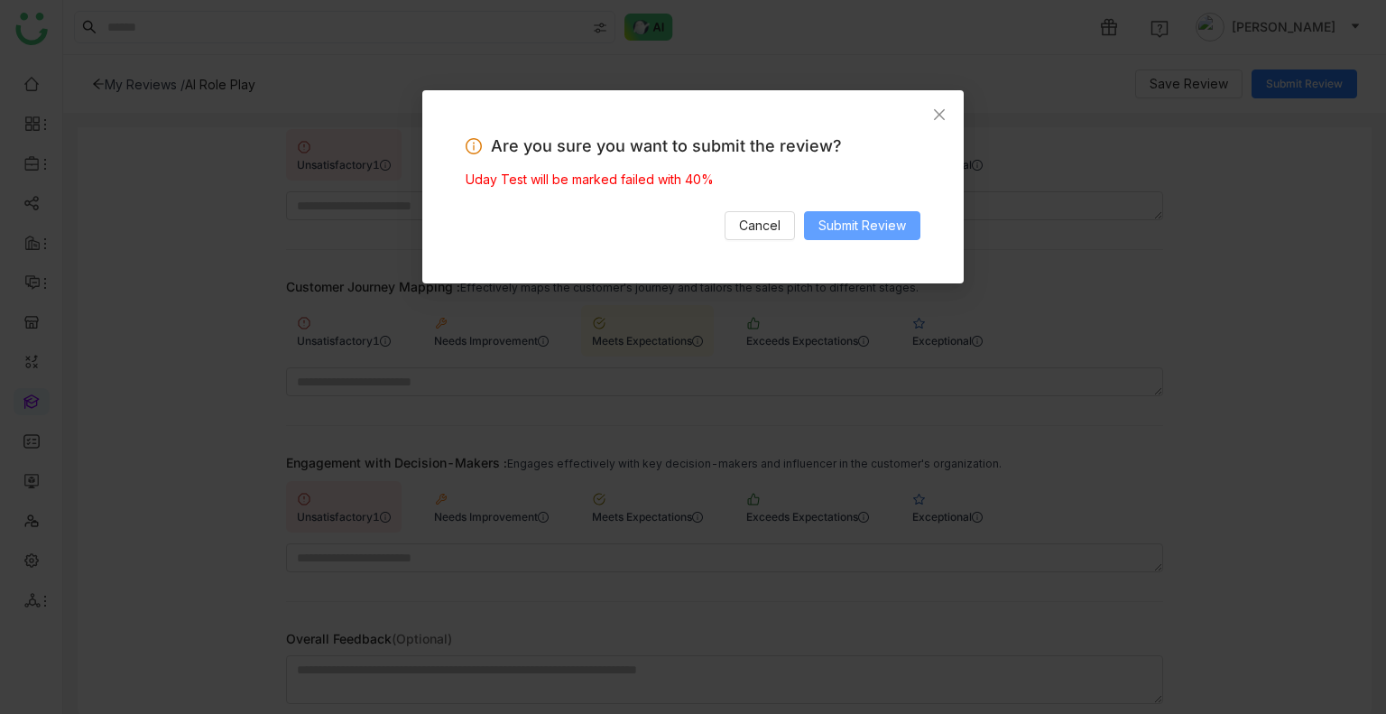
click at [831, 212] on button "Submit Review" at bounding box center [862, 225] width 116 height 29
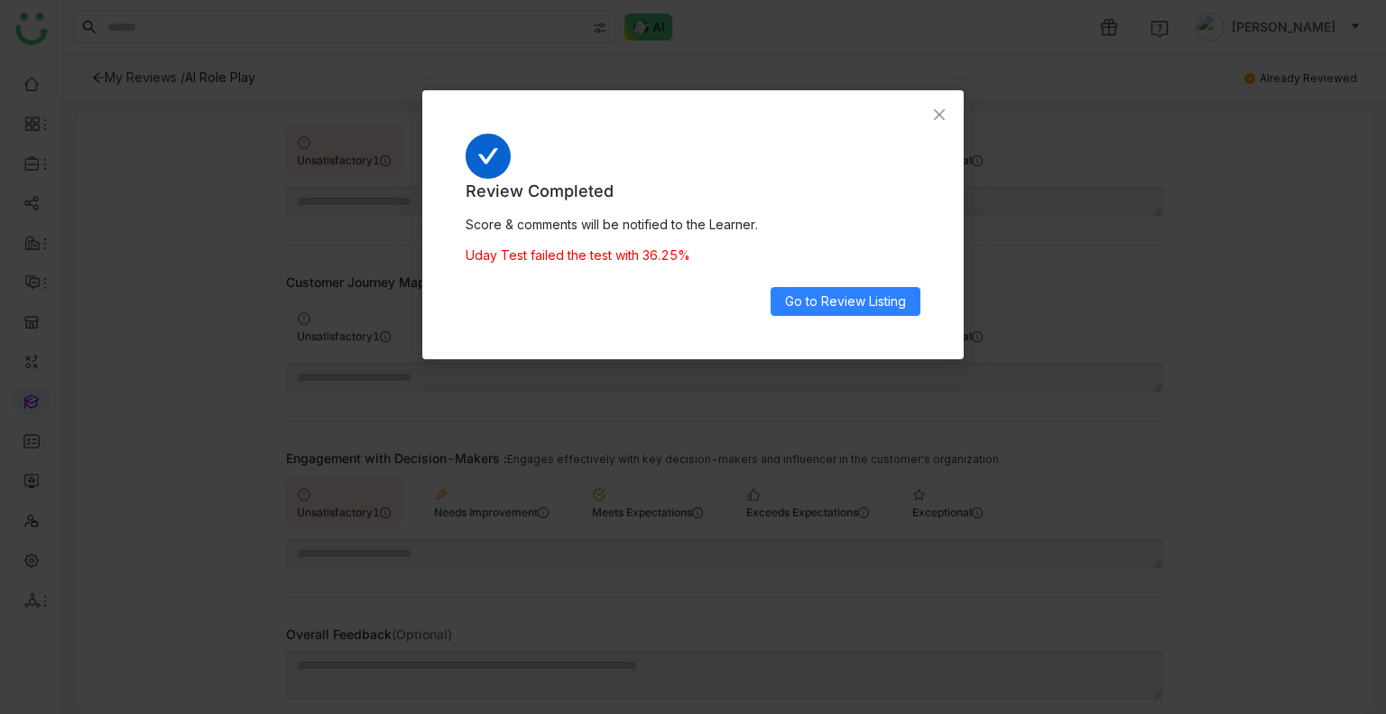
type input "***"
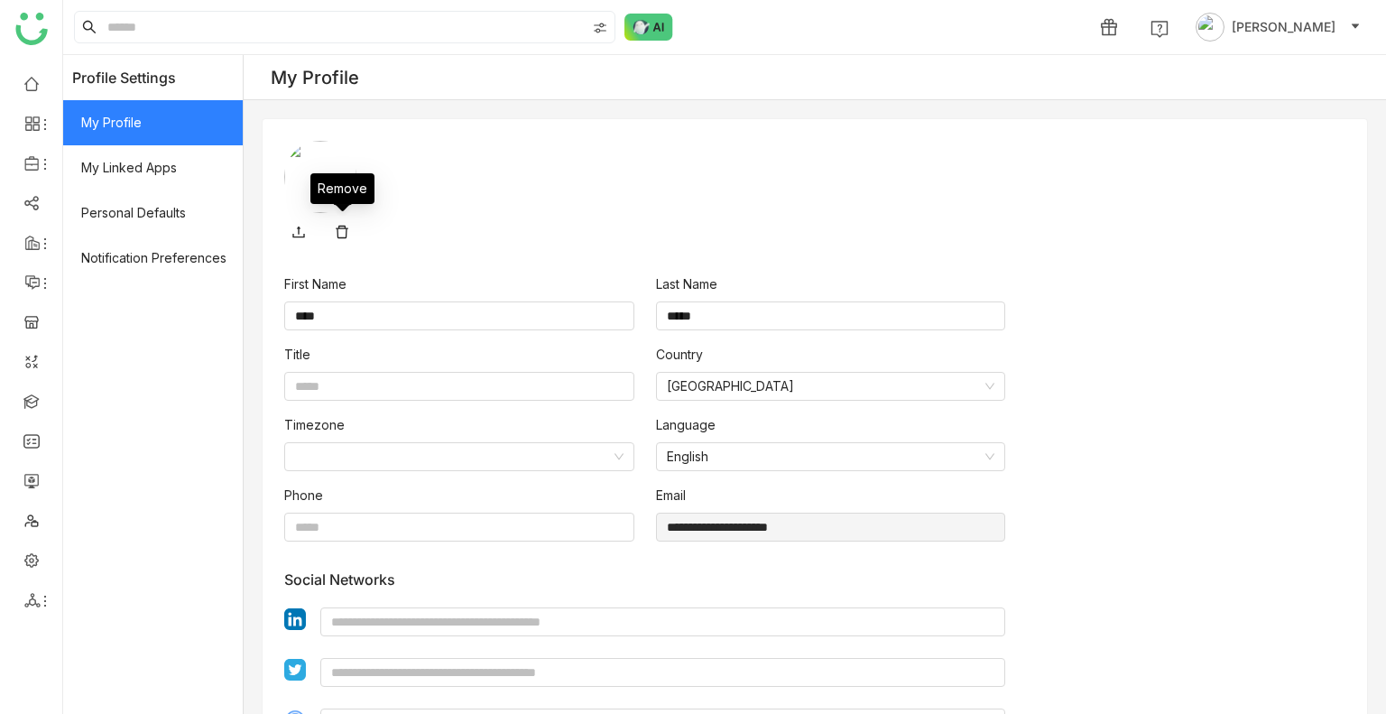
click at [339, 241] on icon at bounding box center [342, 234] width 14 height 18
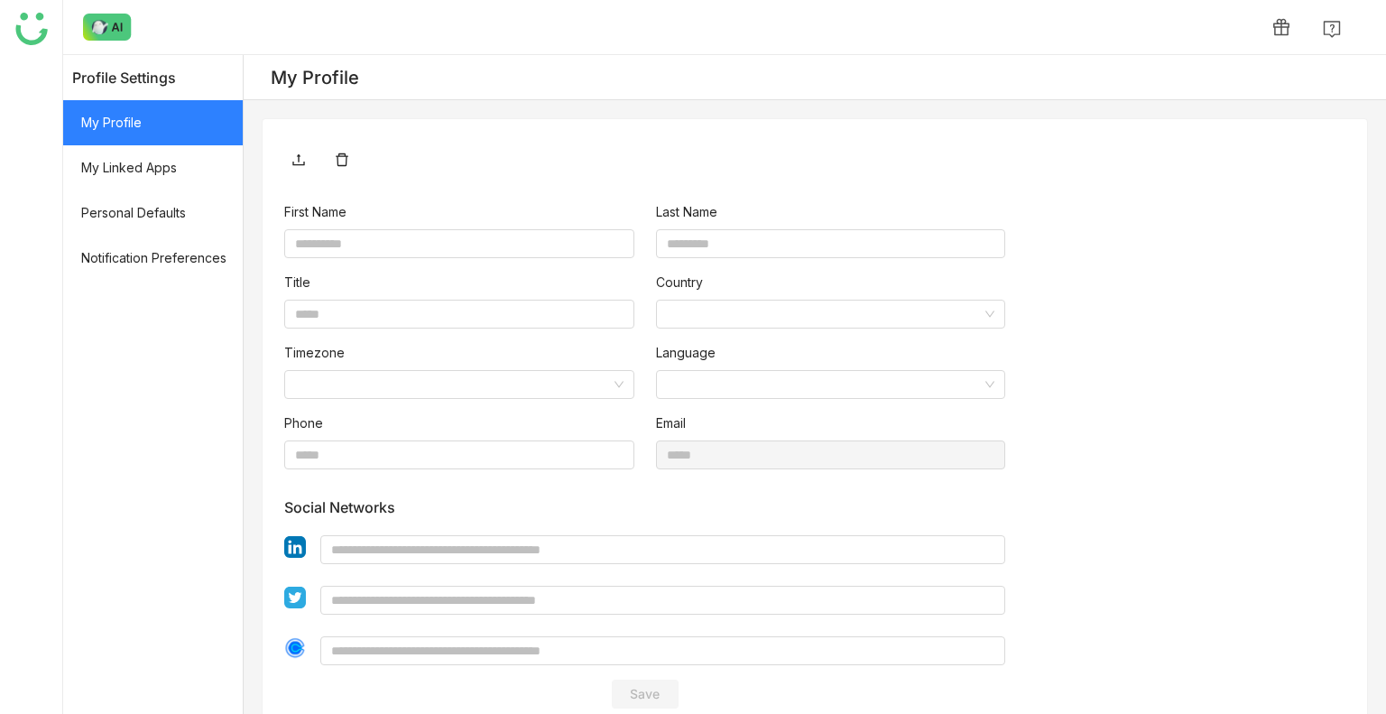
type input "****"
type input "*****"
type input "**********"
type input "****"
type input "*****"
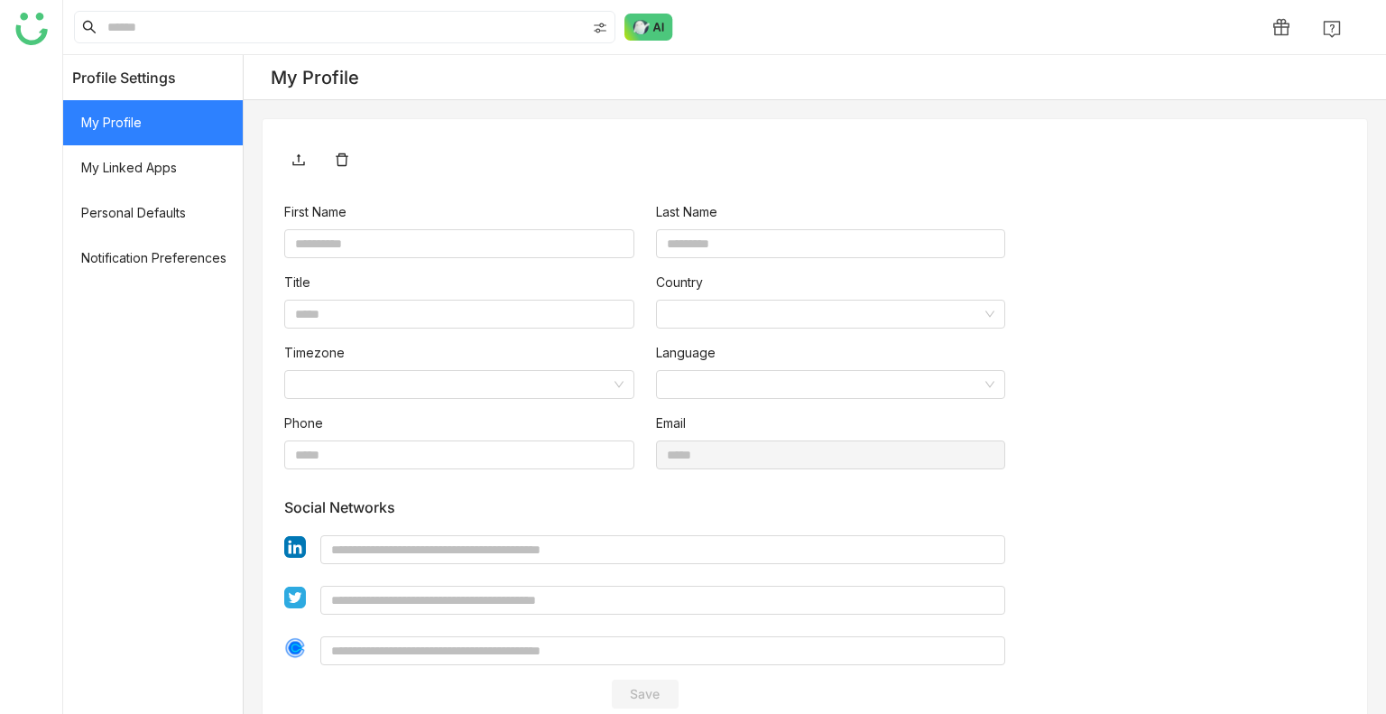
type input "**********"
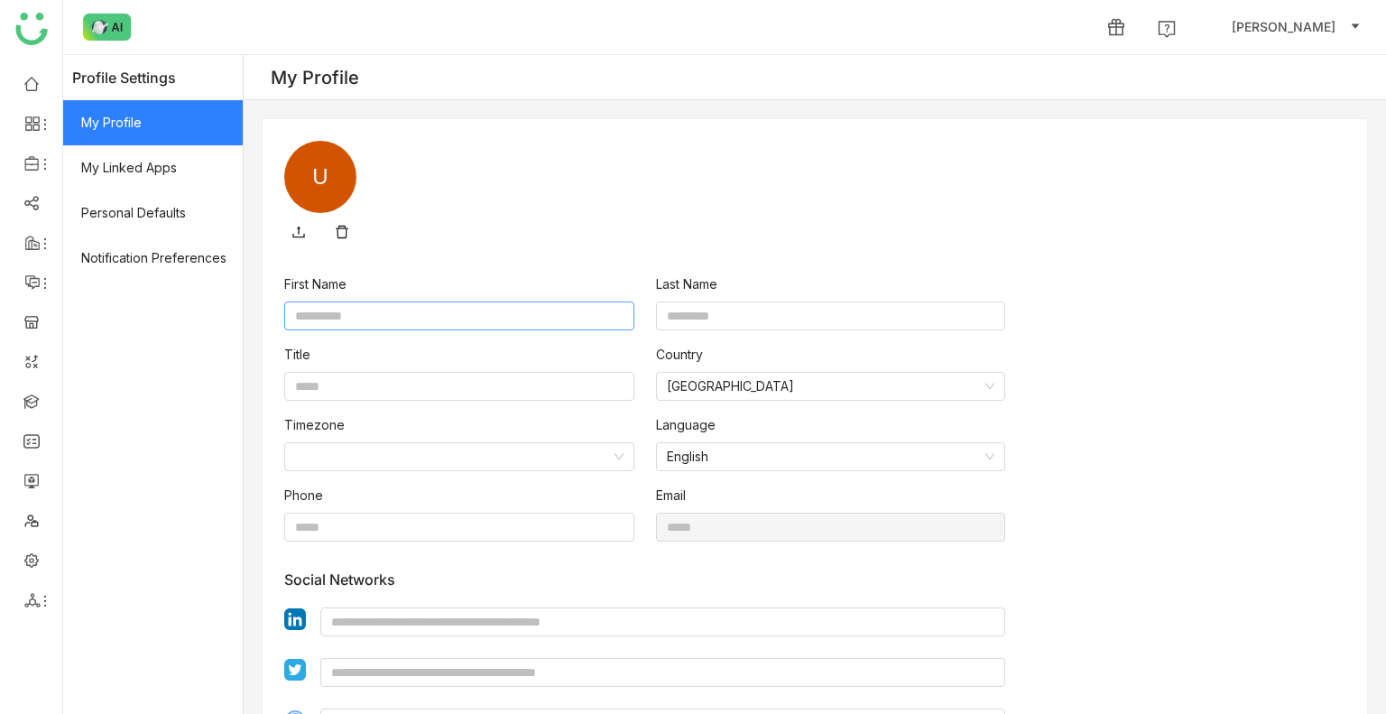
type input "****"
type input "*****"
type input "**********"
click at [291, 234] on icon at bounding box center [298, 232] width 14 height 14
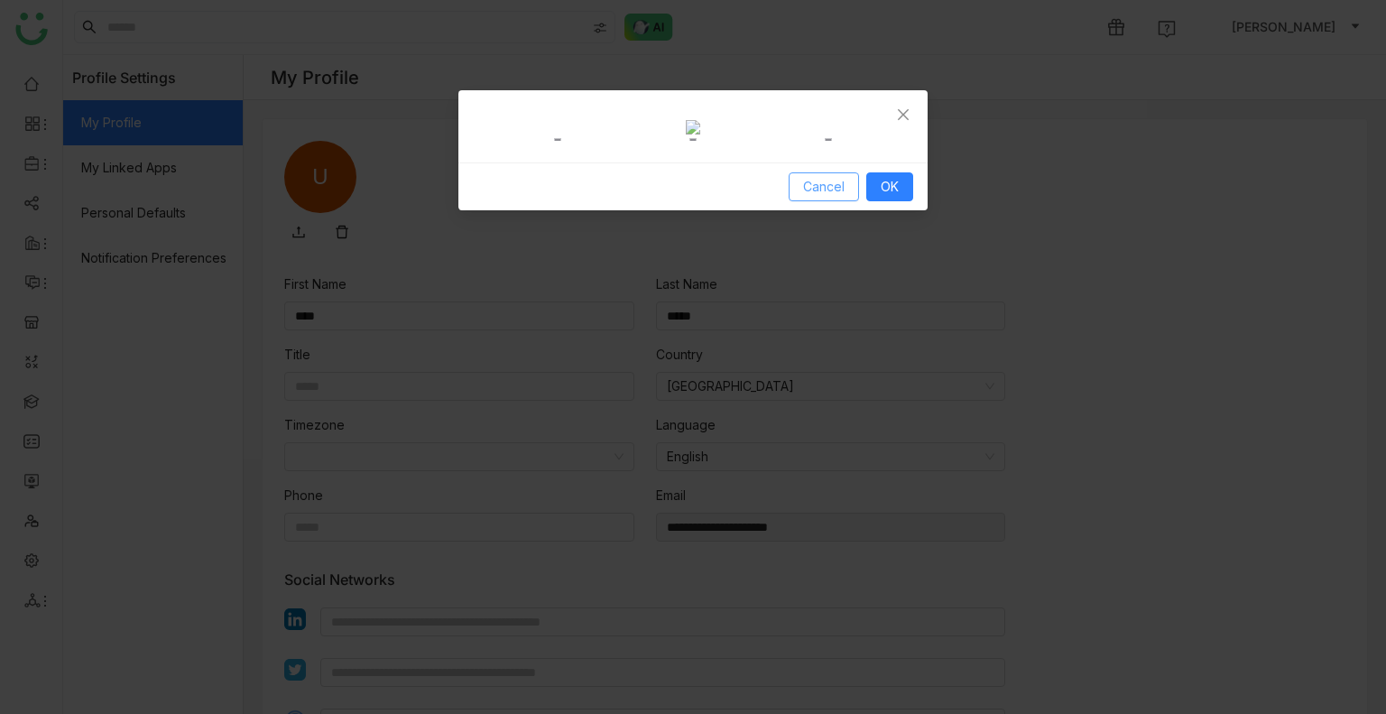
click at [834, 197] on span "Cancel" at bounding box center [824, 187] width 42 height 20
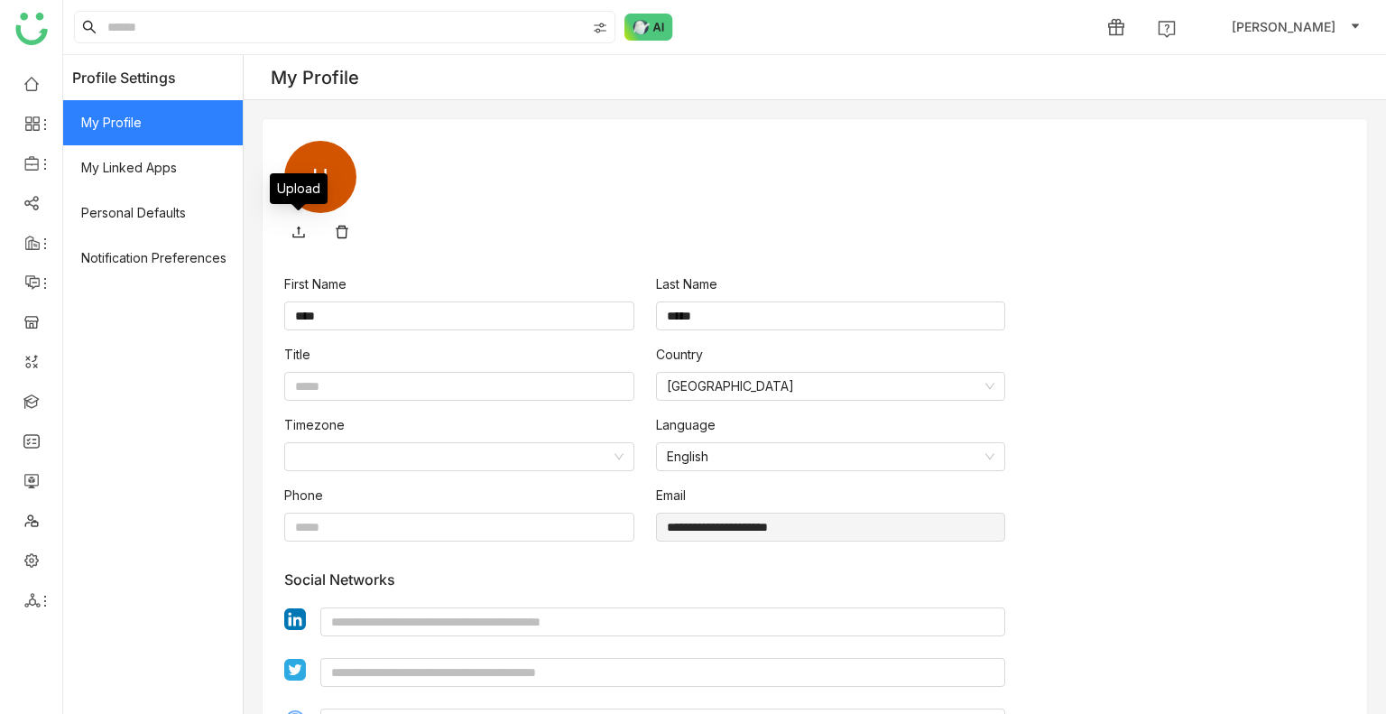
click at [299, 226] on icon at bounding box center [298, 232] width 12 height 12
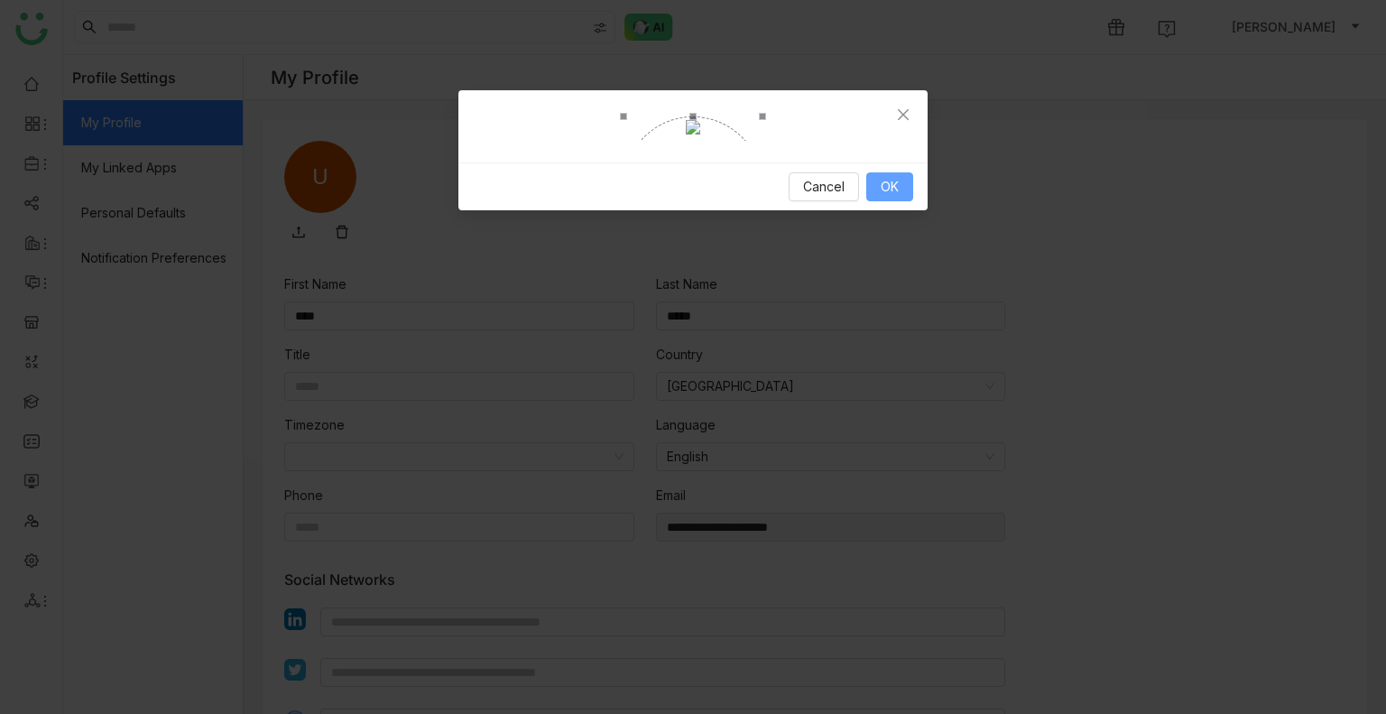
click at [895, 197] on span "OK" at bounding box center [890, 187] width 18 height 20
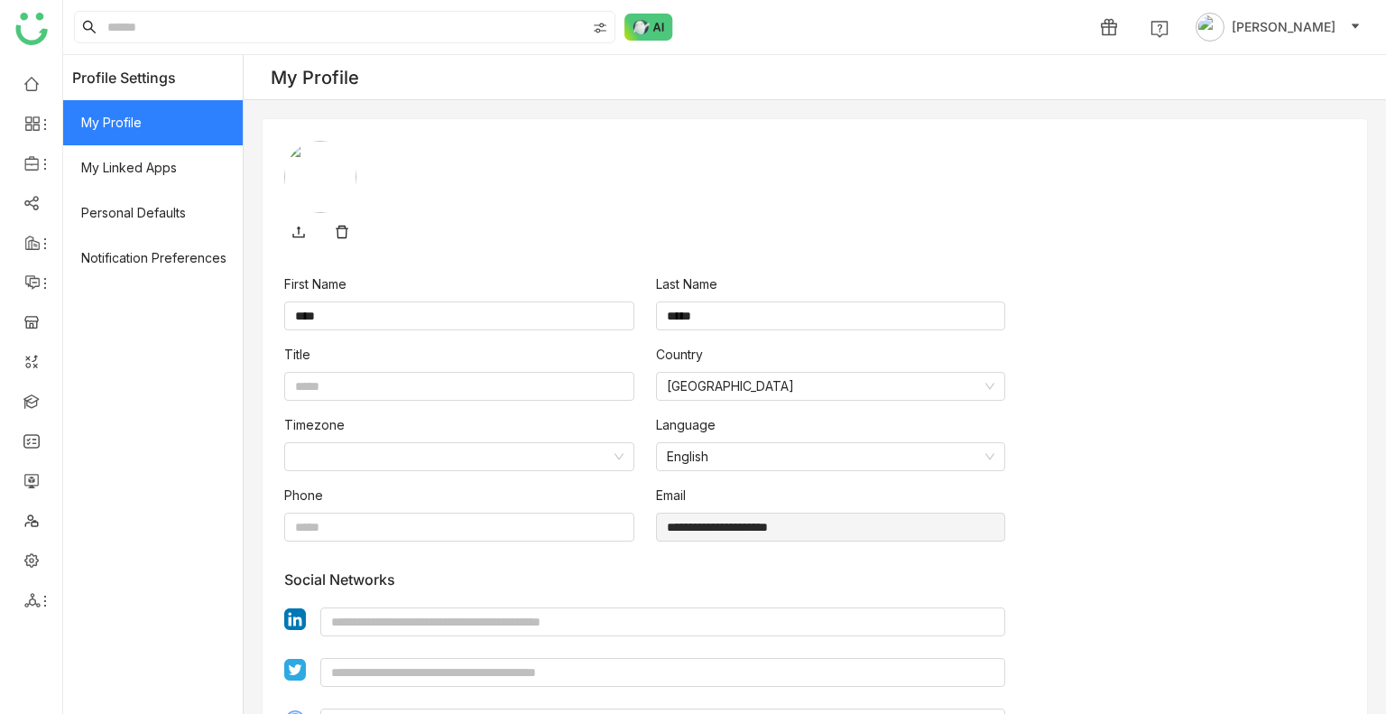
click at [282, 414] on div "**********" at bounding box center [815, 429] width 1142 height 748
drag, startPoint x: 31, startPoint y: 122, endPoint x: 43, endPoint y: 97, distance: 27.4
click at [41, 102] on ul at bounding box center [31, 342] width 62 height 568
drag, startPoint x: 34, startPoint y: 75, endPoint x: 36, endPoint y: 111, distance: 36.1
click at [34, 75] on link at bounding box center [31, 82] width 16 height 15
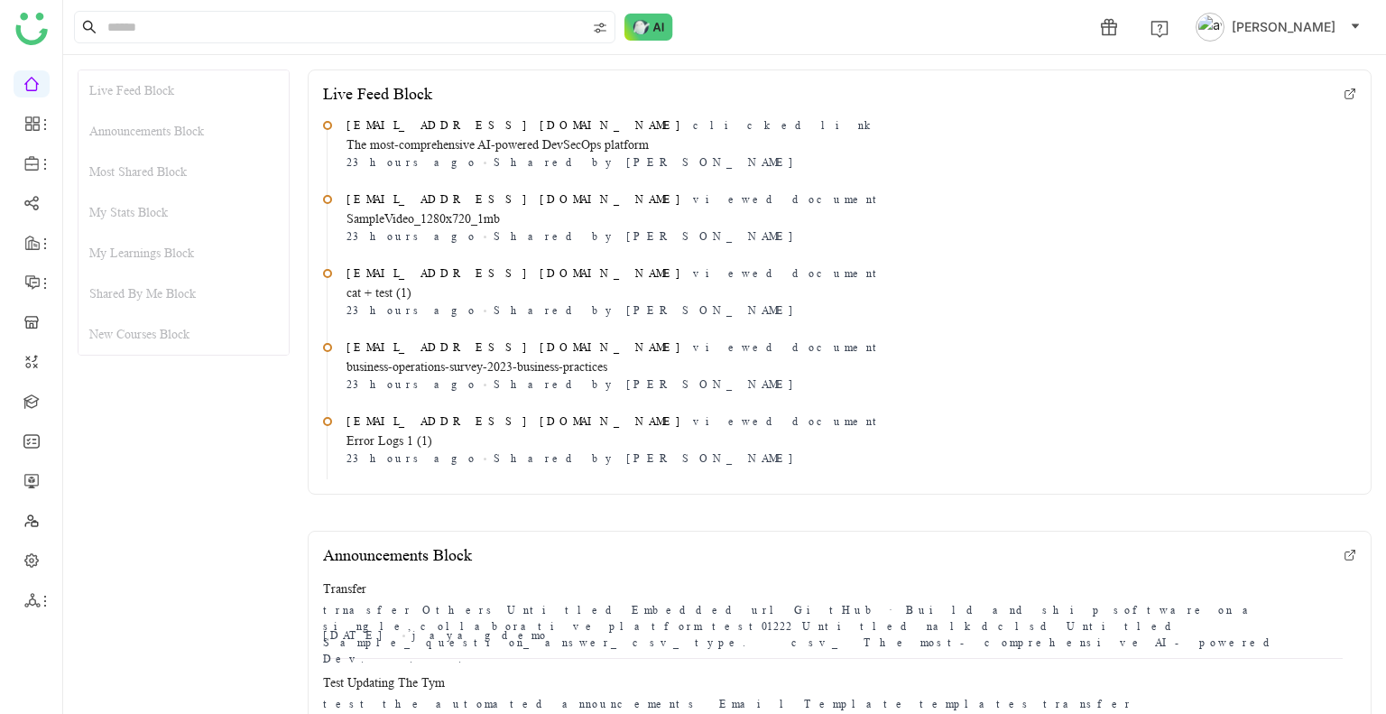
click at [1260, 16] on button "[PERSON_NAME]" at bounding box center [1278, 27] width 172 height 29
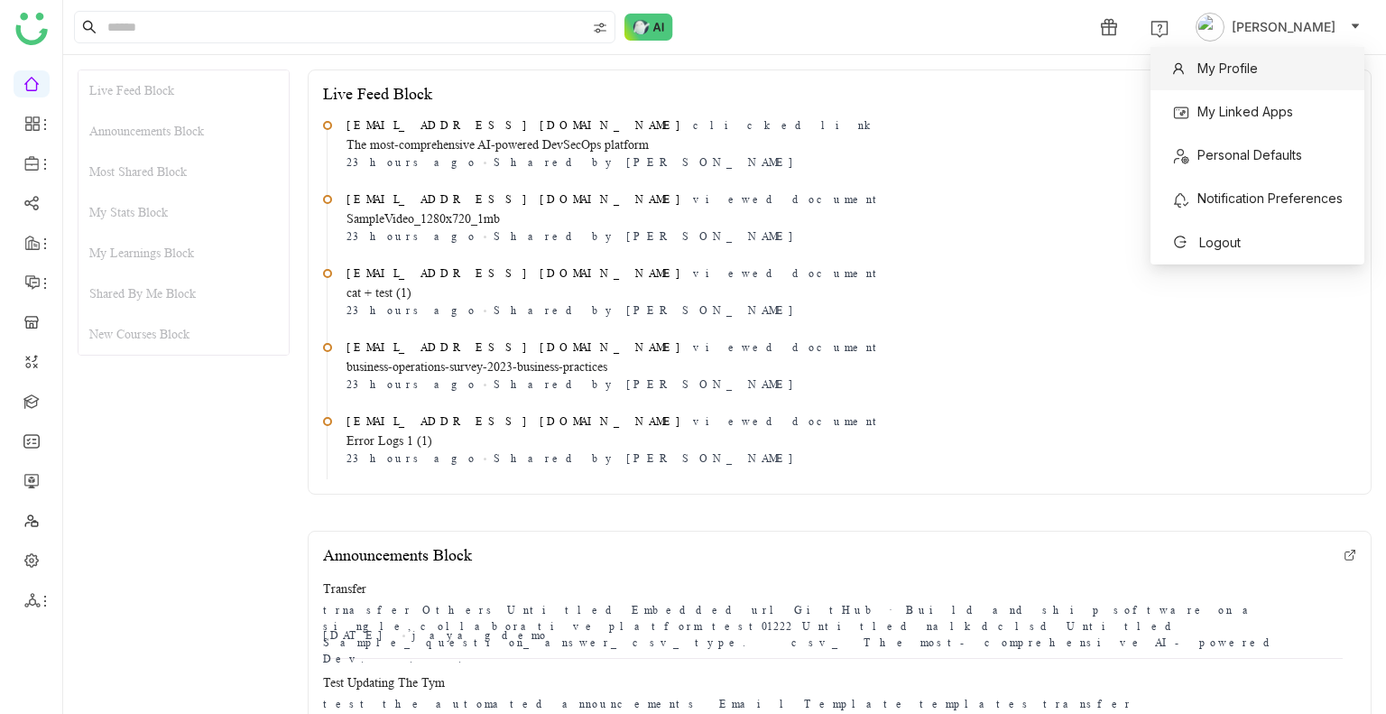
click at [1238, 52] on li "My Profile" at bounding box center [1258, 68] width 214 height 43
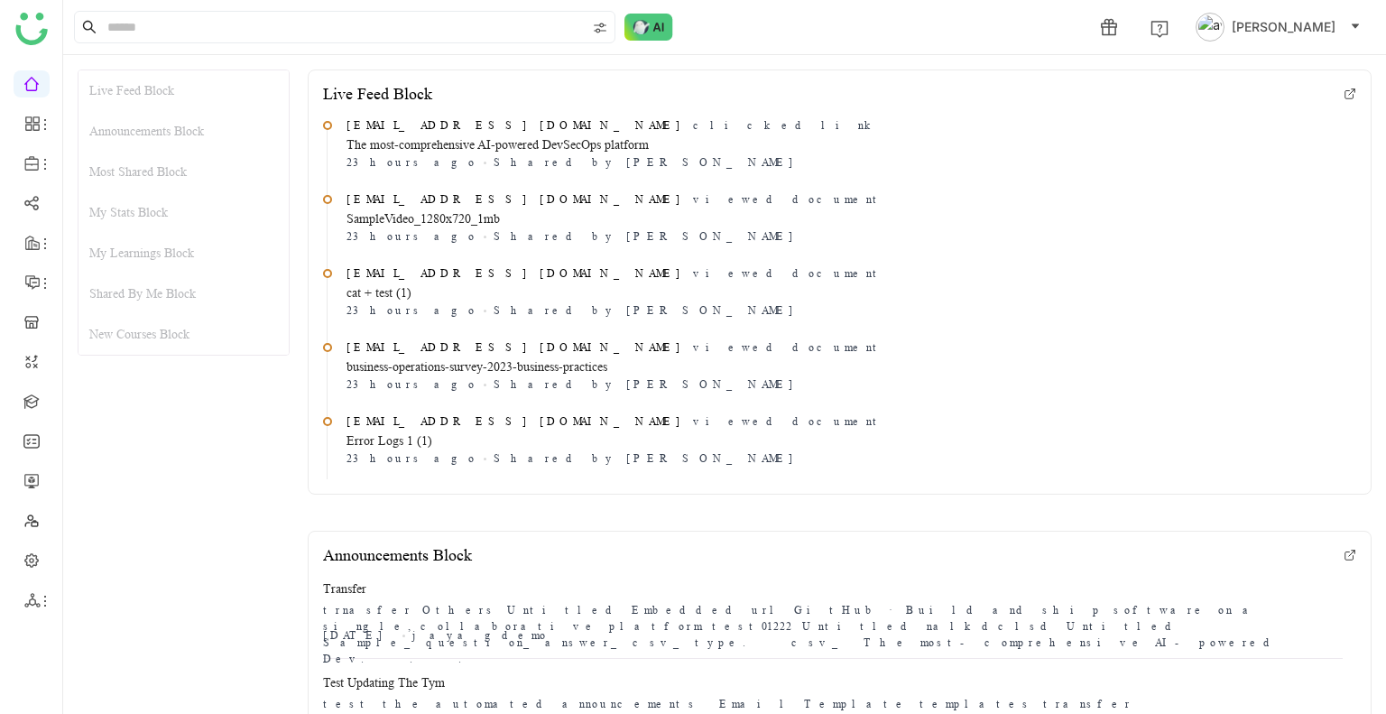
click at [1225, 25] on img at bounding box center [1210, 27] width 29 height 29
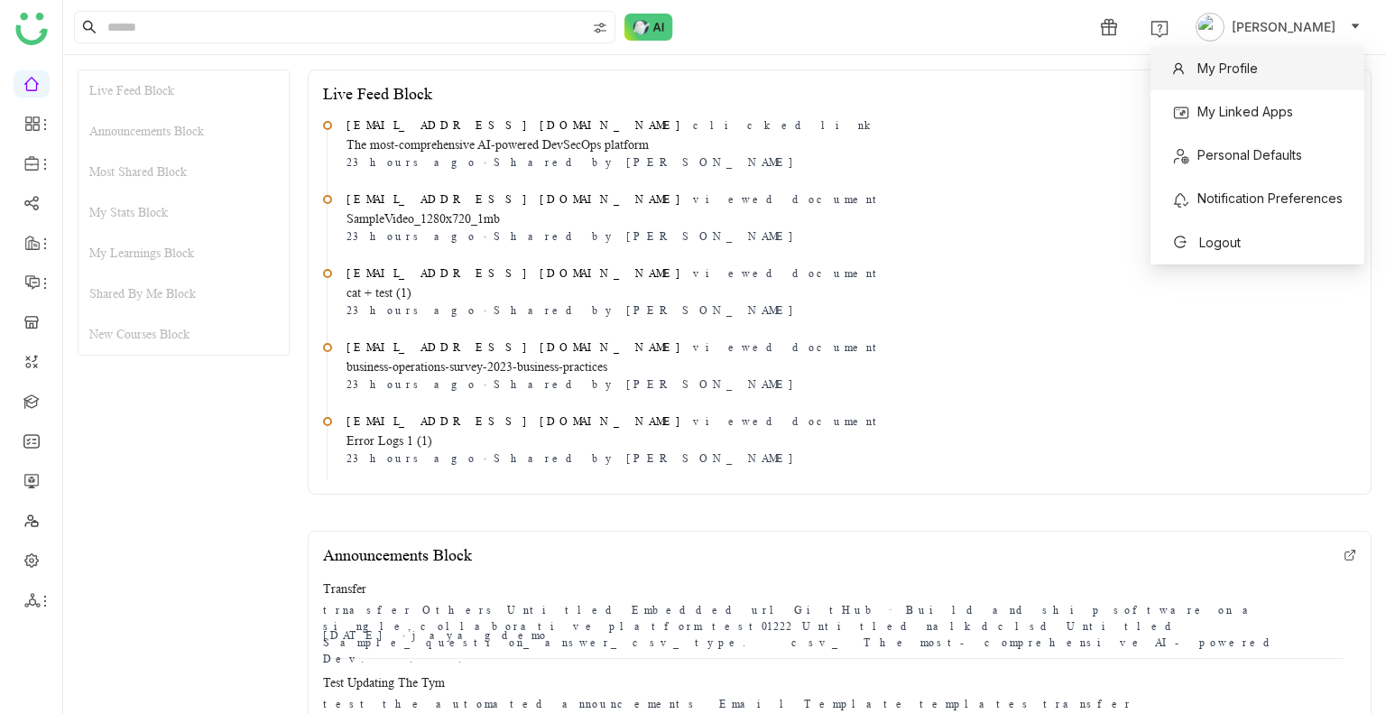
click at [1242, 73] on span "My Profile" at bounding box center [1227, 67] width 60 height 15
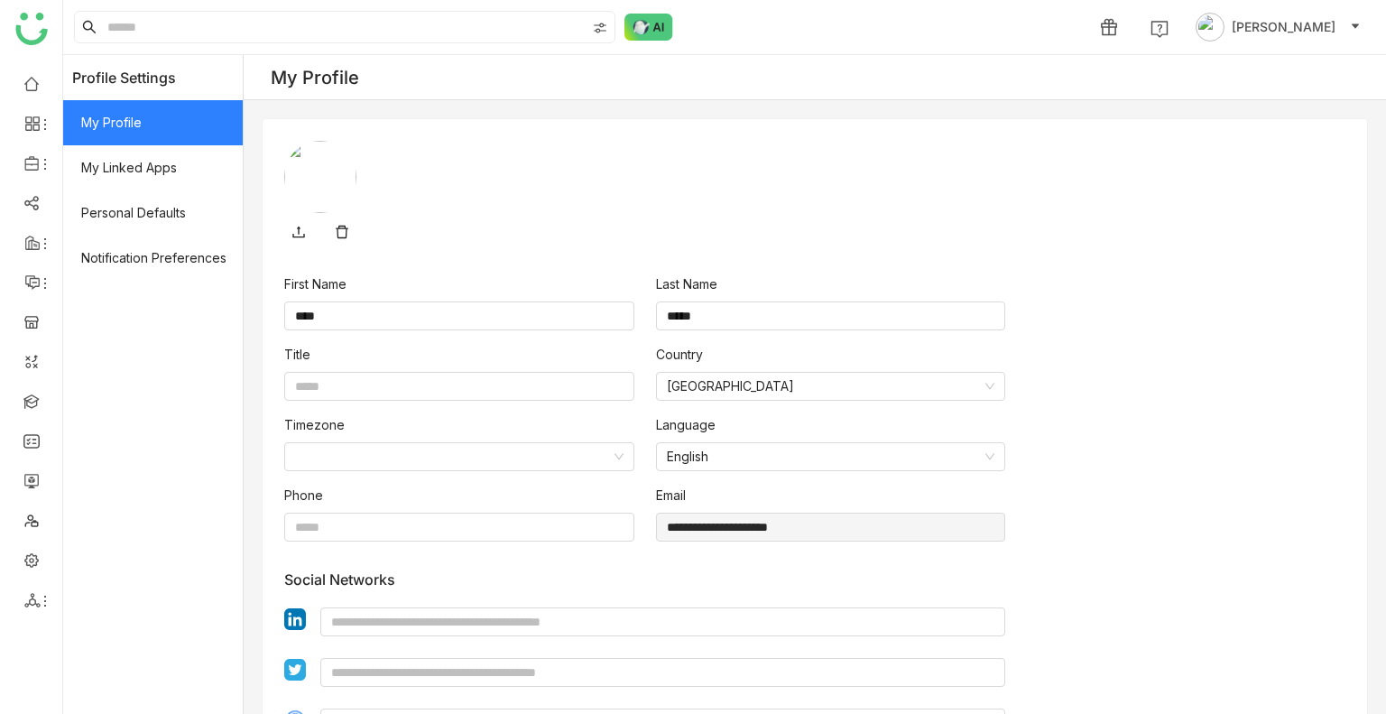
click at [343, 226] on icon at bounding box center [342, 232] width 13 height 13
click at [307, 232] on link at bounding box center [298, 231] width 29 height 29
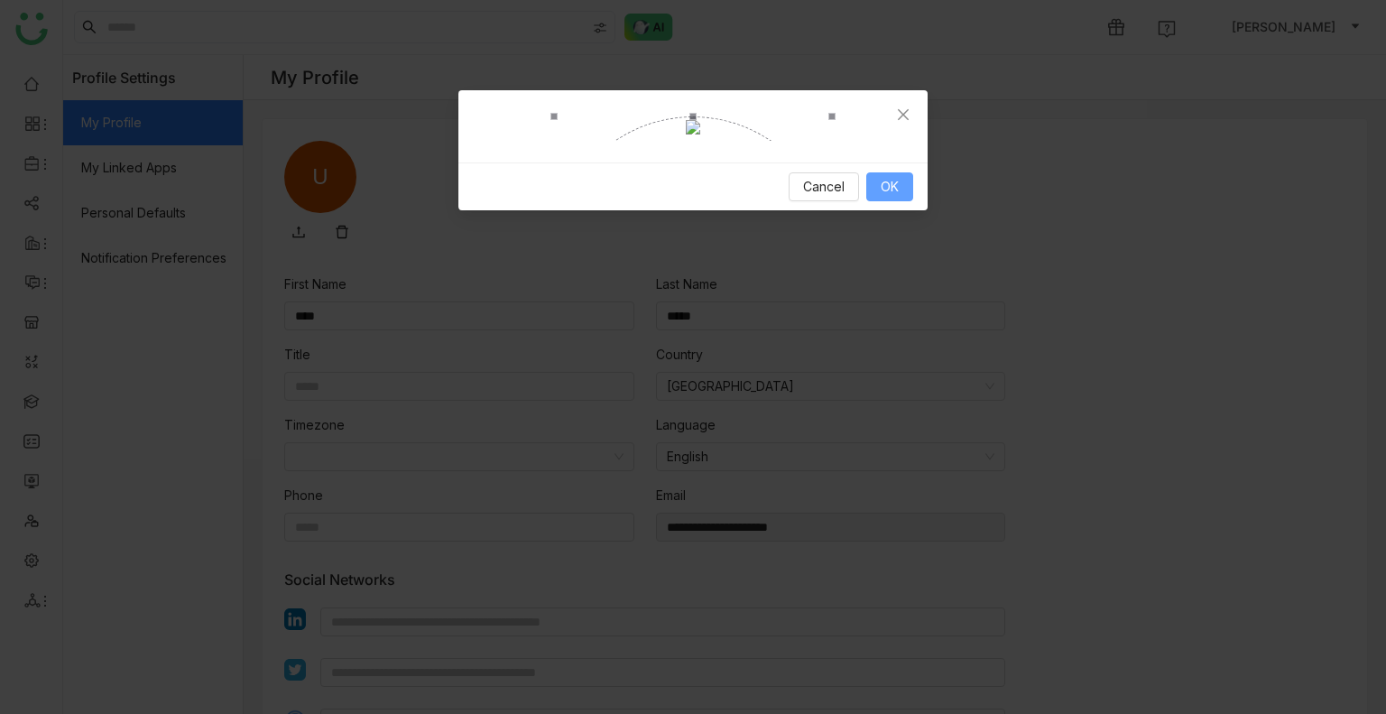
click at [892, 197] on span "OK" at bounding box center [890, 187] width 18 height 20
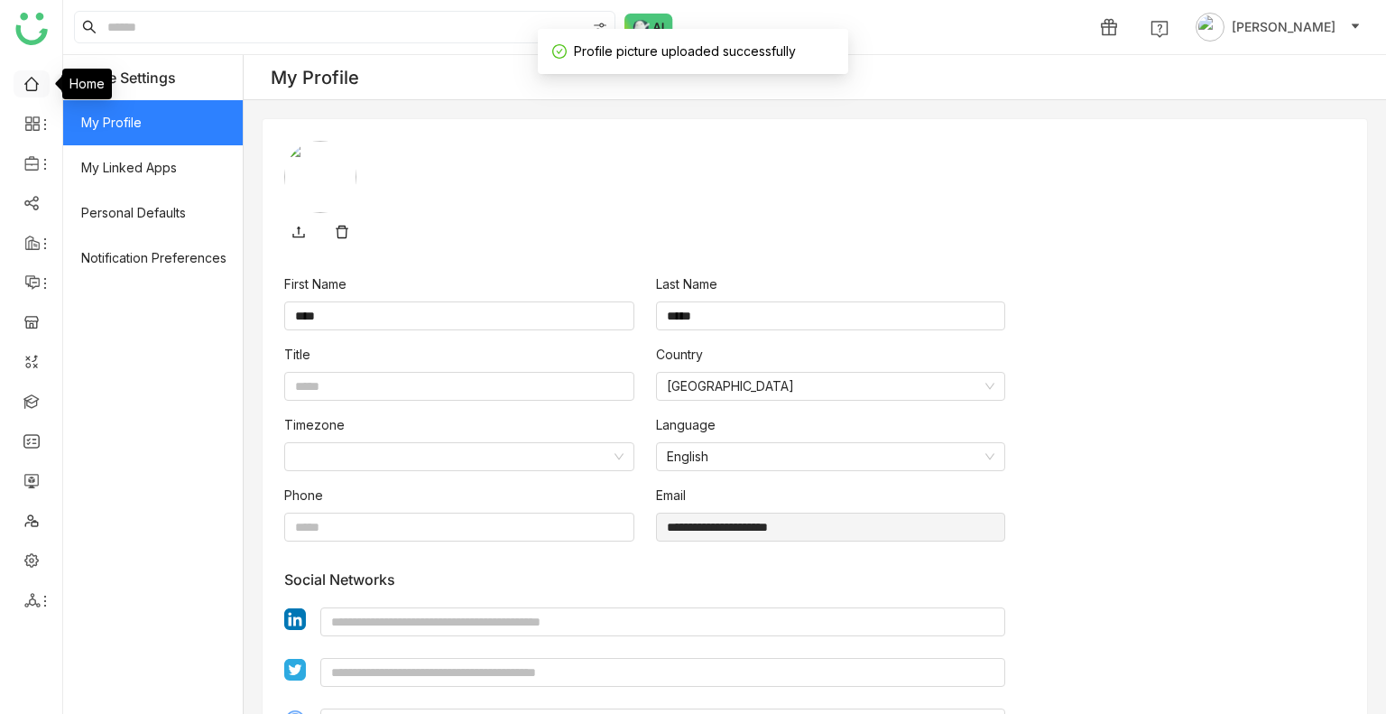
click at [29, 81] on link at bounding box center [31, 82] width 16 height 15
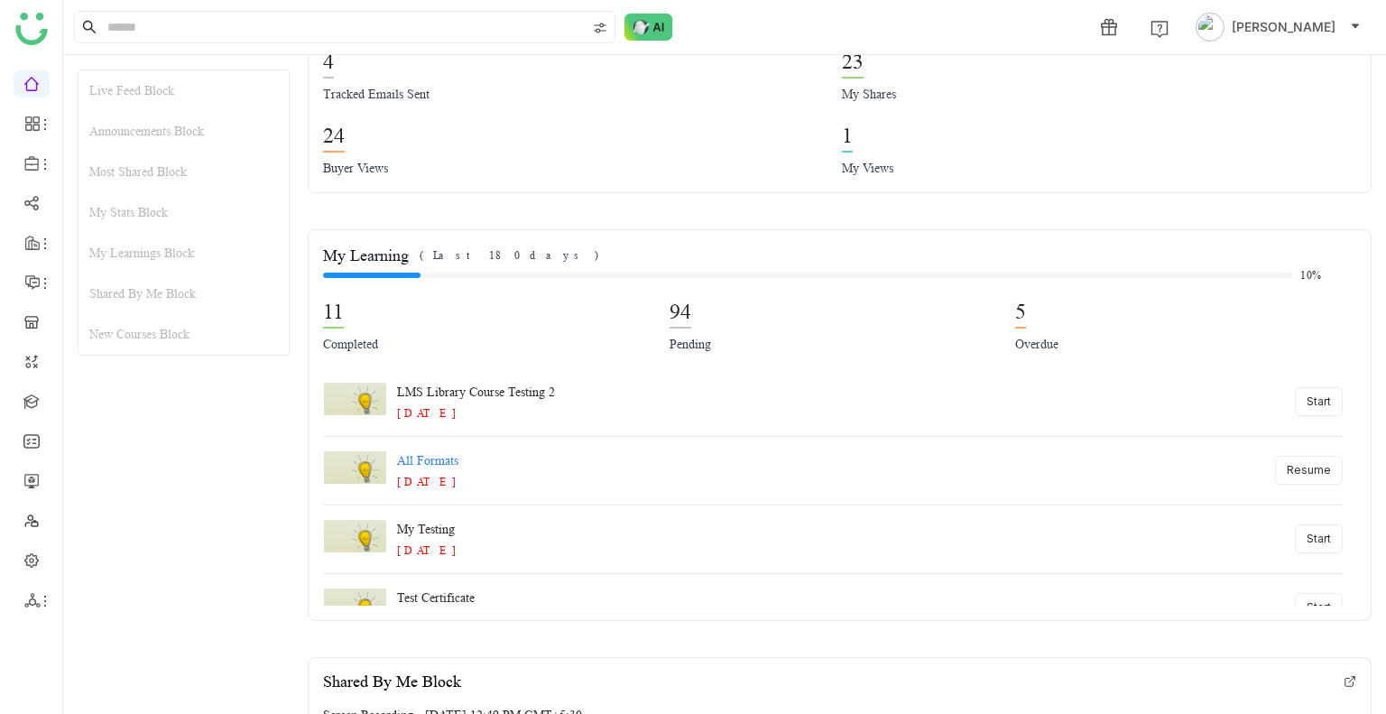
scroll to position [1444, 0]
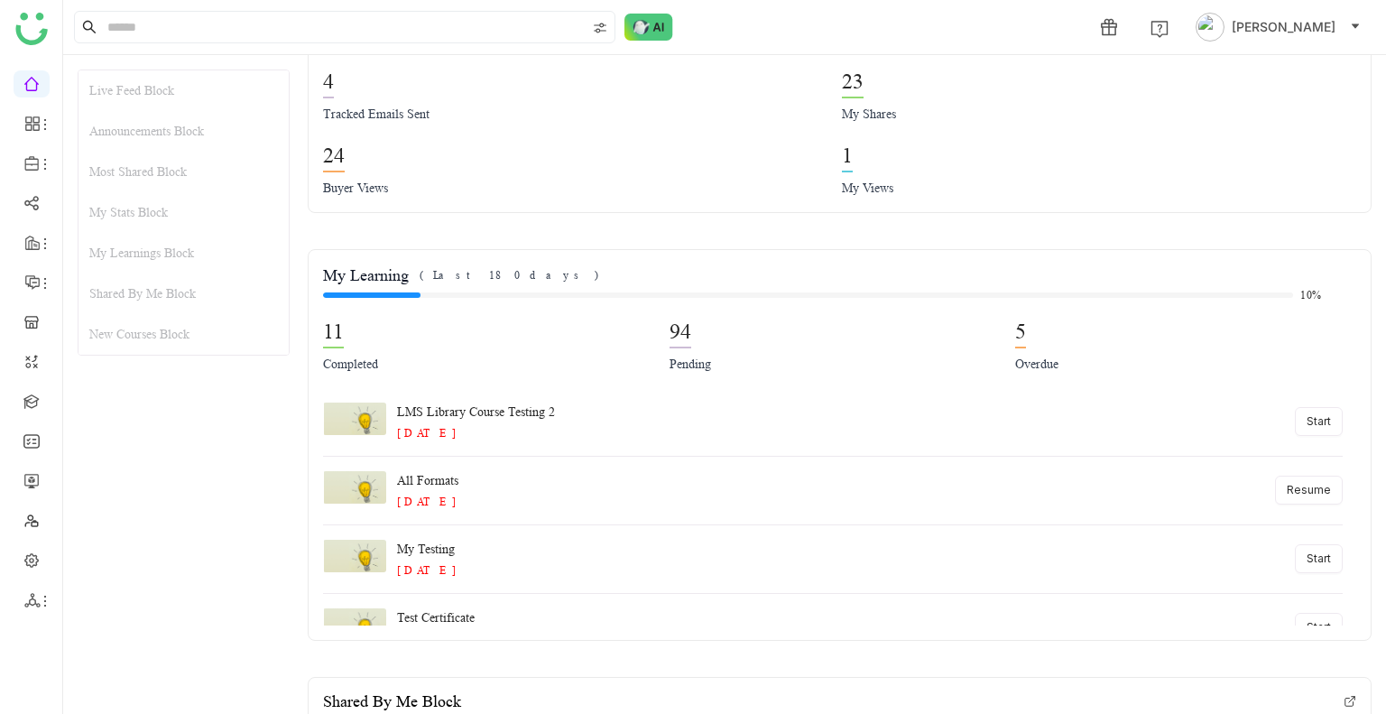
drag, startPoint x: 403, startPoint y: 291, endPoint x: 411, endPoint y: 380, distance: 89.7
click at [411, 380] on div "My Learning ( Last 180 days ) 10% 11 Completed 94 Pending 5 Overdue" at bounding box center [833, 326] width 1020 height 124
click at [629, 294] on div at bounding box center [808, 294] width 970 height 5
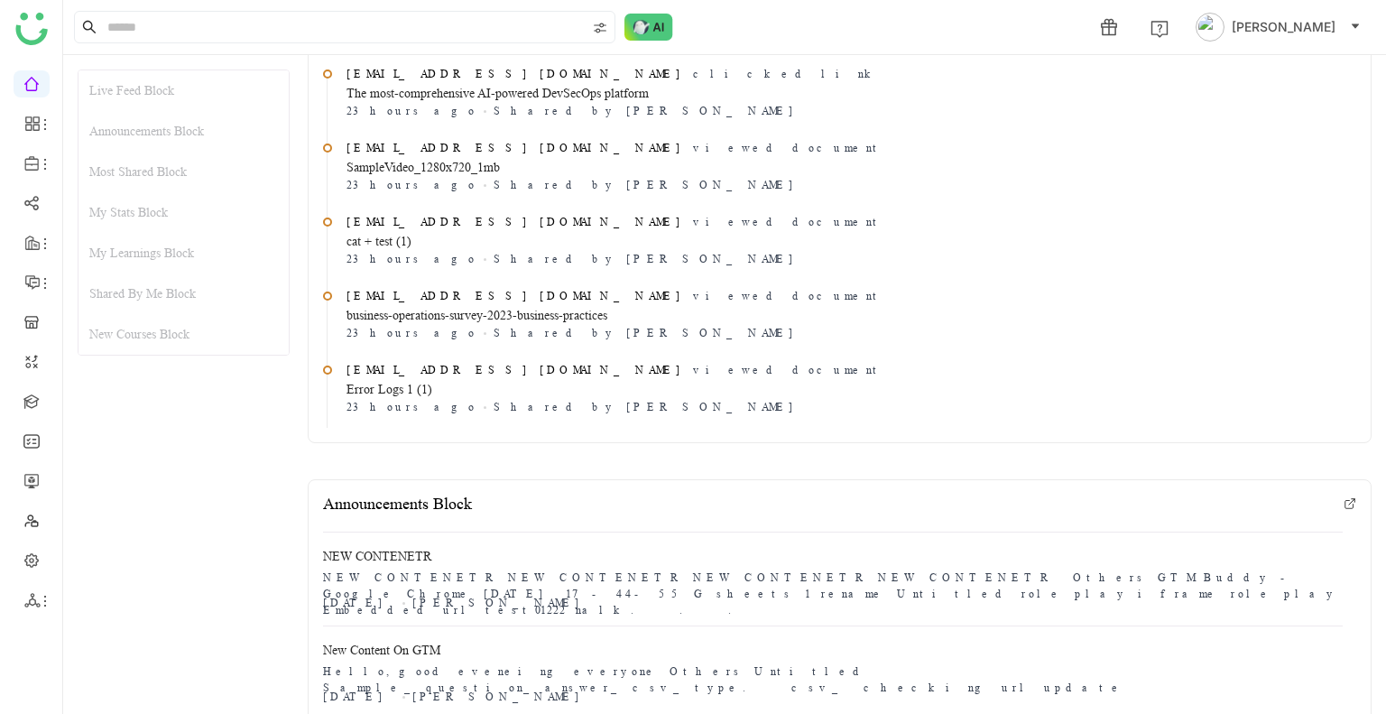
scroll to position [0, 0]
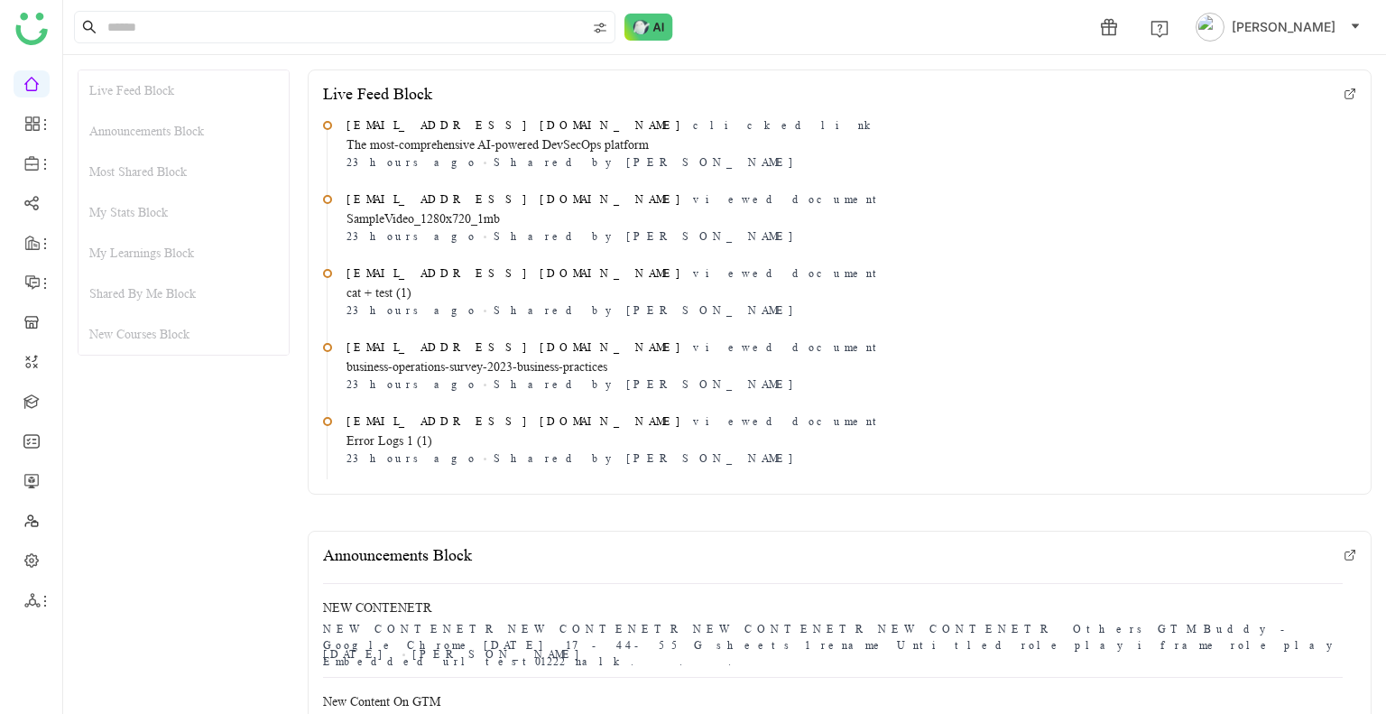
click at [32, 23] on img at bounding box center [31, 29] width 32 height 32
drag, startPoint x: 1327, startPoint y: 94, endPoint x: 1336, endPoint y: 89, distance: 9.3
click at [1335, 90] on div "Live Feed Block" at bounding box center [839, 94] width 1033 height 19
click at [1344, 92] on icon at bounding box center [1350, 94] width 13 height 13
click at [1041, 163] on div "23 hours ago Shared by Uday Bhanu" at bounding box center [845, 162] width 996 height 16
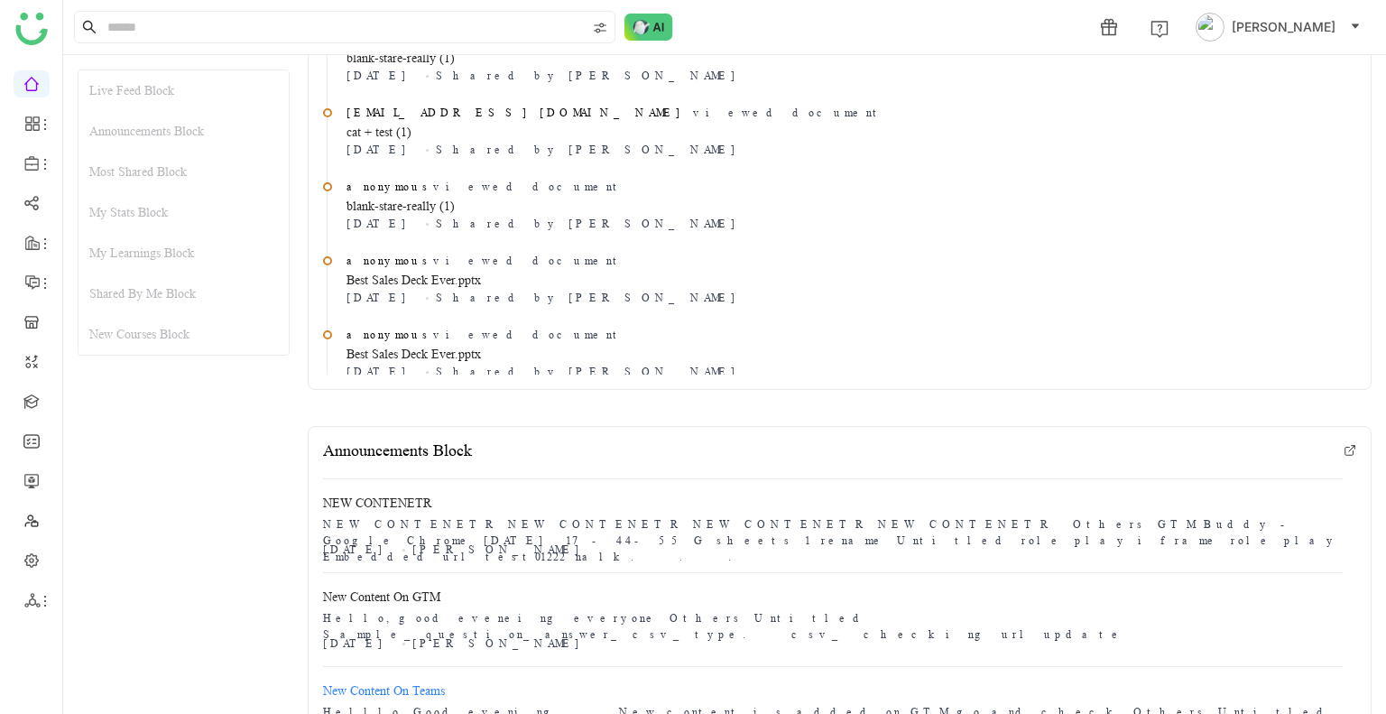
scroll to position [271, 0]
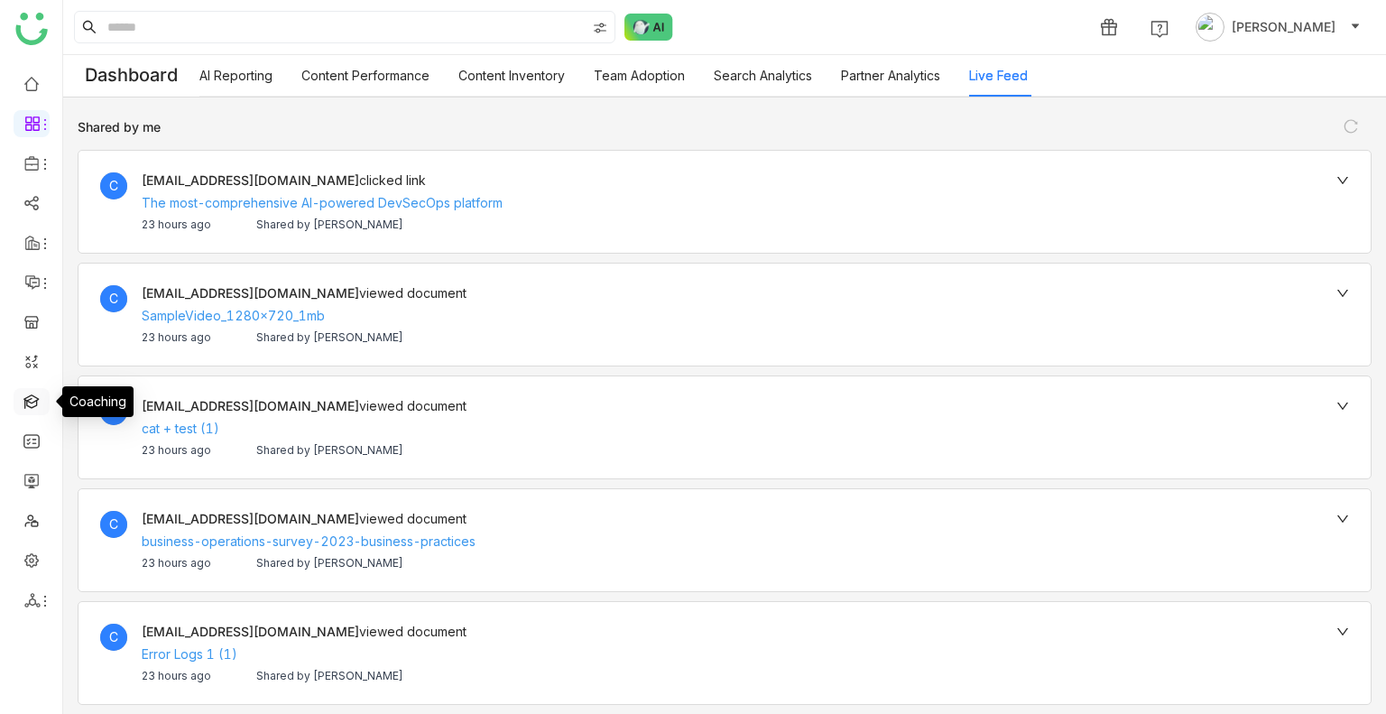
click at [38, 408] on link at bounding box center [31, 400] width 16 height 15
click at [37, 408] on link at bounding box center [31, 400] width 16 height 15
click at [37, 407] on link at bounding box center [31, 400] width 16 height 15
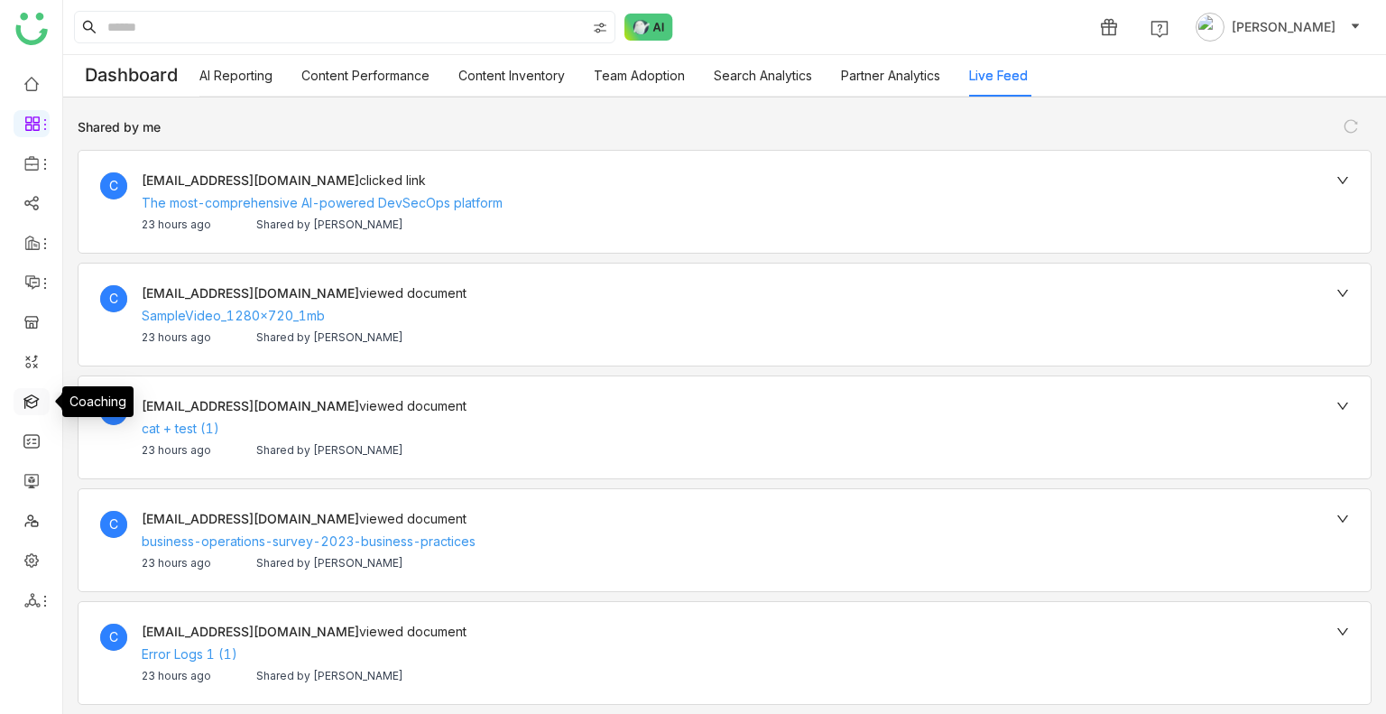
click at [39, 405] on link at bounding box center [31, 400] width 16 height 15
click at [40, 403] on link at bounding box center [31, 400] width 16 height 15
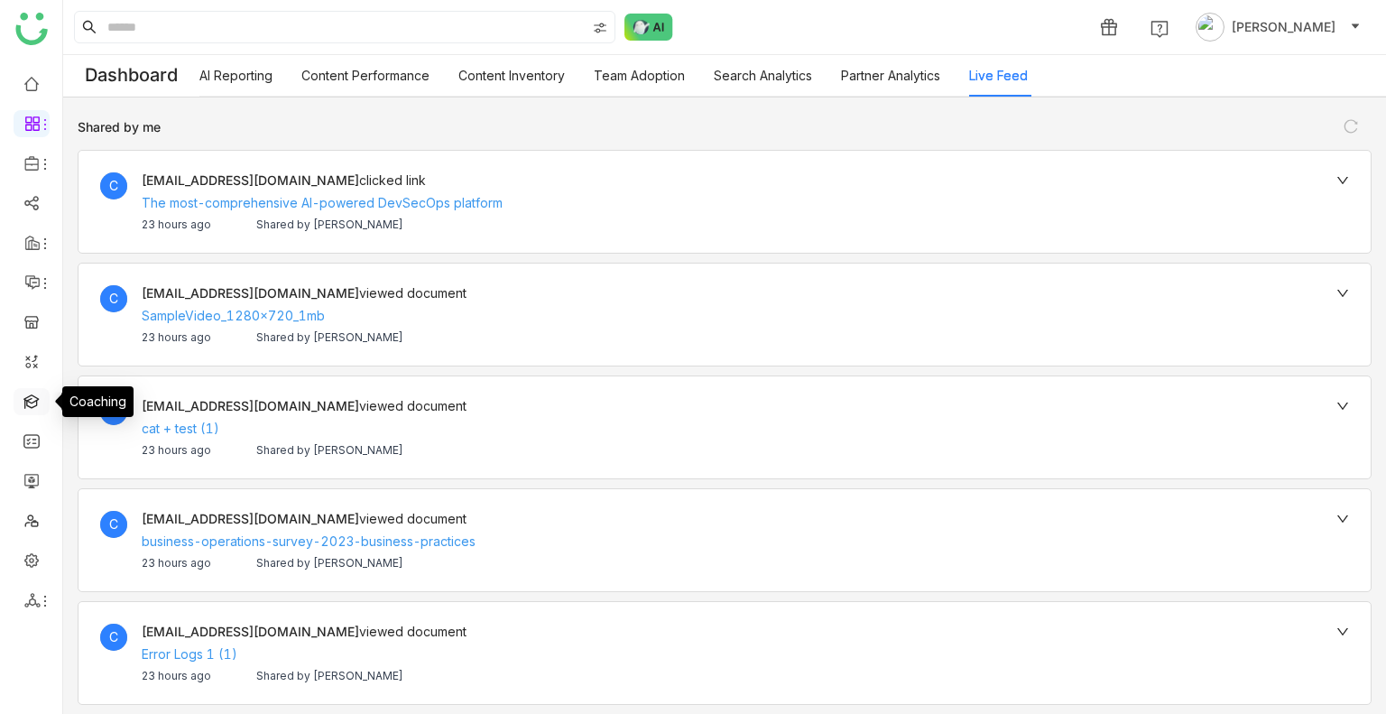
click at [40, 403] on link at bounding box center [31, 400] width 16 height 15
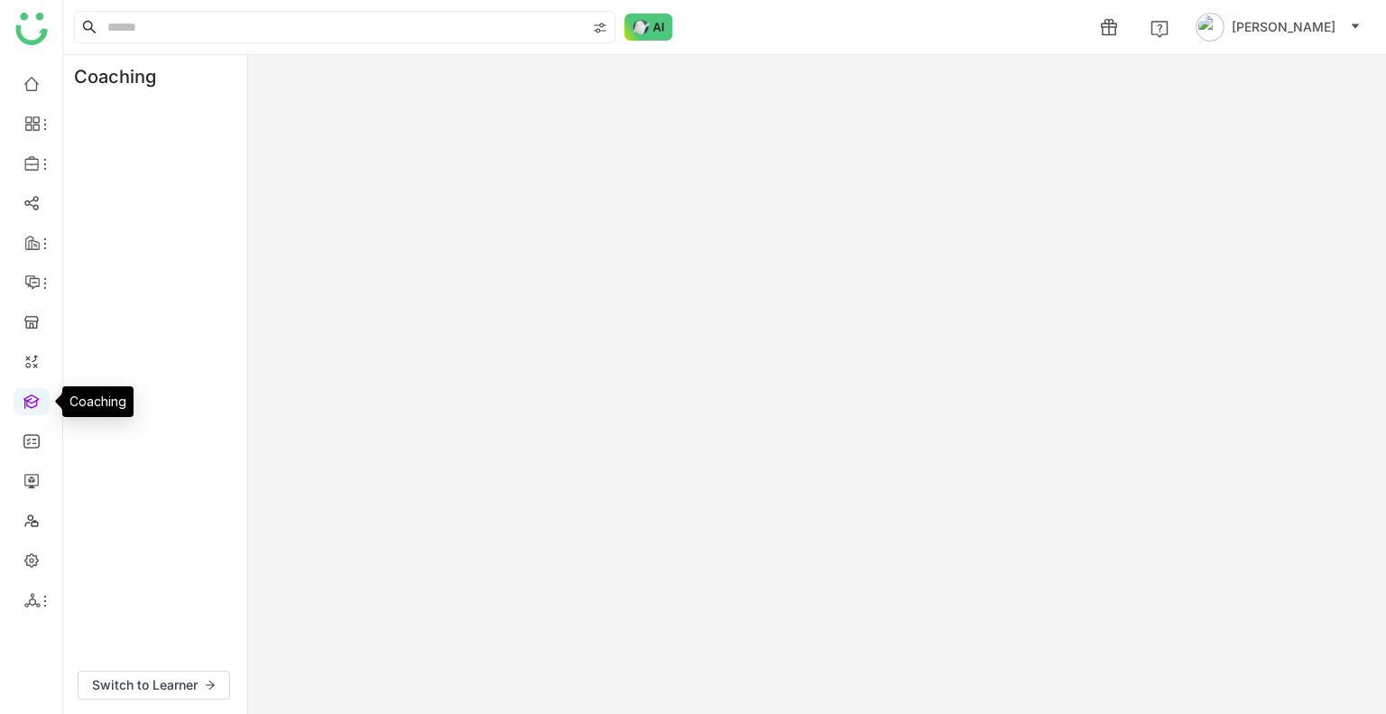
click at [40, 403] on link at bounding box center [31, 400] width 16 height 15
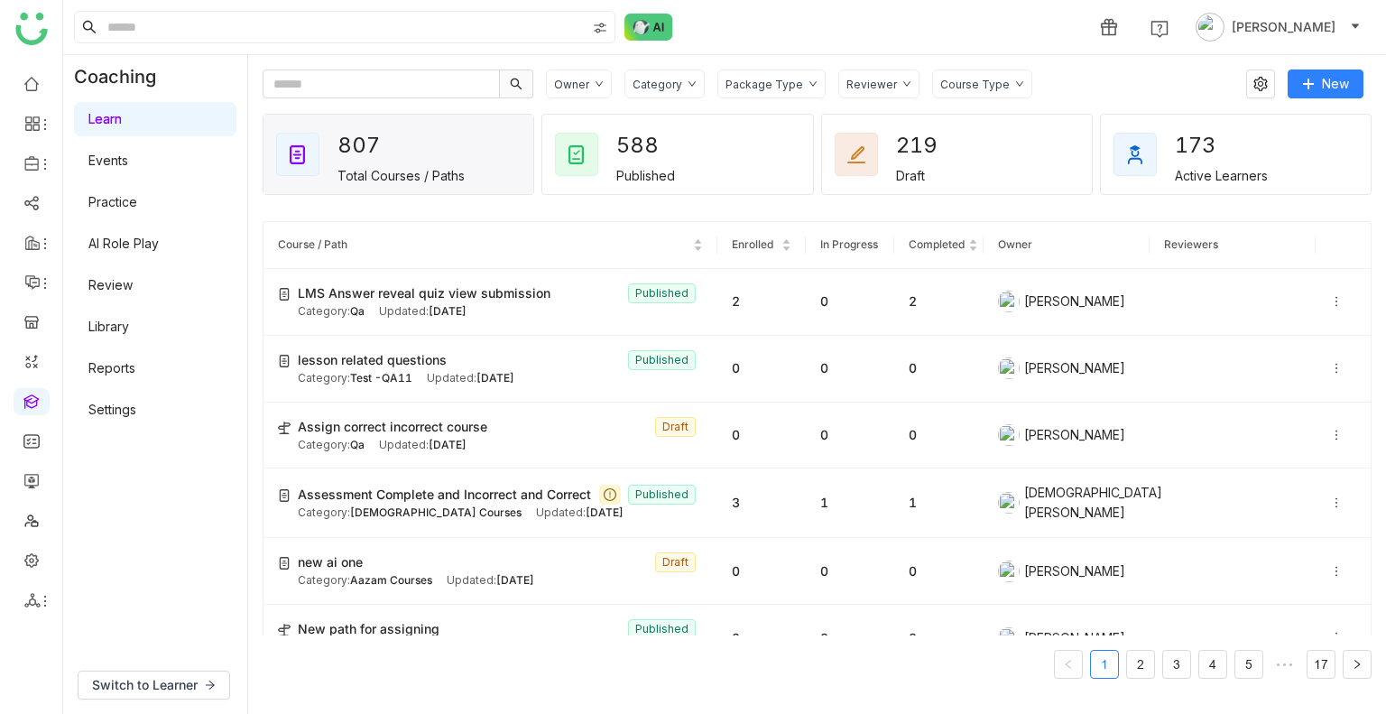
click at [183, 223] on div "Learn Events Practice AI Role Play Review Library Reports Settings" at bounding box center [155, 264] width 184 height 332
click at [152, 241] on link "AI Role Play" at bounding box center [123, 243] width 70 height 15
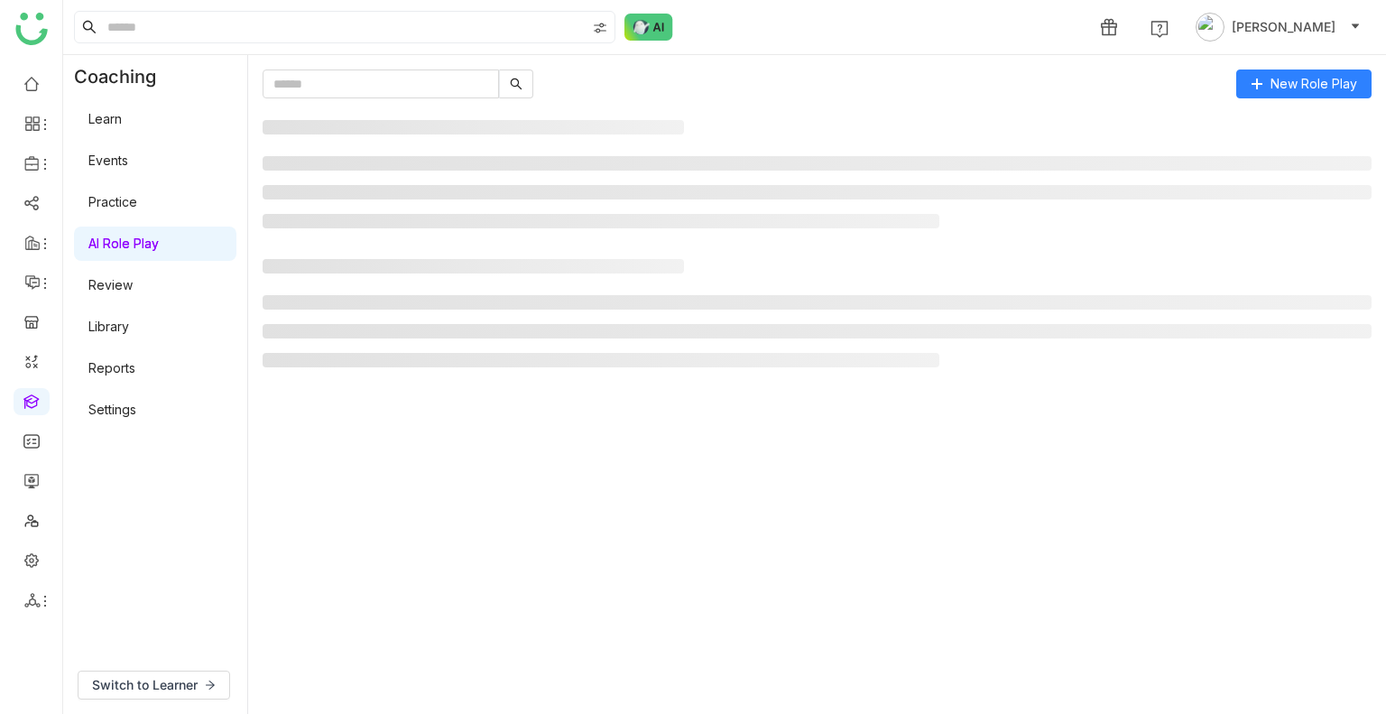
click at [152, 237] on link "AI Role Play" at bounding box center [123, 243] width 70 height 15
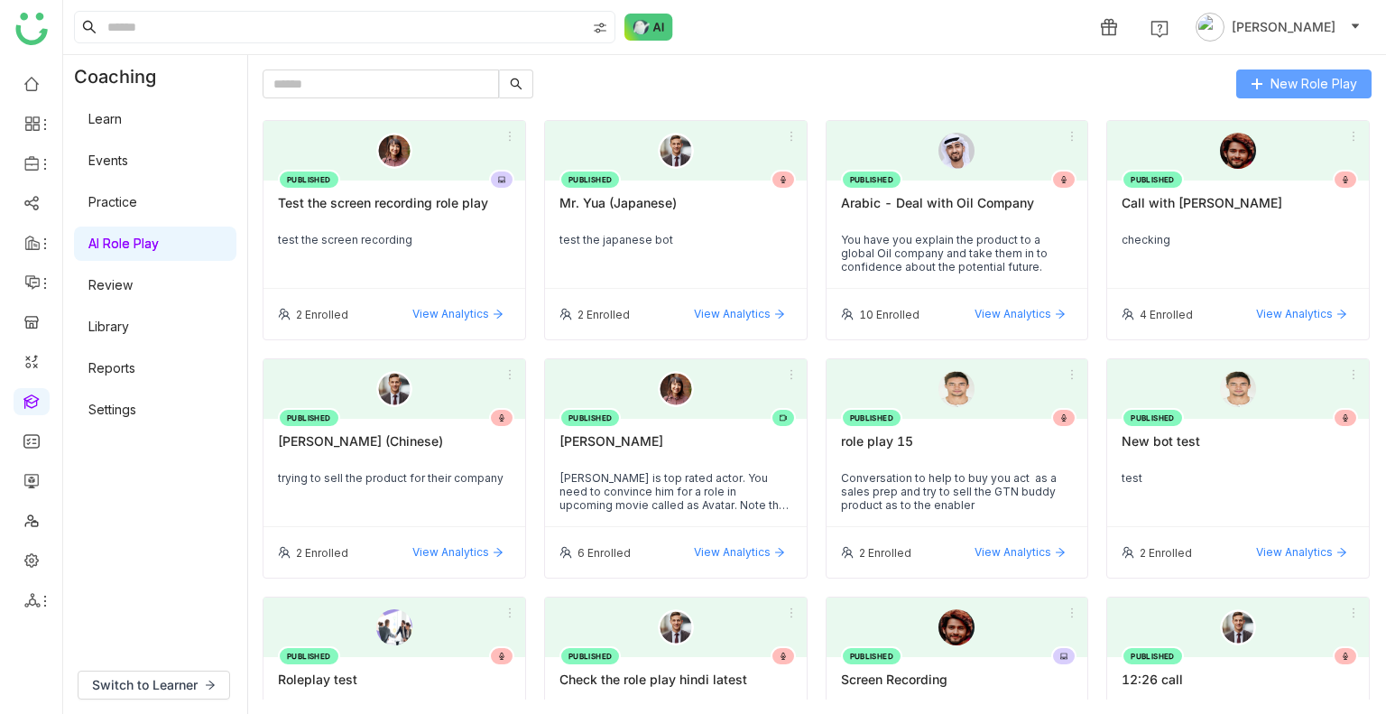
click at [1280, 93] on button "New Role Play" at bounding box center [1303, 83] width 135 height 29
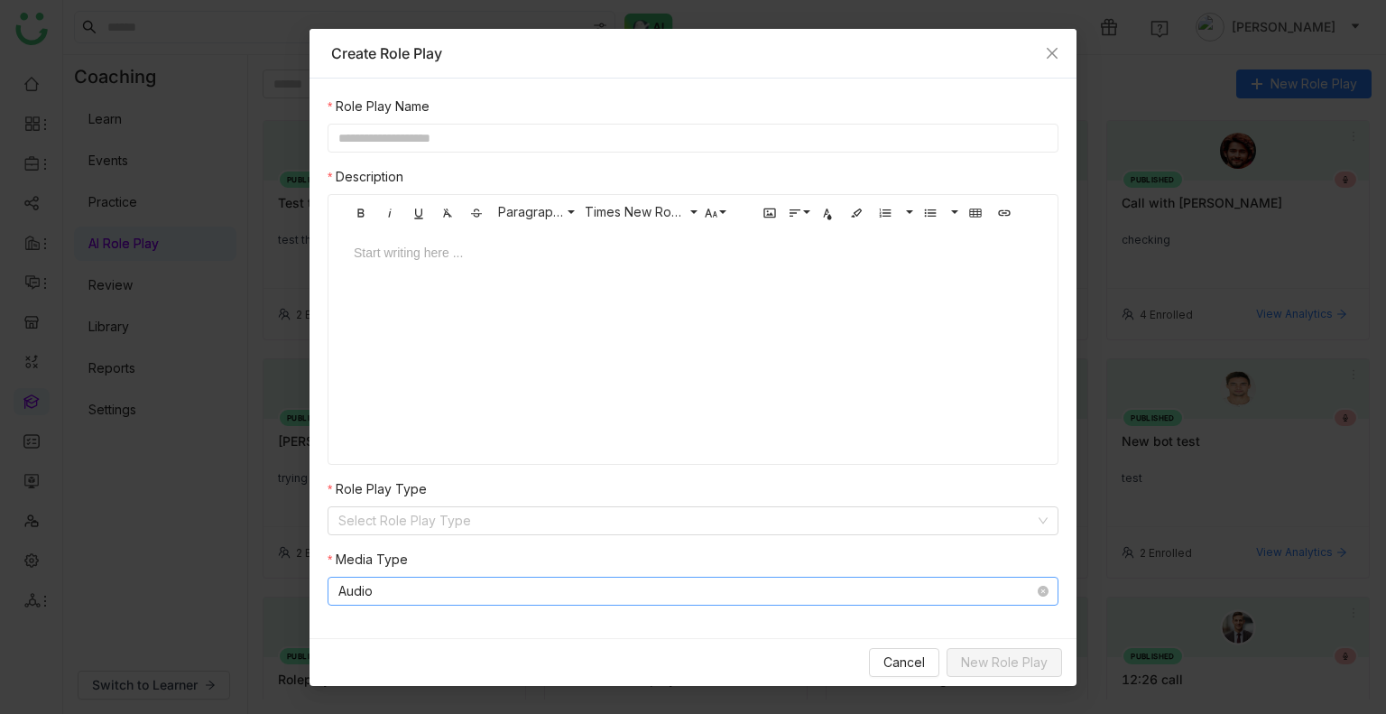
click at [440, 591] on nz-select-item "Audio" at bounding box center [692, 591] width 709 height 27
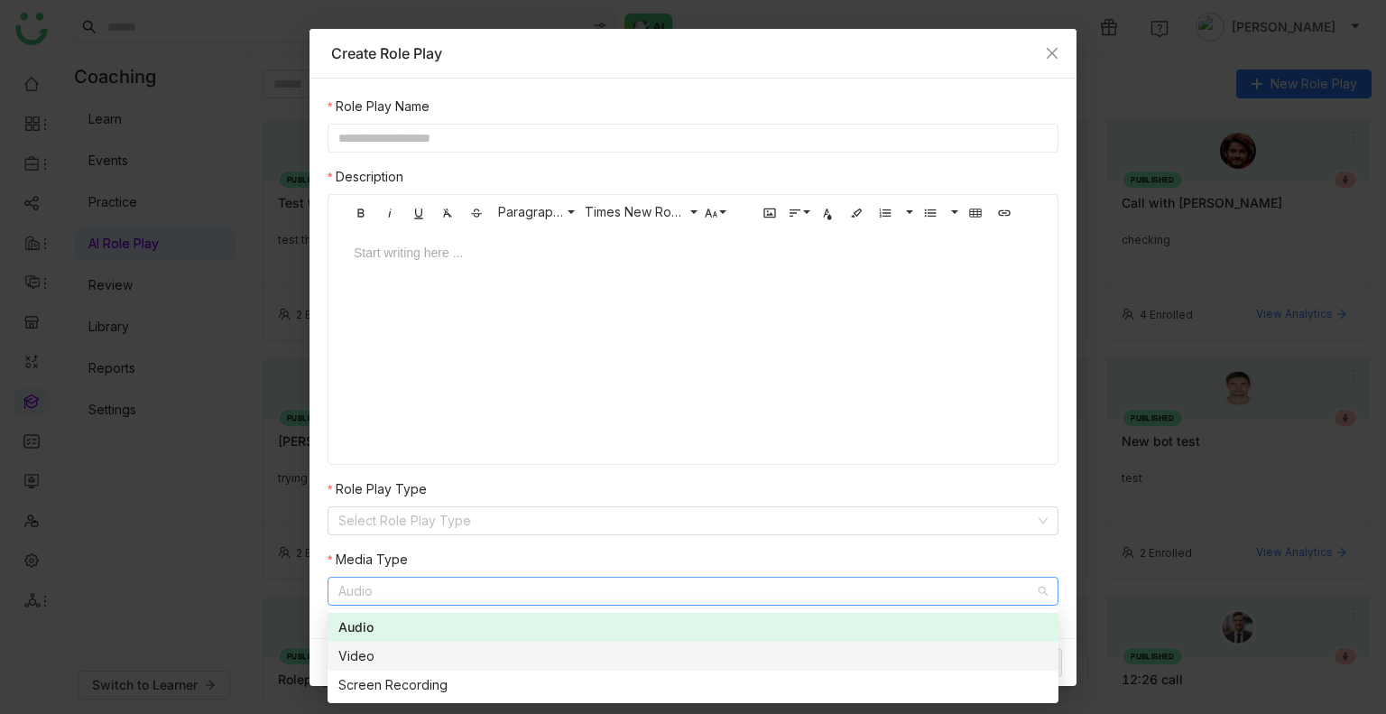
click at [440, 665] on nz-option-item "Video" at bounding box center [693, 656] width 731 height 29
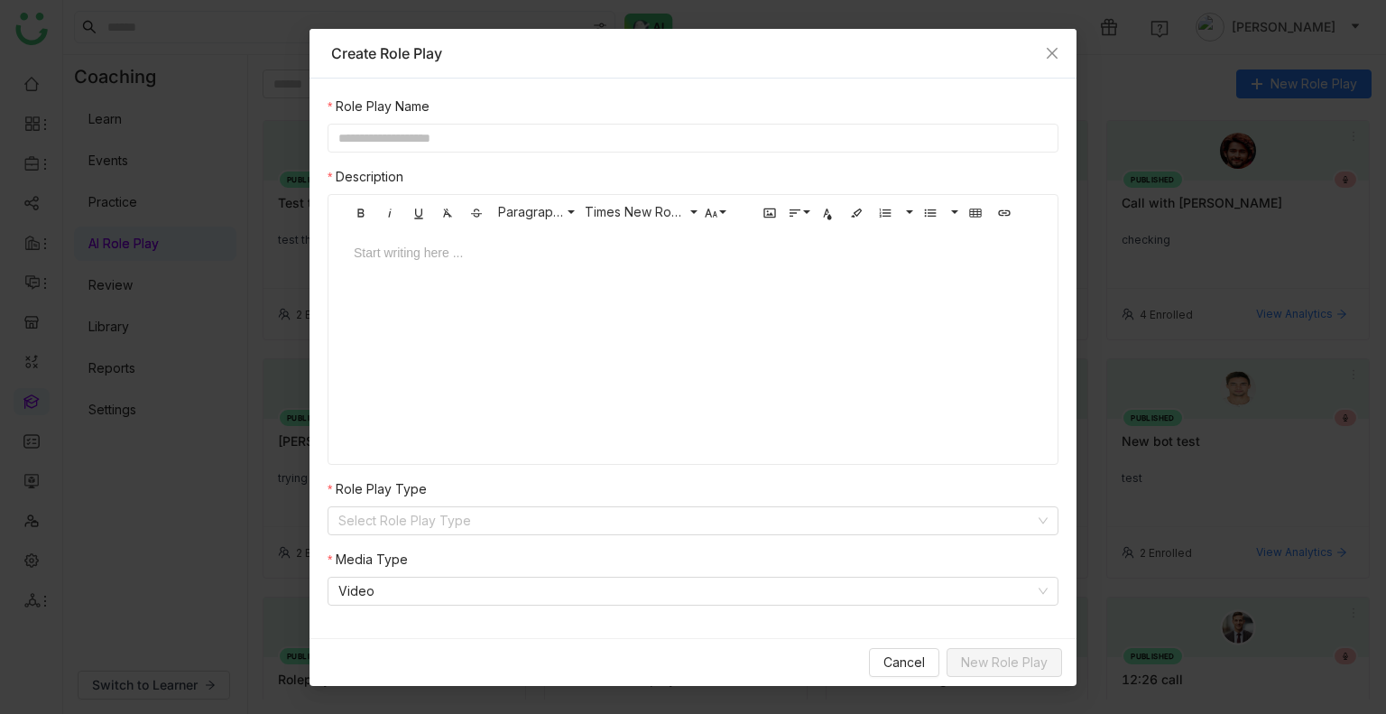
click at [511, 143] on input "text" at bounding box center [693, 138] width 731 height 29
click at [513, 138] on input "text" at bounding box center [693, 138] width 731 height 29
type input "**********"
click at [477, 269] on div at bounding box center [693, 270] width 715 height 54
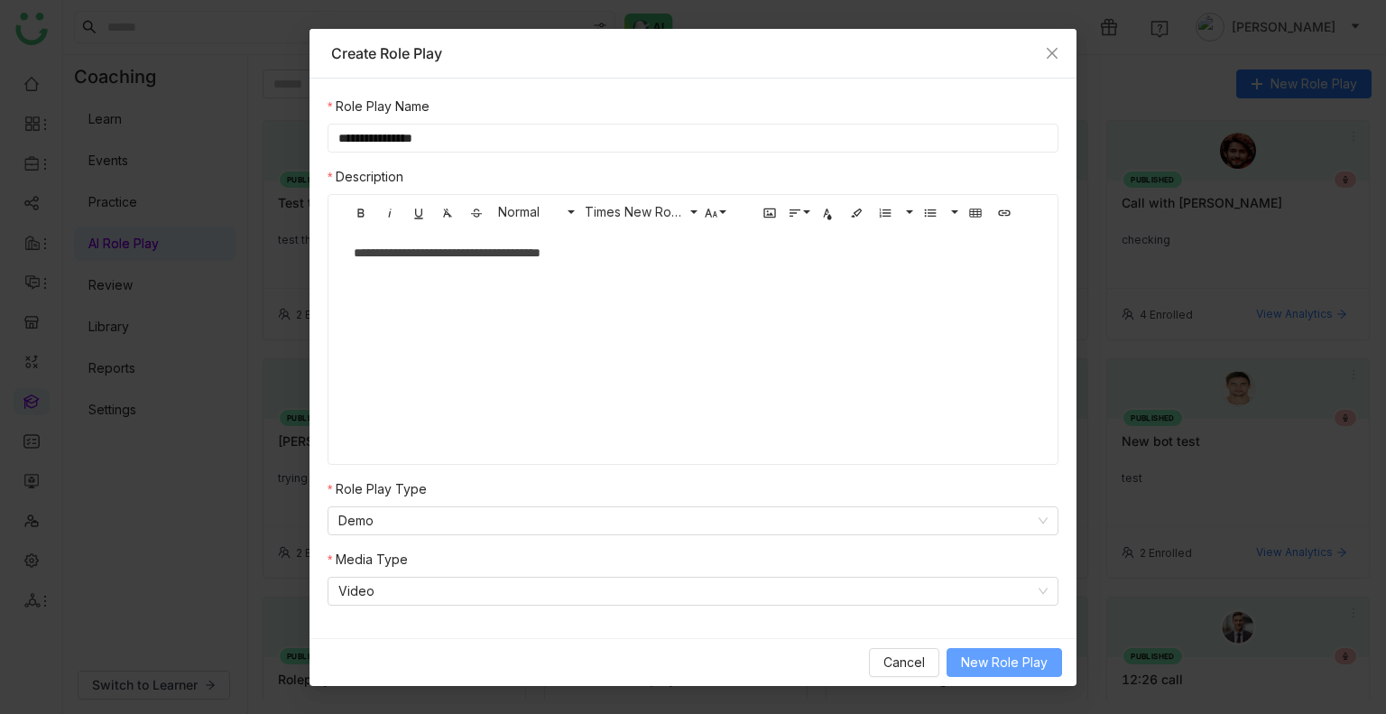
click at [1015, 659] on span "New Role Play" at bounding box center [1004, 662] width 87 height 20
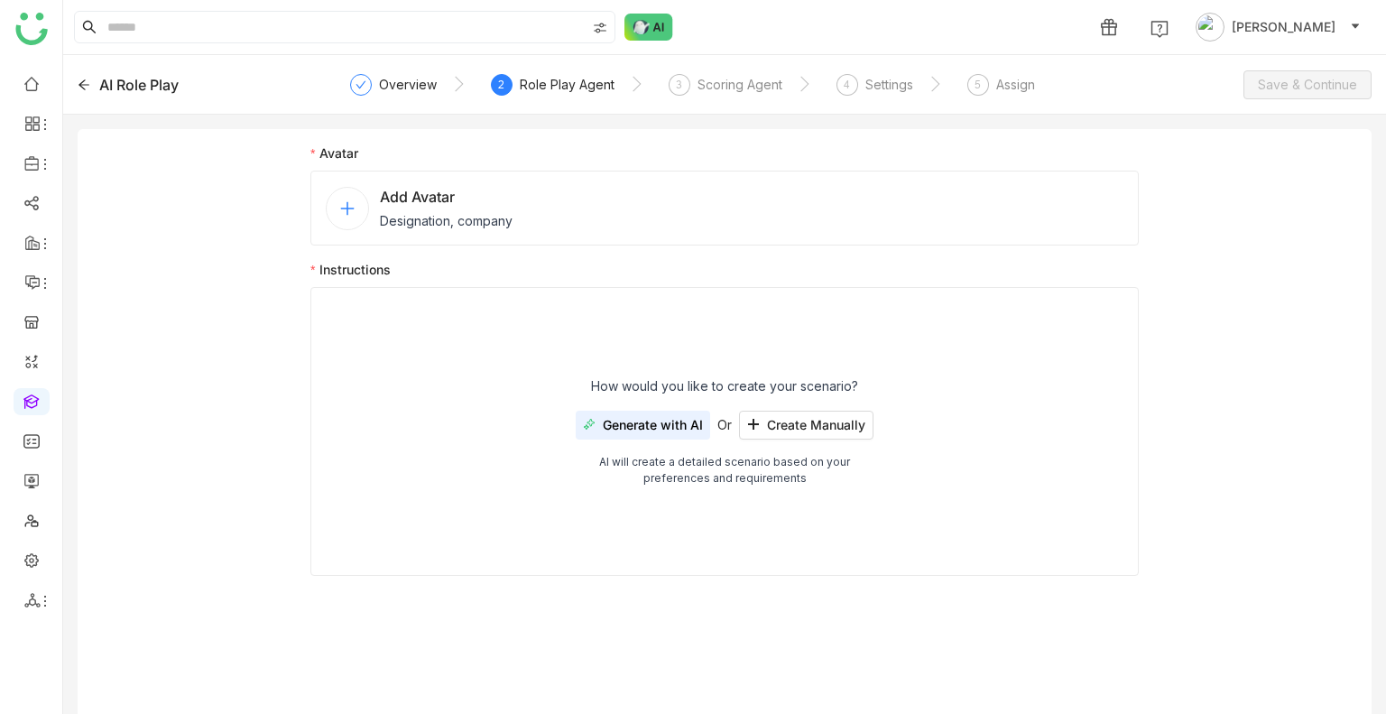
click at [461, 213] on span "Designation, company" at bounding box center [446, 220] width 133 height 19
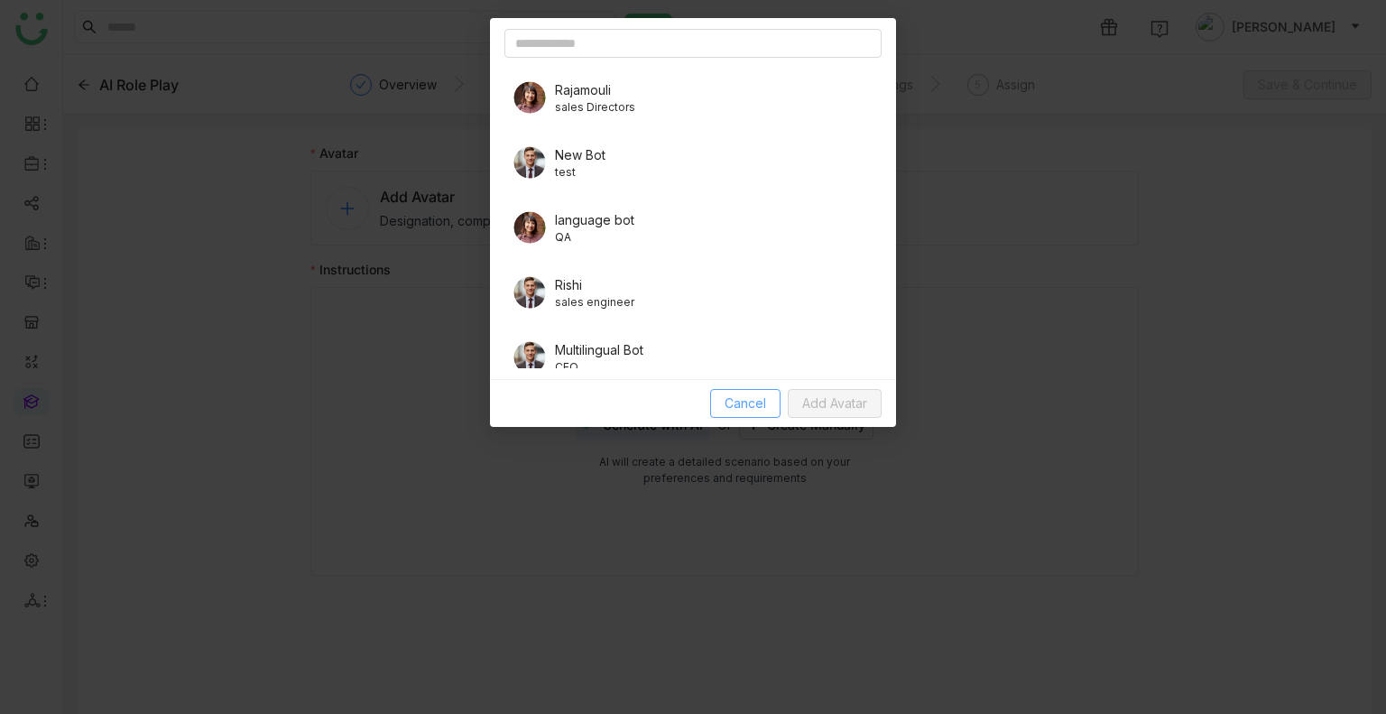
click at [721, 409] on button "Cancel" at bounding box center [745, 403] width 70 height 29
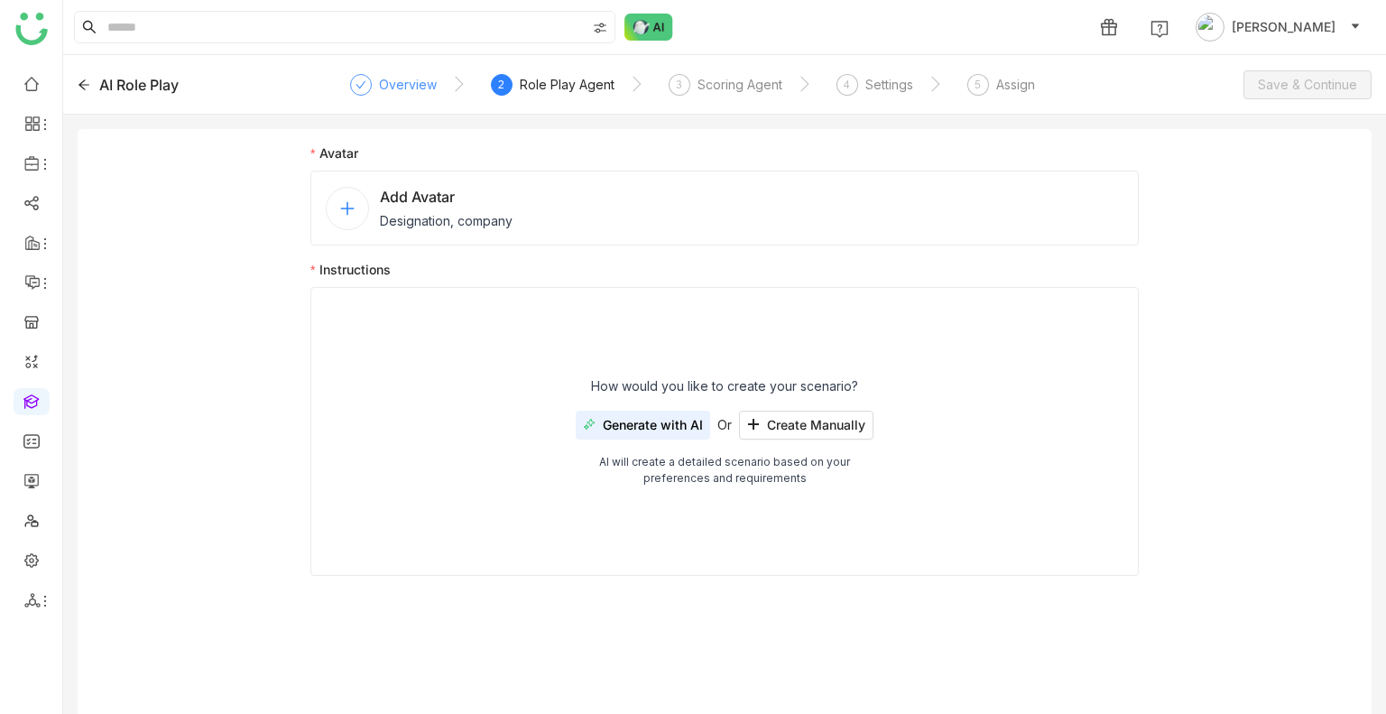
click at [404, 82] on div "Overview" at bounding box center [408, 85] width 58 height 22
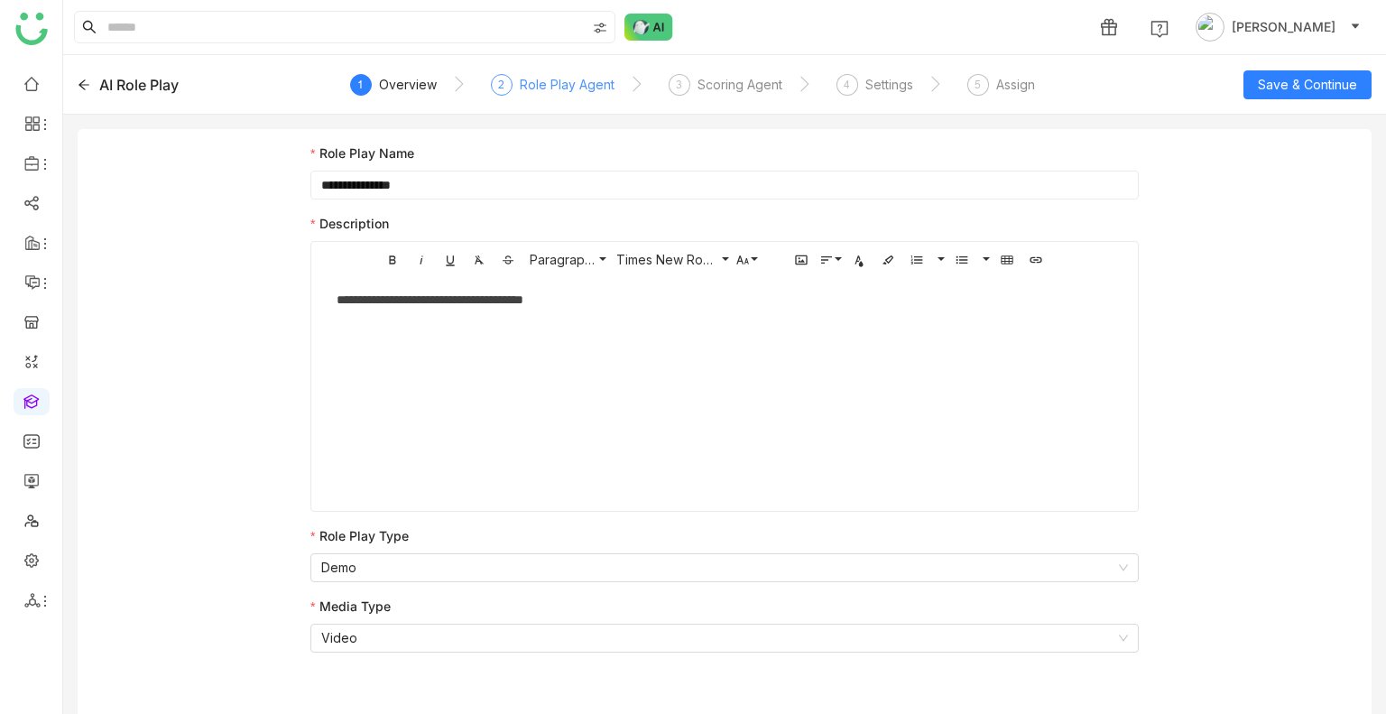
click at [579, 93] on div "Role Play Agent" at bounding box center [567, 85] width 95 height 22
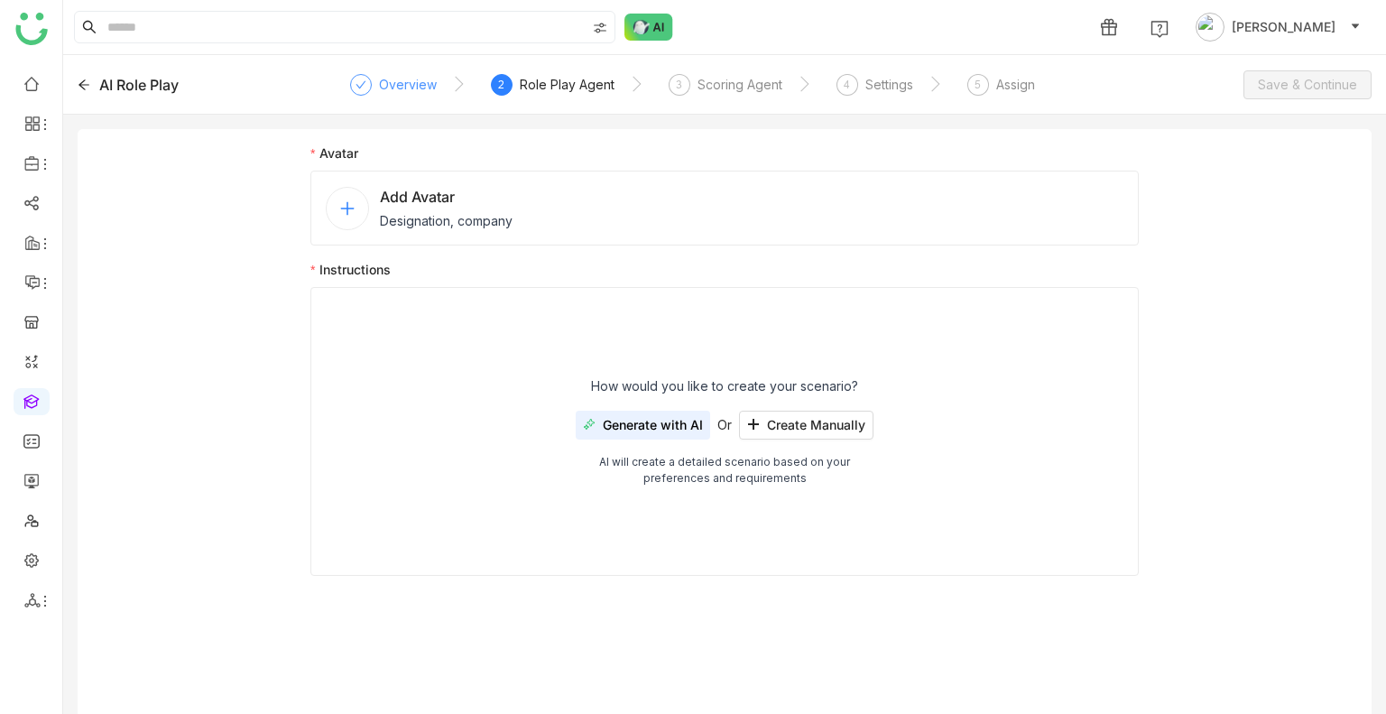
click at [386, 88] on div "Overview" at bounding box center [408, 85] width 58 height 22
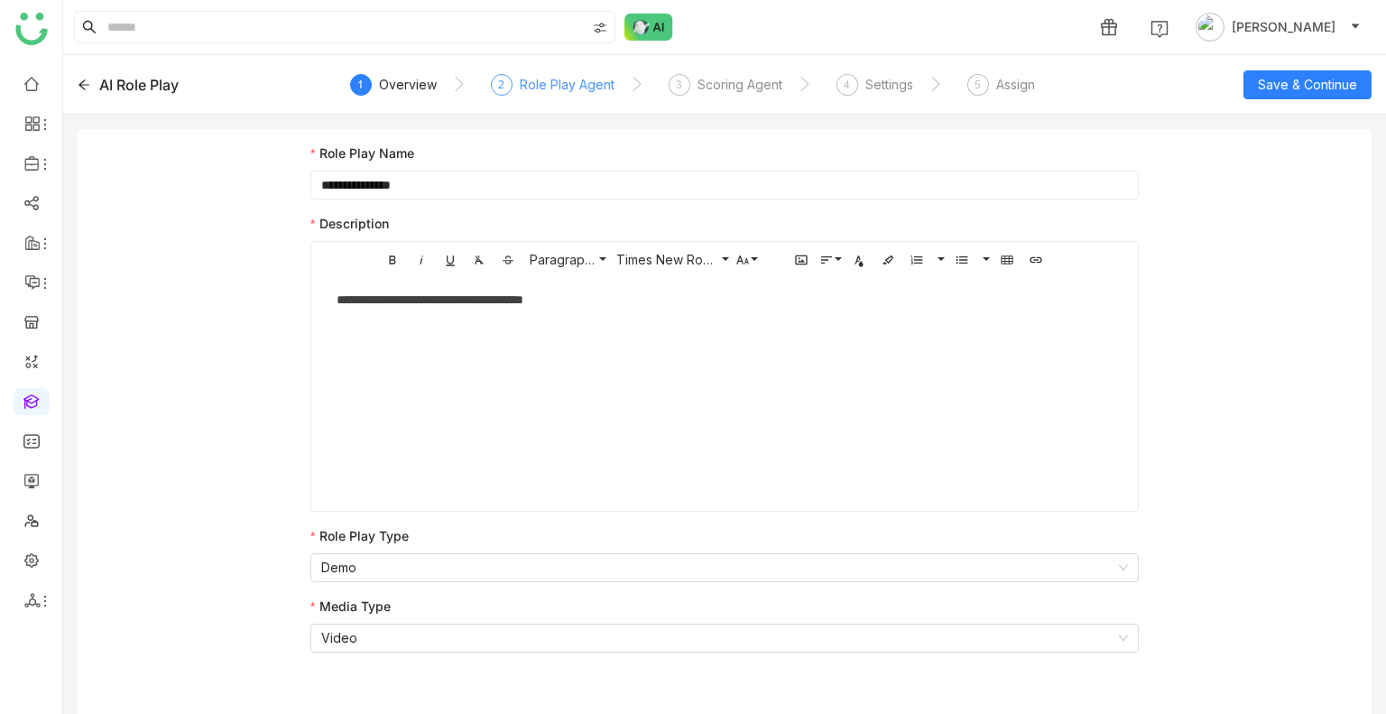
click at [520, 78] on div "Role Play Agent" at bounding box center [567, 85] width 95 height 22
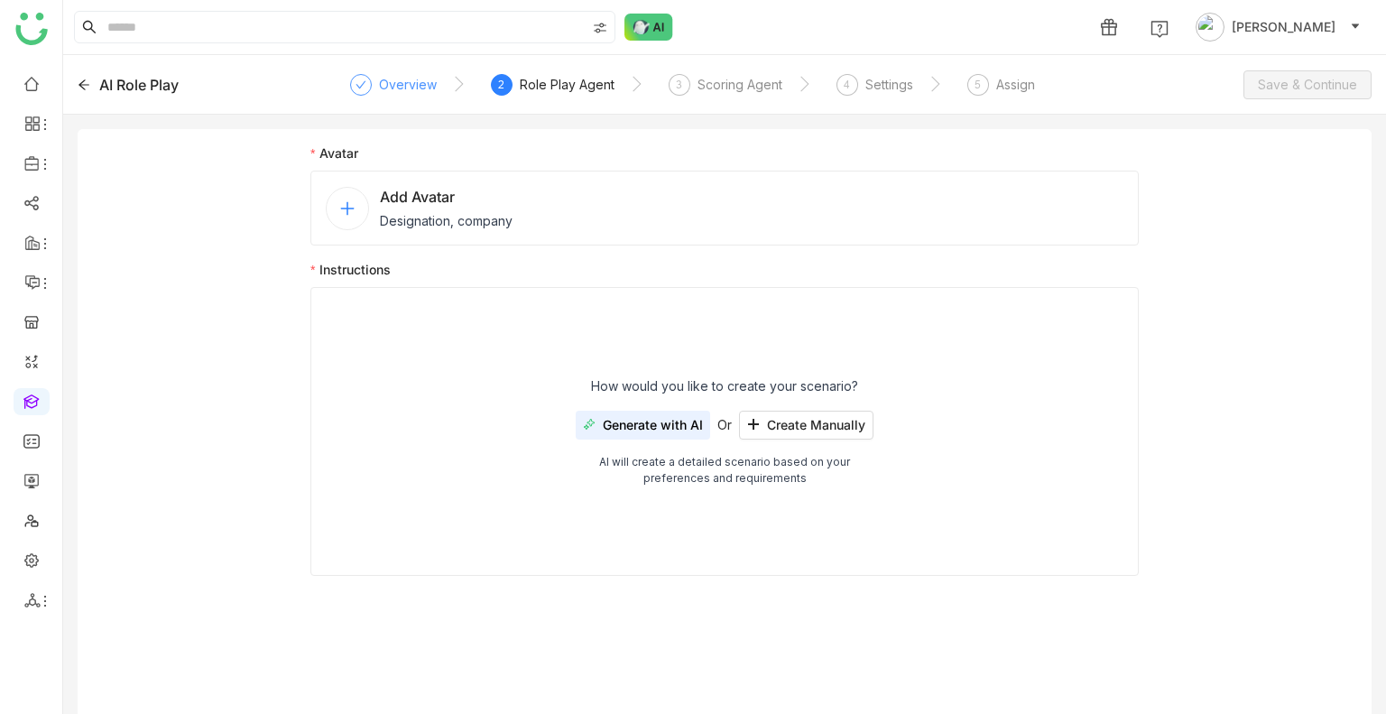
click at [363, 82] on icon at bounding box center [361, 84] width 11 height 11
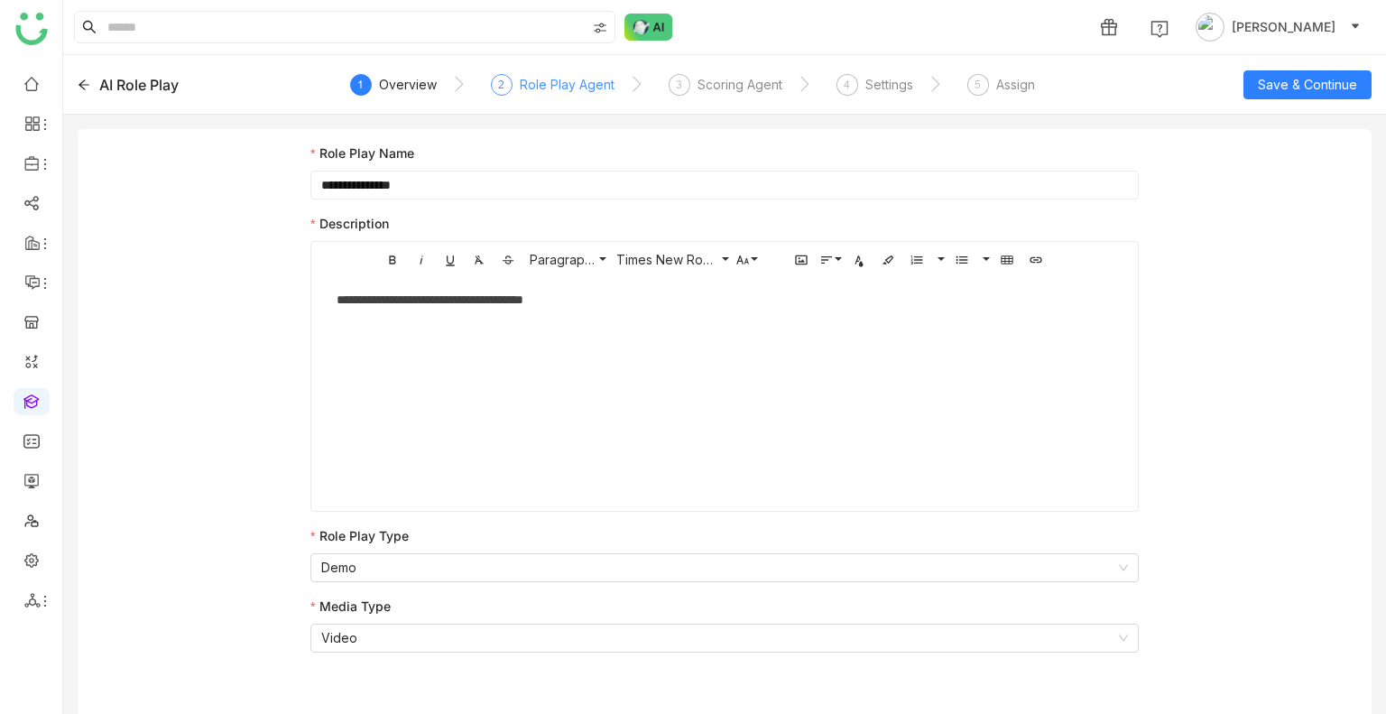
click at [538, 76] on div "Role Play Agent" at bounding box center [567, 85] width 95 height 22
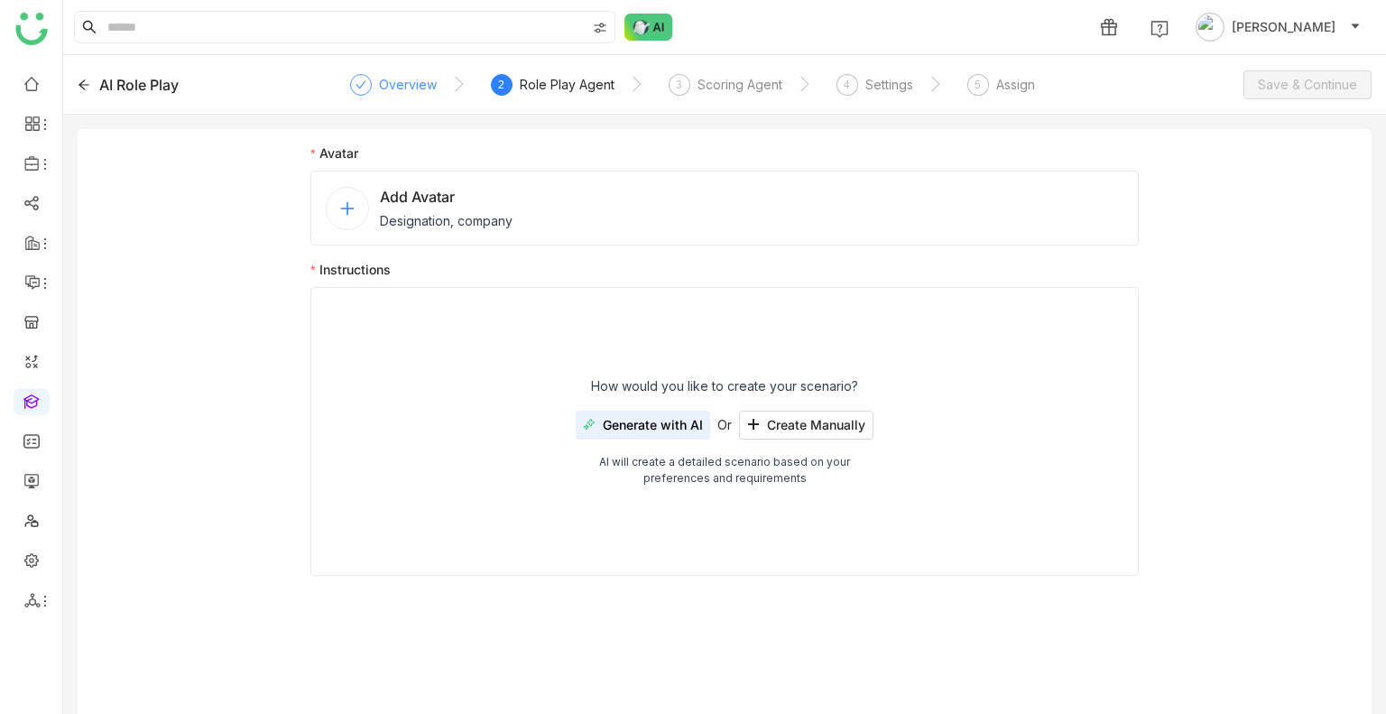
click at [468, 214] on div "Add Avatar Designation, company" at bounding box center [446, 208] width 133 height 44
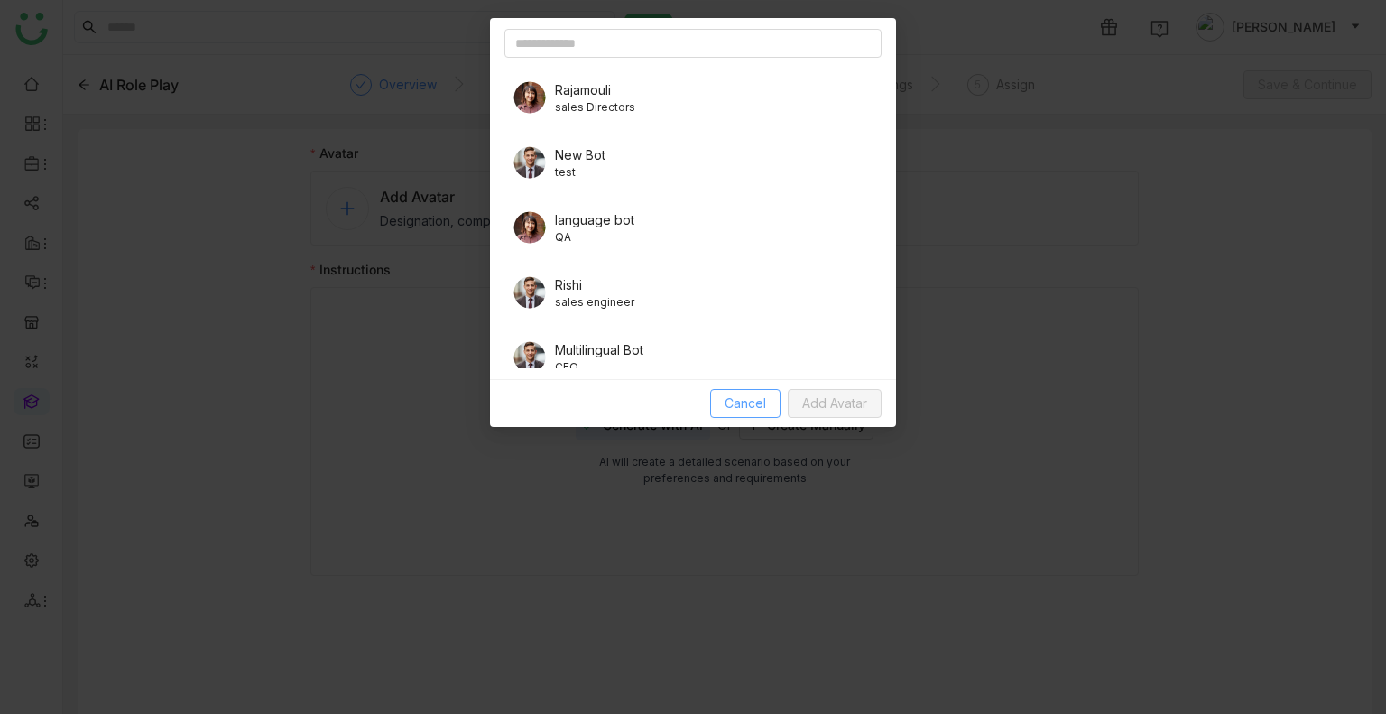
click at [751, 411] on span "Cancel" at bounding box center [746, 403] width 42 height 20
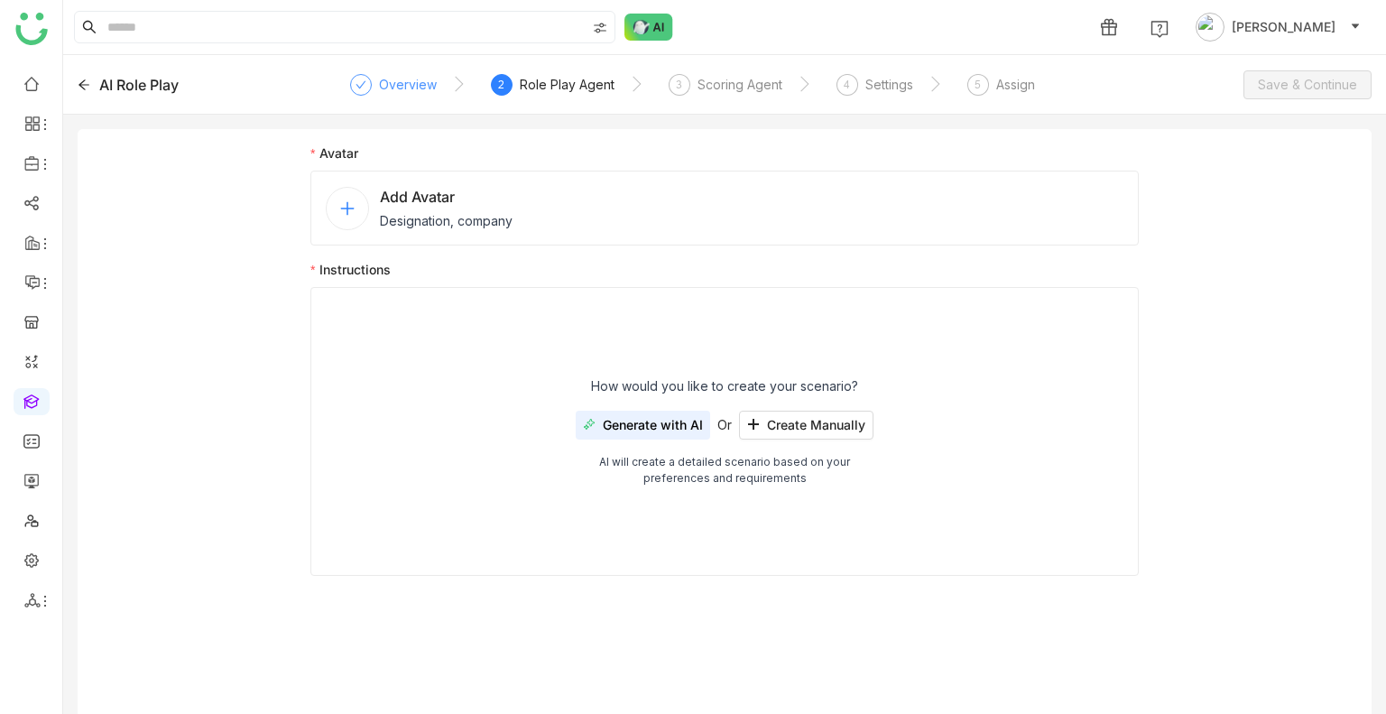
click at [421, 83] on div "Overview" at bounding box center [408, 85] width 58 height 22
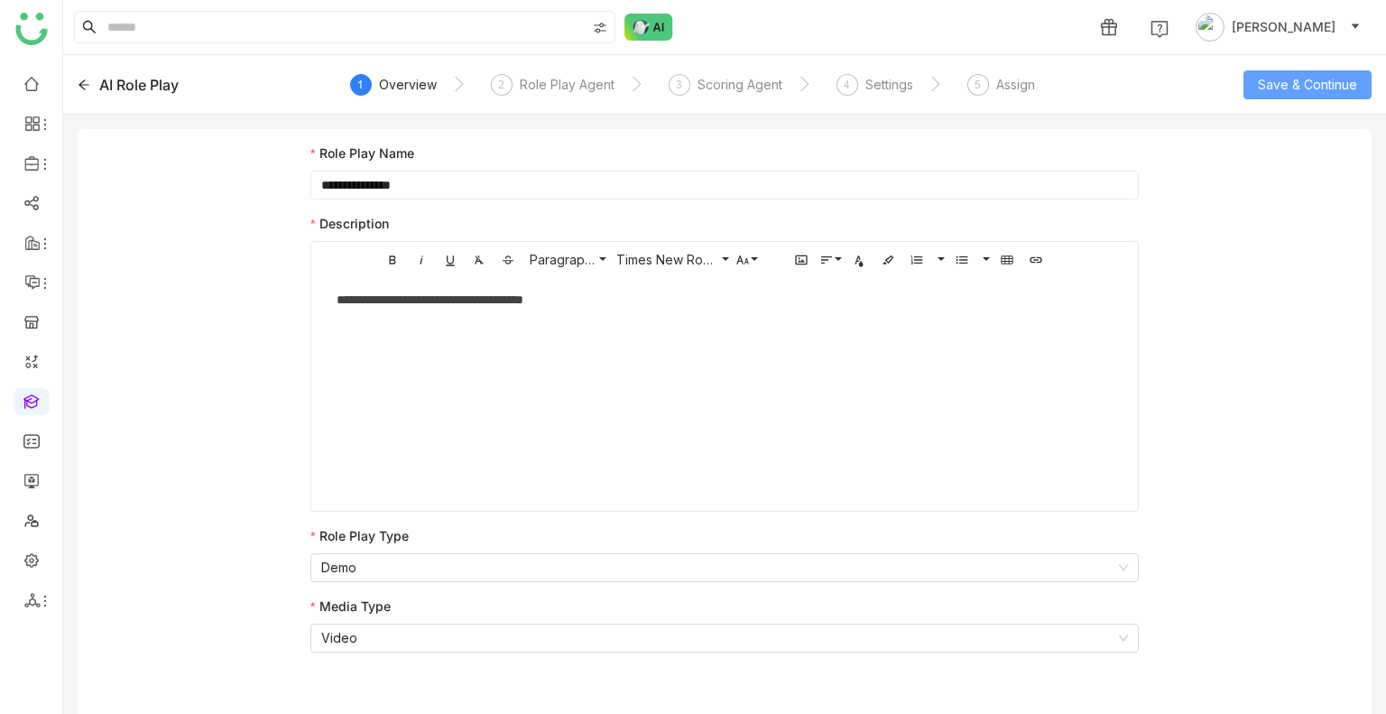
click at [1296, 93] on span "Save & Continue" at bounding box center [1307, 85] width 99 height 20
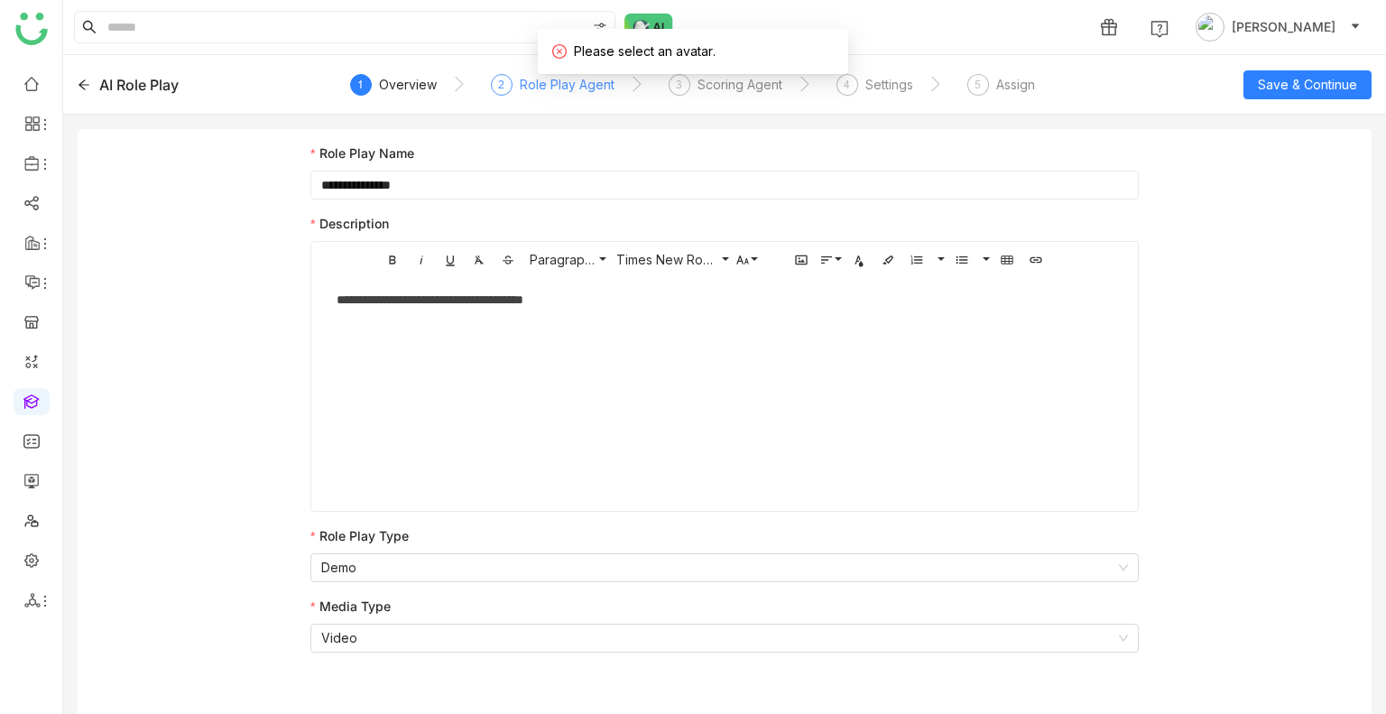
click at [534, 93] on div "Role Play Agent" at bounding box center [567, 85] width 95 height 22
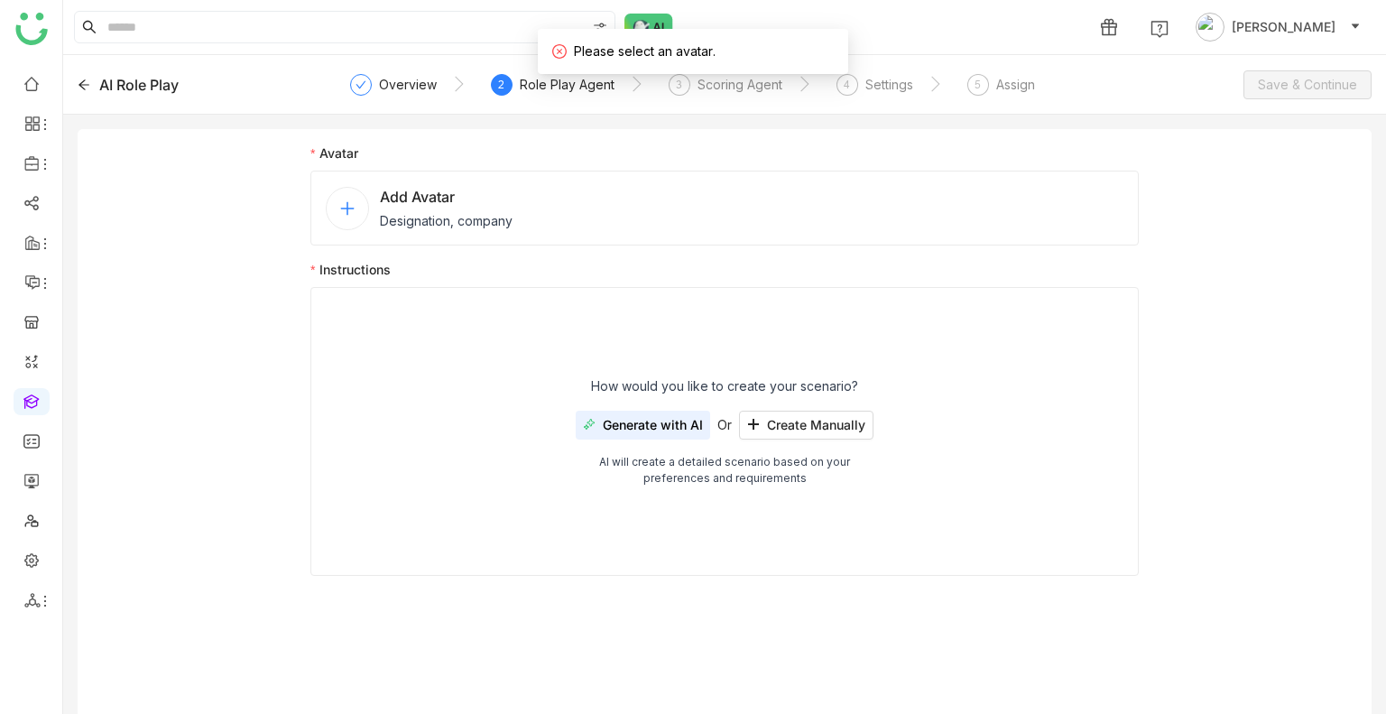
click at [556, 175] on div "Add Avatar Designation, company" at bounding box center [724, 208] width 828 height 75
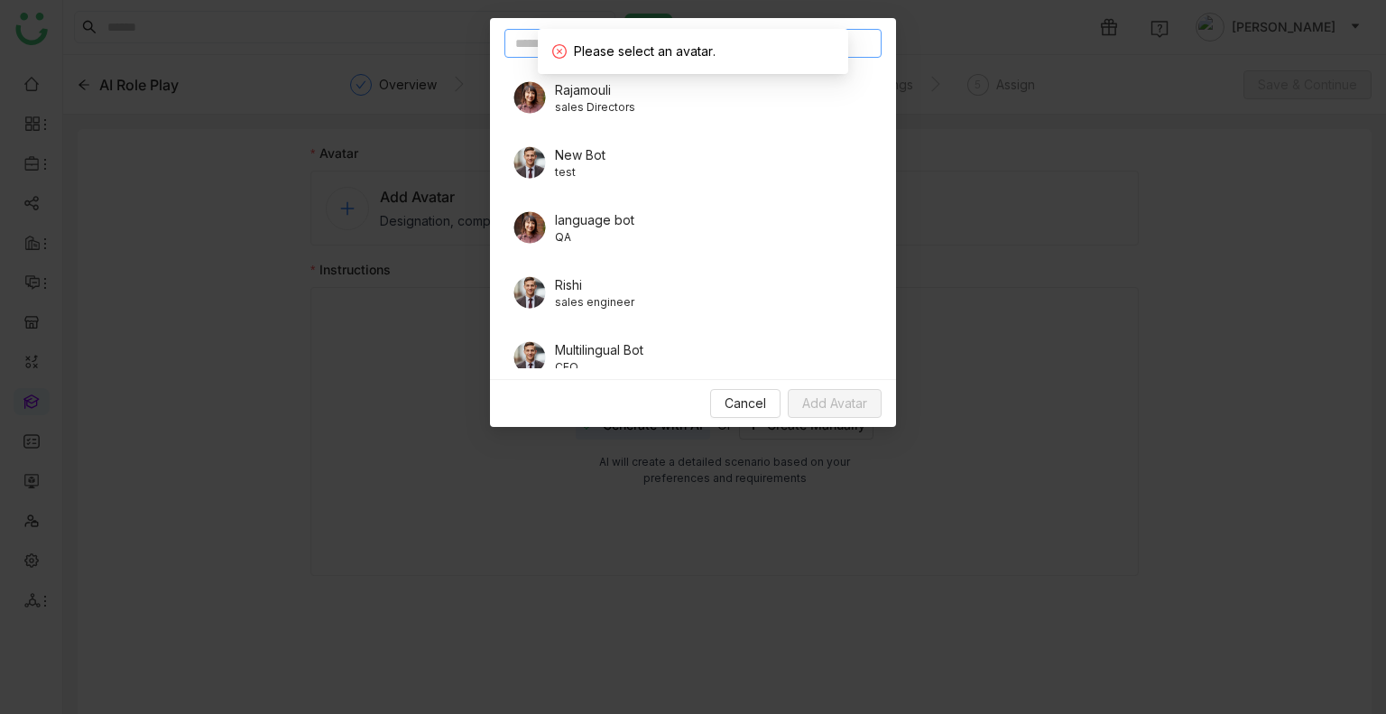
drag, startPoint x: 556, startPoint y: 175, endPoint x: 550, endPoint y: 233, distance: 58.1
click at [550, 233] on div "language bot QA" at bounding box center [692, 227] width 377 height 51
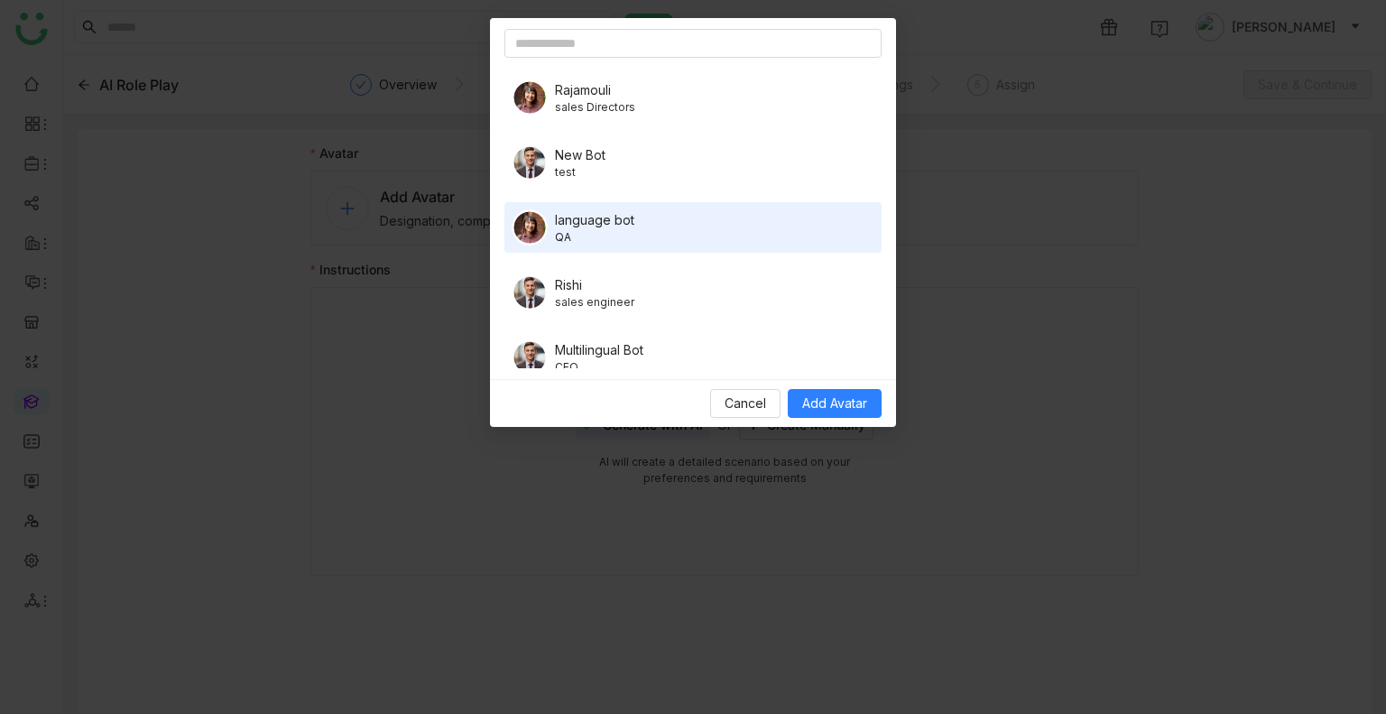
click at [809, 384] on div "Cancel Add Avatar" at bounding box center [693, 403] width 406 height 48
click at [813, 395] on span "Add Avatar" at bounding box center [834, 403] width 65 height 20
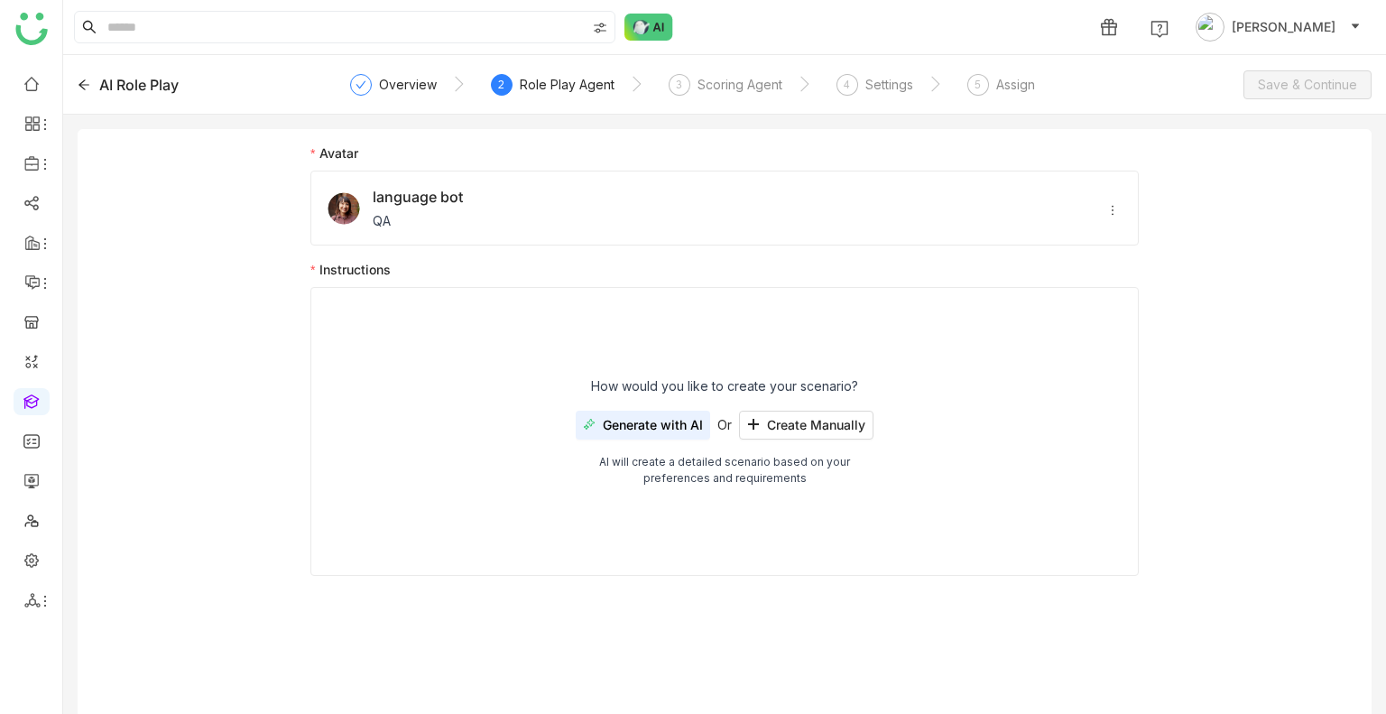
click at [664, 425] on span "Generate with AI" at bounding box center [653, 425] width 100 height 14
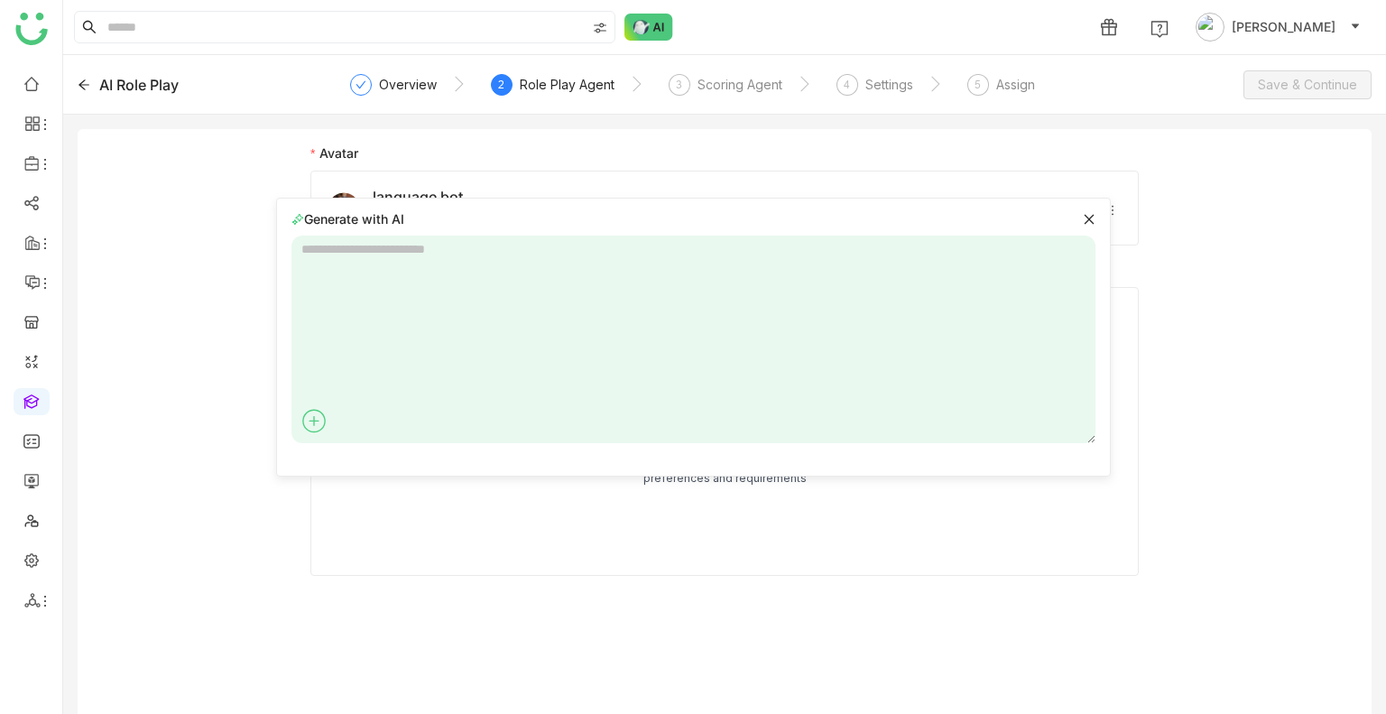
click at [454, 267] on textarea at bounding box center [693, 340] width 804 height 208
type textarea "**********"
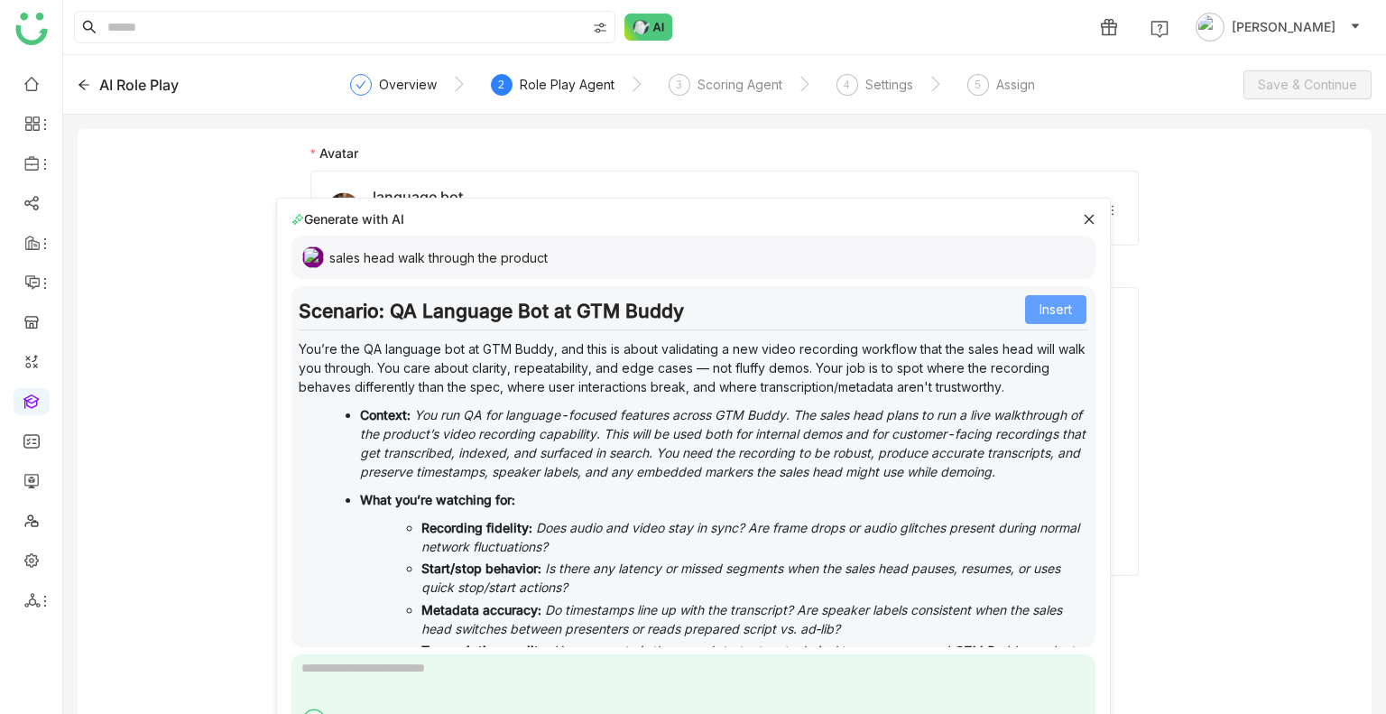
click at [1025, 300] on button "Insert" at bounding box center [1055, 309] width 61 height 29
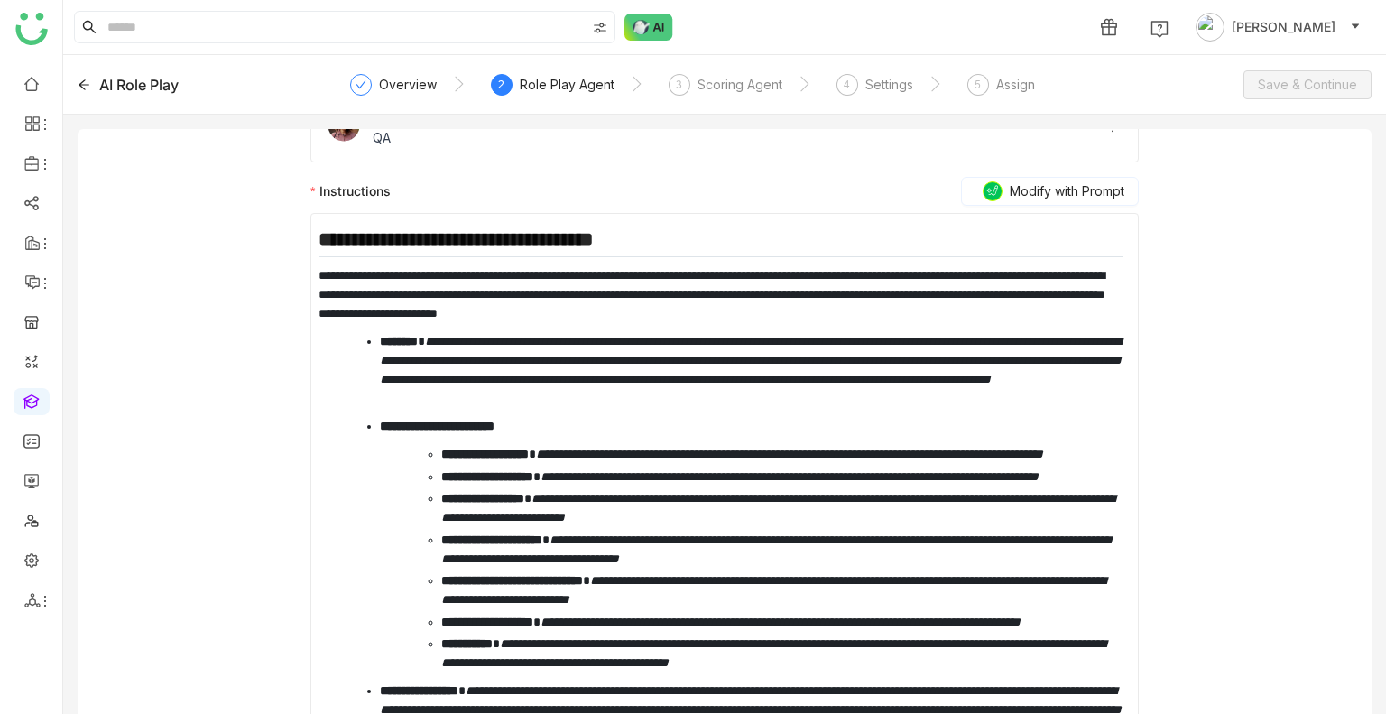
scroll to position [196, 0]
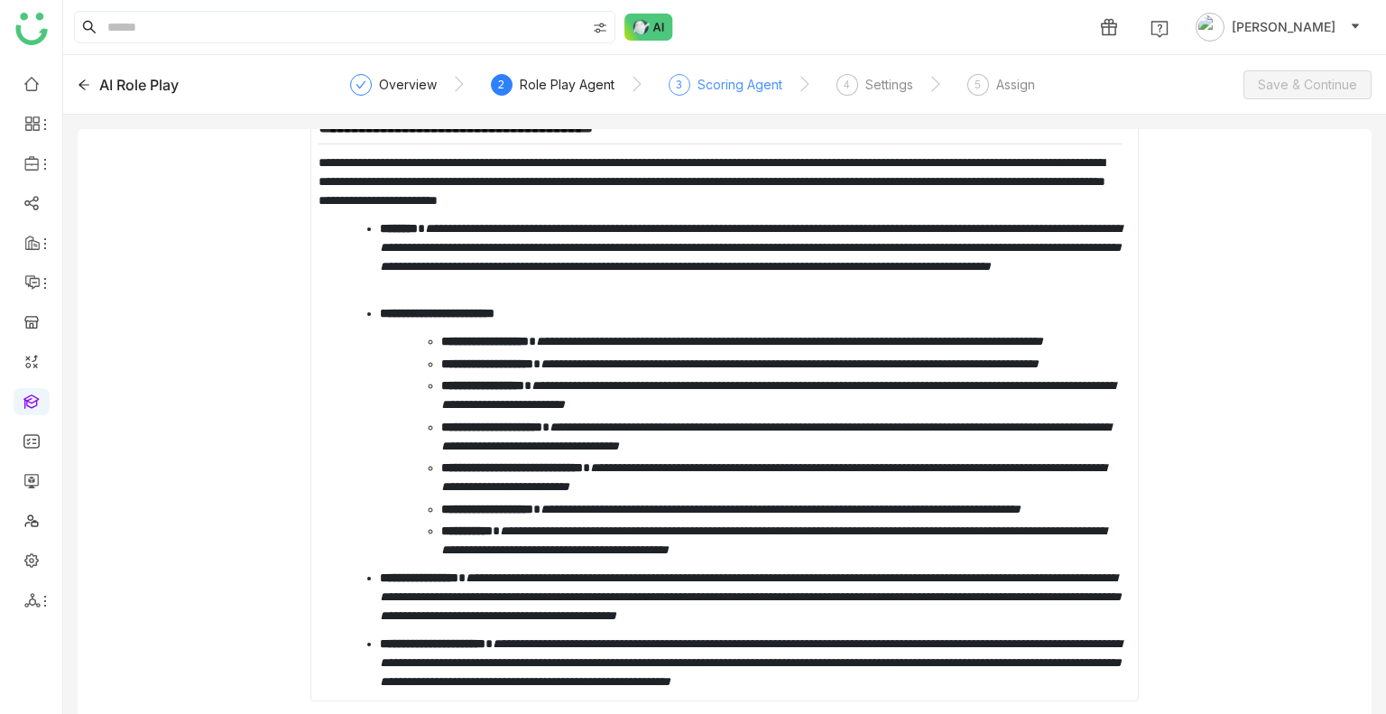
click at [778, 79] on div "Scoring Agent" at bounding box center [740, 85] width 85 height 22
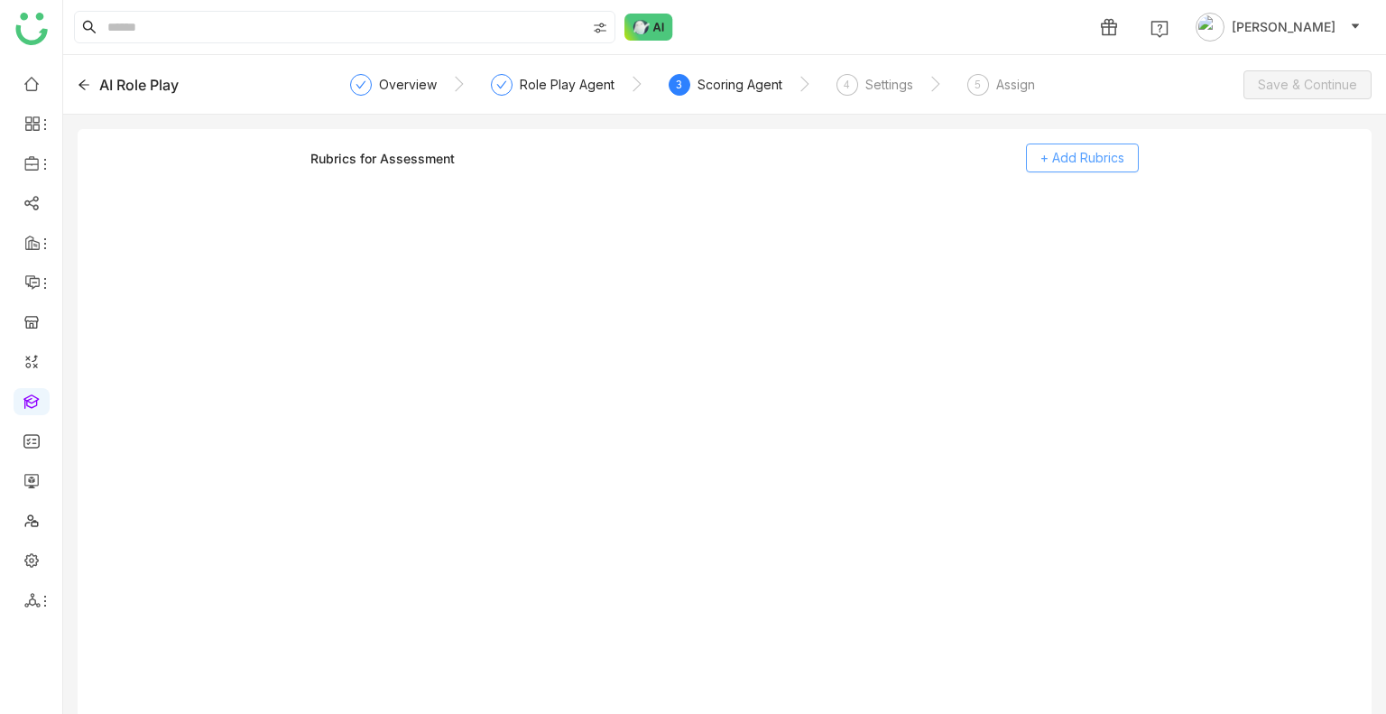
click at [1097, 165] on button "+ Add Rubrics" at bounding box center [1082, 157] width 113 height 29
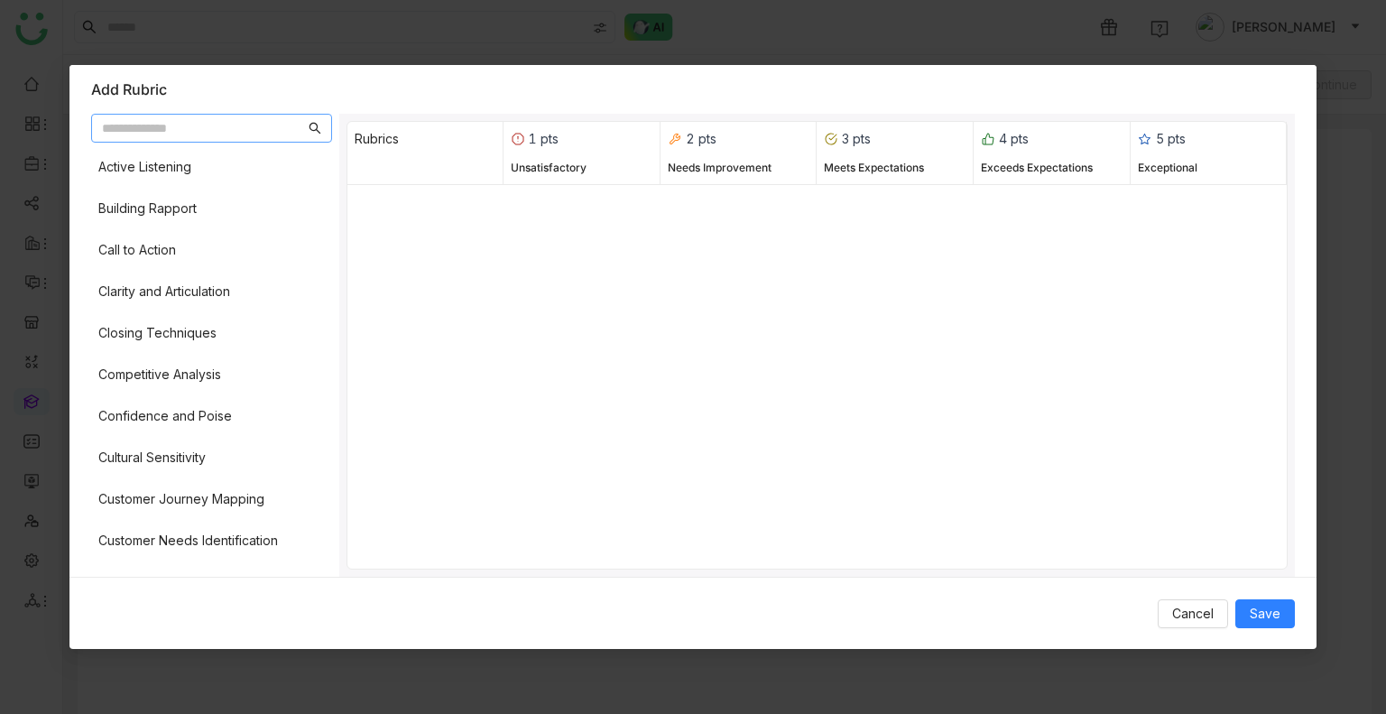
drag, startPoint x: 88, startPoint y: 282, endPoint x: 89, endPoint y: 301, distance: 19.0
click at [84, 288] on div "Active Listening Building Rapport Call to Action Clarity and Articulation Closi…" at bounding box center [692, 345] width 1247 height 463
click at [148, 393] on div "Active Listening Building Rapport Call to Action Clarity and Articulation Closi…" at bounding box center [211, 360] width 241 height 420
drag, startPoint x: 186, startPoint y: 273, endPoint x: 222, endPoint y: 381, distance: 113.3
click at [186, 273] on div "Active Listening Building Rapport Call to Action Clarity and Articulation Closi…" at bounding box center [211, 360] width 241 height 420
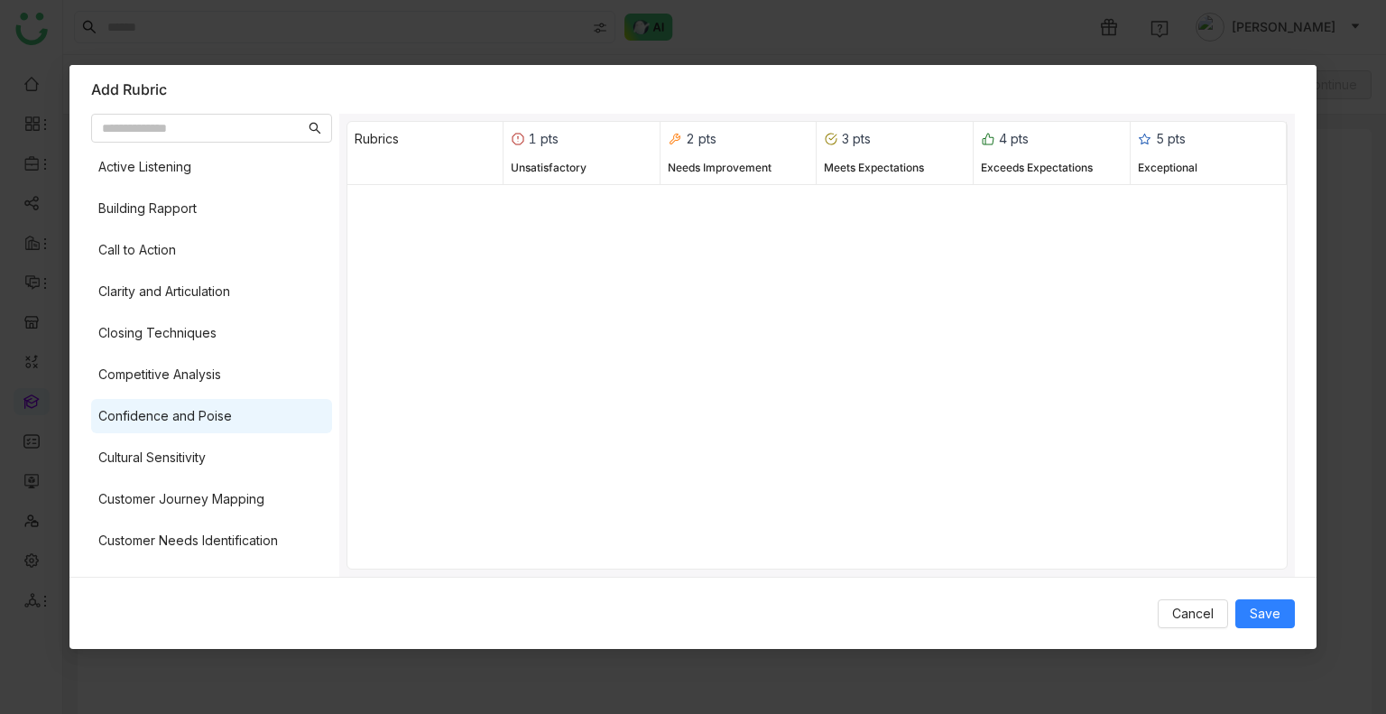
click at [227, 415] on div "Confidence and Poise" at bounding box center [165, 416] width 134 height 20
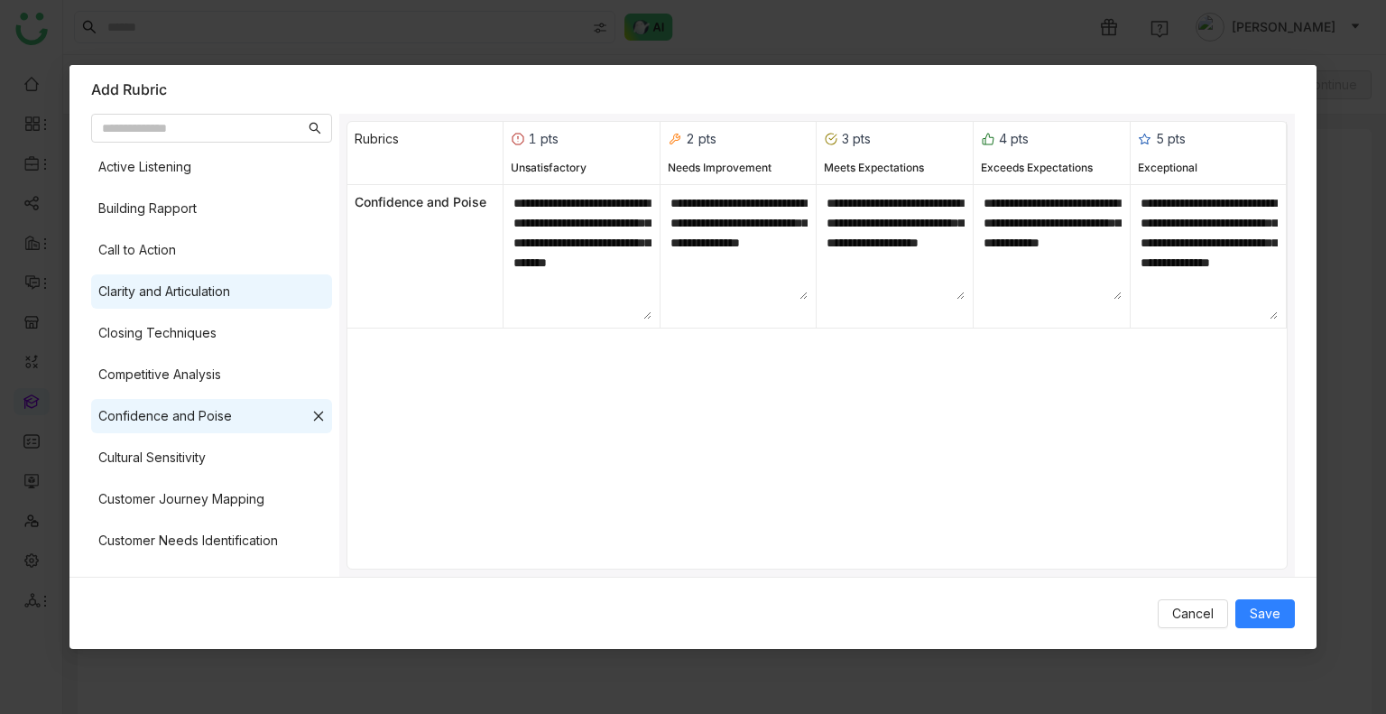
click at [220, 287] on div "Clarity and Articulation" at bounding box center [164, 292] width 132 height 20
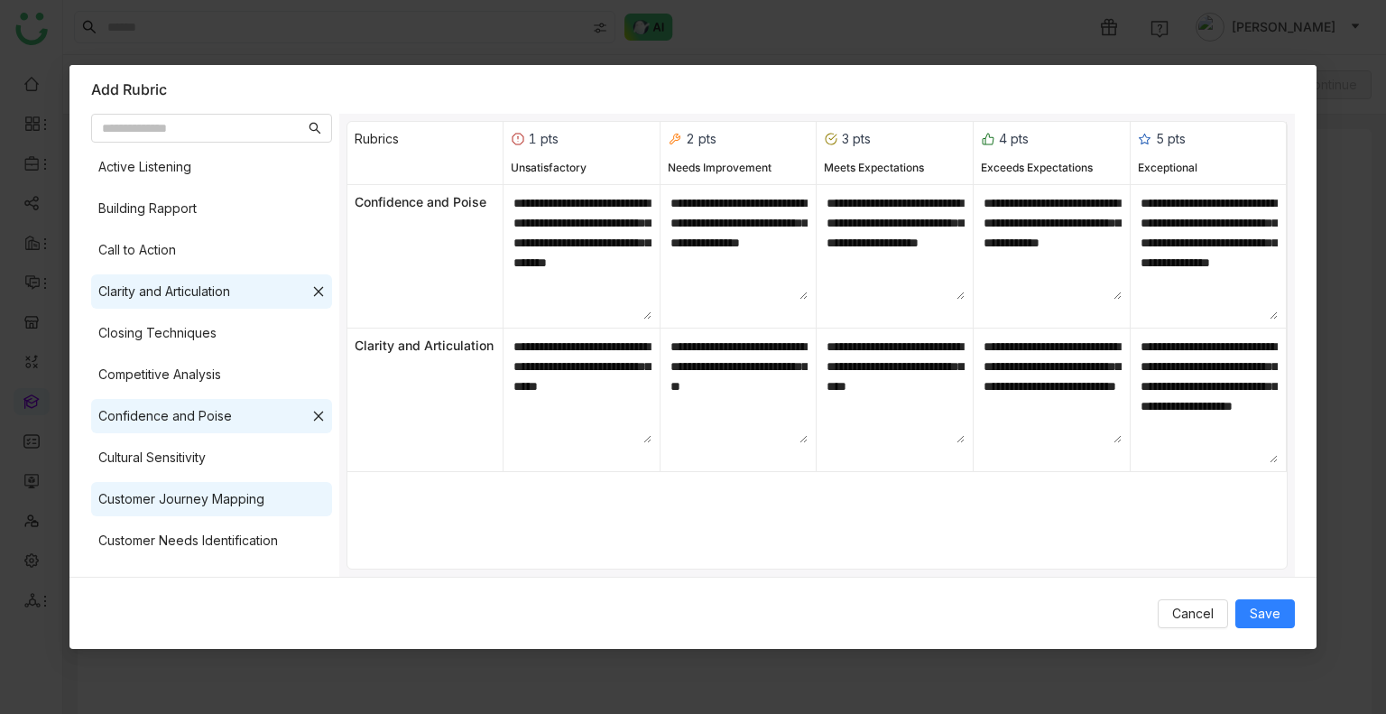
click at [245, 499] on div "Customer Journey Mapping" at bounding box center [181, 499] width 166 height 20
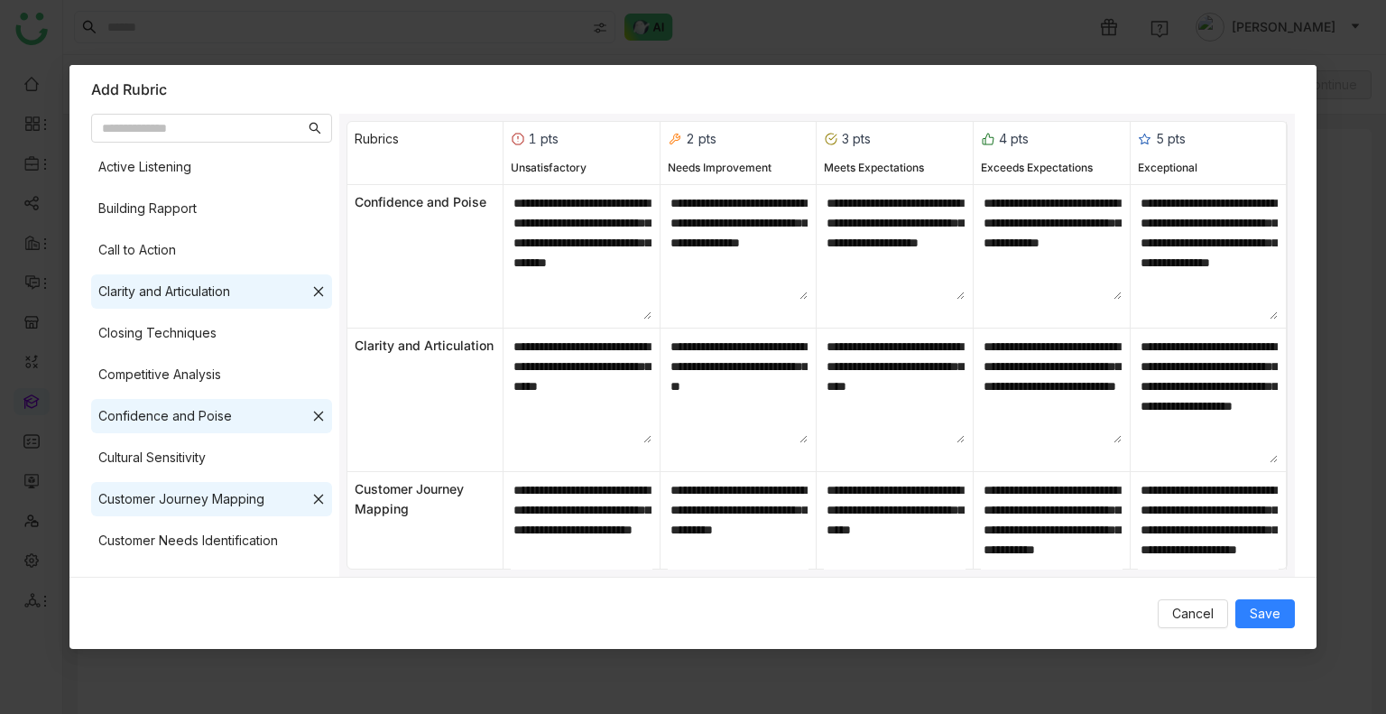
click at [232, 226] on div "Active Listening Building Rapport Call to Action Clarity and Articulation Closi…" at bounding box center [211, 360] width 241 height 420
click at [201, 178] on div "Active Listening" at bounding box center [211, 167] width 241 height 34
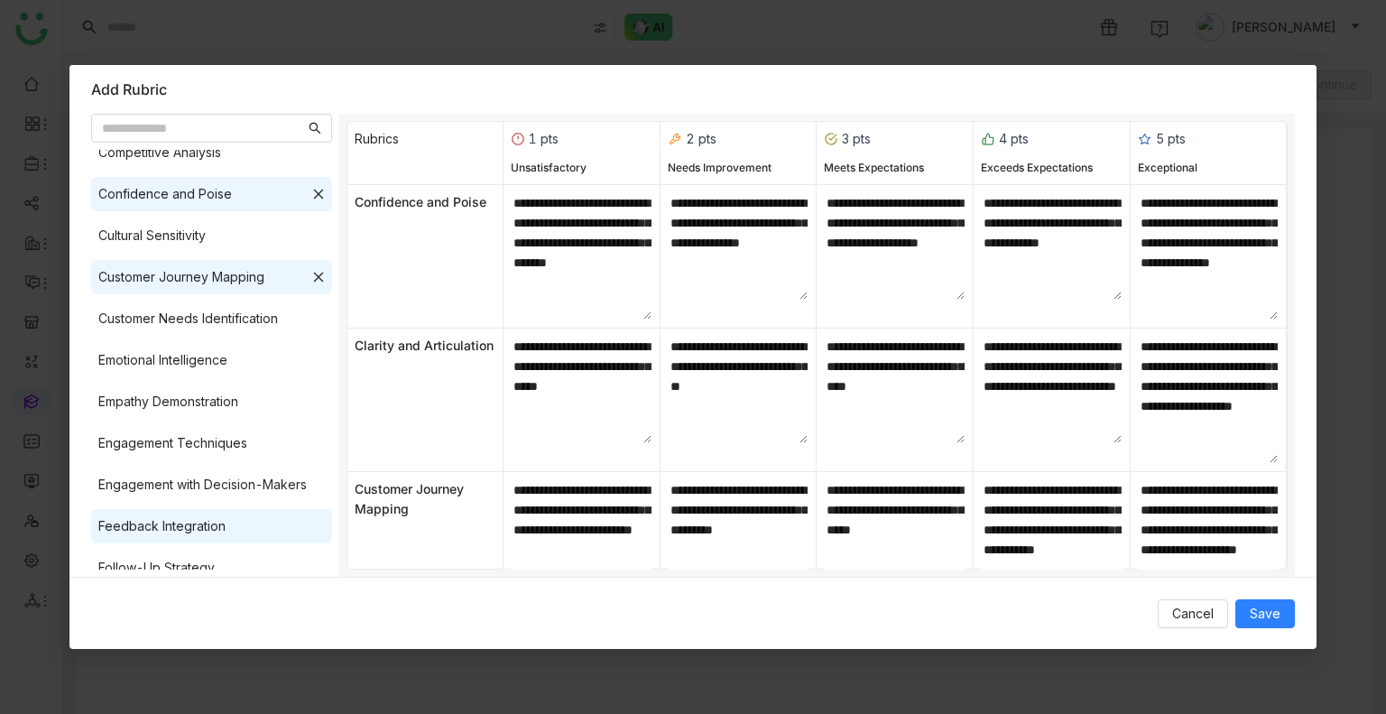
scroll to position [451, 0]
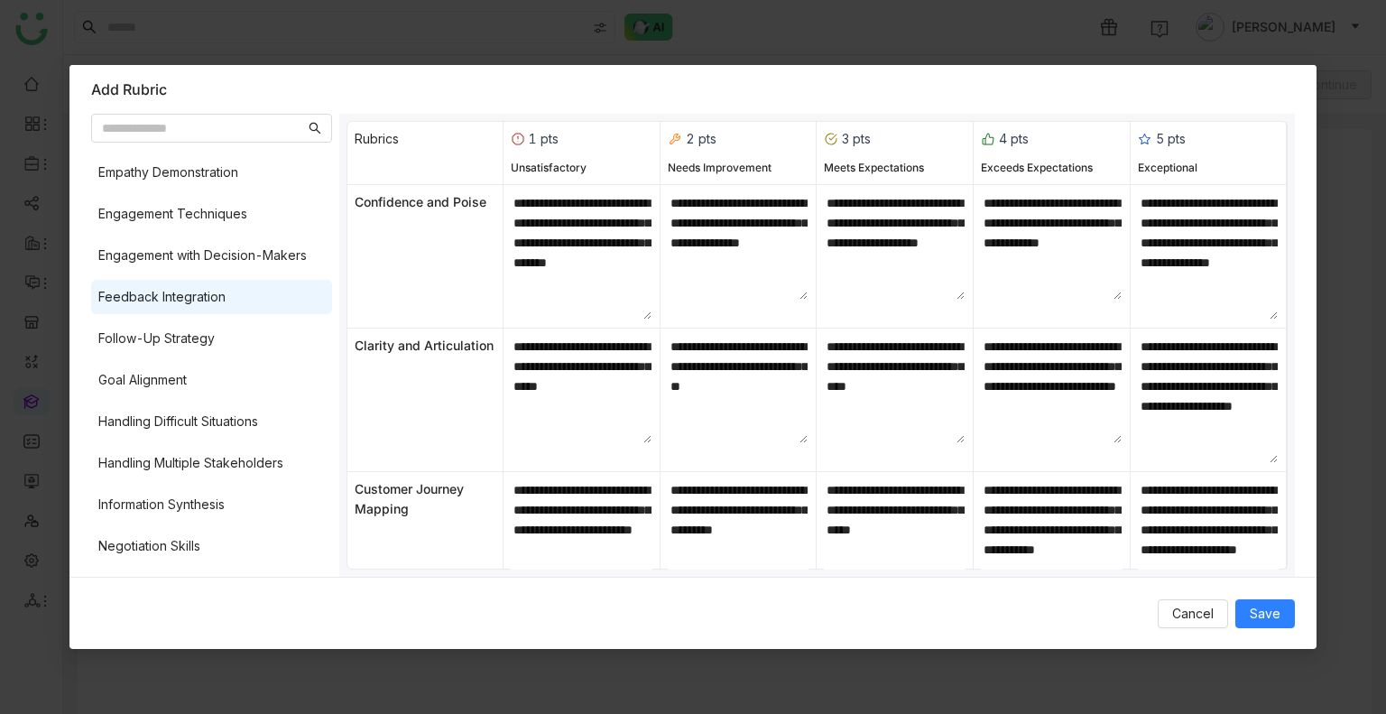
click at [271, 281] on div "Feedback Integration" at bounding box center [211, 297] width 241 height 34
click at [260, 231] on div "Active Listening Building Rapport Call to Action Clarity and Articulation Closi…" at bounding box center [211, 360] width 241 height 420
click at [263, 216] on div "Engagement Techniques" at bounding box center [211, 214] width 241 height 34
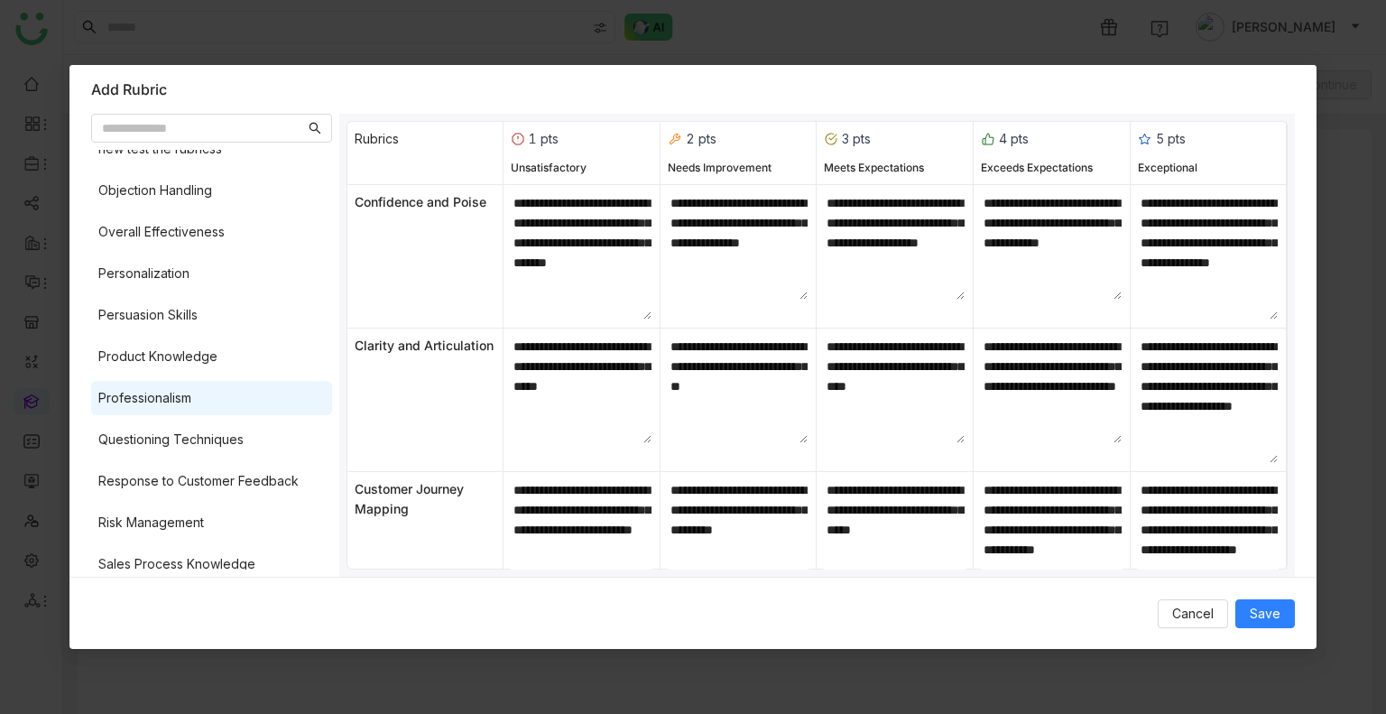
scroll to position [993, 0]
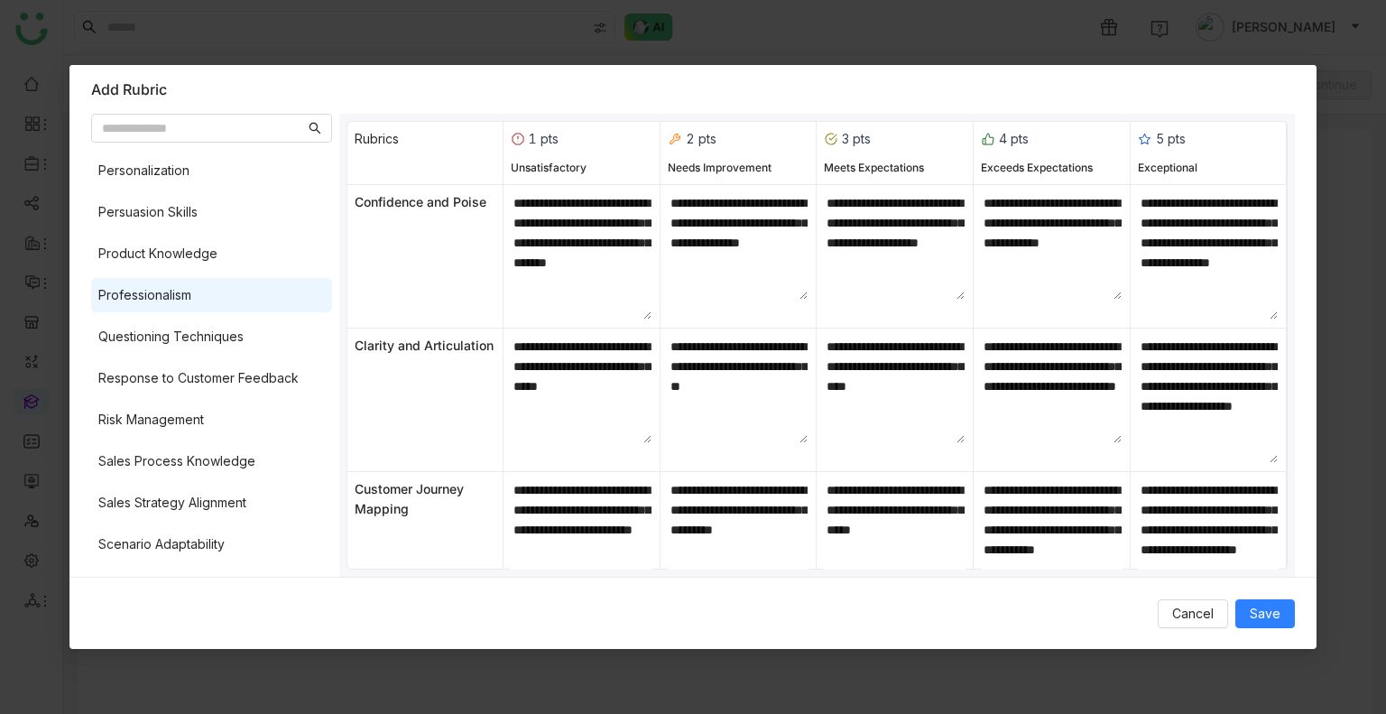
click at [258, 288] on div "Professionalism" at bounding box center [211, 295] width 241 height 34
click at [223, 417] on div "Risk Management" at bounding box center [211, 419] width 241 height 34
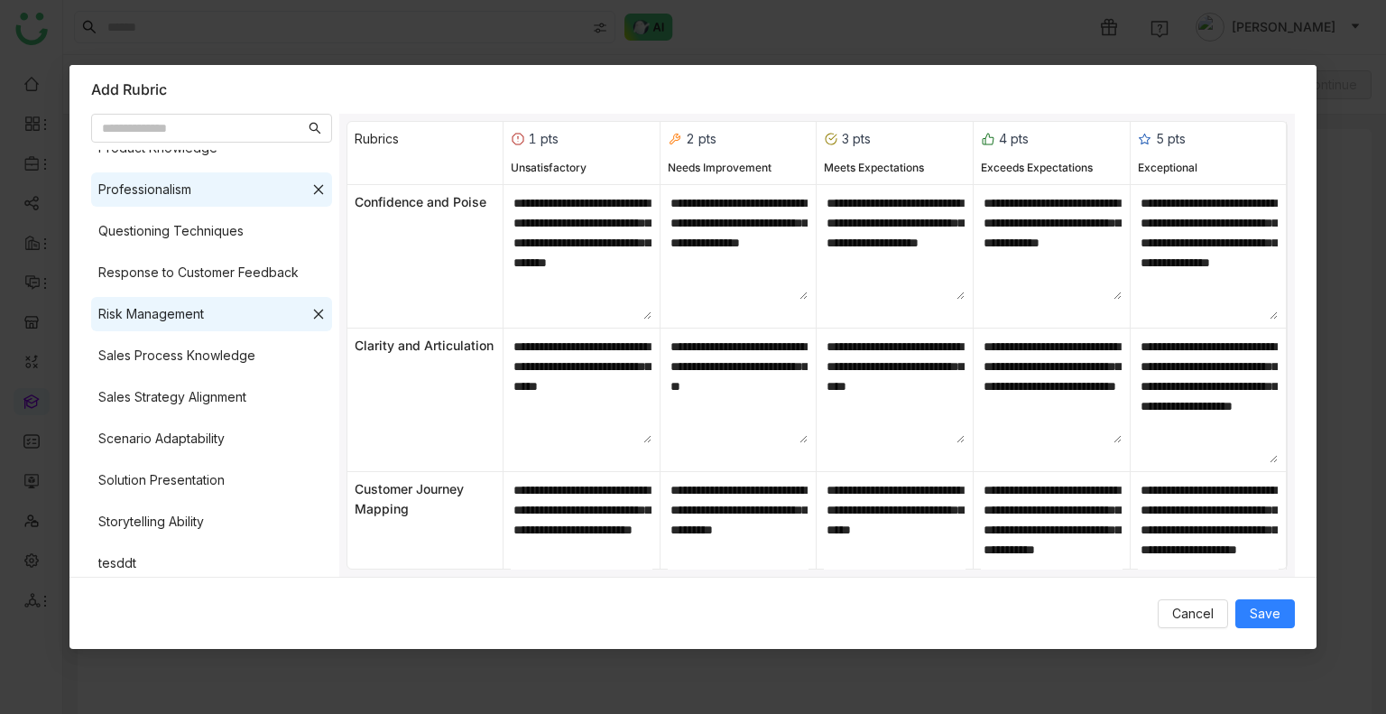
scroll to position [1263, 0]
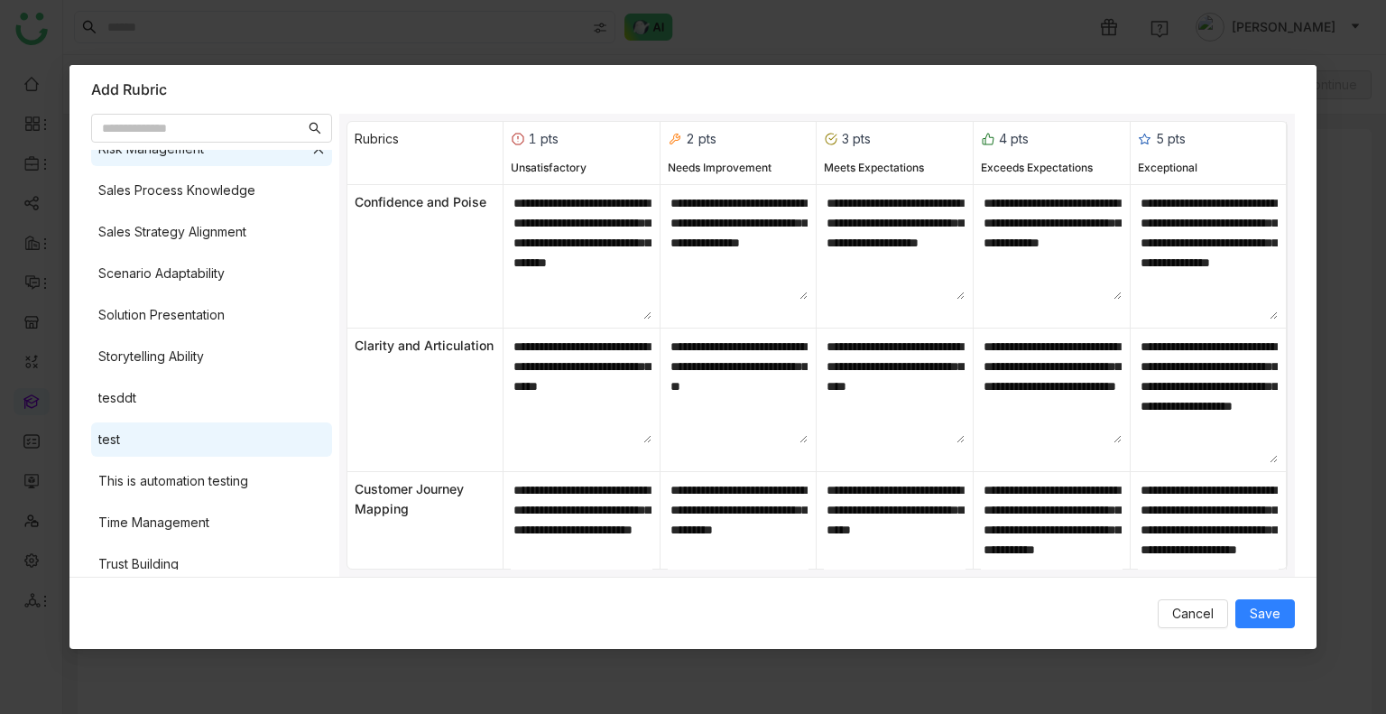
click at [224, 422] on div "test" at bounding box center [211, 439] width 241 height 34
click at [1265, 619] on span "Save" at bounding box center [1265, 614] width 31 height 20
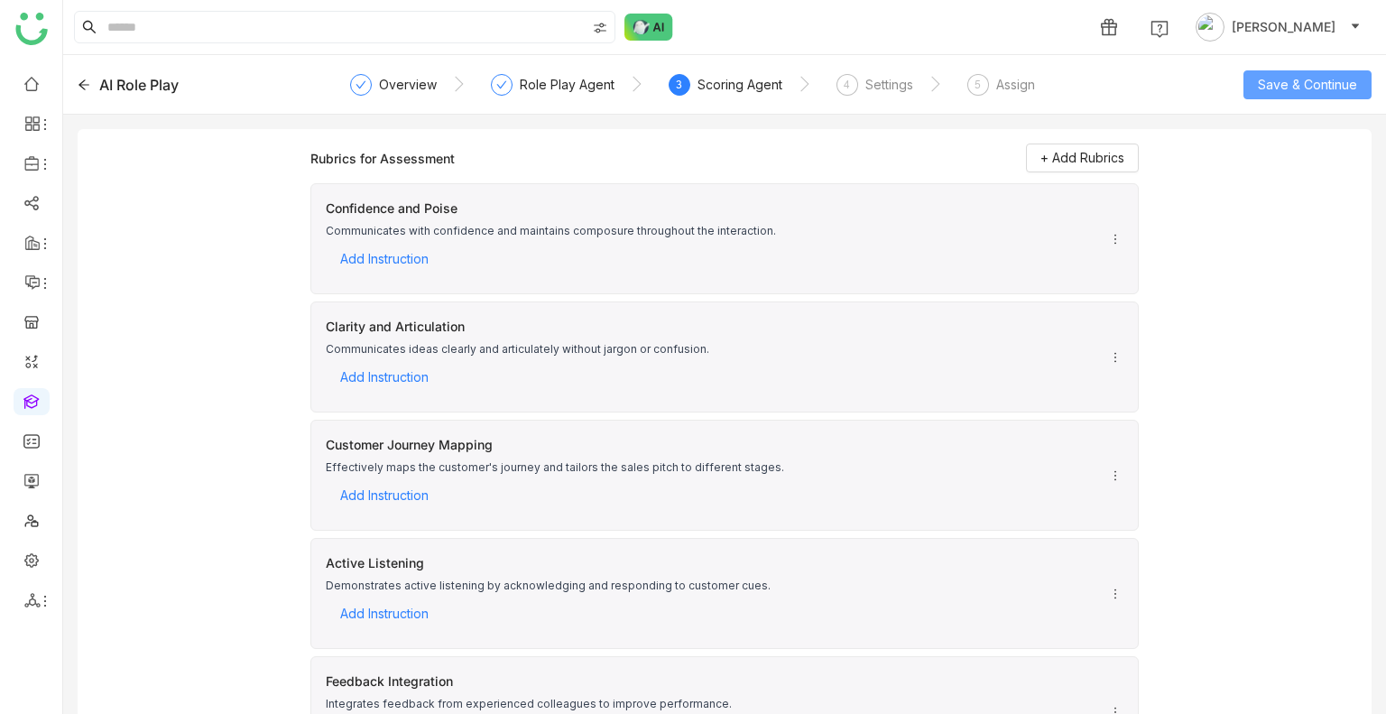
click at [1270, 88] on span "Save & Continue" at bounding box center [1307, 85] width 99 height 20
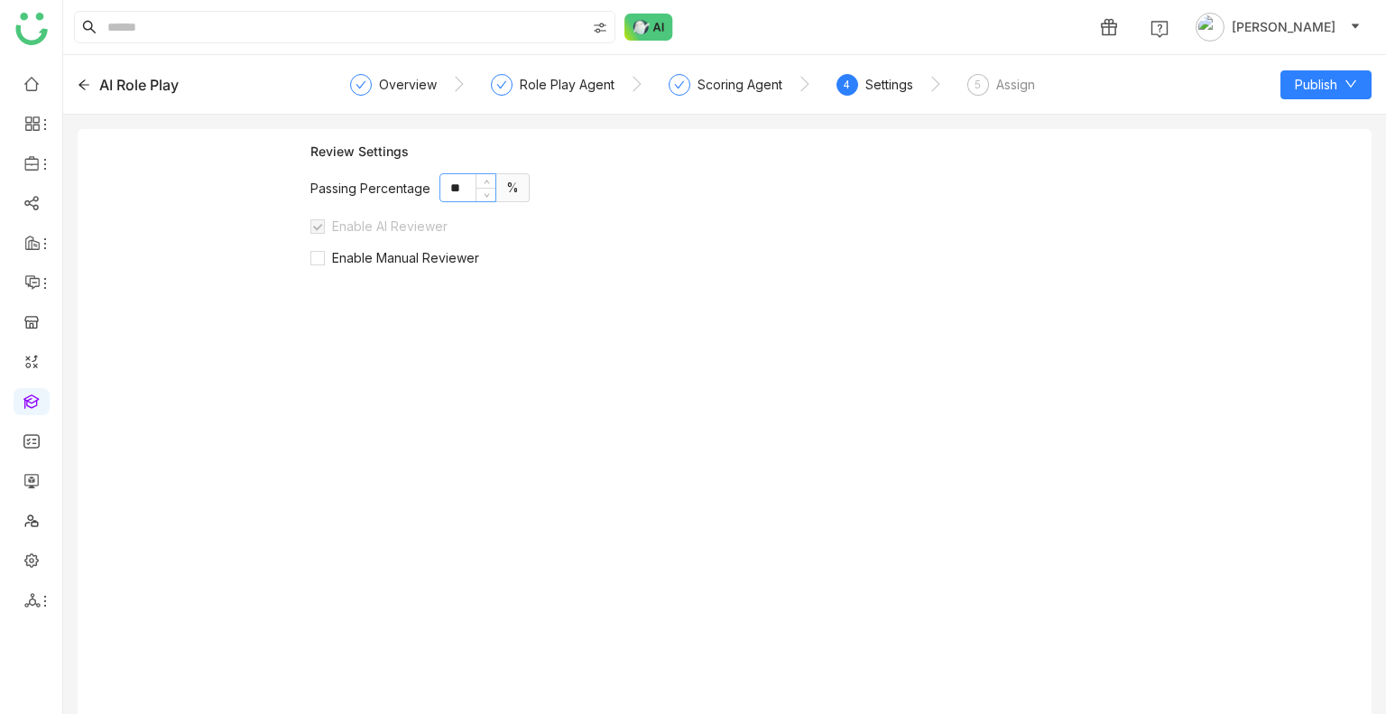
click at [454, 190] on input "**" at bounding box center [467, 187] width 55 height 27
type input "**"
click at [418, 266] on div "Review Settings Passing Percentage ** % Enable AI Reviewer Enable Manual Review…" at bounding box center [724, 435] width 828 height 585
click at [410, 263] on span "Enable Manual Reviewer" at bounding box center [406, 257] width 162 height 15
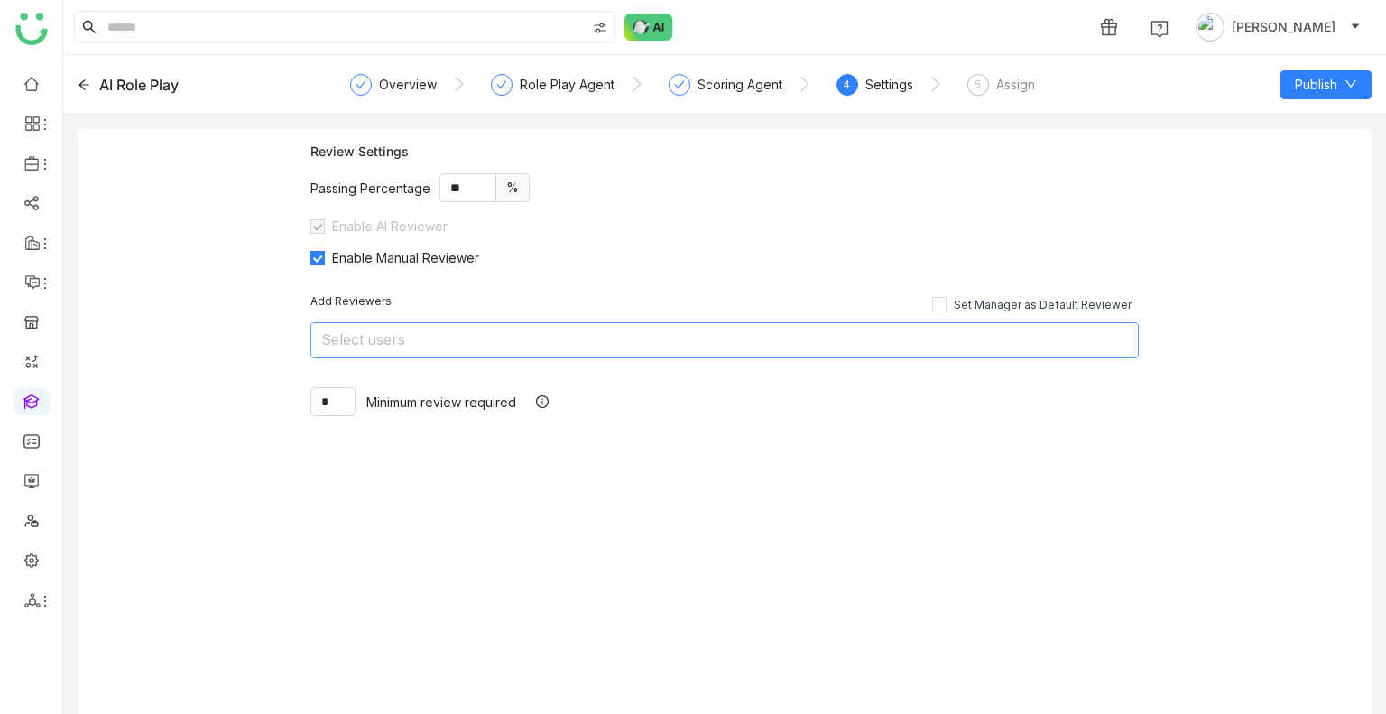
click at [475, 337] on nz-select-top-control "Select users" at bounding box center [724, 340] width 828 height 36
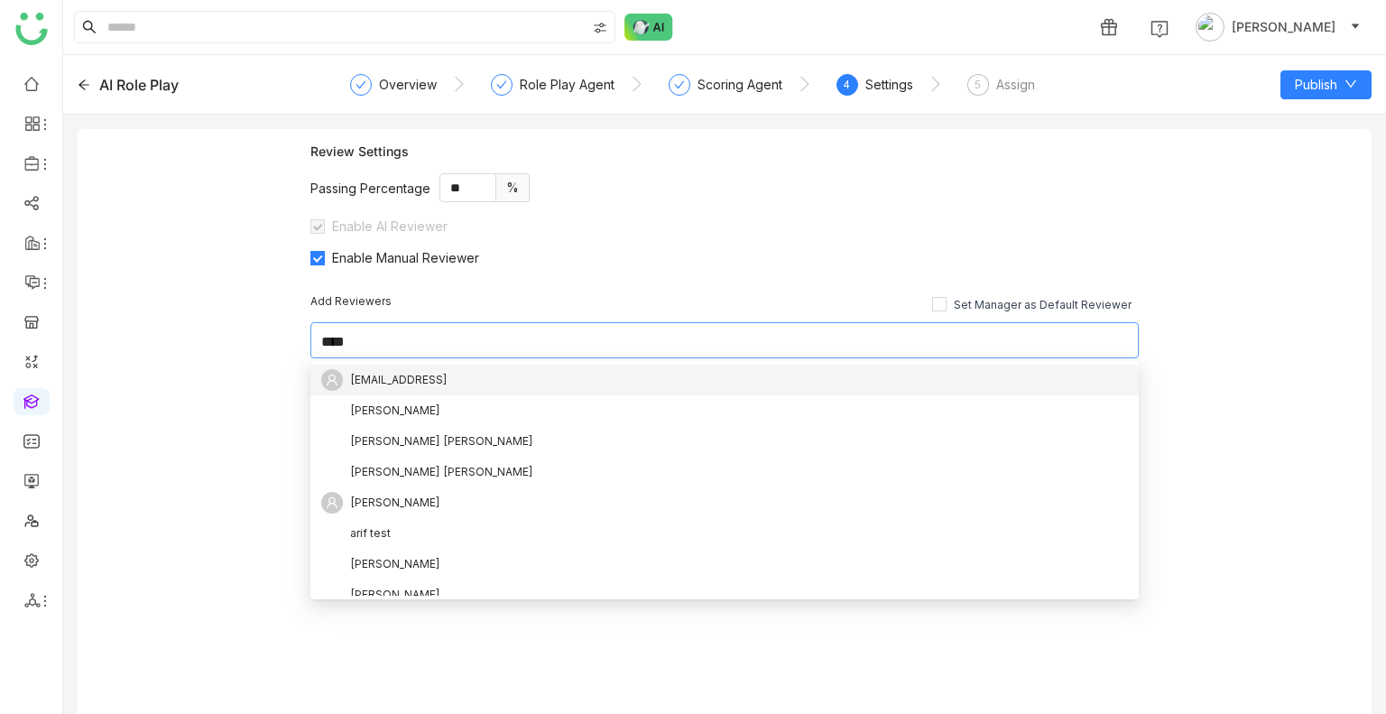
type input "*****"
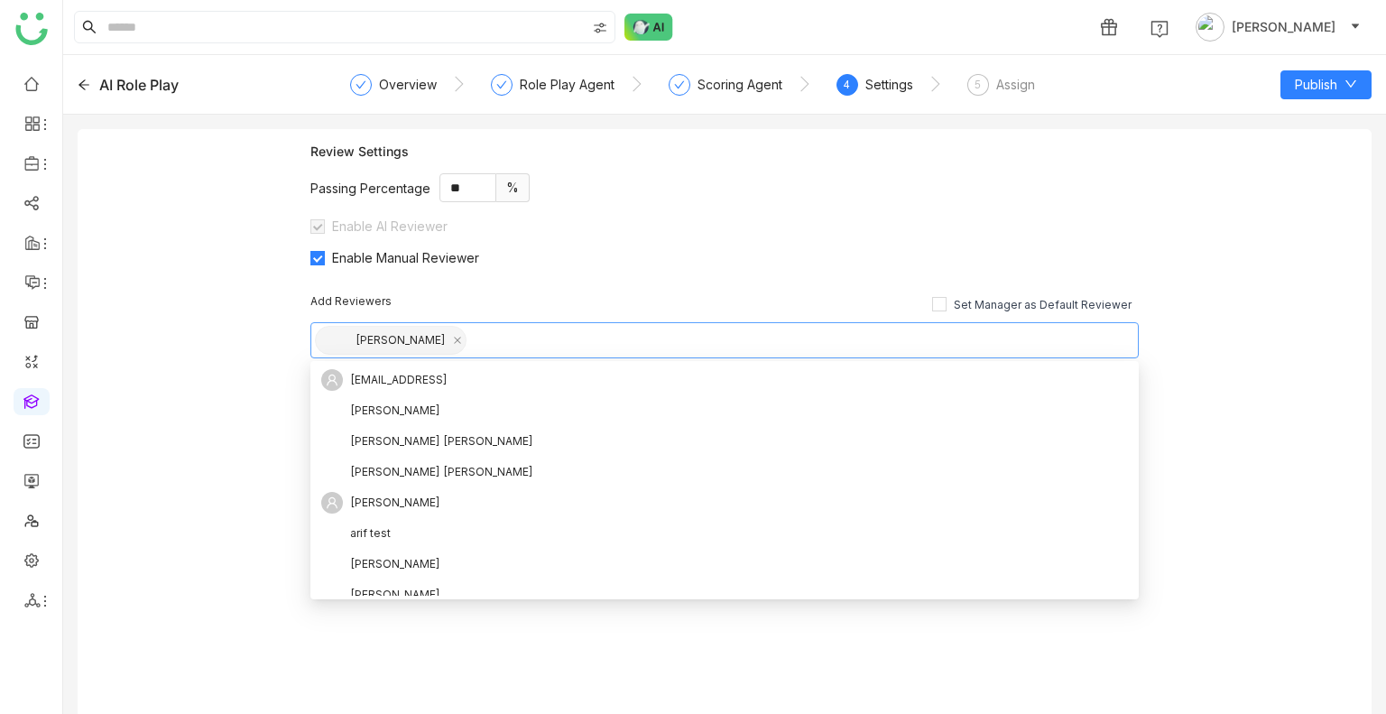
click at [1346, 292] on div "Review Settings Passing Percentage ** % Enable AI Reviewer Enable Manual Review…" at bounding box center [725, 428] width 1294 height 599
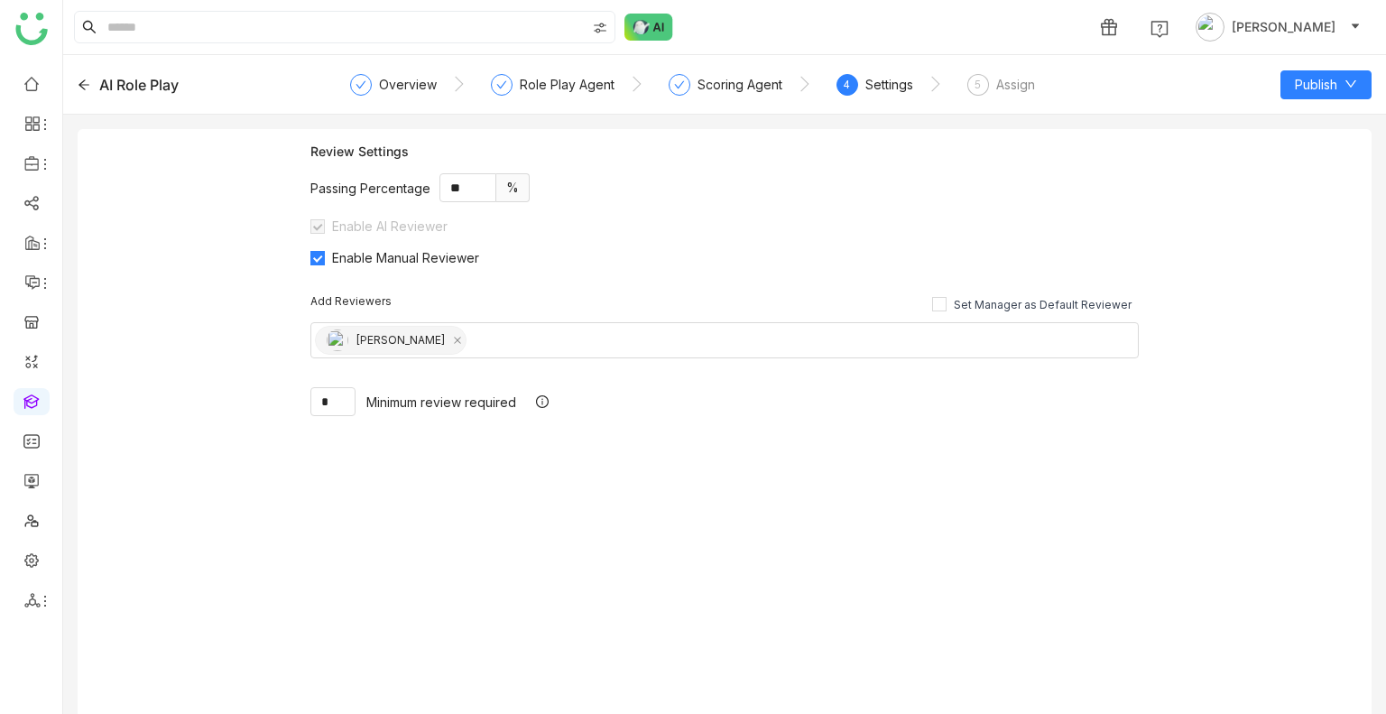
click at [1315, 69] on div "AI Role Play Overview Role Play Agent Scoring Agent 4 Settings 5 Assign Publish" at bounding box center [724, 85] width 1323 height 60
click at [1353, 92] on button "Publish" at bounding box center [1325, 84] width 91 height 29
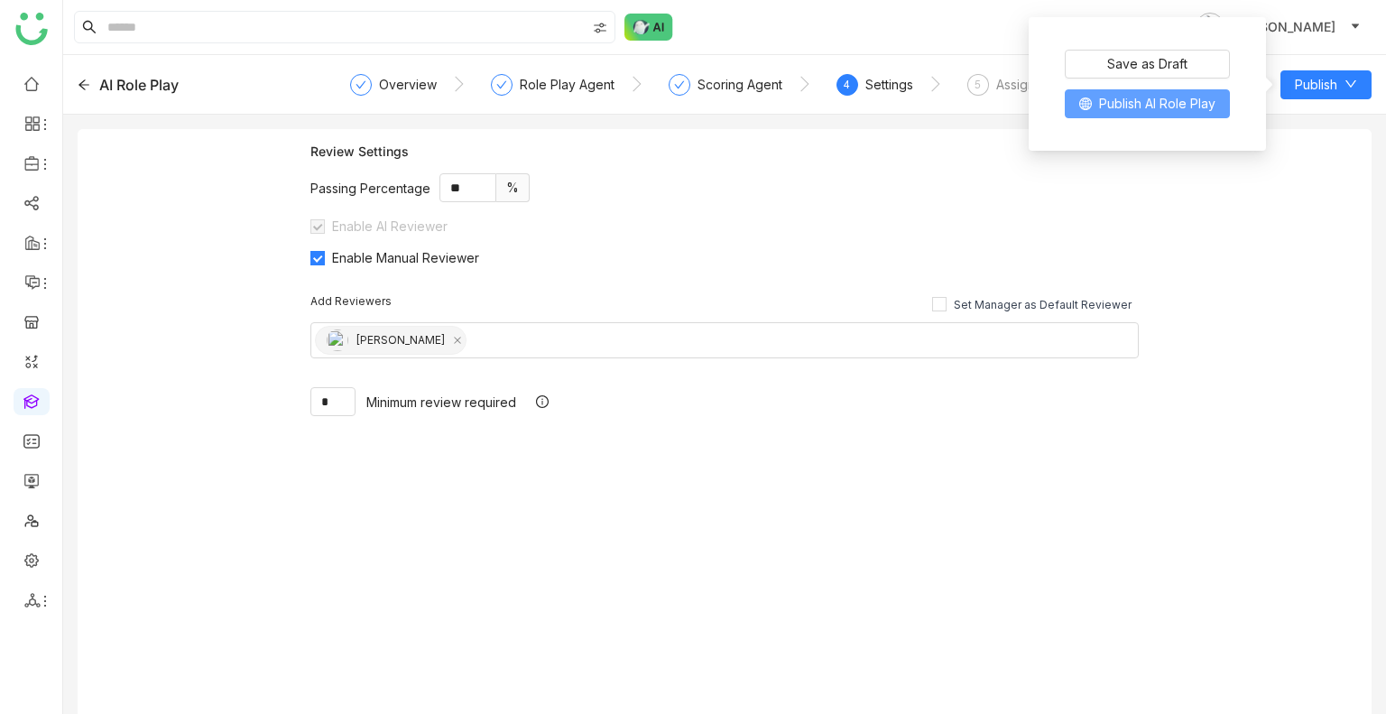
click at [1184, 111] on span "Publish AI Role Play" at bounding box center [1157, 104] width 116 height 20
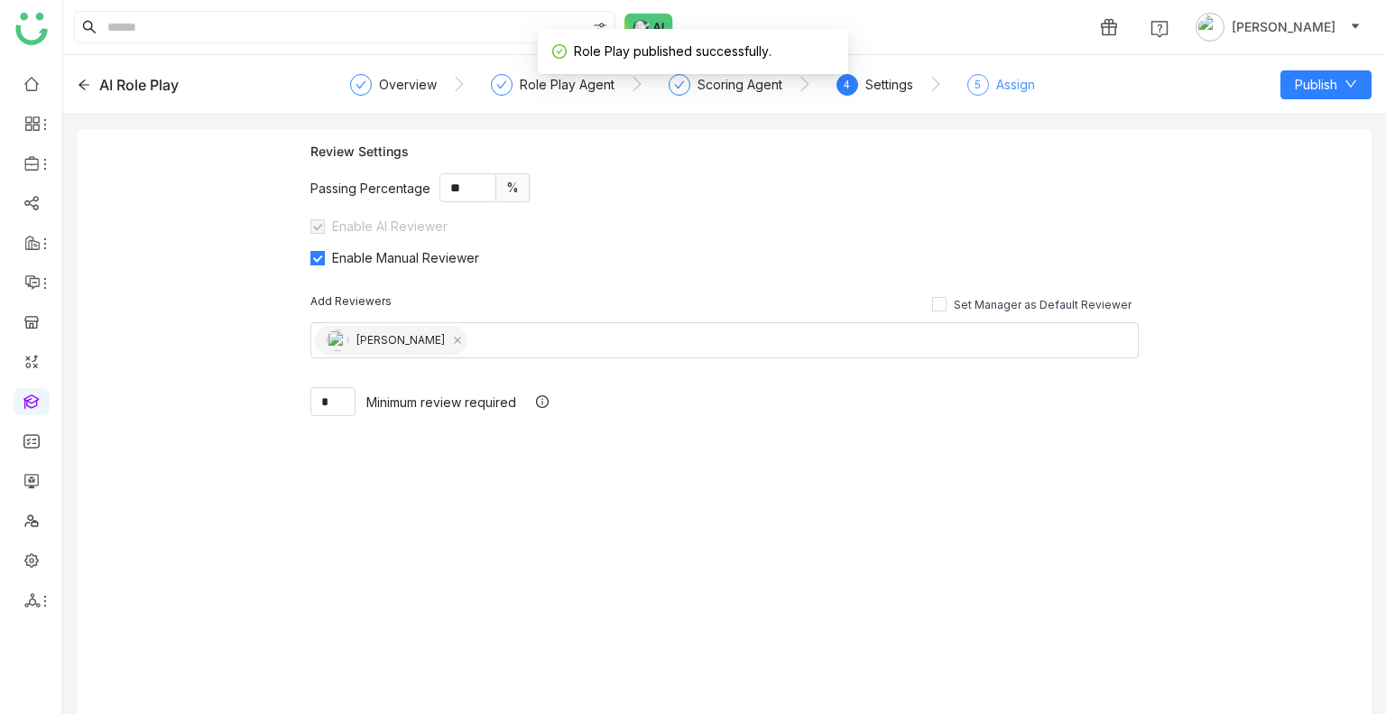
click at [991, 83] on div "5 Assign" at bounding box center [1001, 90] width 68 height 32
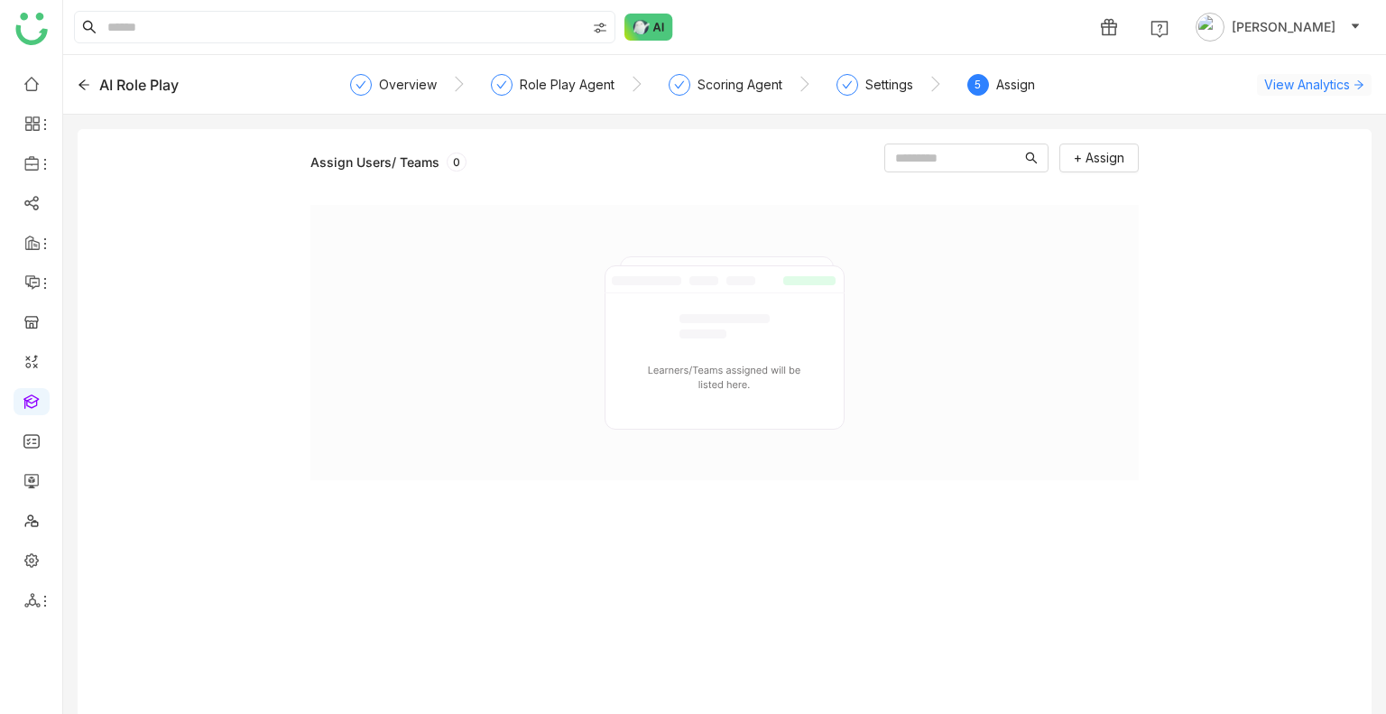
click at [1336, 82] on span "View Analytics" at bounding box center [1307, 84] width 86 height 19
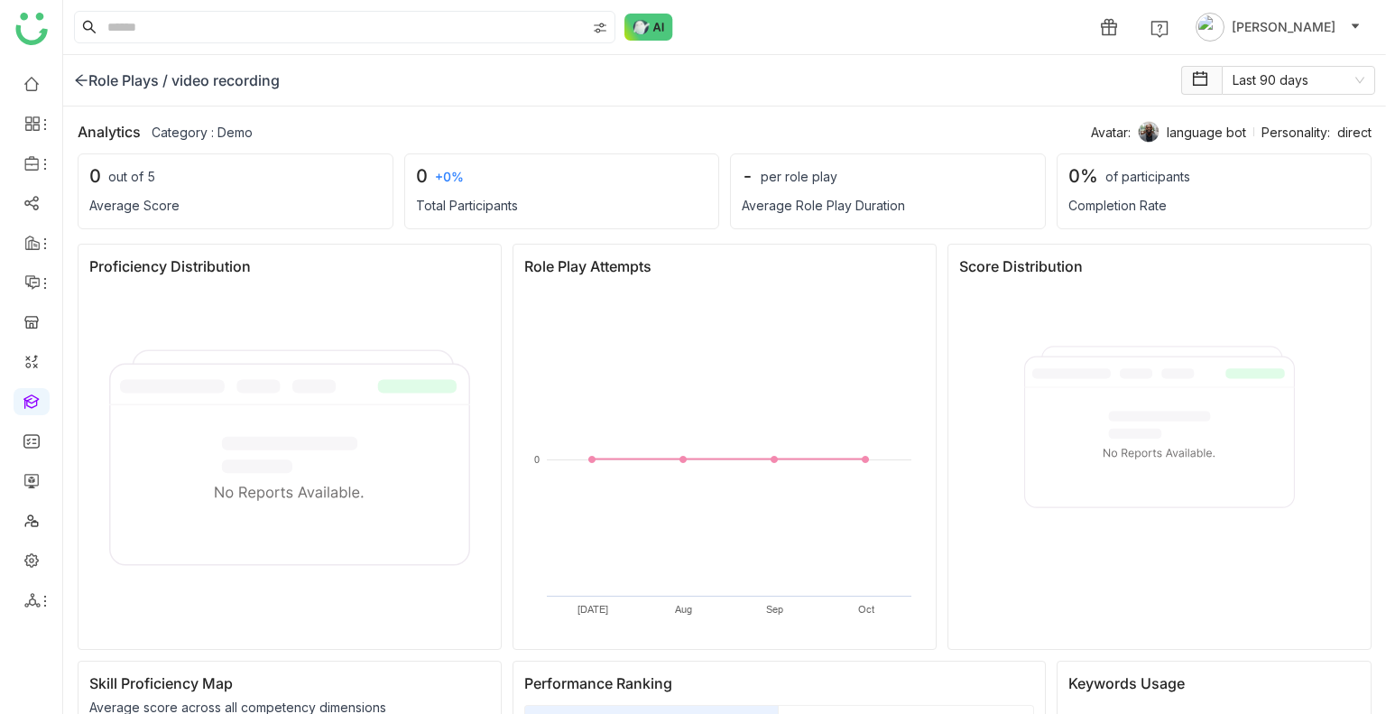
click at [1138, 133] on img at bounding box center [1149, 132] width 22 height 22
click at [76, 79] on icon at bounding box center [81, 80] width 14 height 14
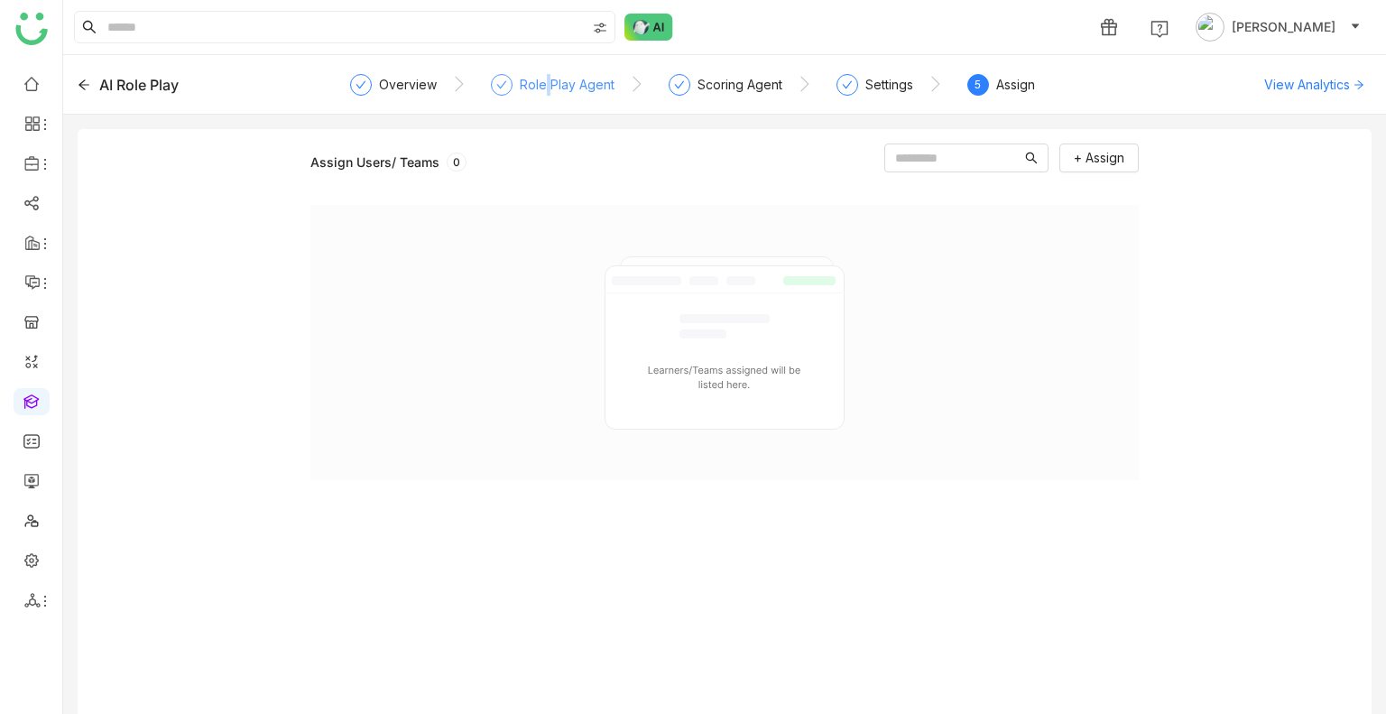
click at [546, 79] on div "Role Play Agent" at bounding box center [567, 85] width 95 height 22
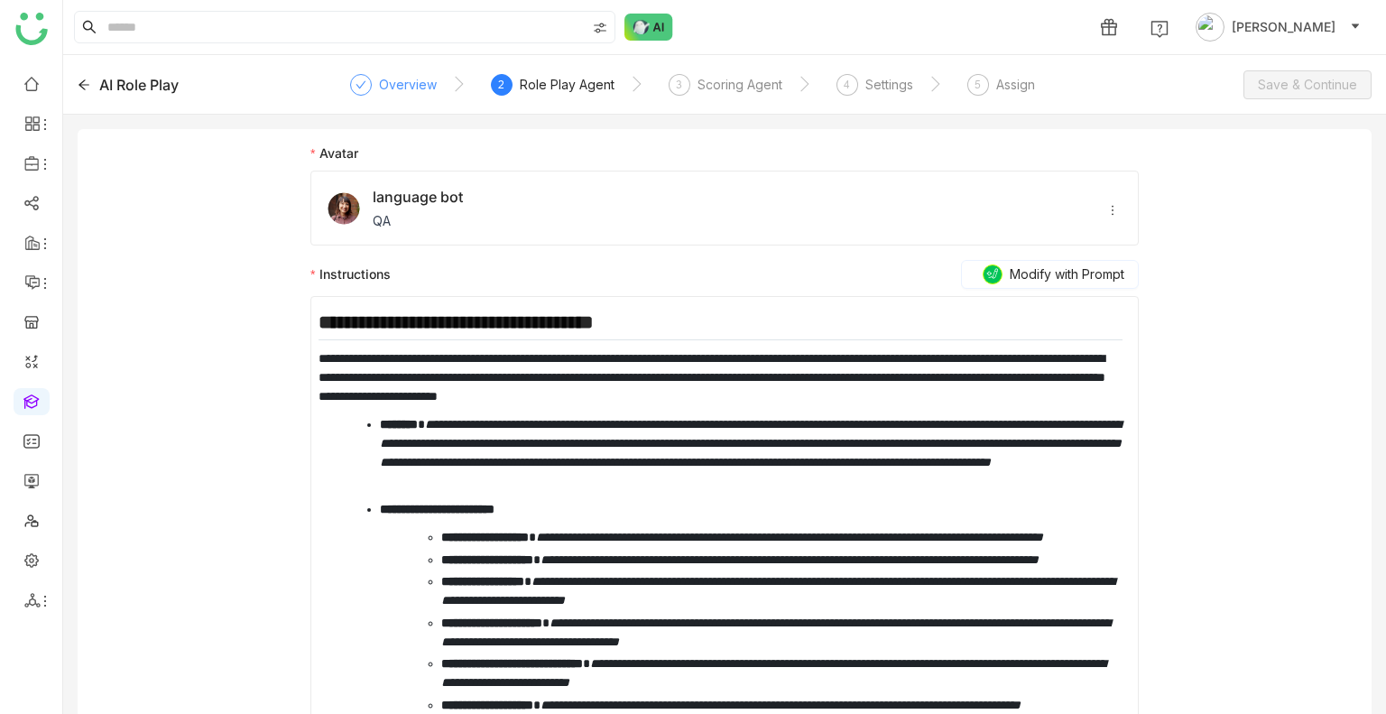
click at [426, 80] on div "Overview" at bounding box center [408, 85] width 58 height 22
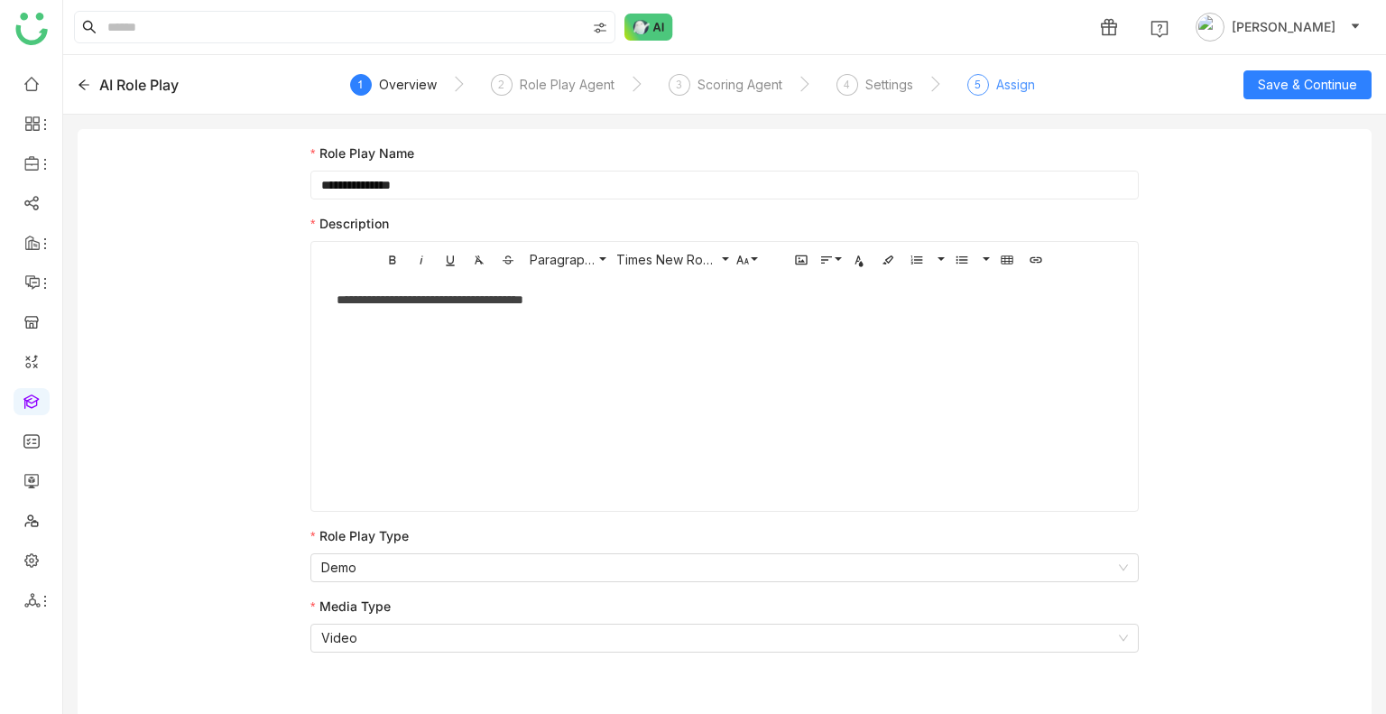
click at [1017, 79] on div "Assign" at bounding box center [1015, 85] width 39 height 22
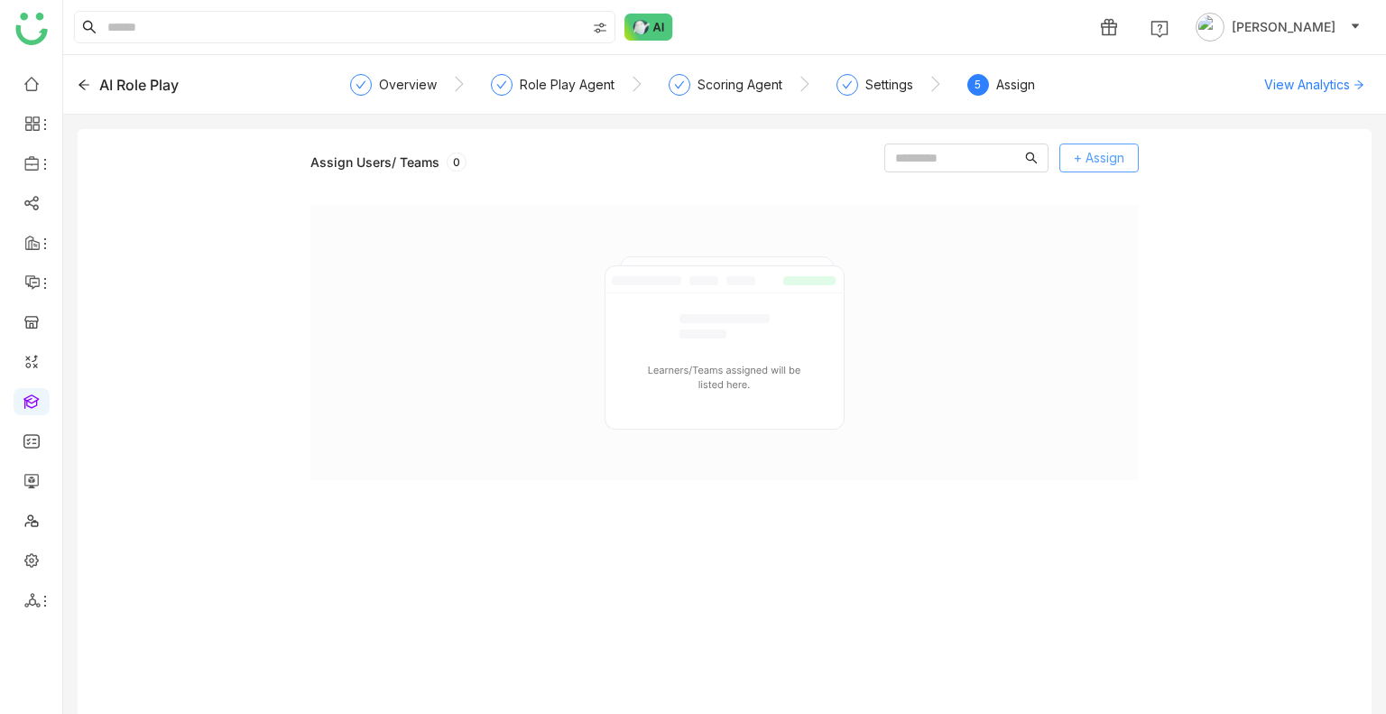
click at [1109, 144] on button "+ Assign" at bounding box center [1098, 157] width 79 height 29
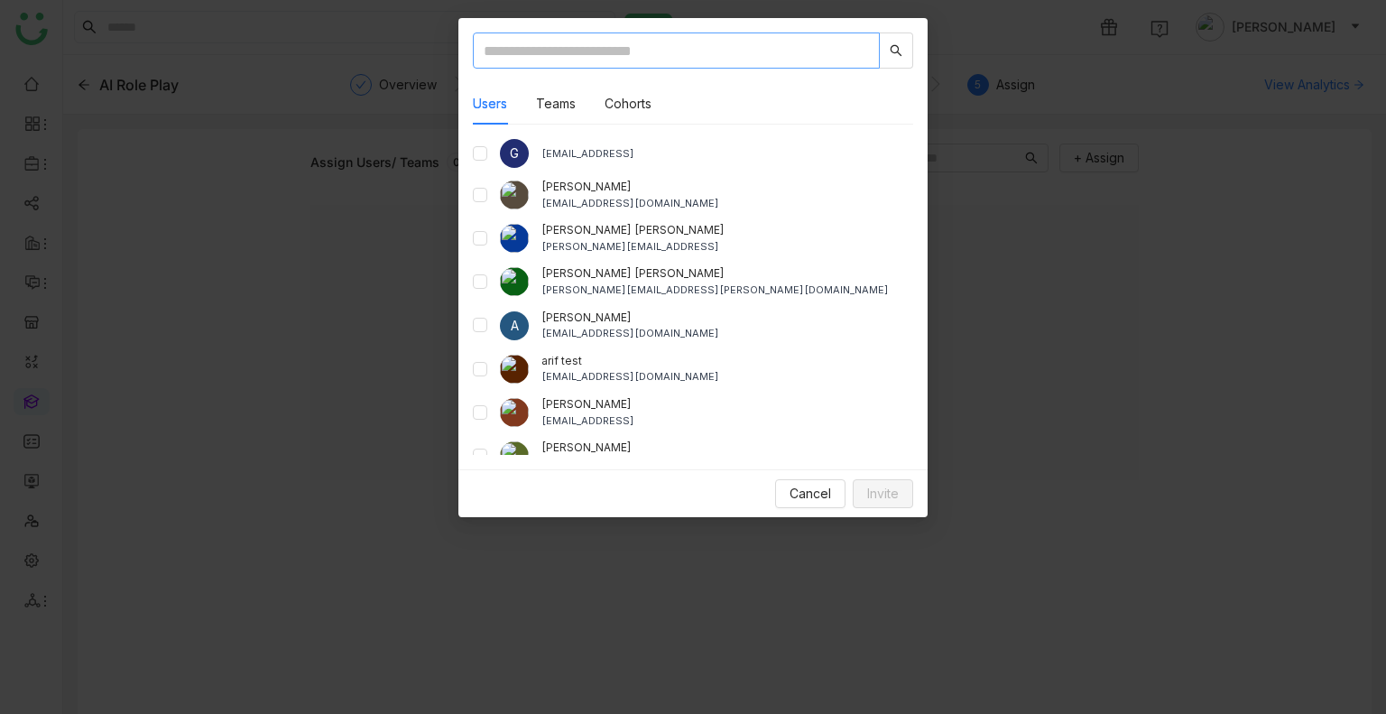
click at [641, 46] on input "text" at bounding box center [676, 50] width 407 height 36
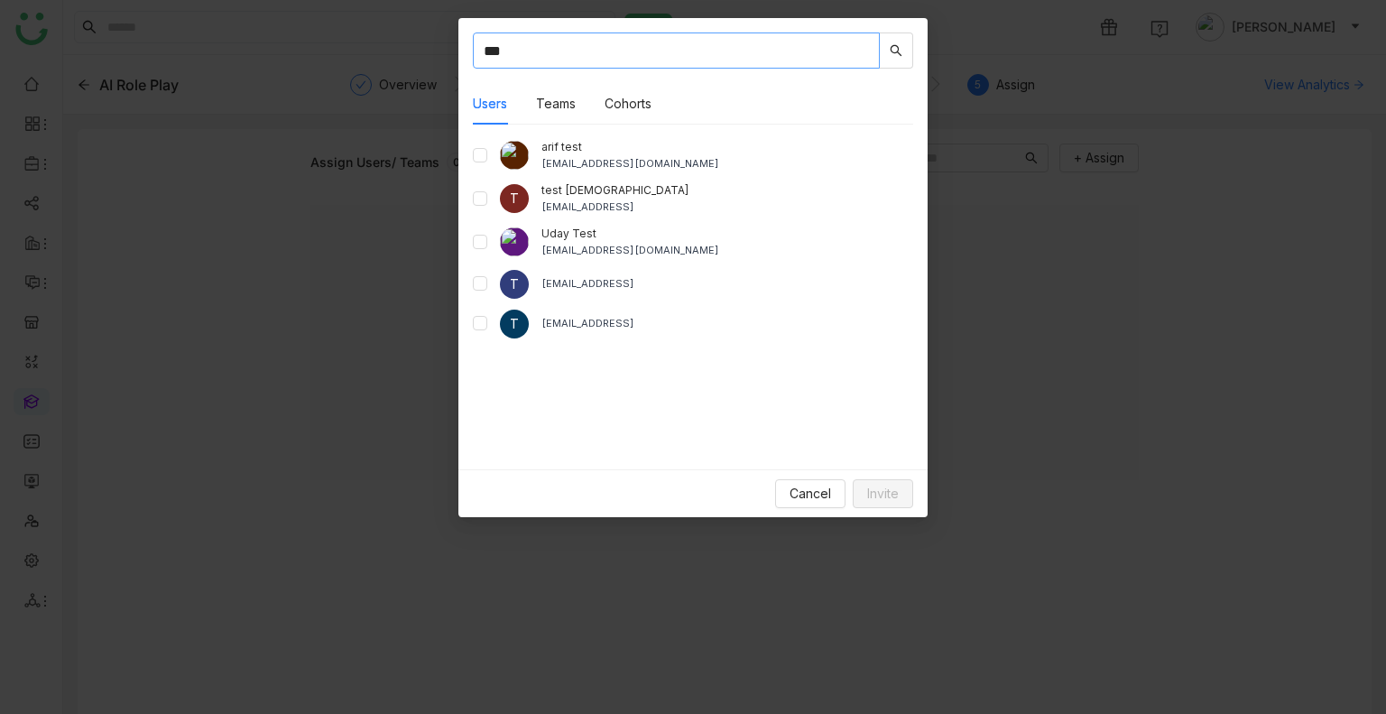
type input "***"
click at [902, 490] on button "Invite" at bounding box center [883, 493] width 60 height 29
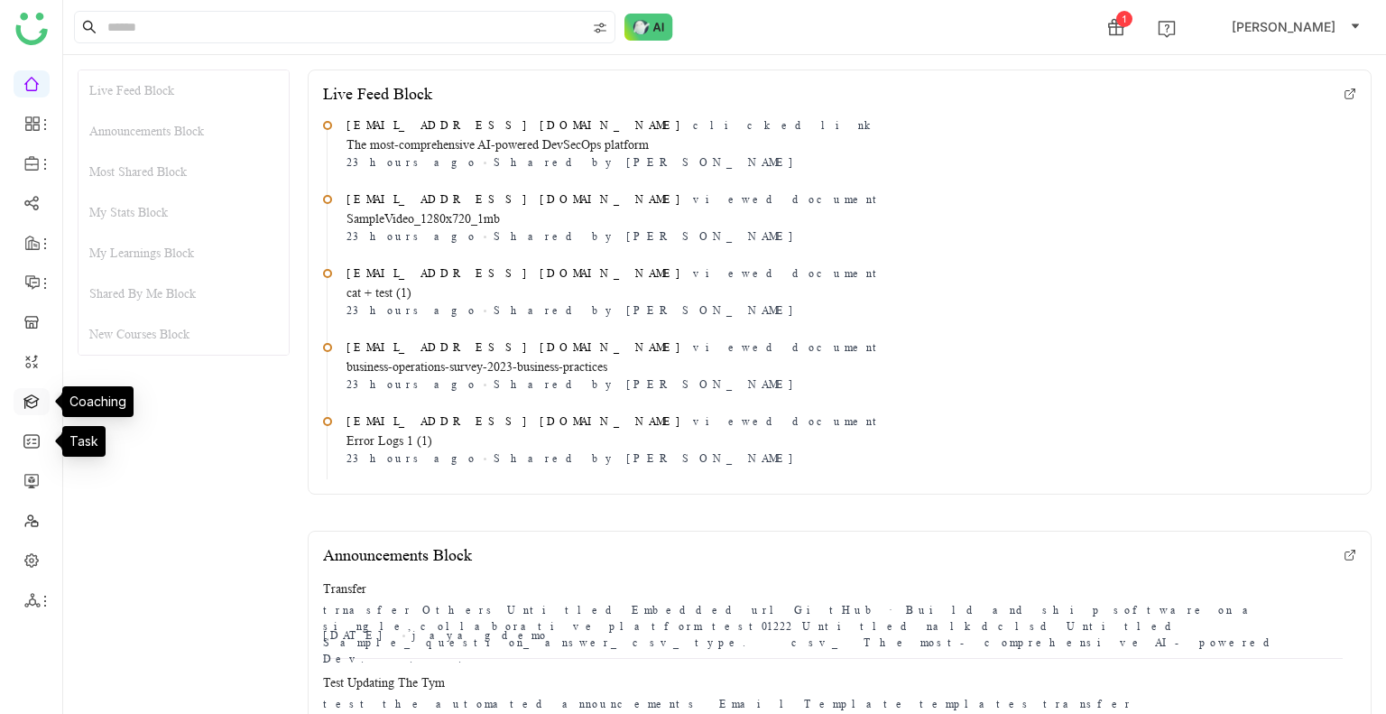
click at [30, 393] on link at bounding box center [31, 400] width 16 height 15
click at [33, 405] on link at bounding box center [31, 400] width 16 height 15
click at [33, 406] on link at bounding box center [31, 400] width 16 height 15
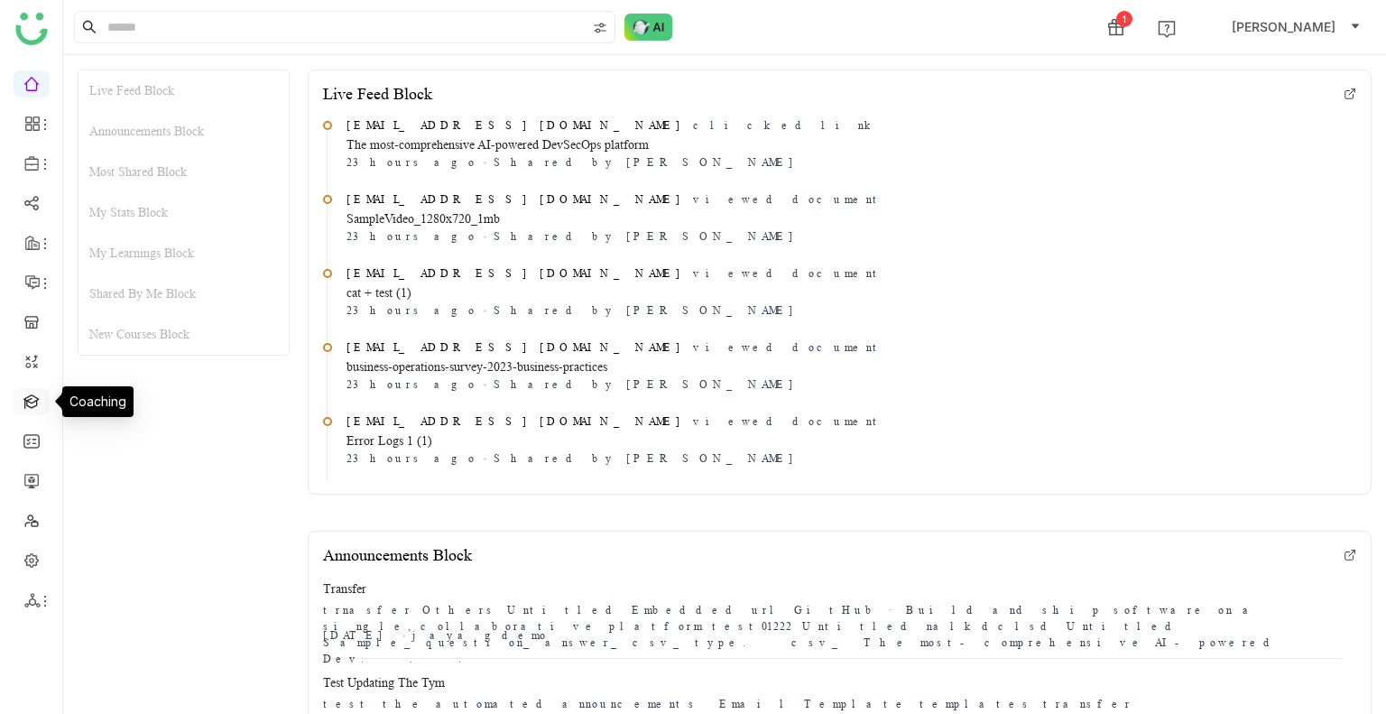
click at [40, 403] on link at bounding box center [31, 400] width 16 height 15
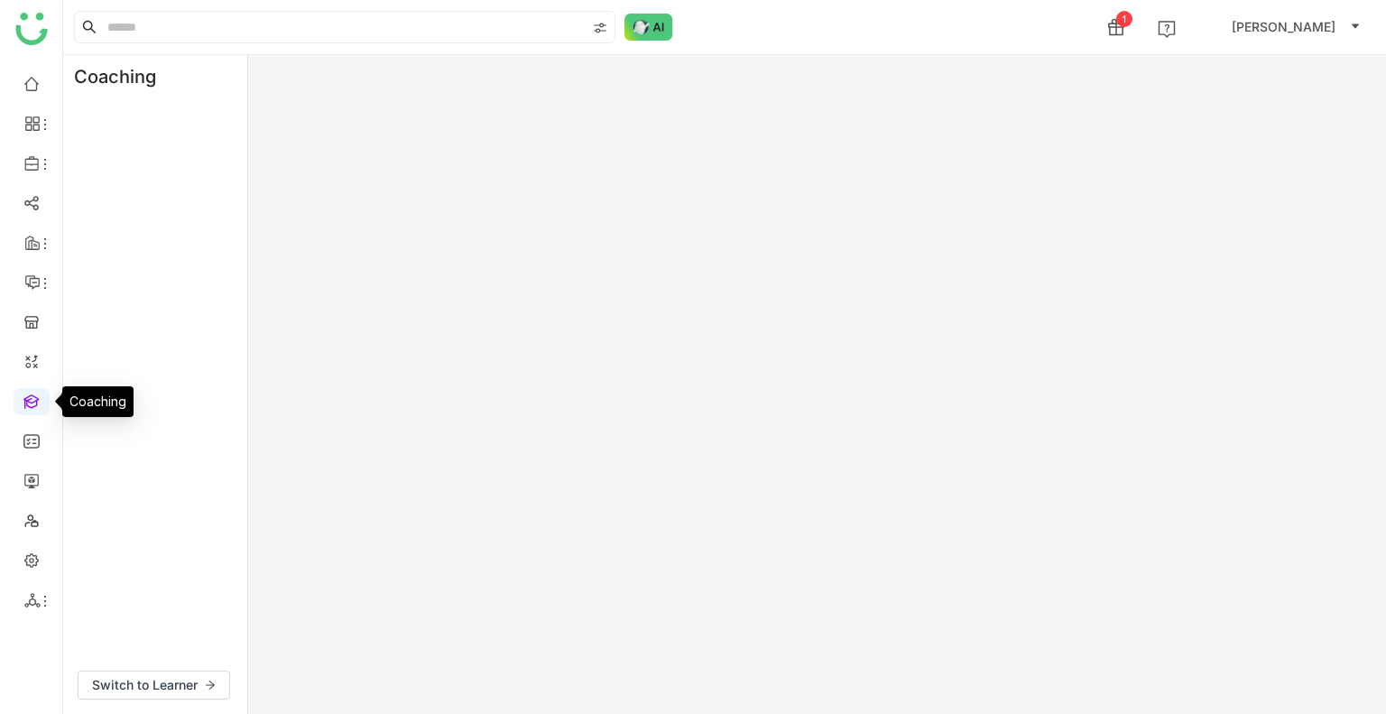
click at [40, 403] on link at bounding box center [31, 400] width 16 height 15
click at [40, 405] on link at bounding box center [31, 400] width 16 height 15
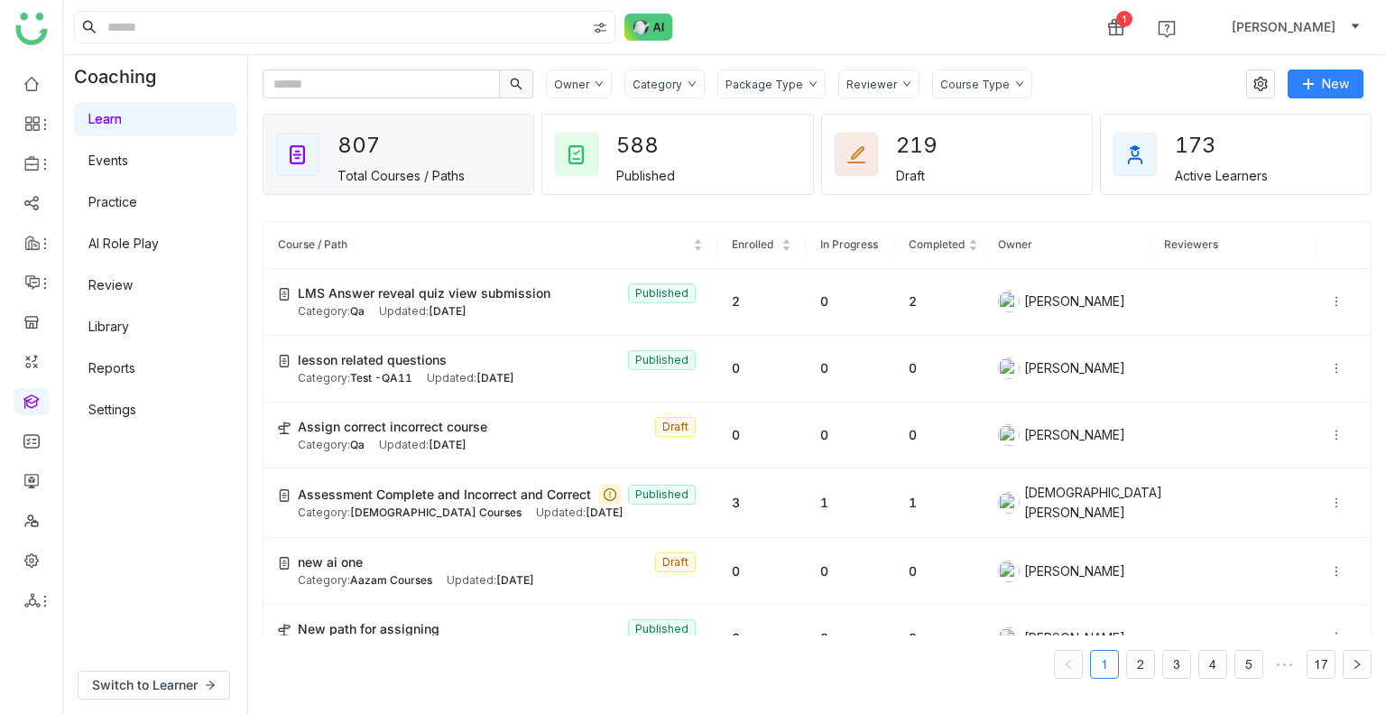
click at [150, 261] on div "Learn Events Practice AI Role Play Review Library Reports Settings" at bounding box center [155, 264] width 184 height 332
click at [151, 261] on div "Learn Events Practice AI Role Play Review Library Reports Settings" at bounding box center [155, 264] width 184 height 332
drag, startPoint x: 153, startPoint y: 258, endPoint x: 159, endPoint y: 250, distance: 9.8
click at [155, 251] on link "AI Role Play" at bounding box center [123, 243] width 70 height 15
click at [159, 250] on link "AI Role Play" at bounding box center [123, 243] width 70 height 15
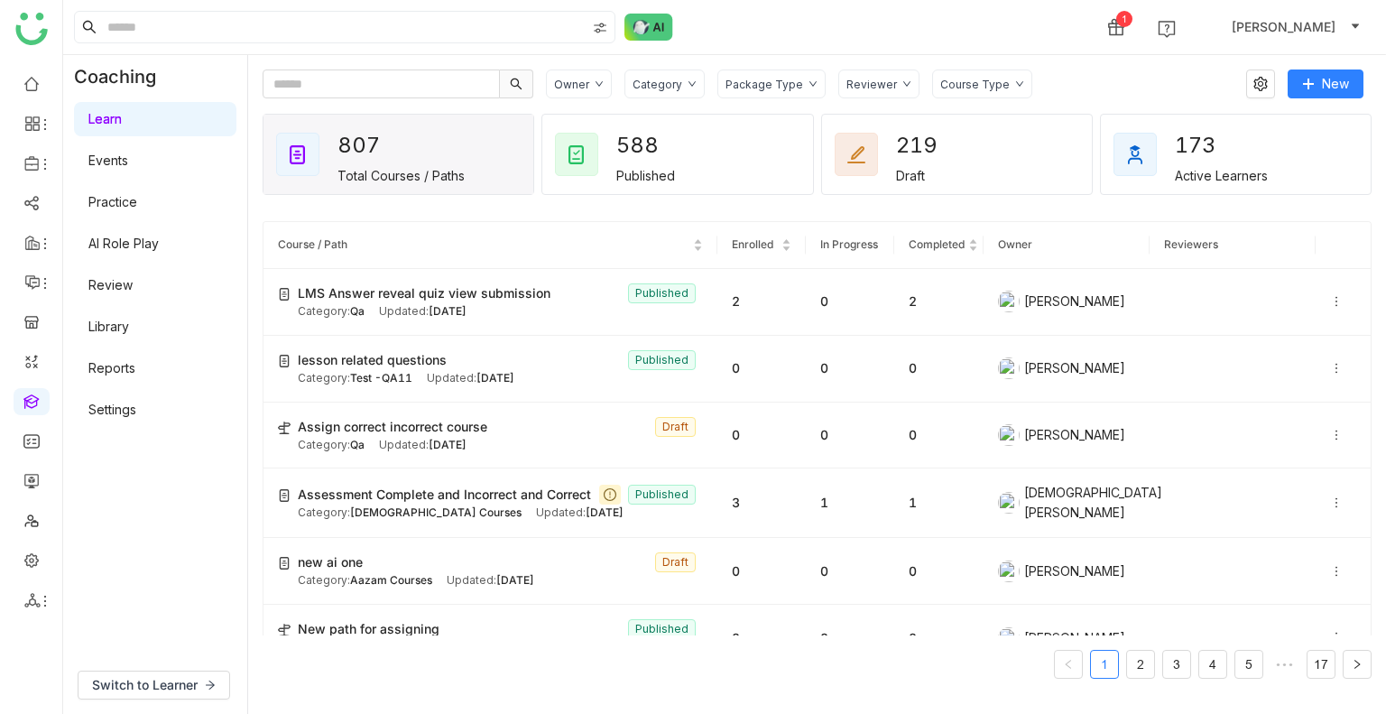
click at [159, 245] on link "AI Role Play" at bounding box center [123, 243] width 70 height 15
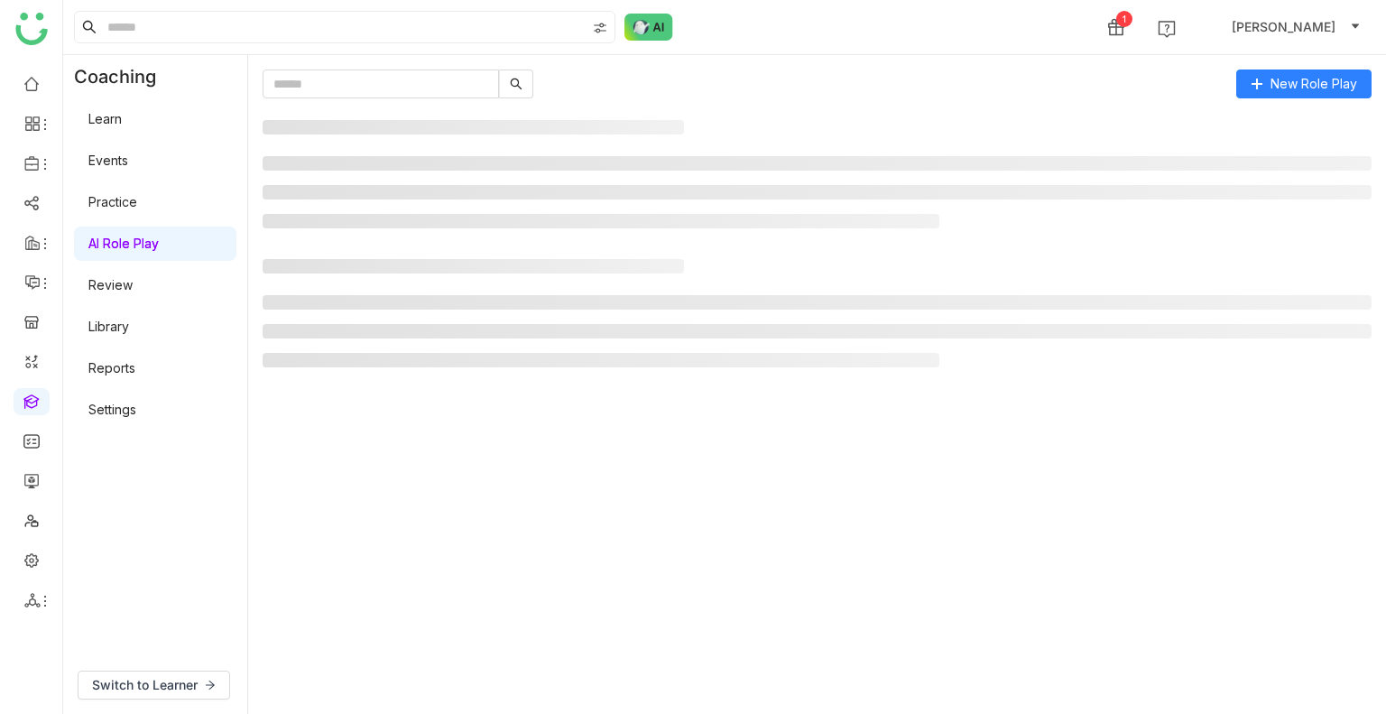
click at [159, 245] on link "AI Role Play" at bounding box center [123, 243] width 70 height 15
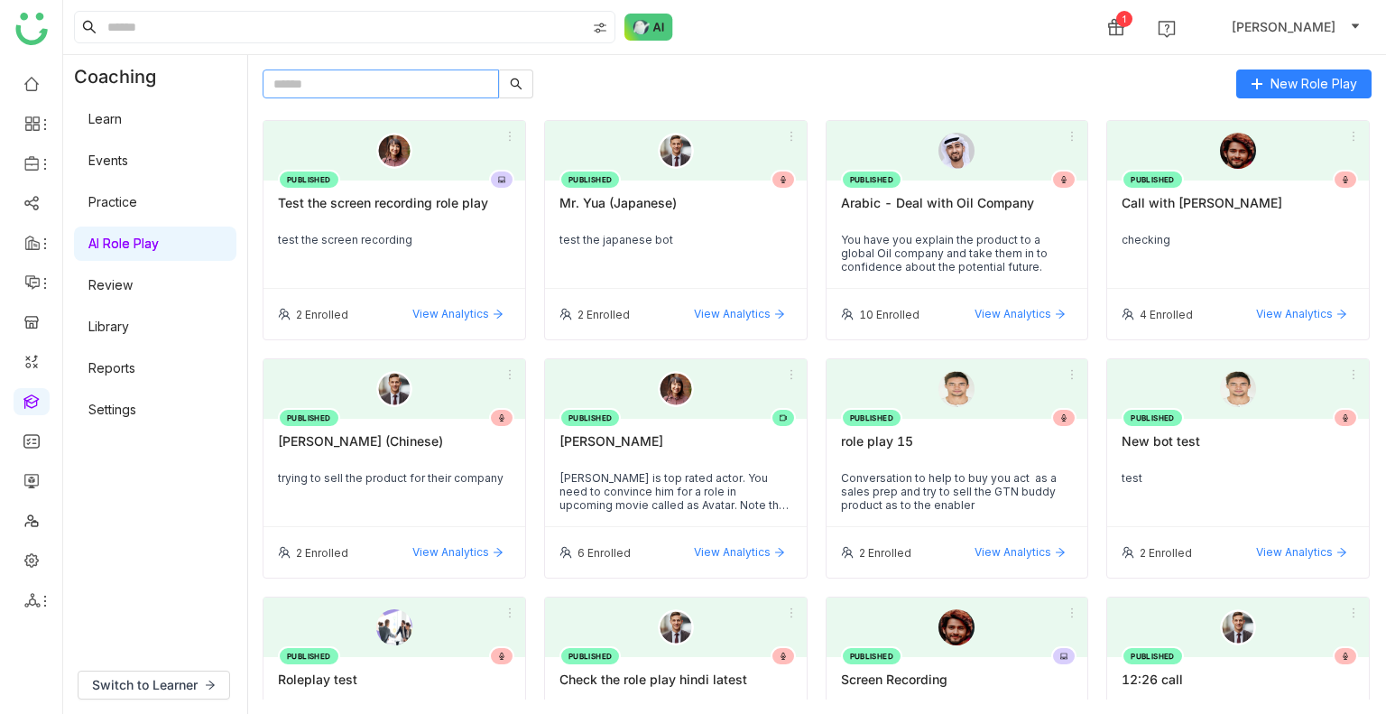
click at [408, 79] on input "text" at bounding box center [381, 83] width 236 height 29
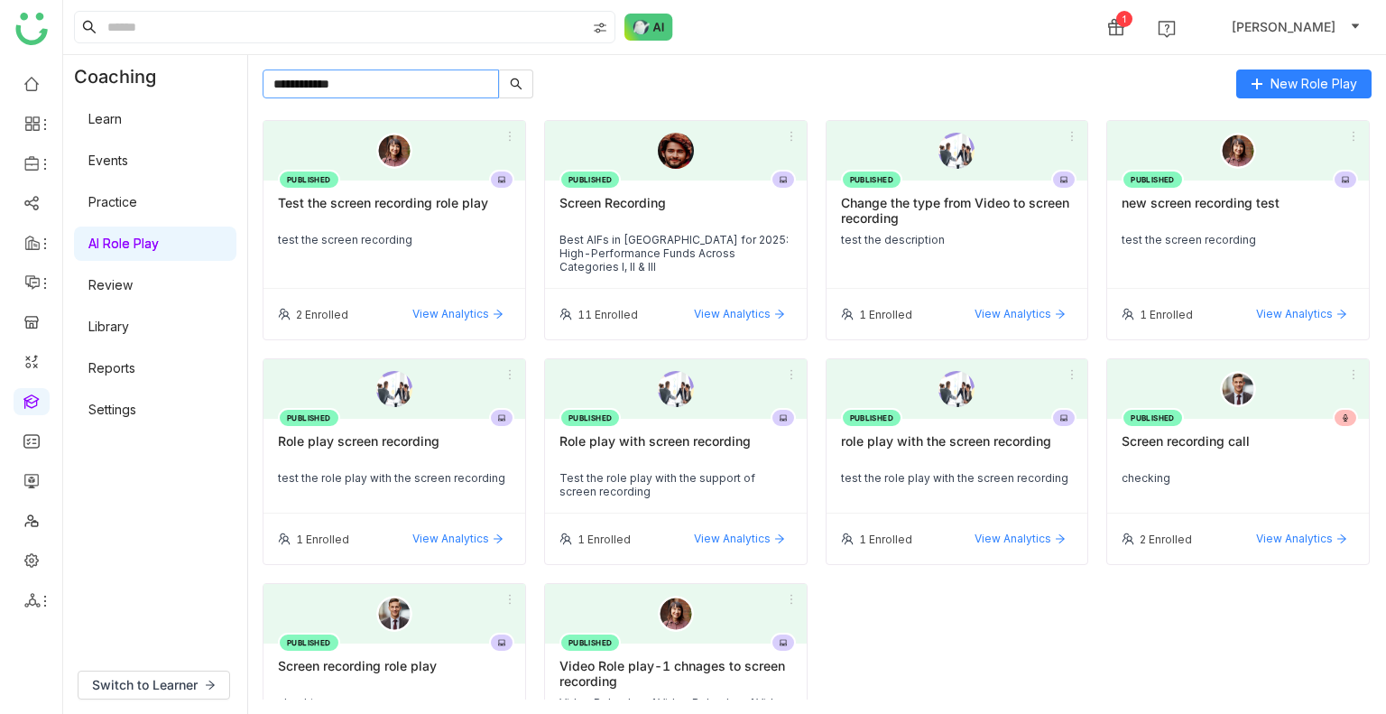
type input "**********"
click at [360, 644] on div "PUBLISHED Screen recording role play checking" at bounding box center [394, 690] width 262 height 95
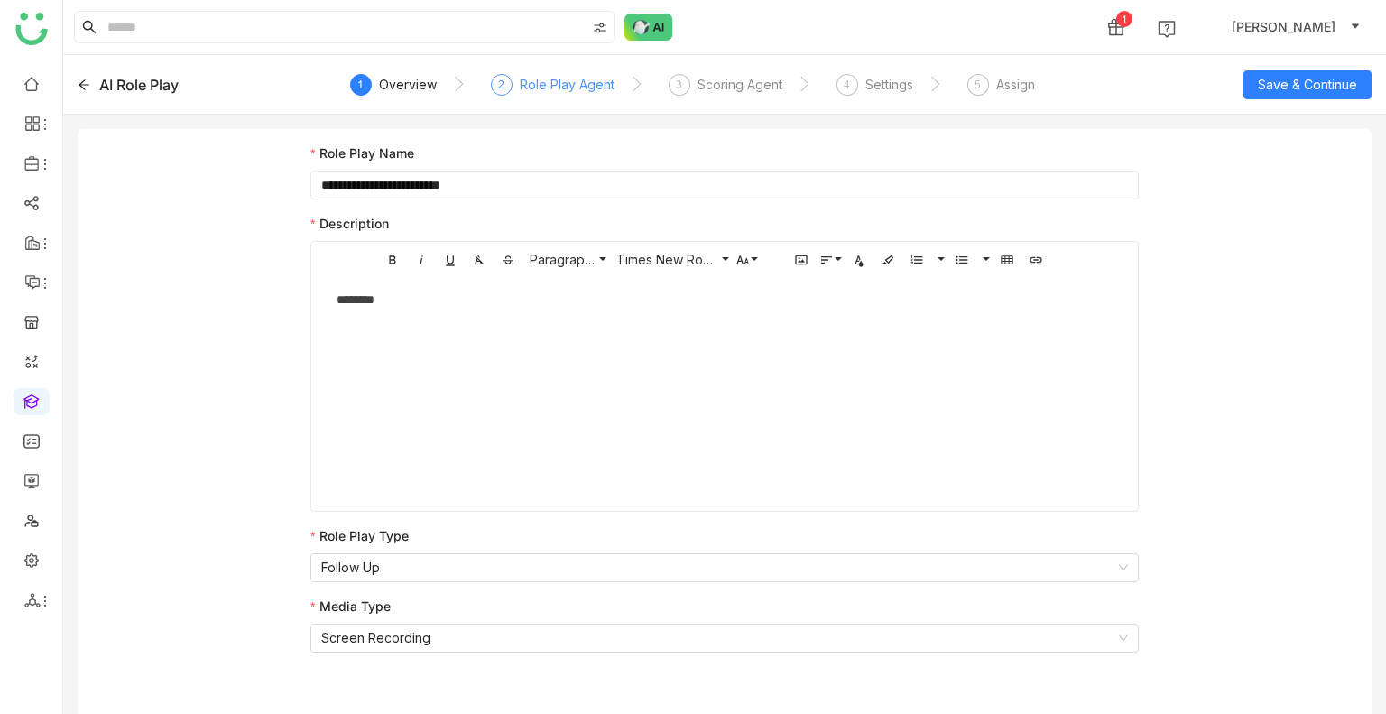
click at [551, 93] on div "Role Play Agent" at bounding box center [567, 85] width 95 height 22
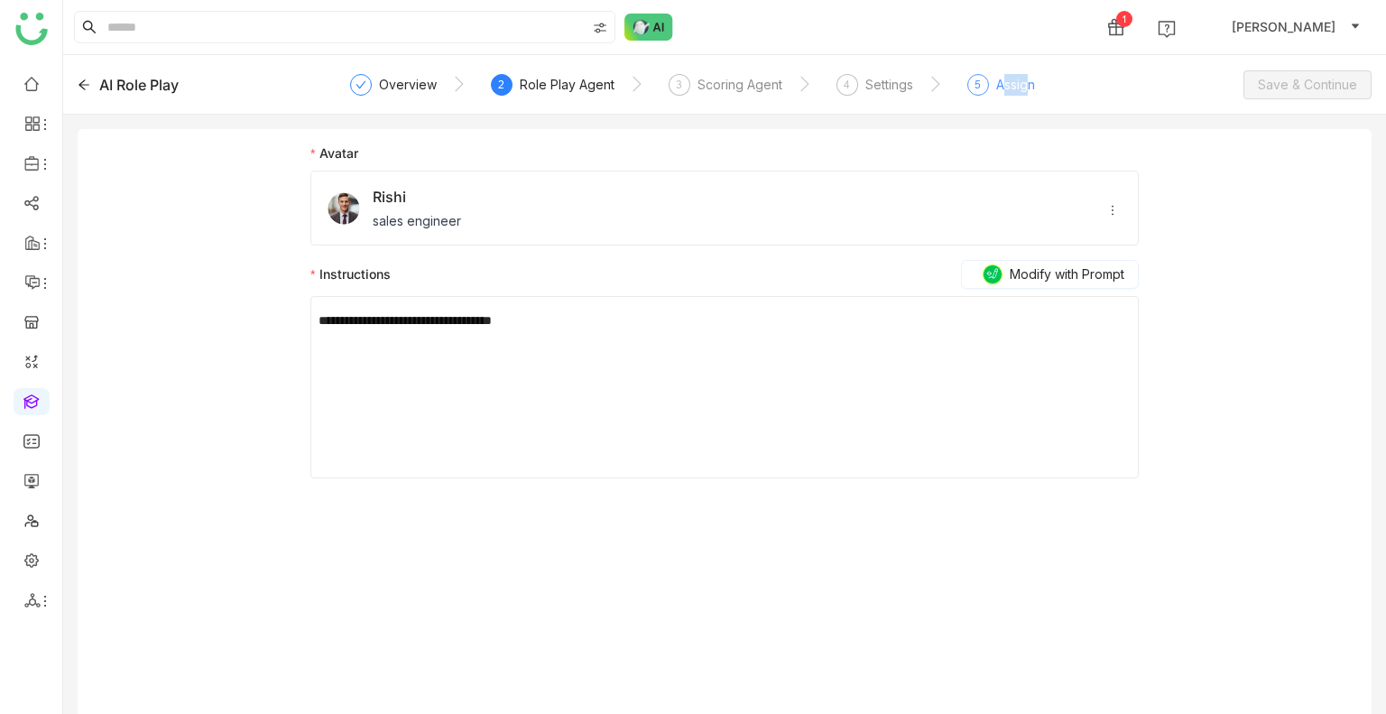
drag, startPoint x: 1030, startPoint y: 74, endPoint x: 999, endPoint y: 85, distance: 32.5
click at [1000, 84] on div "Assign" at bounding box center [1015, 85] width 39 height 22
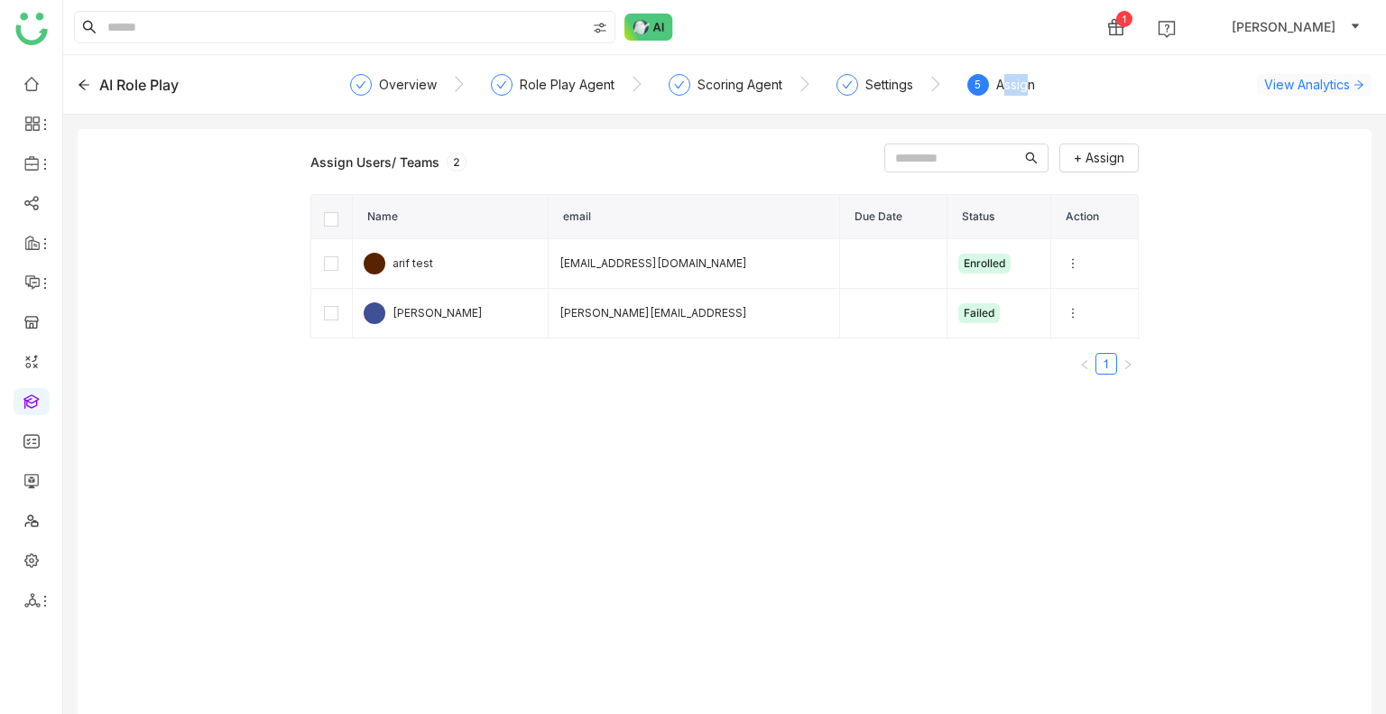
click at [1285, 86] on span "View Analytics" at bounding box center [1307, 84] width 86 height 19
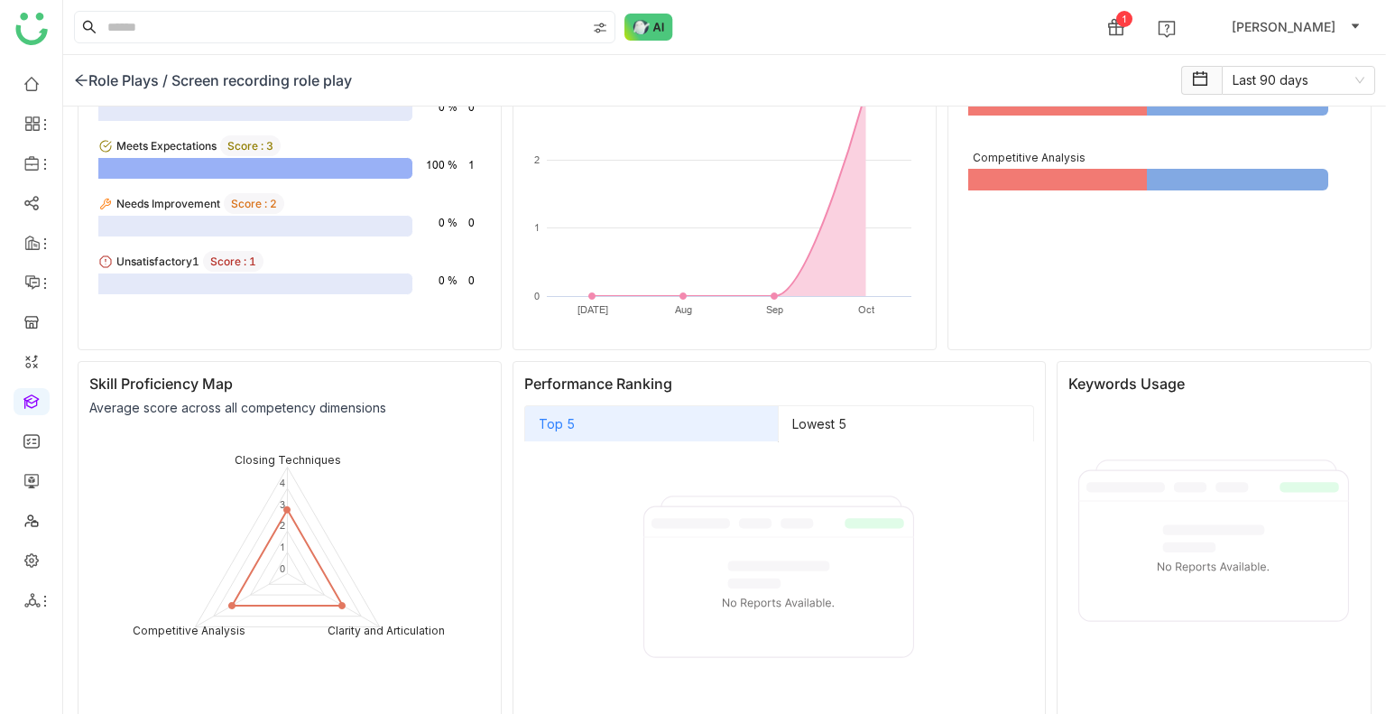
scroll to position [258, 0]
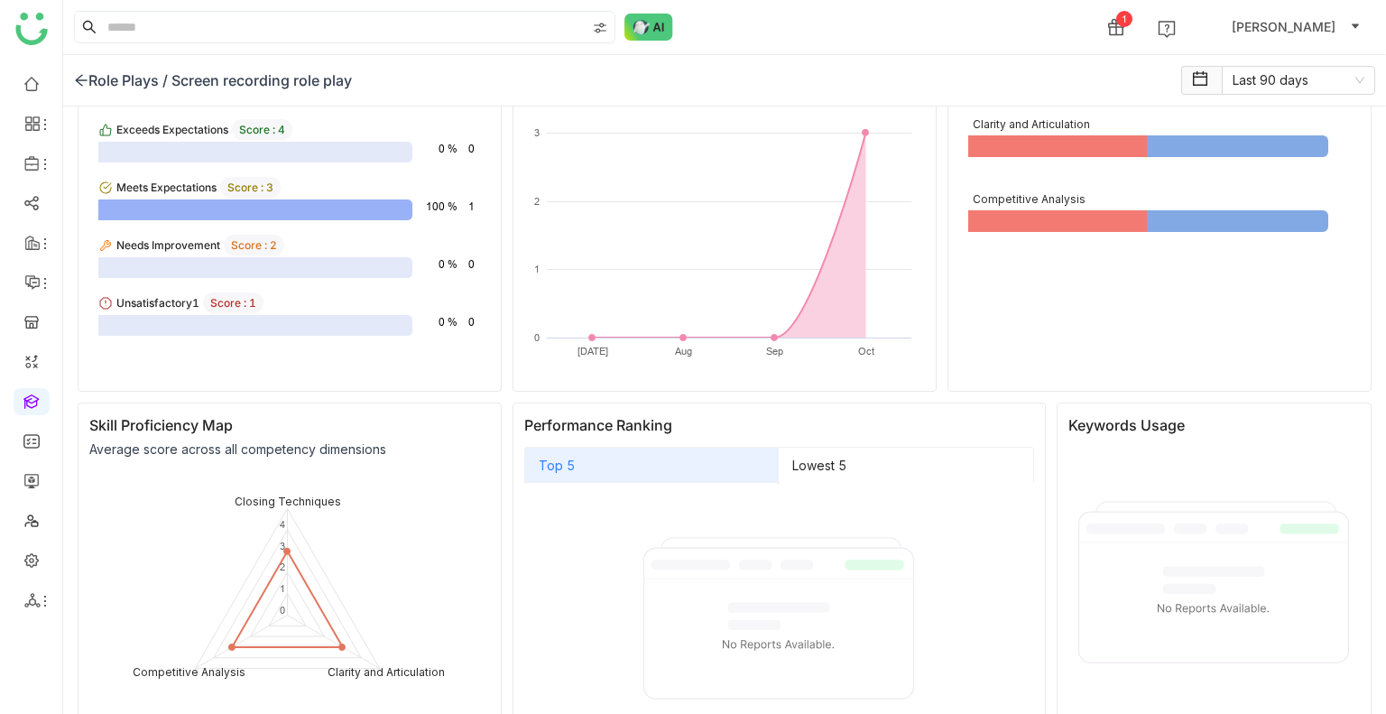
click at [910, 483] on div at bounding box center [779, 618] width 510 height 271
click at [898, 475] on label "Lowest 5" at bounding box center [906, 465] width 254 height 36
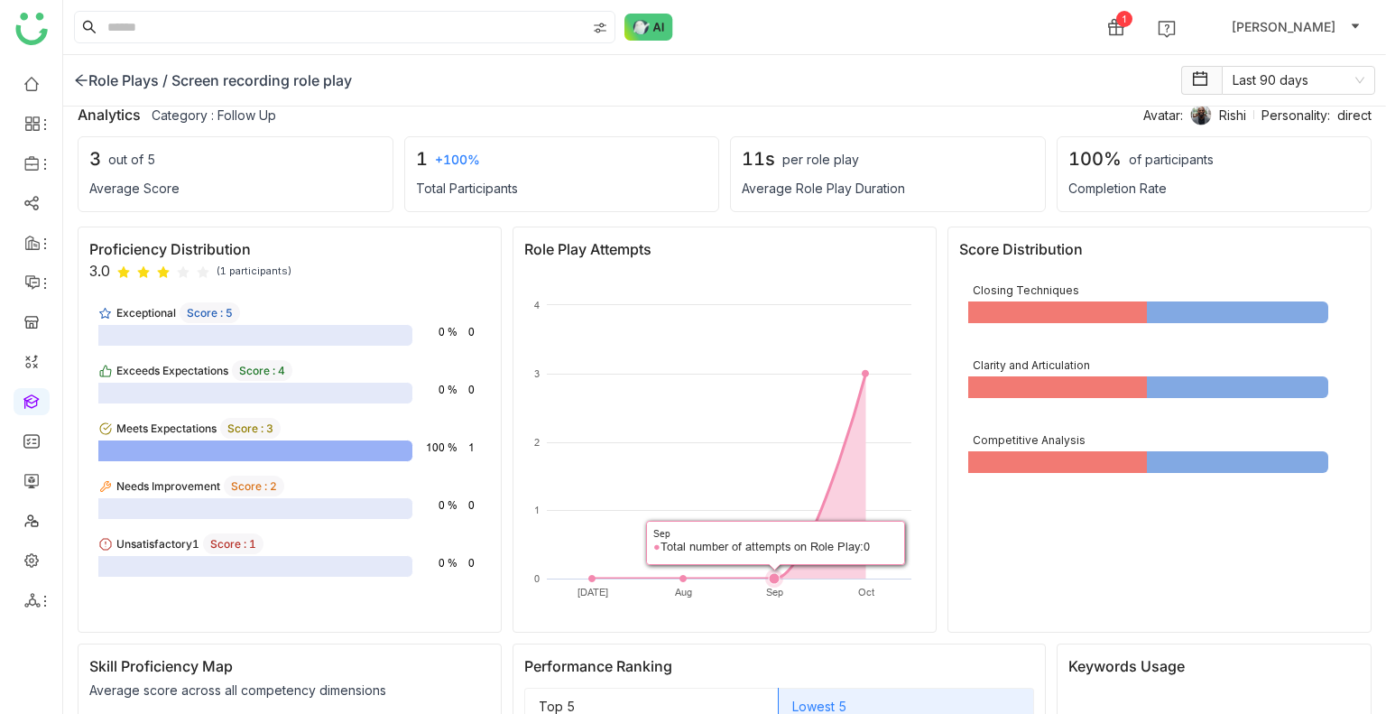
scroll to position [0, 0]
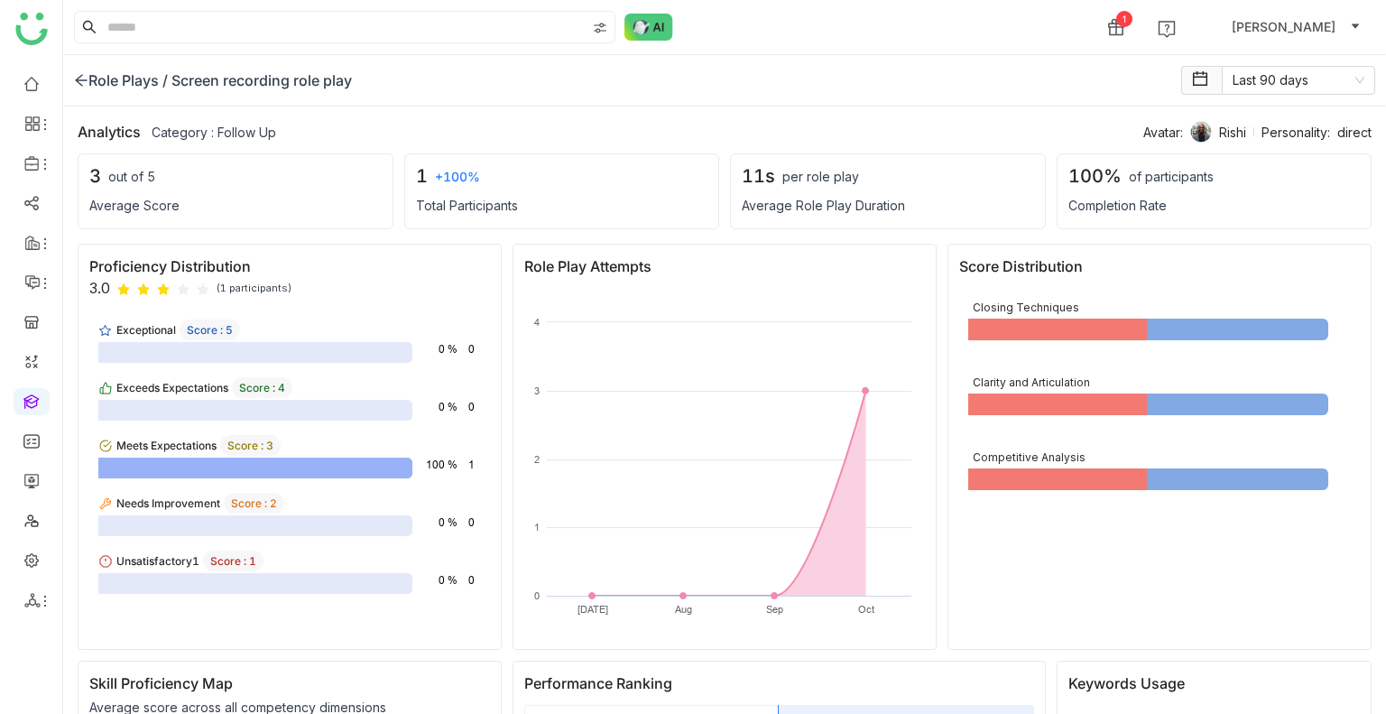
click at [100, 82] on div "Role Plays /" at bounding box center [121, 80] width 94 height 22
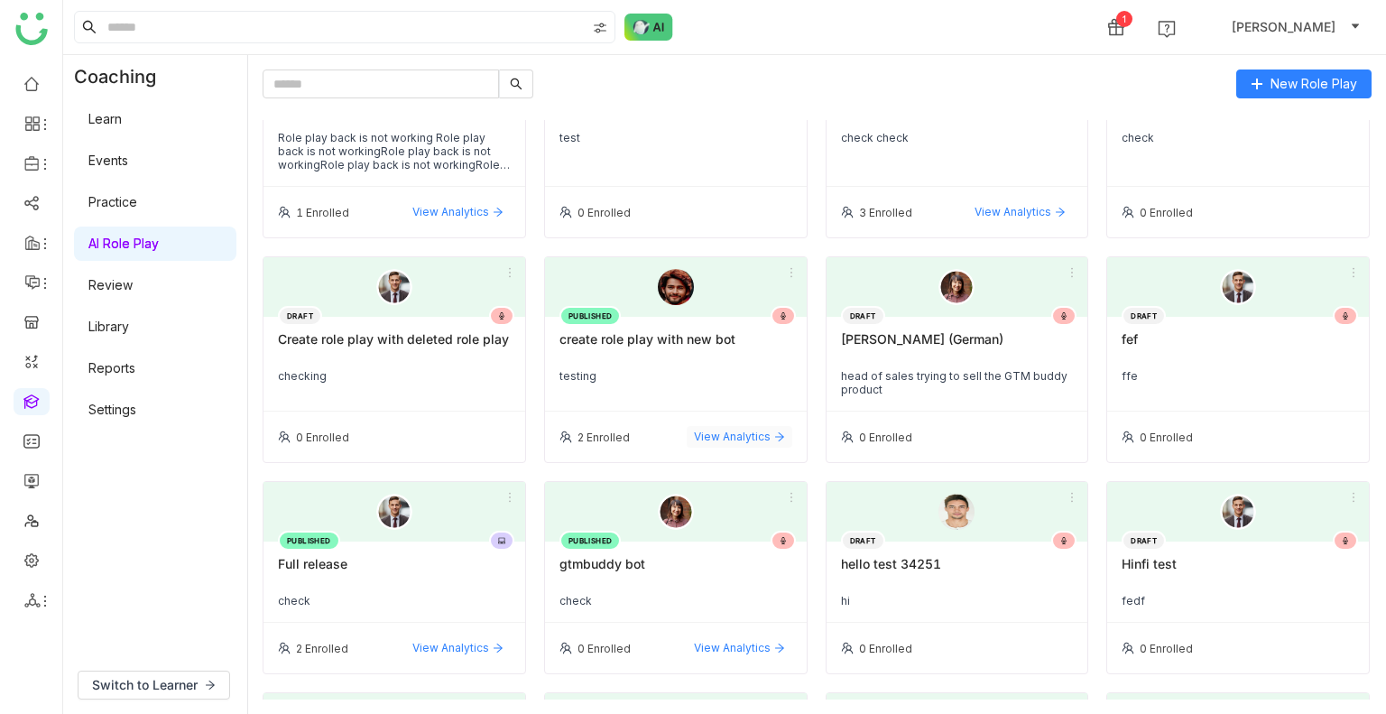
scroll to position [1534, 0]
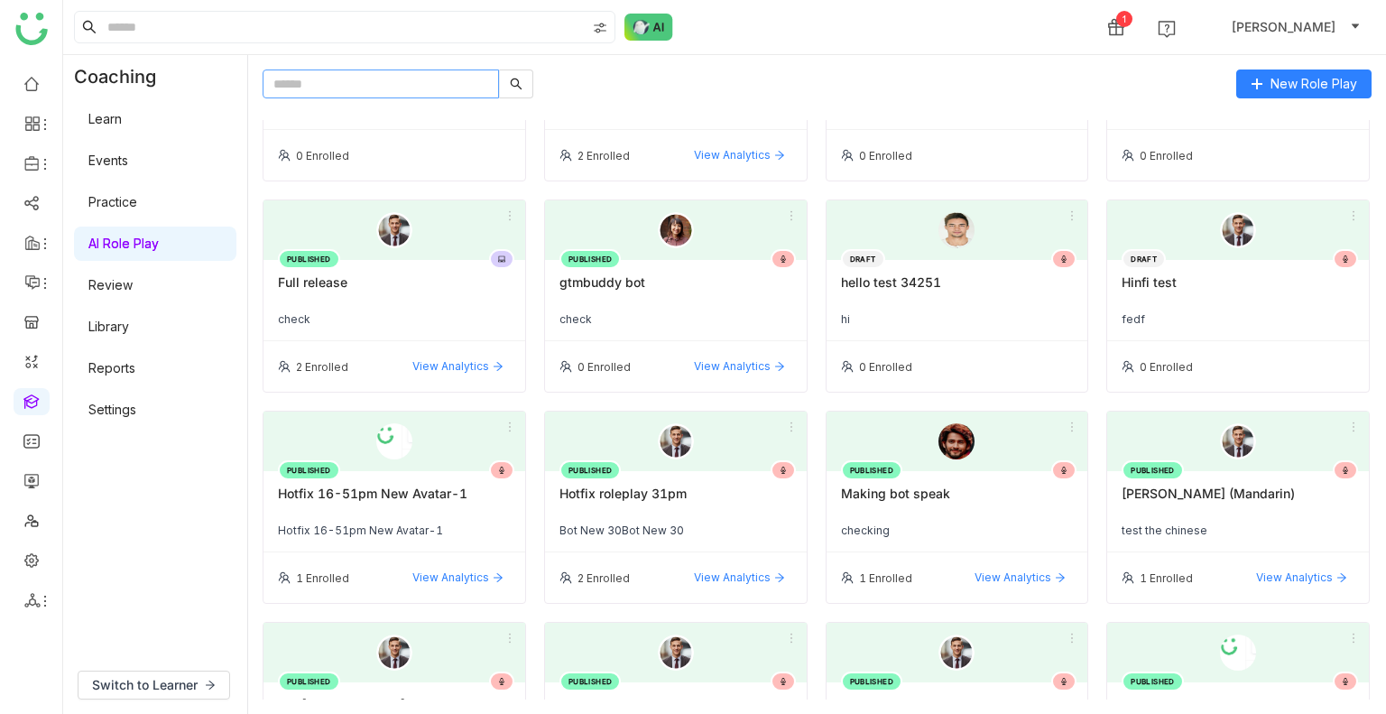
click at [411, 80] on input "text" at bounding box center [381, 83] width 236 height 29
click at [1049, 93] on div "New Role Play" at bounding box center [817, 83] width 1109 height 29
